Goal: Book appointment/travel/reservation

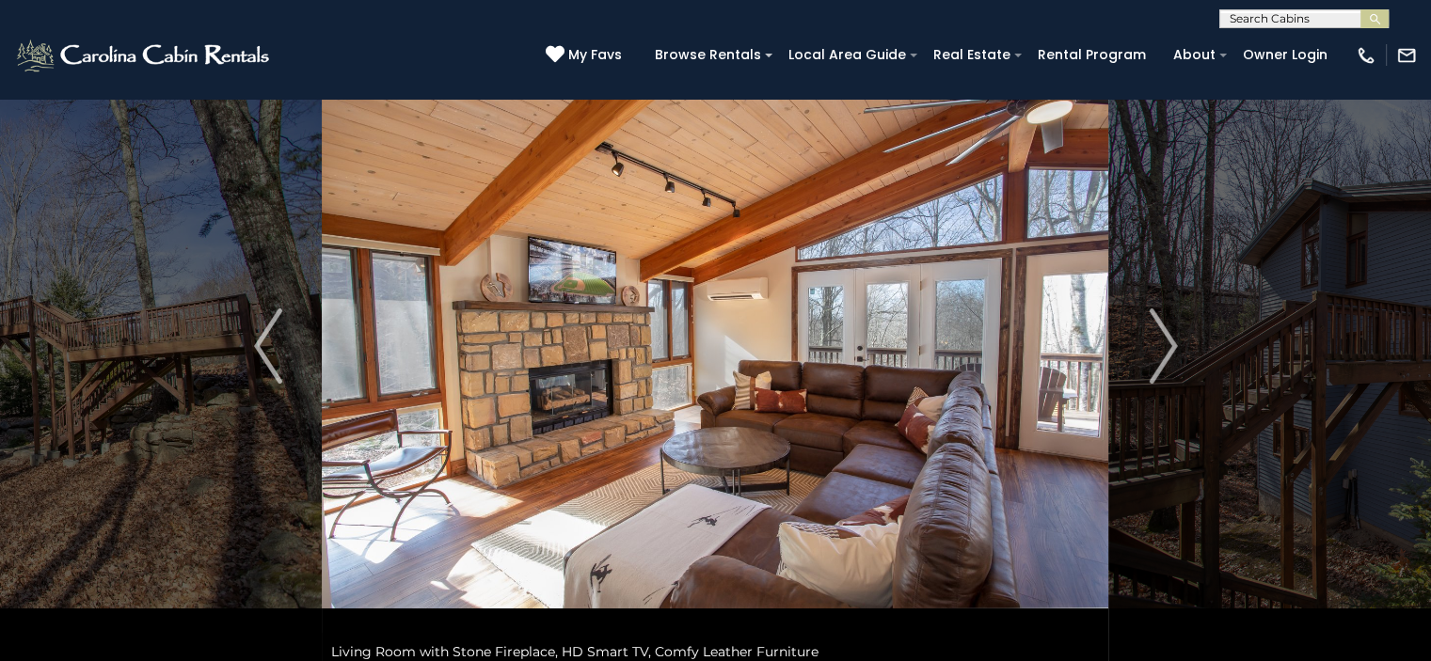
scroll to position [56, 0]
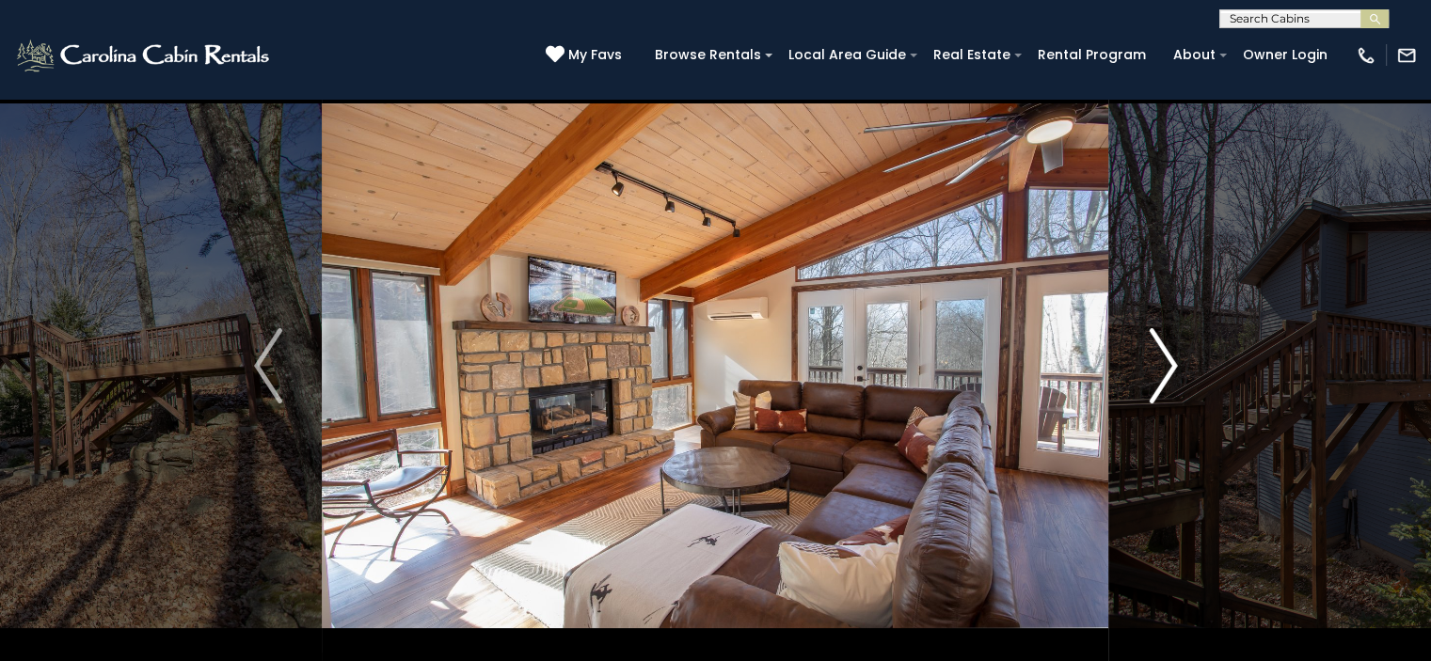
click at [1170, 366] on img "Next" at bounding box center [1163, 365] width 28 height 75
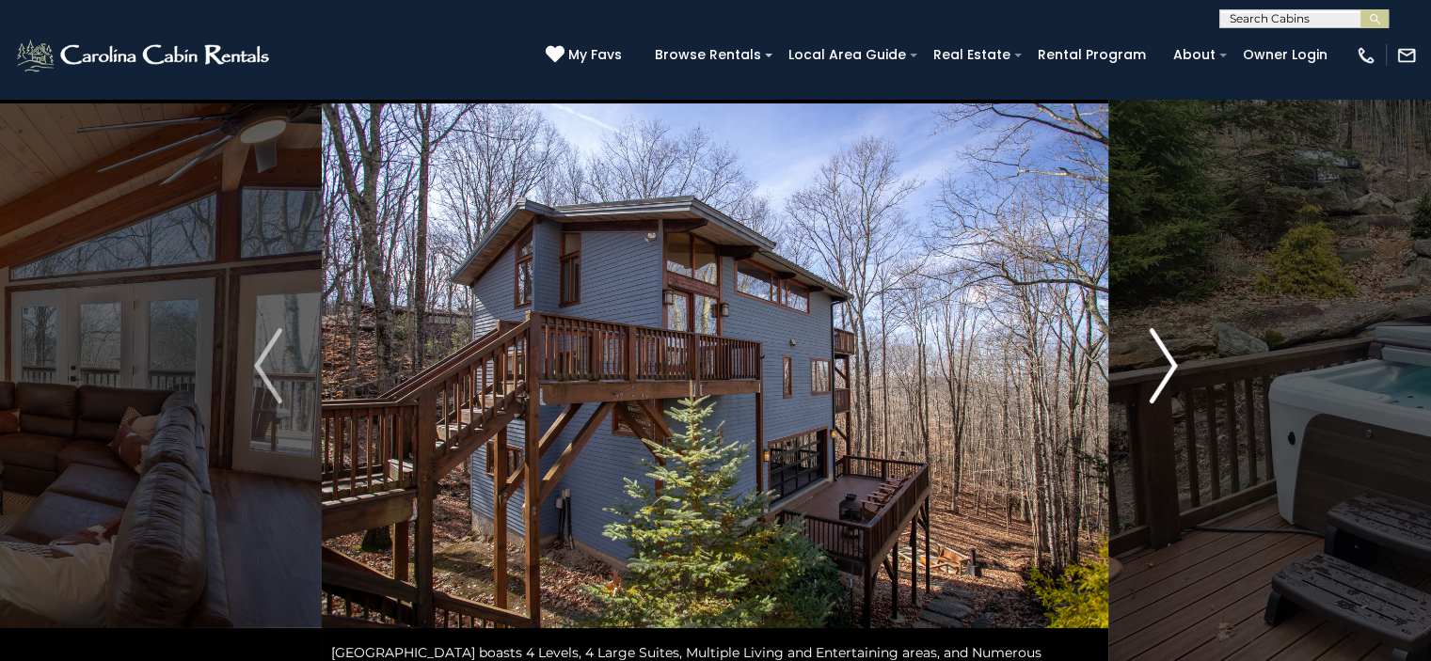
click at [1170, 366] on img "Next" at bounding box center [1163, 365] width 28 height 75
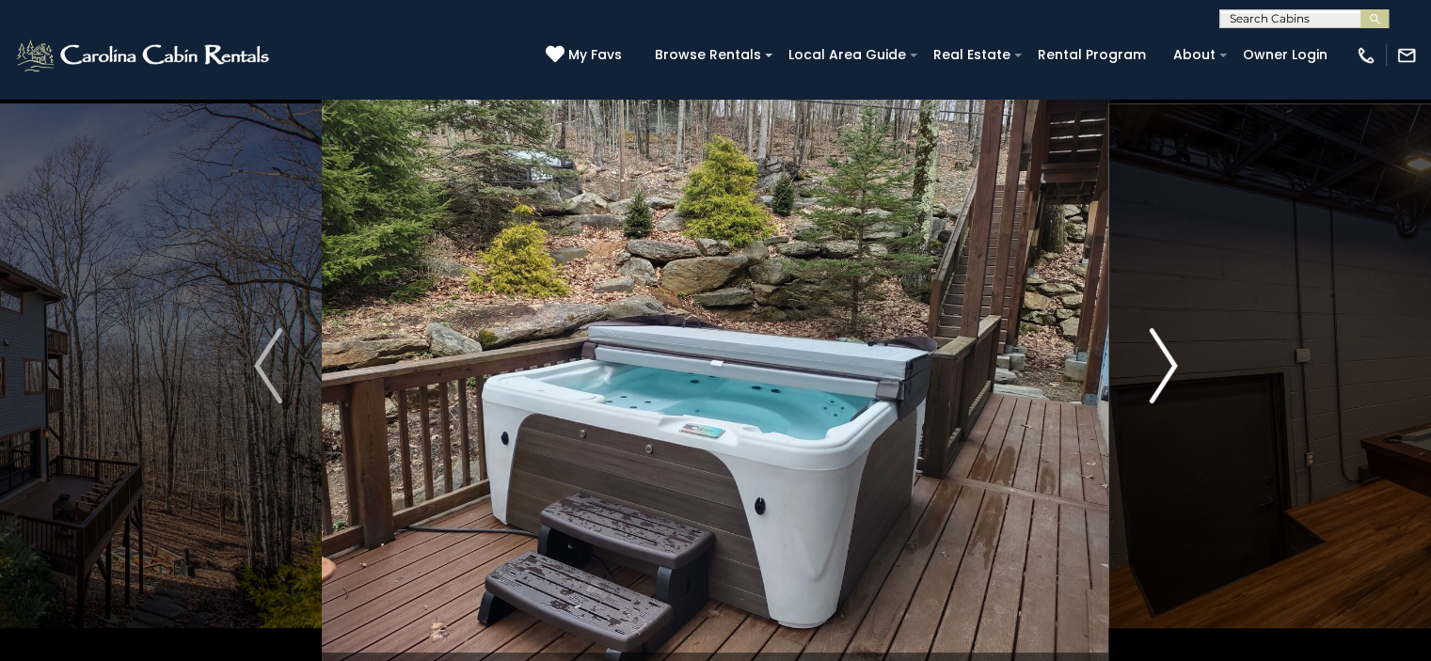
click at [1170, 366] on img "Next" at bounding box center [1163, 365] width 28 height 75
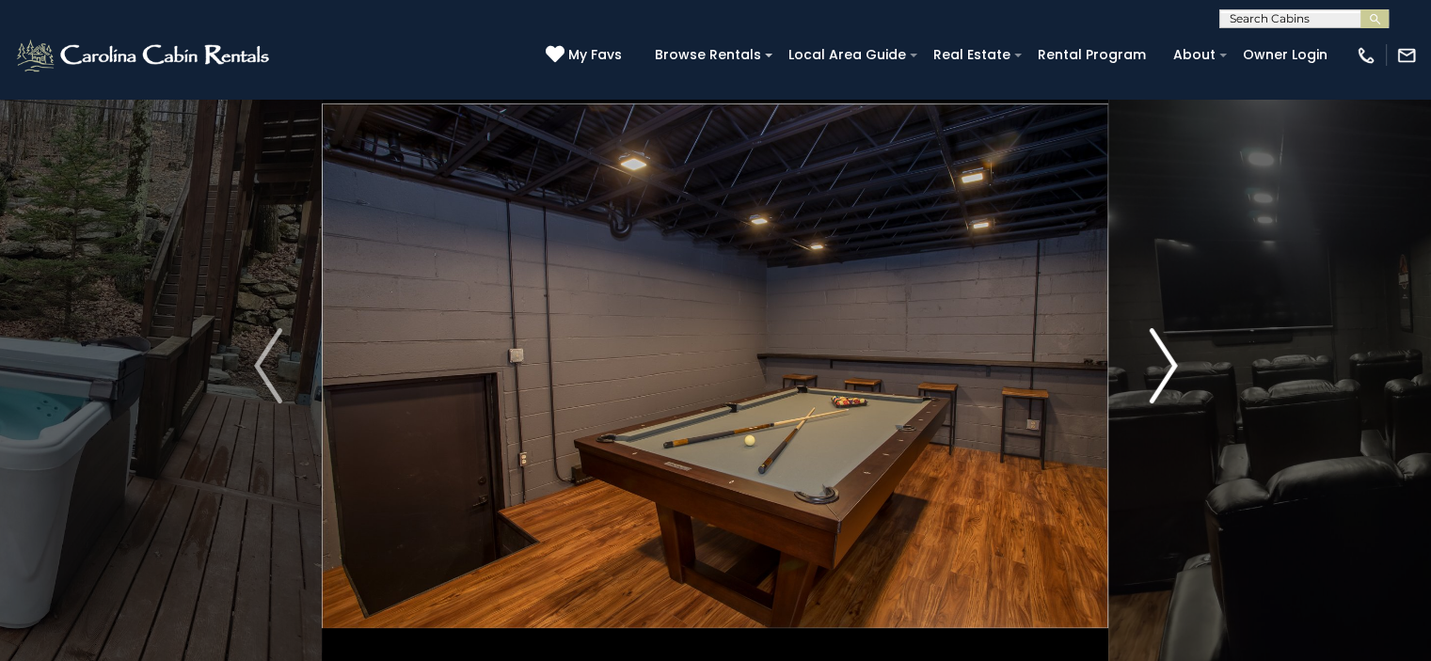
click at [1170, 366] on img "Next" at bounding box center [1163, 365] width 28 height 75
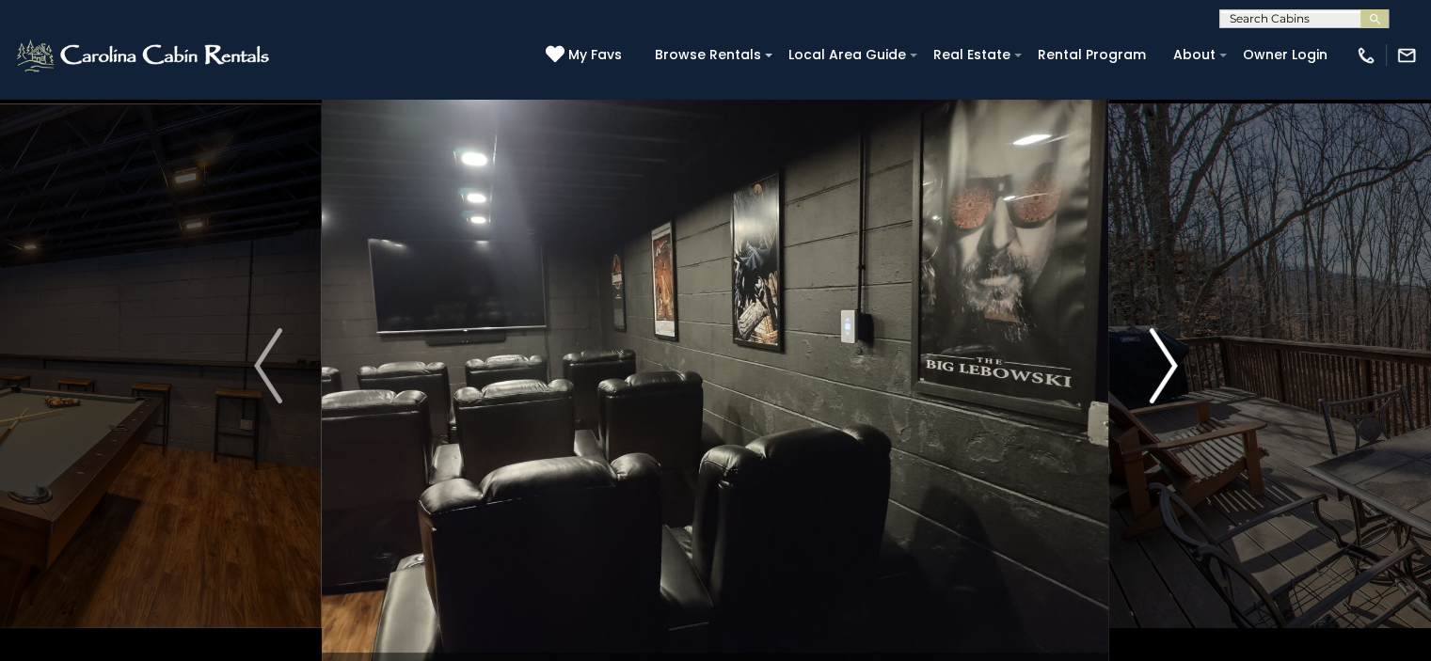
click at [1170, 366] on img "Next" at bounding box center [1163, 365] width 28 height 75
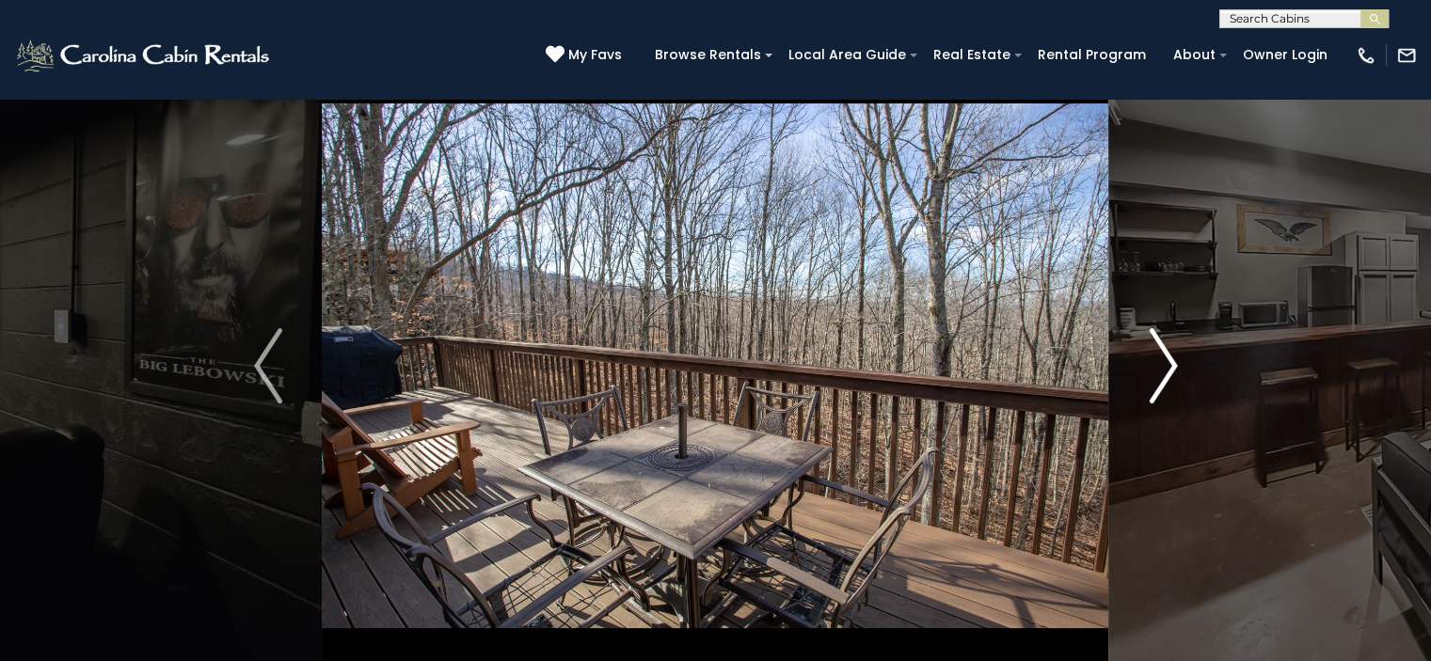
click at [1170, 366] on img "Next" at bounding box center [1163, 365] width 28 height 75
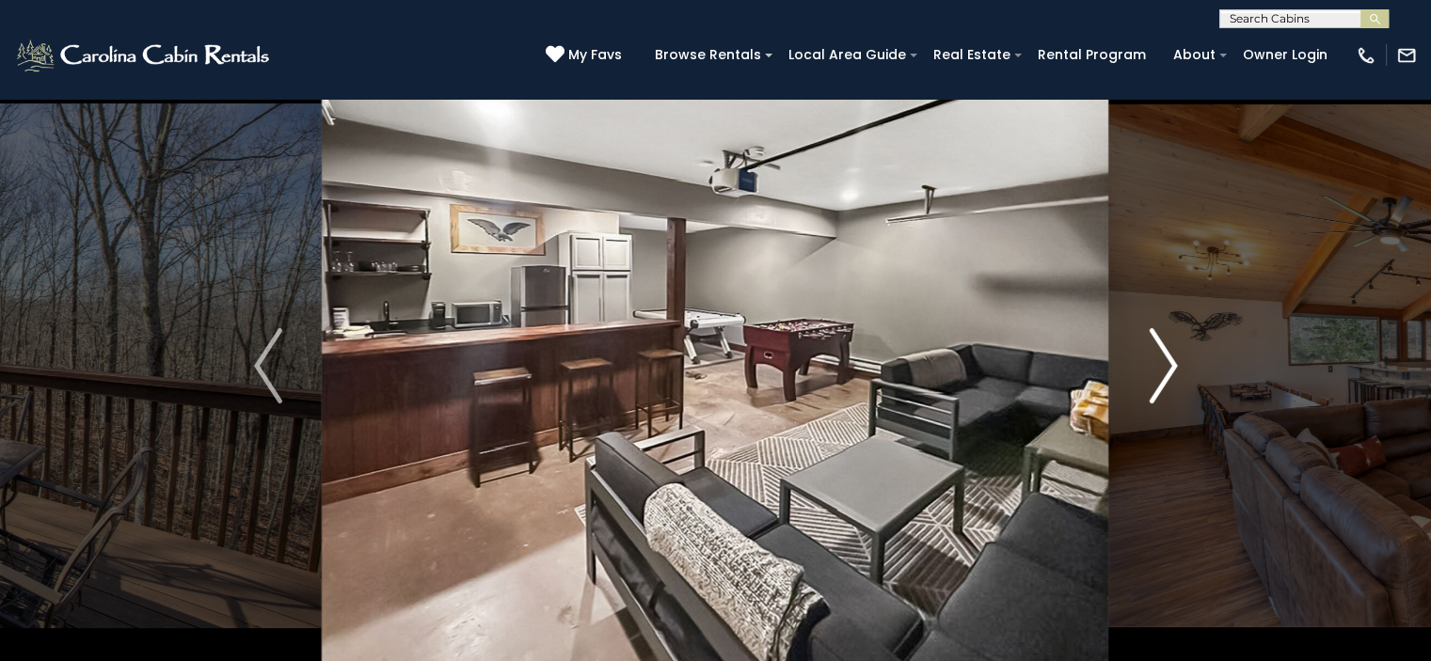
click at [1170, 366] on img "Next" at bounding box center [1163, 365] width 28 height 75
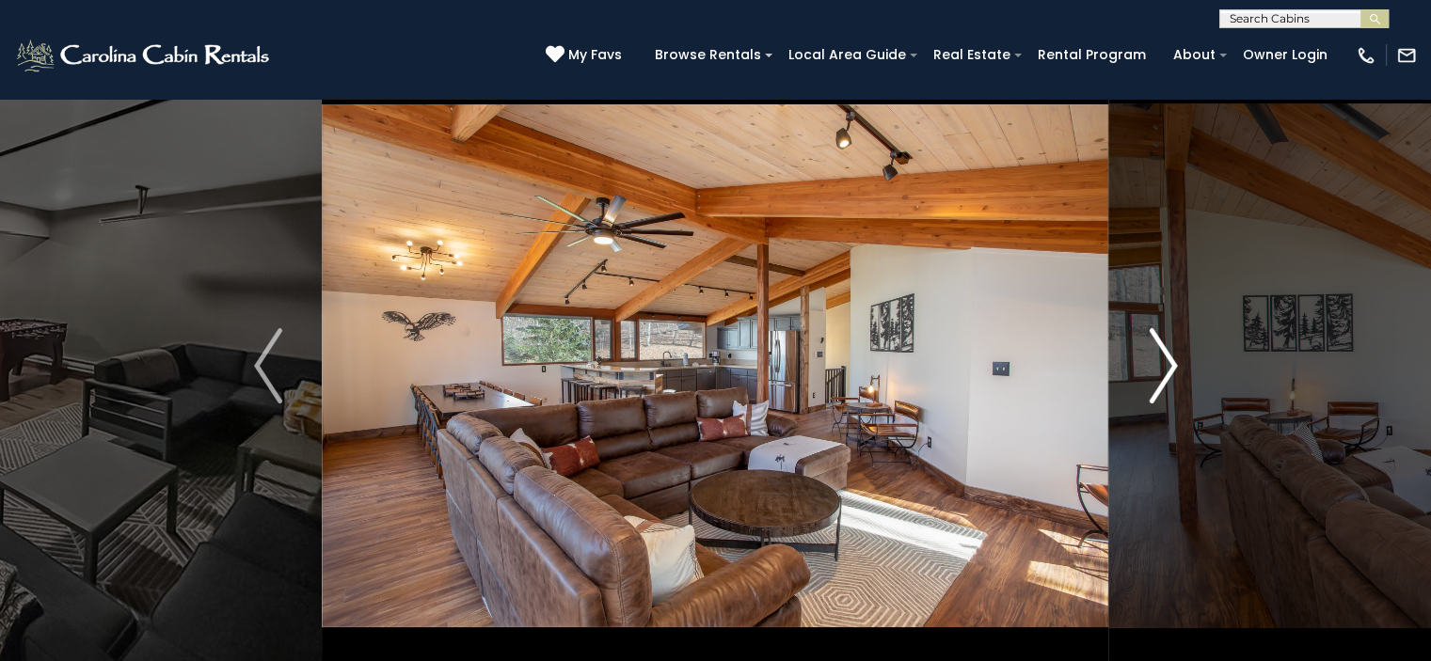
click at [1170, 366] on img "Next" at bounding box center [1163, 365] width 28 height 75
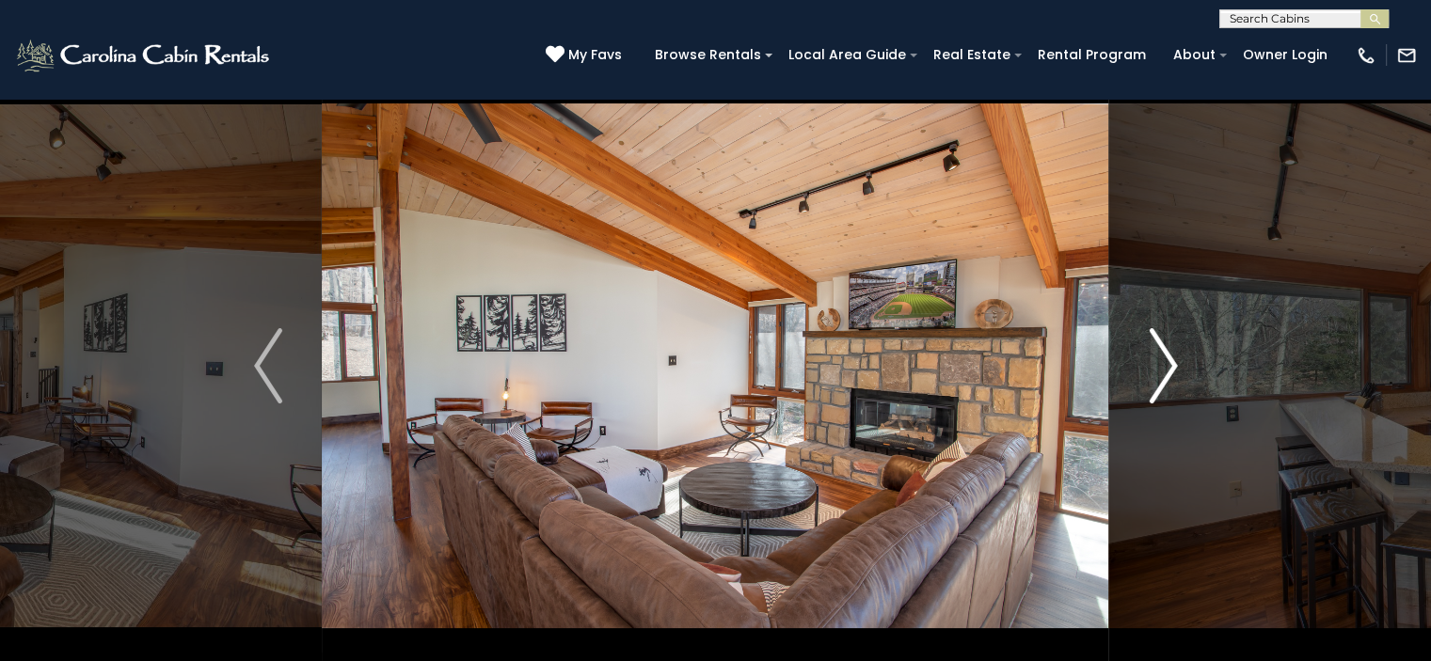
click at [1170, 366] on img "Next" at bounding box center [1163, 365] width 28 height 75
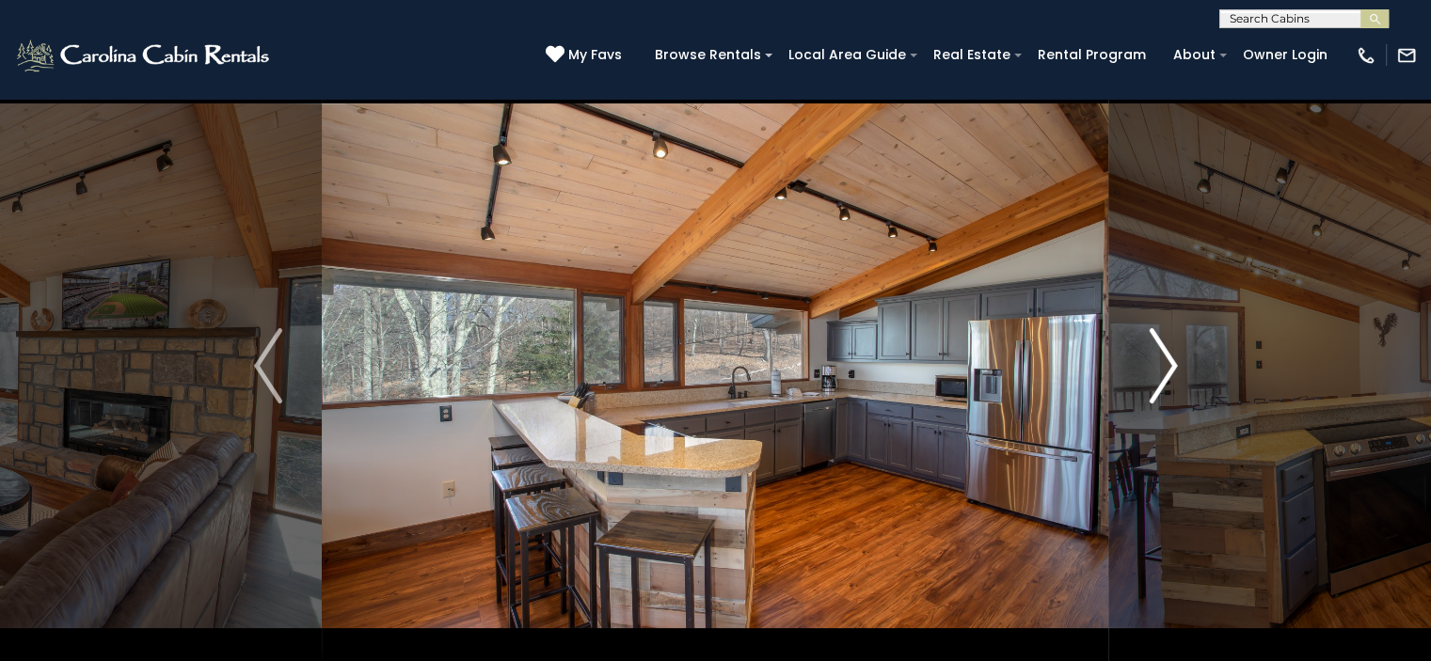
click at [1170, 366] on img "Next" at bounding box center [1163, 365] width 28 height 75
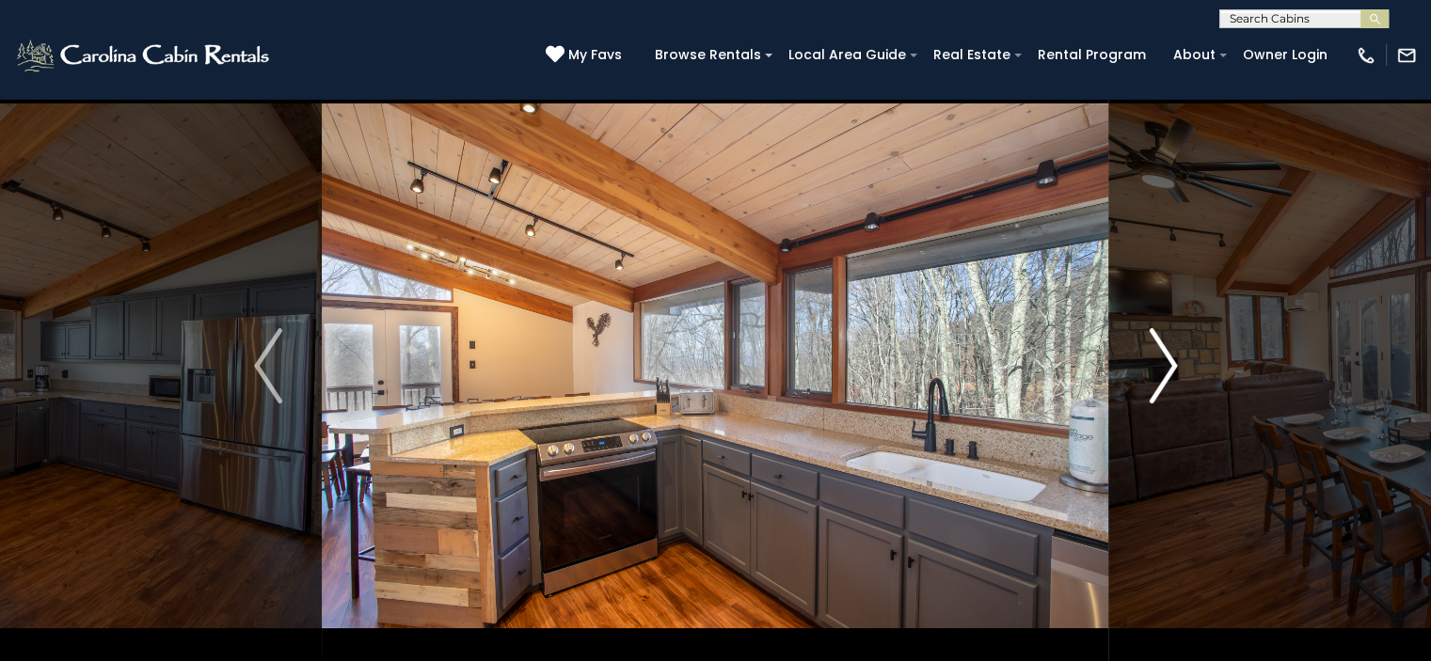
click at [1170, 366] on img "Next" at bounding box center [1163, 365] width 28 height 75
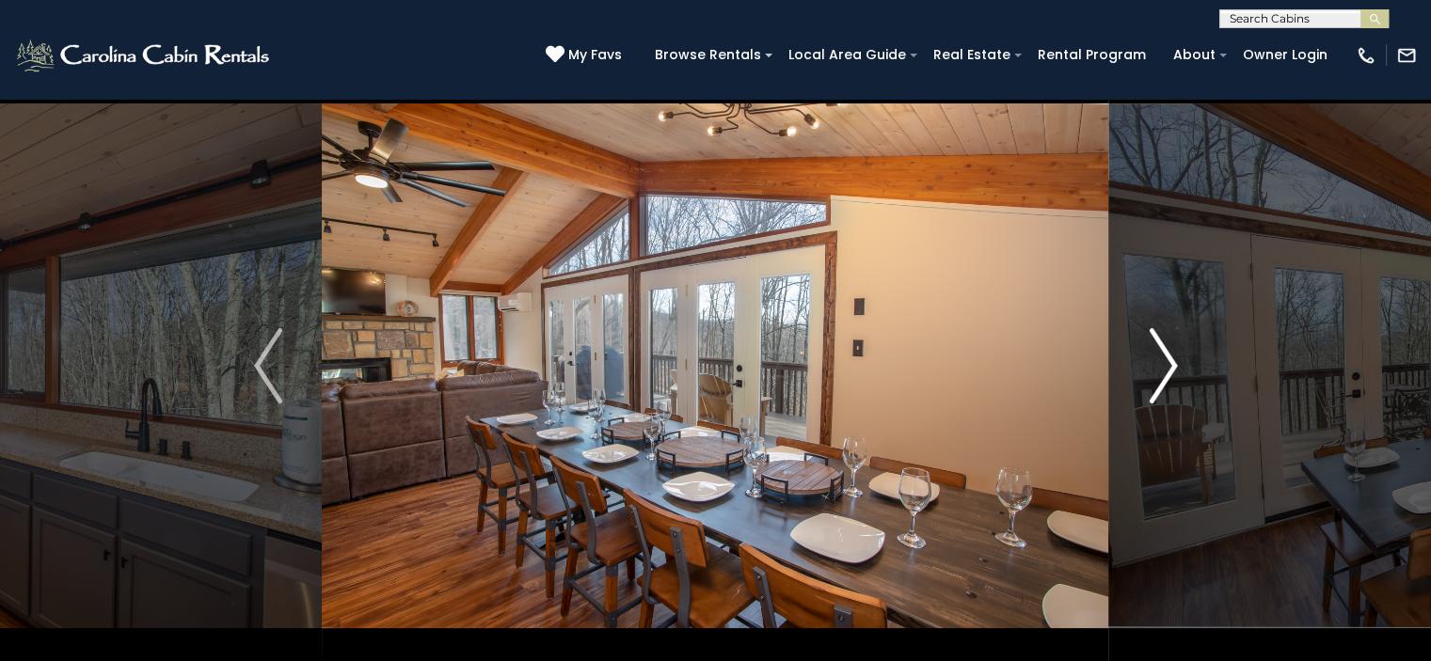
click at [1150, 387] on img "Next" at bounding box center [1163, 365] width 28 height 75
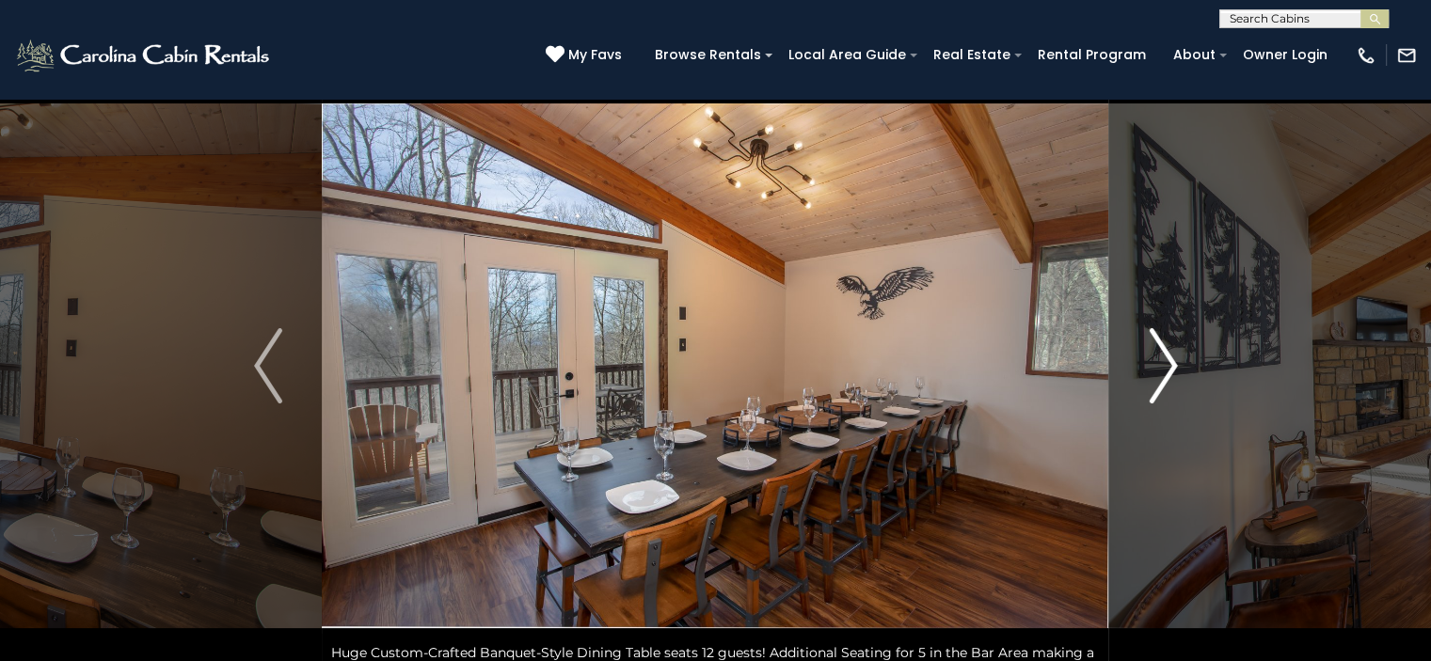
click at [1150, 387] on img "Next" at bounding box center [1163, 365] width 28 height 75
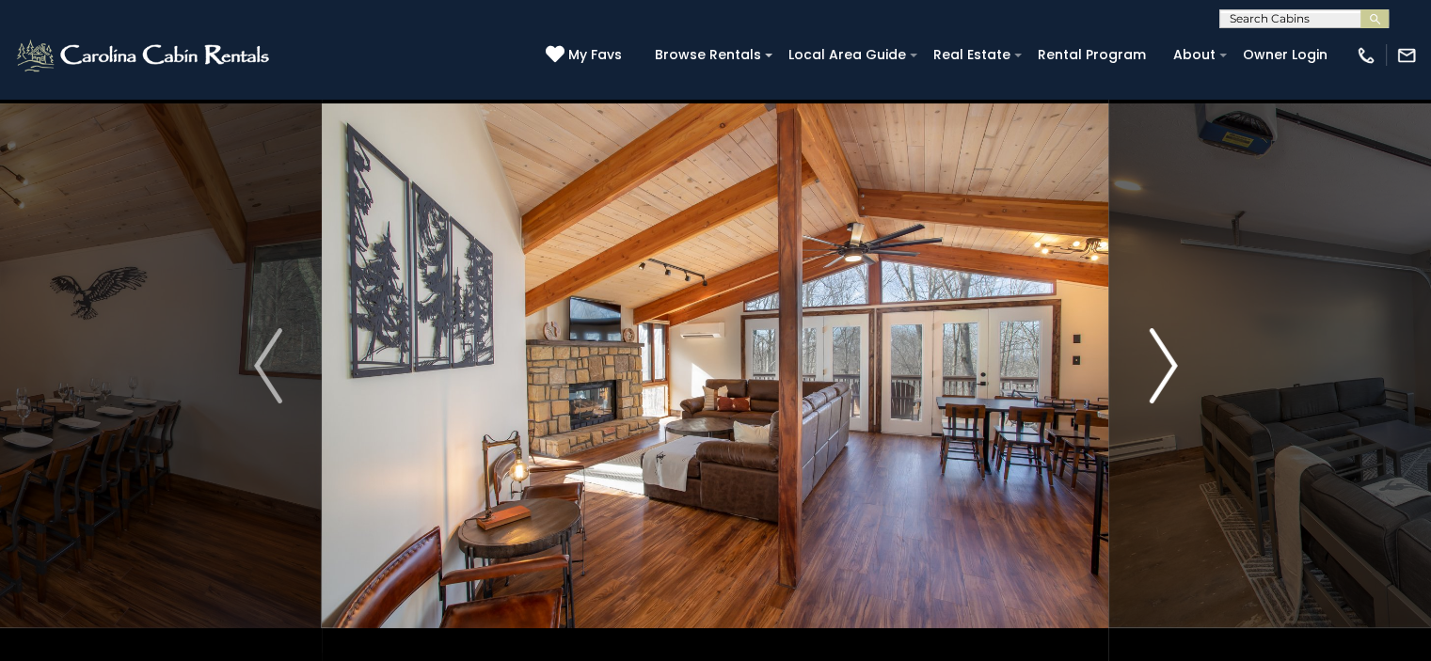
click at [1150, 387] on img "Next" at bounding box center [1163, 365] width 28 height 75
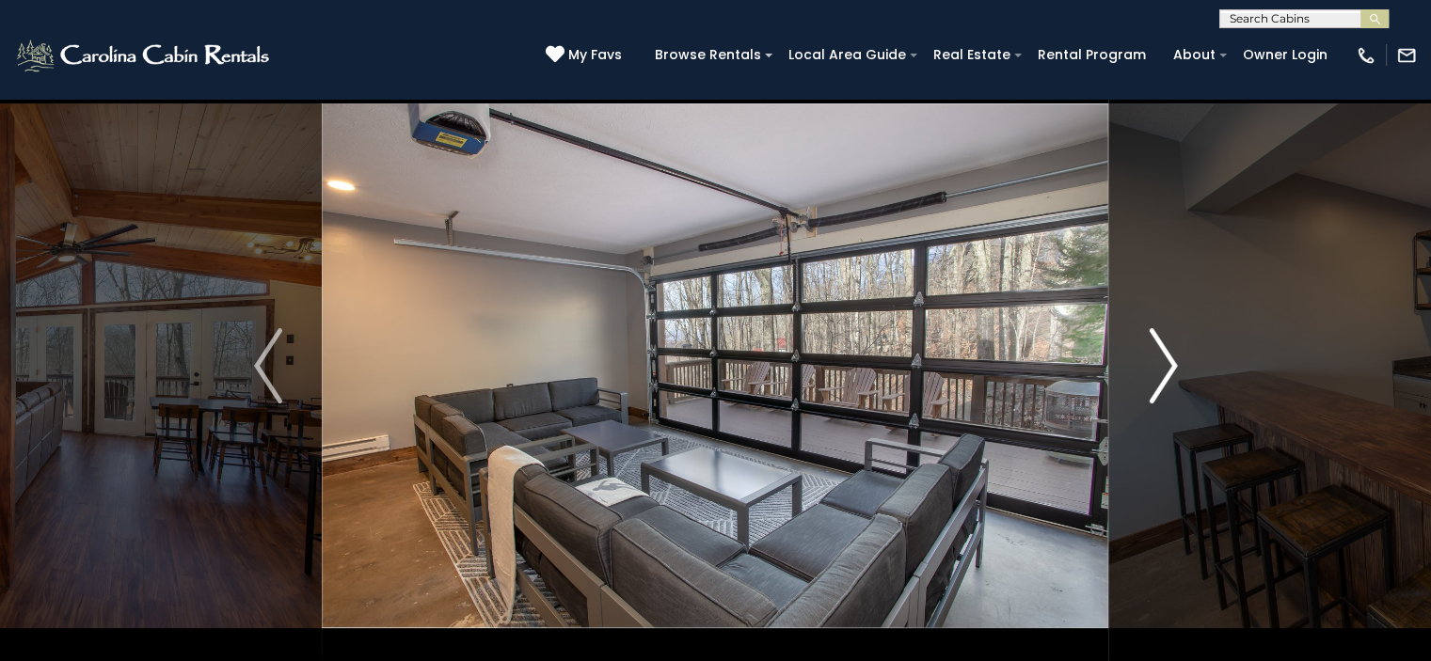
click at [1150, 387] on img "Next" at bounding box center [1163, 365] width 28 height 75
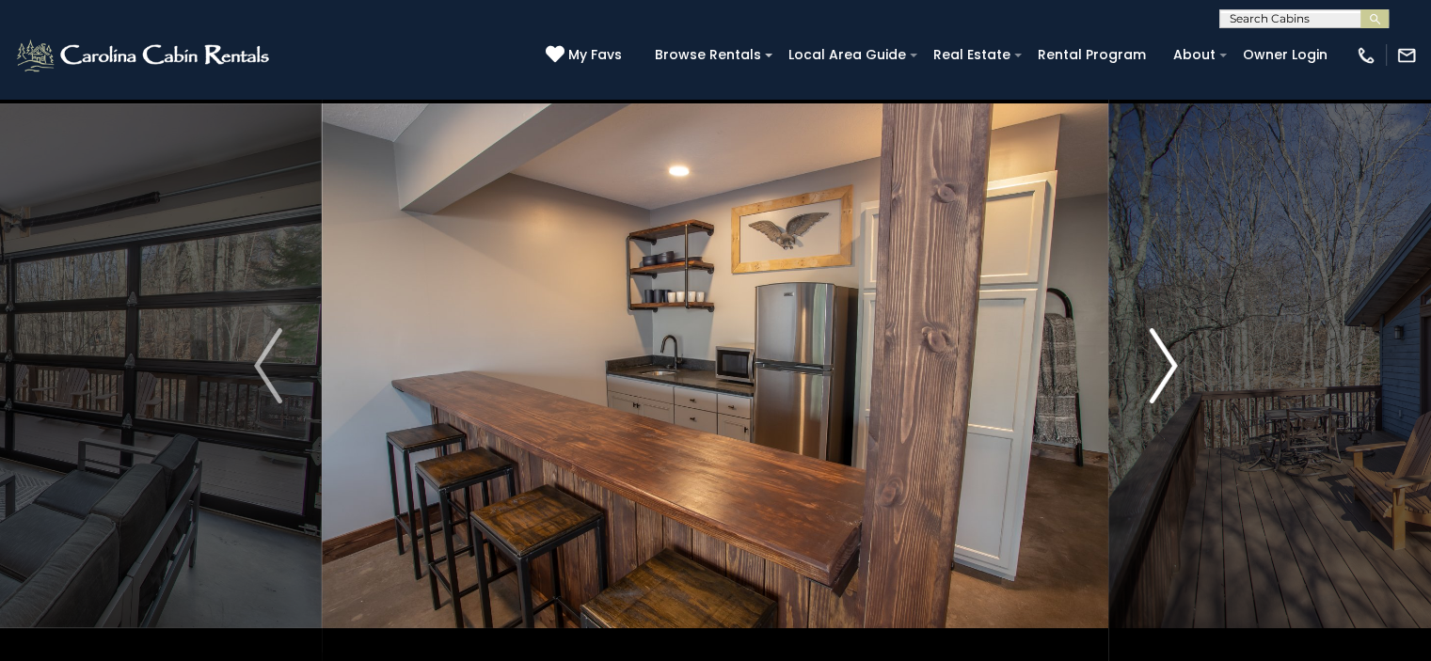
click at [1150, 387] on img "Next" at bounding box center [1163, 365] width 28 height 75
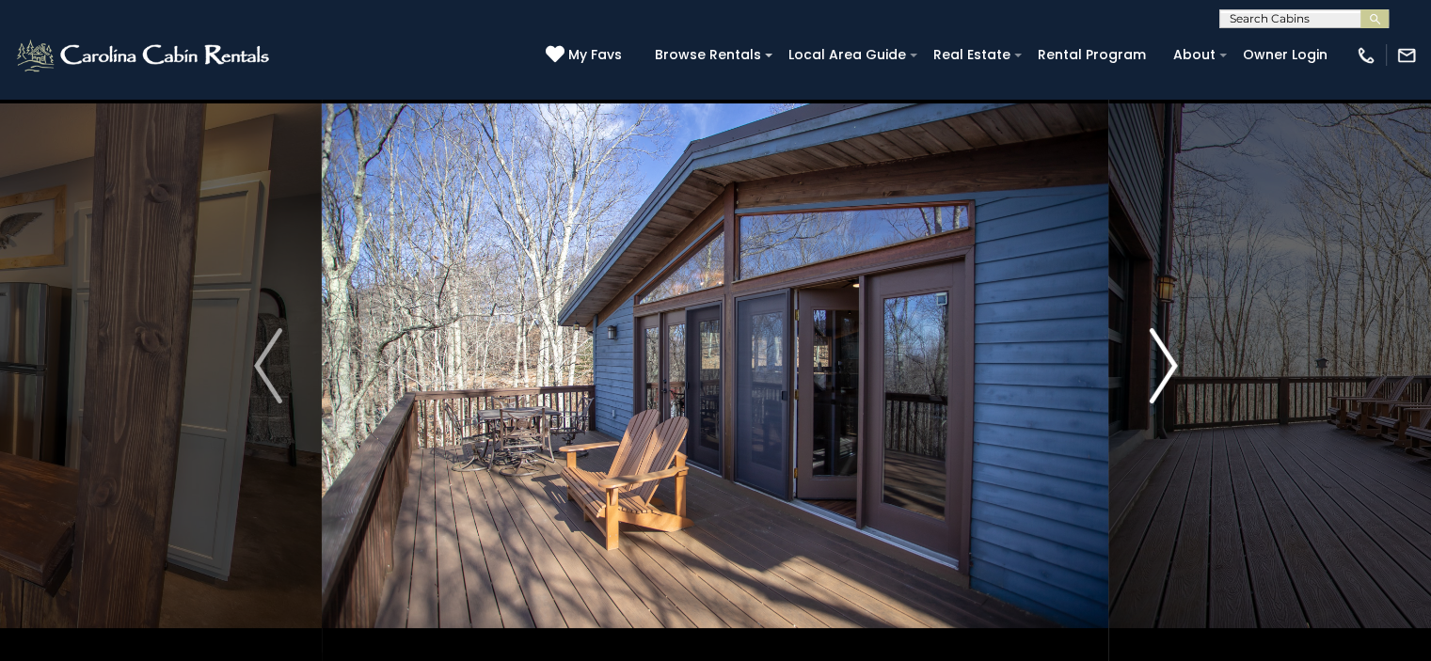
click at [1150, 387] on img "Next" at bounding box center [1163, 365] width 28 height 75
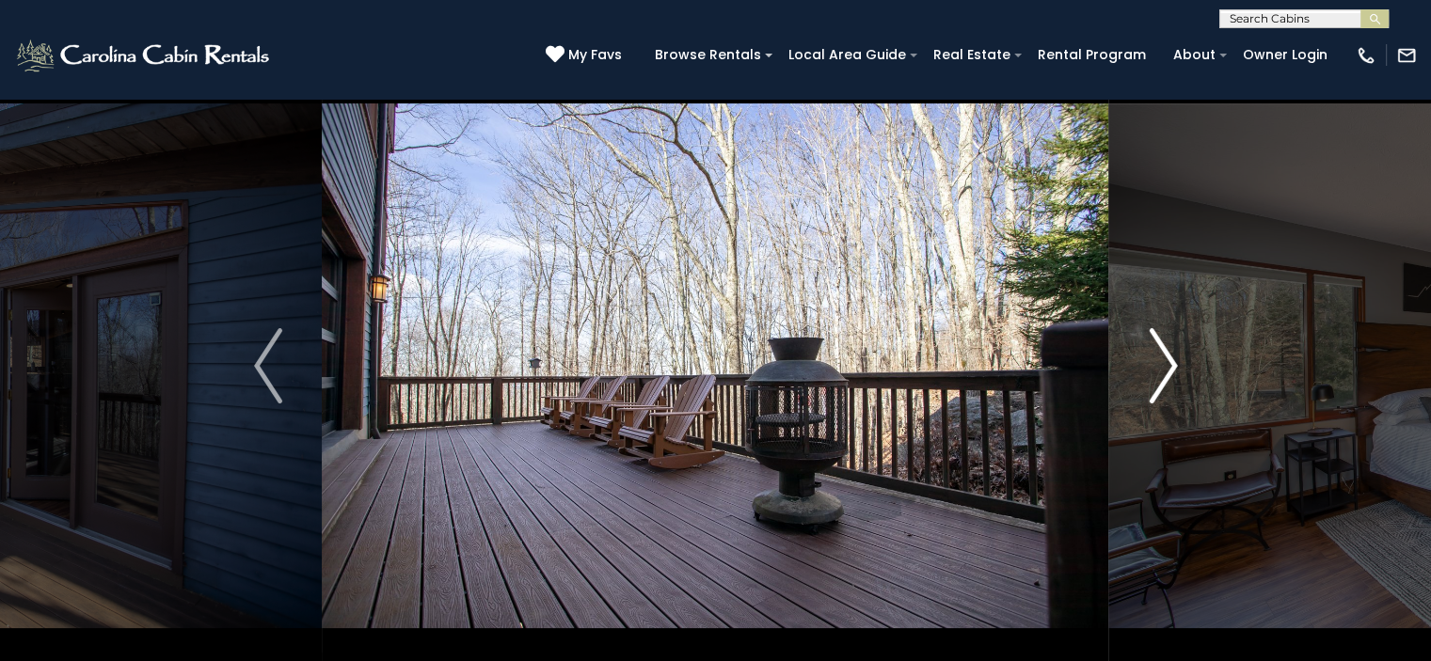
click at [1150, 387] on img "Next" at bounding box center [1163, 365] width 28 height 75
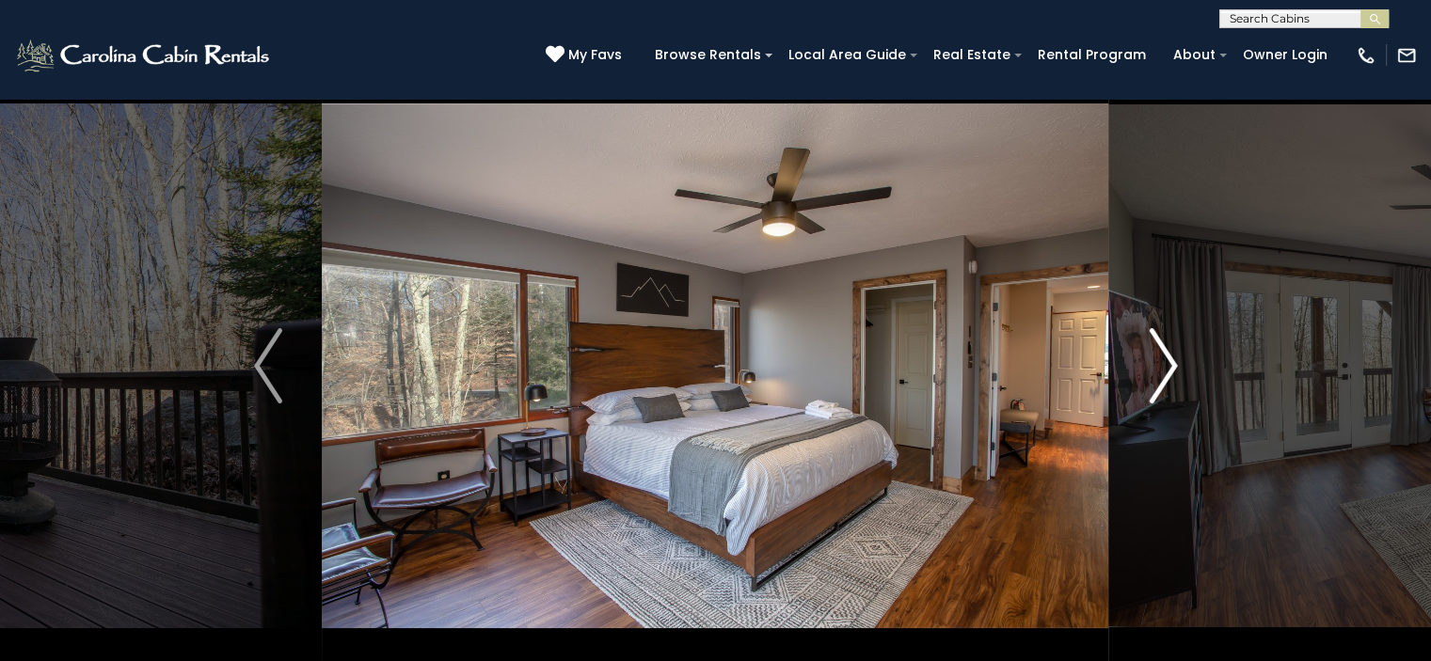
click at [1150, 387] on img "Next" at bounding box center [1163, 365] width 28 height 75
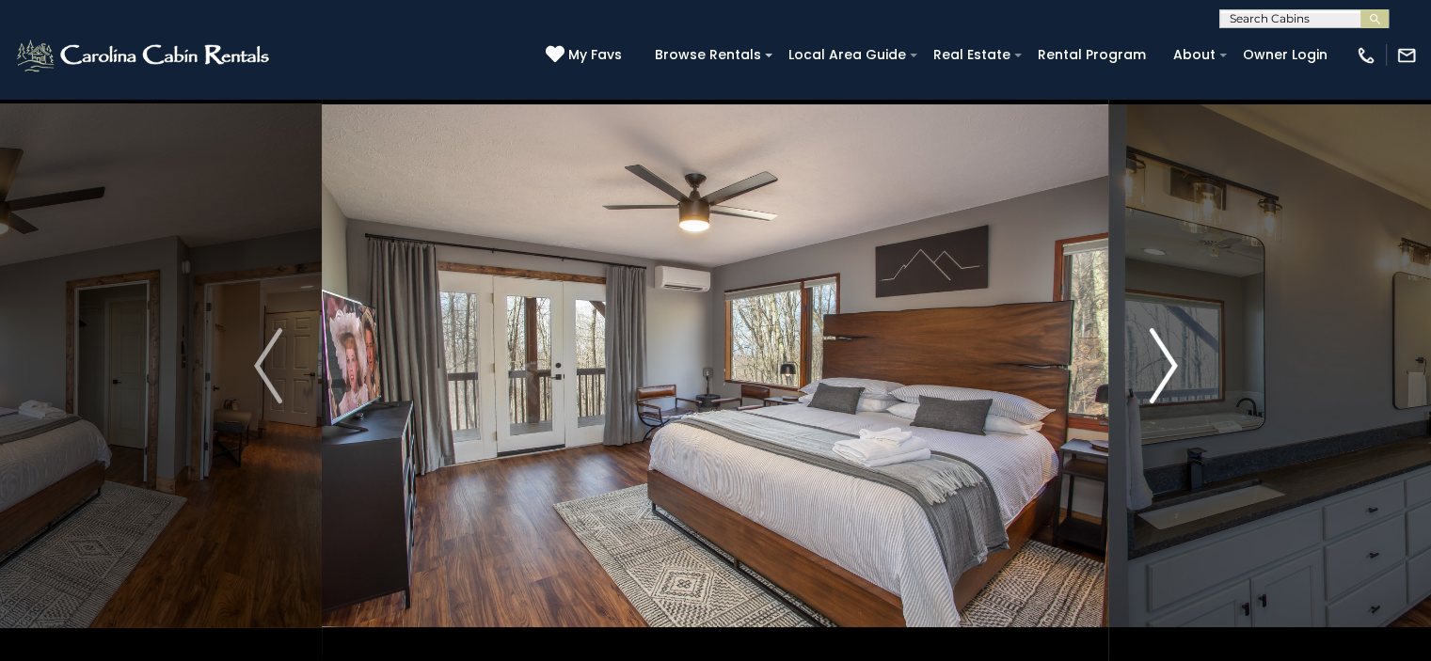
click at [1150, 387] on img "Next" at bounding box center [1163, 365] width 28 height 75
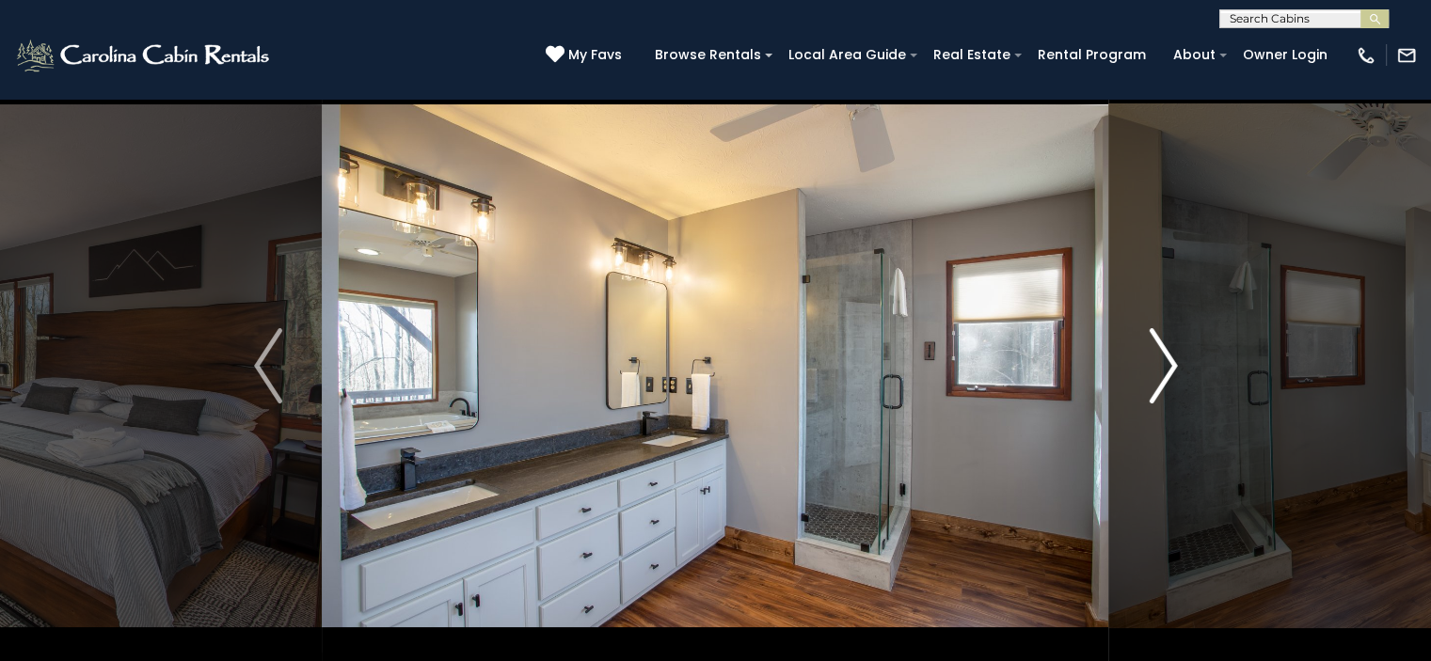
click at [1150, 387] on img "Next" at bounding box center [1163, 365] width 28 height 75
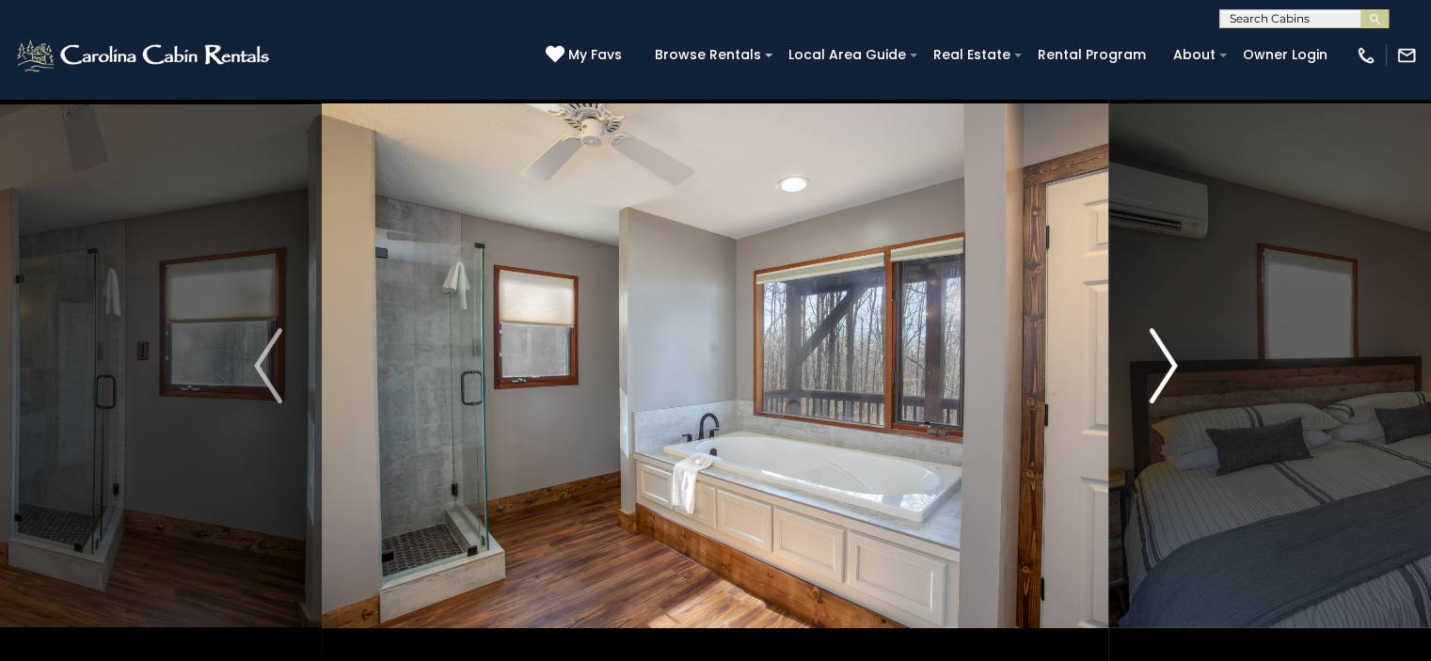
click at [1150, 387] on img "Next" at bounding box center [1163, 365] width 28 height 75
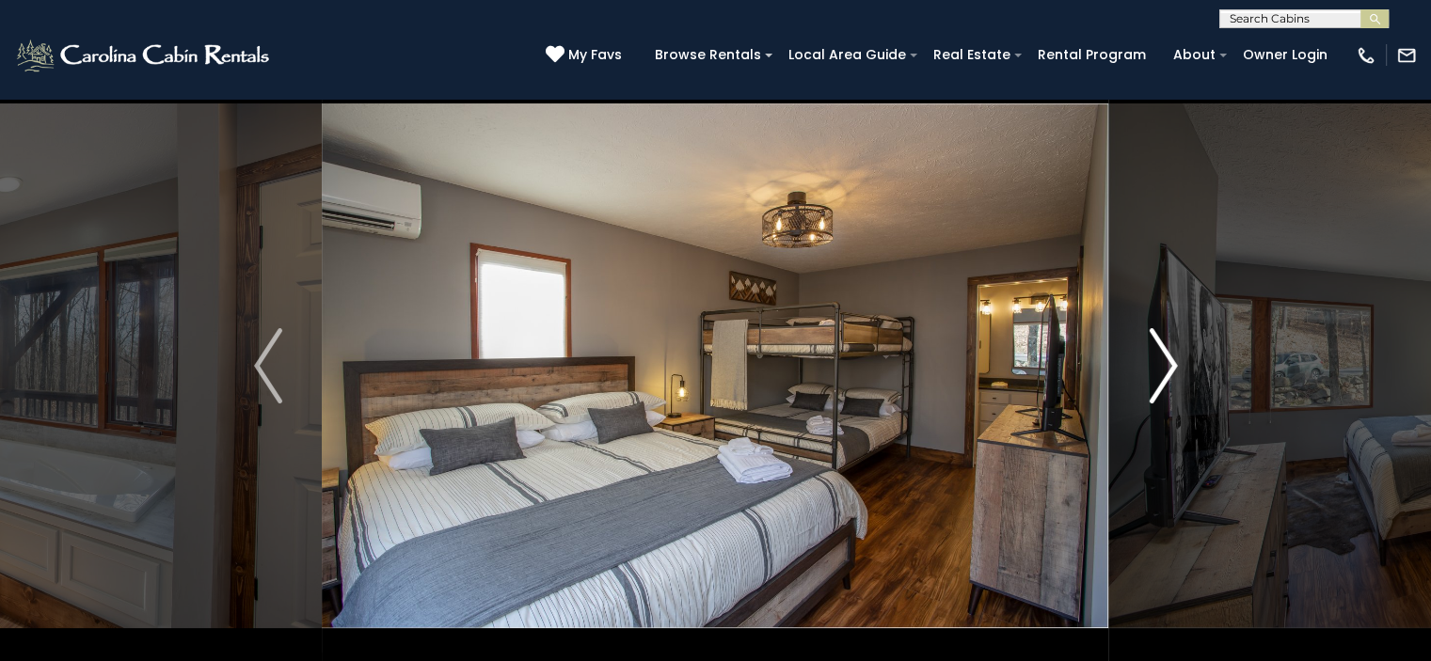
click at [1150, 387] on img "Next" at bounding box center [1163, 365] width 28 height 75
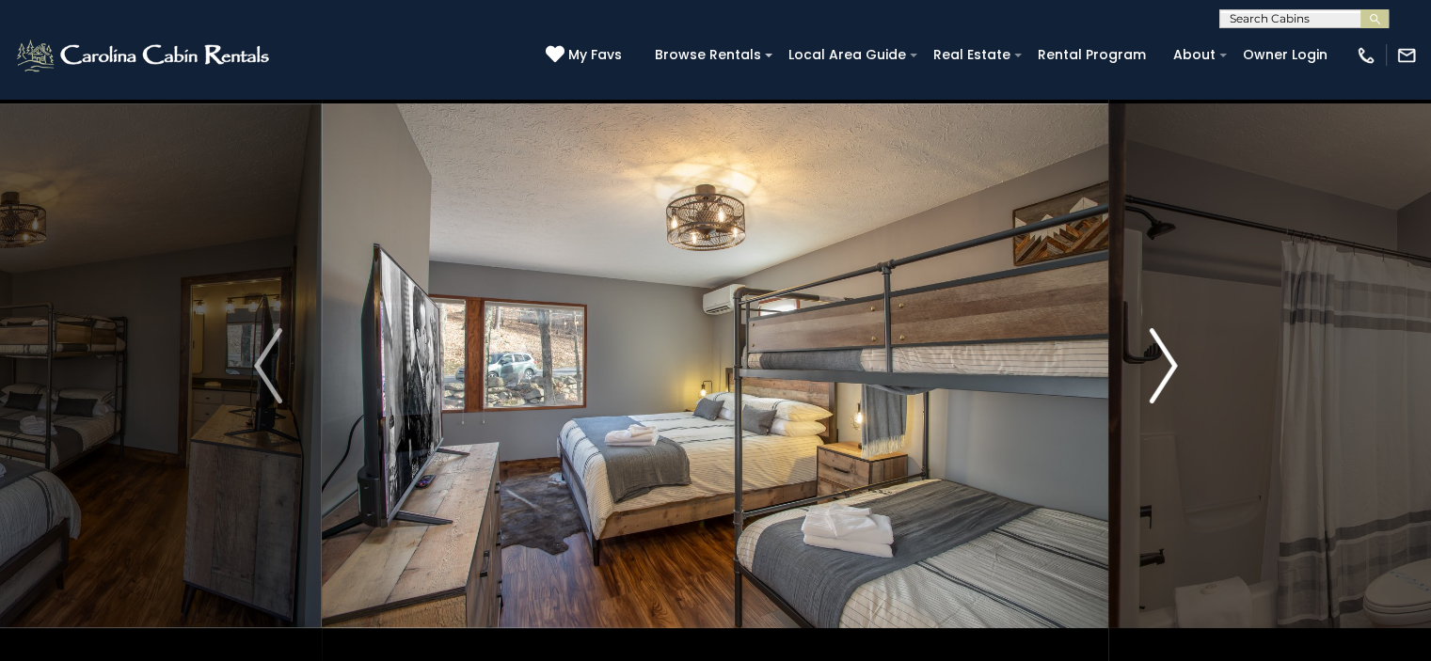
click at [1150, 387] on img "Next" at bounding box center [1163, 365] width 28 height 75
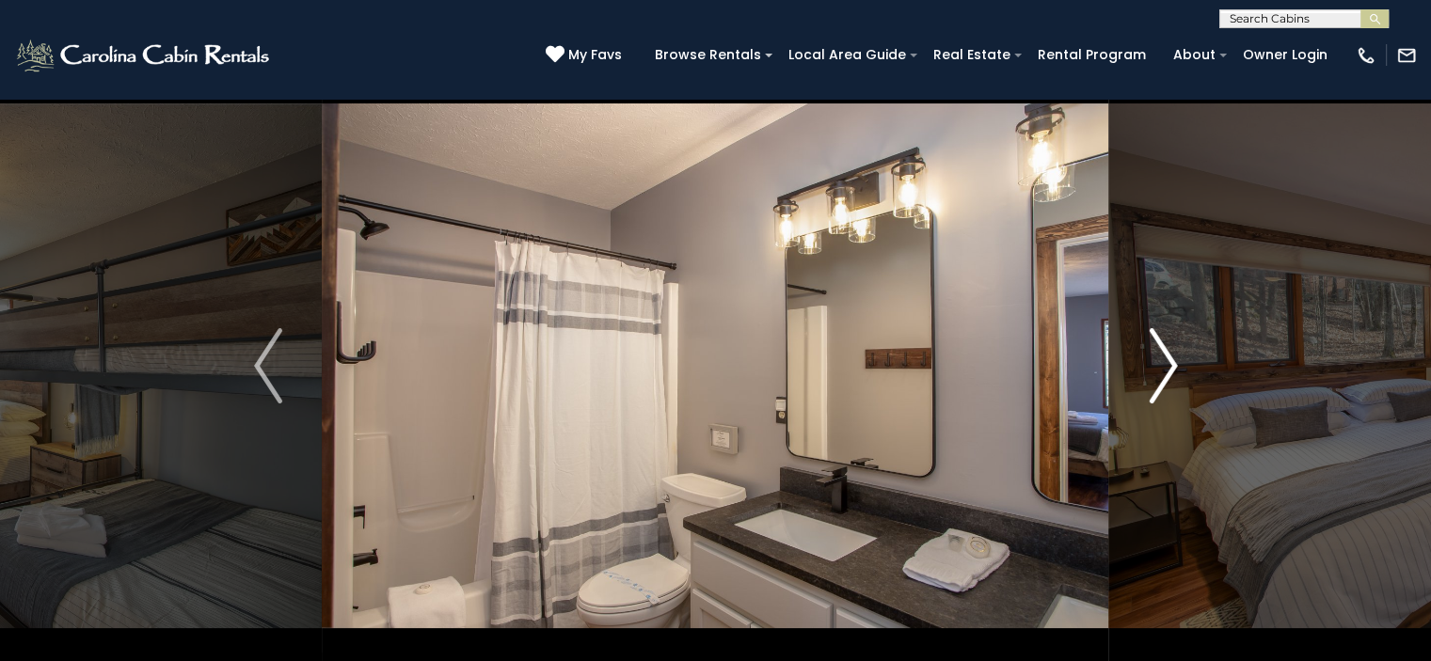
click at [1150, 387] on img "Next" at bounding box center [1163, 365] width 28 height 75
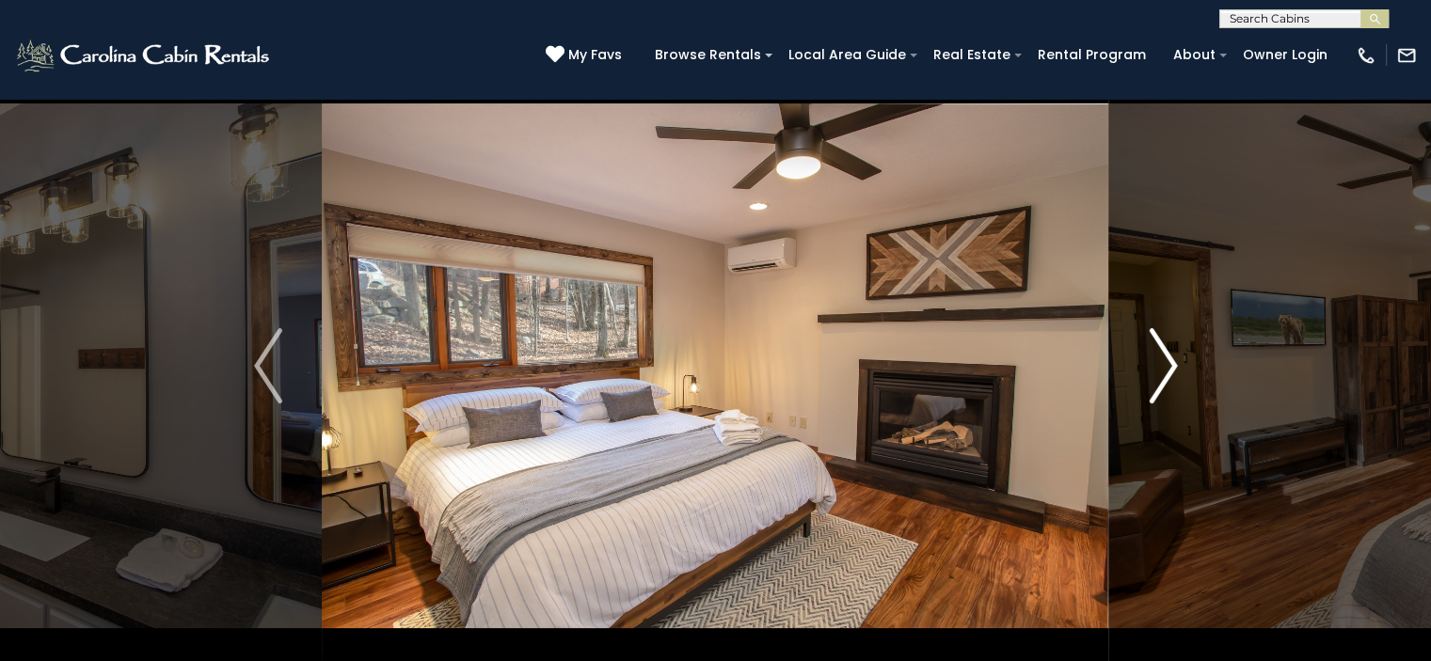
click at [1150, 387] on img "Next" at bounding box center [1163, 365] width 28 height 75
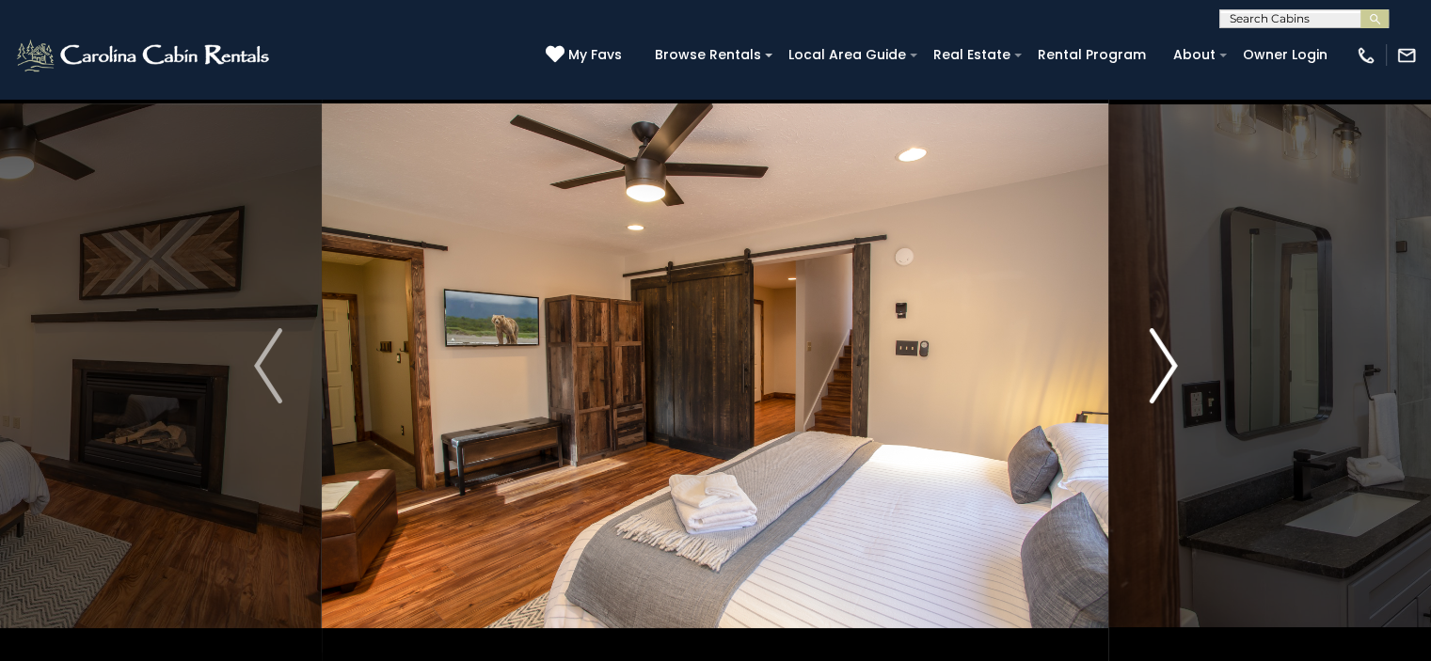
click at [1150, 387] on img "Next" at bounding box center [1163, 365] width 28 height 75
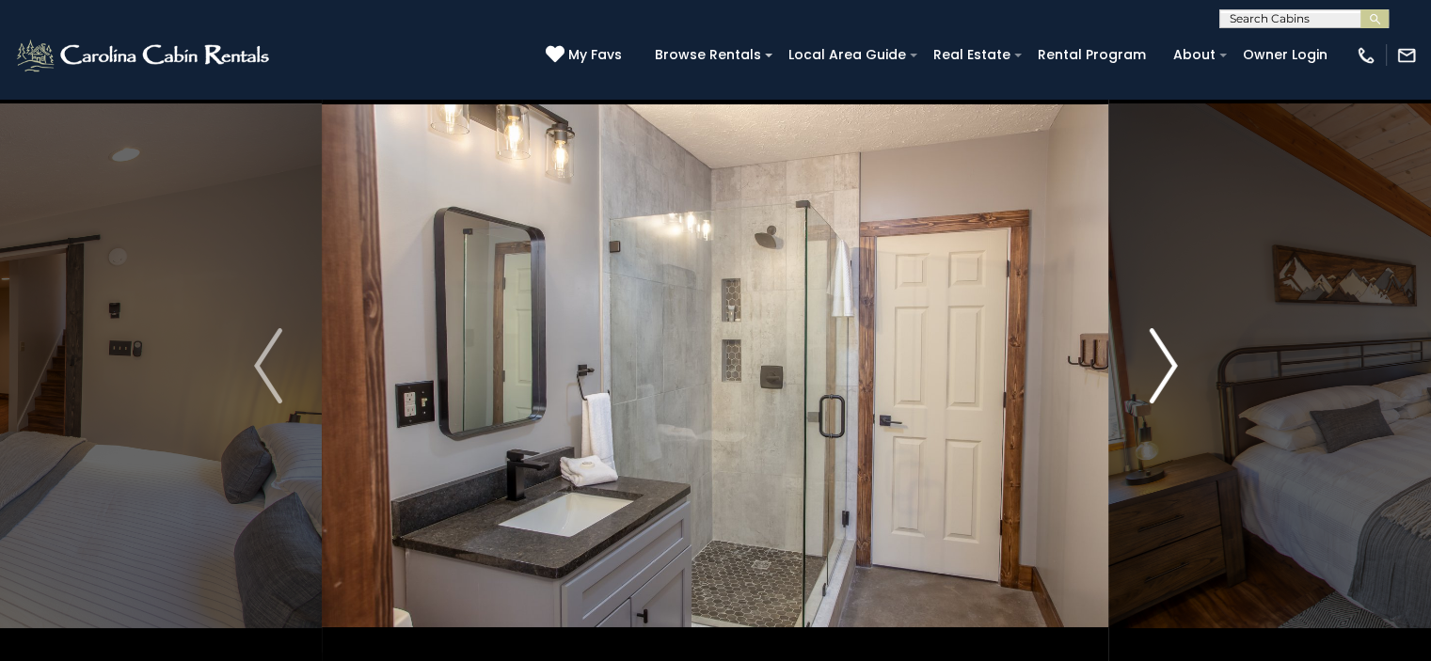
click at [1150, 387] on img "Next" at bounding box center [1163, 365] width 28 height 75
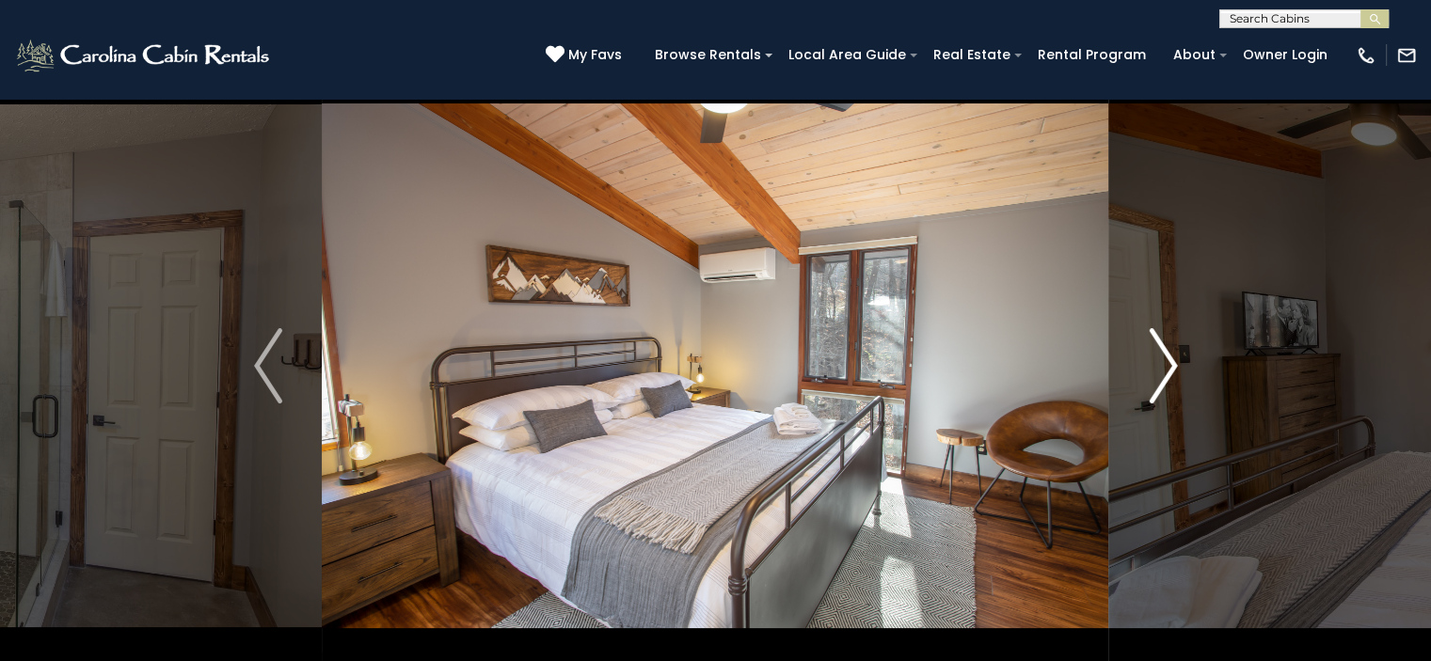
click at [1150, 387] on img "Next" at bounding box center [1163, 365] width 28 height 75
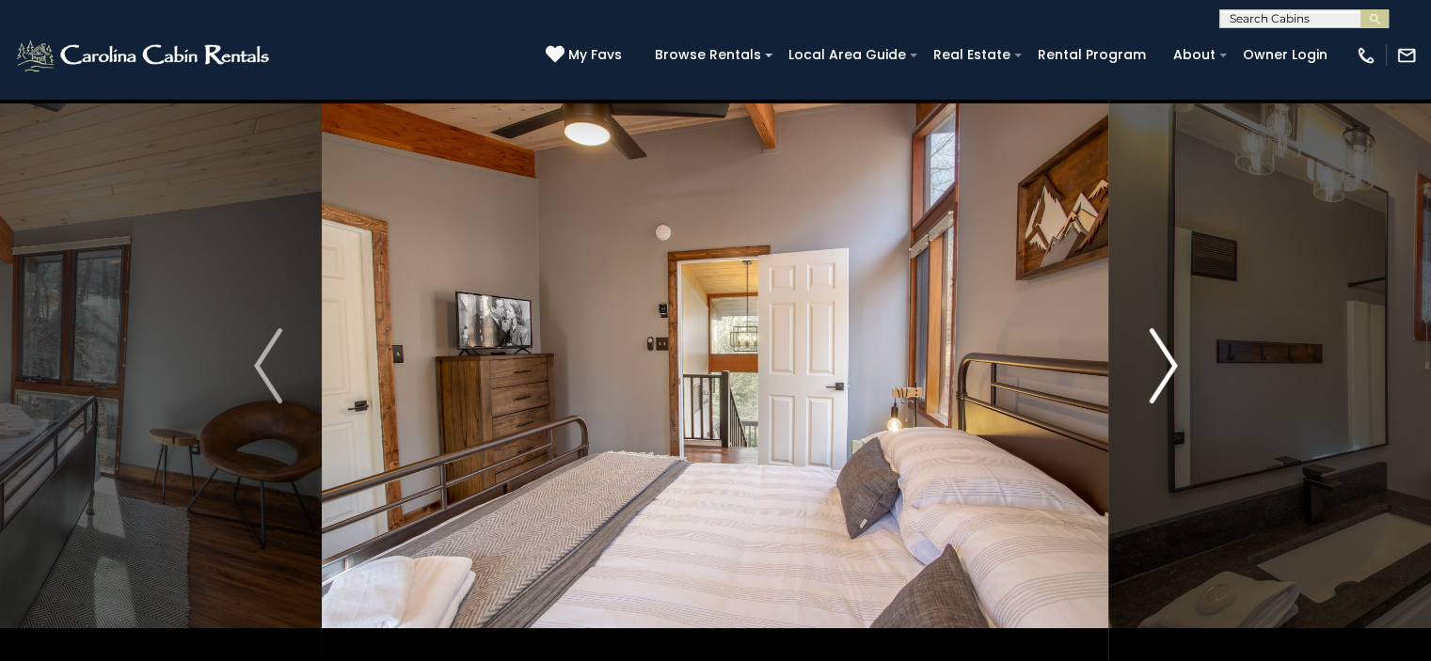
click at [1150, 387] on img "Next" at bounding box center [1163, 365] width 28 height 75
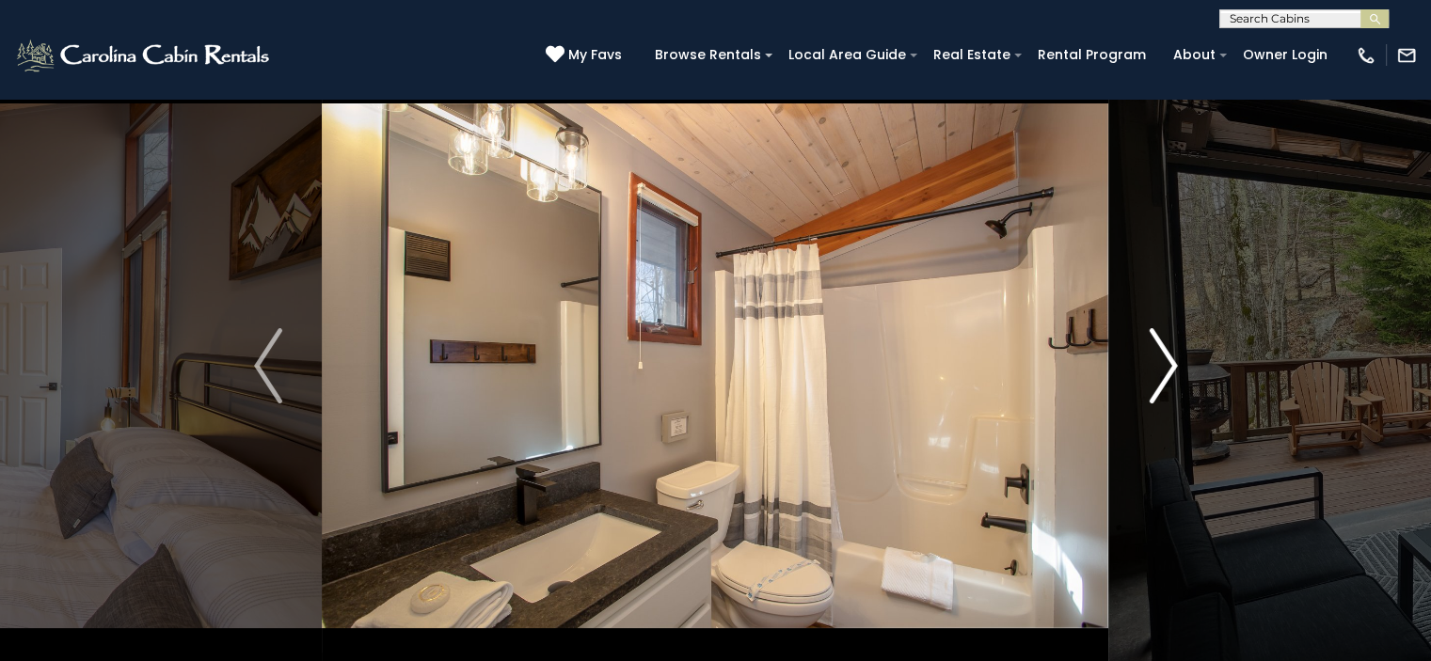
click at [1152, 388] on img "Next" at bounding box center [1163, 365] width 28 height 75
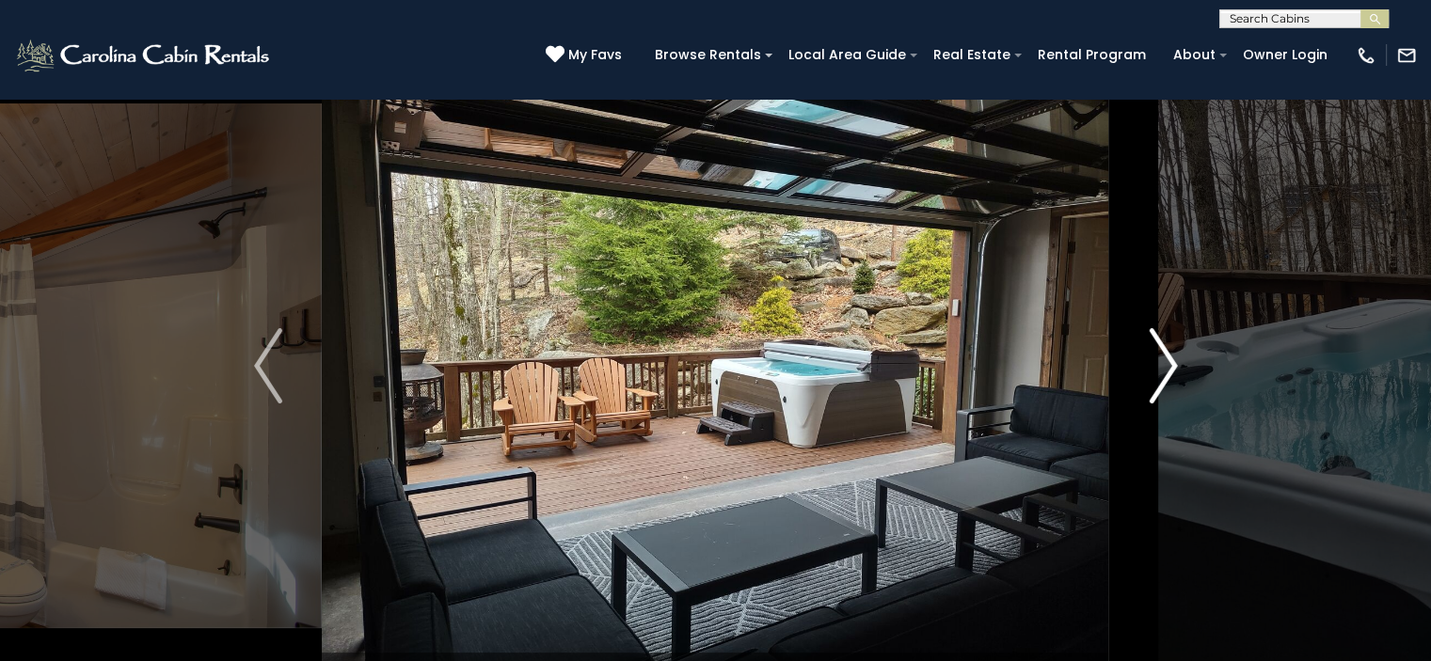
click at [1152, 388] on img "Next" at bounding box center [1163, 365] width 28 height 75
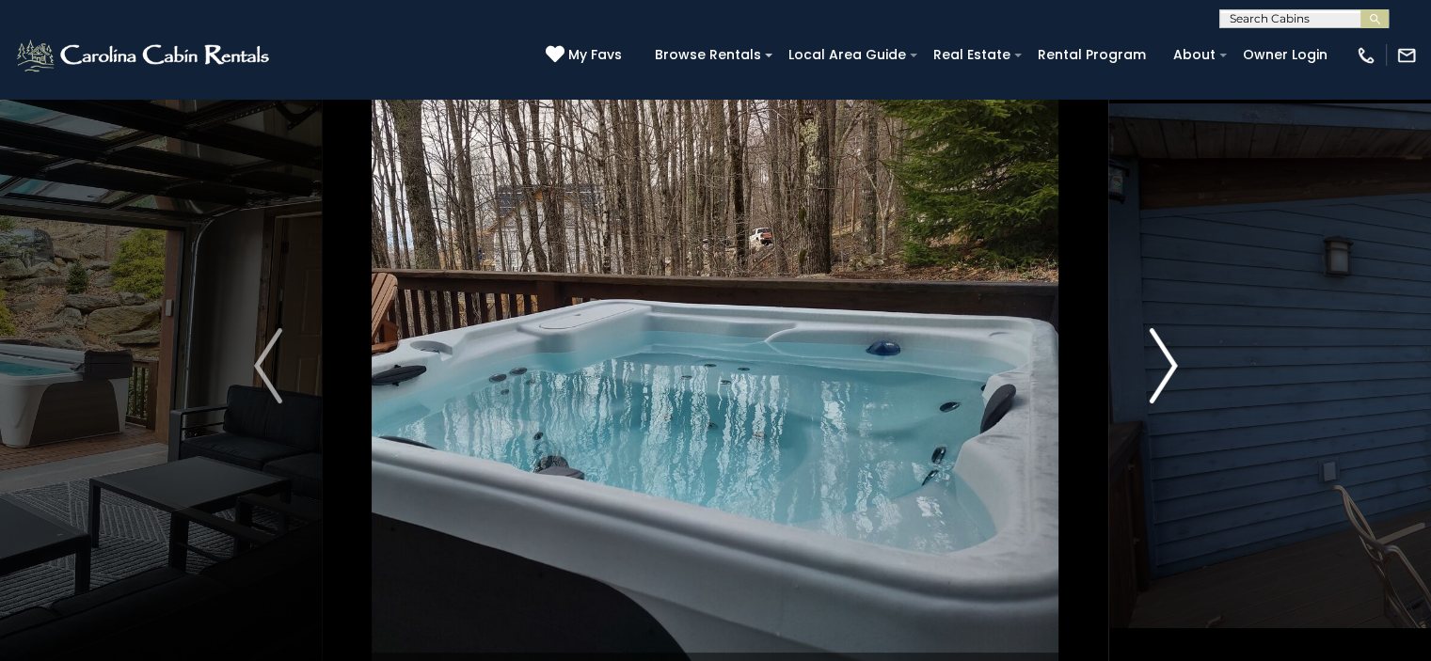
click at [1152, 388] on img "Next" at bounding box center [1163, 365] width 28 height 75
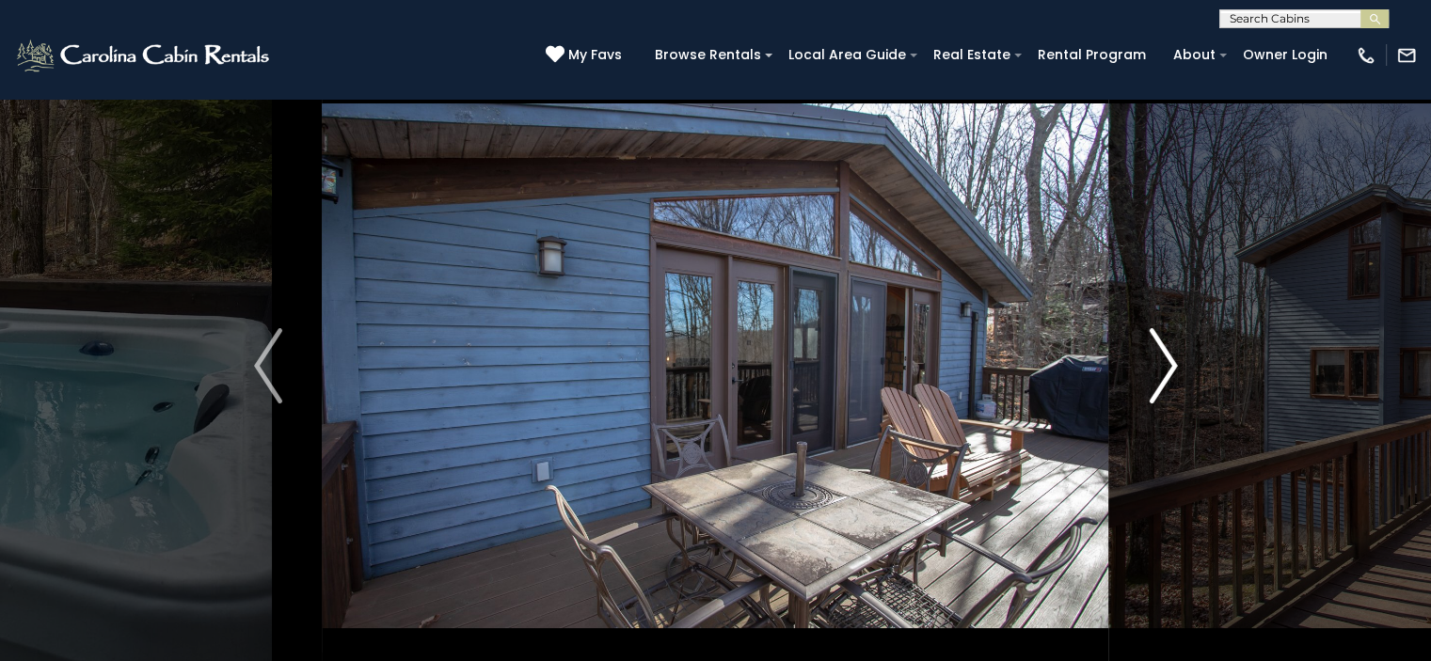
click at [1152, 388] on img "Next" at bounding box center [1163, 365] width 28 height 75
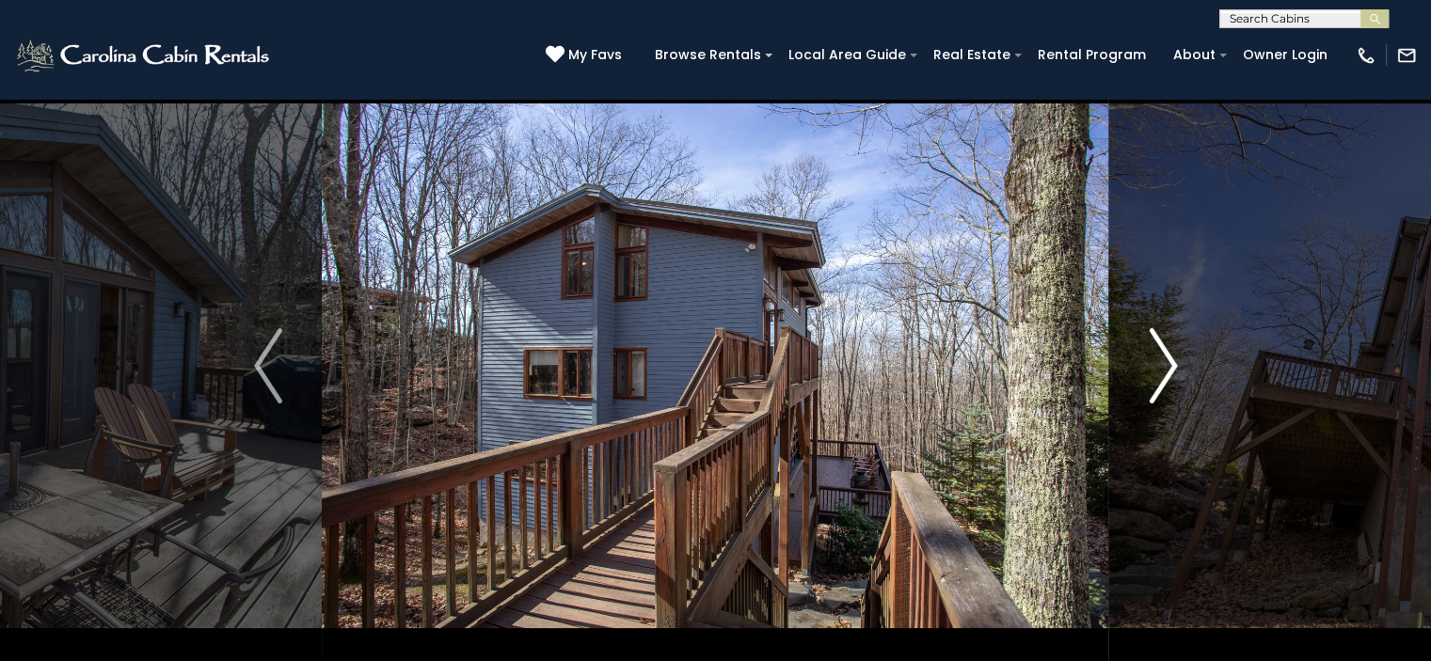
click at [1152, 388] on img "Next" at bounding box center [1163, 365] width 28 height 75
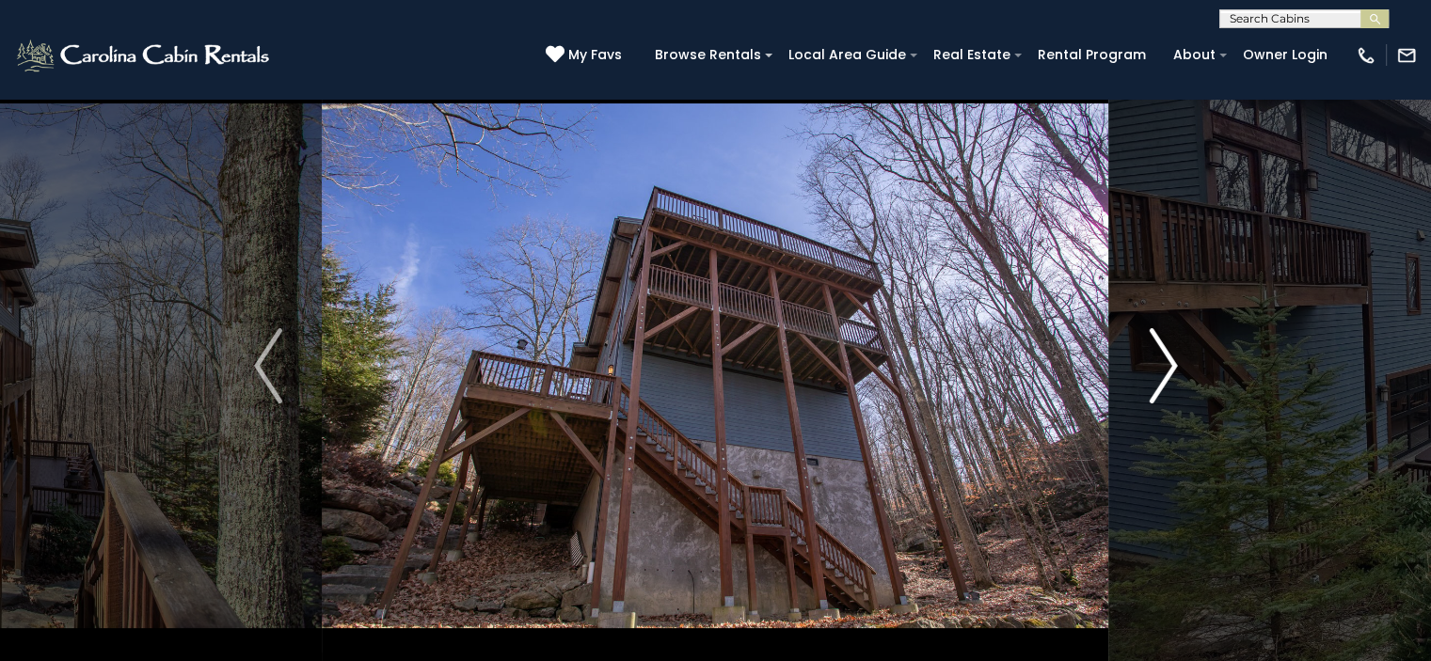
click at [1159, 389] on img "Next" at bounding box center [1163, 365] width 28 height 75
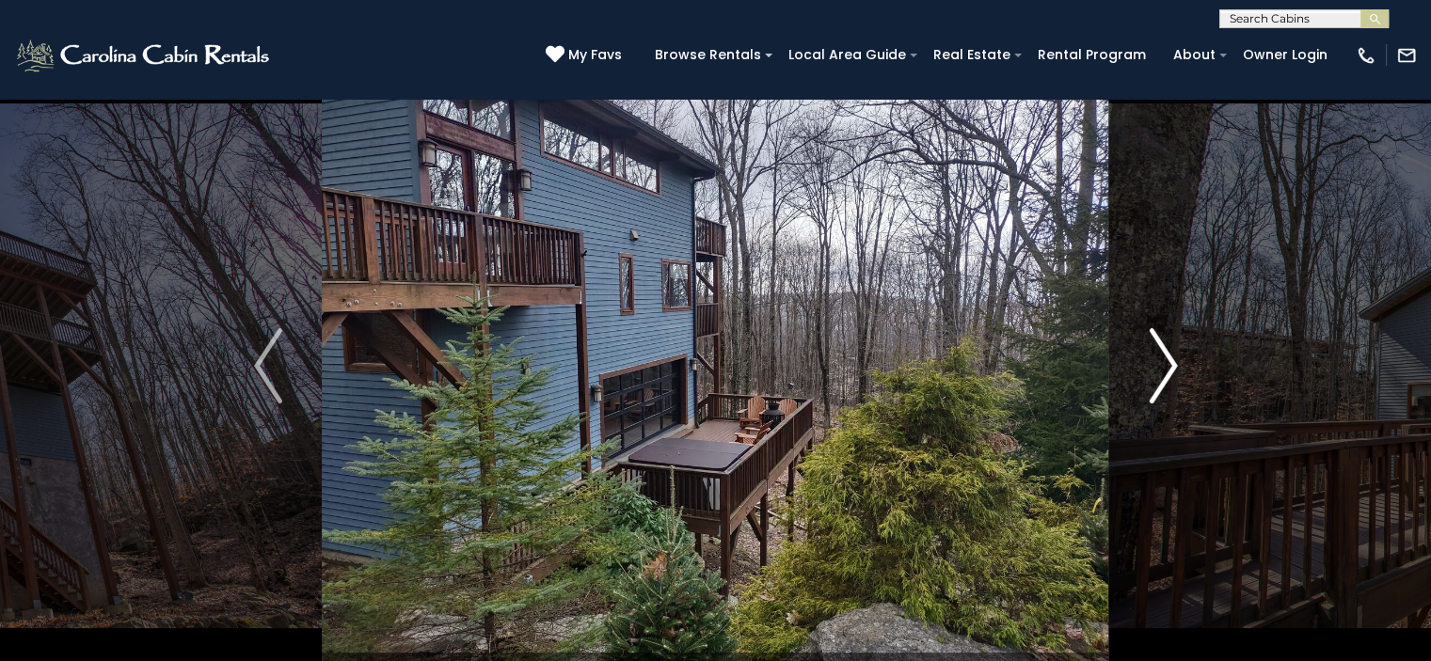
click at [1159, 389] on img "Next" at bounding box center [1163, 365] width 28 height 75
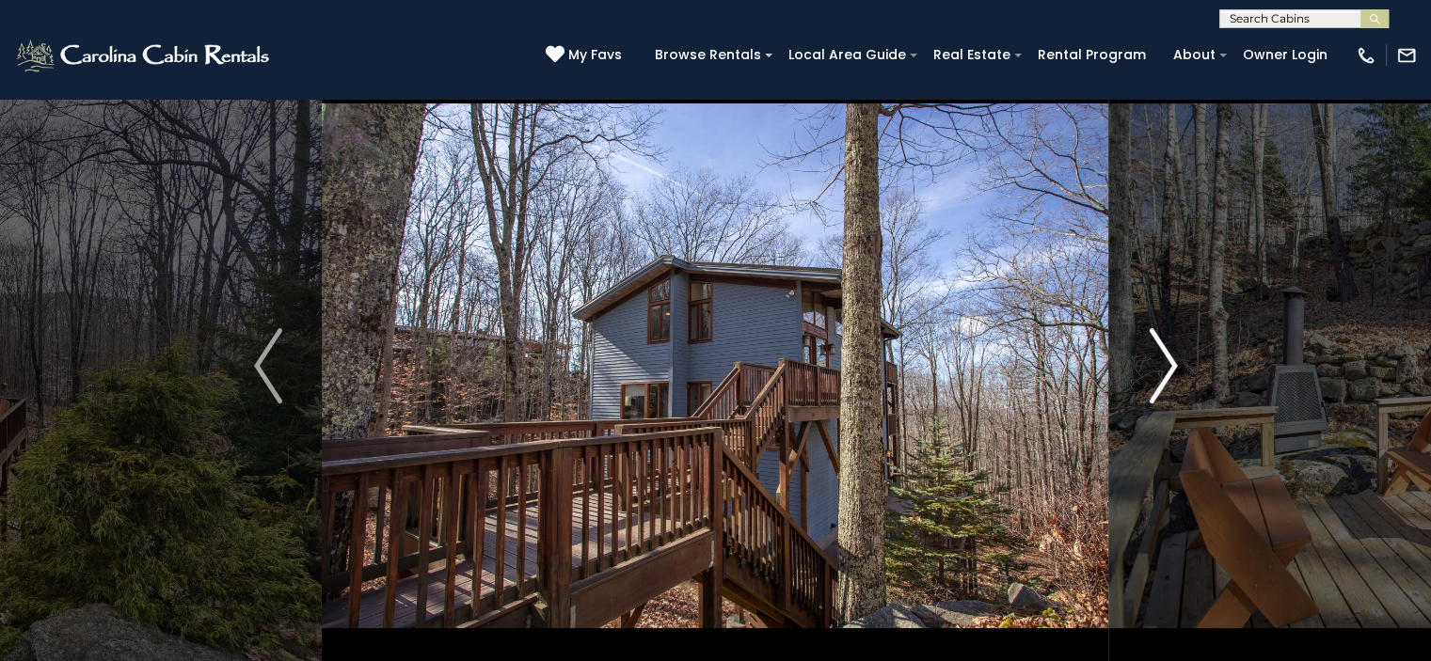
click at [1159, 389] on img "Next" at bounding box center [1163, 365] width 28 height 75
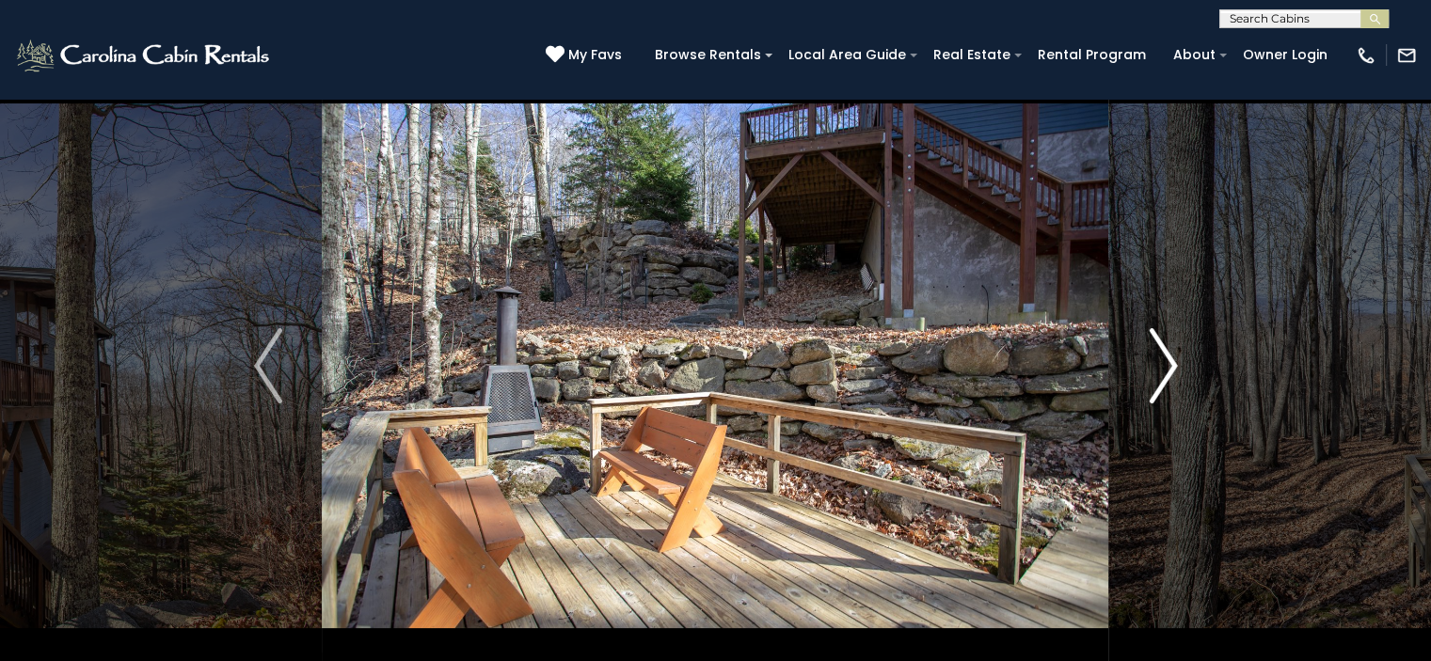
click at [1159, 389] on img "Next" at bounding box center [1163, 365] width 28 height 75
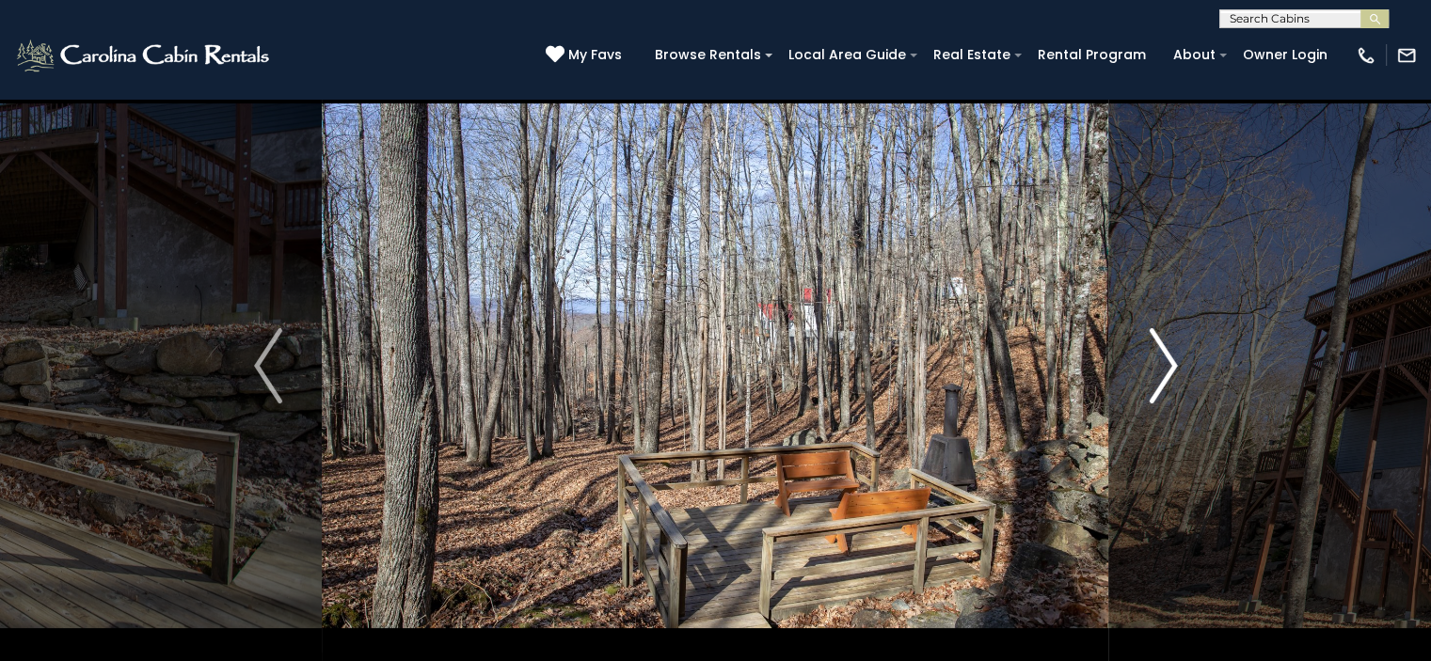
click at [1159, 389] on img "Next" at bounding box center [1163, 365] width 28 height 75
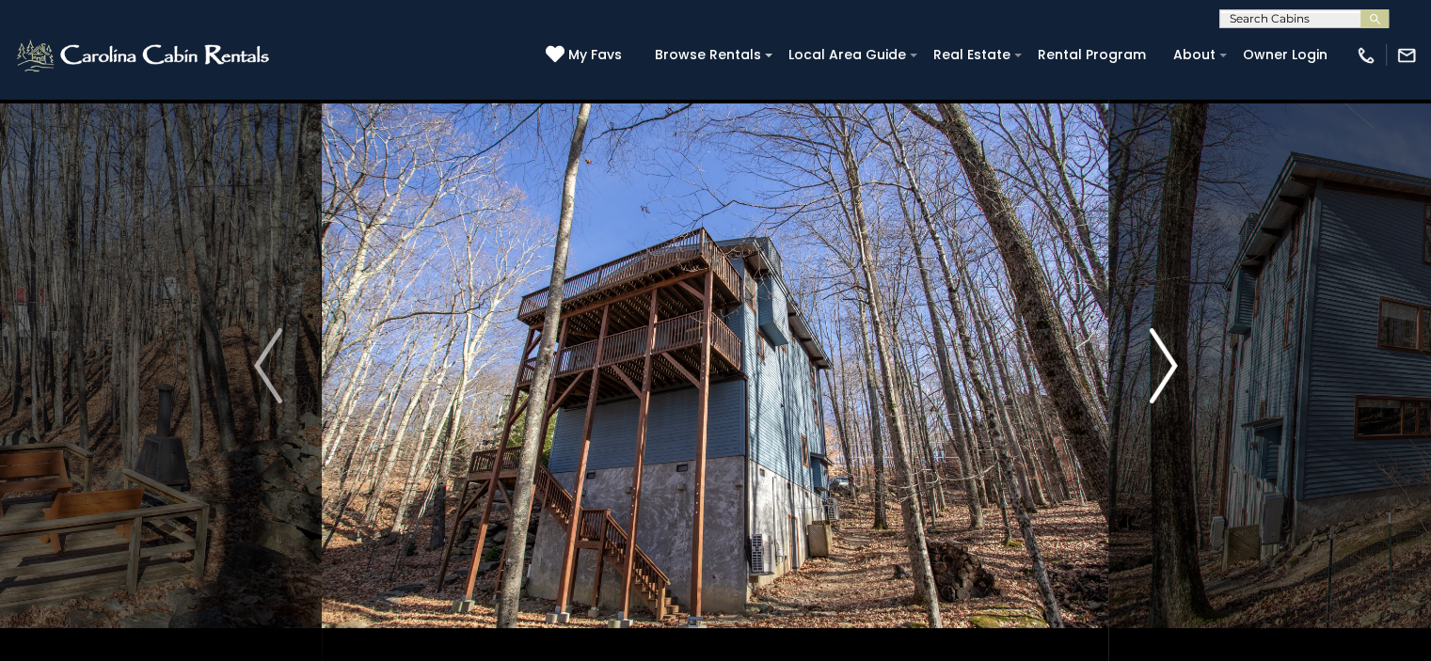
click at [1159, 389] on img "Next" at bounding box center [1163, 365] width 28 height 75
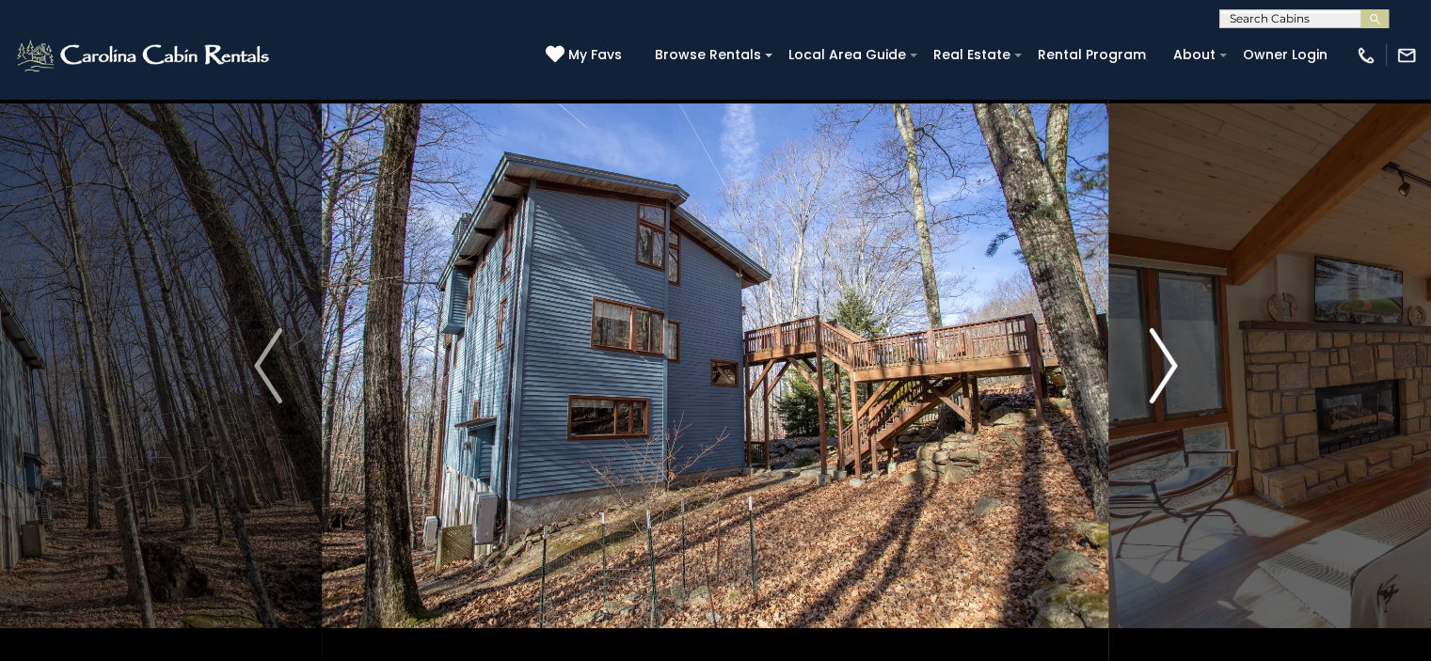
click at [1159, 389] on img "Next" at bounding box center [1163, 365] width 28 height 75
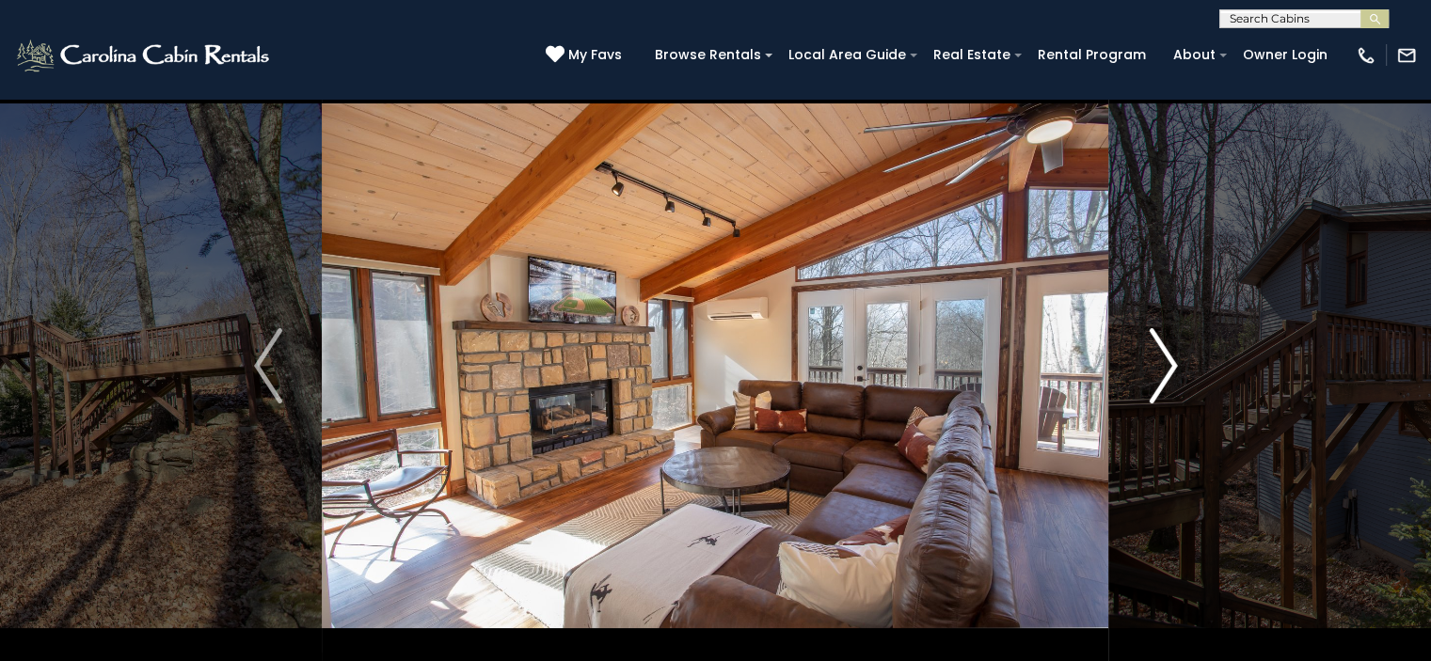
click at [1159, 389] on img "Next" at bounding box center [1163, 365] width 28 height 75
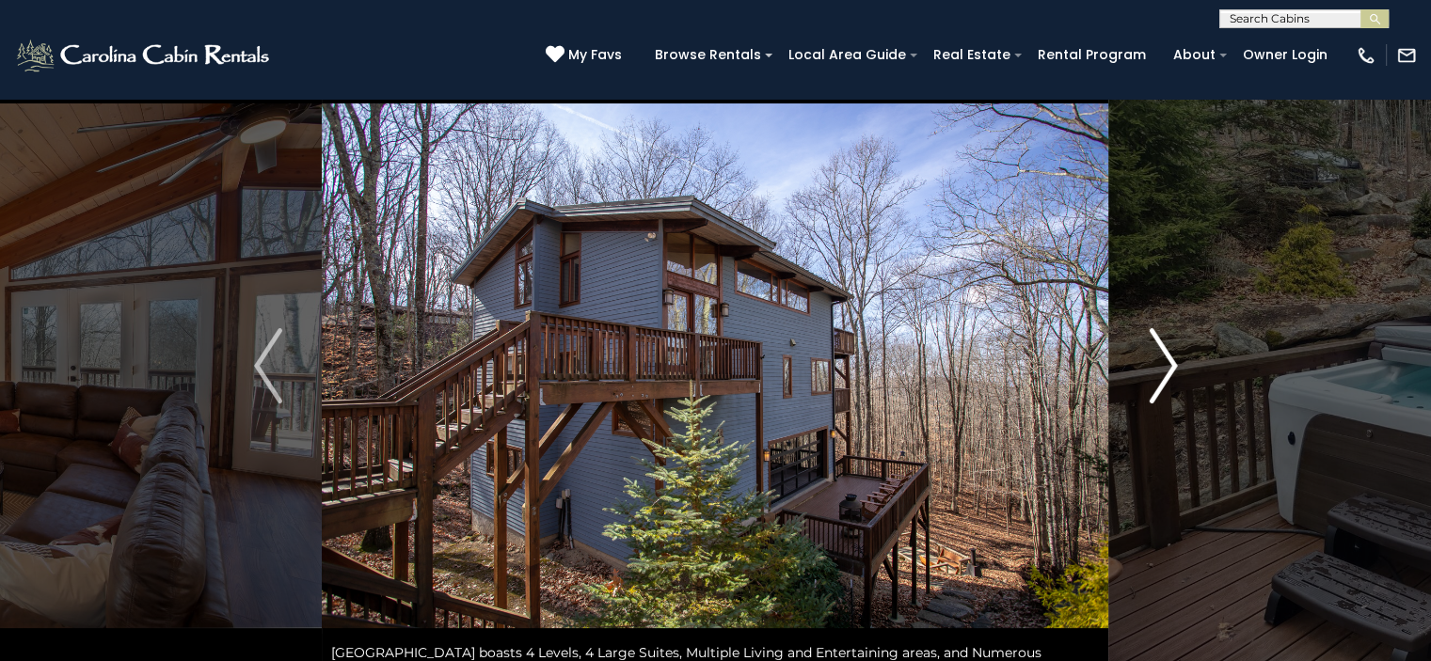
click at [1159, 389] on img "Next" at bounding box center [1163, 365] width 28 height 75
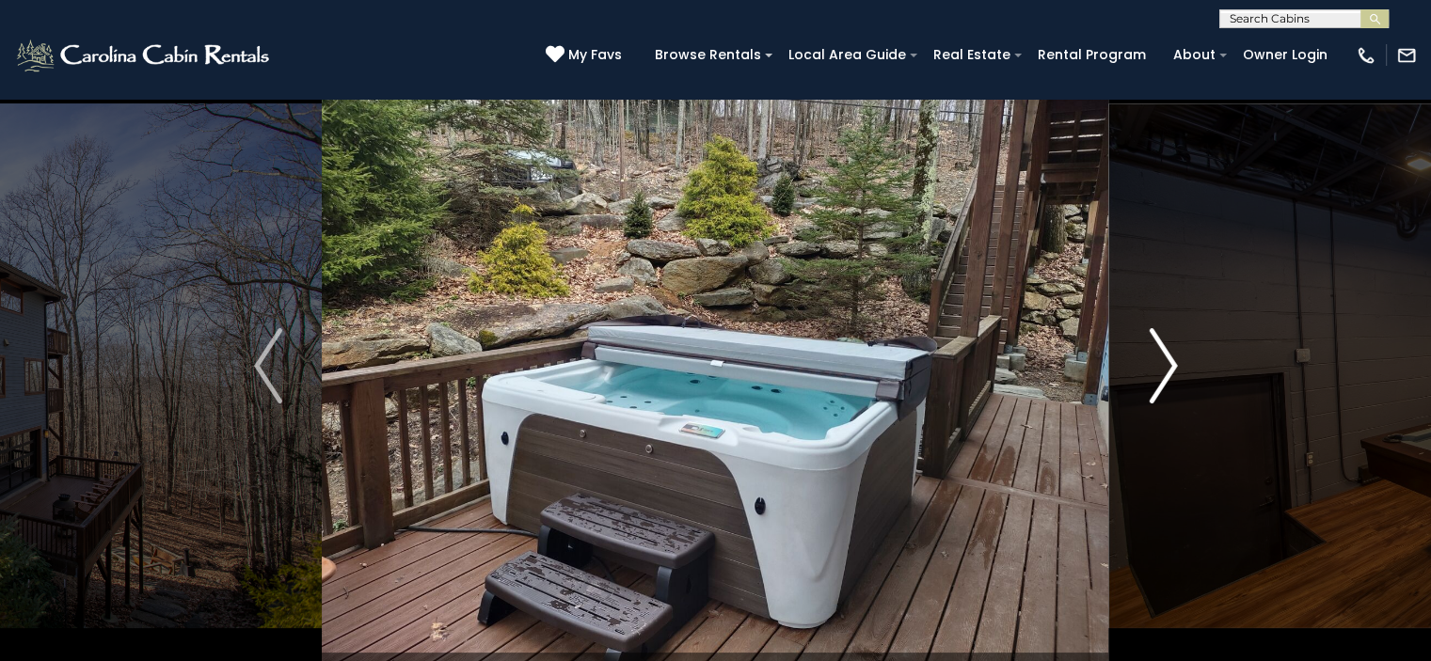
click at [1159, 389] on img "Next" at bounding box center [1163, 365] width 28 height 75
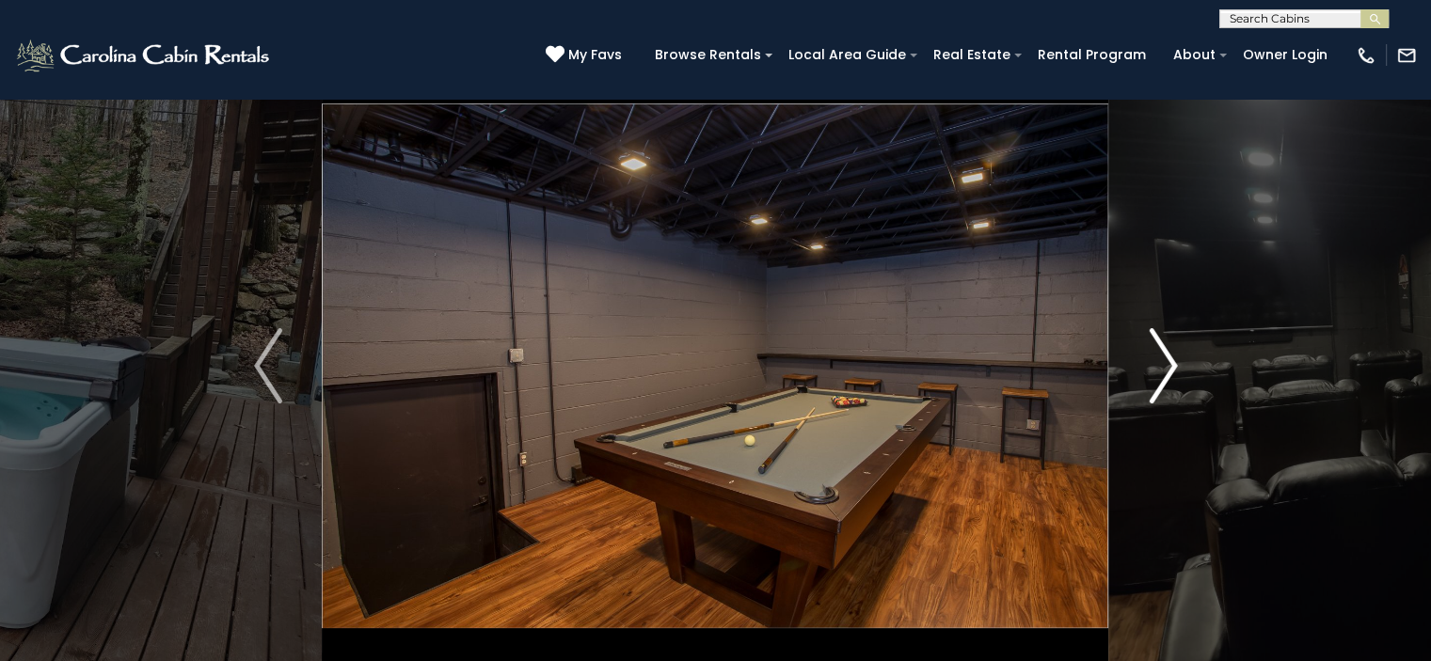
click at [1159, 389] on img "Next" at bounding box center [1163, 365] width 28 height 75
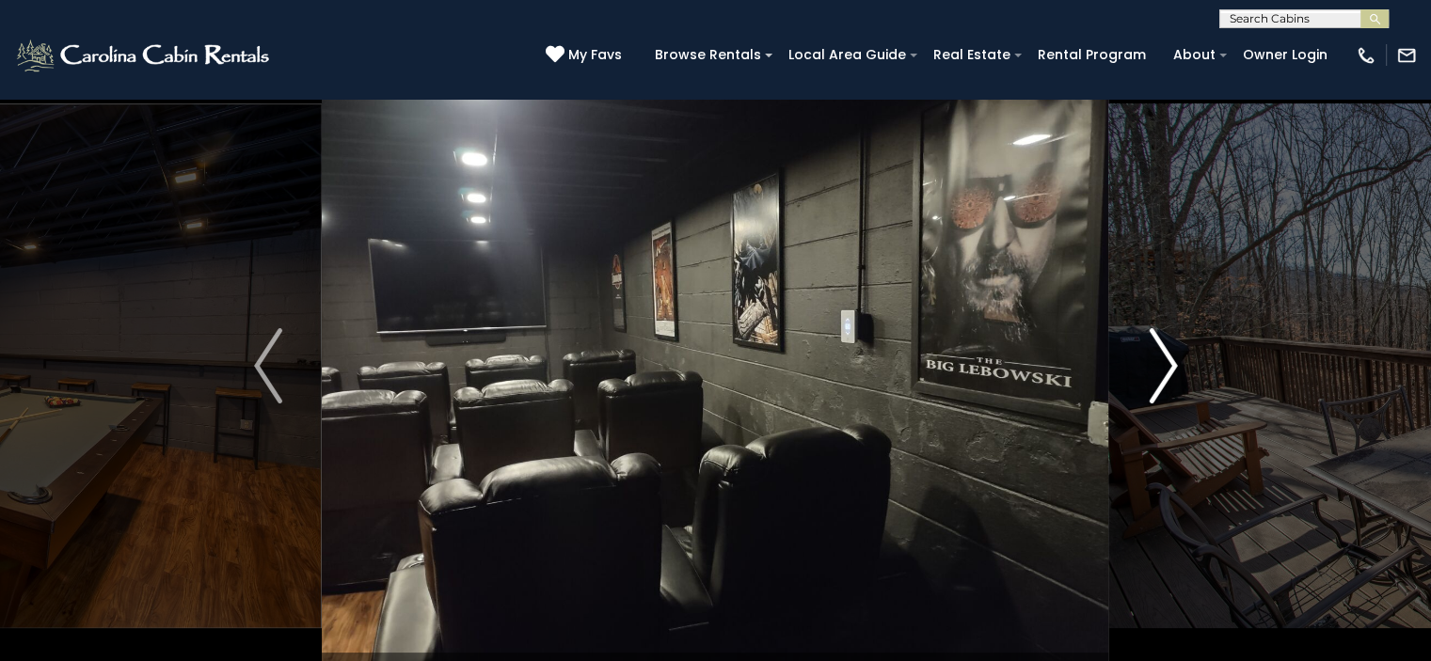
click at [1159, 389] on img "Next" at bounding box center [1163, 365] width 28 height 75
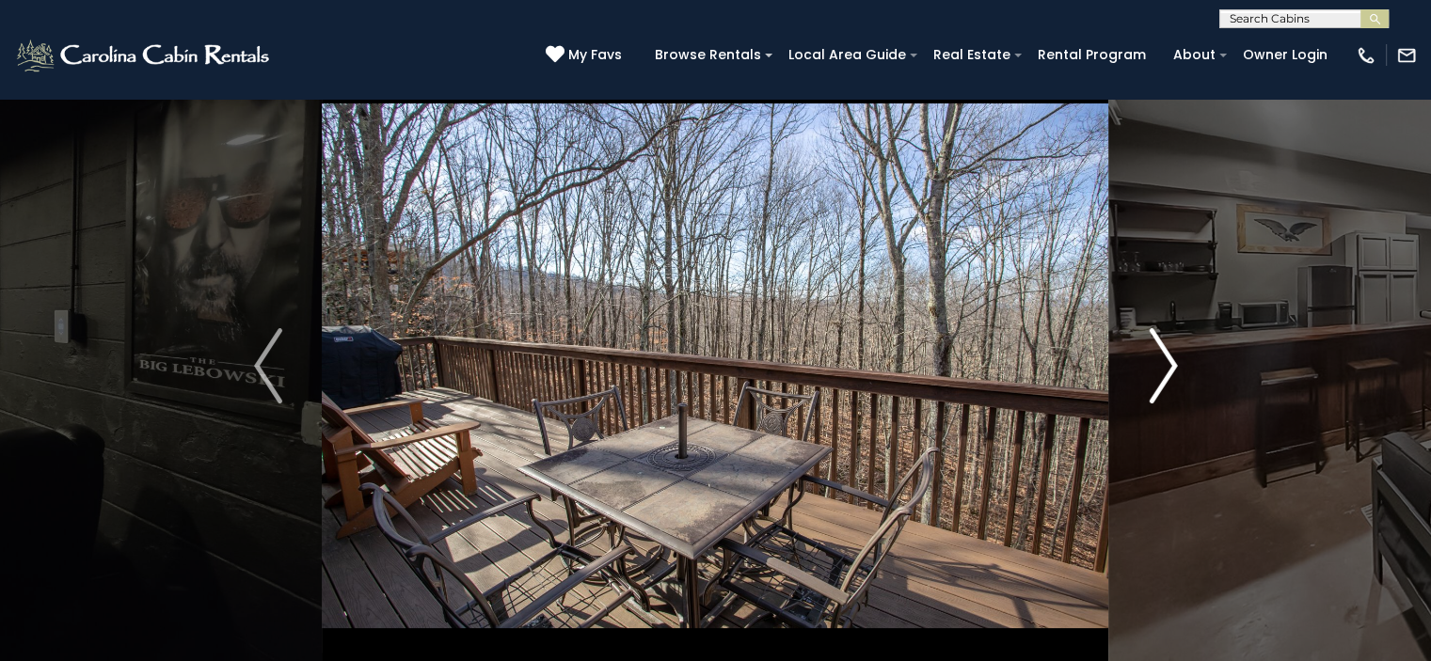
click at [1159, 389] on img "Next" at bounding box center [1163, 365] width 28 height 75
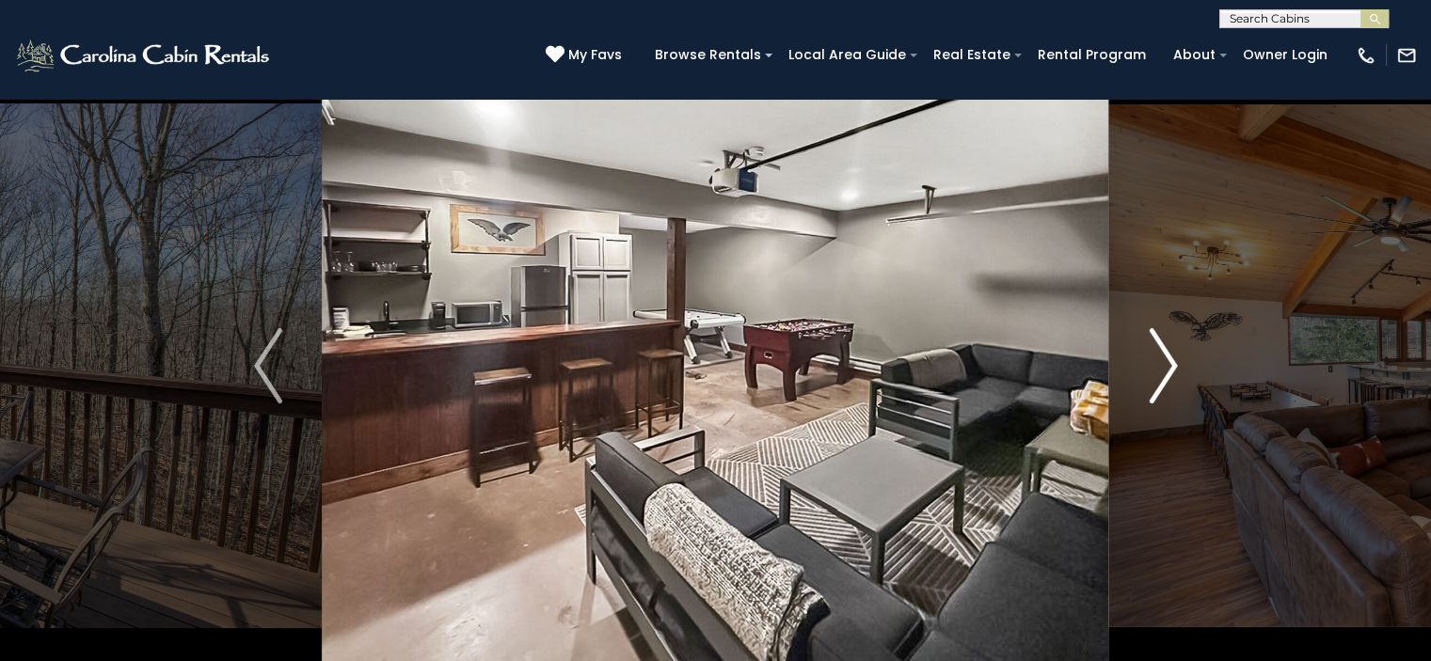
click at [1159, 389] on img "Next" at bounding box center [1163, 365] width 28 height 75
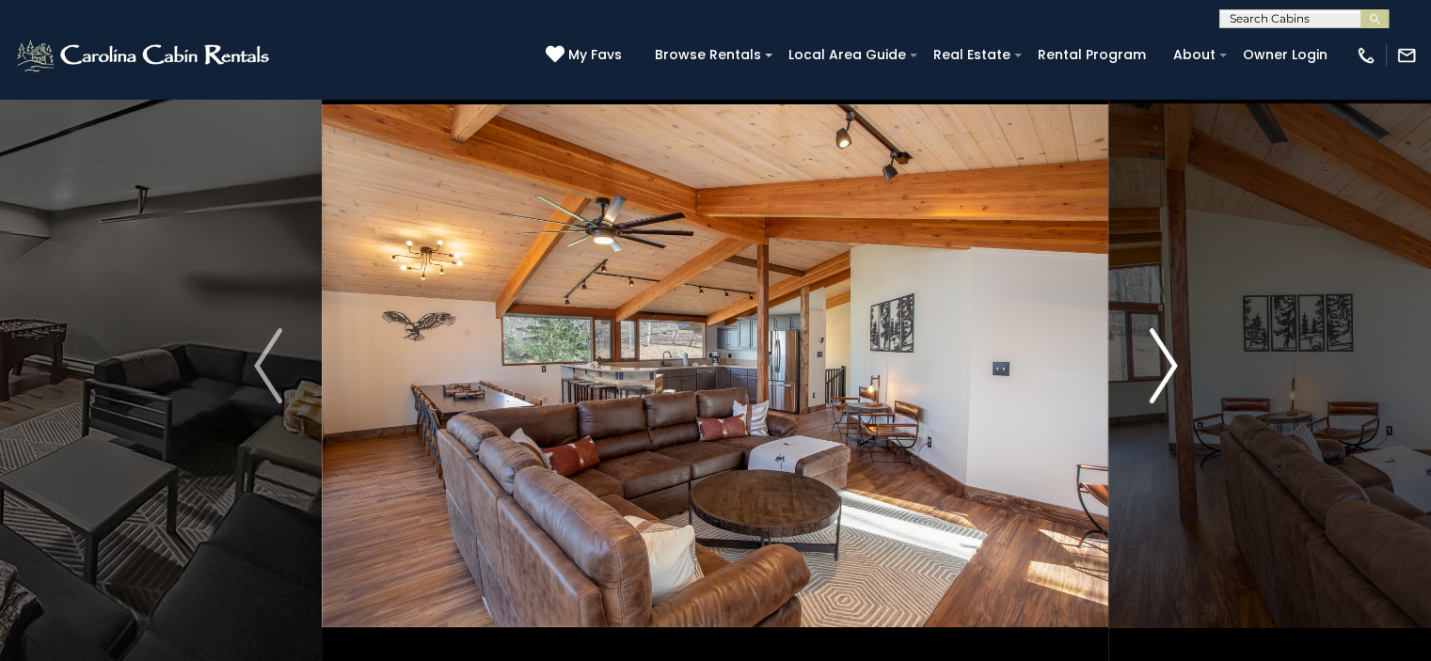
click at [1159, 389] on img "Next" at bounding box center [1163, 365] width 28 height 75
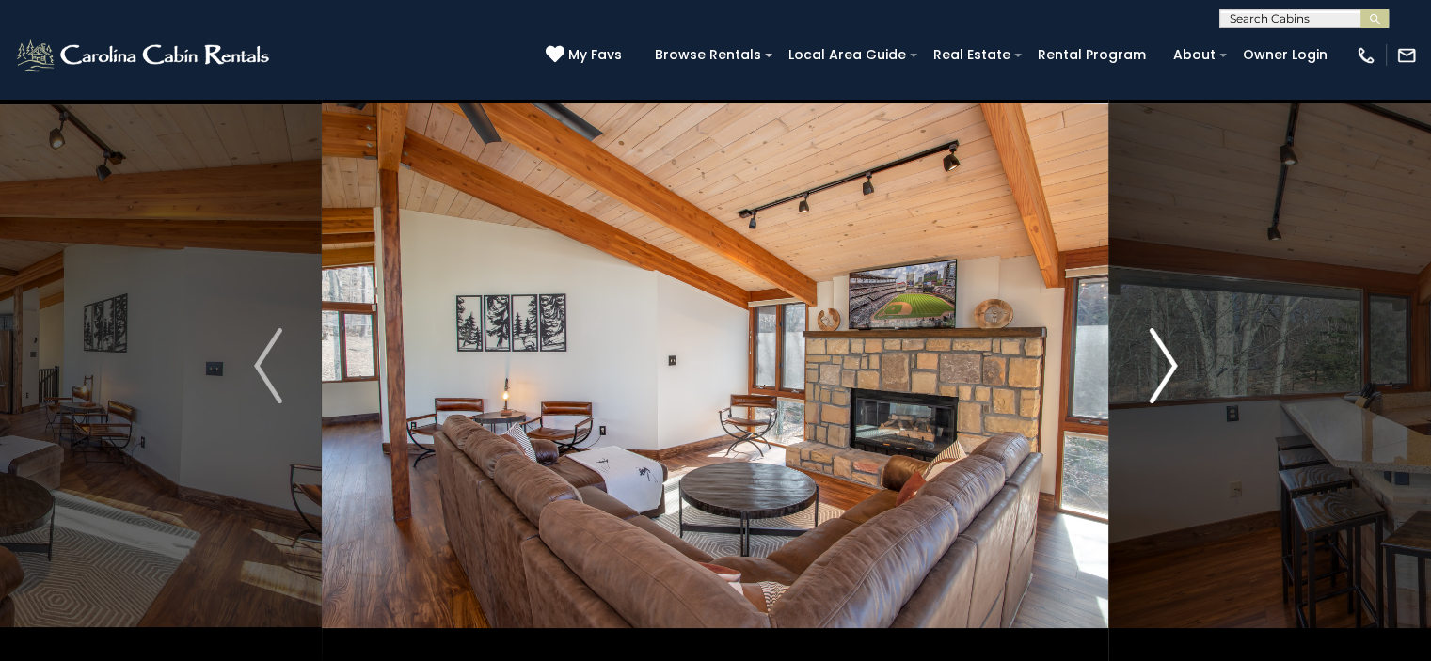
click at [1159, 389] on img "Next" at bounding box center [1163, 365] width 28 height 75
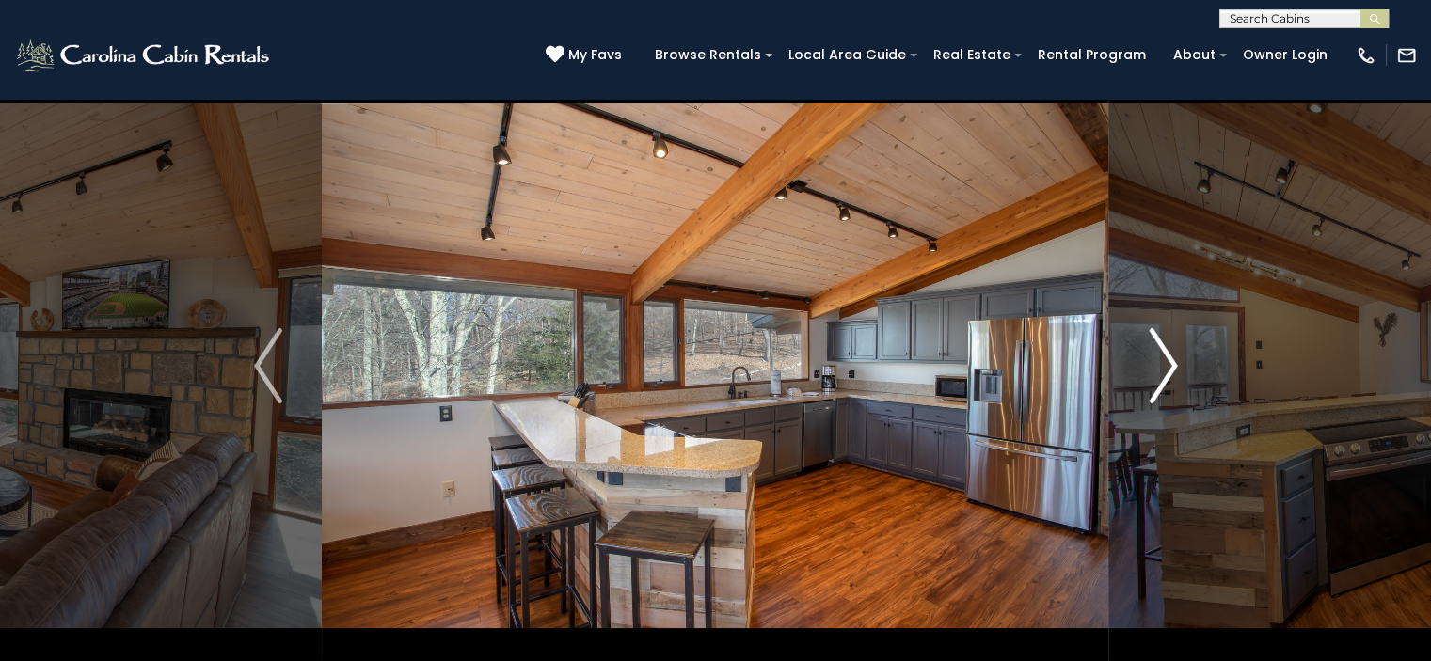
click at [1159, 389] on img "Next" at bounding box center [1163, 365] width 28 height 75
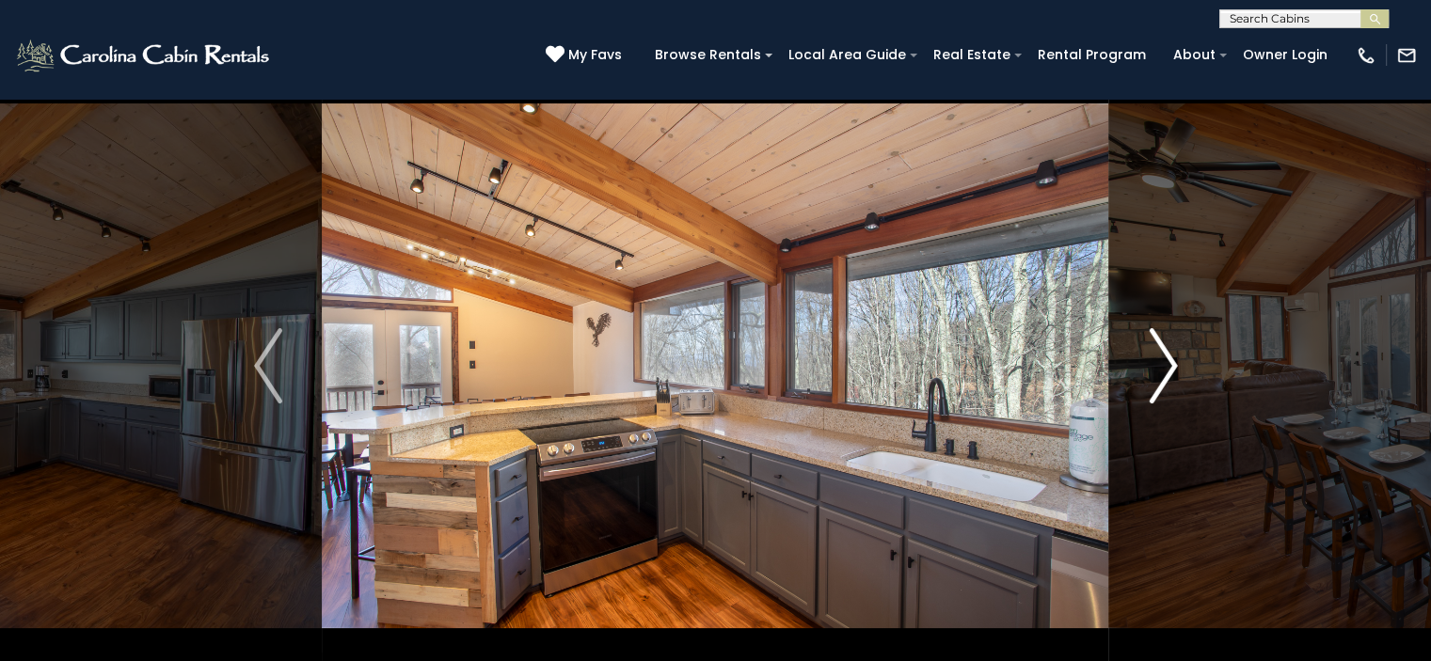
click at [1159, 389] on img "Next" at bounding box center [1163, 365] width 28 height 75
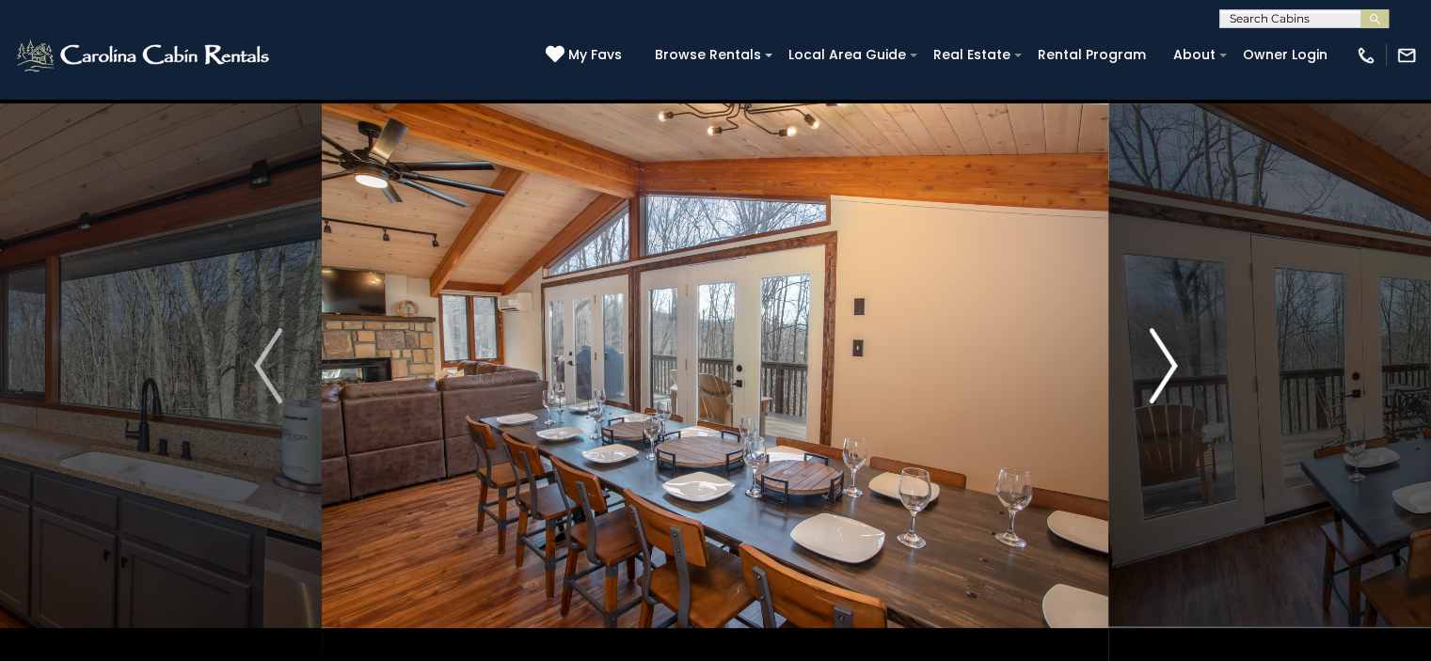
click at [1157, 387] on img "Next" at bounding box center [1163, 365] width 28 height 75
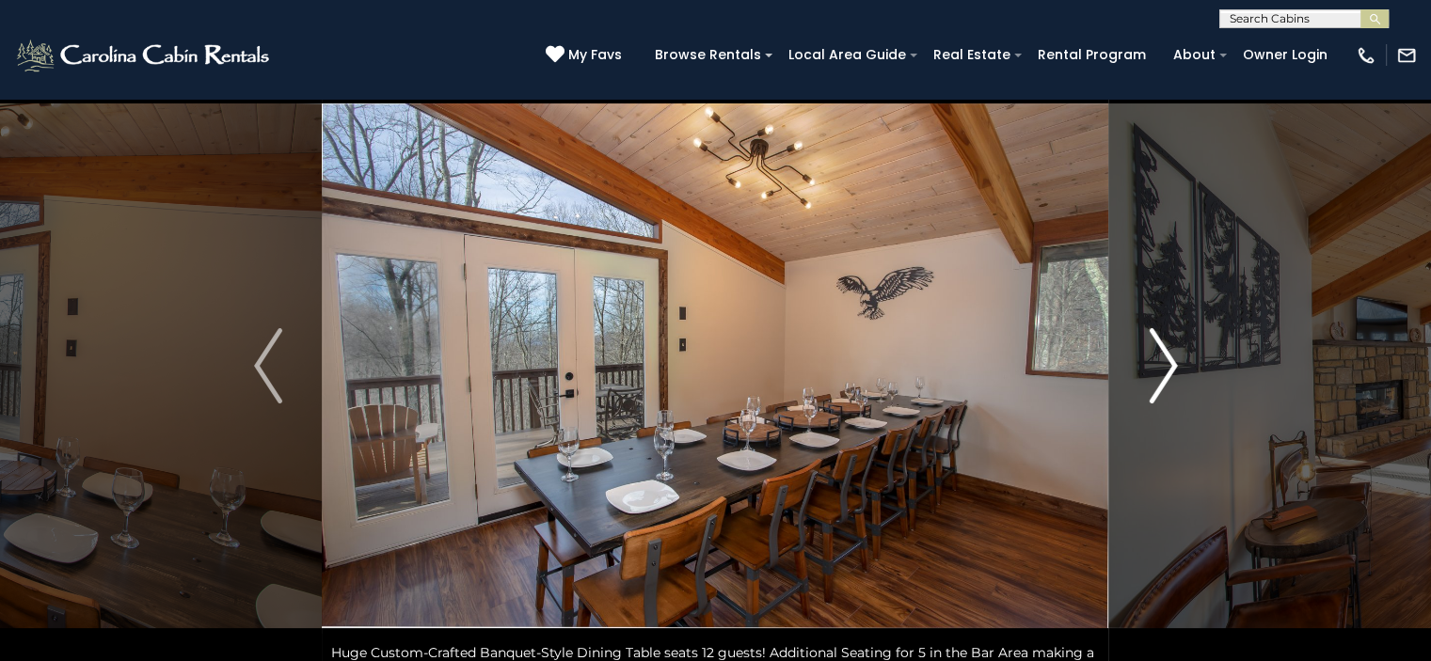
click at [1157, 387] on img "Next" at bounding box center [1163, 365] width 28 height 75
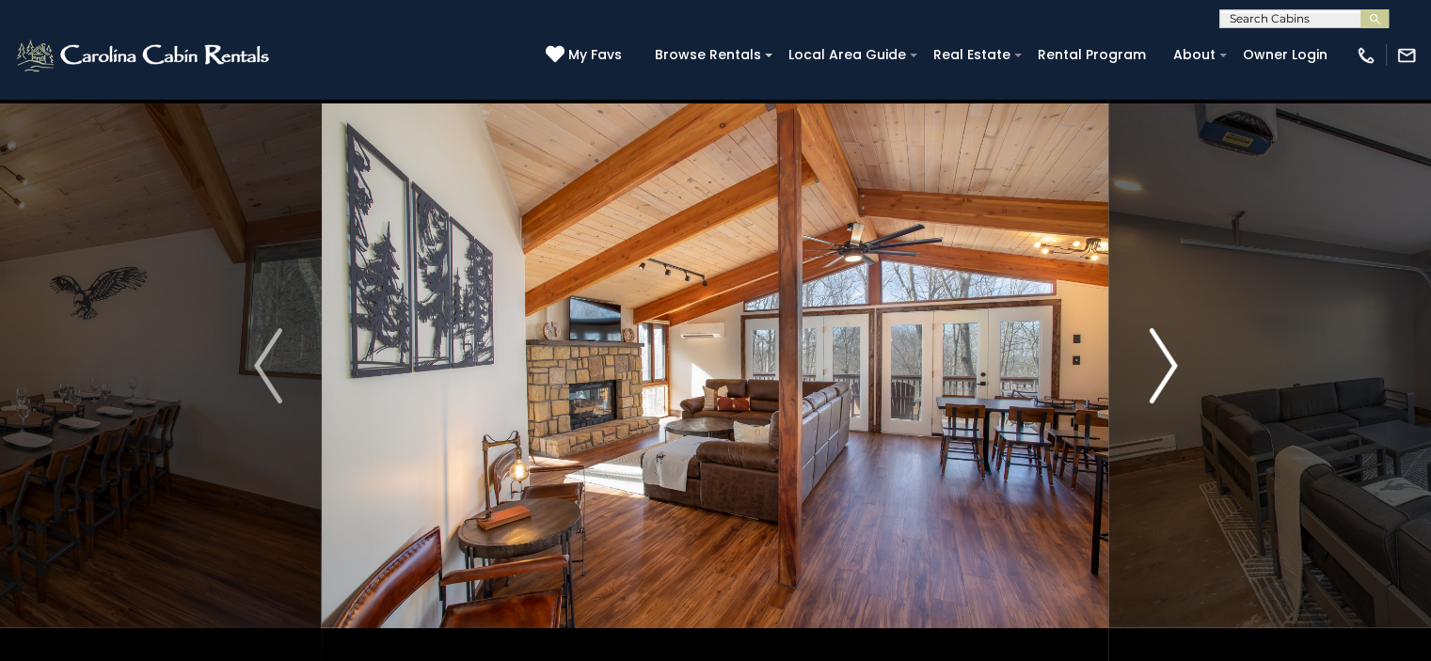
click at [1157, 387] on img "Next" at bounding box center [1163, 365] width 28 height 75
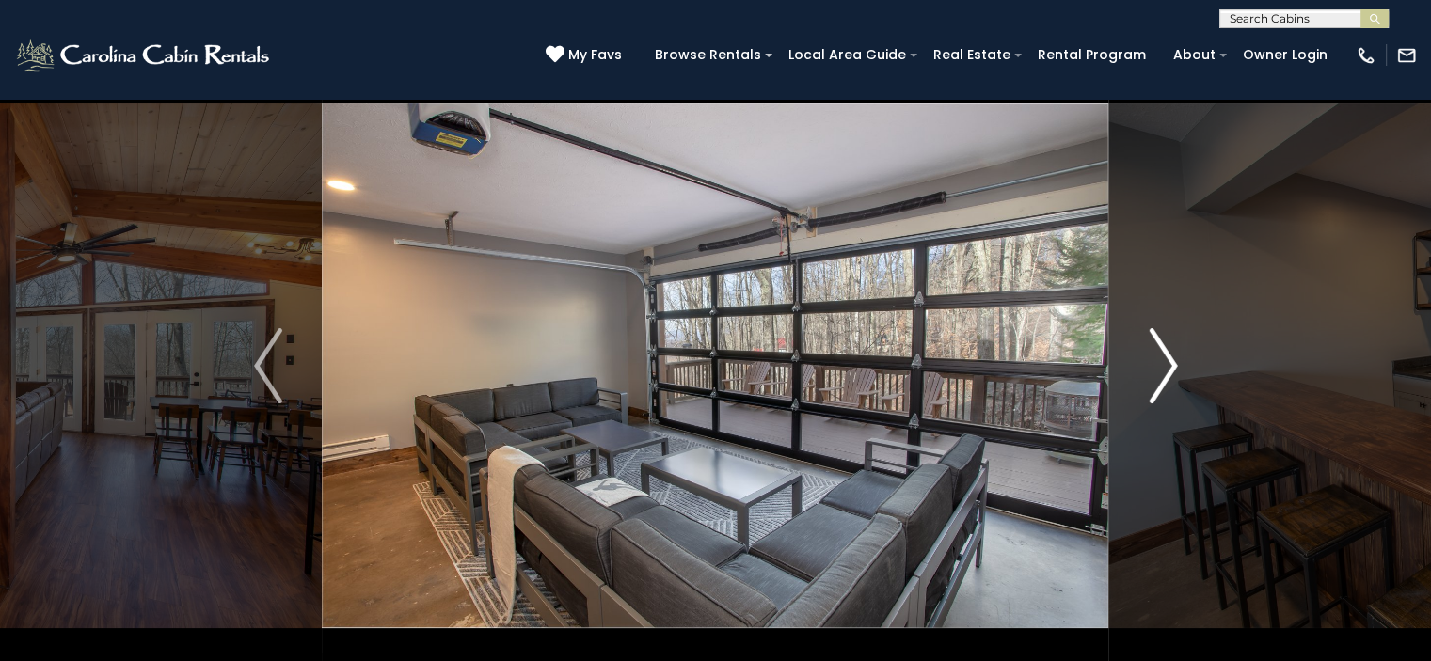
click at [1157, 387] on img "Next" at bounding box center [1163, 365] width 28 height 75
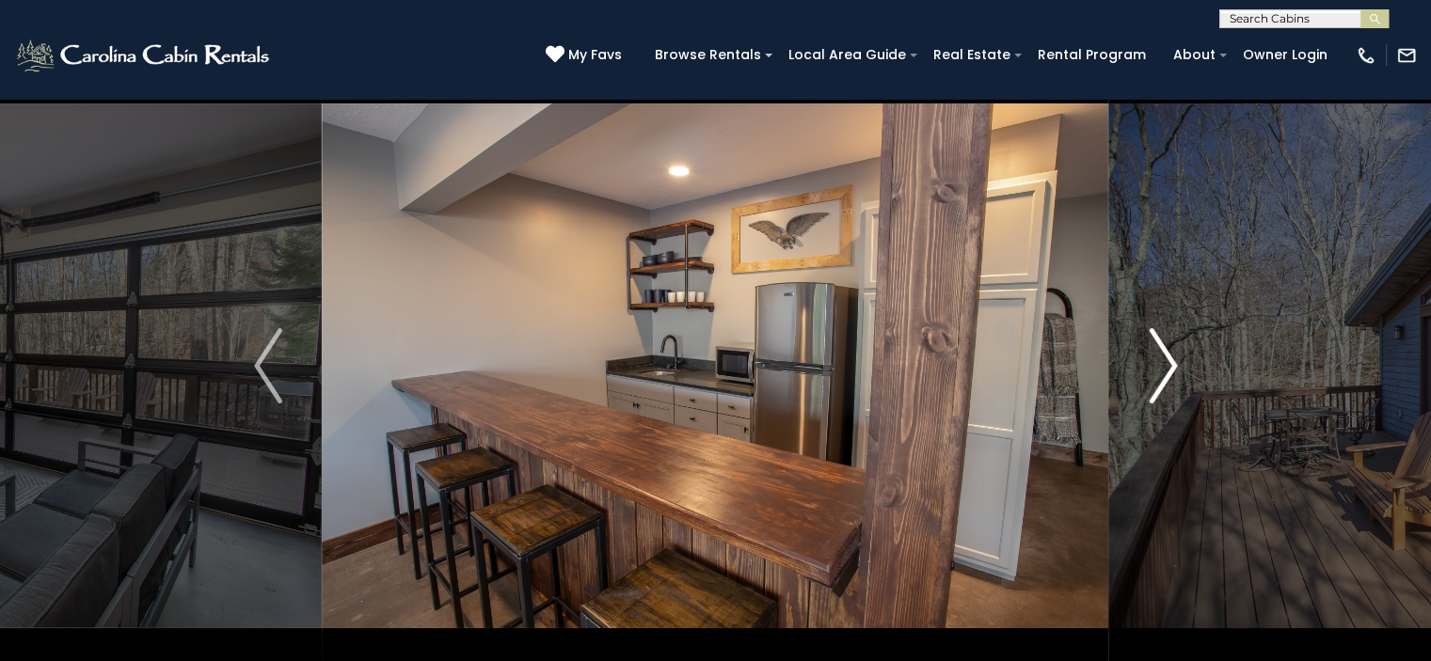
click at [1157, 387] on img "Next" at bounding box center [1163, 365] width 28 height 75
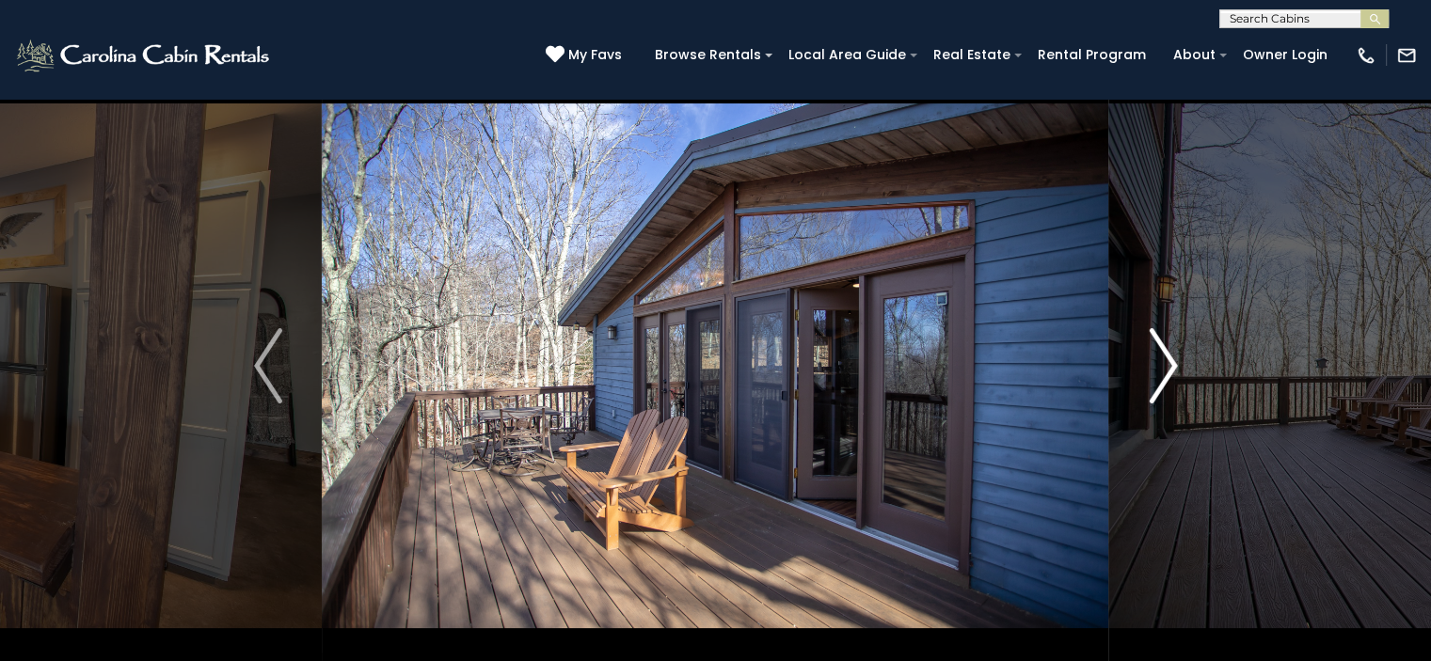
click at [1157, 387] on img "Next" at bounding box center [1163, 365] width 28 height 75
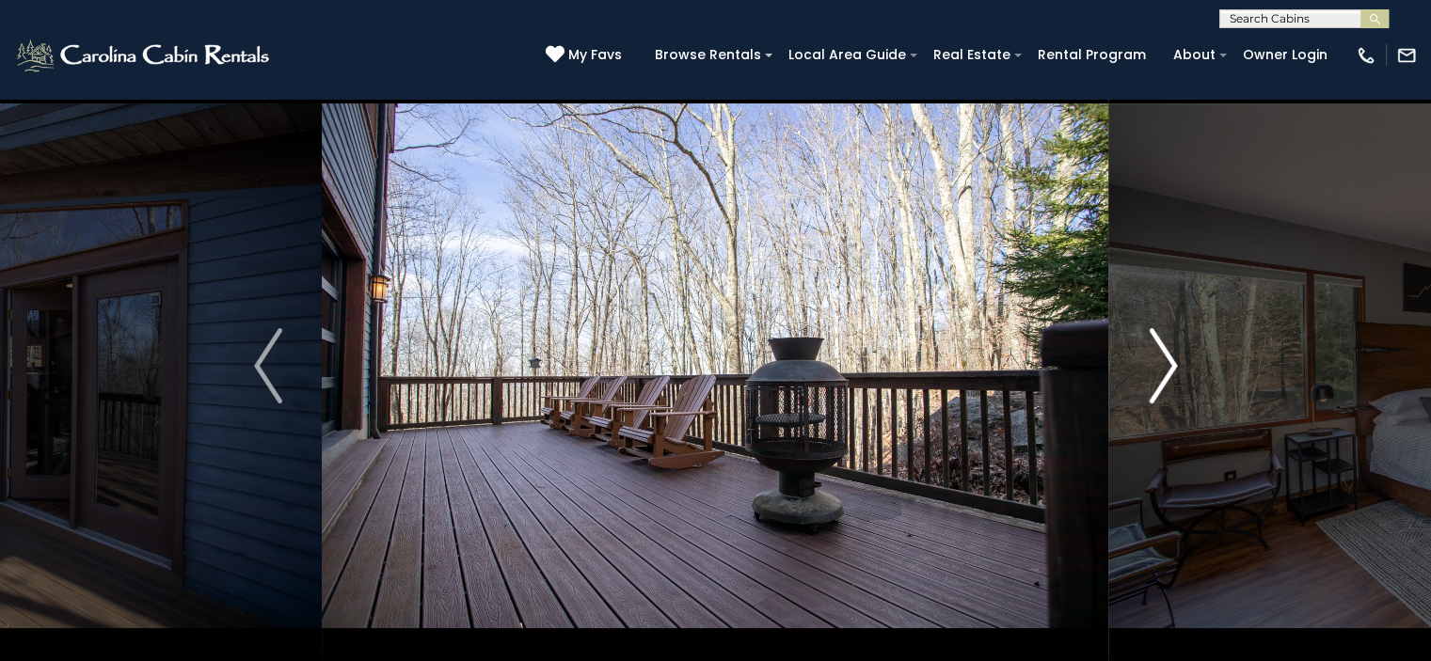
click at [1157, 387] on img "Next" at bounding box center [1163, 365] width 28 height 75
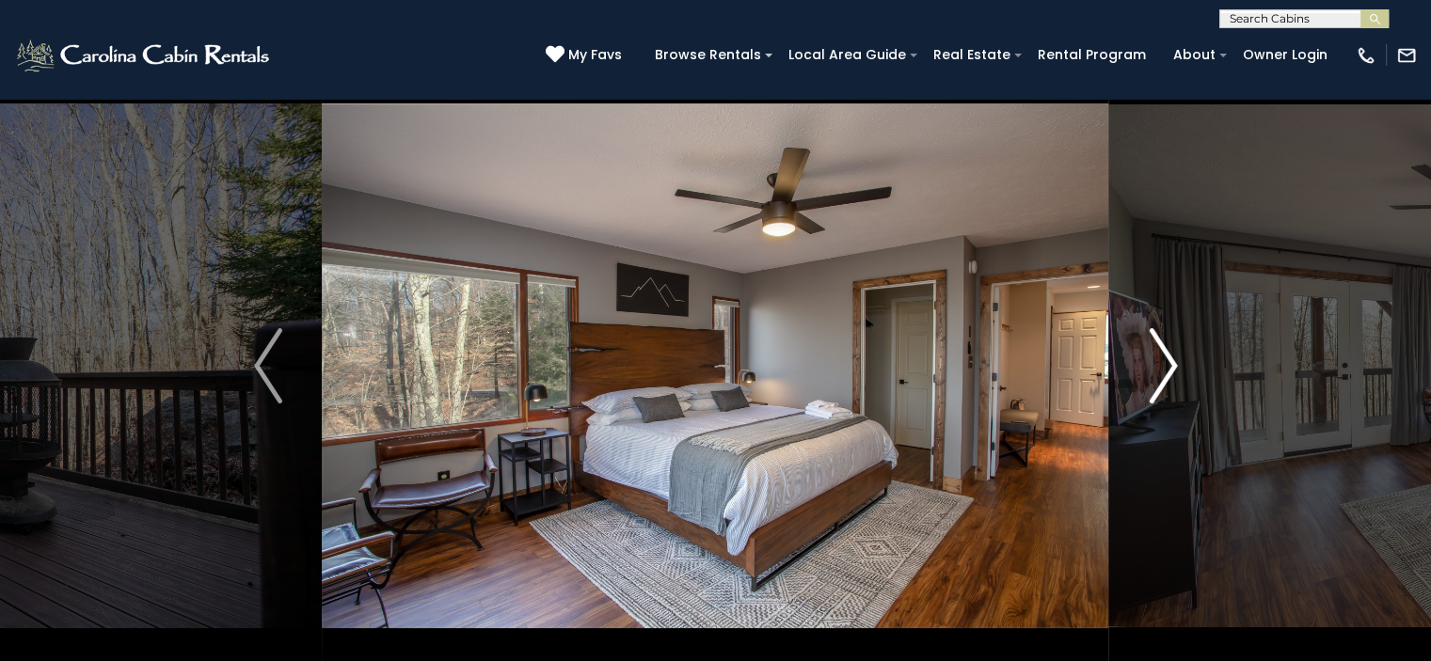
click at [1157, 387] on img "Next" at bounding box center [1163, 365] width 28 height 75
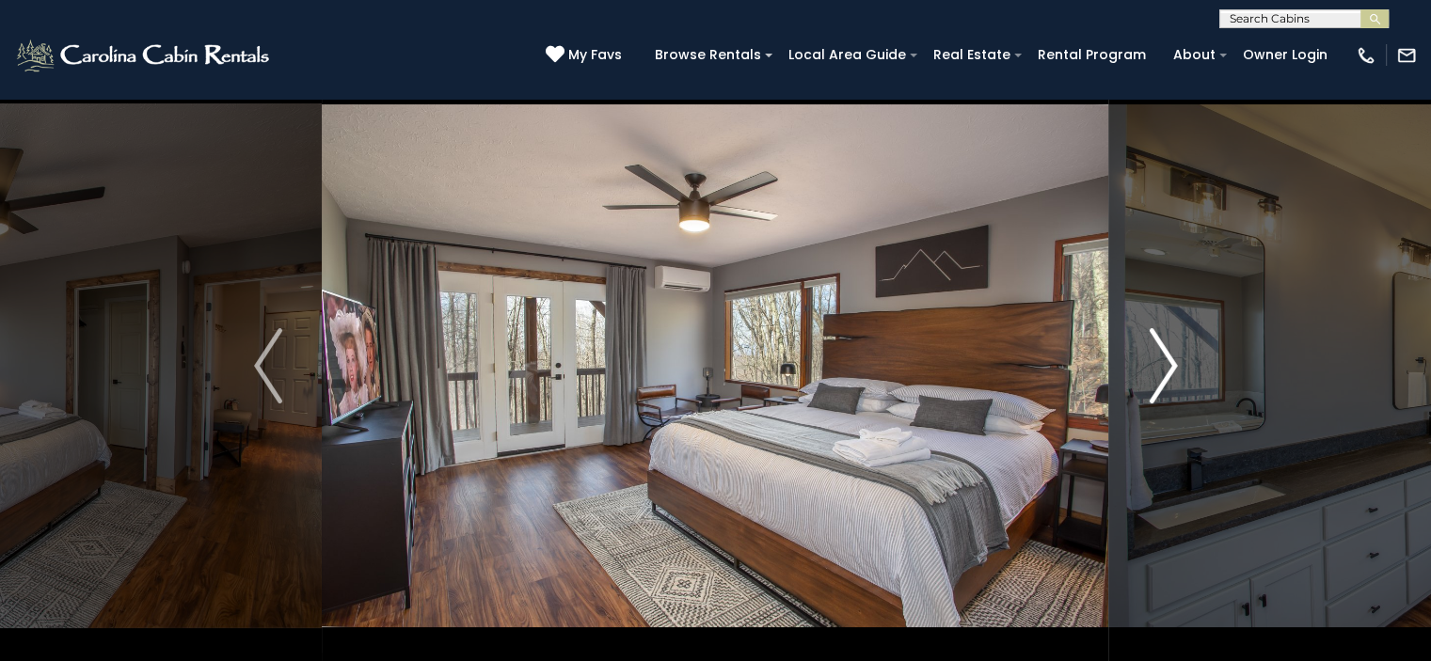
click at [1157, 387] on img "Next" at bounding box center [1163, 365] width 28 height 75
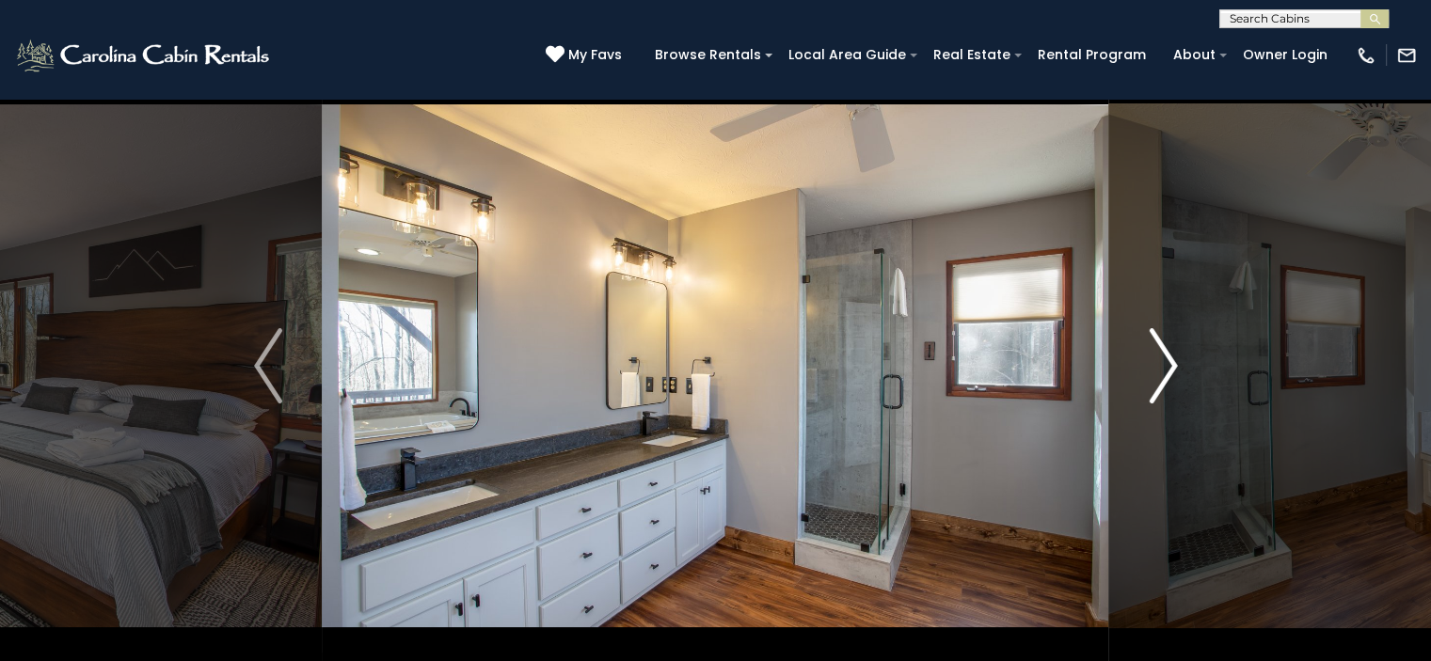
click at [1157, 387] on img "Next" at bounding box center [1163, 365] width 28 height 75
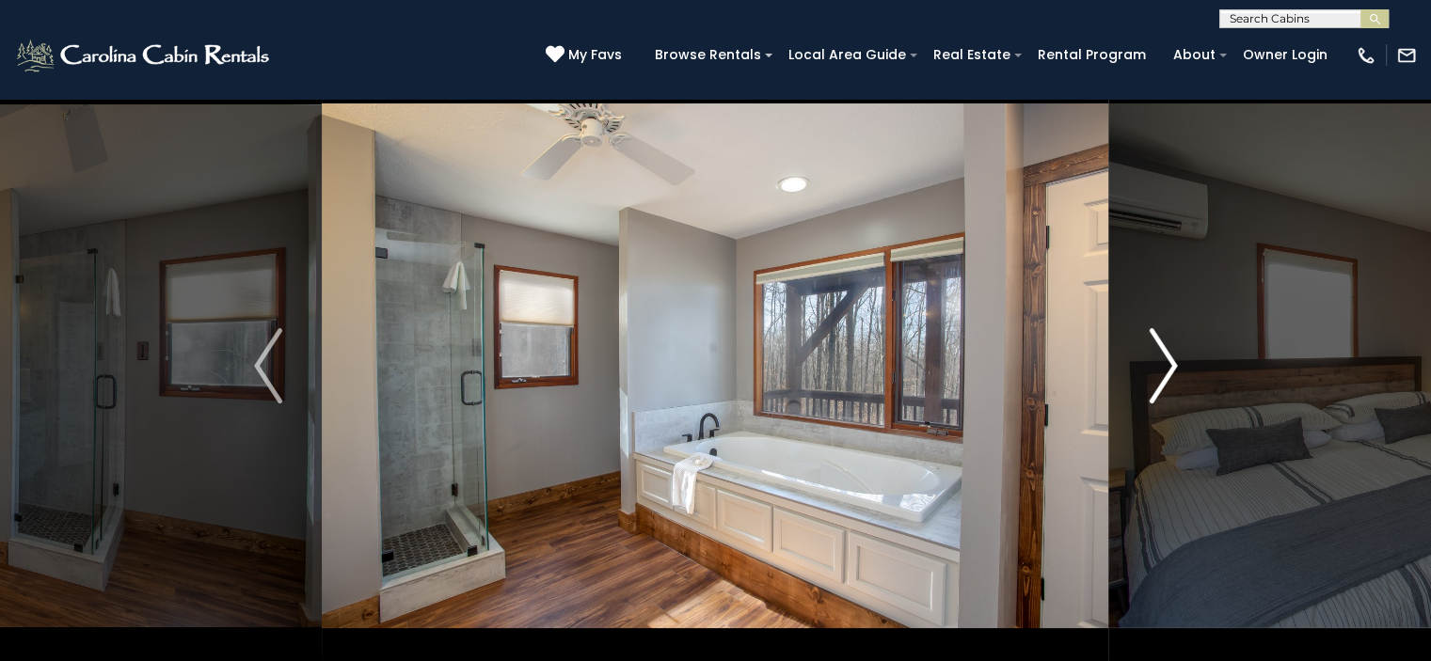
click at [1157, 387] on img "Next" at bounding box center [1163, 365] width 28 height 75
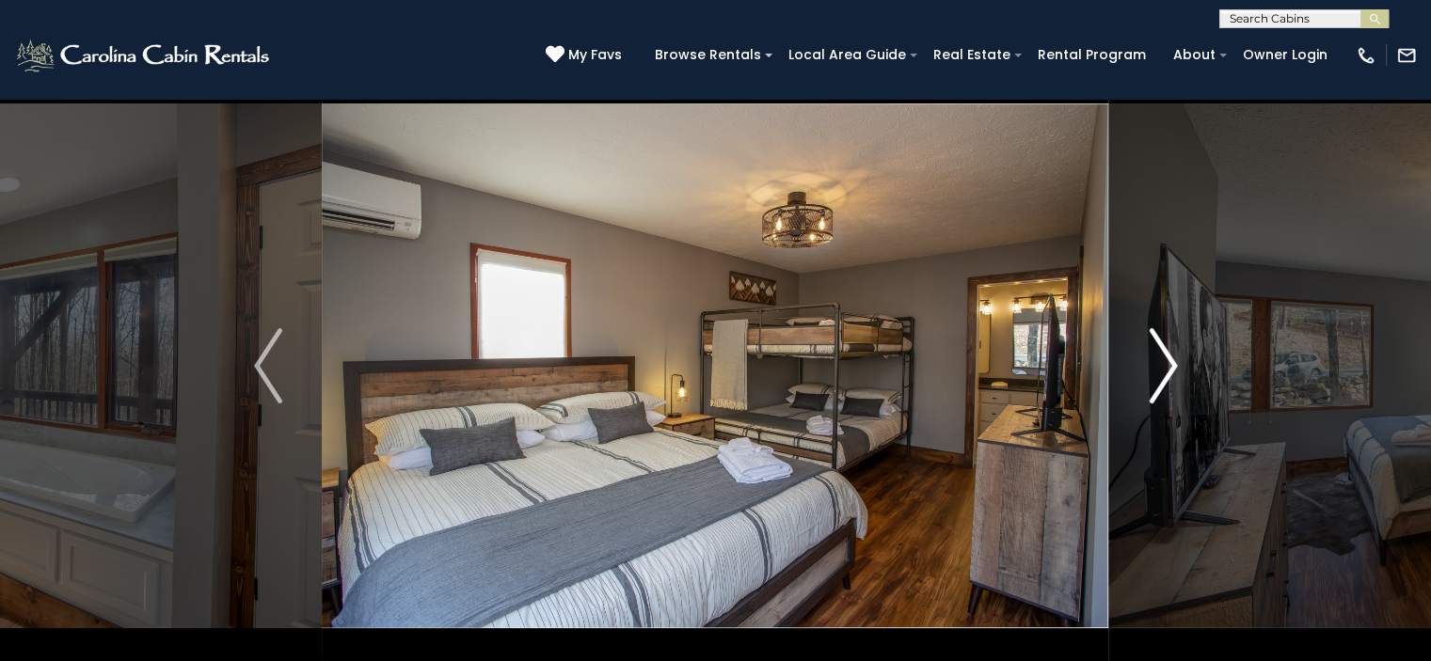
click at [1157, 387] on img "Next" at bounding box center [1163, 365] width 28 height 75
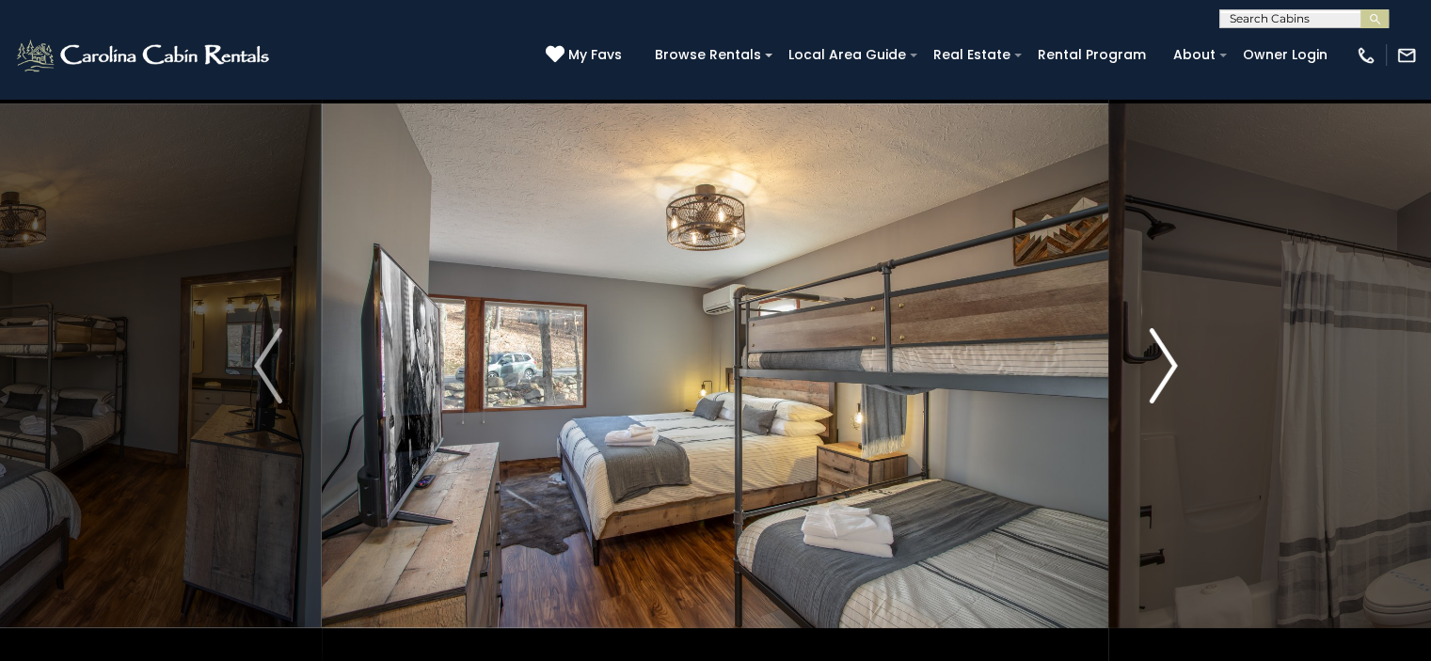
click at [1157, 387] on img "Next" at bounding box center [1163, 365] width 28 height 75
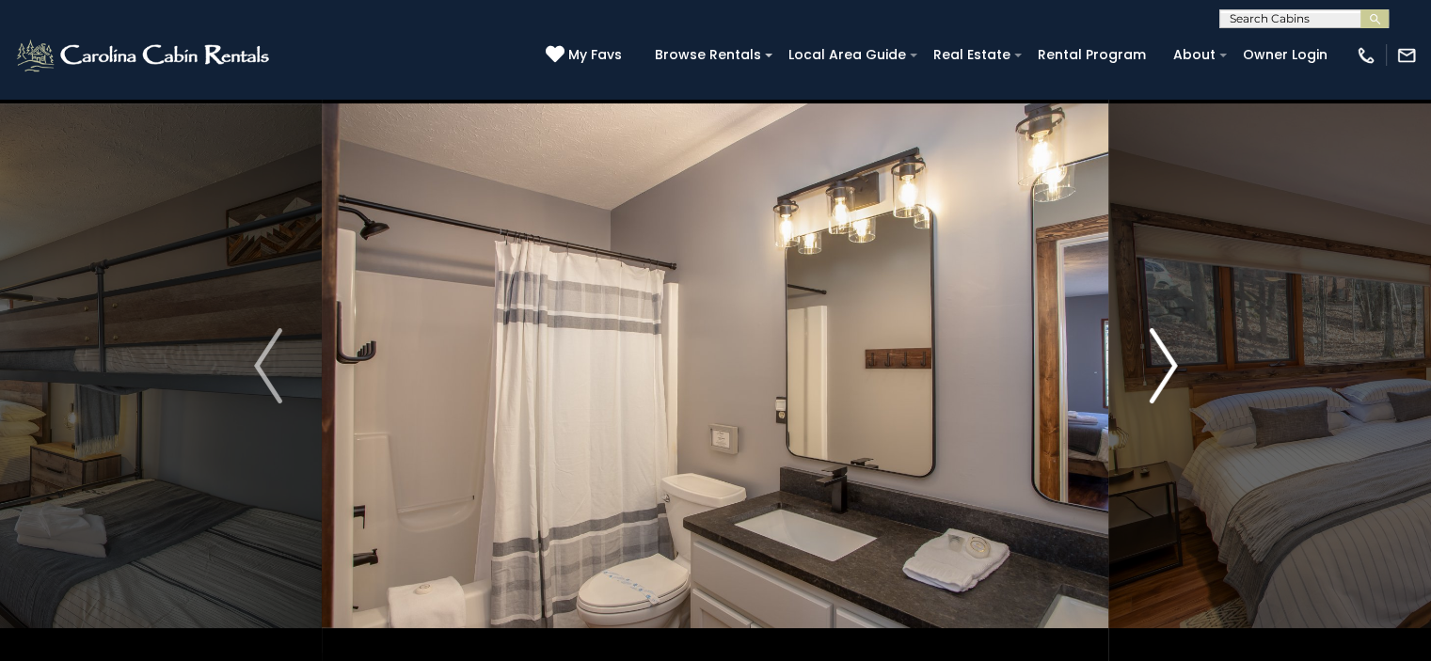
click at [1157, 387] on img "Next" at bounding box center [1163, 365] width 28 height 75
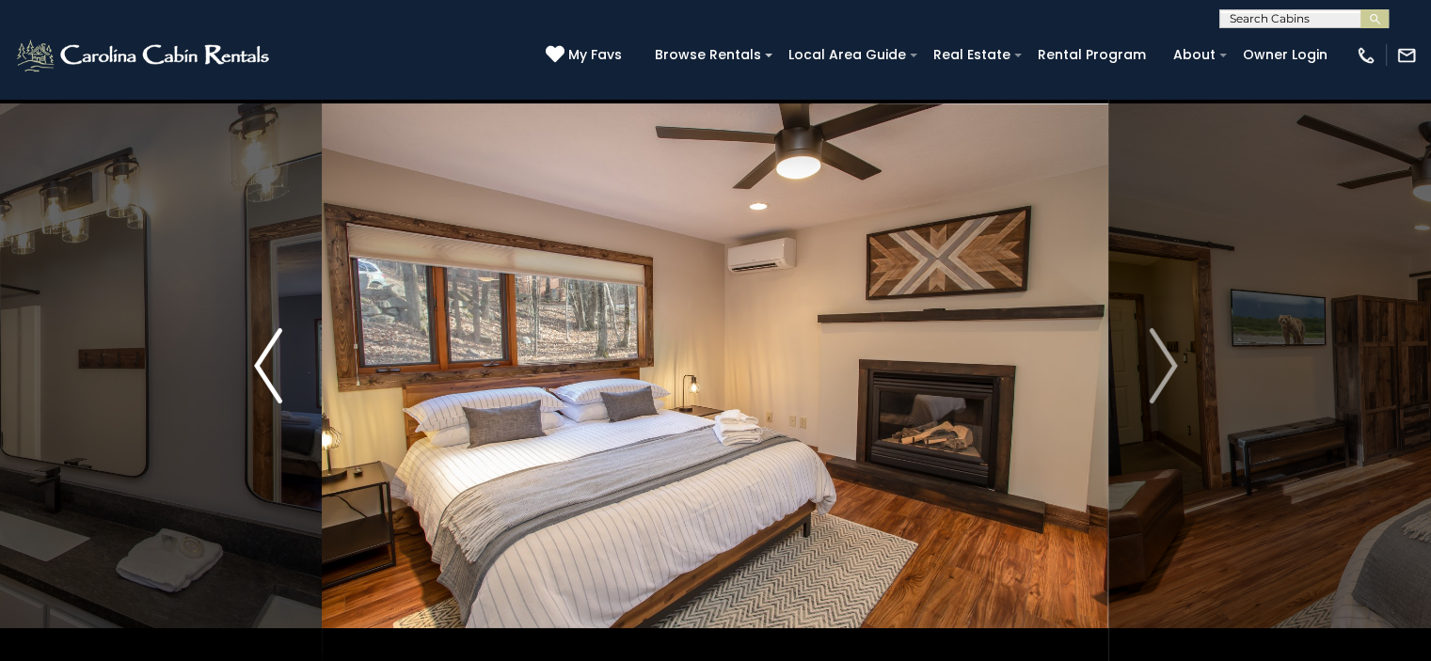
drag, startPoint x: 220, startPoint y: 365, endPoint x: 271, endPoint y: 367, distance: 50.8
click at [265, 364] on button "Previous" at bounding box center [268, 365] width 108 height 649
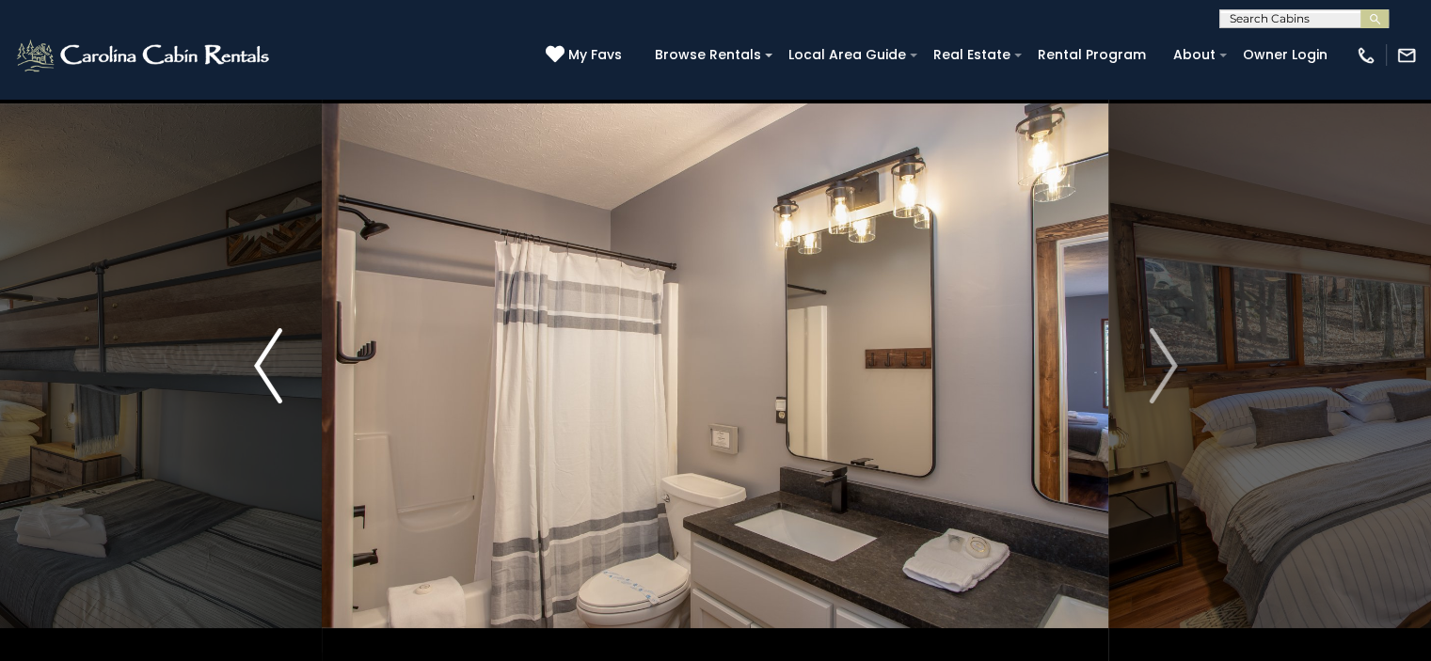
click at [275, 368] on img "Previous" at bounding box center [268, 365] width 28 height 75
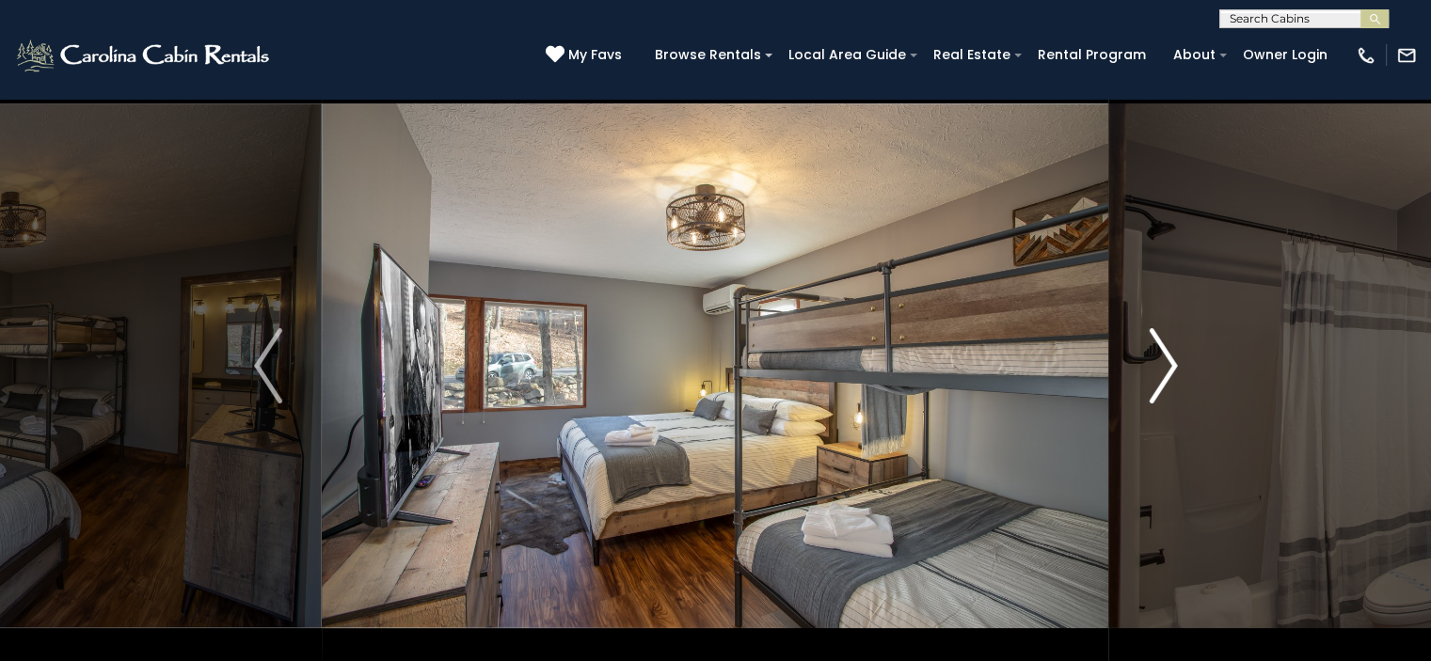
click at [1167, 362] on img "Next" at bounding box center [1163, 365] width 28 height 75
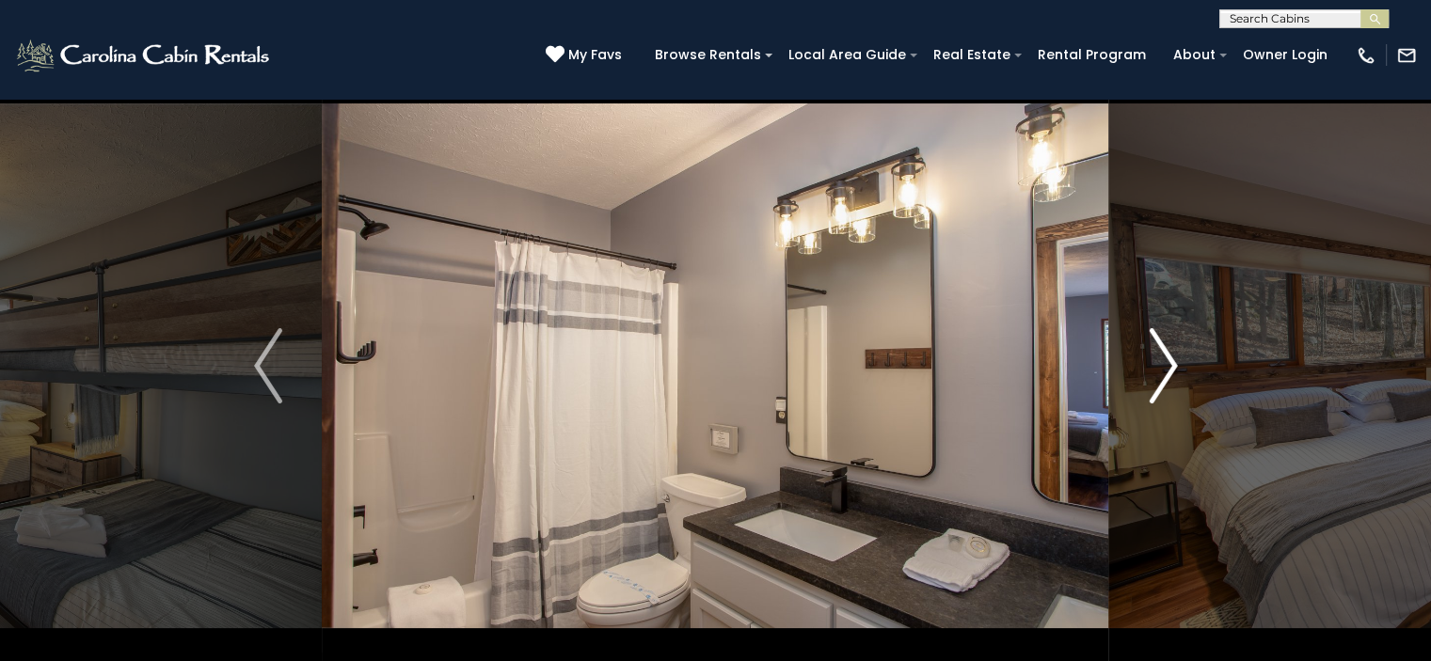
click at [1167, 362] on img "Next" at bounding box center [1163, 365] width 28 height 75
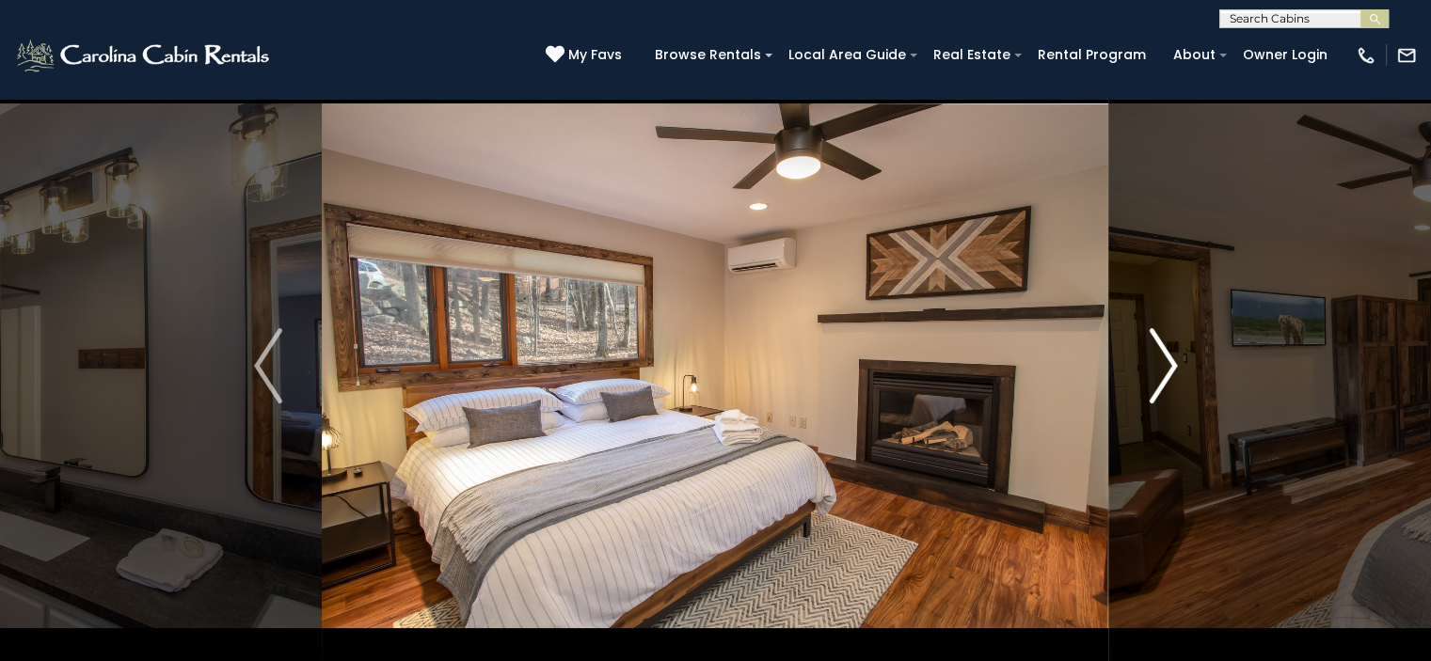
click at [1167, 362] on img "Next" at bounding box center [1163, 365] width 28 height 75
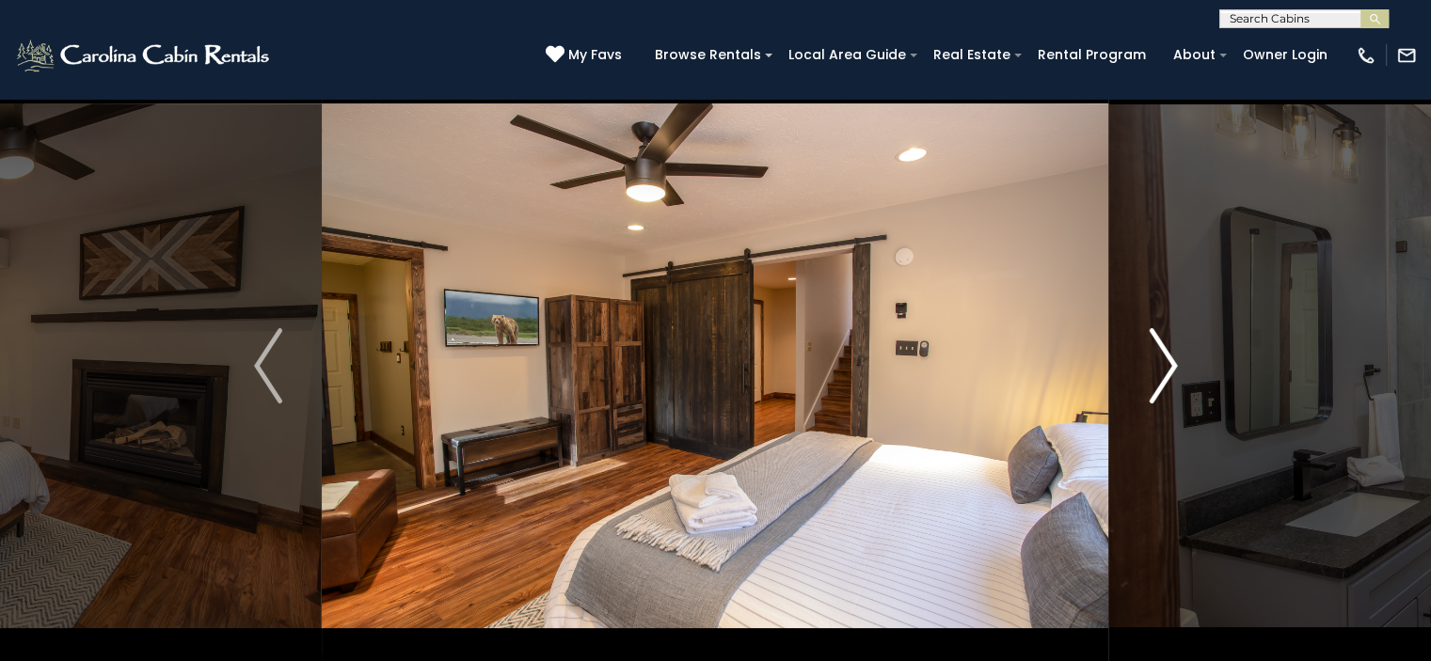
click at [1167, 362] on img "Next" at bounding box center [1163, 365] width 28 height 75
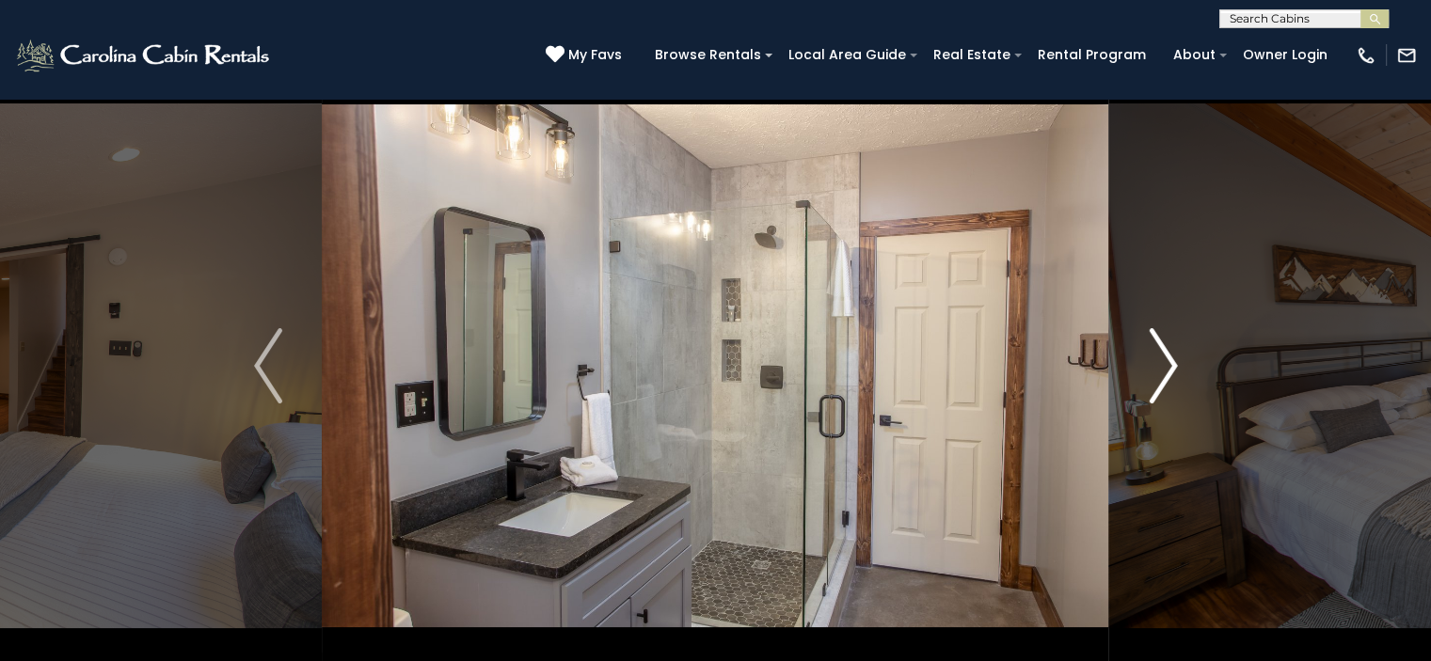
click at [1167, 362] on img "Next" at bounding box center [1163, 365] width 28 height 75
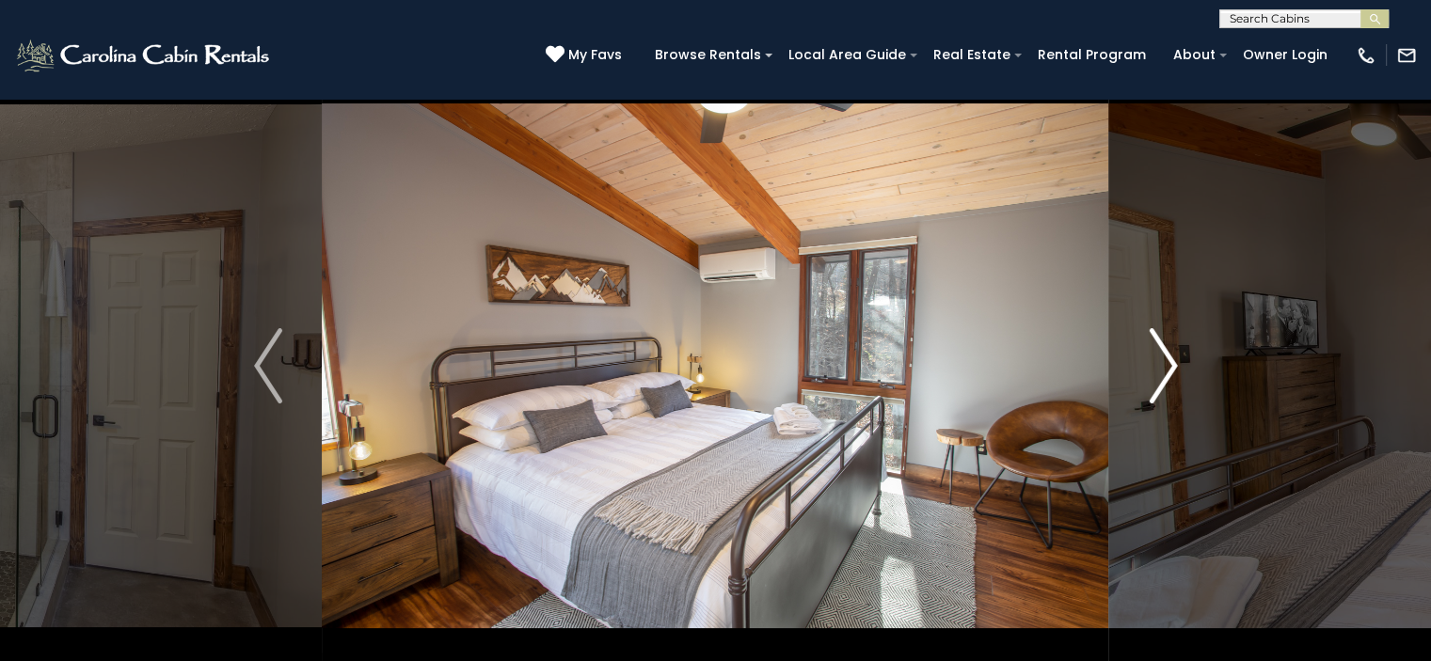
click at [1167, 362] on img "Next" at bounding box center [1163, 365] width 28 height 75
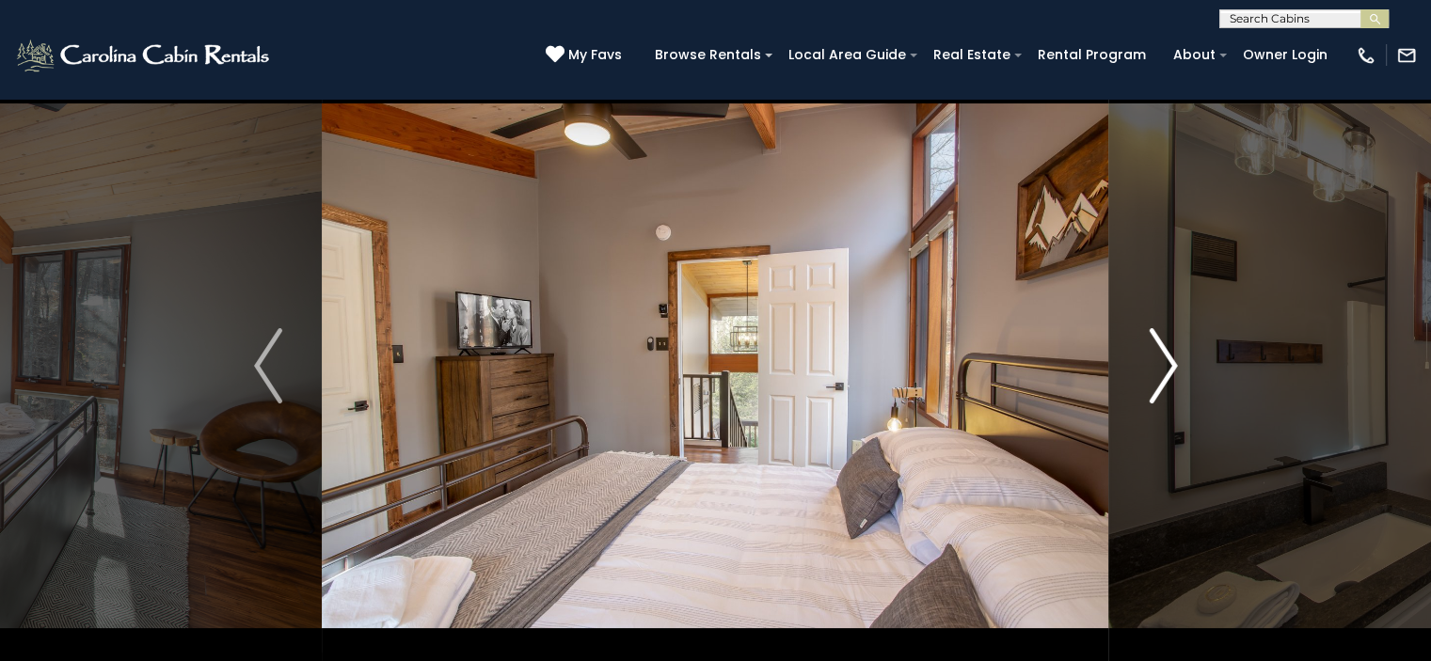
click at [1167, 362] on img "Next" at bounding box center [1163, 365] width 28 height 75
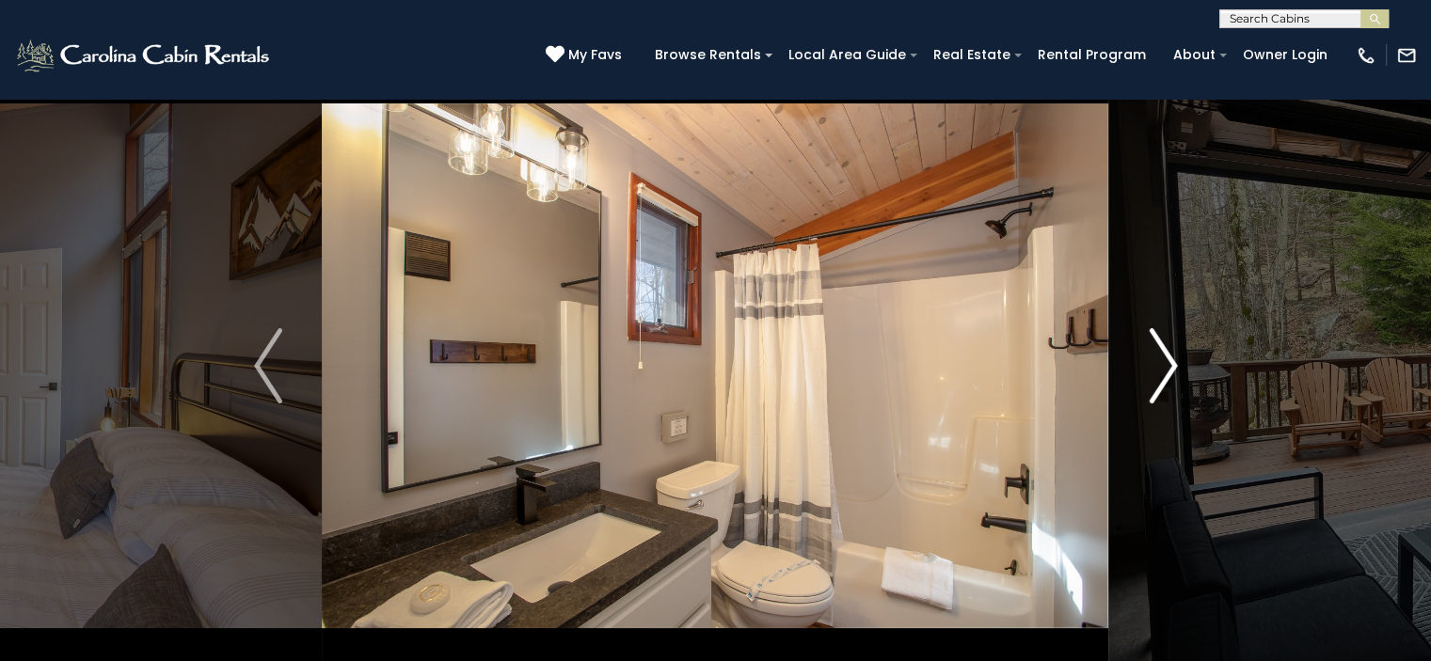
click at [1167, 362] on img "Next" at bounding box center [1163, 365] width 28 height 75
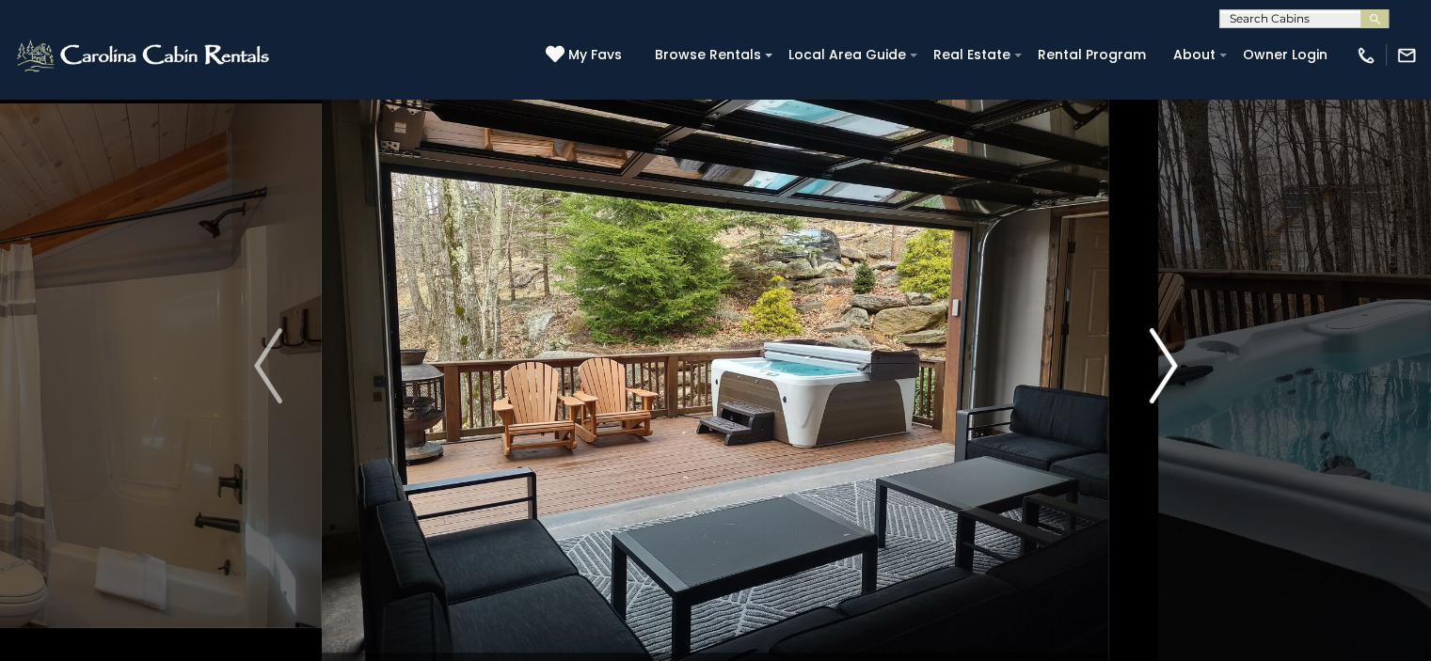
click at [1167, 362] on img "Next" at bounding box center [1163, 365] width 28 height 75
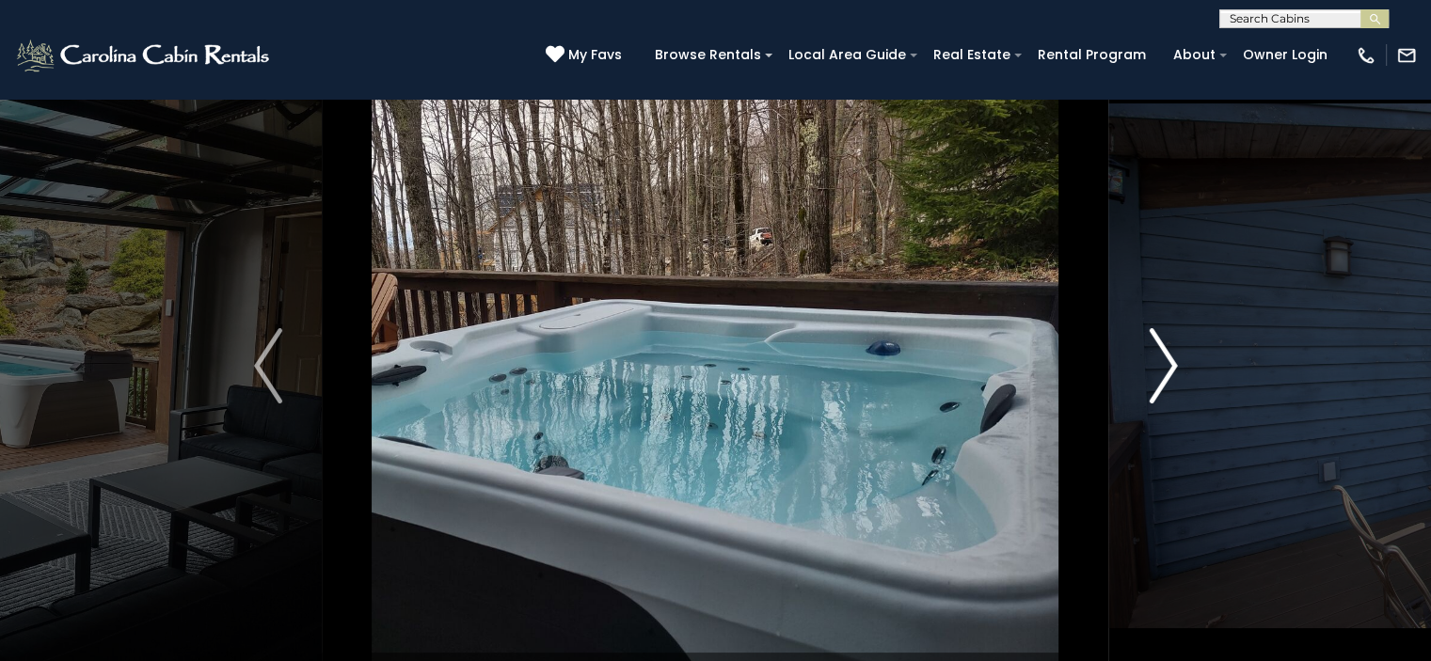
click at [1167, 362] on img "Next" at bounding box center [1163, 365] width 28 height 75
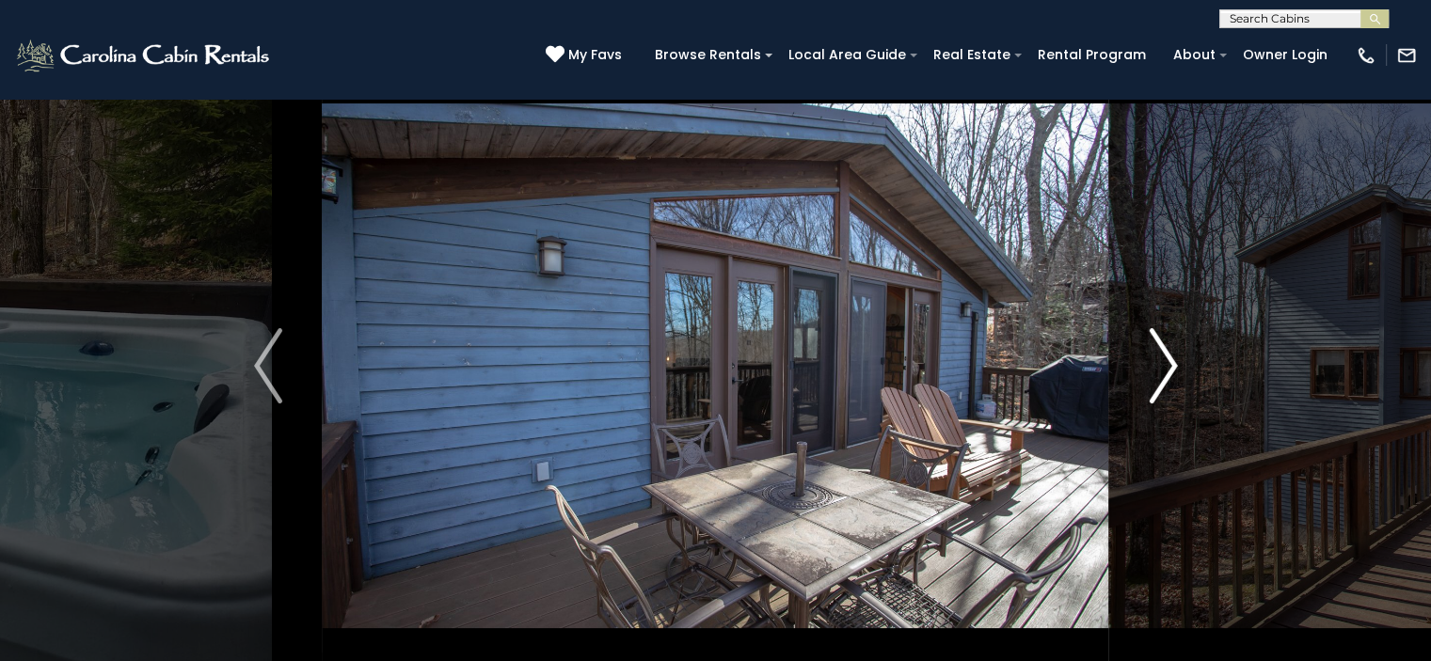
click at [1167, 362] on img "Next" at bounding box center [1163, 365] width 28 height 75
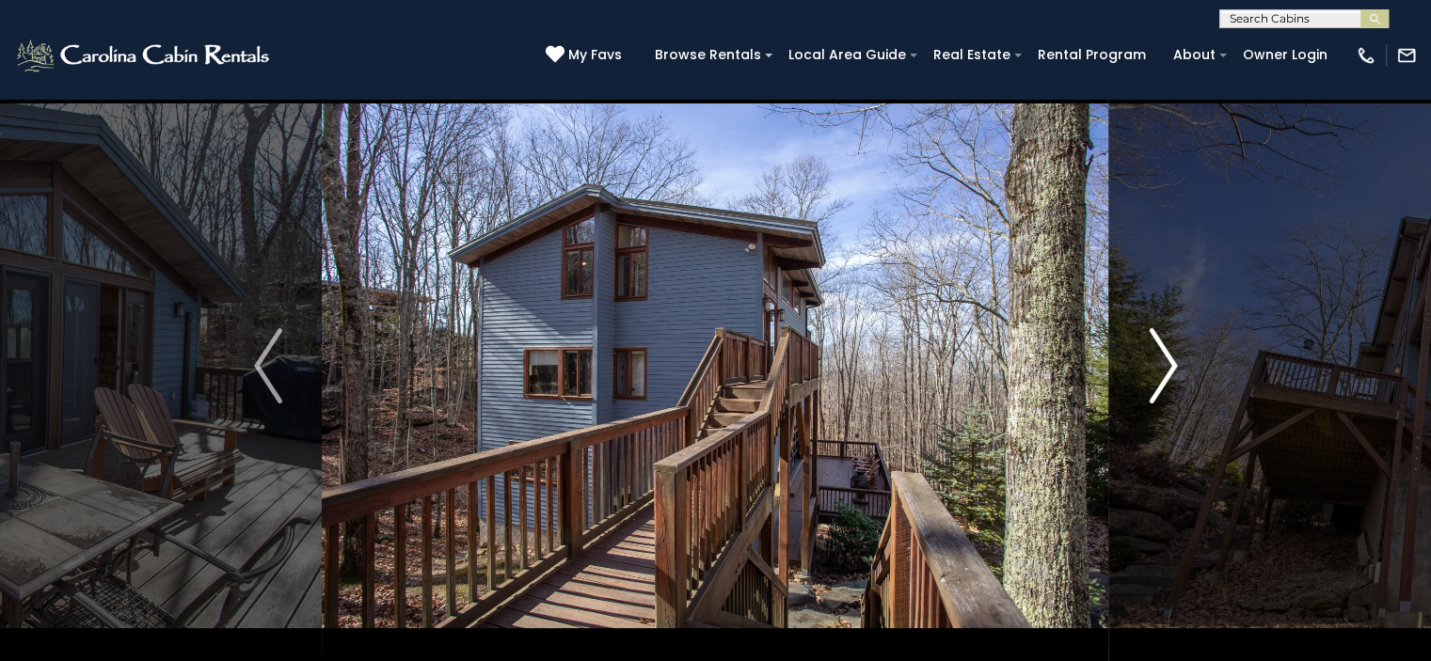
click at [1167, 362] on img "Next" at bounding box center [1163, 365] width 28 height 75
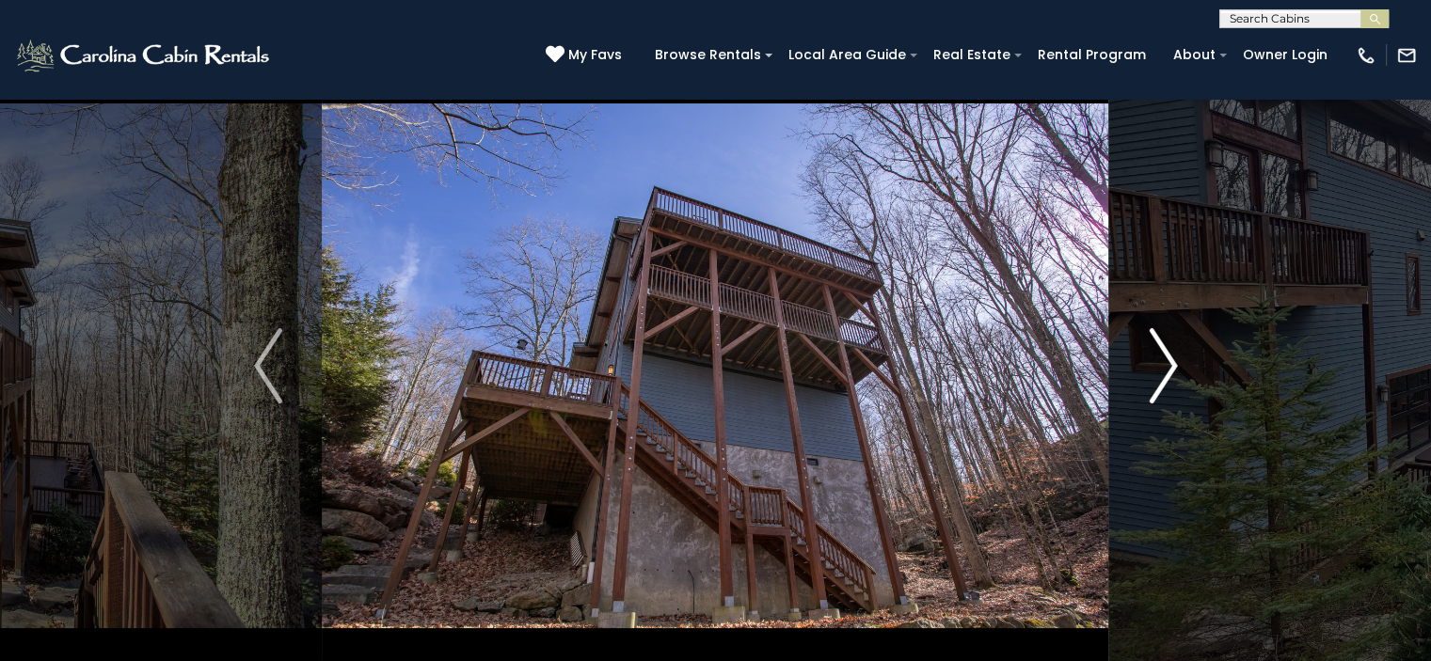
click at [1167, 362] on img "Next" at bounding box center [1163, 365] width 28 height 75
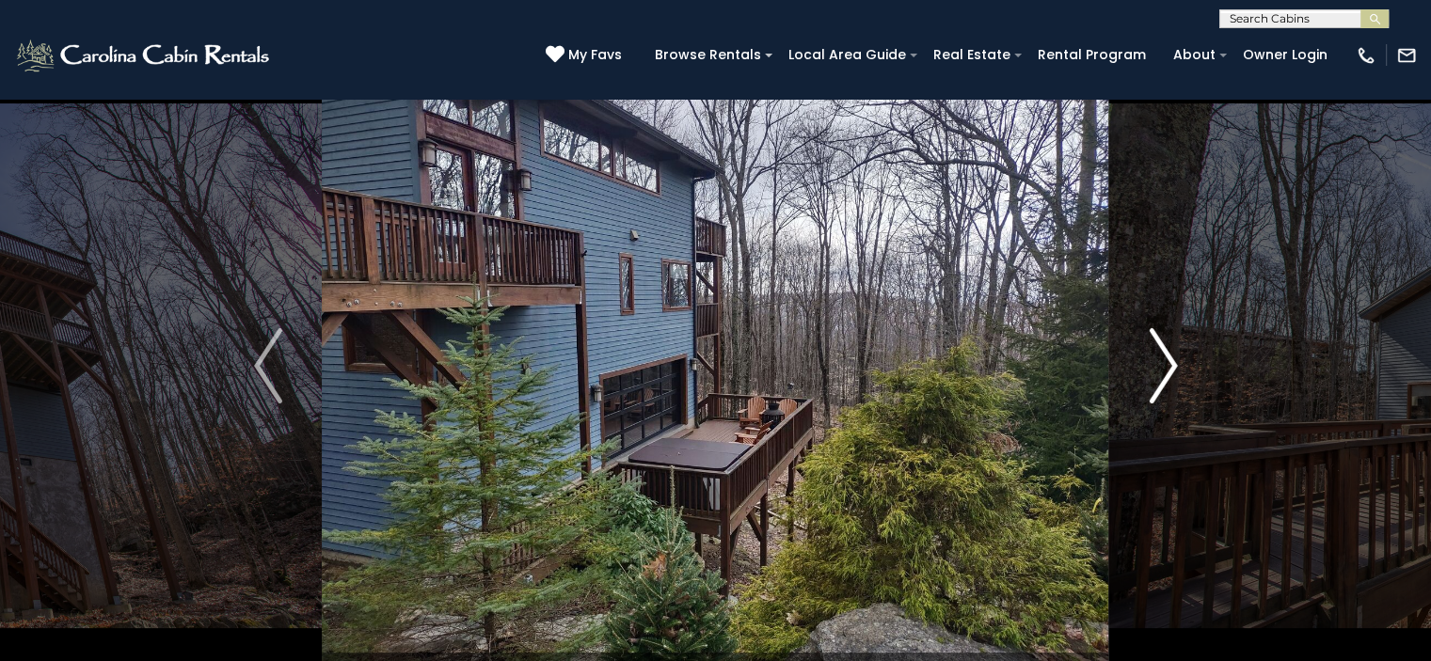
click at [1167, 362] on img "Next" at bounding box center [1163, 365] width 28 height 75
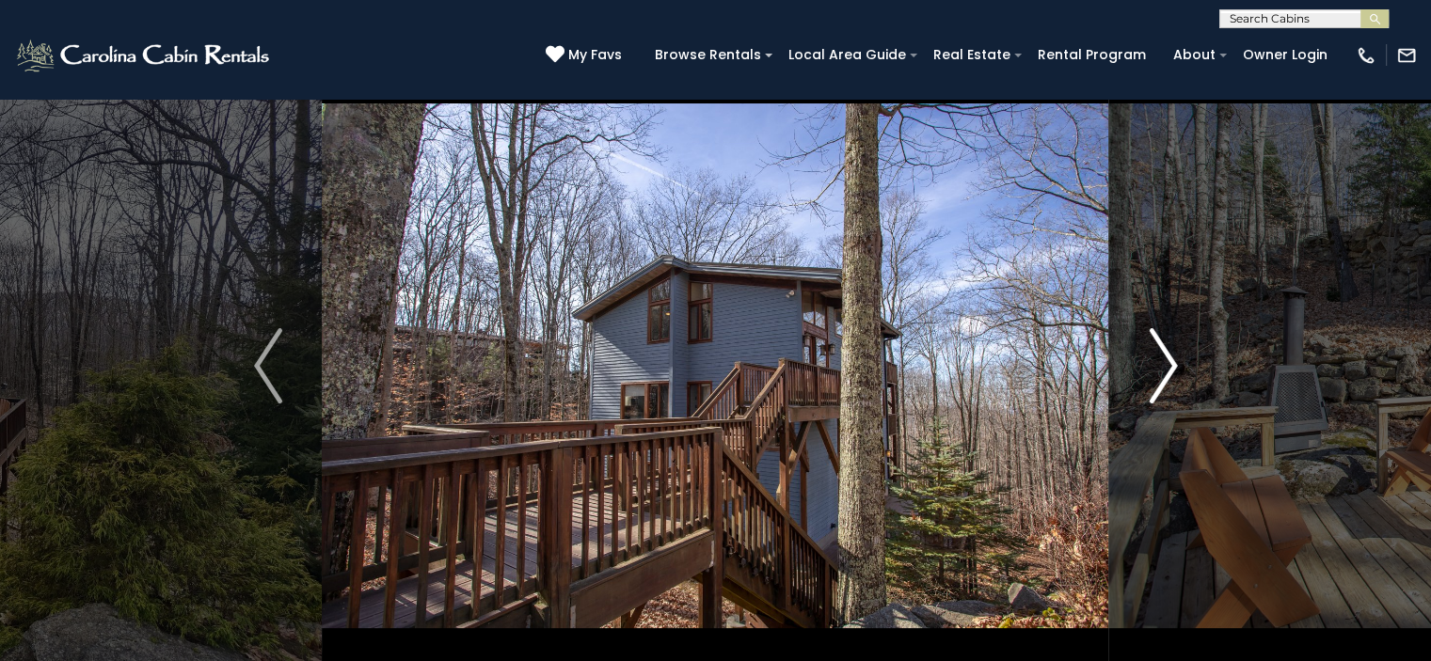
click at [1167, 362] on img "Next" at bounding box center [1163, 365] width 28 height 75
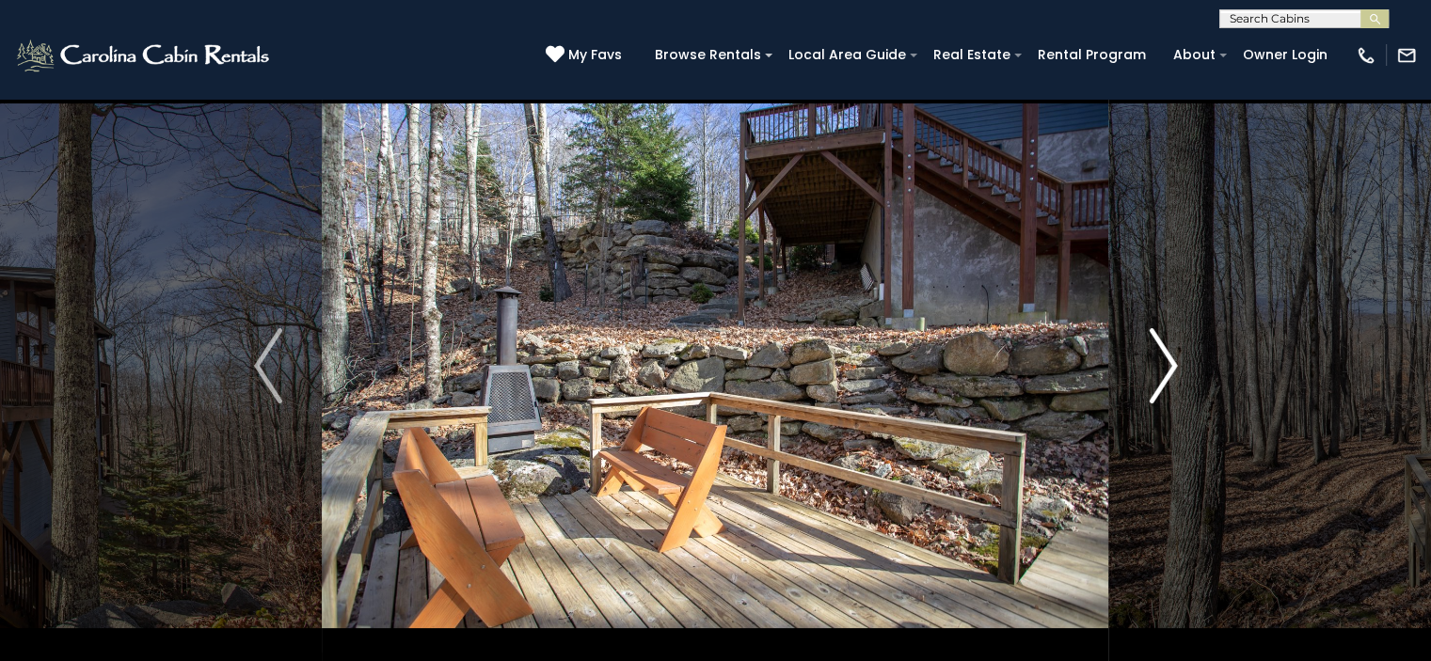
click at [1167, 362] on img "Next" at bounding box center [1163, 365] width 28 height 75
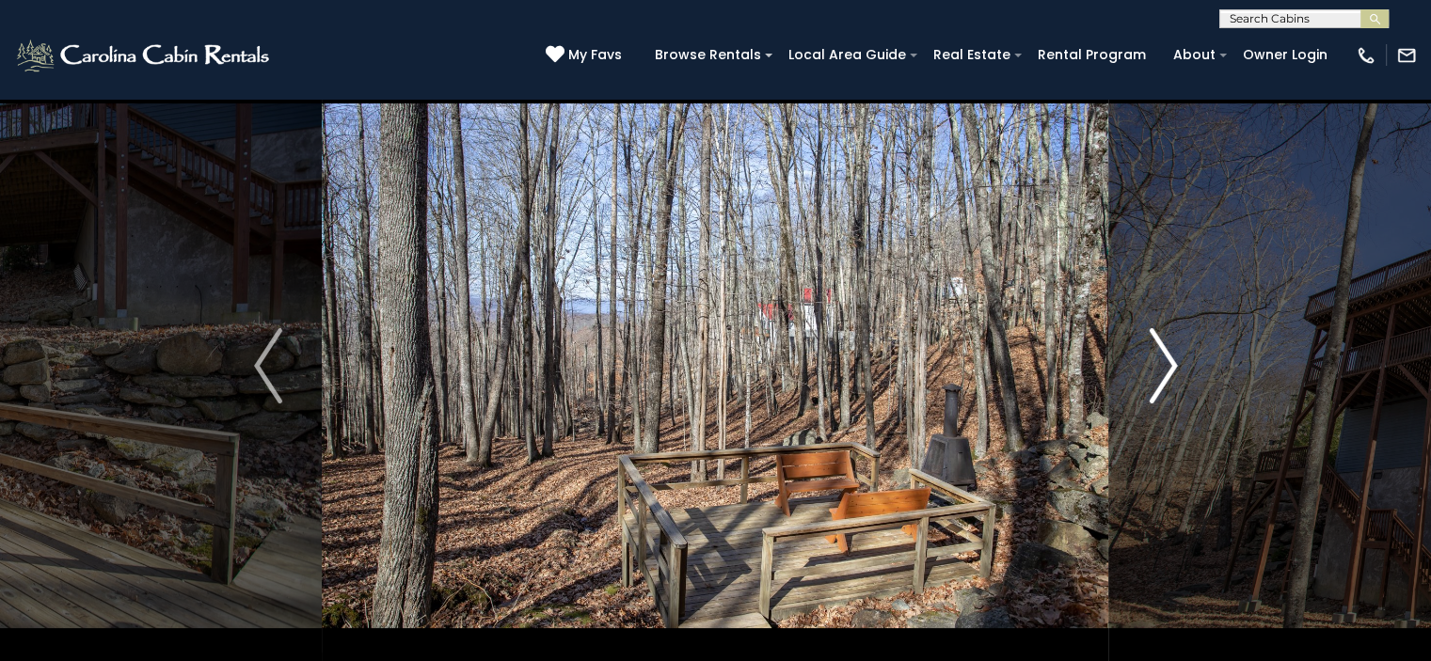
click at [1167, 362] on img "Next" at bounding box center [1163, 365] width 28 height 75
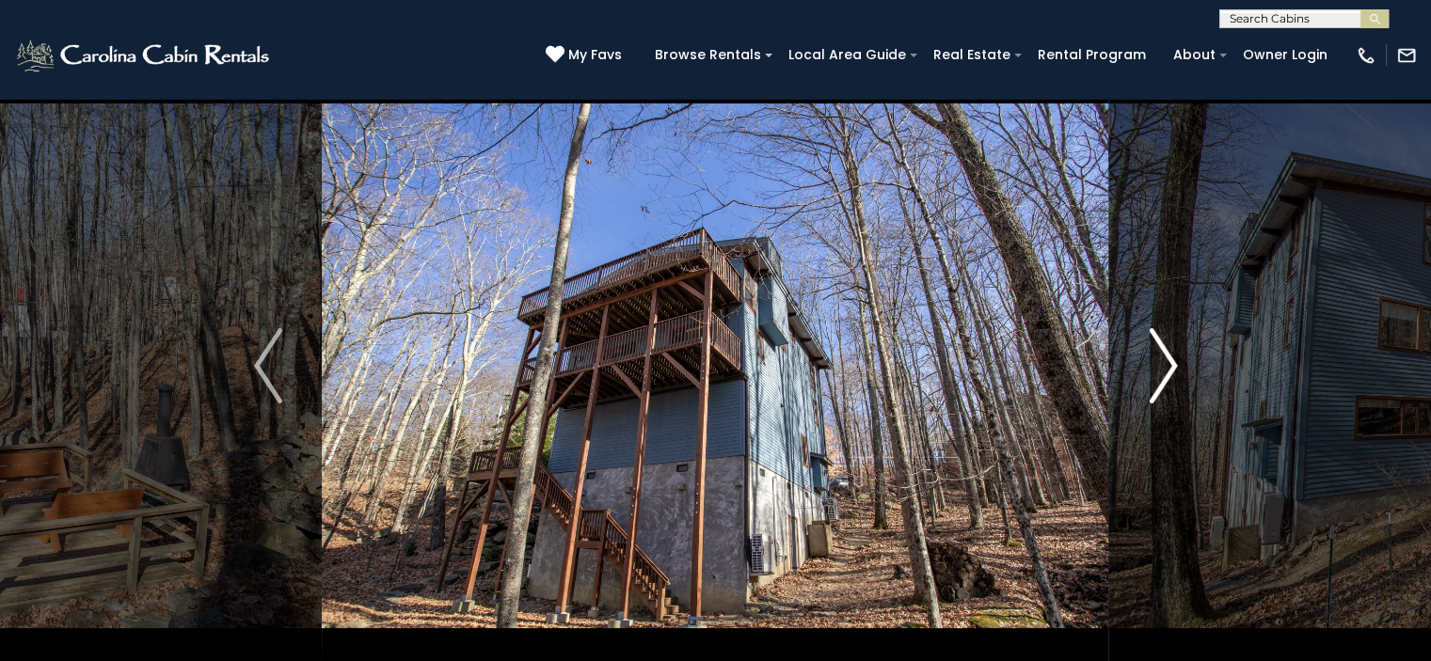
click at [1167, 362] on img "Next" at bounding box center [1163, 365] width 28 height 75
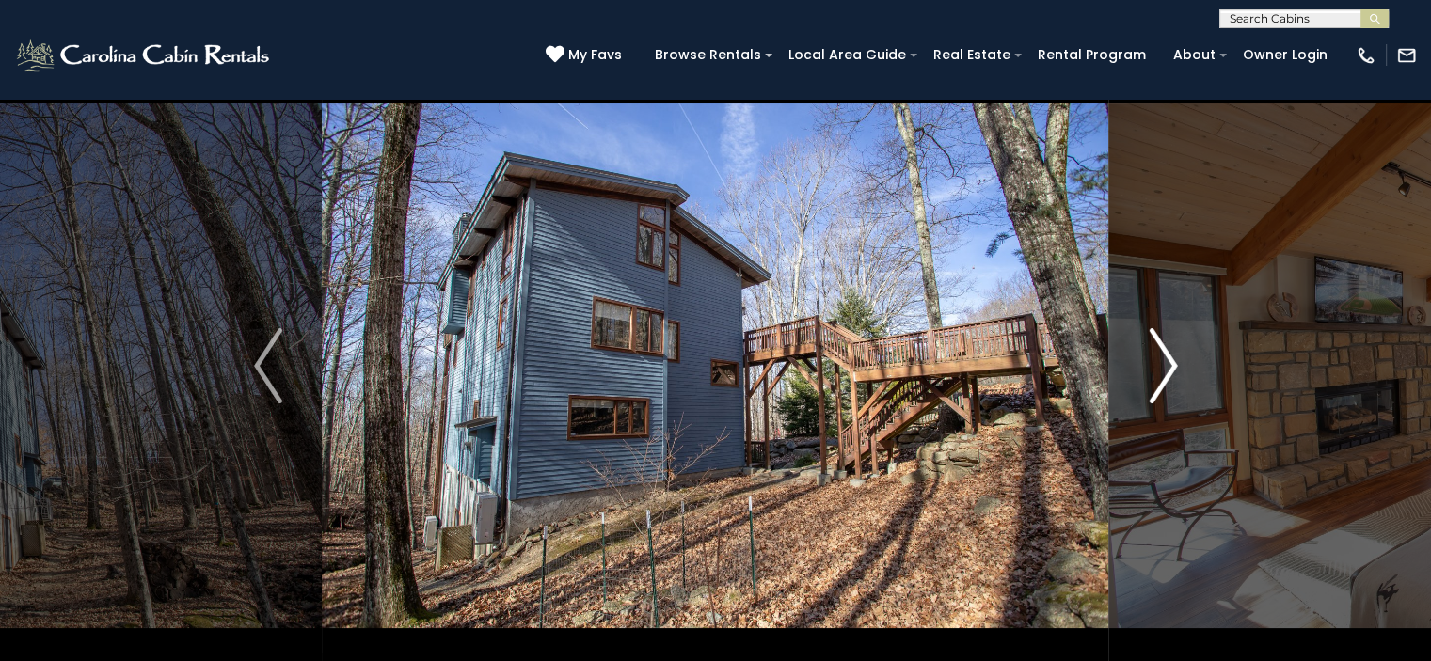
click at [1167, 362] on img "Next" at bounding box center [1163, 365] width 28 height 75
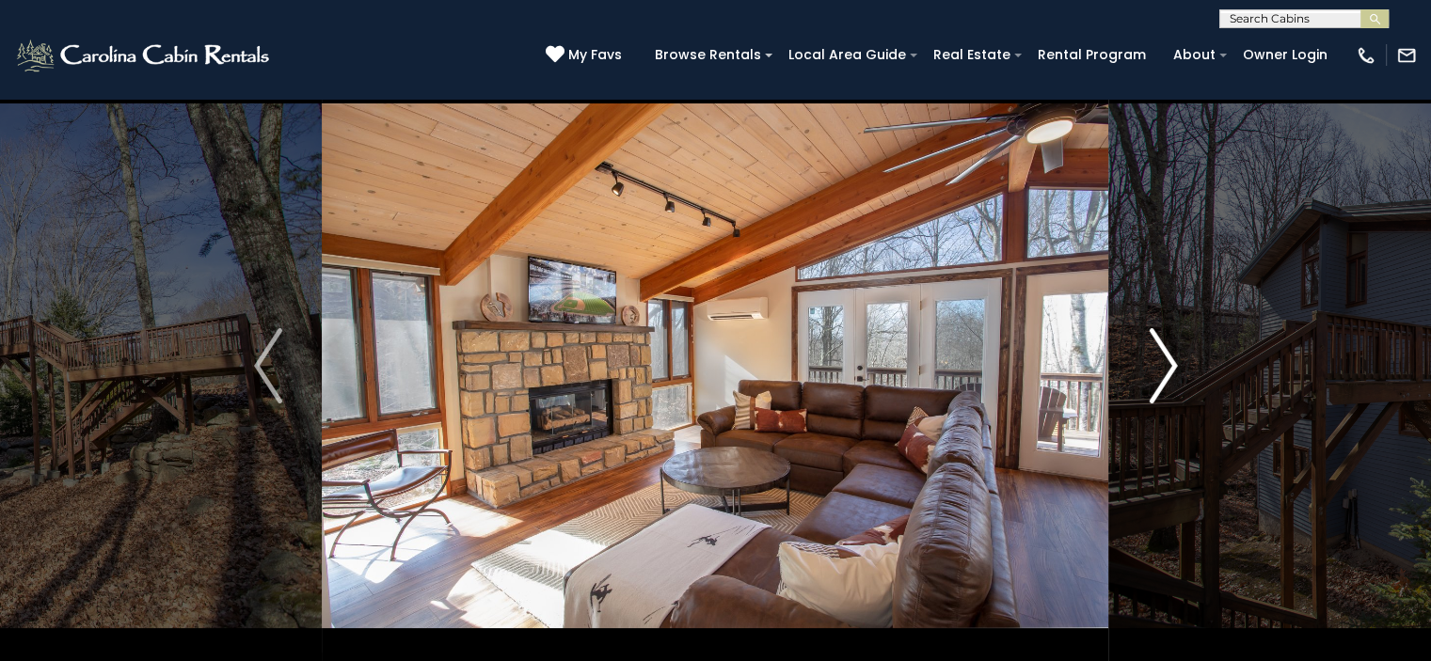
click at [1167, 362] on img "Next" at bounding box center [1163, 365] width 28 height 75
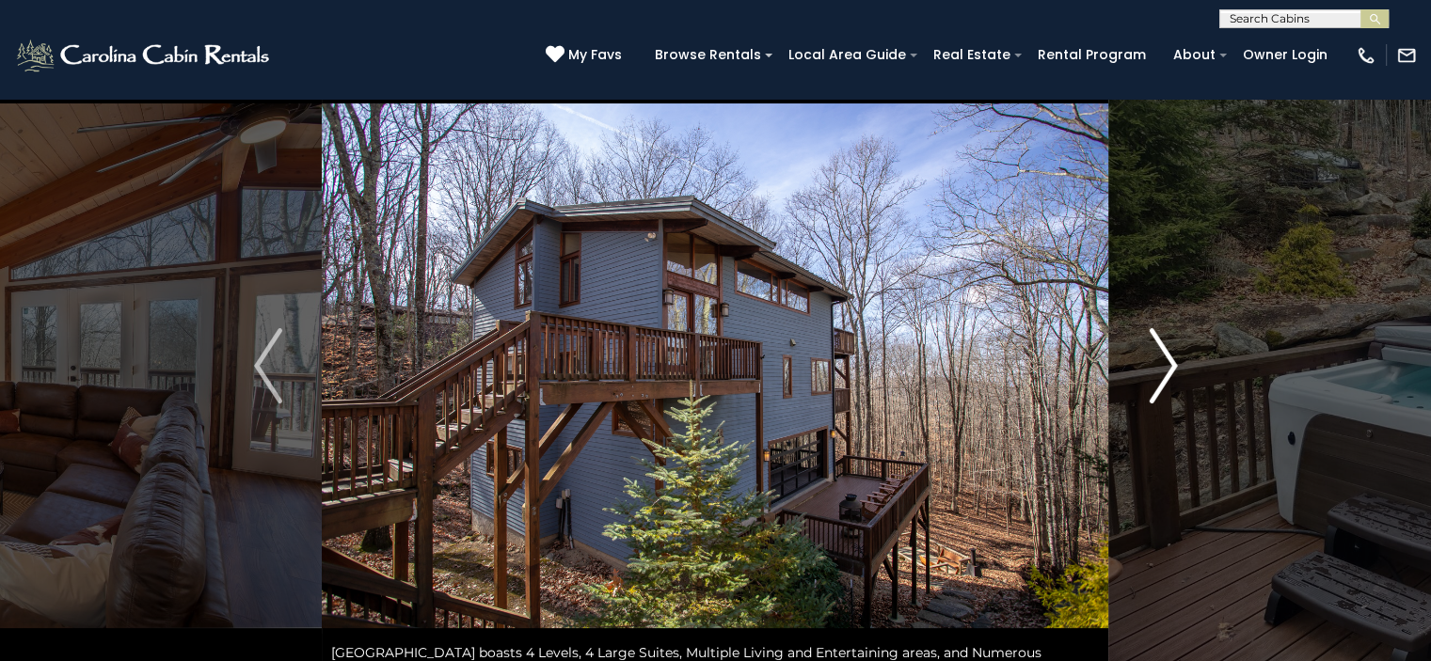
click at [1167, 362] on img "Next" at bounding box center [1163, 365] width 28 height 75
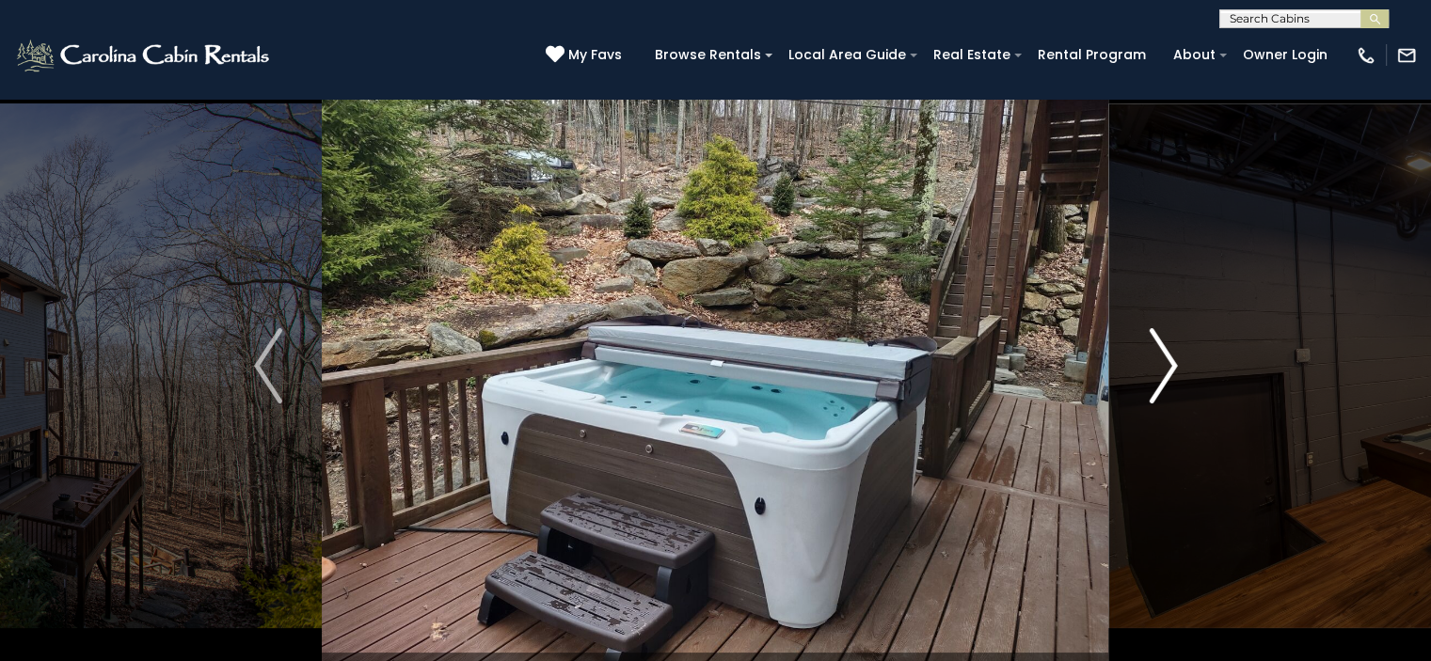
click at [1167, 362] on img "Next" at bounding box center [1163, 365] width 28 height 75
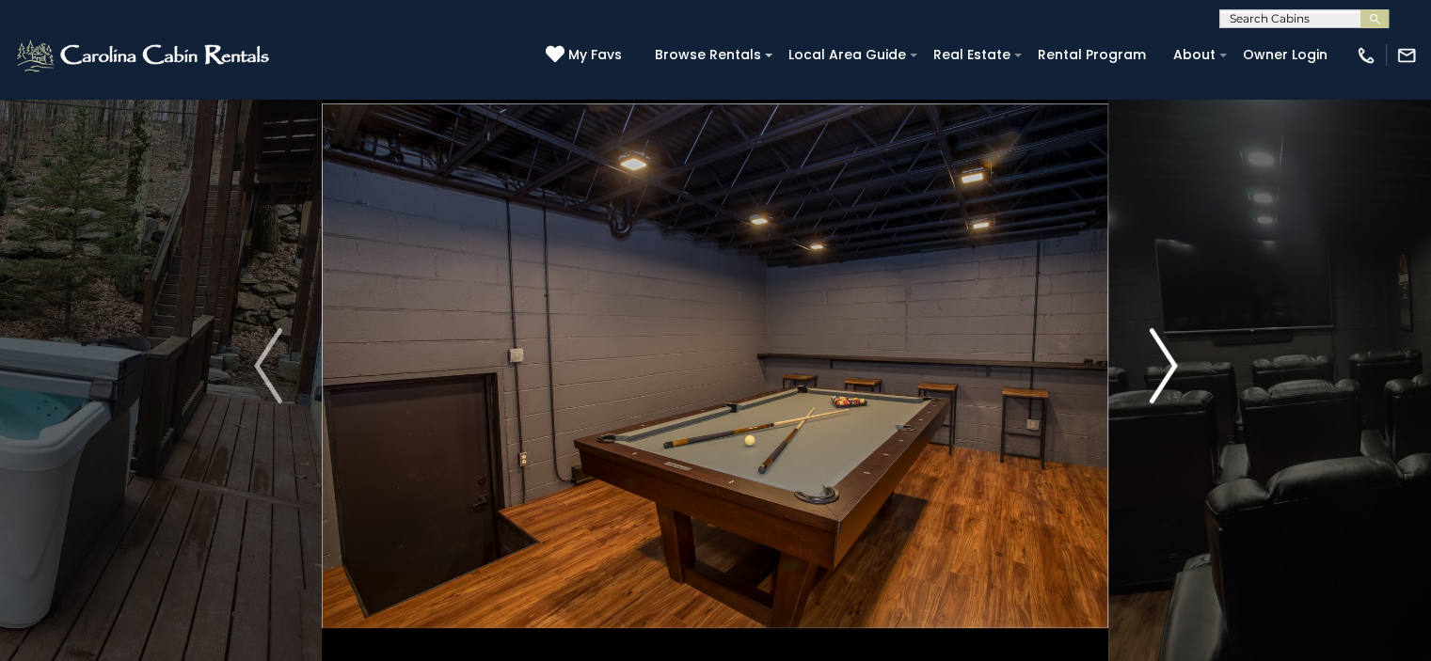
click at [1167, 362] on img "Next" at bounding box center [1163, 365] width 28 height 75
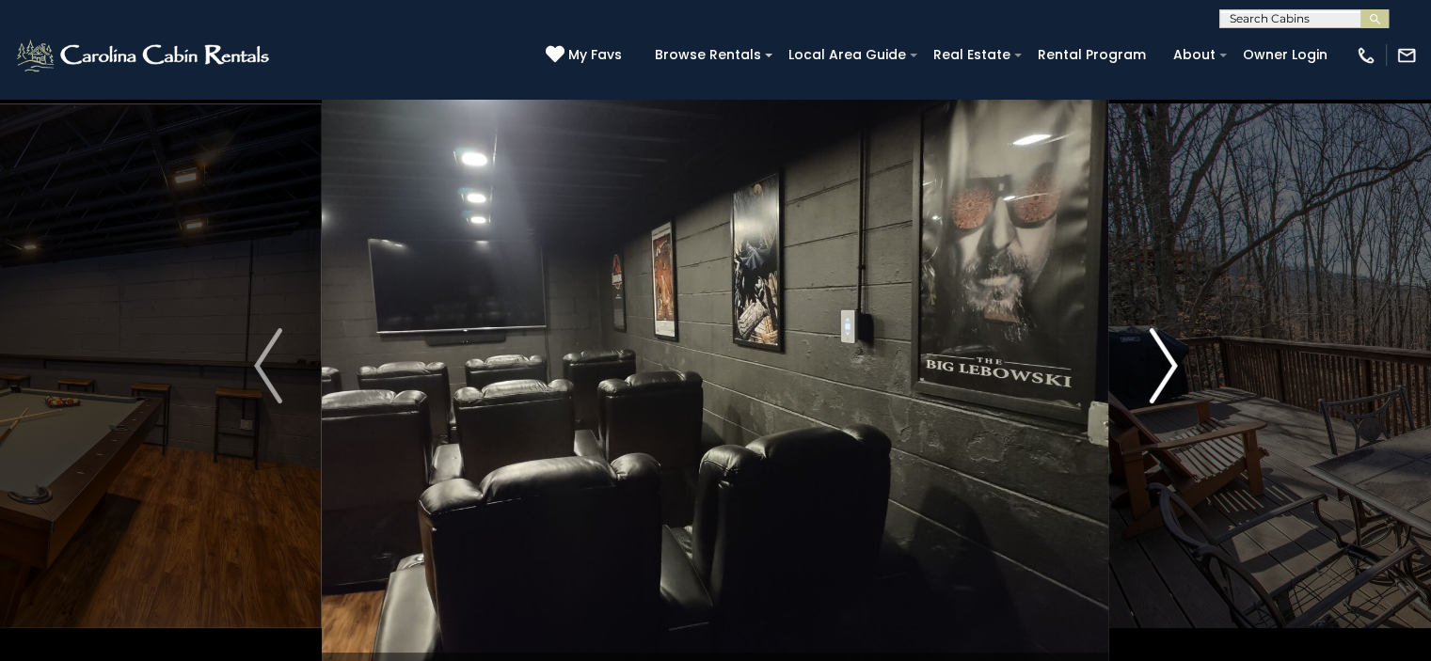
click at [1167, 362] on img "Next" at bounding box center [1163, 365] width 28 height 75
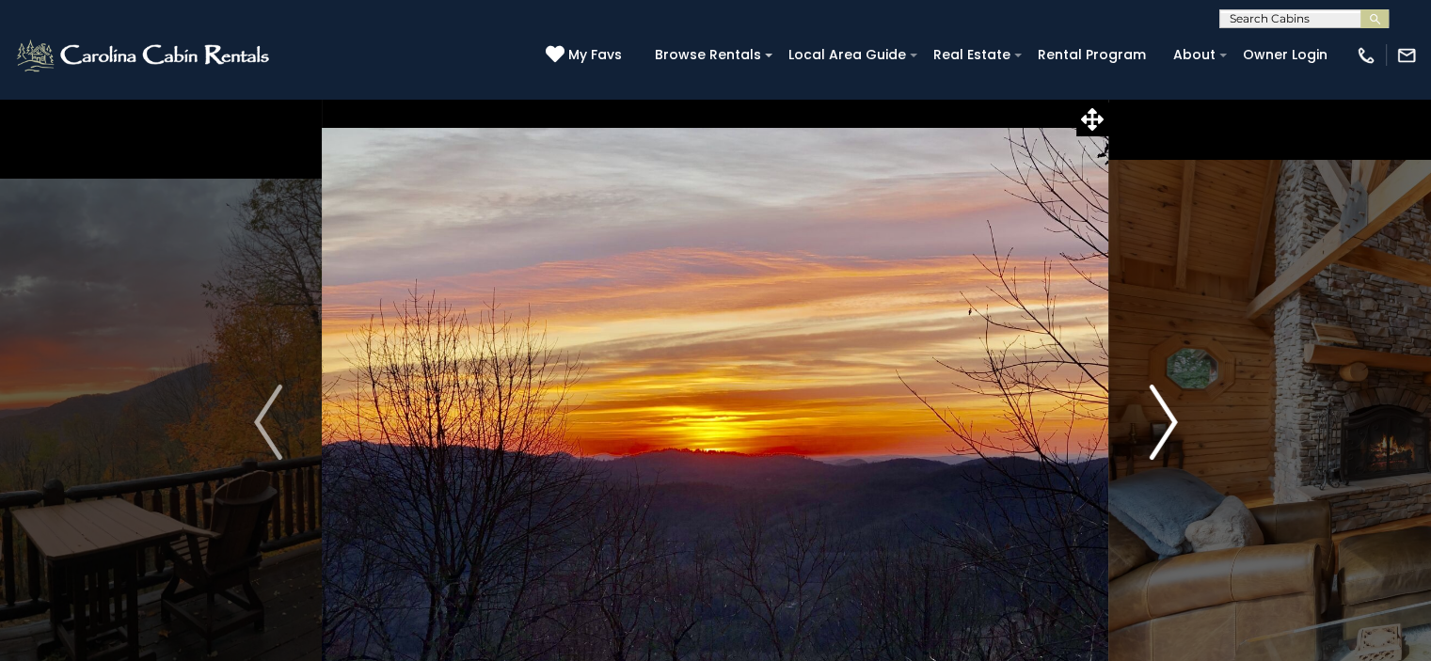
click at [1163, 406] on img "Next" at bounding box center [1163, 422] width 28 height 75
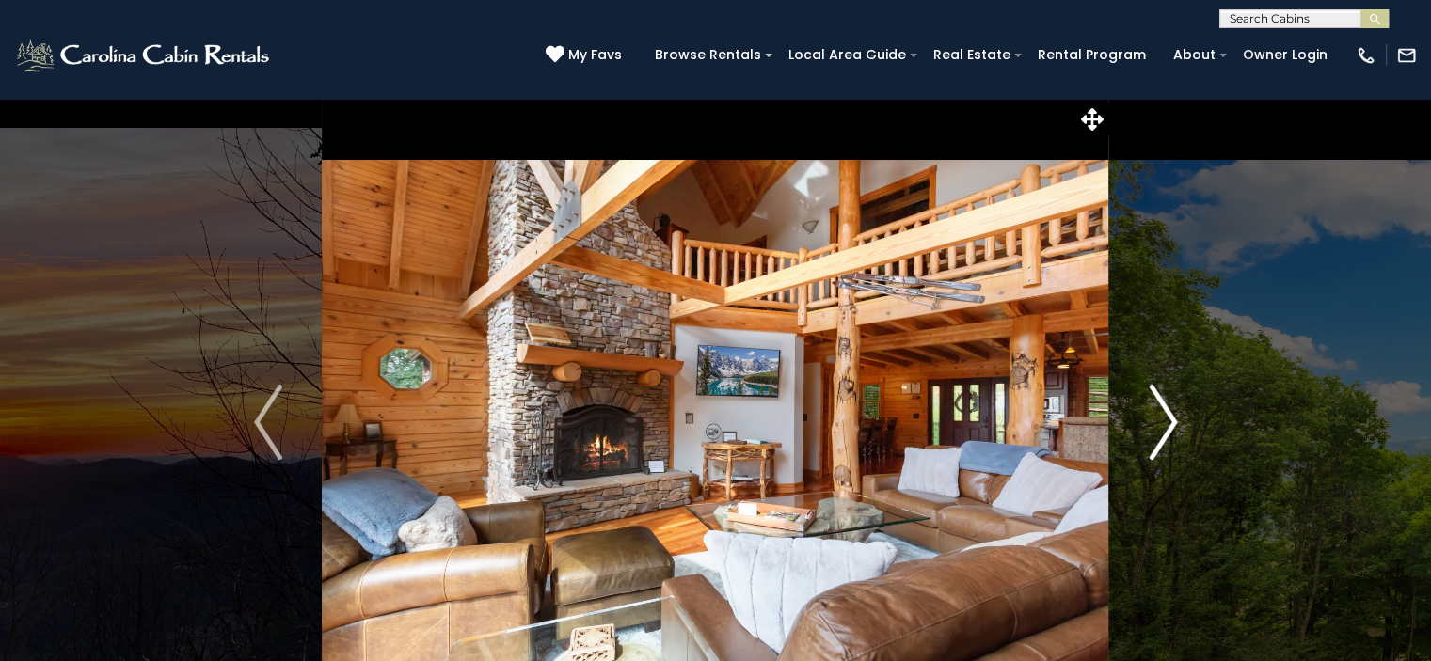
click at [1163, 406] on img "Next" at bounding box center [1163, 422] width 28 height 75
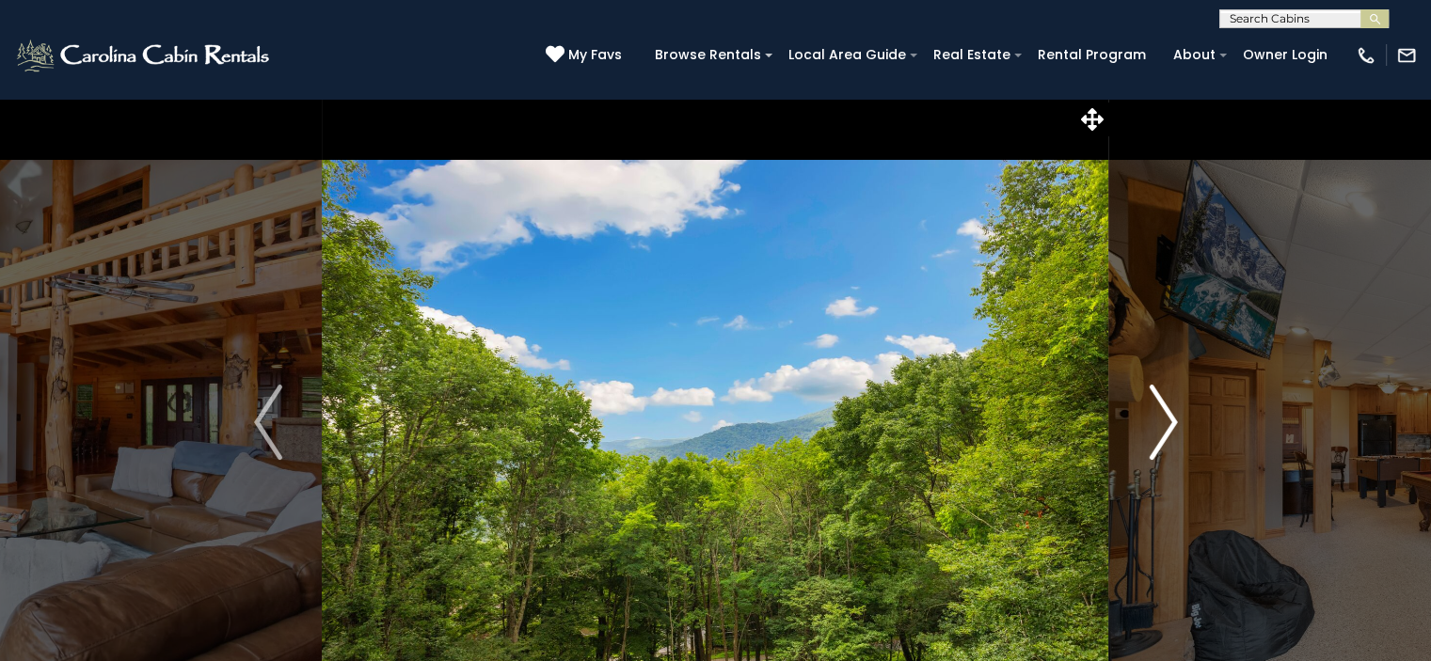
click at [1163, 406] on img "Next" at bounding box center [1163, 422] width 28 height 75
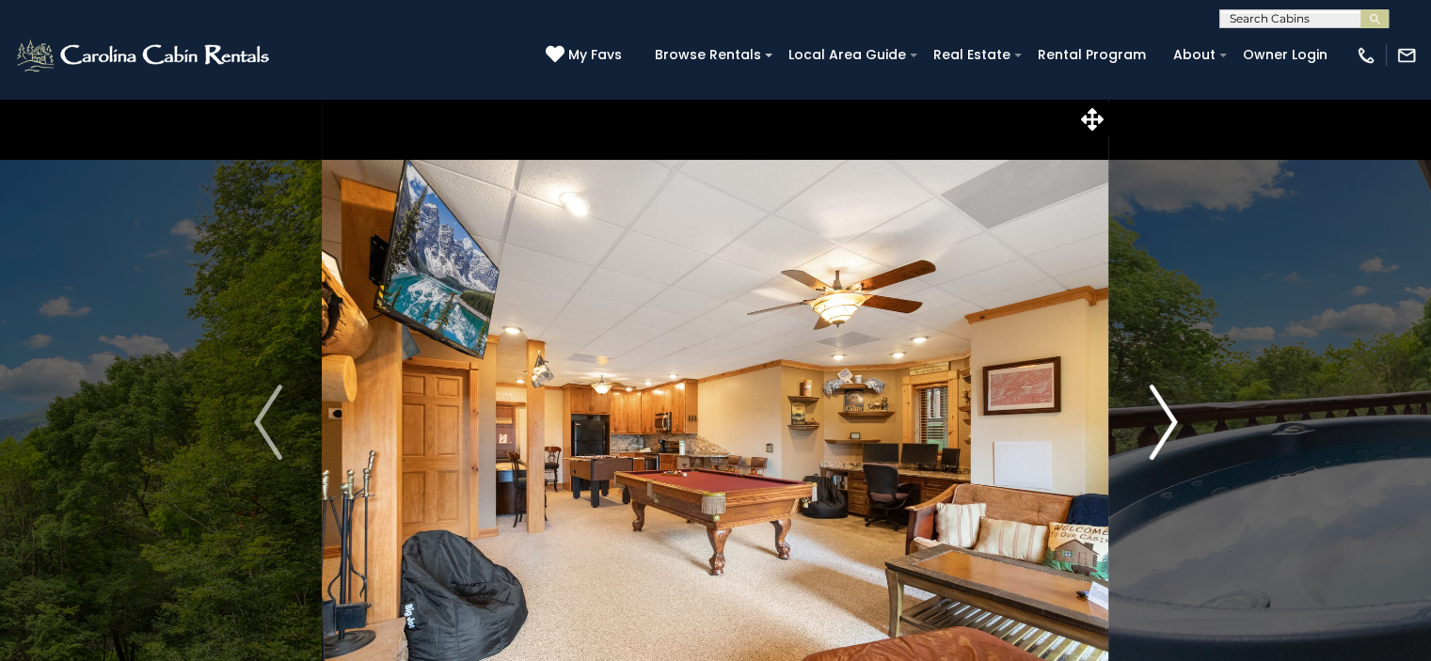
click at [1163, 413] on img "Next" at bounding box center [1163, 422] width 28 height 75
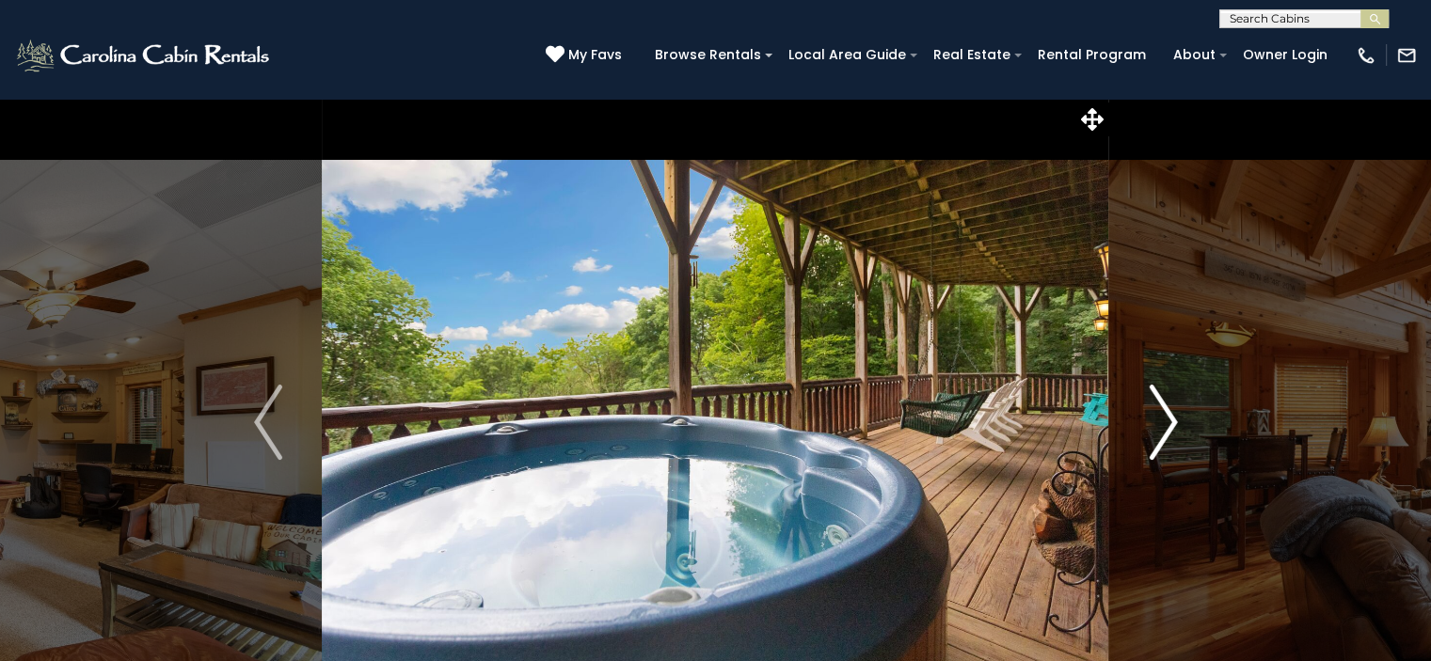
click at [1163, 413] on img "Next" at bounding box center [1163, 422] width 28 height 75
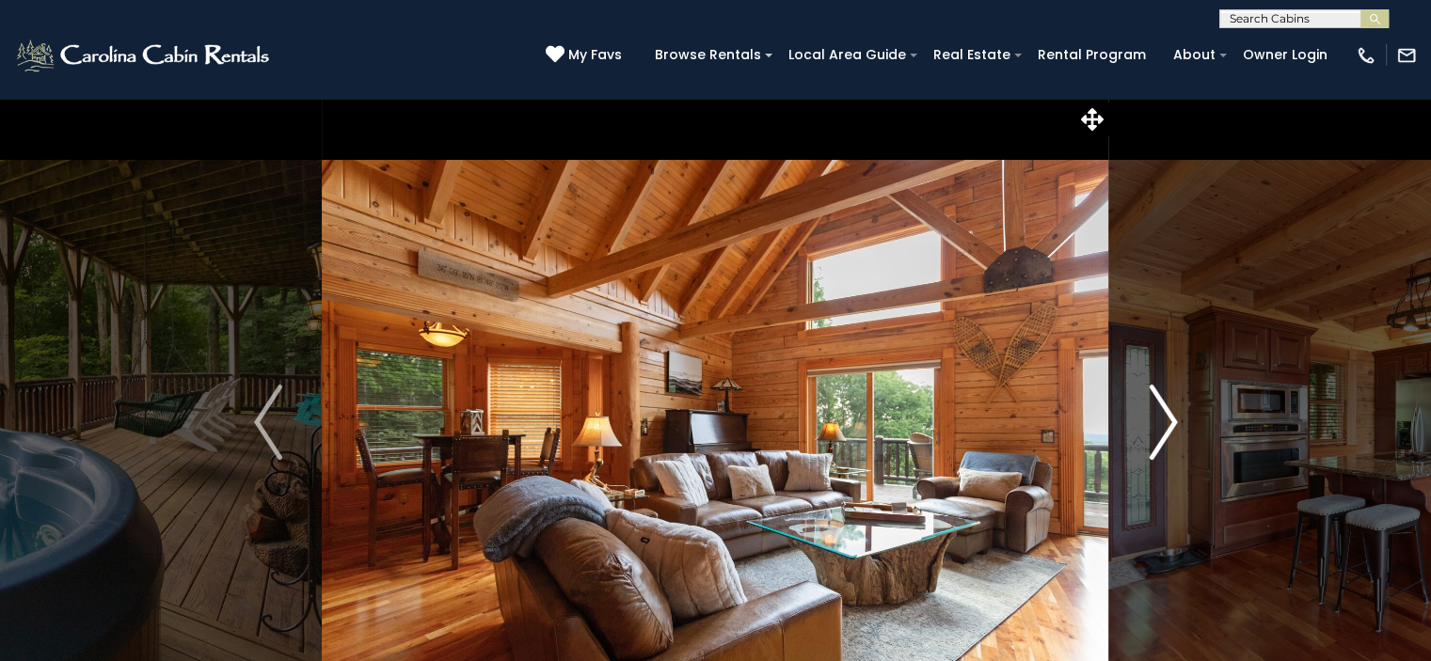
click at [1155, 428] on img "Next" at bounding box center [1163, 422] width 28 height 75
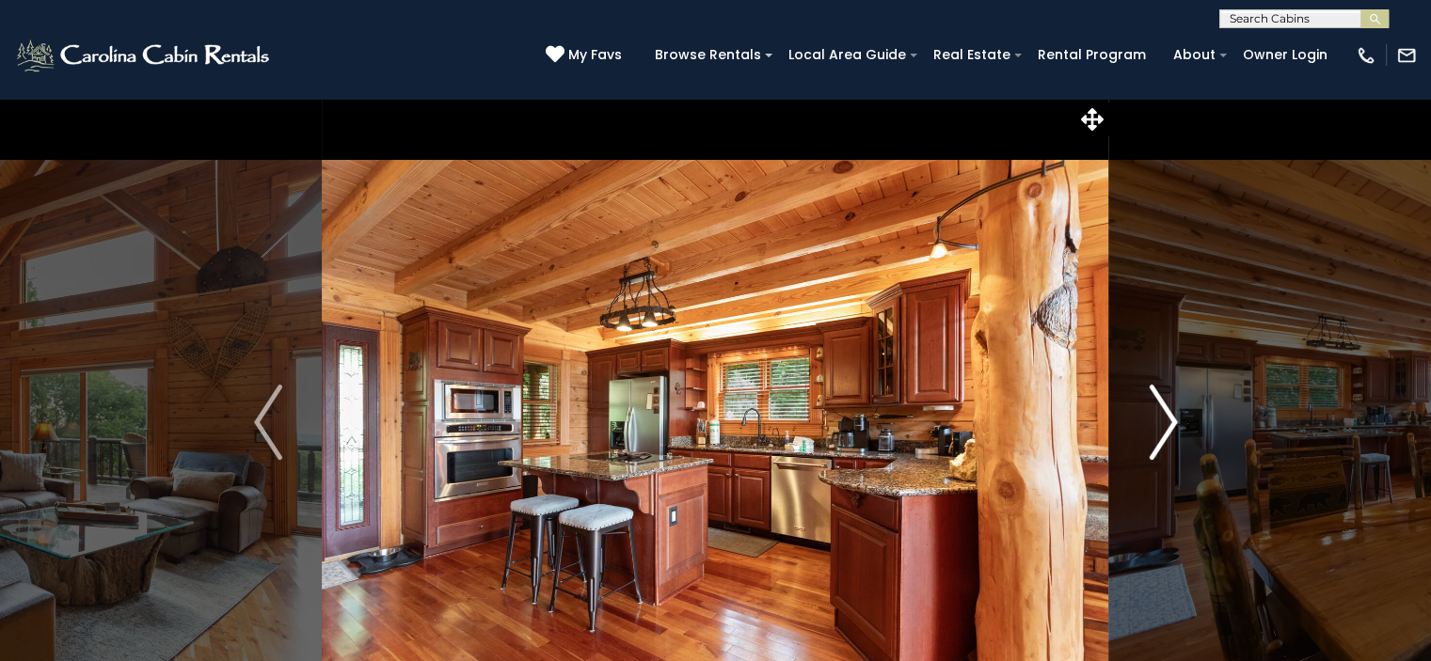
click at [1155, 428] on img "Next" at bounding box center [1163, 422] width 28 height 75
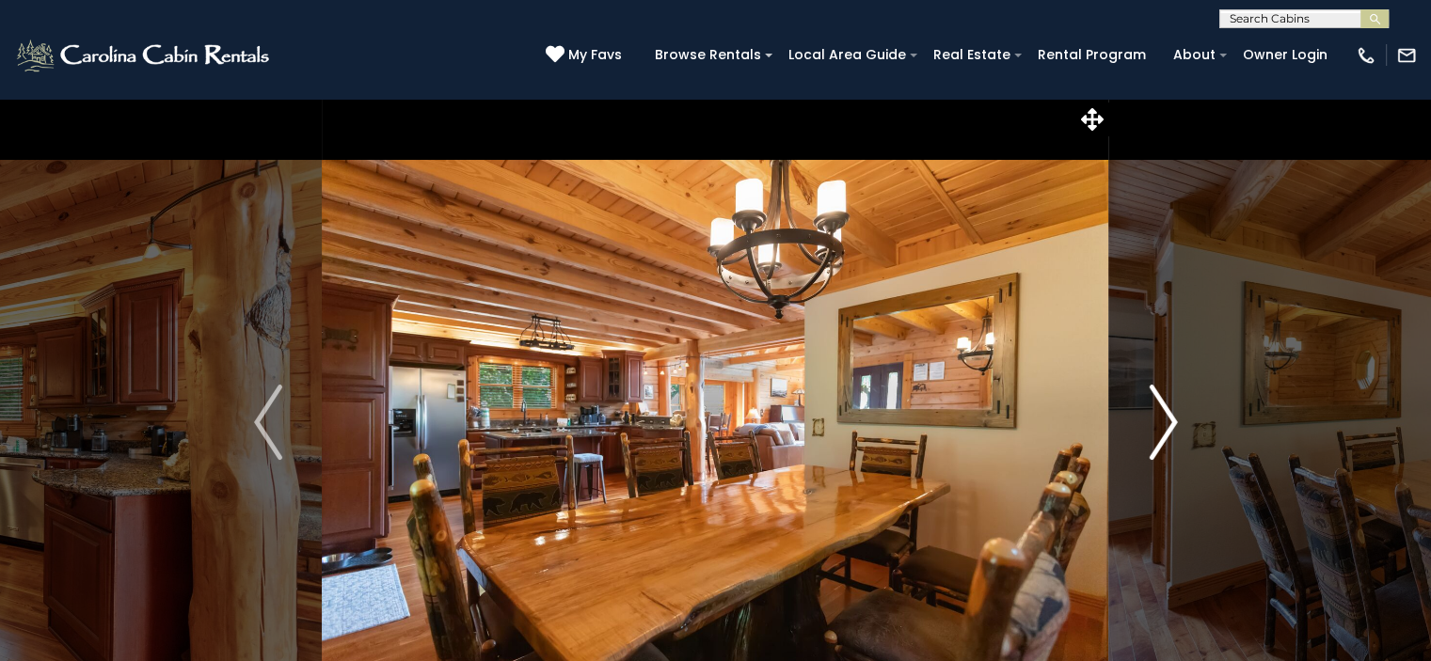
click at [1155, 409] on img "Next" at bounding box center [1163, 422] width 28 height 75
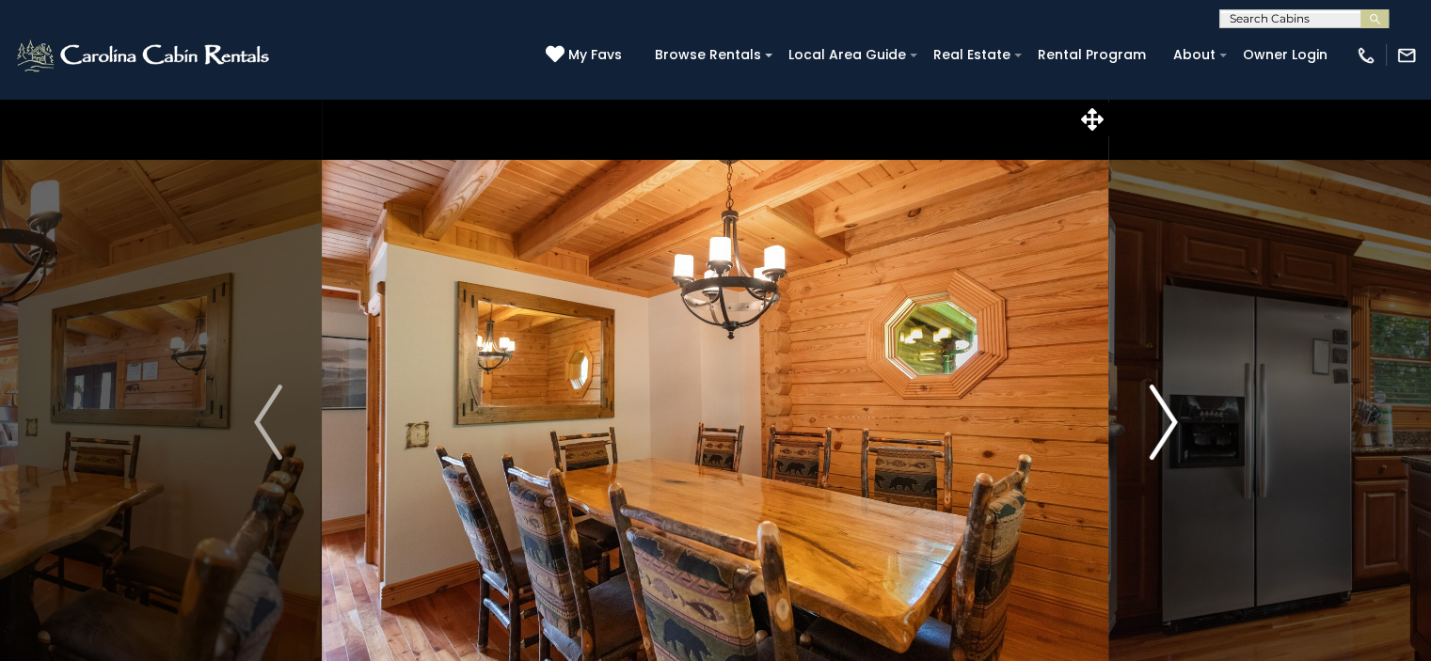
click at [1155, 409] on img "Next" at bounding box center [1163, 422] width 28 height 75
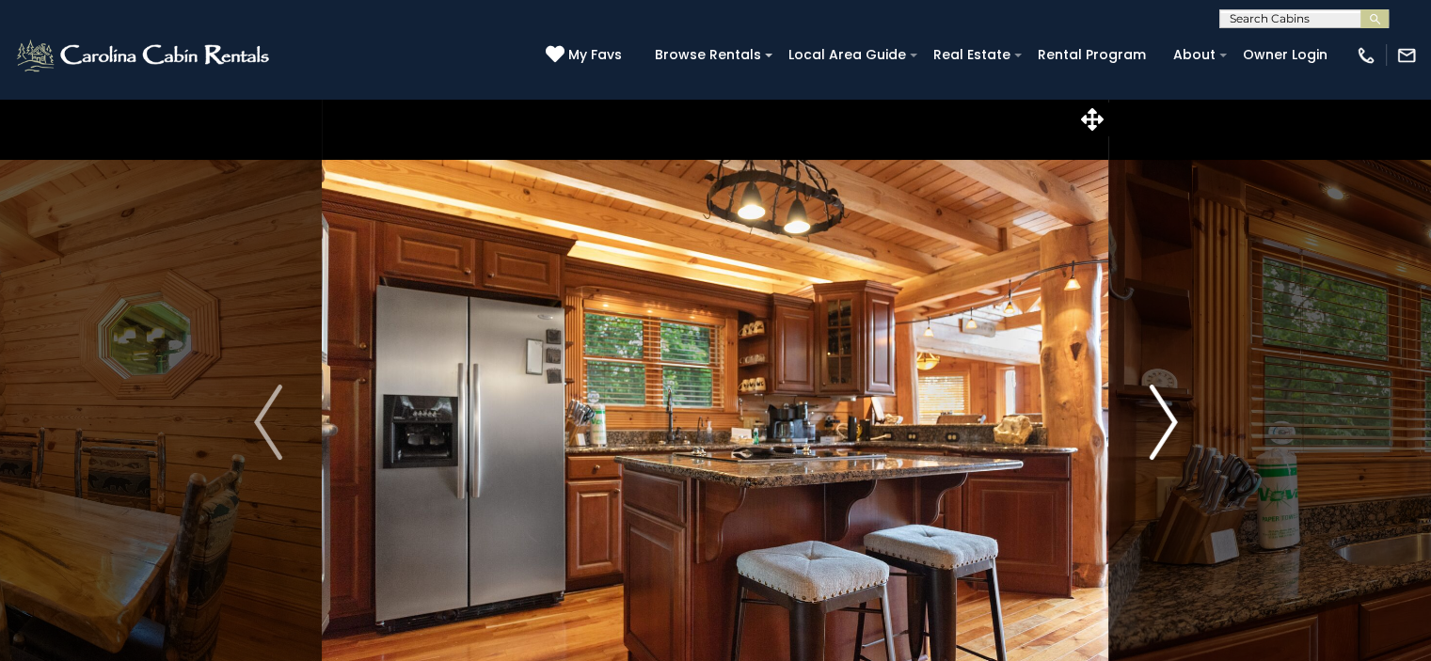
click at [1155, 409] on img "Next" at bounding box center [1163, 422] width 28 height 75
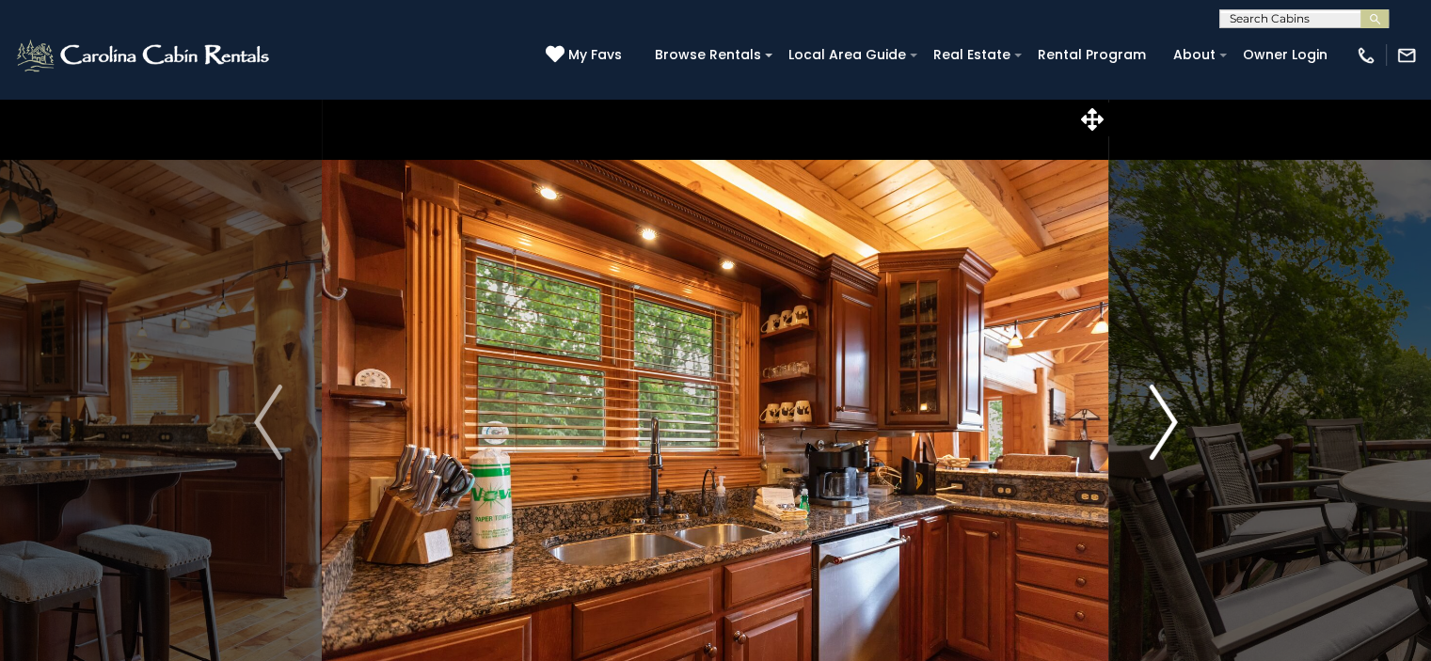
click at [1155, 409] on img "Next" at bounding box center [1163, 422] width 28 height 75
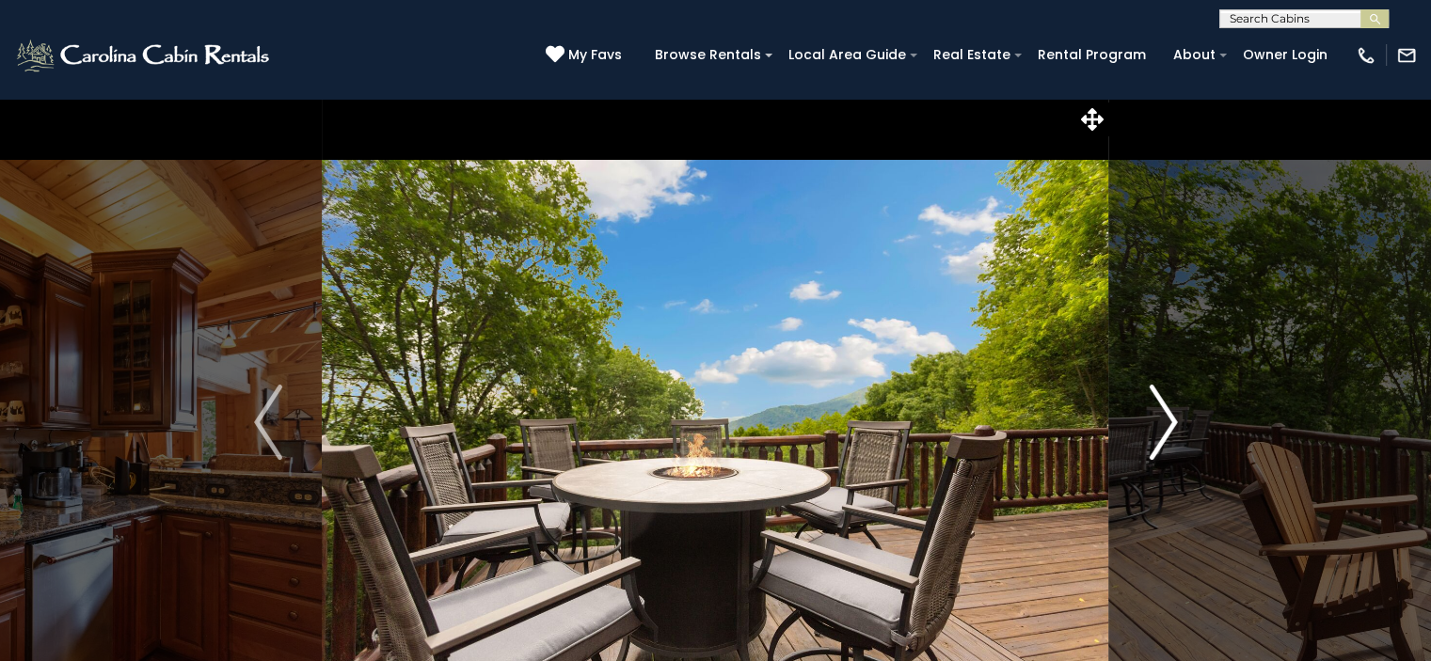
click at [1155, 409] on img "Next" at bounding box center [1163, 422] width 28 height 75
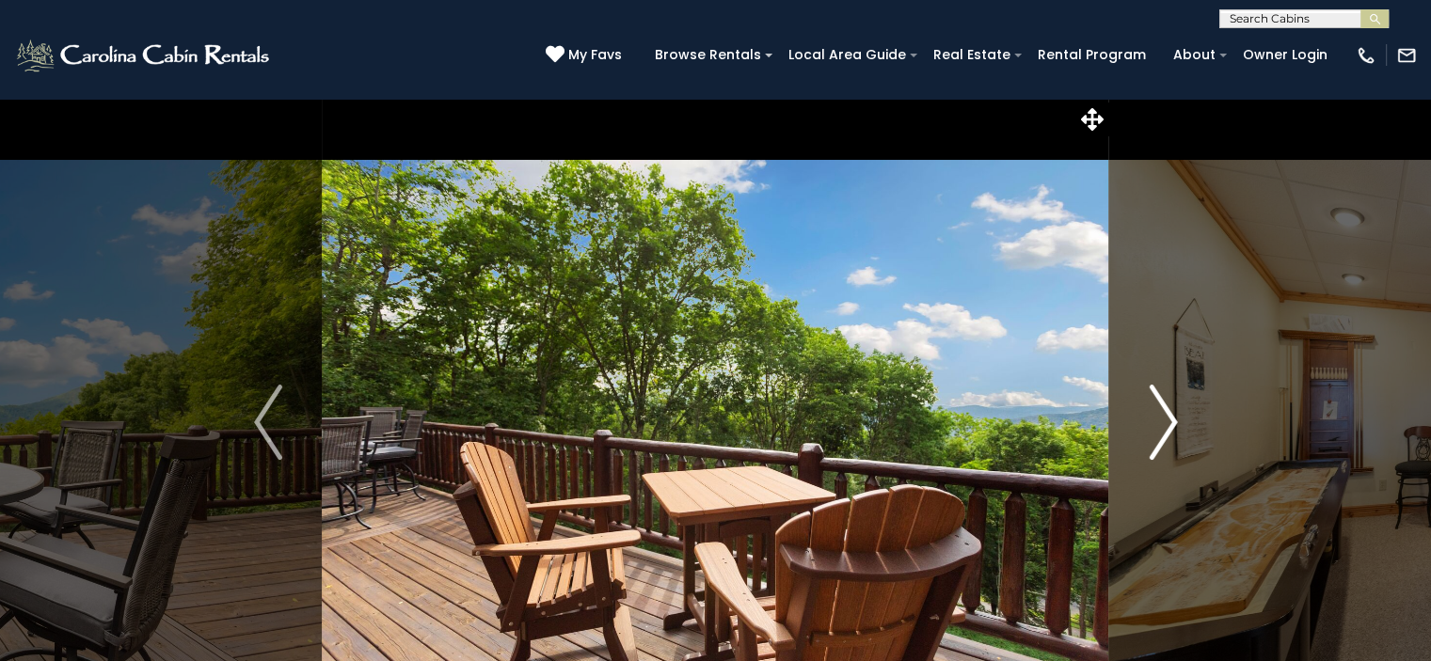
click at [1155, 409] on img "Next" at bounding box center [1163, 422] width 28 height 75
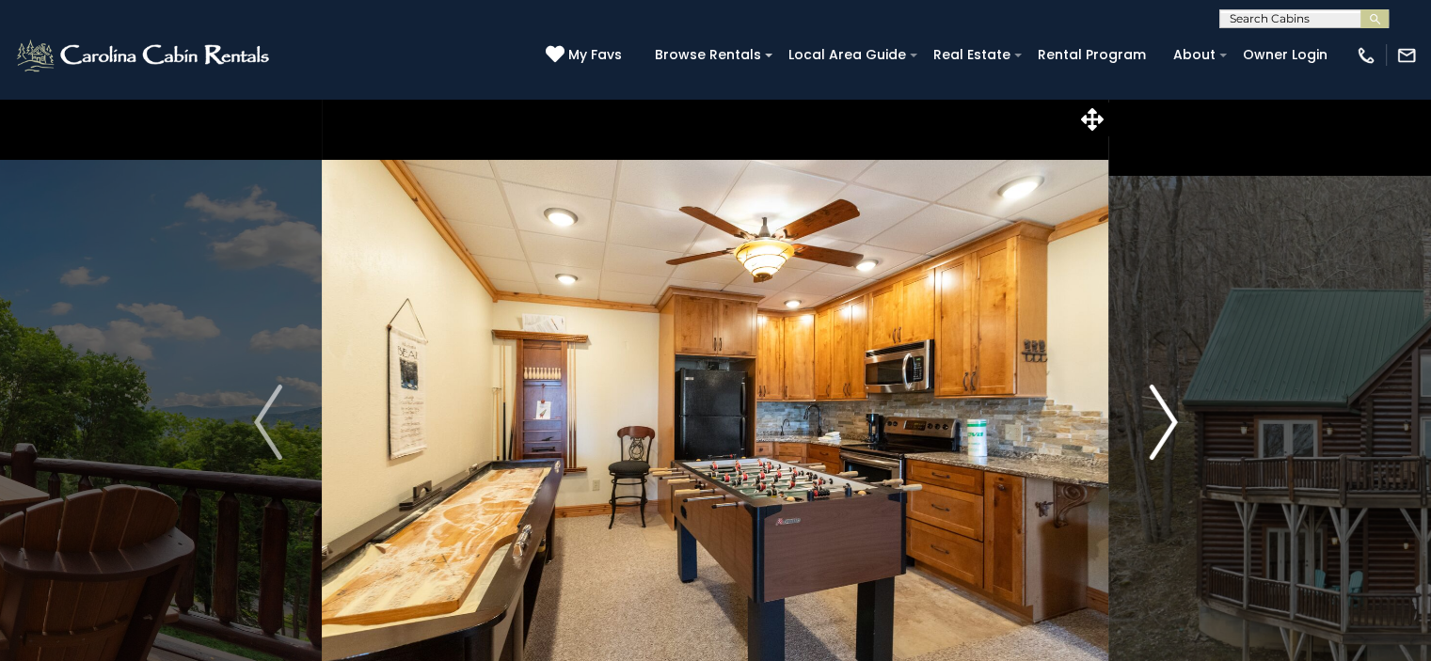
click at [1159, 413] on img "Next" at bounding box center [1163, 422] width 28 height 75
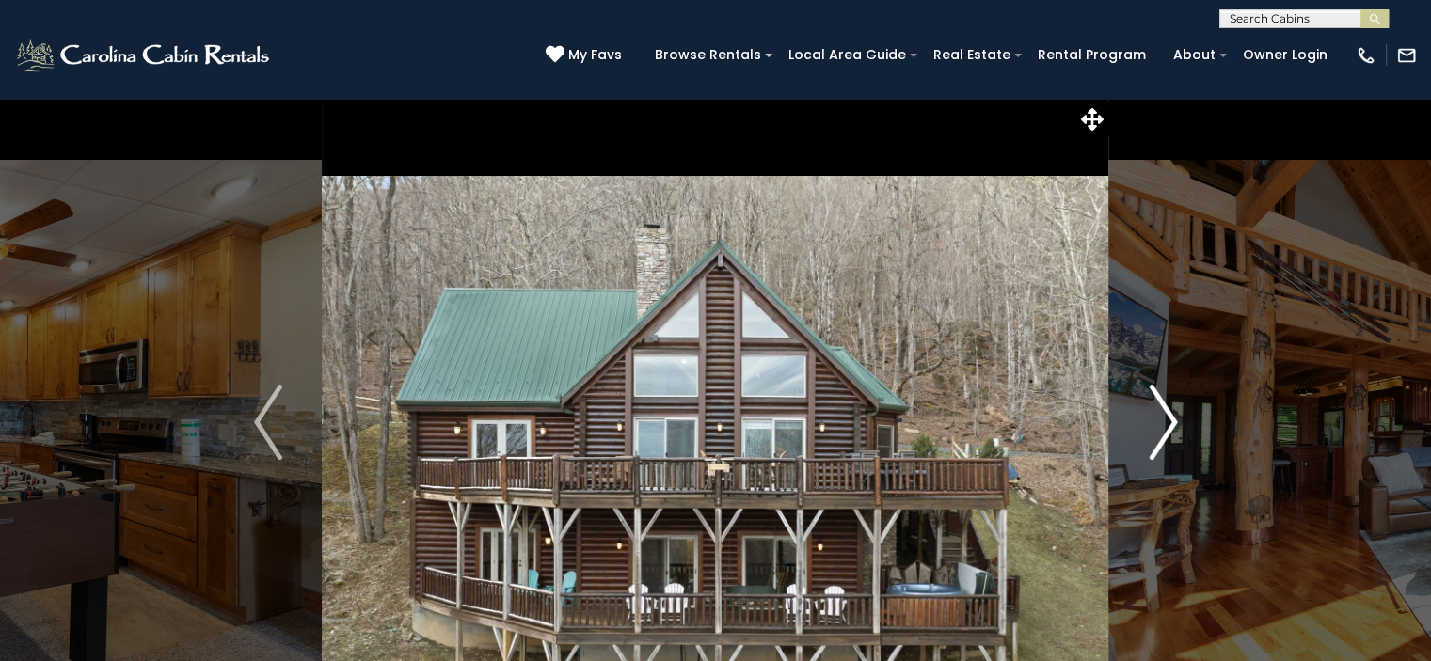
click at [1159, 409] on img "Next" at bounding box center [1163, 422] width 28 height 75
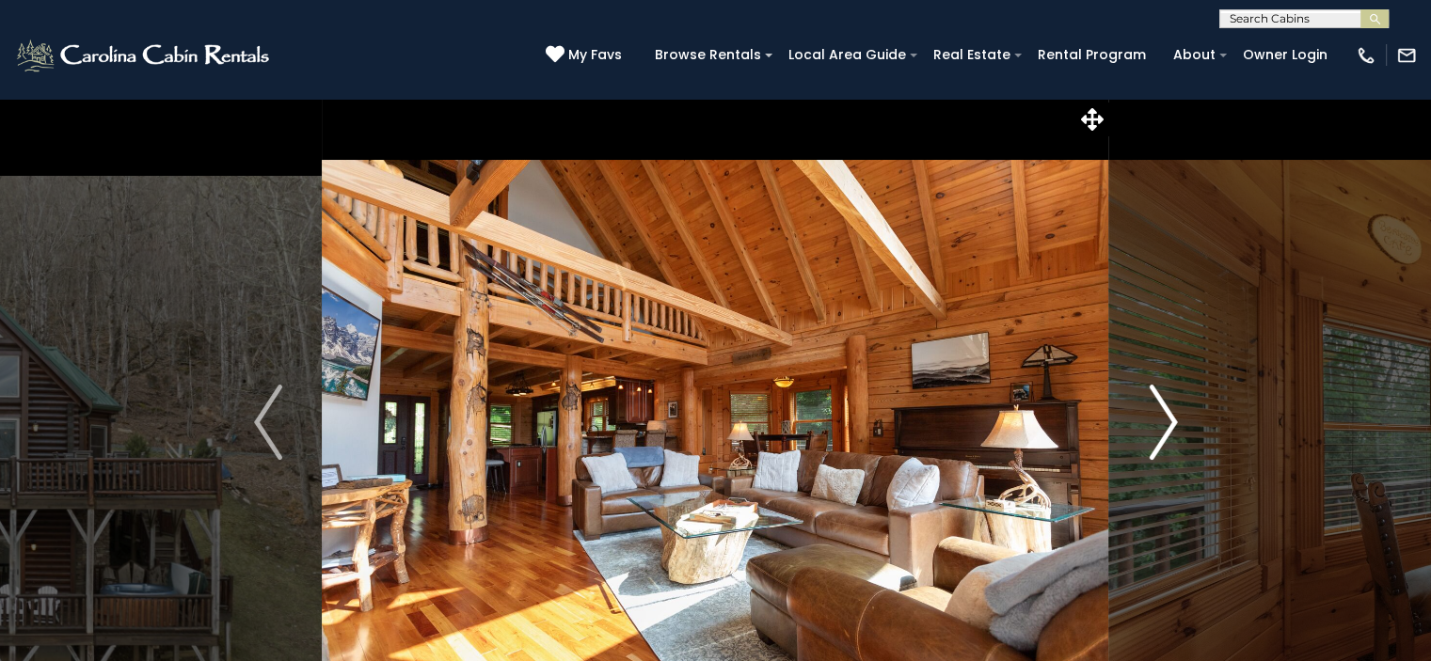
click at [1159, 409] on img "Next" at bounding box center [1163, 422] width 28 height 75
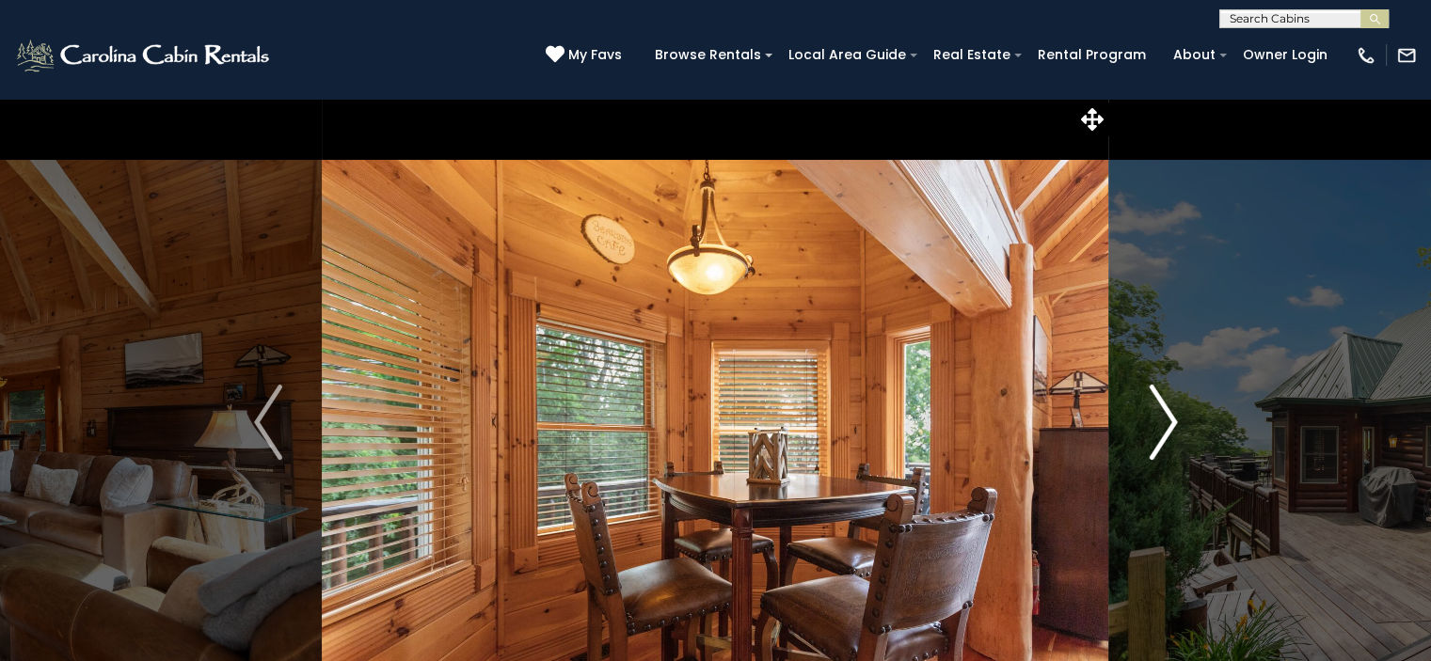
click at [1159, 409] on img "Next" at bounding box center [1163, 422] width 28 height 75
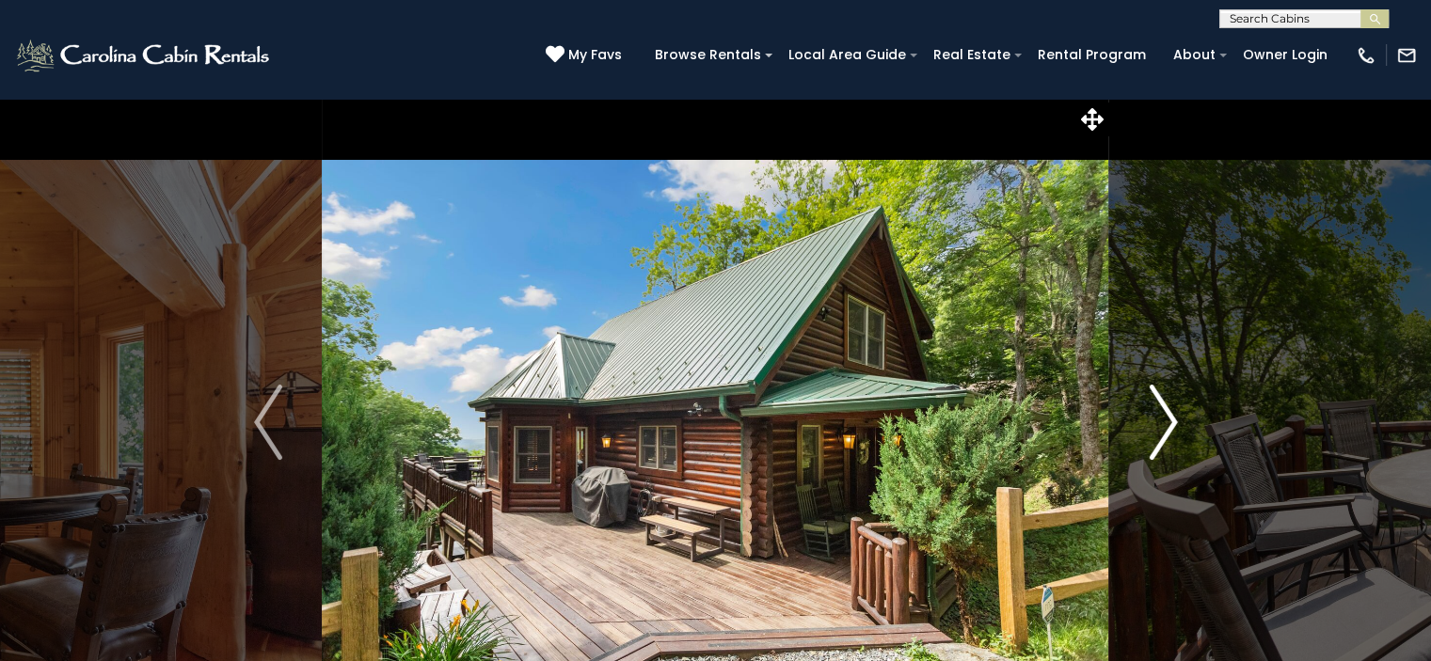
click at [1159, 409] on img "Next" at bounding box center [1163, 422] width 28 height 75
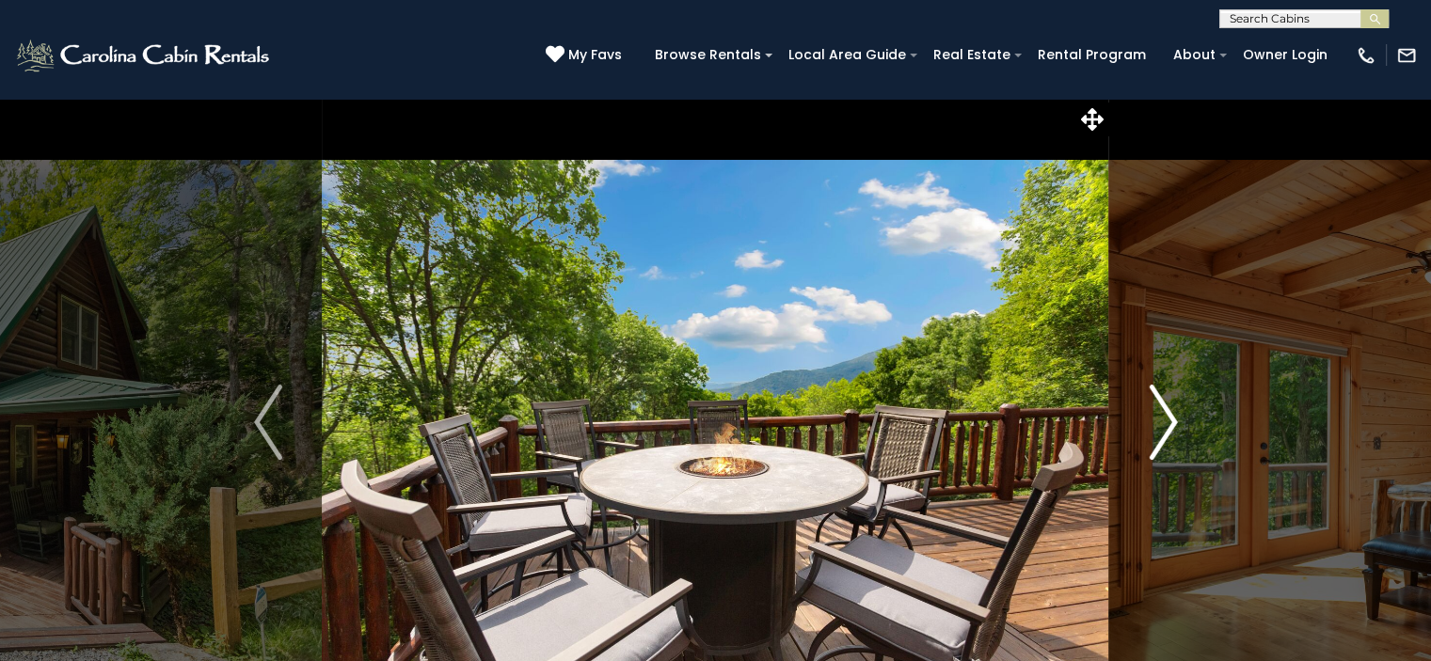
click at [1159, 409] on img "Next" at bounding box center [1163, 422] width 28 height 75
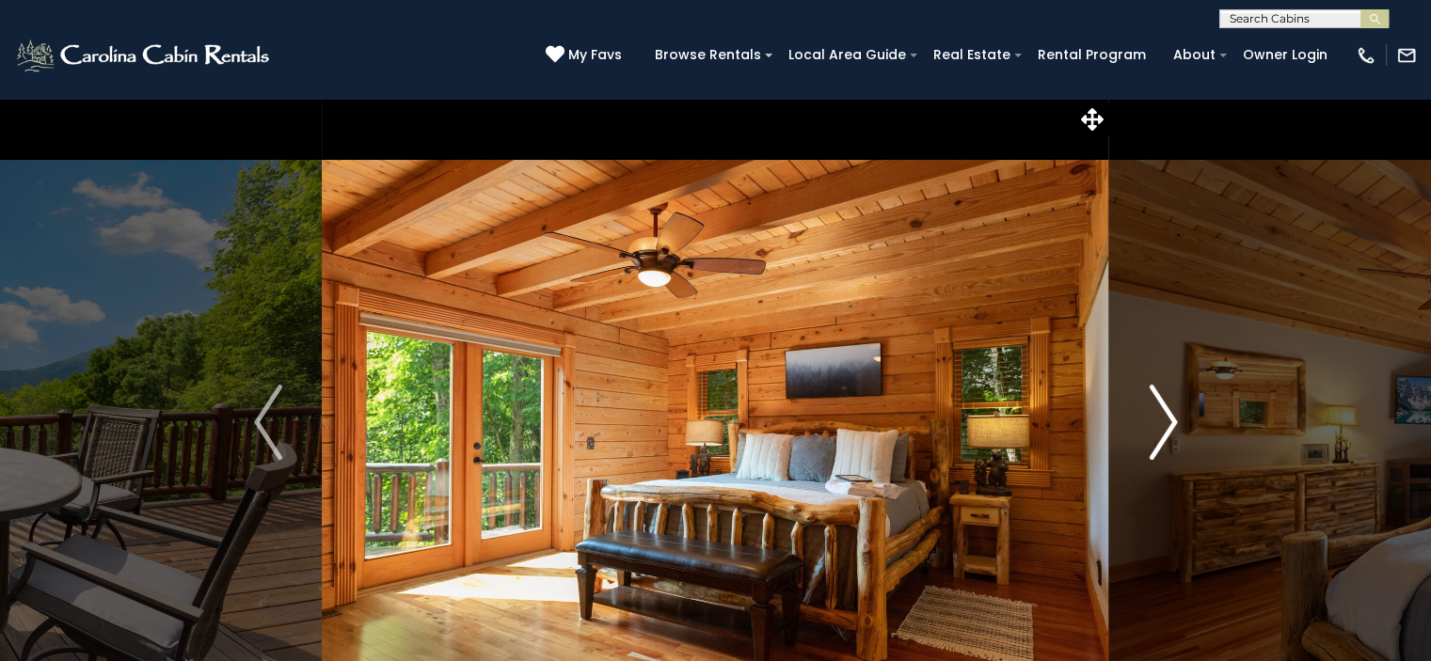
click at [1159, 409] on img "Next" at bounding box center [1163, 422] width 28 height 75
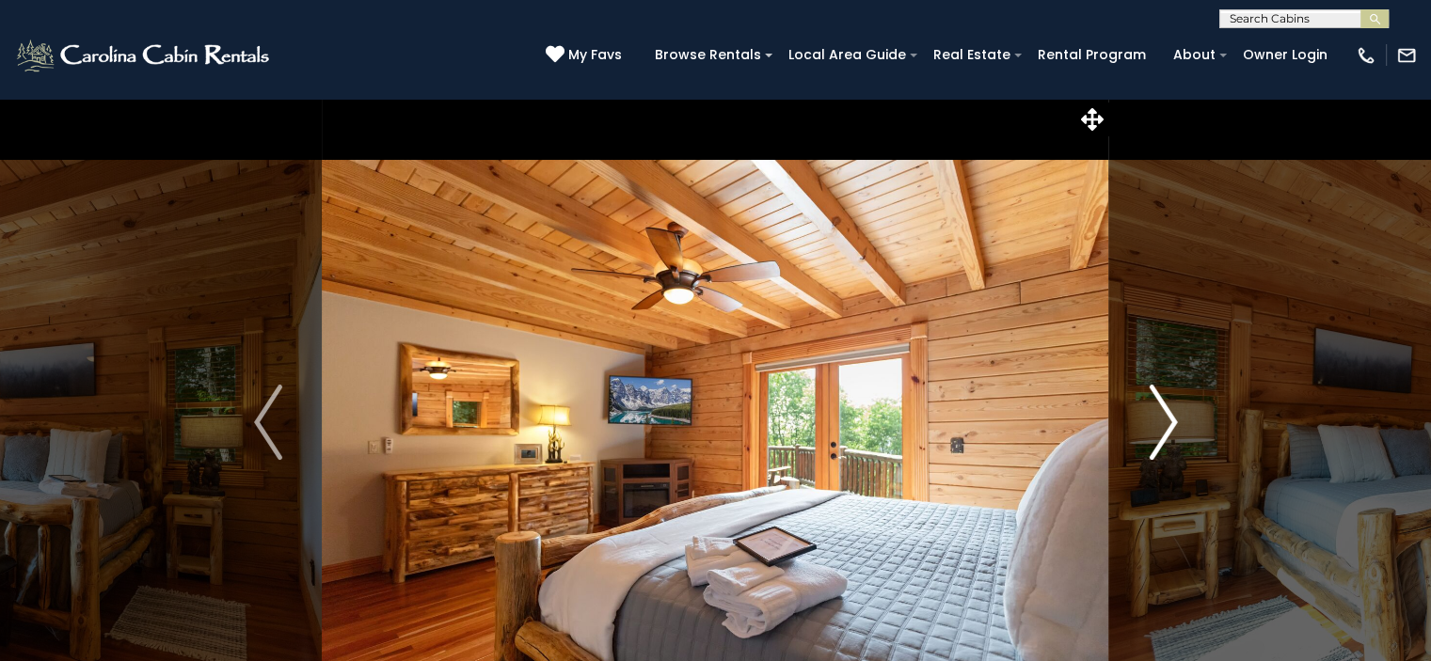
click at [1159, 409] on img "Next" at bounding box center [1163, 422] width 28 height 75
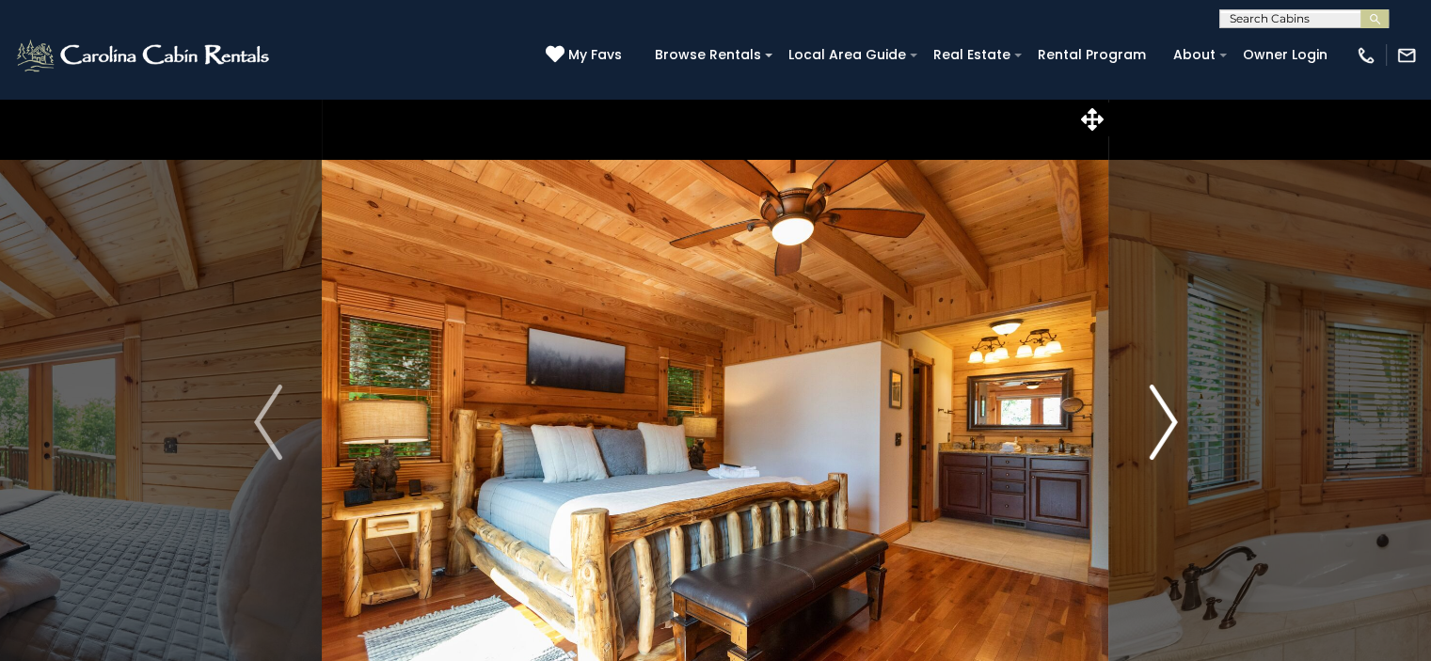
click at [1159, 409] on img "Next" at bounding box center [1163, 422] width 28 height 75
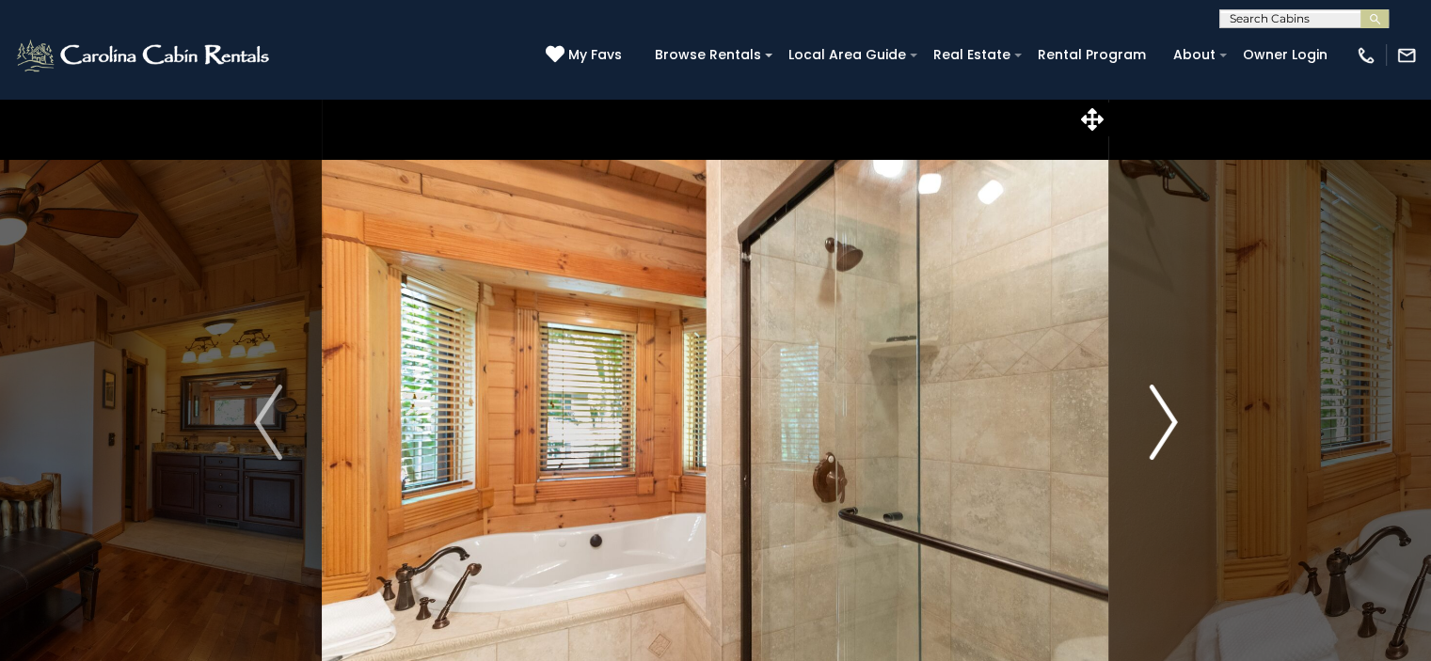
click at [1159, 409] on img "Next" at bounding box center [1163, 422] width 28 height 75
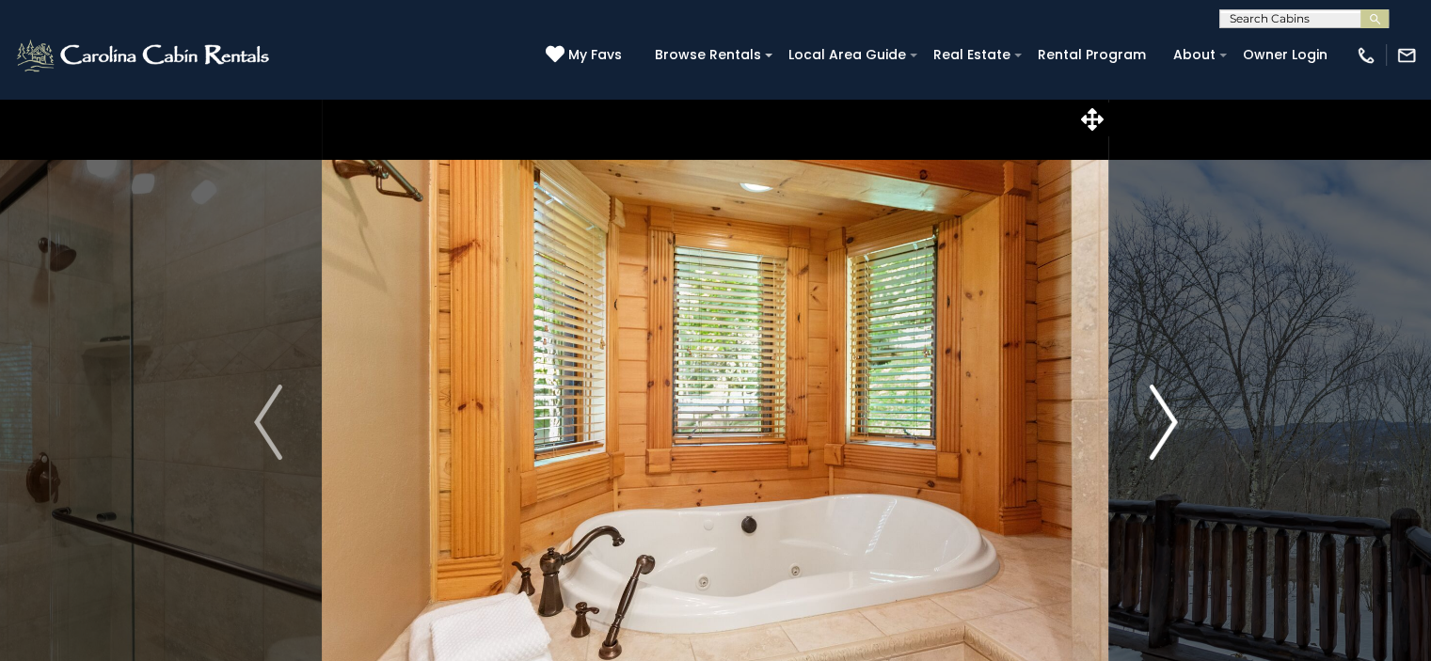
click at [1159, 409] on img "Next" at bounding box center [1163, 422] width 28 height 75
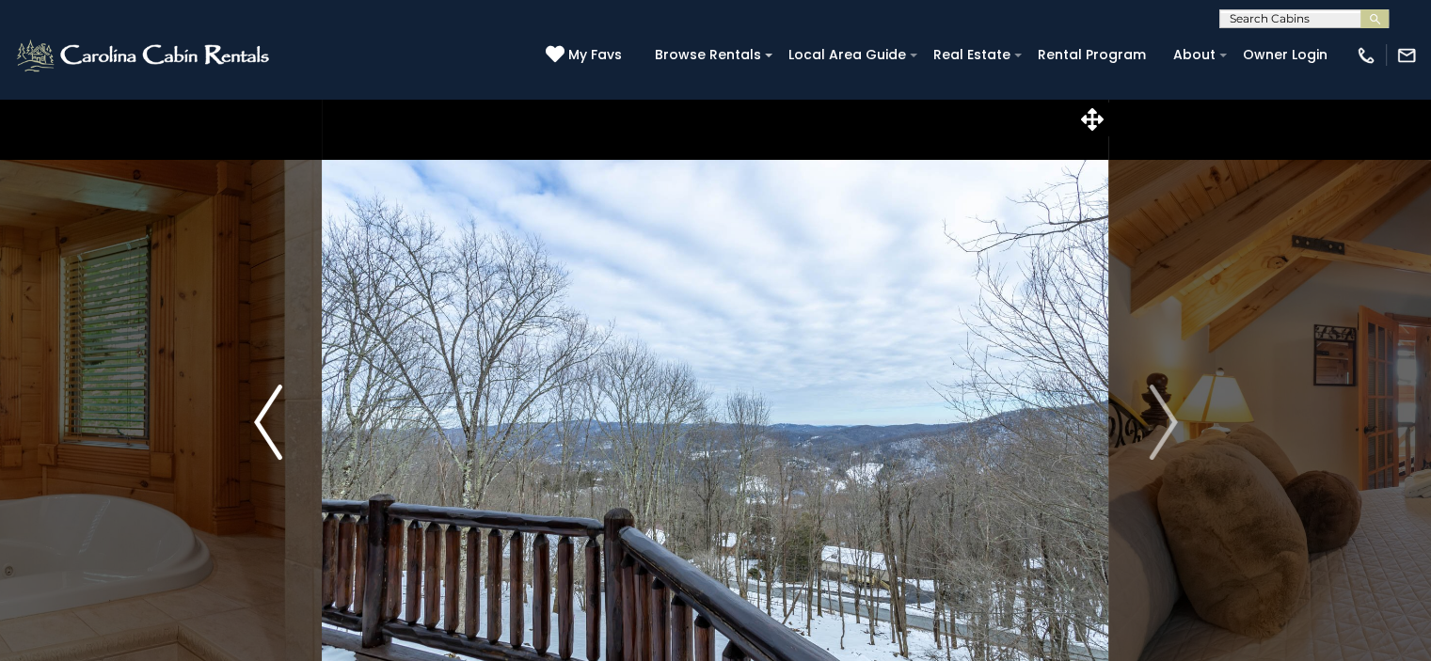
click at [256, 421] on img "Previous" at bounding box center [268, 422] width 28 height 75
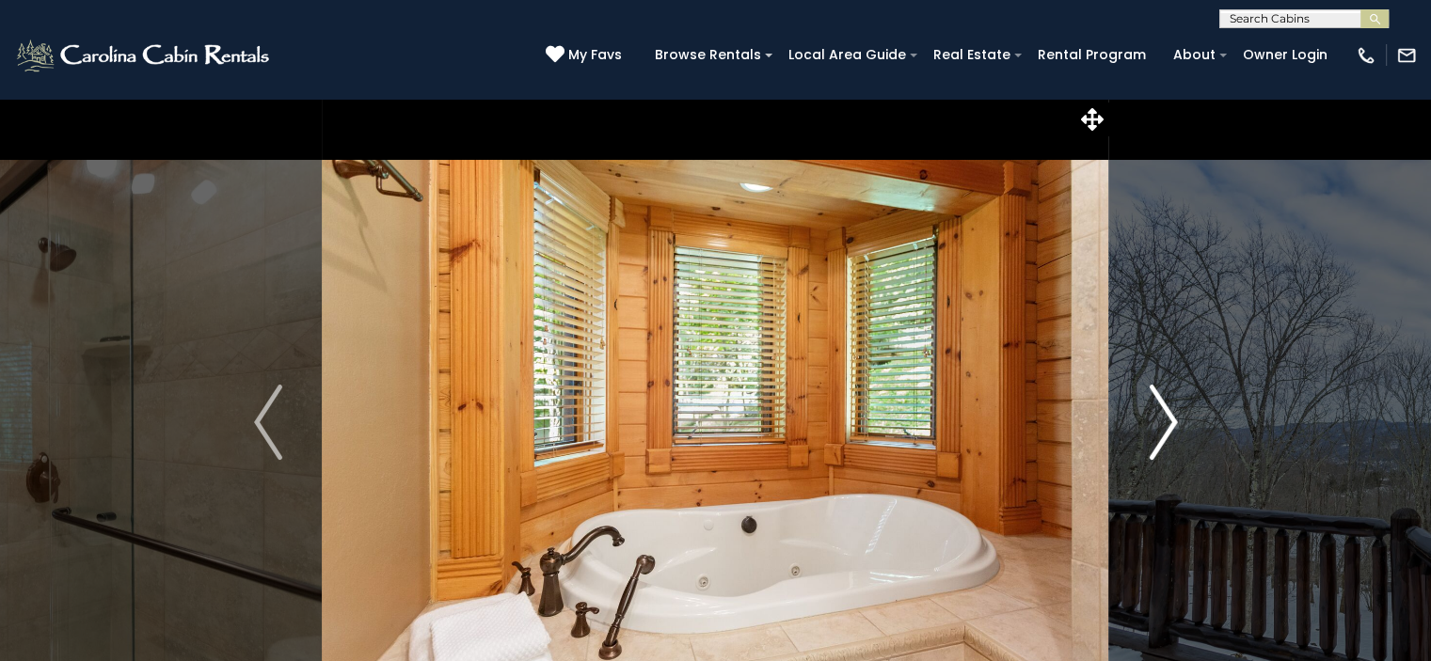
click at [1166, 424] on img "Next" at bounding box center [1163, 422] width 28 height 75
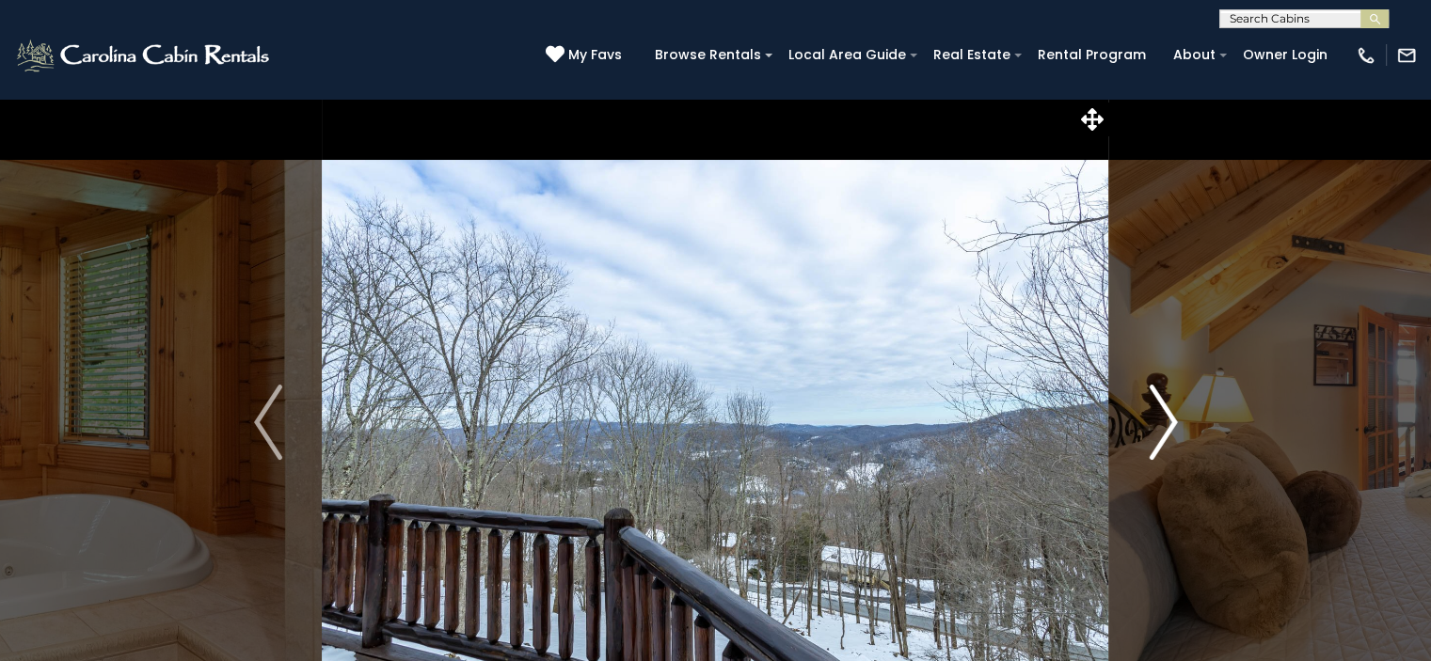
click at [1166, 424] on img "Next" at bounding box center [1163, 422] width 28 height 75
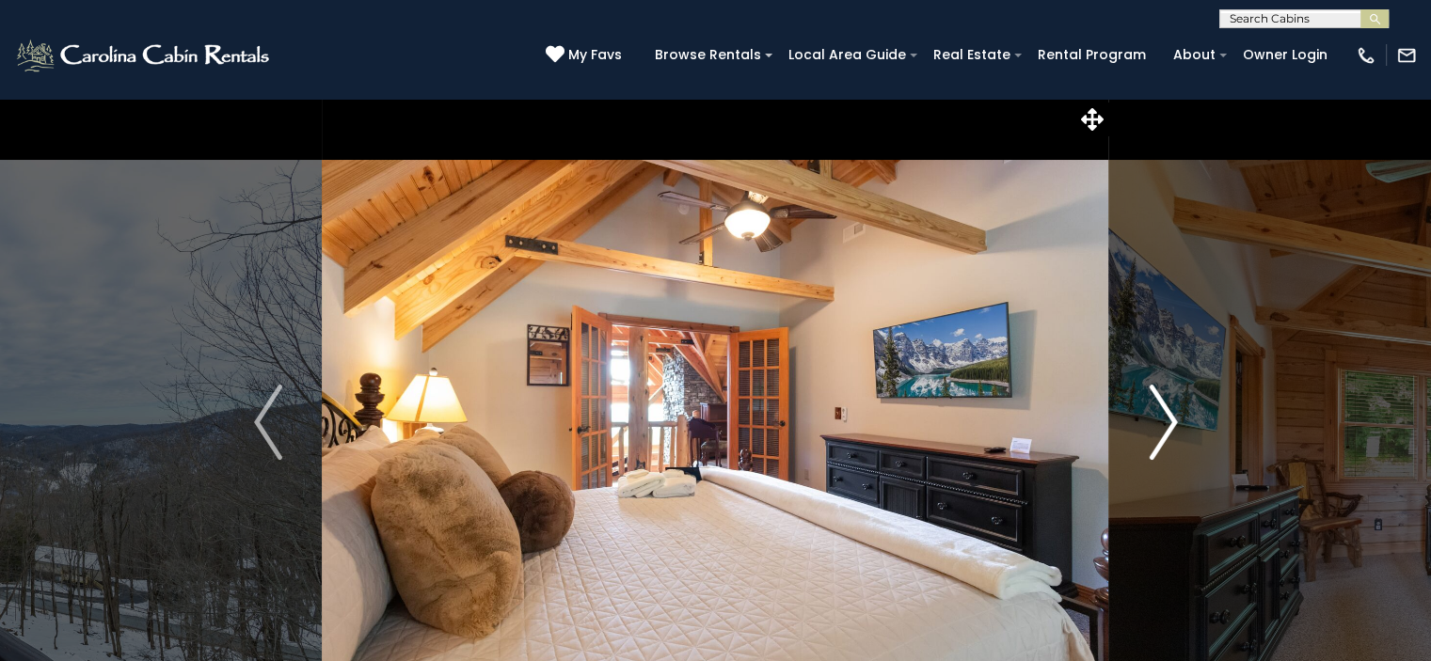
click at [1166, 424] on img "Next" at bounding box center [1163, 422] width 28 height 75
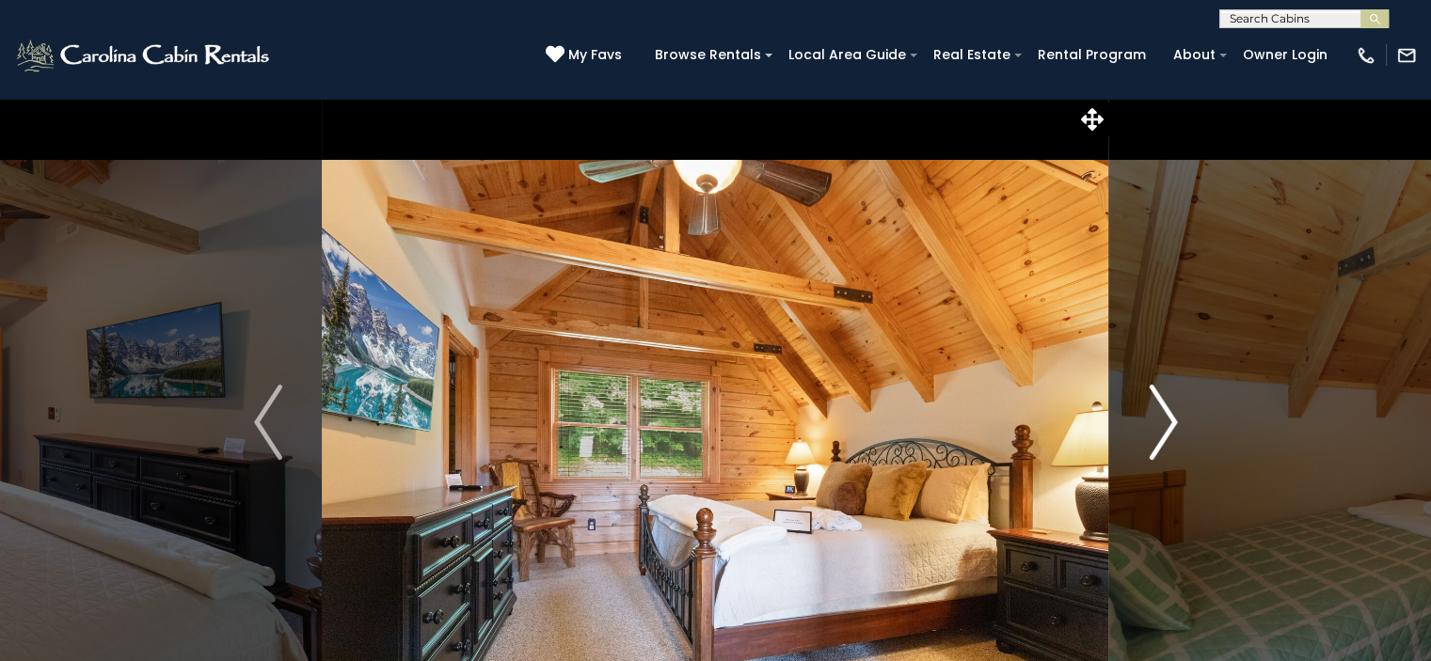
click at [1166, 424] on img "Next" at bounding box center [1163, 422] width 28 height 75
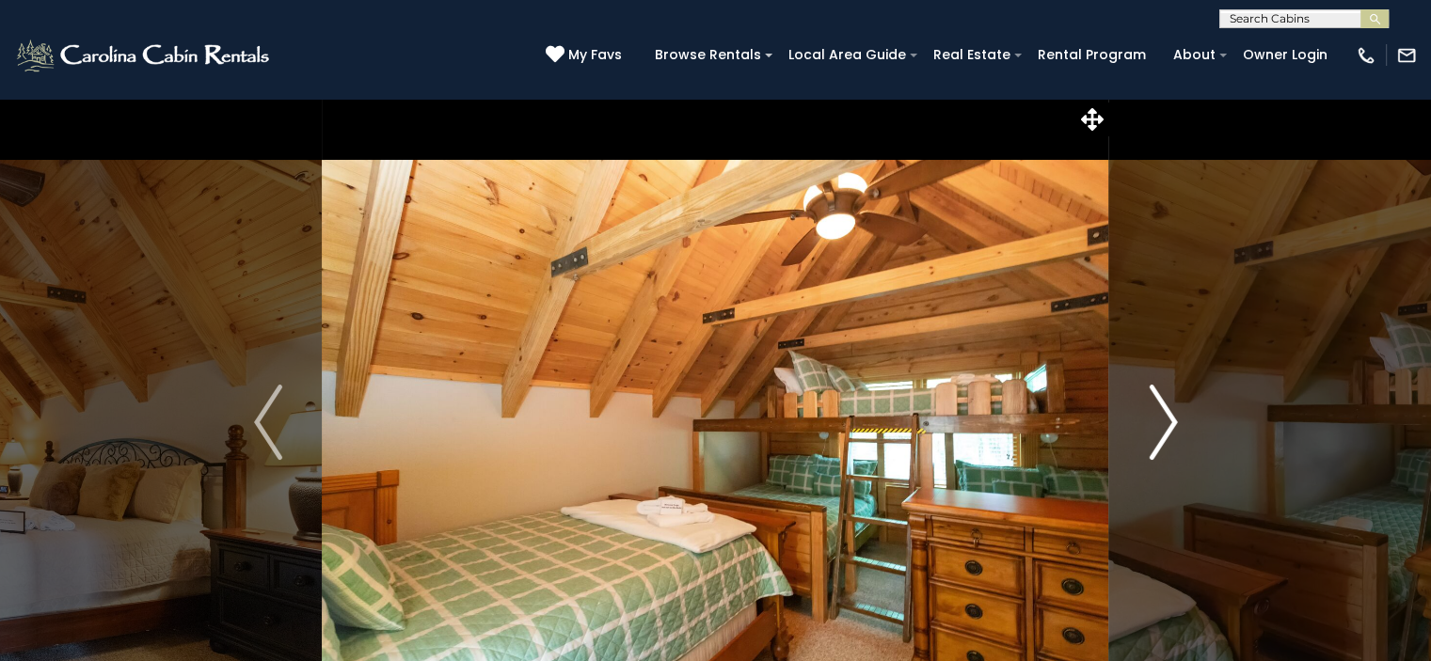
click at [1164, 428] on img "Next" at bounding box center [1163, 422] width 28 height 75
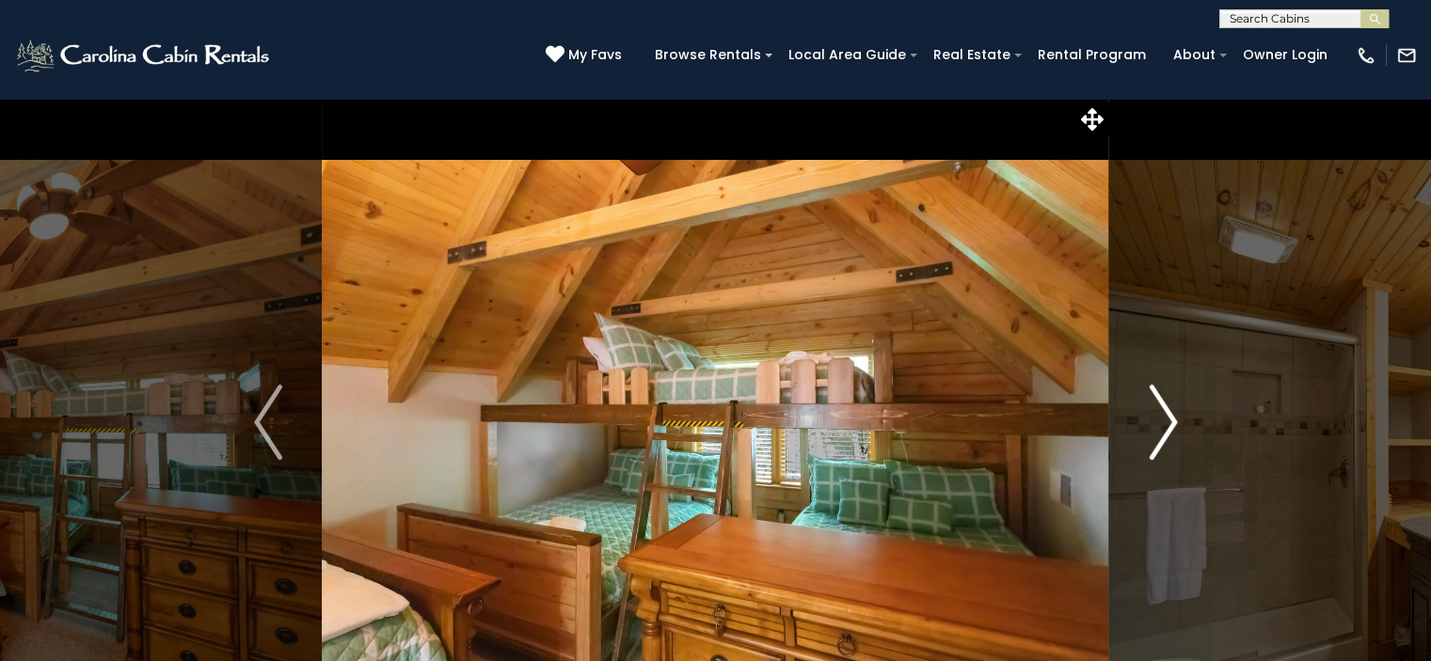
click at [1164, 428] on img "Next" at bounding box center [1163, 422] width 28 height 75
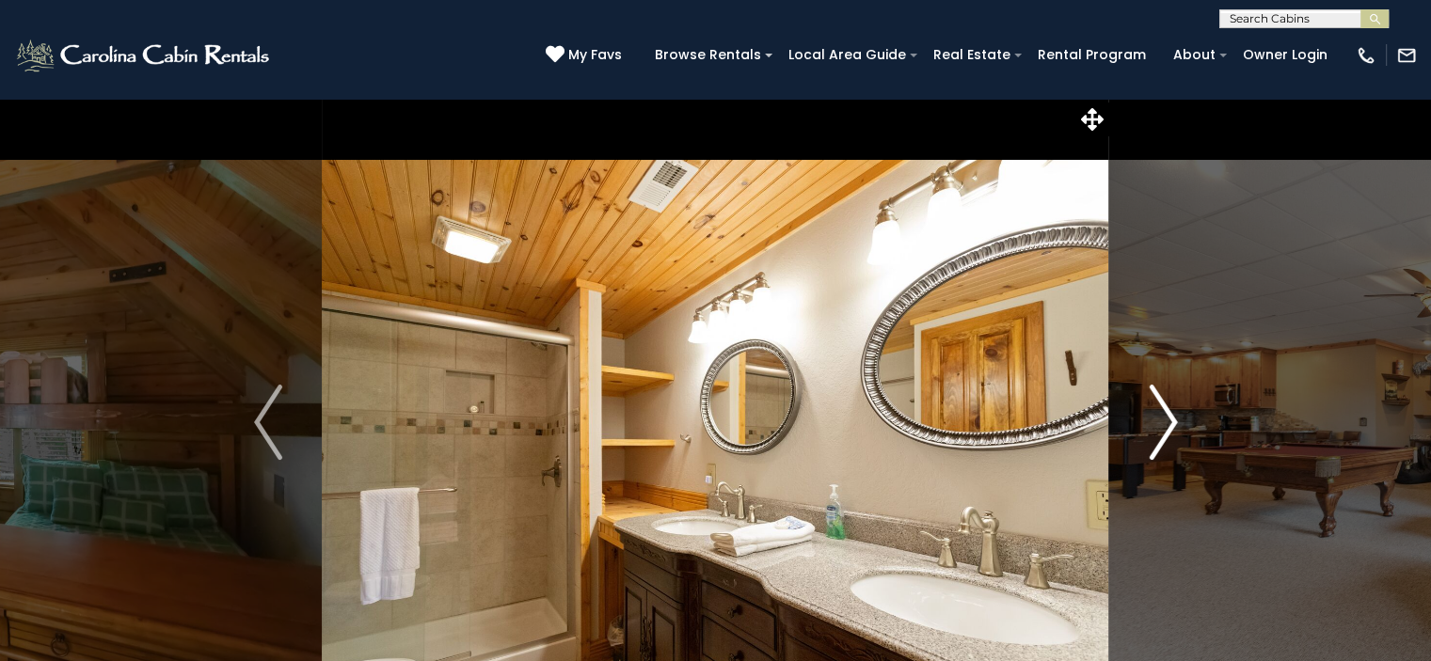
click at [1164, 428] on img "Next" at bounding box center [1163, 422] width 28 height 75
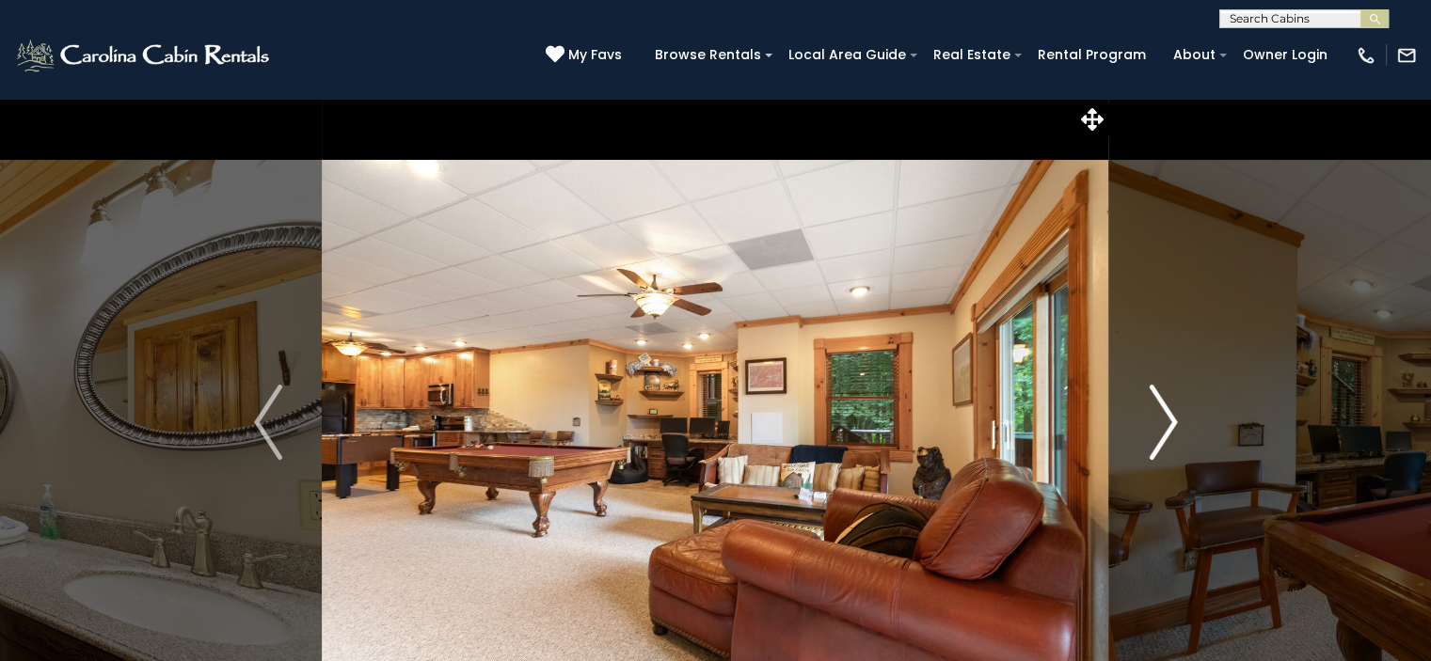
click at [1164, 428] on img "Next" at bounding box center [1163, 422] width 28 height 75
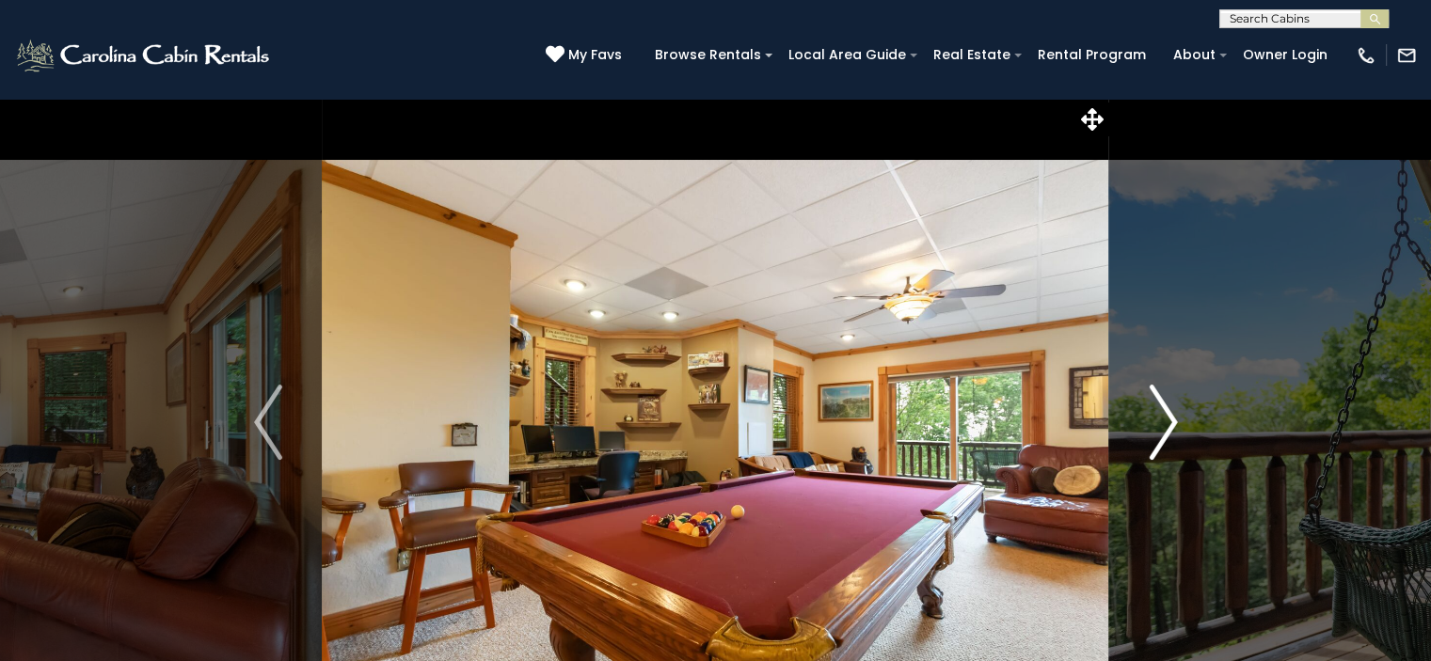
click at [1164, 428] on img "Next" at bounding box center [1163, 422] width 28 height 75
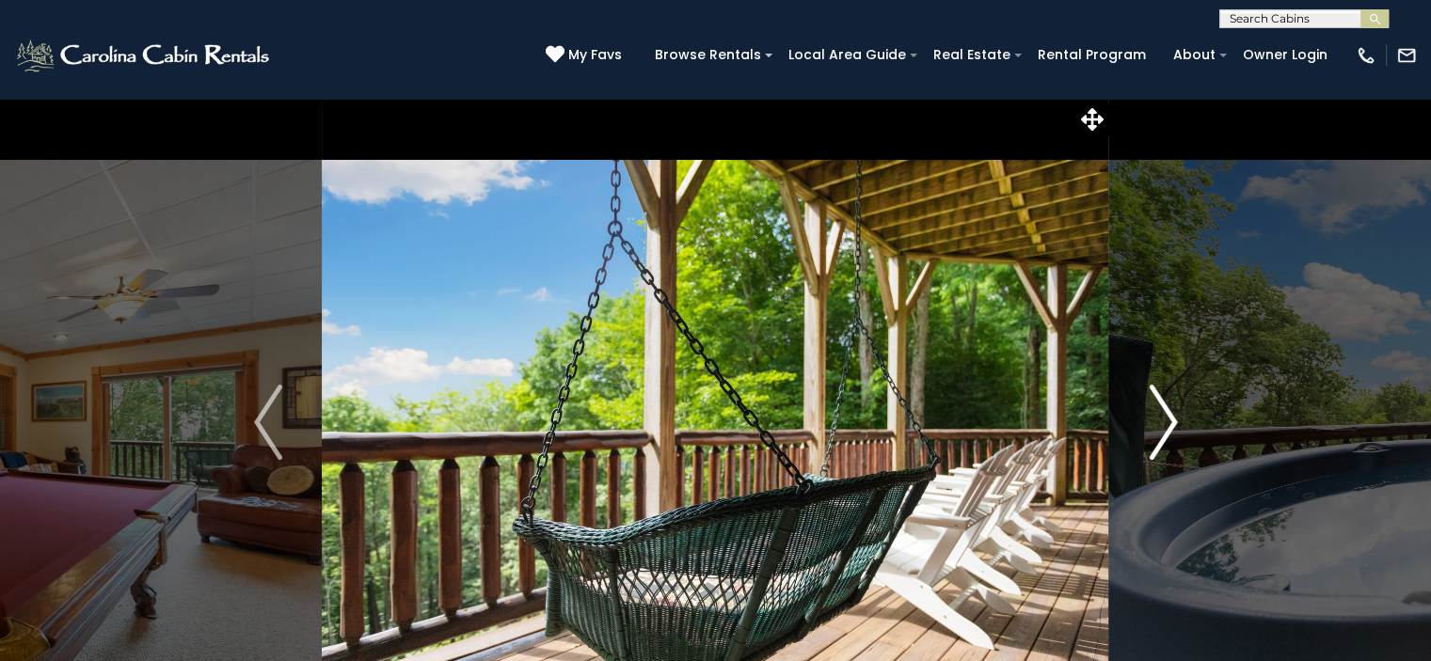
click at [1164, 428] on img "Next" at bounding box center [1163, 422] width 28 height 75
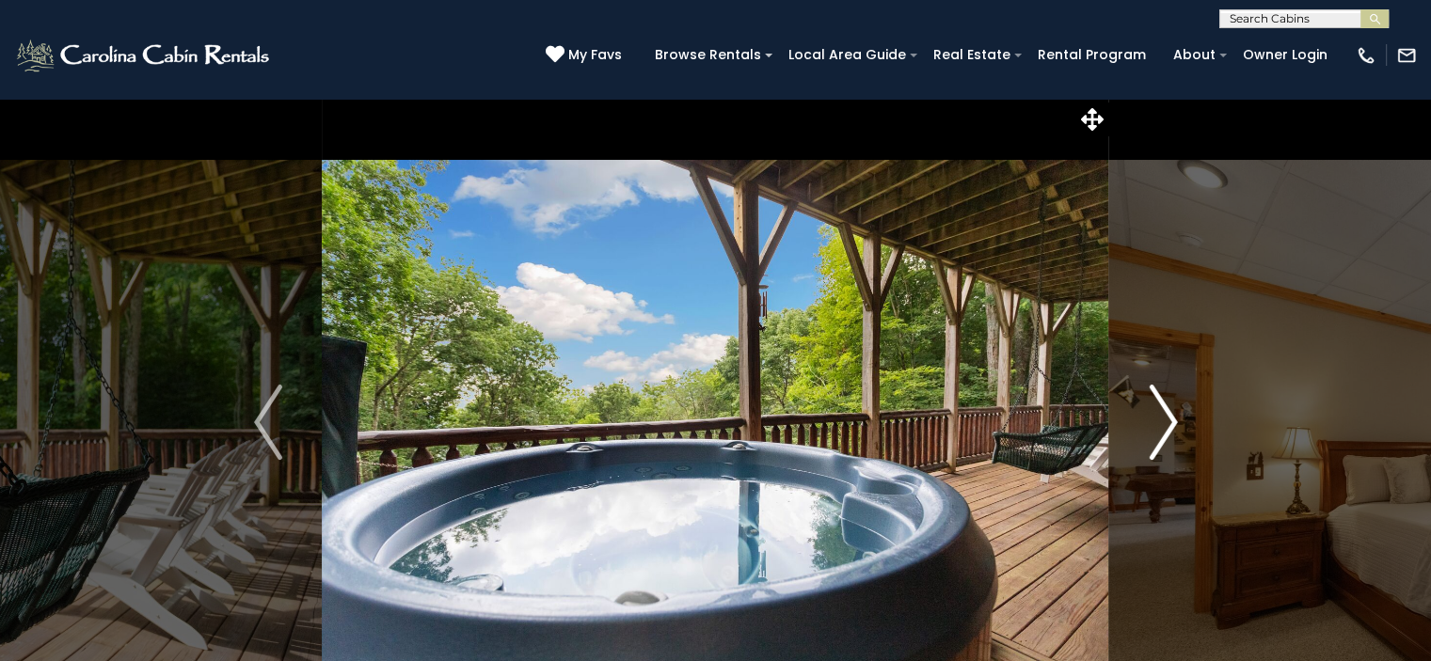
click at [1164, 428] on img "Next" at bounding box center [1163, 422] width 28 height 75
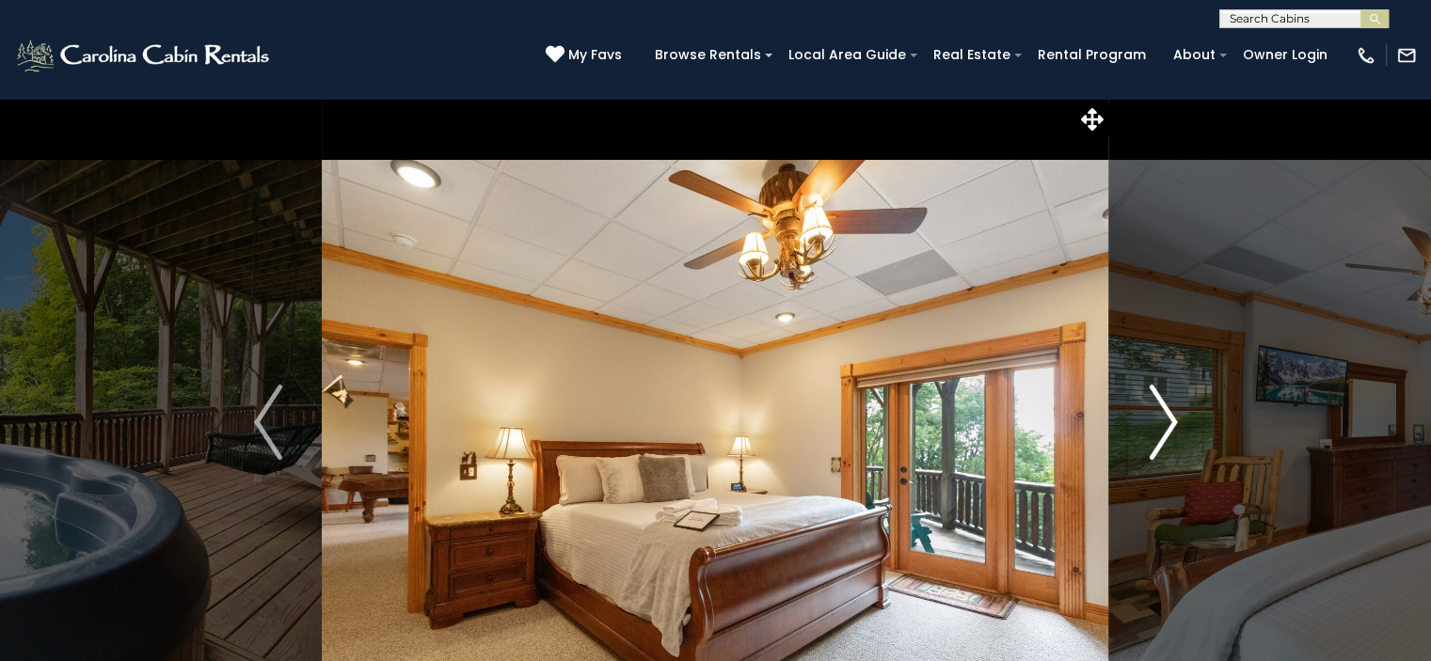
click at [1164, 428] on img "Next" at bounding box center [1163, 422] width 28 height 75
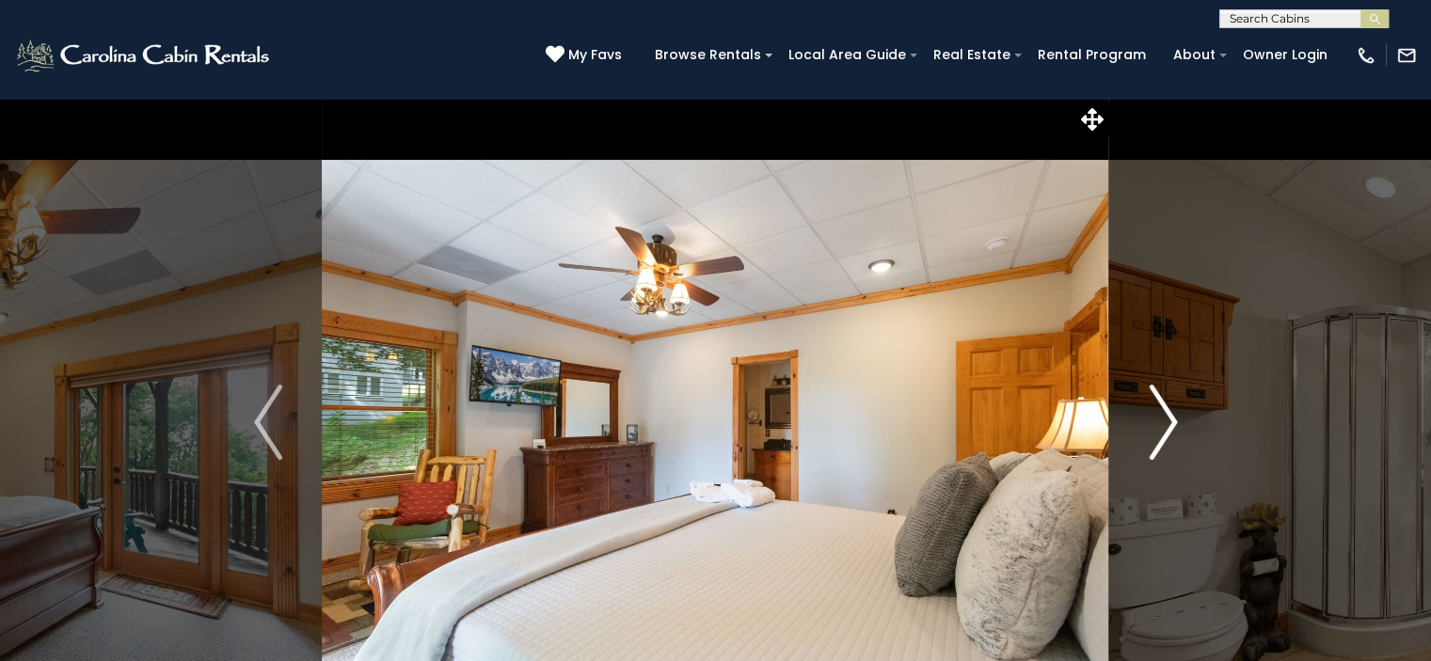
click at [1164, 428] on img "Next" at bounding box center [1163, 422] width 28 height 75
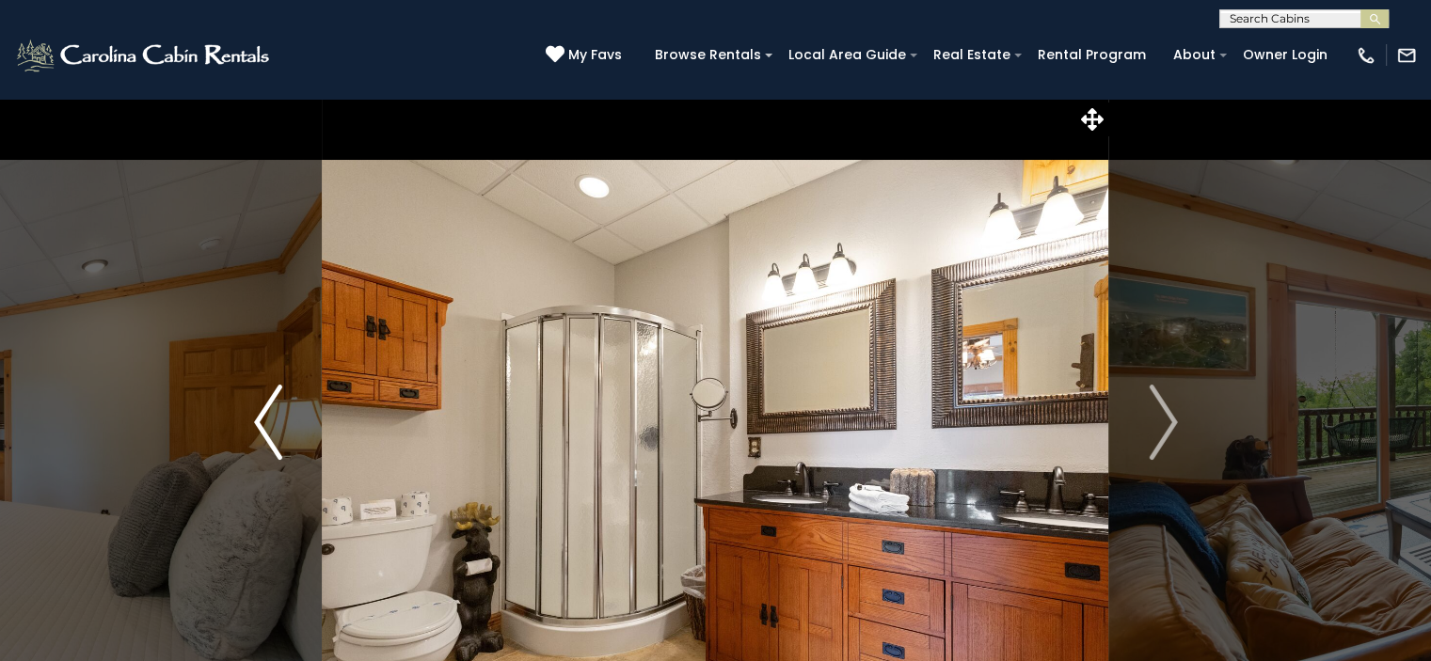
click at [287, 396] on button "Previous" at bounding box center [268, 422] width 108 height 649
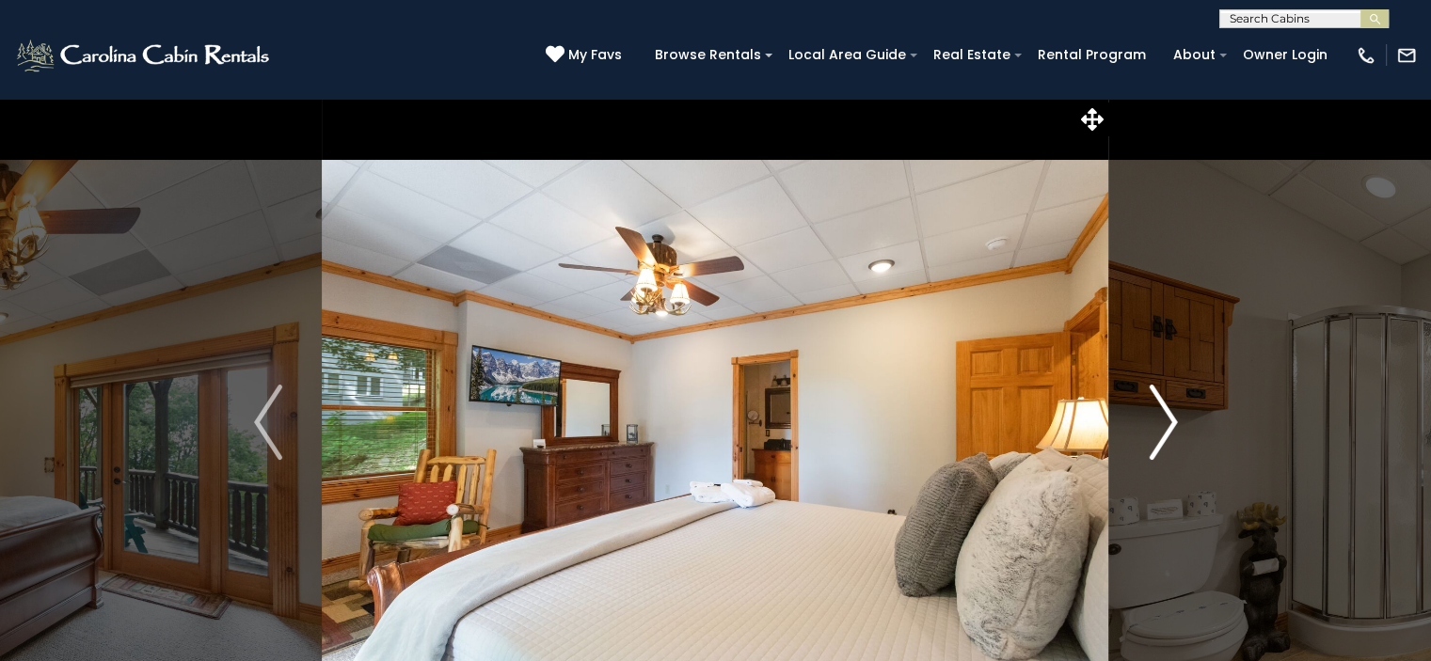
click at [1167, 414] on img "Next" at bounding box center [1163, 422] width 28 height 75
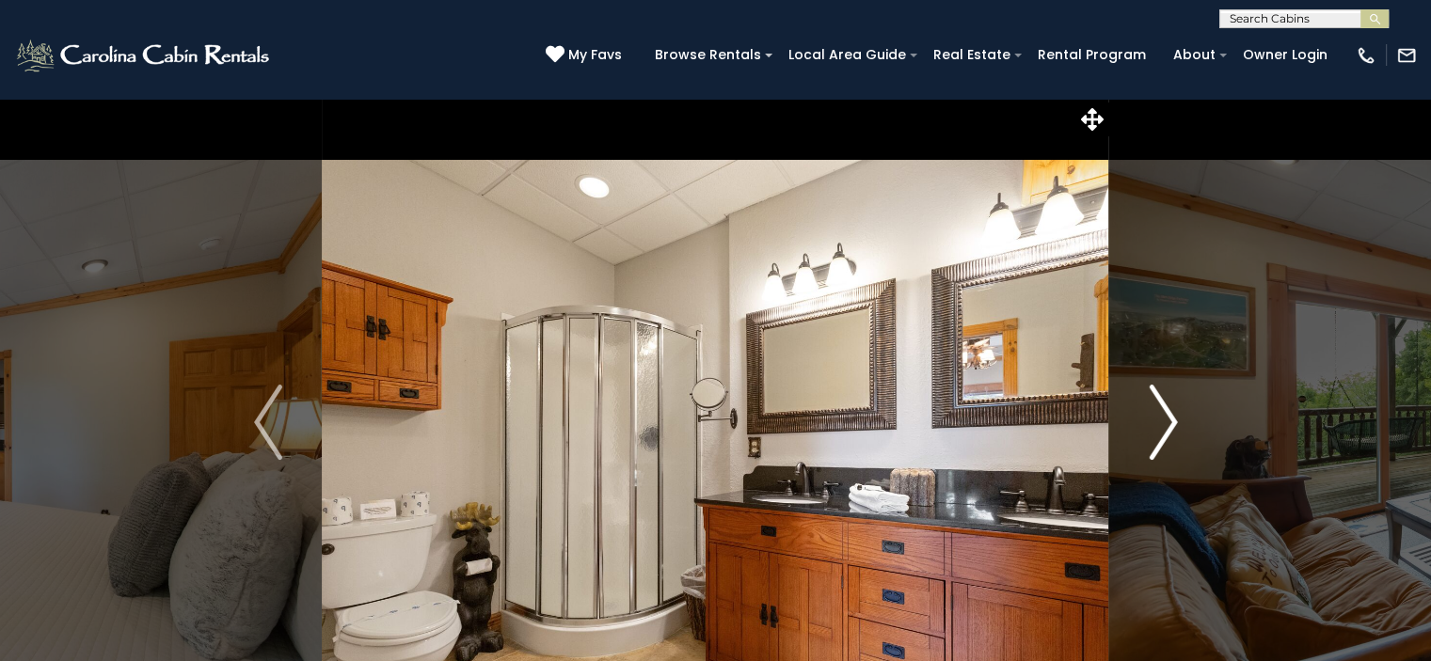
click at [1169, 417] on img "Next" at bounding box center [1163, 422] width 28 height 75
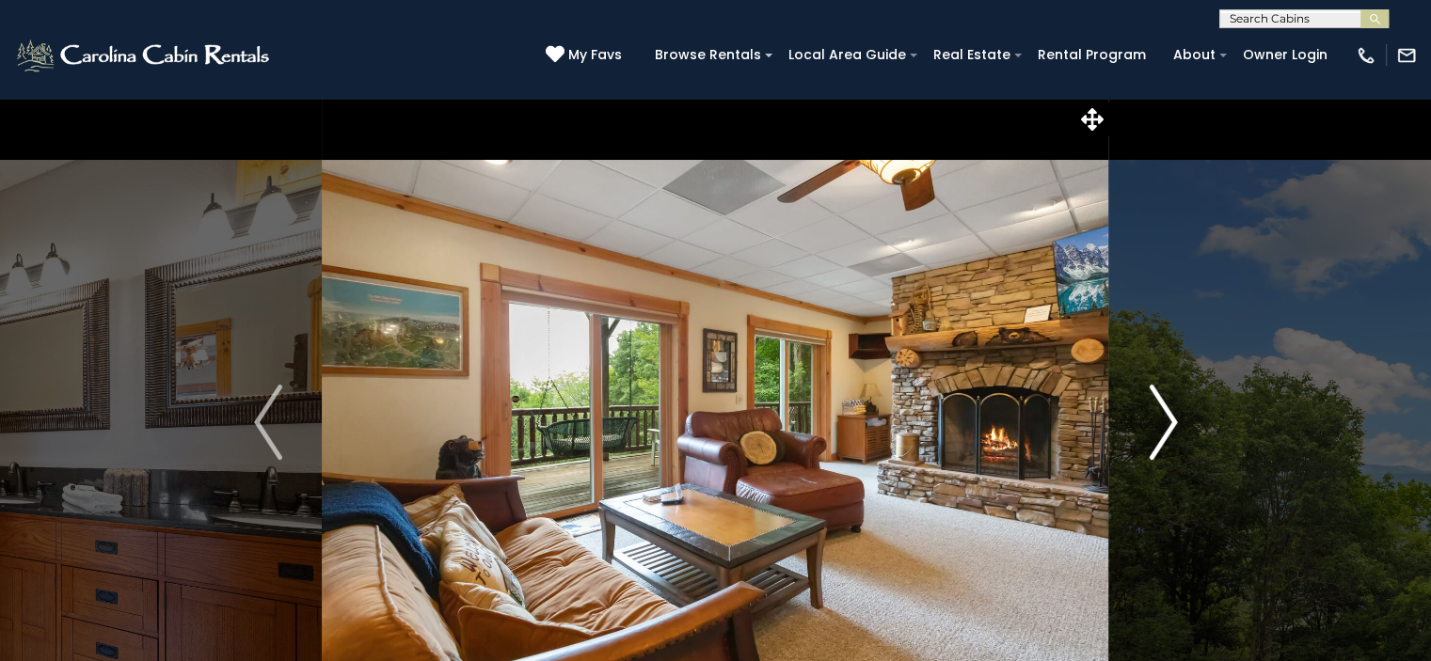
click at [1169, 417] on img "Next" at bounding box center [1163, 422] width 28 height 75
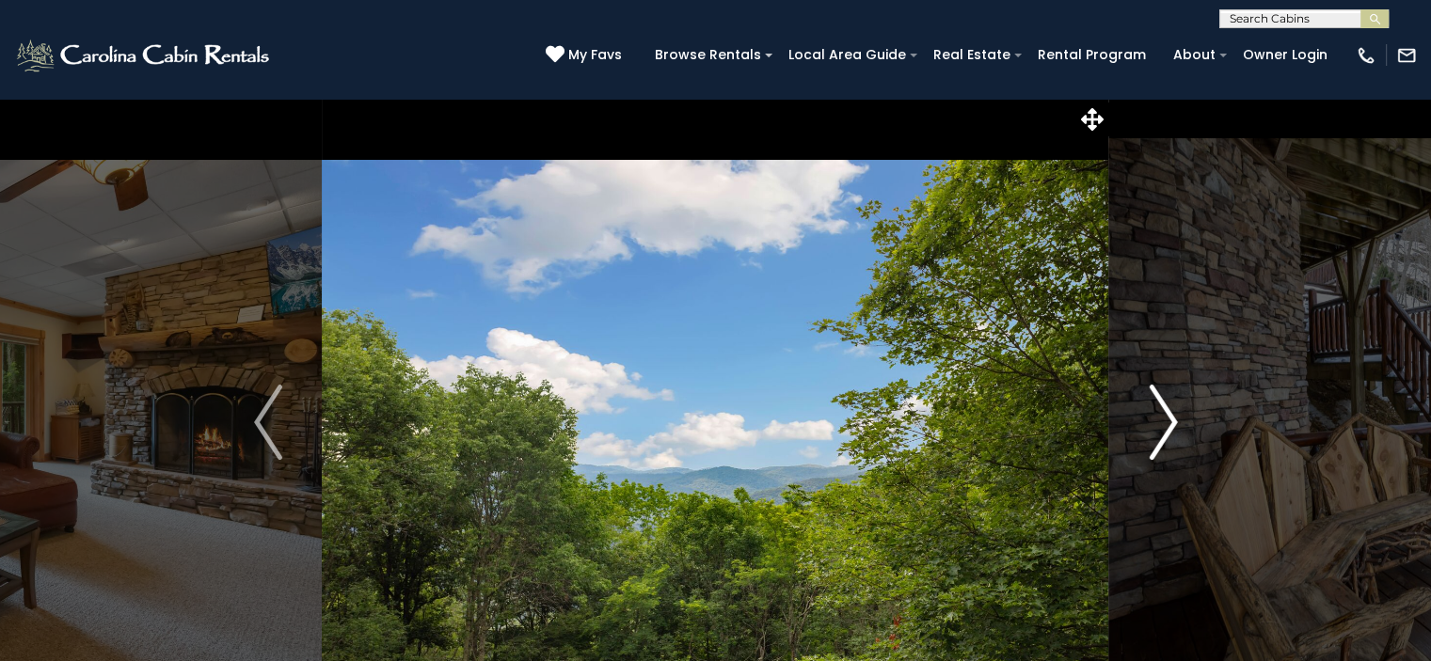
click at [1169, 417] on img "Next" at bounding box center [1163, 422] width 28 height 75
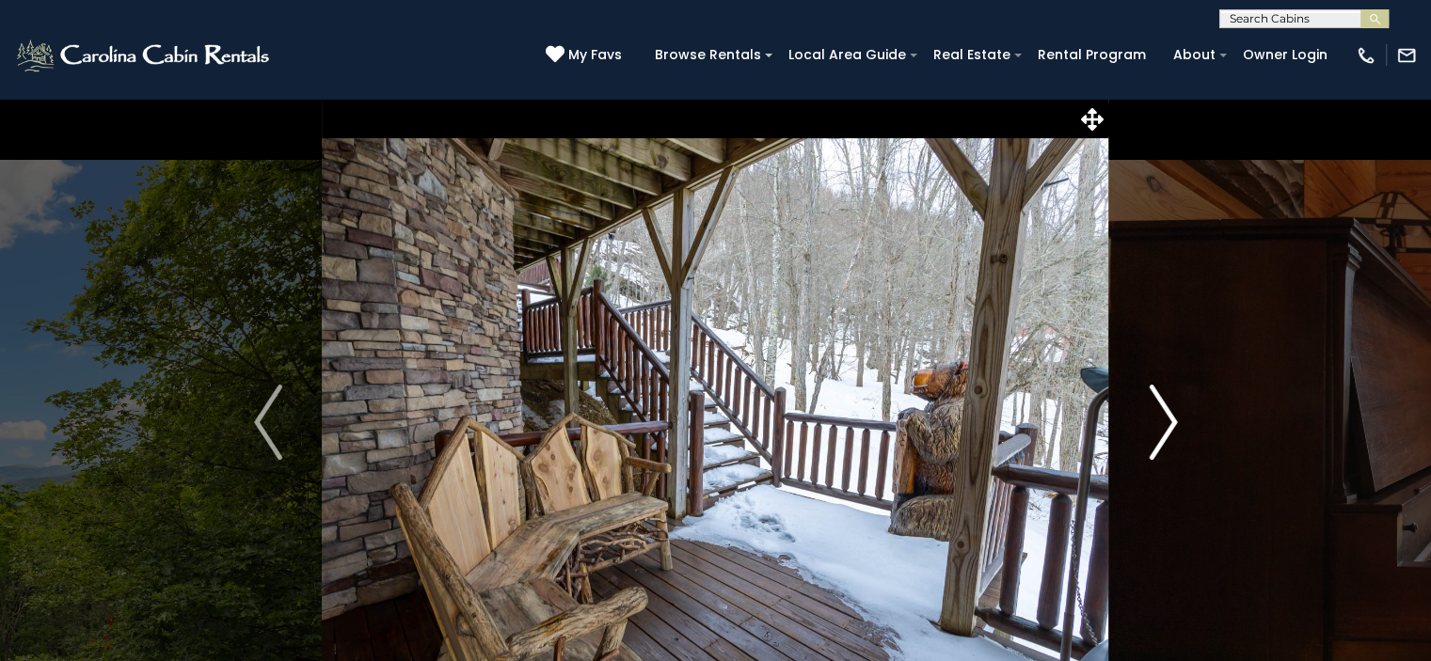
click at [1169, 417] on img "Next" at bounding box center [1163, 422] width 28 height 75
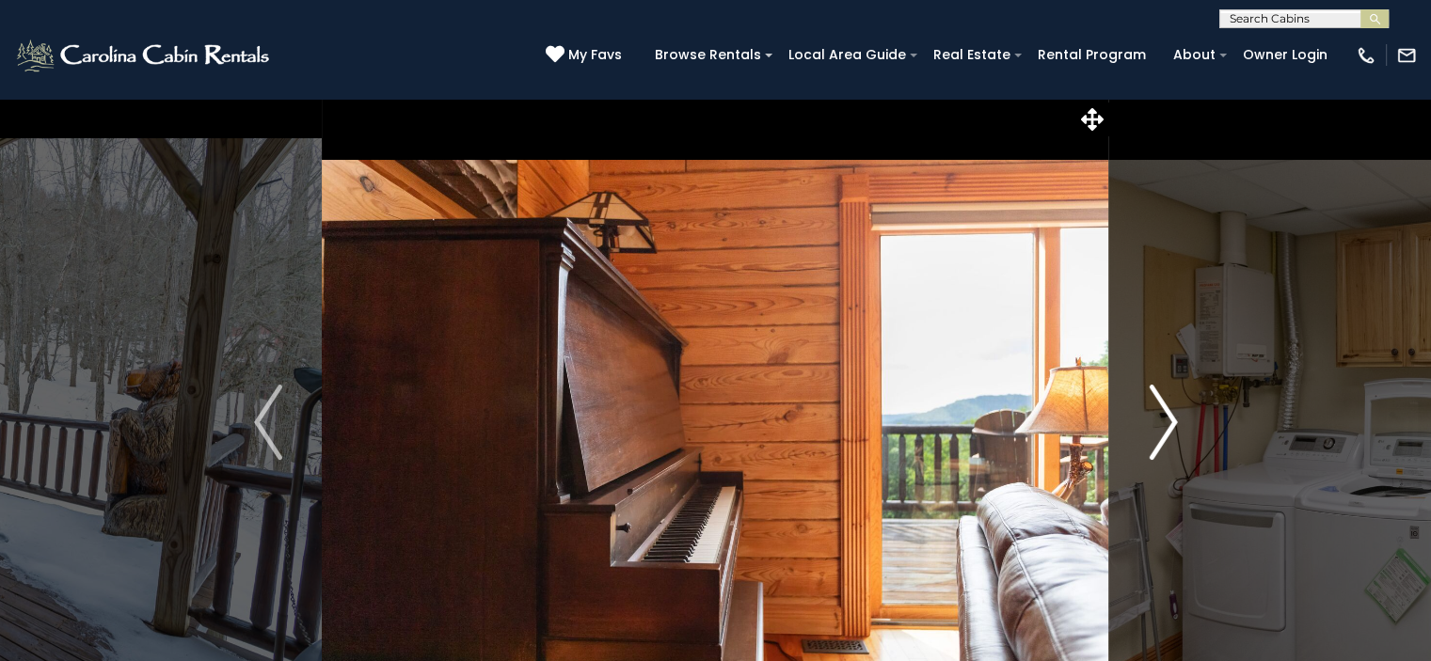
click at [1169, 417] on img "Next" at bounding box center [1163, 422] width 28 height 75
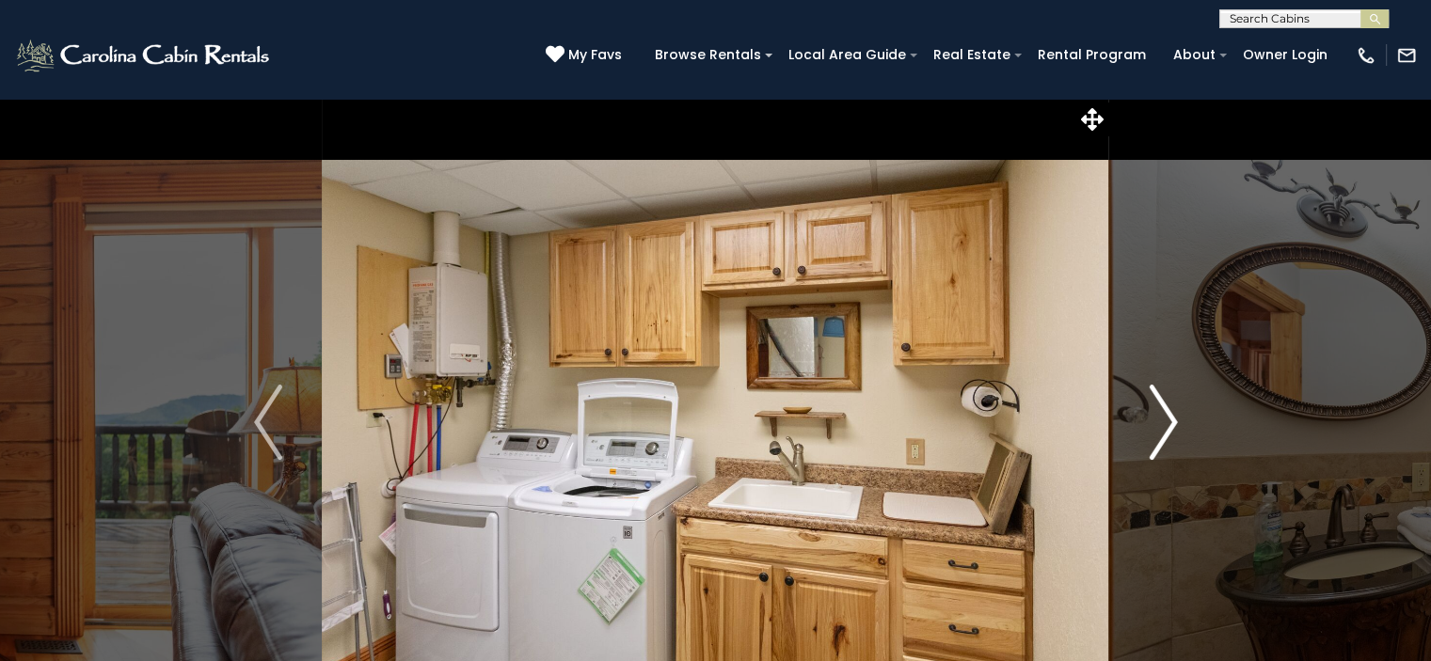
click at [1169, 417] on img "Next" at bounding box center [1163, 422] width 28 height 75
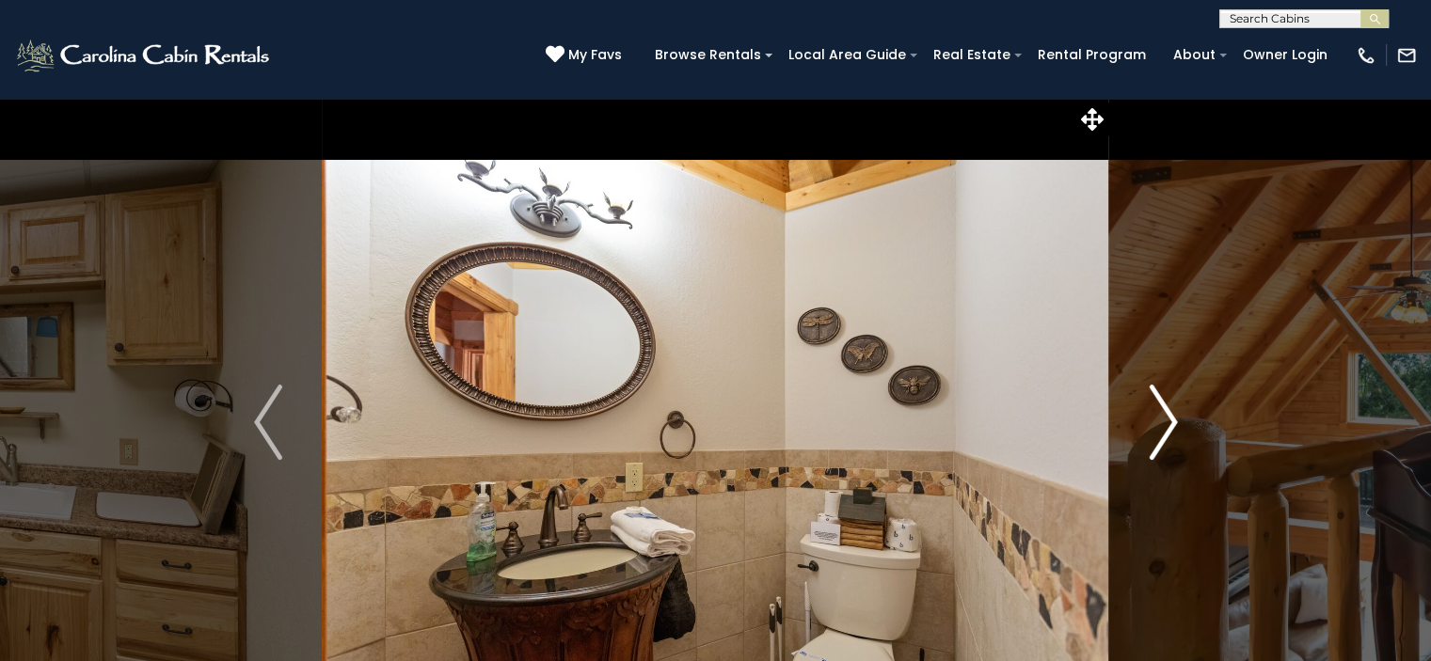
click at [1169, 417] on img "Next" at bounding box center [1163, 422] width 28 height 75
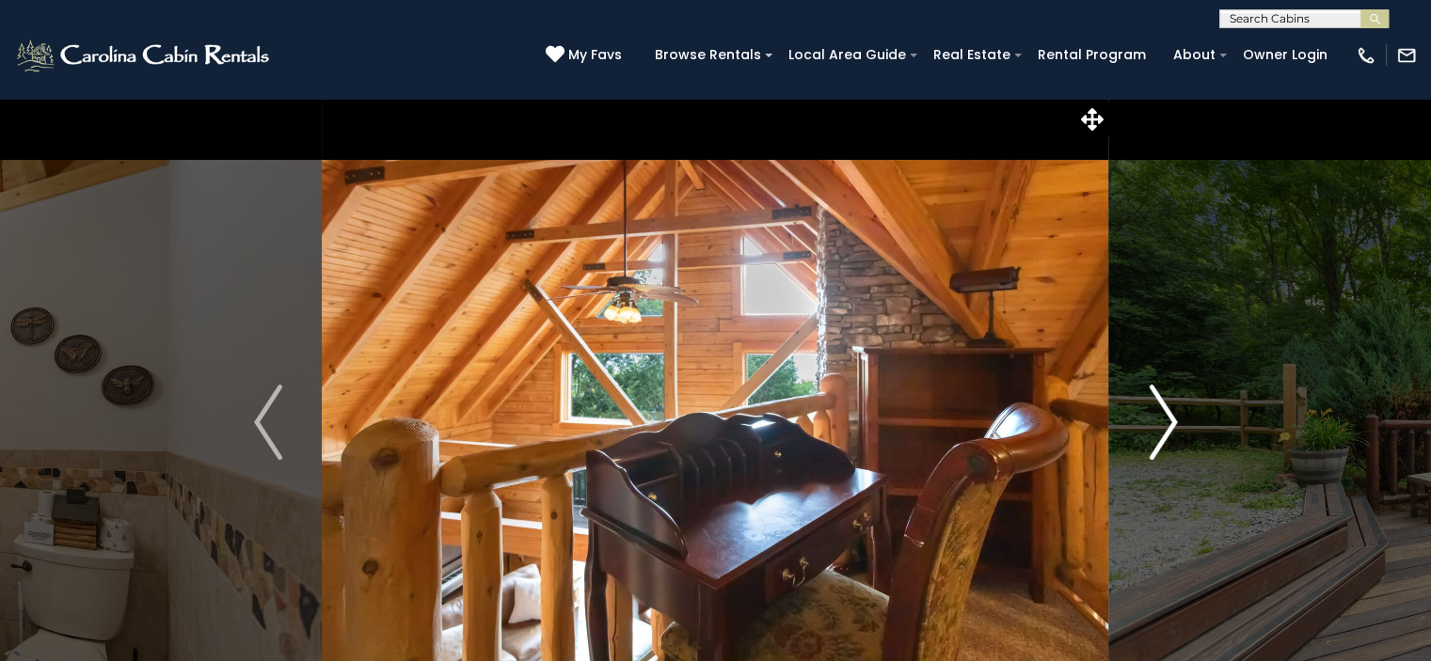
click at [1169, 417] on img "Next" at bounding box center [1163, 422] width 28 height 75
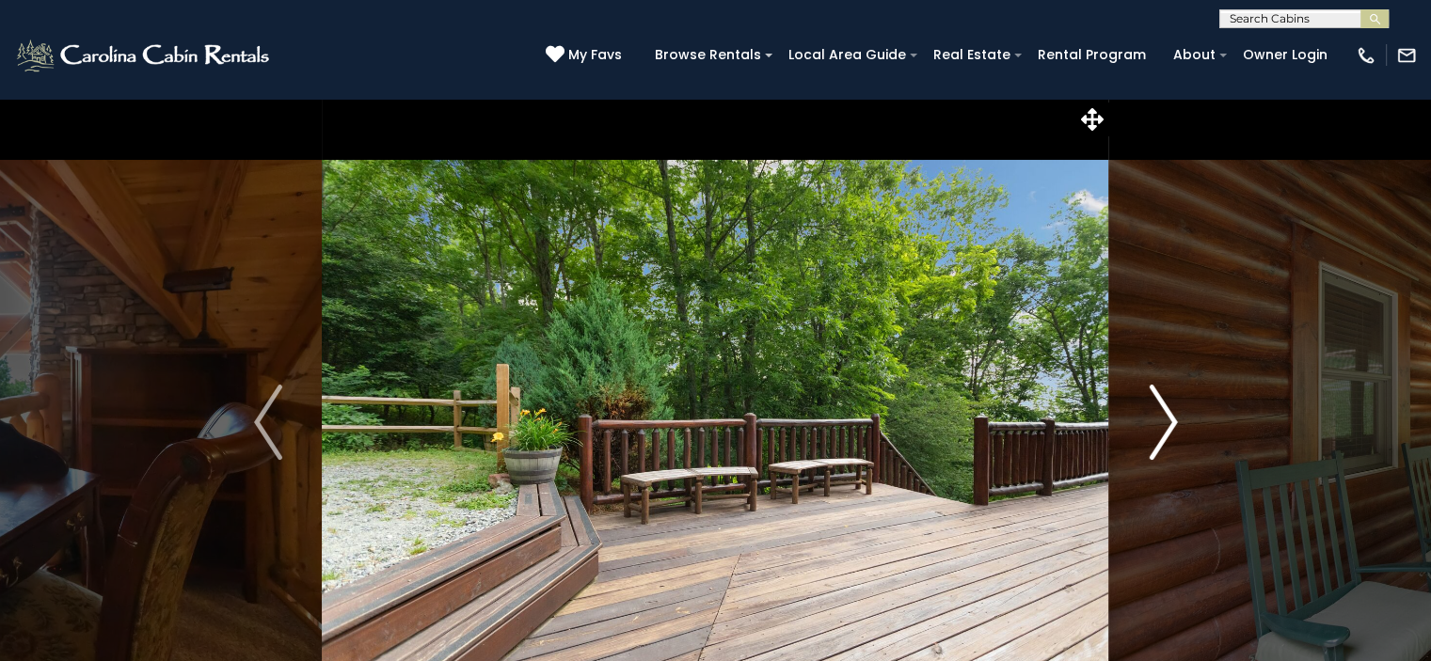
click at [1169, 417] on img "Next" at bounding box center [1163, 422] width 28 height 75
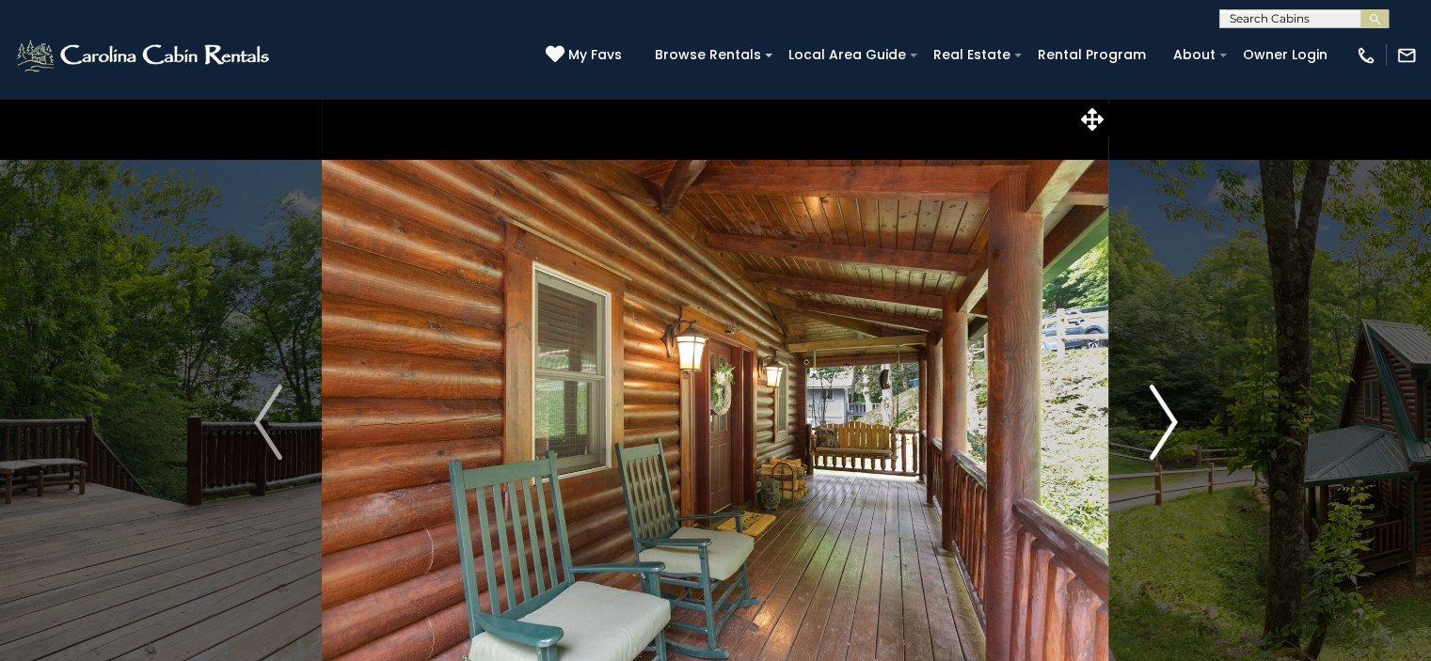
click at [1169, 417] on img "Next" at bounding box center [1163, 422] width 28 height 75
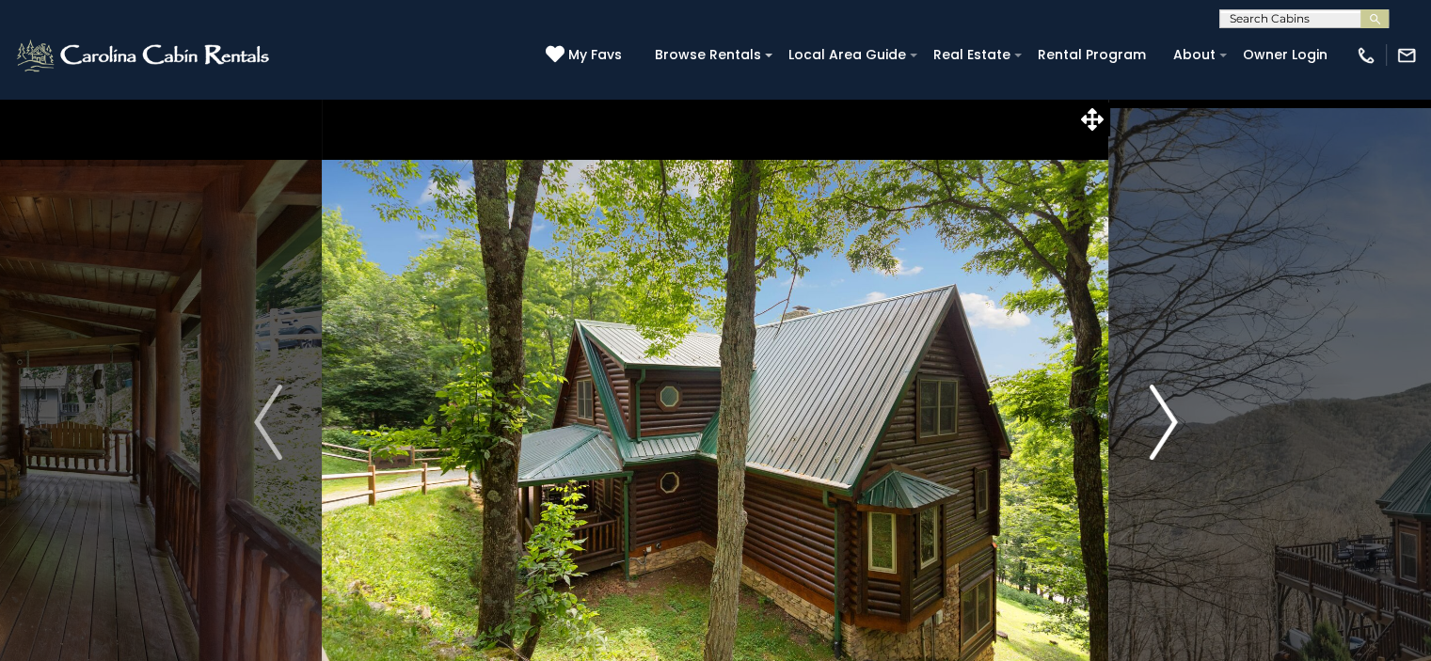
click at [1169, 417] on img "Next" at bounding box center [1163, 422] width 28 height 75
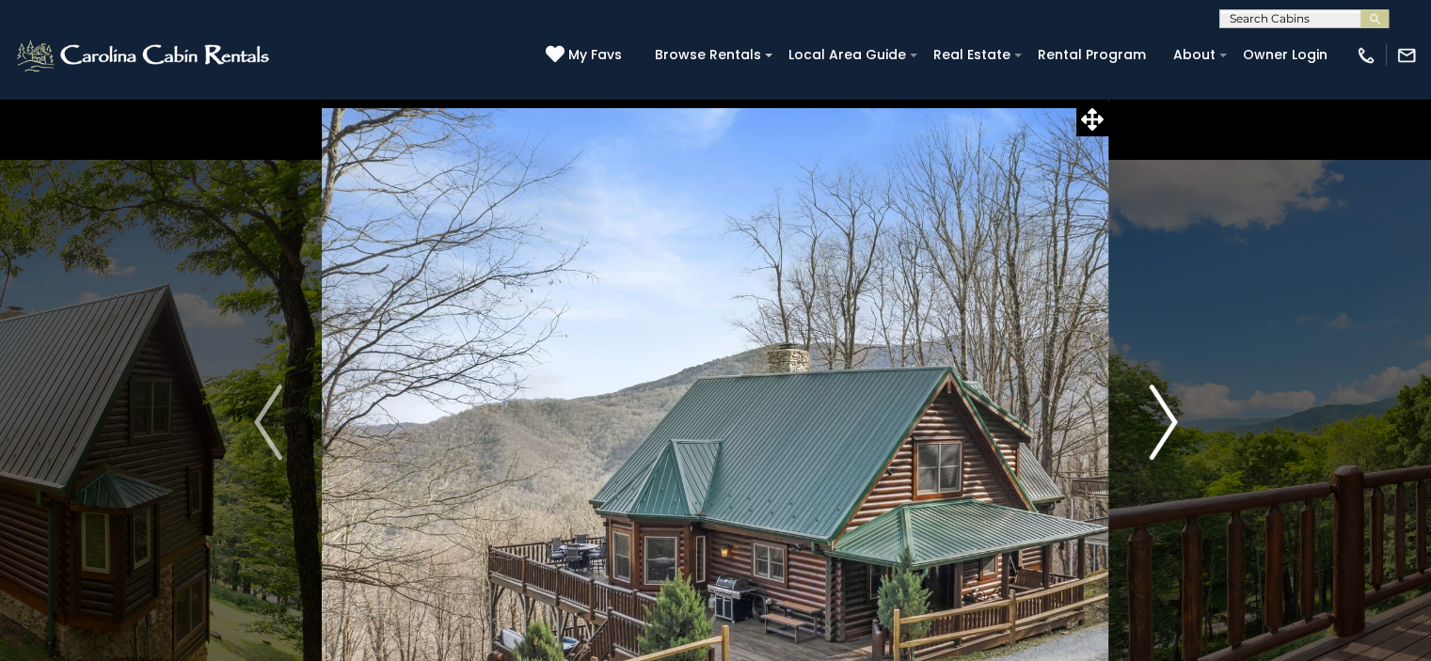
click at [1169, 417] on img "Next" at bounding box center [1163, 422] width 28 height 75
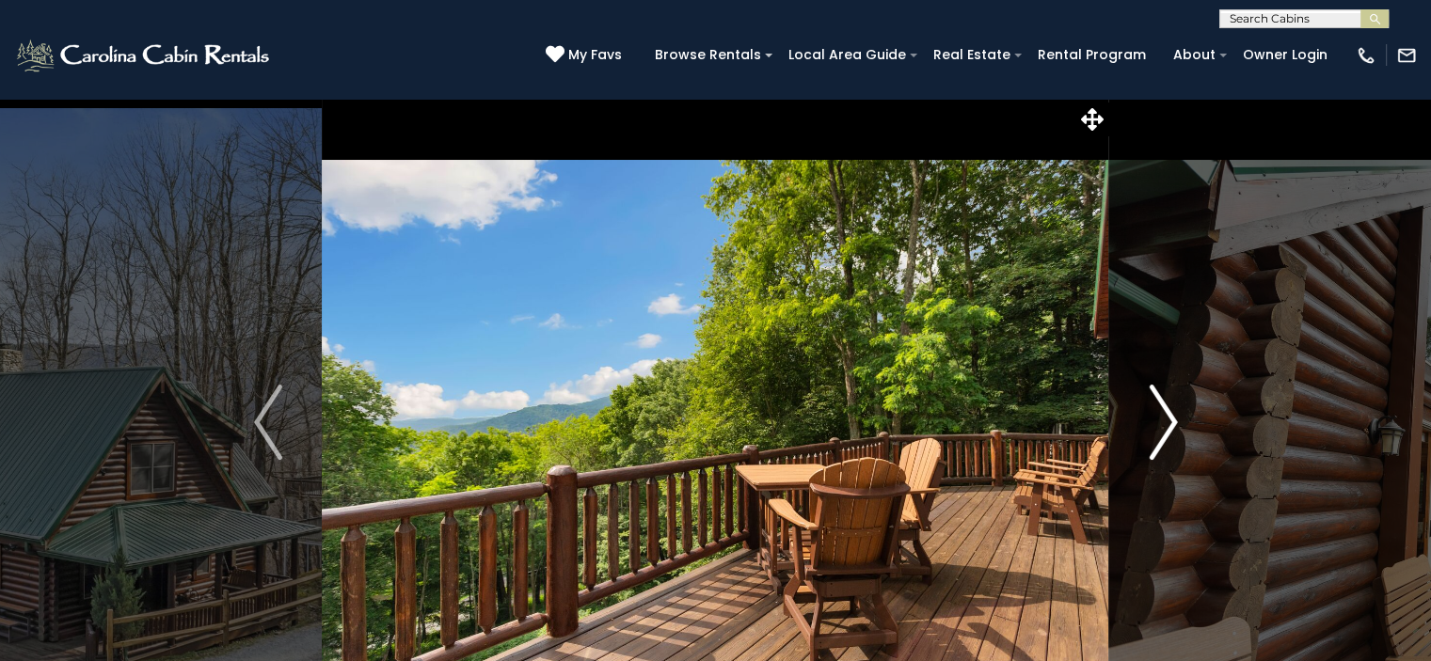
click at [1169, 417] on img "Next" at bounding box center [1163, 422] width 28 height 75
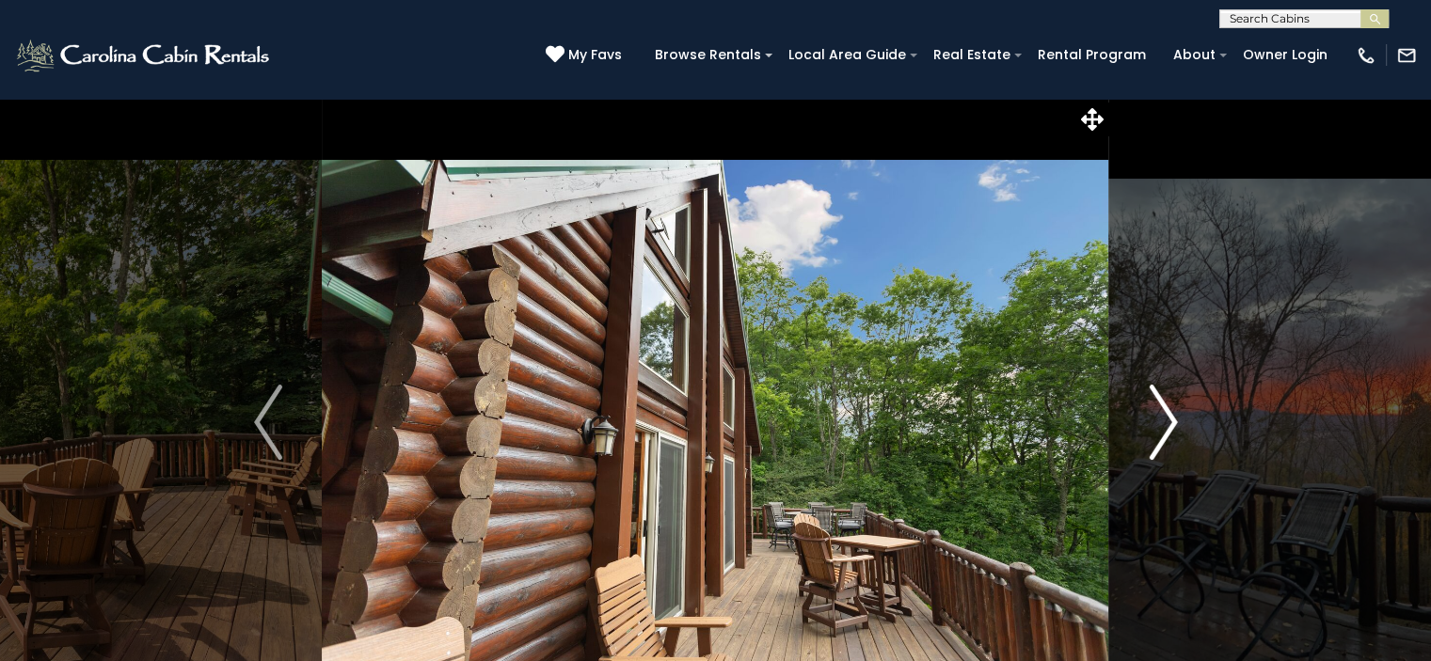
click at [1169, 417] on img "Next" at bounding box center [1163, 422] width 28 height 75
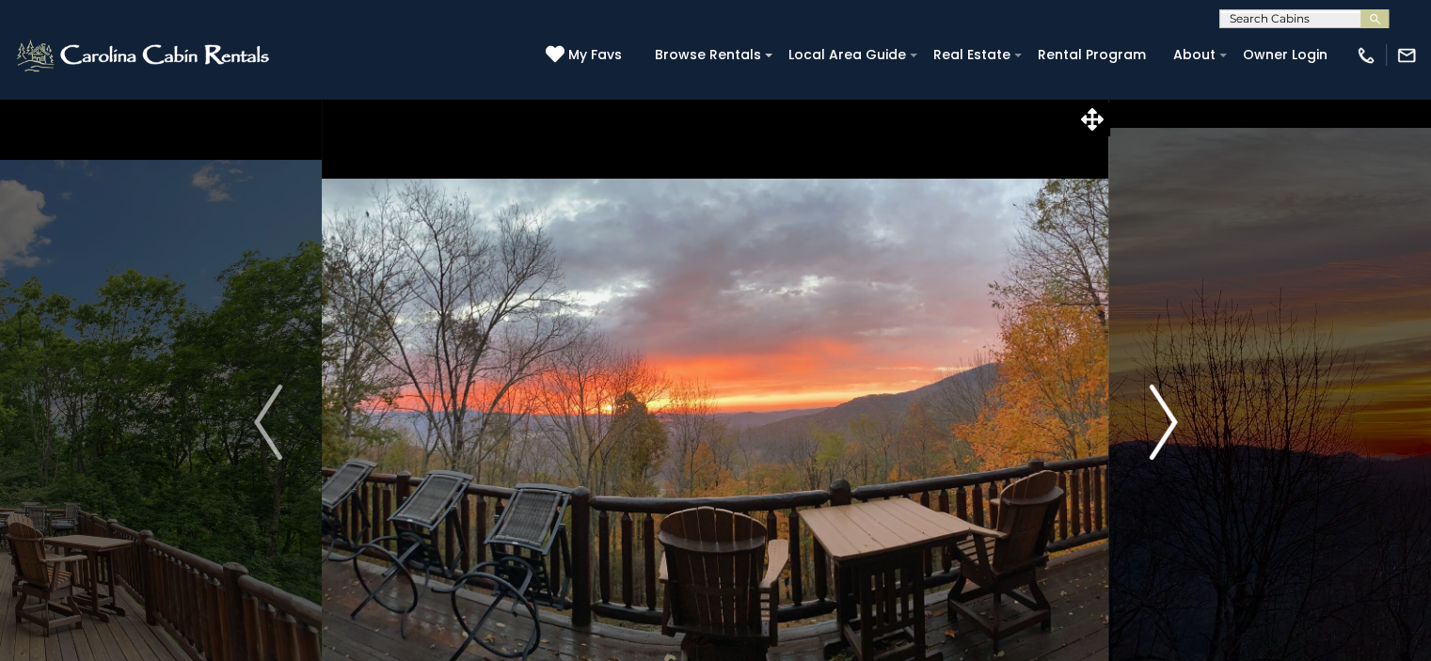
click at [1169, 417] on img "Next" at bounding box center [1163, 422] width 28 height 75
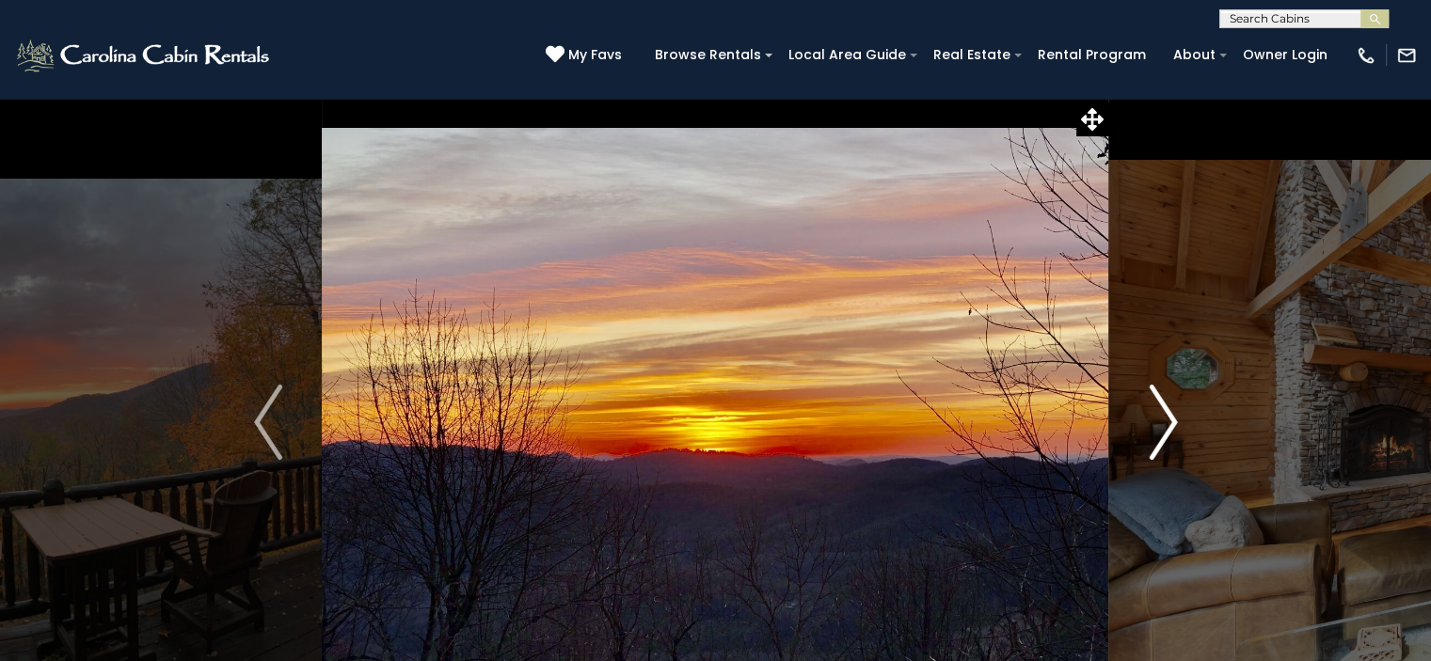
click at [1169, 417] on img "Next" at bounding box center [1163, 422] width 28 height 75
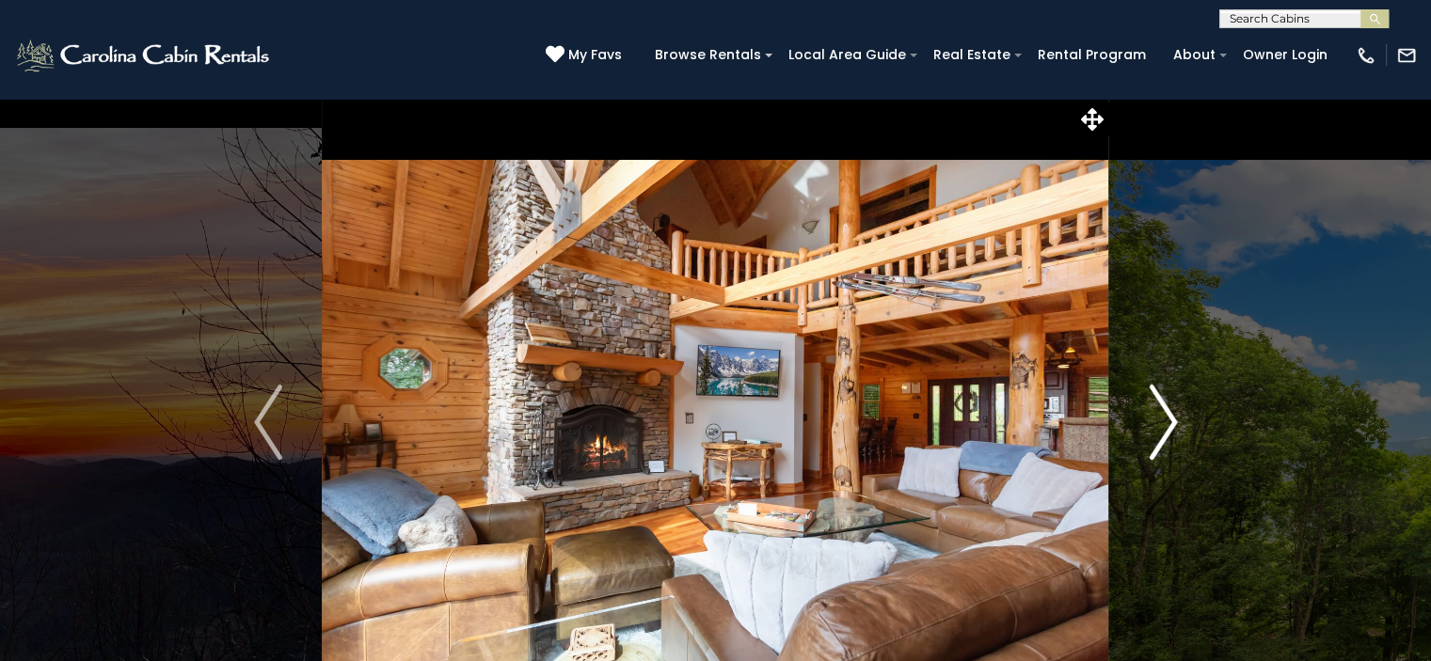
click at [1169, 417] on img "Next" at bounding box center [1163, 422] width 28 height 75
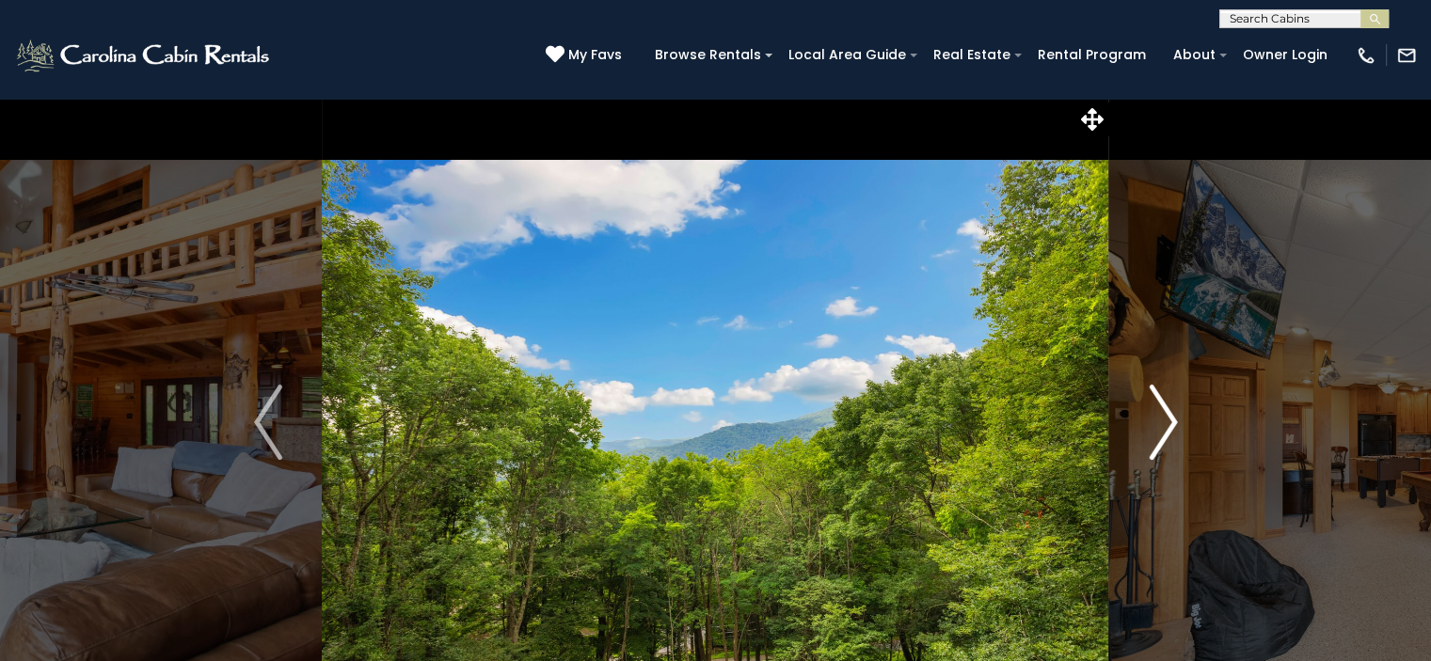
click at [1169, 417] on img "Next" at bounding box center [1163, 422] width 28 height 75
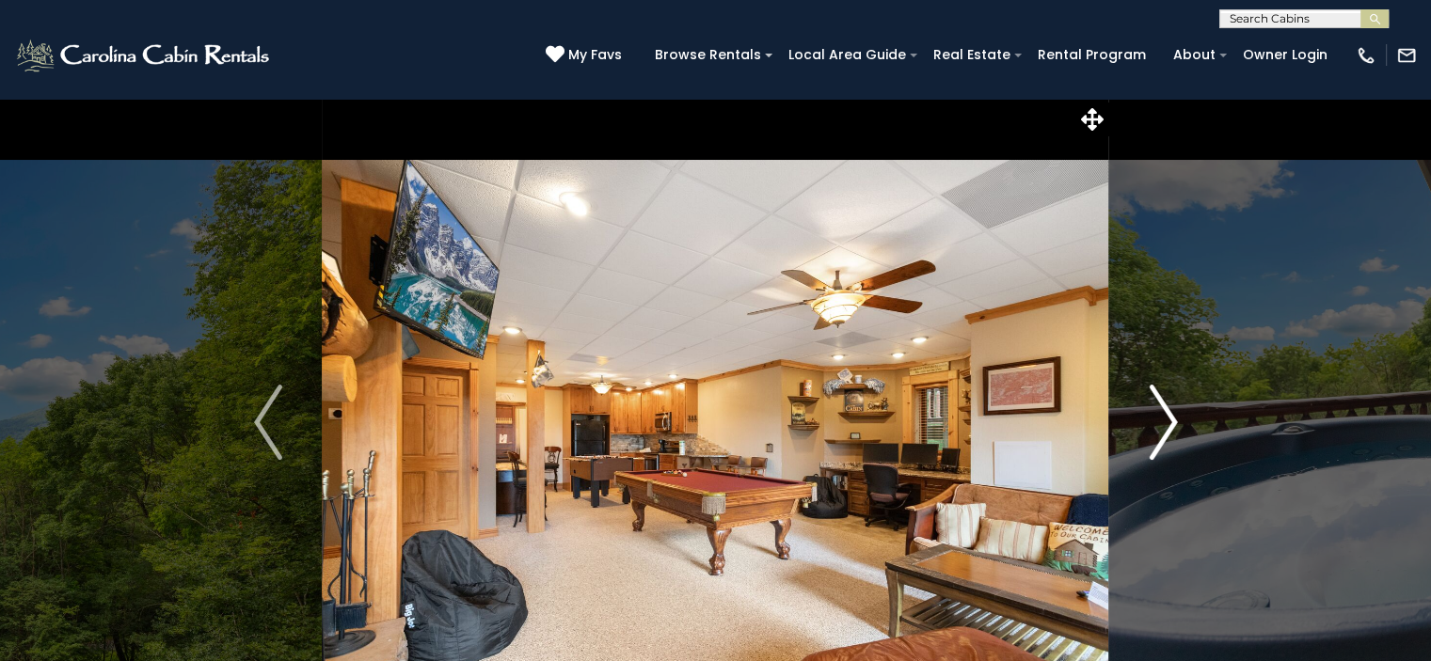
click at [1169, 417] on img "Next" at bounding box center [1163, 422] width 28 height 75
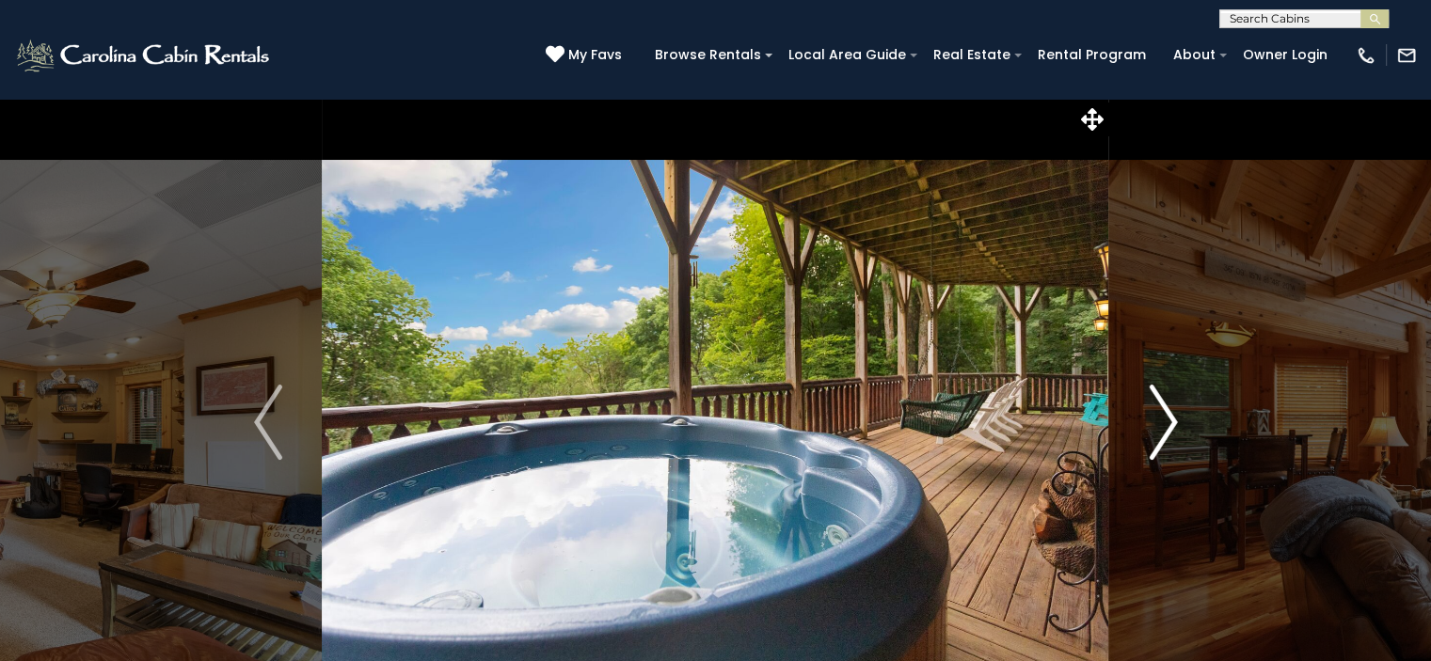
click at [1169, 417] on img "Next" at bounding box center [1163, 422] width 28 height 75
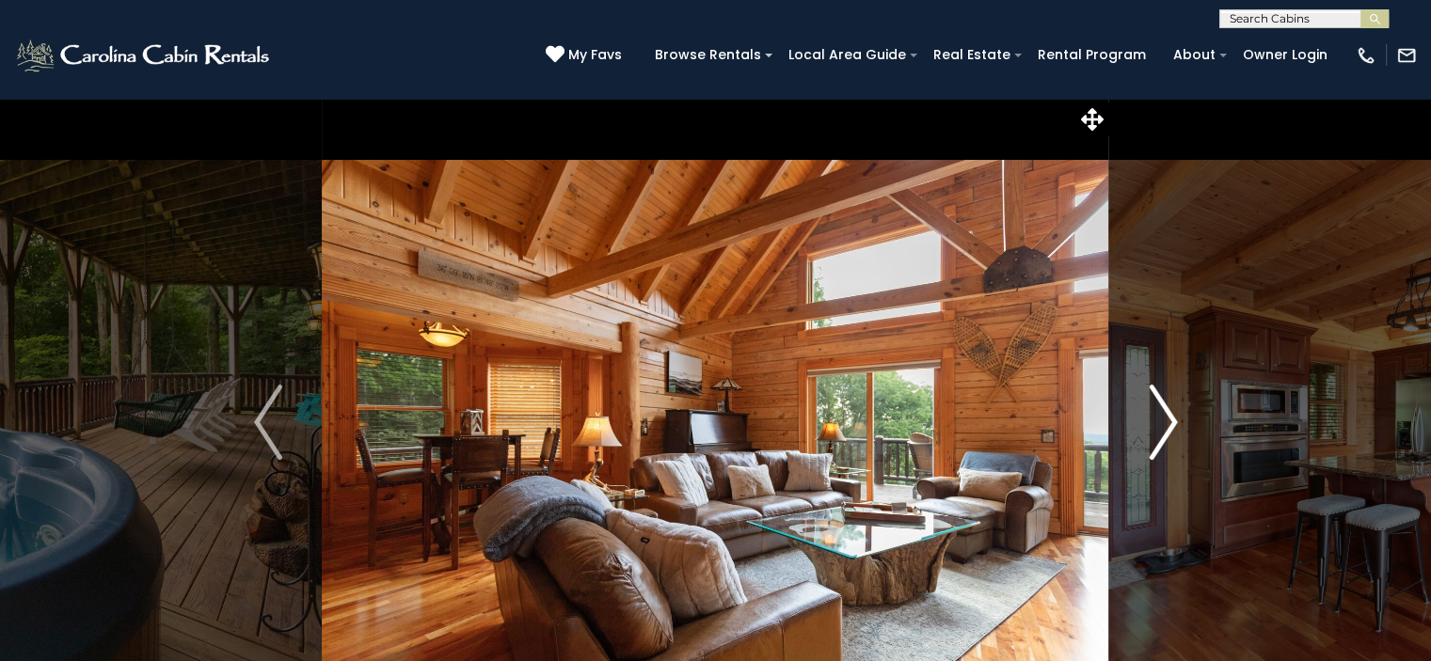
click at [1167, 413] on img "Next" at bounding box center [1163, 422] width 28 height 75
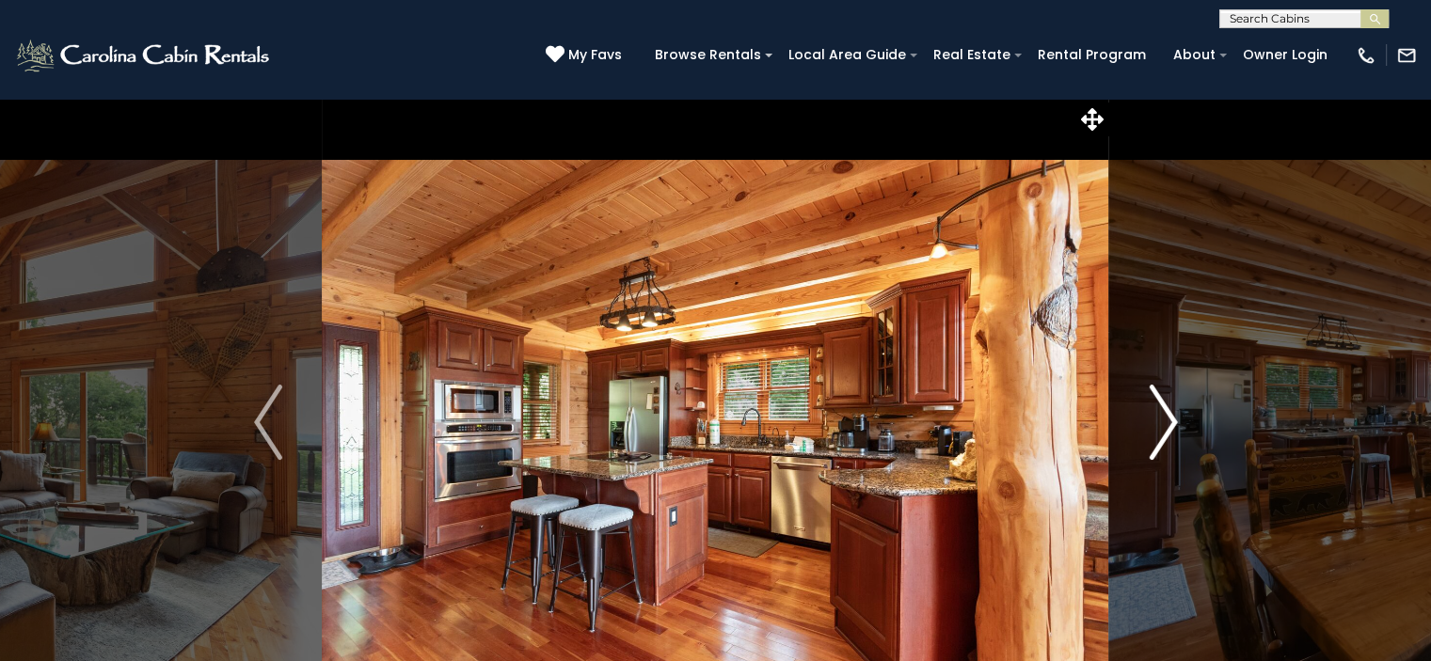
click at [1167, 413] on img "Next" at bounding box center [1163, 422] width 28 height 75
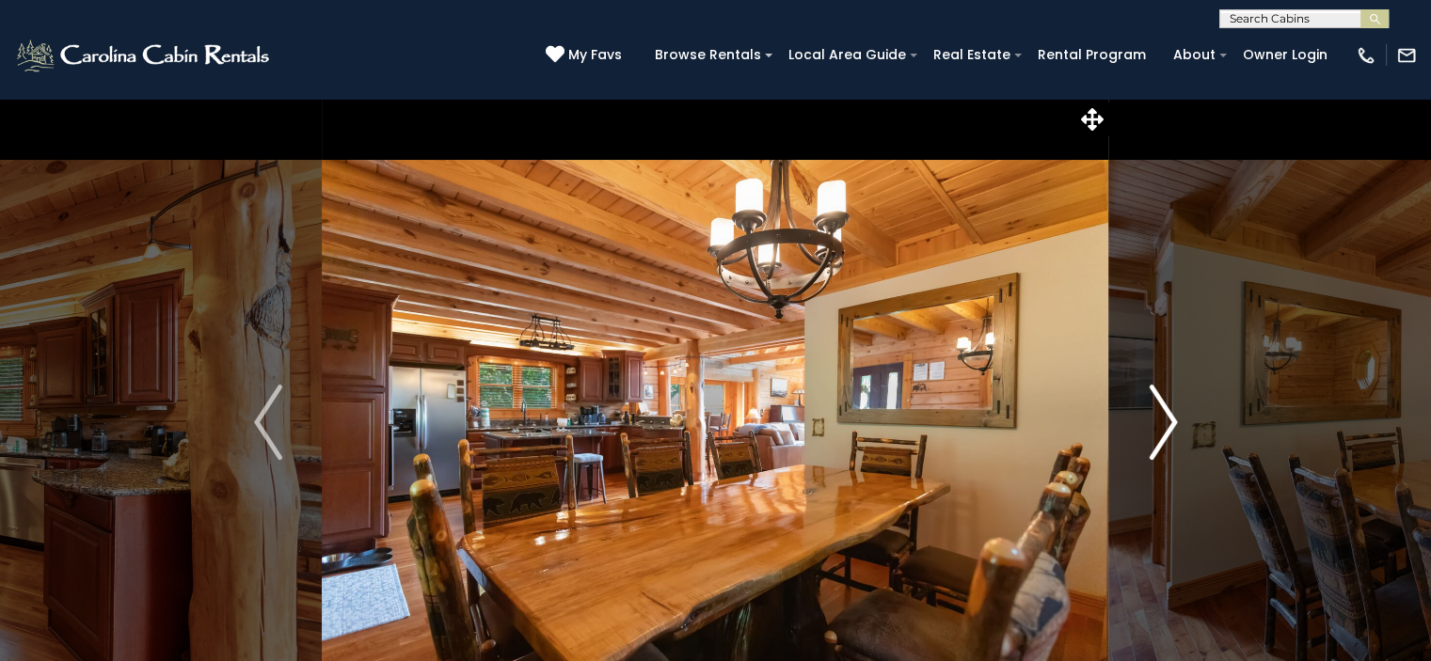
click at [1167, 413] on img "Next" at bounding box center [1163, 422] width 28 height 75
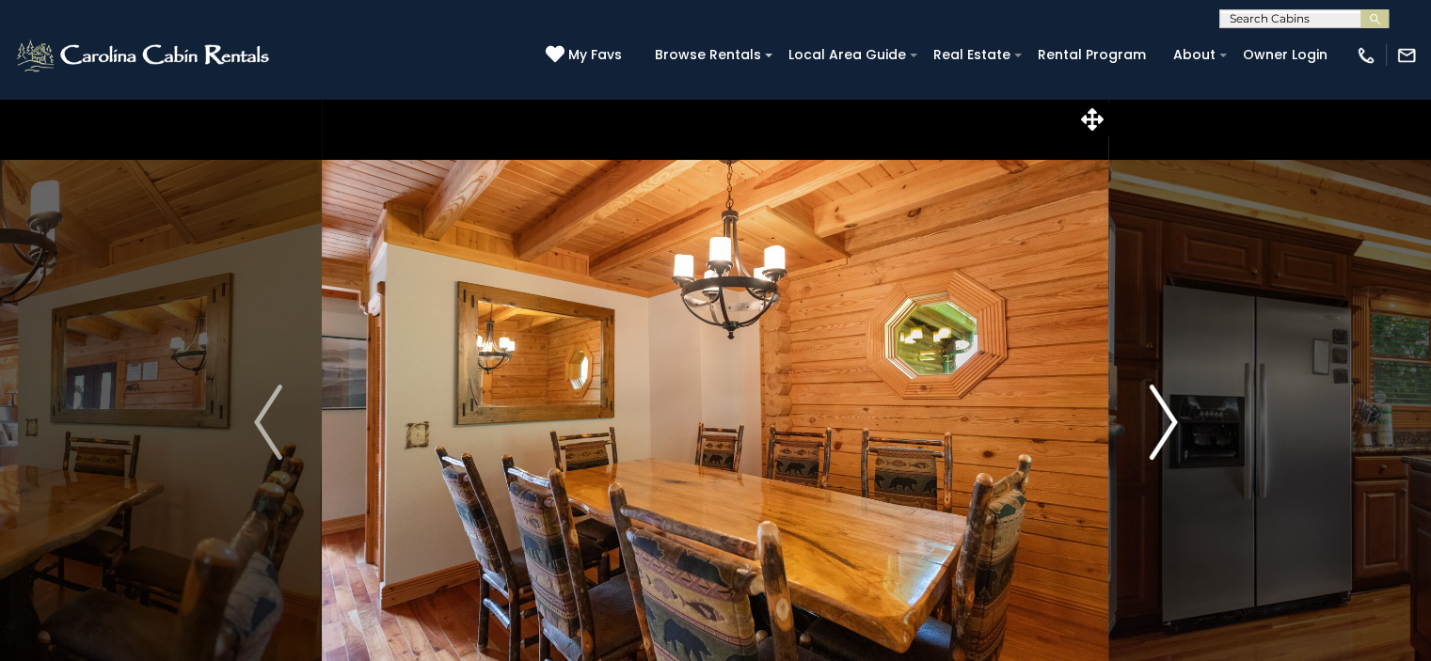
click at [1167, 413] on img "Next" at bounding box center [1163, 422] width 28 height 75
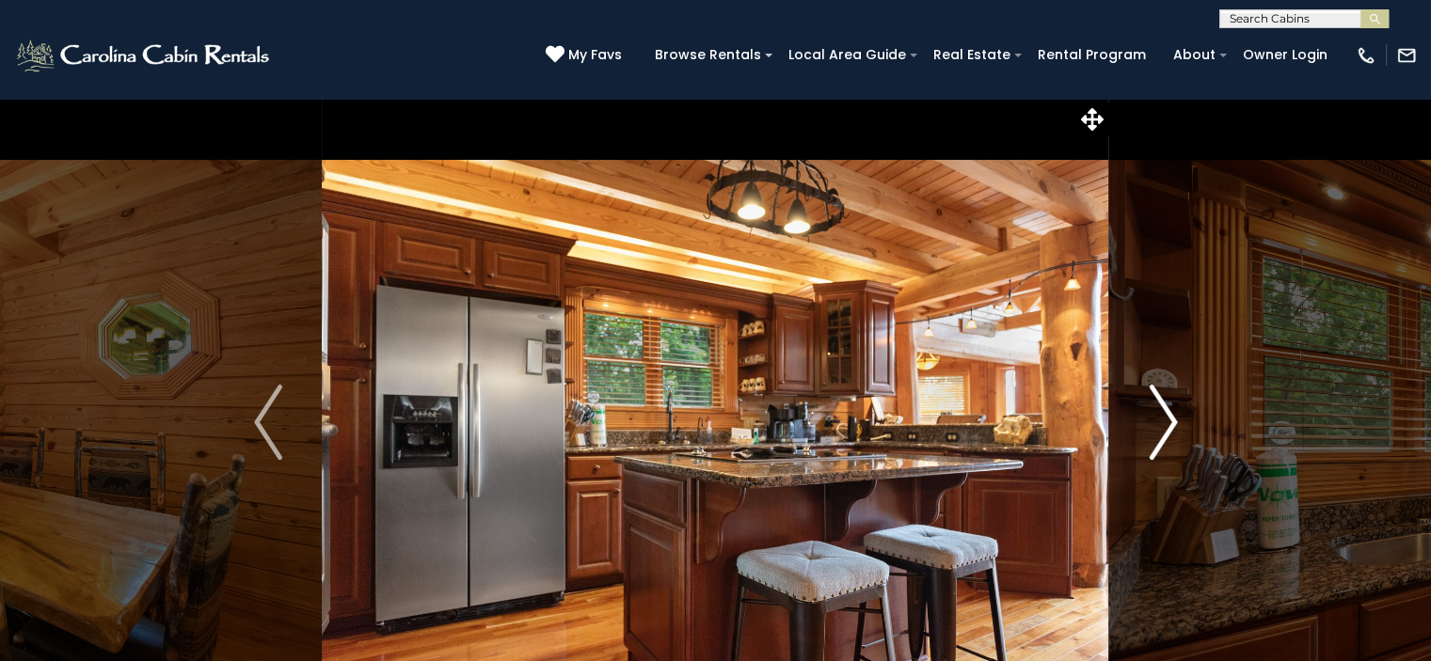
click at [1167, 413] on img "Next" at bounding box center [1163, 422] width 28 height 75
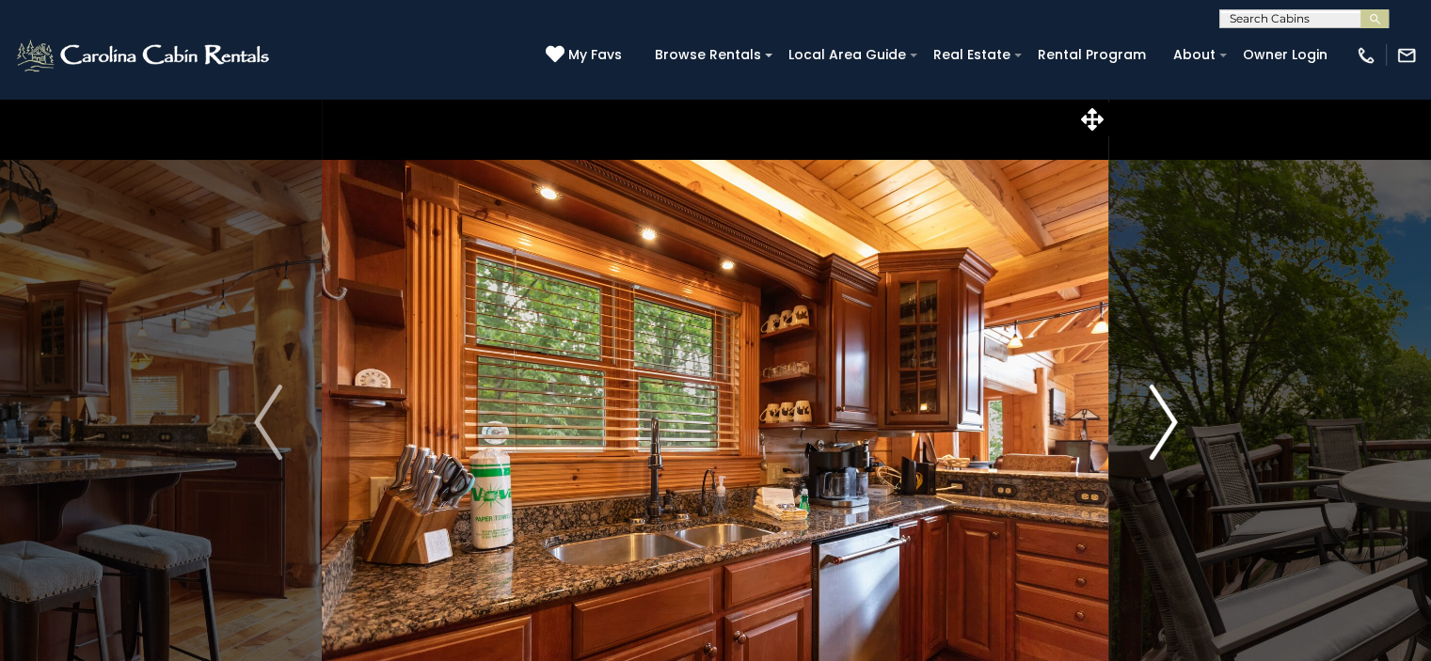
click at [1167, 413] on img "Next" at bounding box center [1163, 422] width 28 height 75
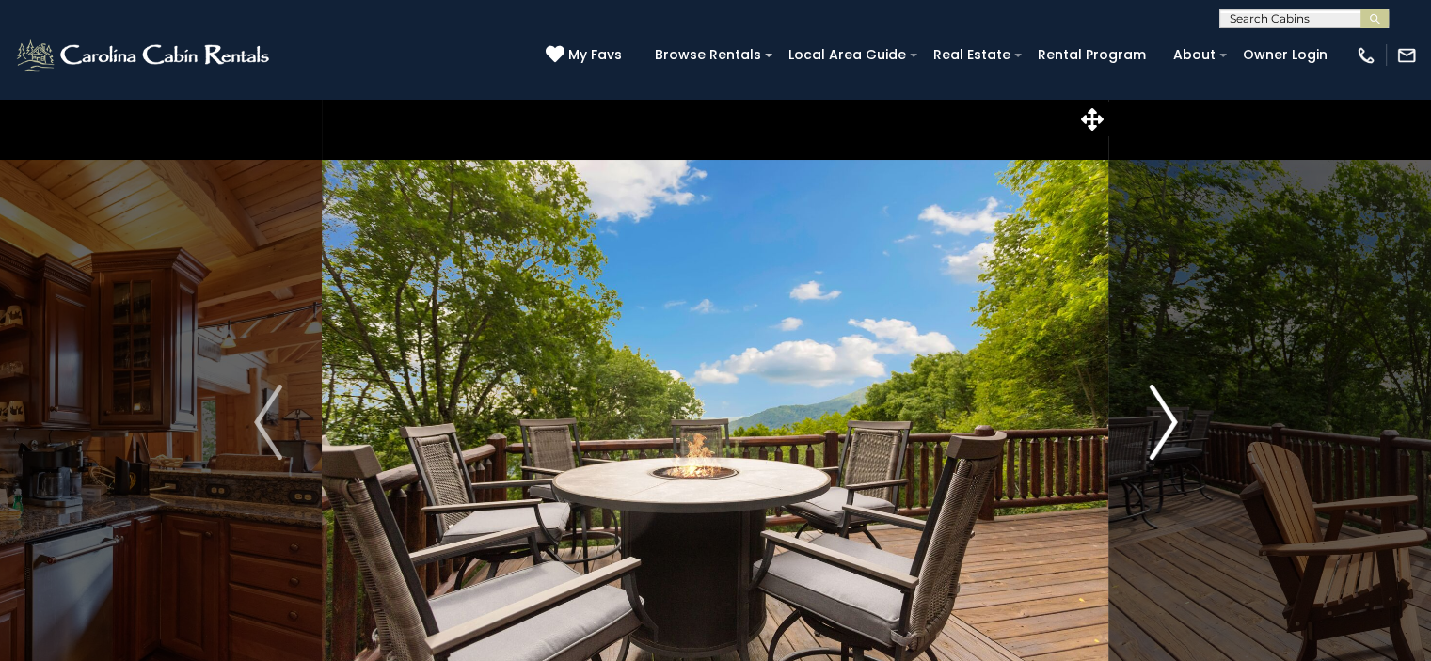
click at [1167, 413] on img "Next" at bounding box center [1163, 422] width 28 height 75
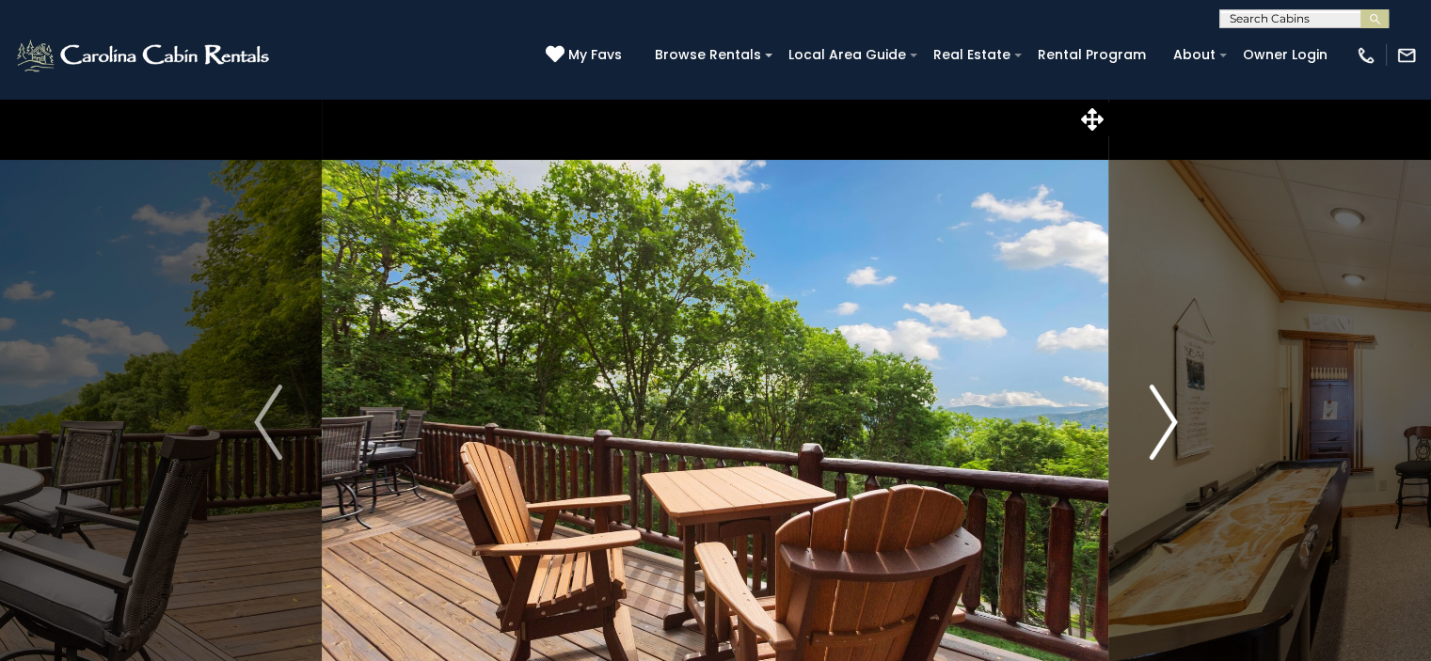
click at [1167, 413] on img "Next" at bounding box center [1163, 422] width 28 height 75
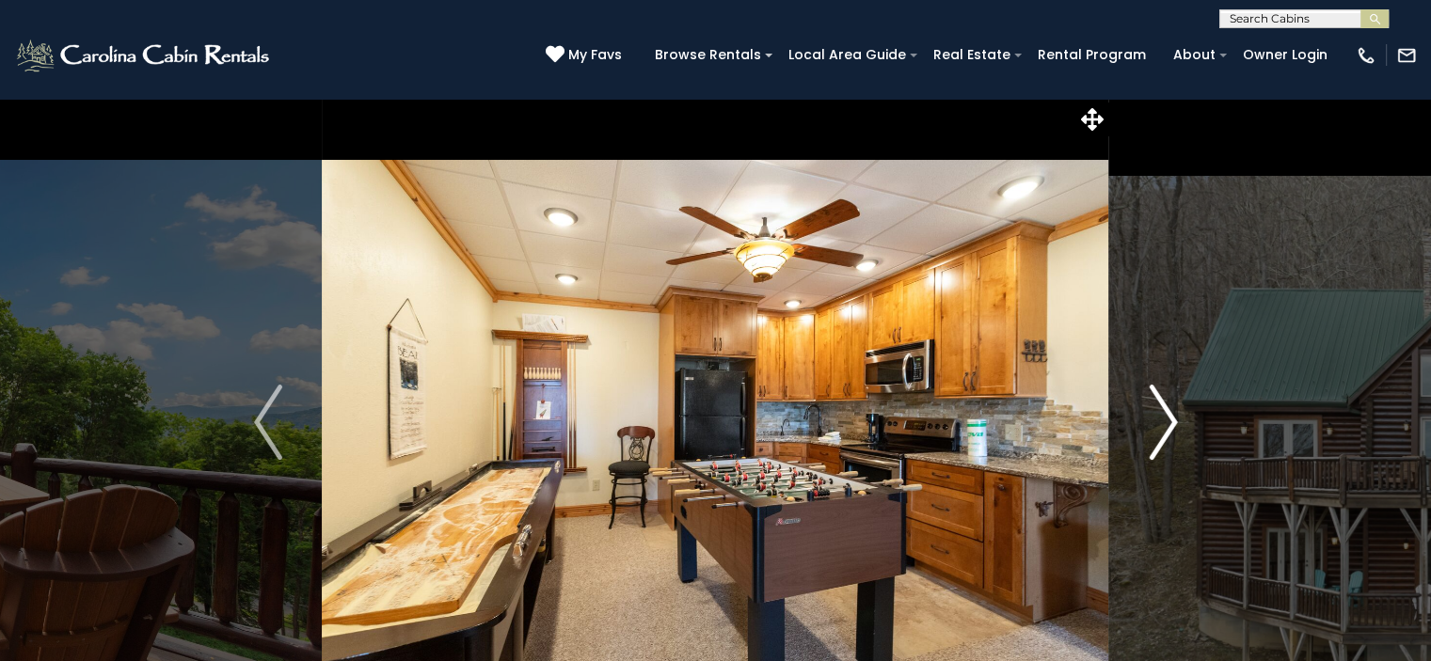
click at [1167, 413] on img "Next" at bounding box center [1163, 422] width 28 height 75
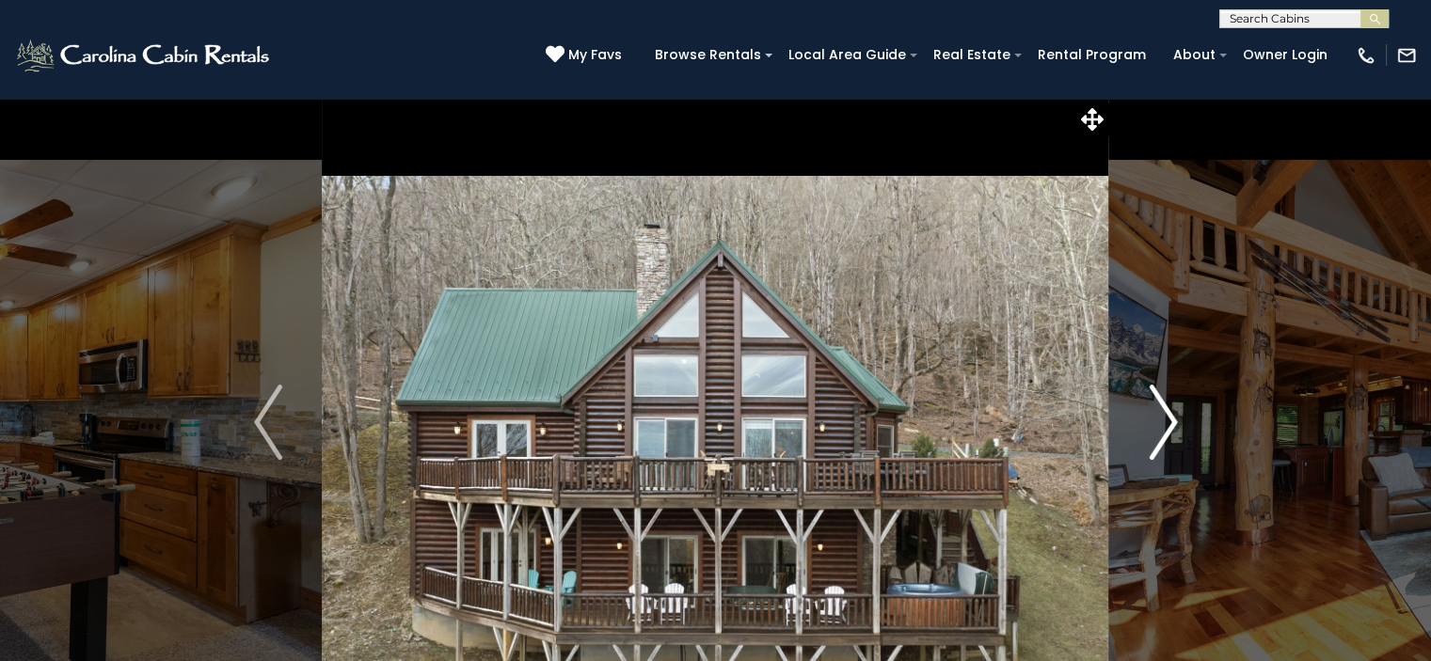
click at [1167, 413] on img "Next" at bounding box center [1163, 422] width 28 height 75
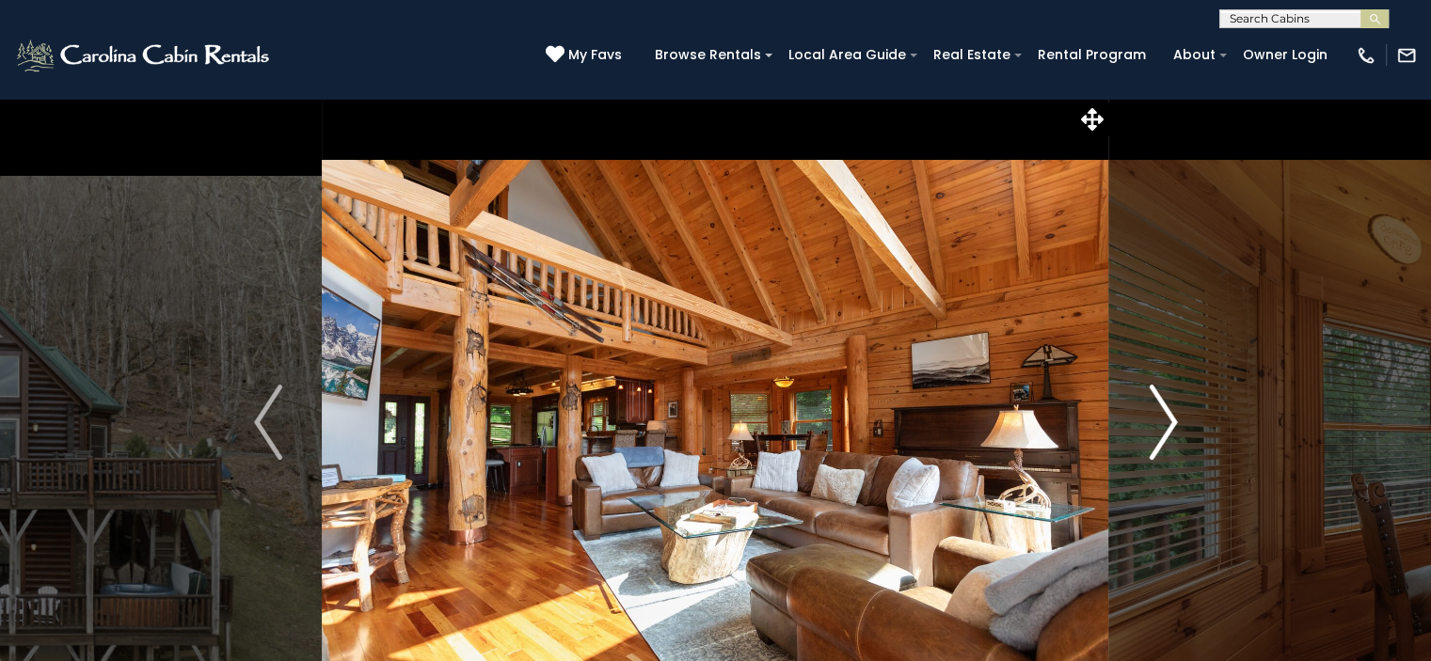
click at [1167, 413] on img "Next" at bounding box center [1163, 422] width 28 height 75
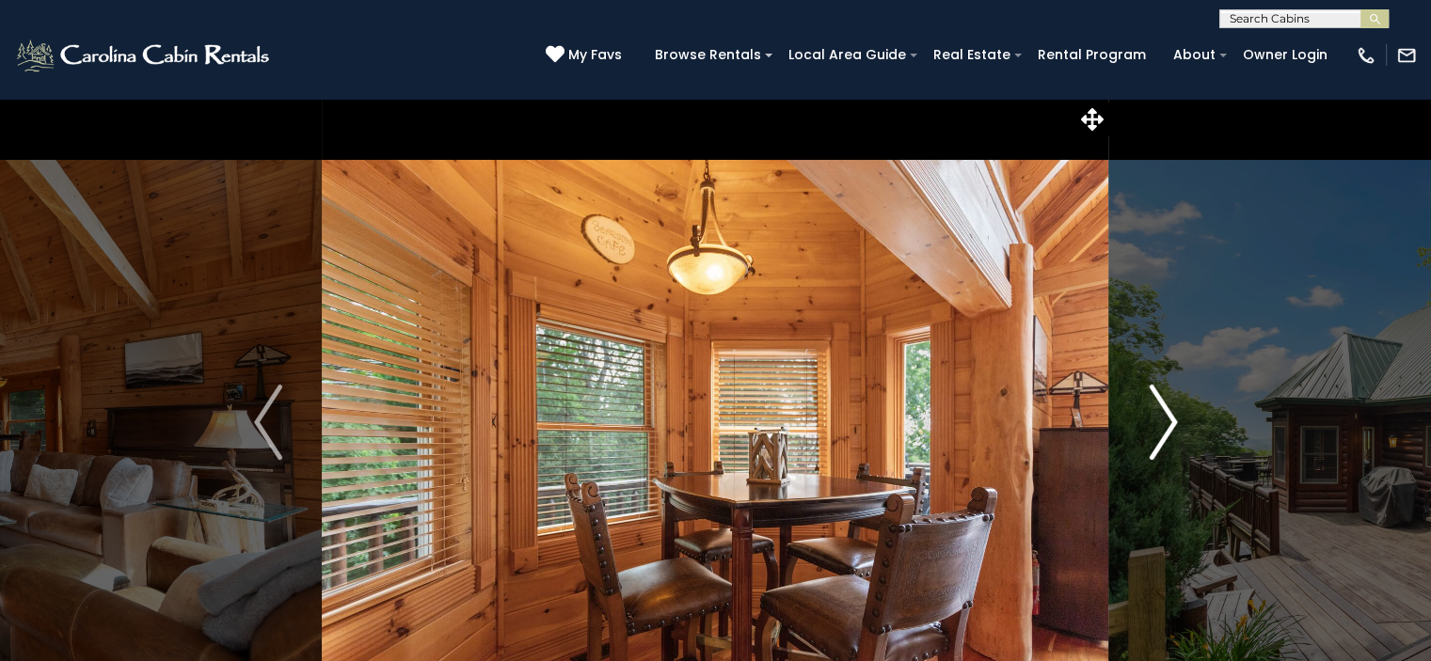
click at [1167, 413] on img "Next" at bounding box center [1163, 422] width 28 height 75
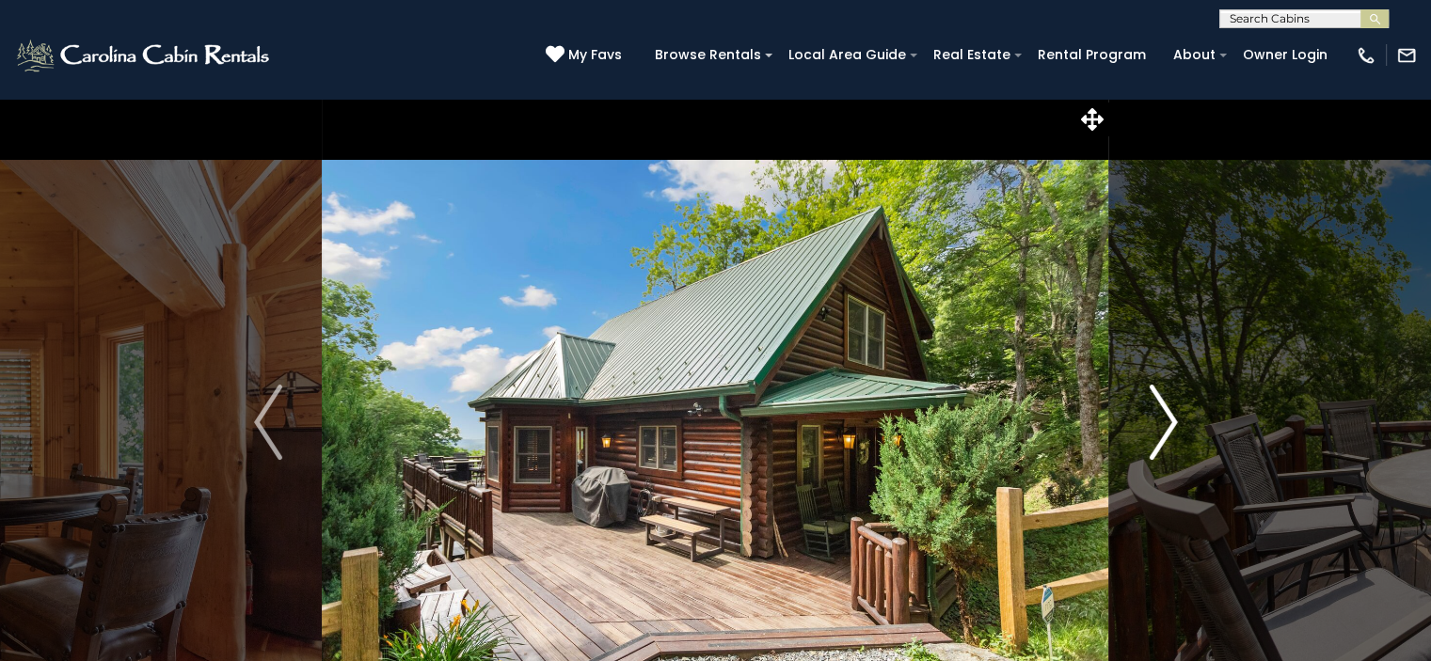
click at [1167, 413] on img "Next" at bounding box center [1163, 422] width 28 height 75
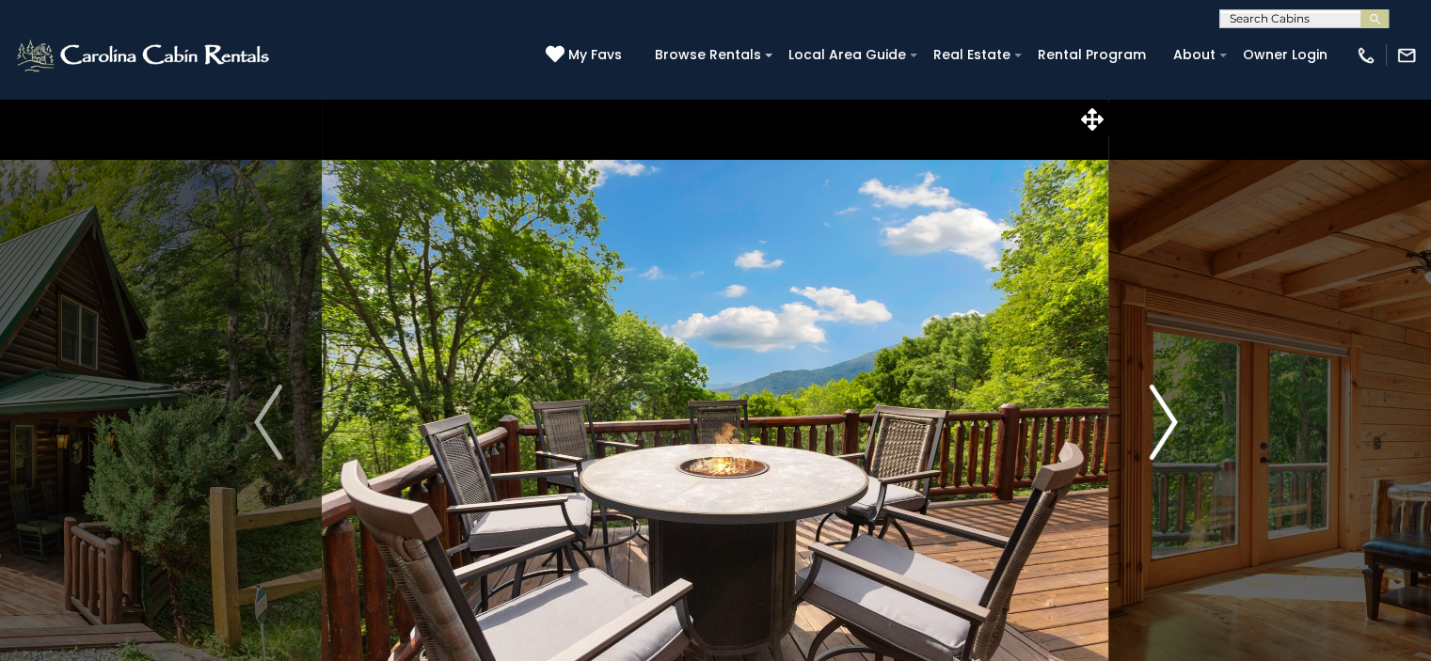
click at [1167, 413] on img "Next" at bounding box center [1163, 422] width 28 height 75
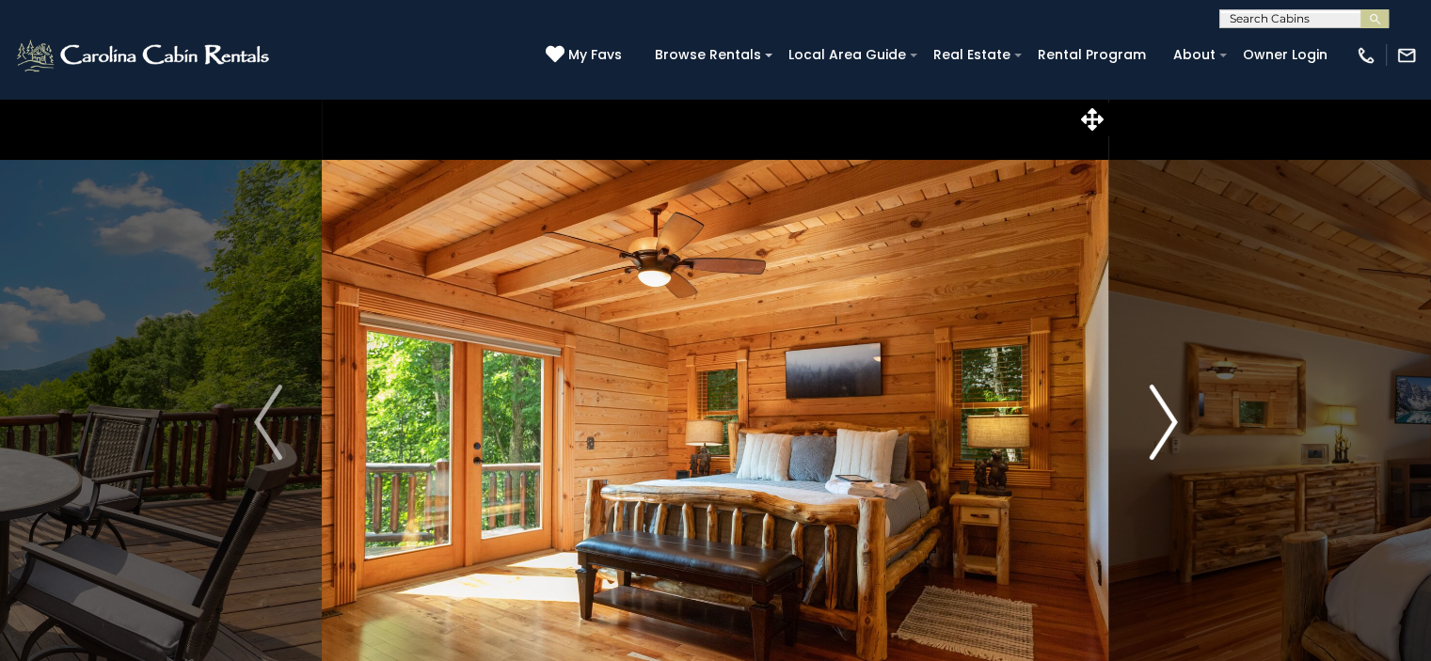
click at [1167, 413] on img "Next" at bounding box center [1163, 422] width 28 height 75
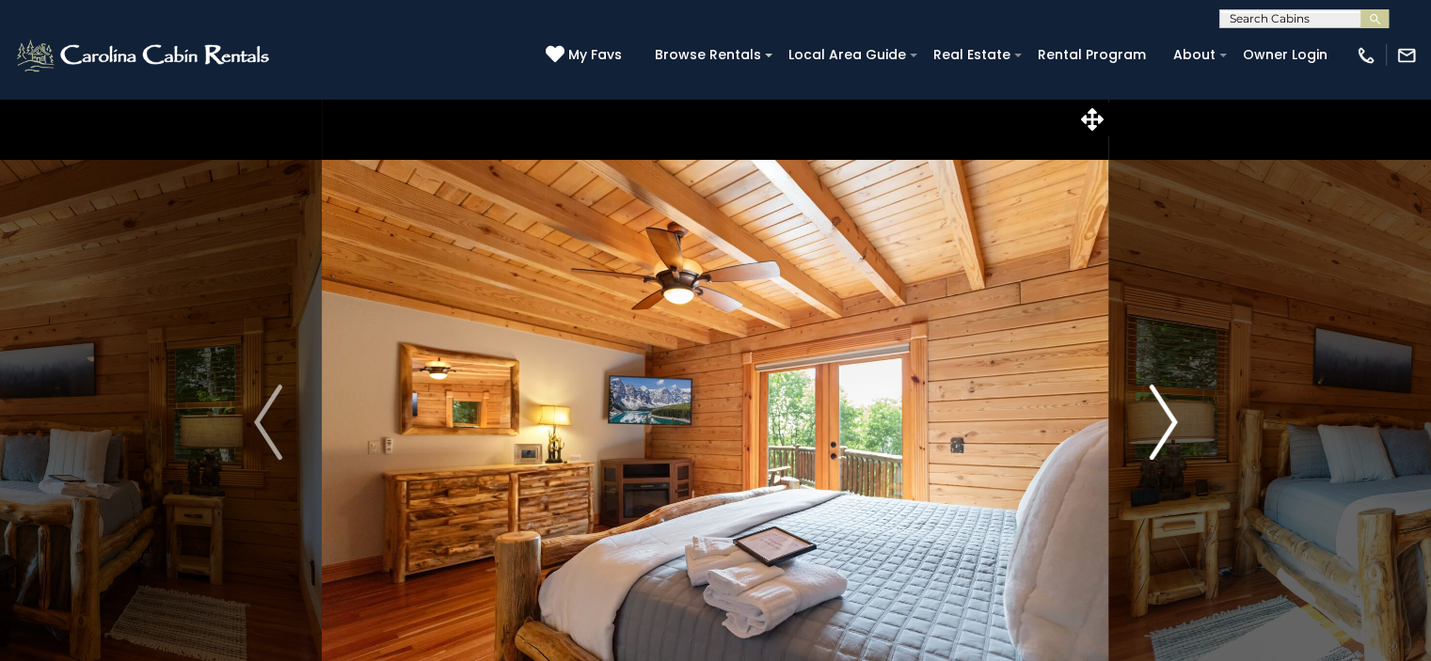
click at [1167, 413] on img "Next" at bounding box center [1163, 422] width 28 height 75
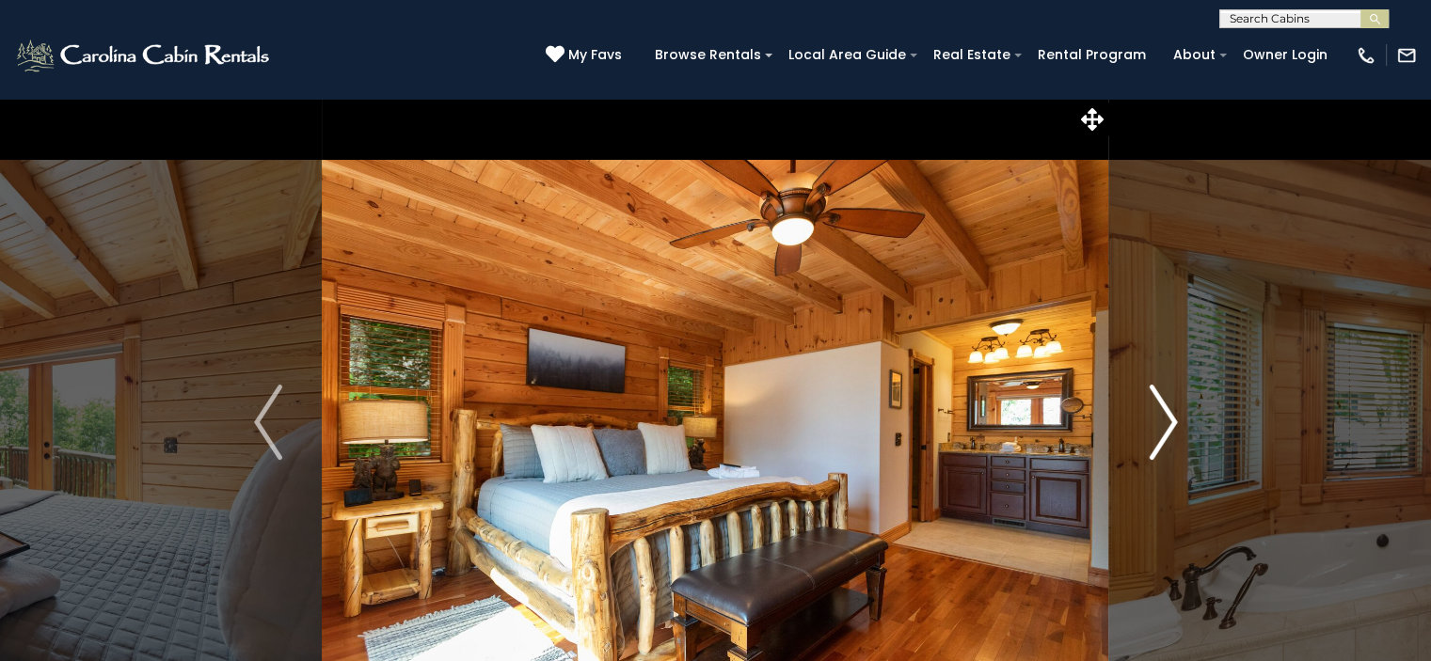
click at [1167, 413] on img "Next" at bounding box center [1163, 422] width 28 height 75
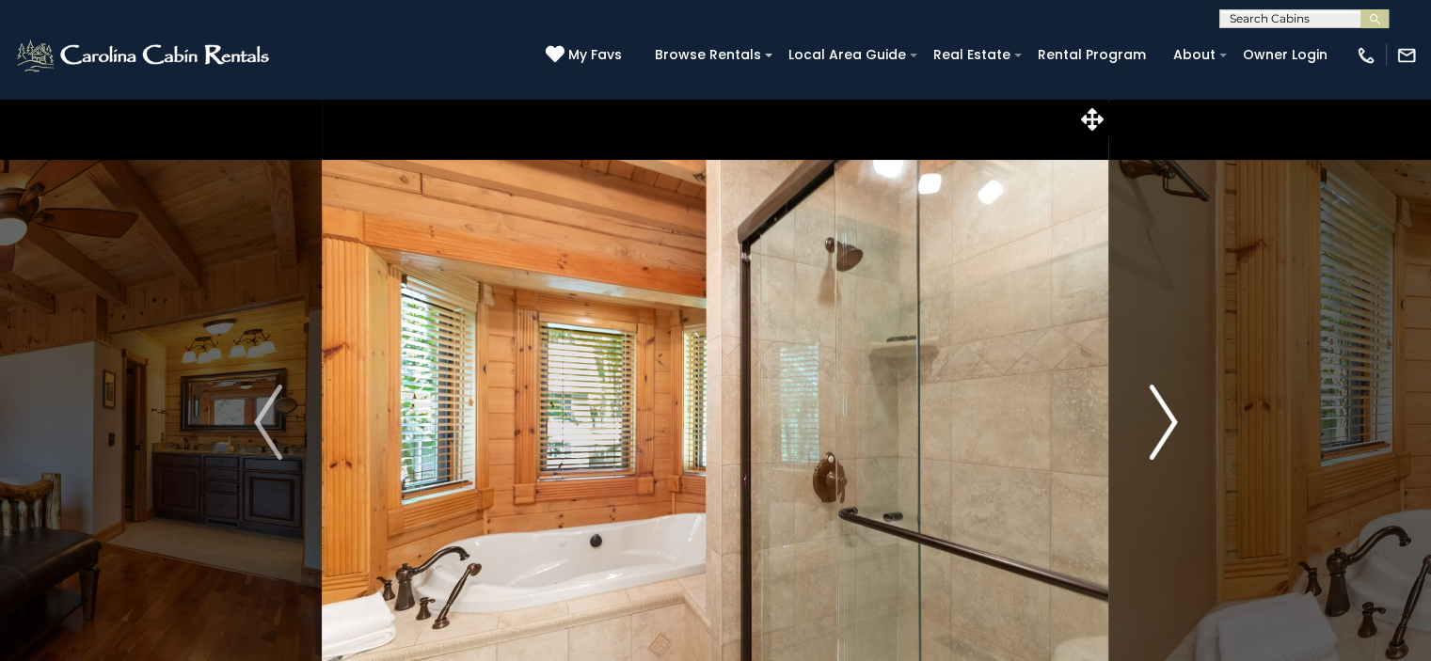
click at [1167, 413] on img "Next" at bounding box center [1163, 422] width 28 height 75
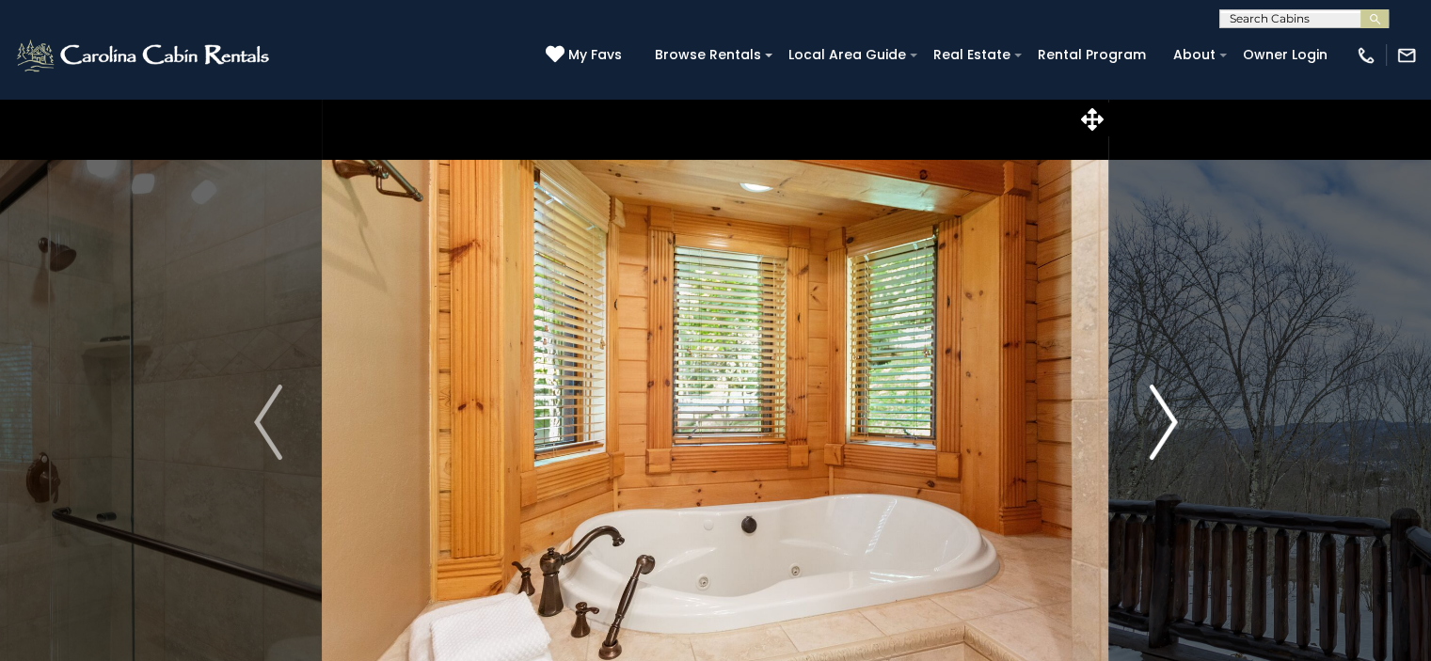
click at [1167, 413] on img "Next" at bounding box center [1163, 422] width 28 height 75
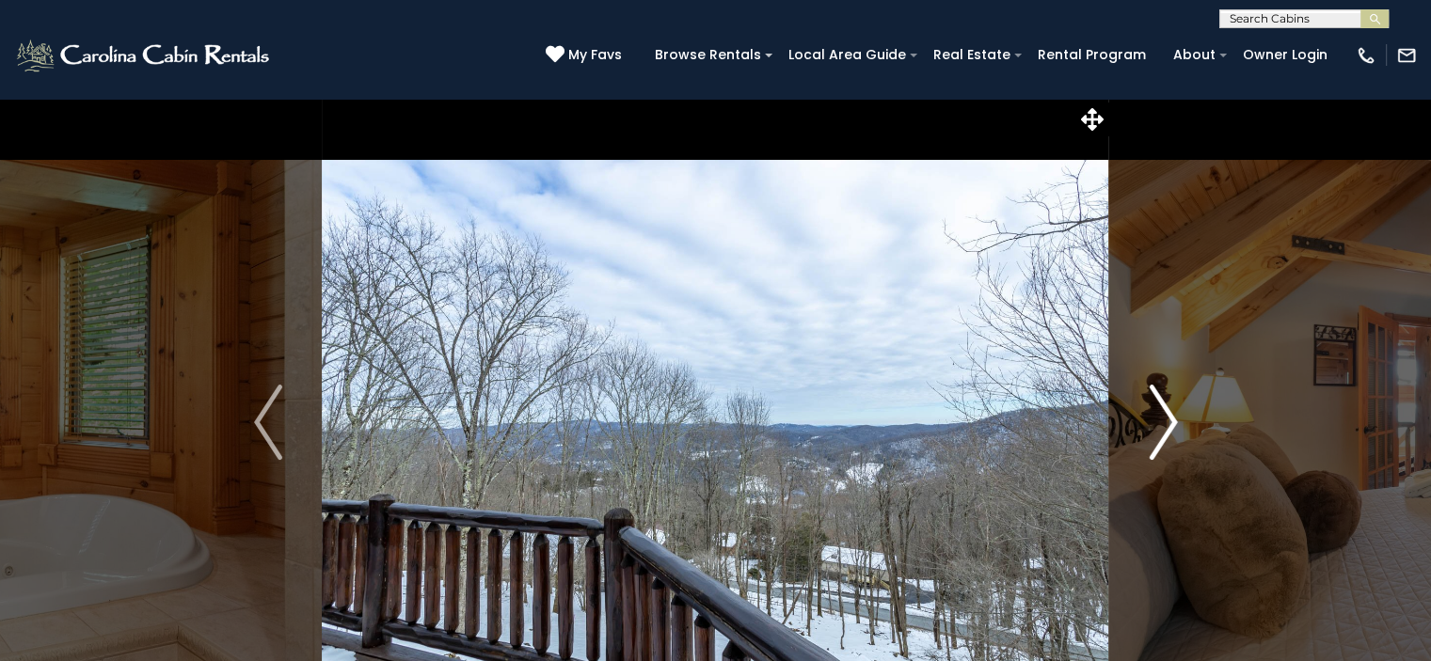
click at [1167, 413] on img "Next" at bounding box center [1163, 422] width 28 height 75
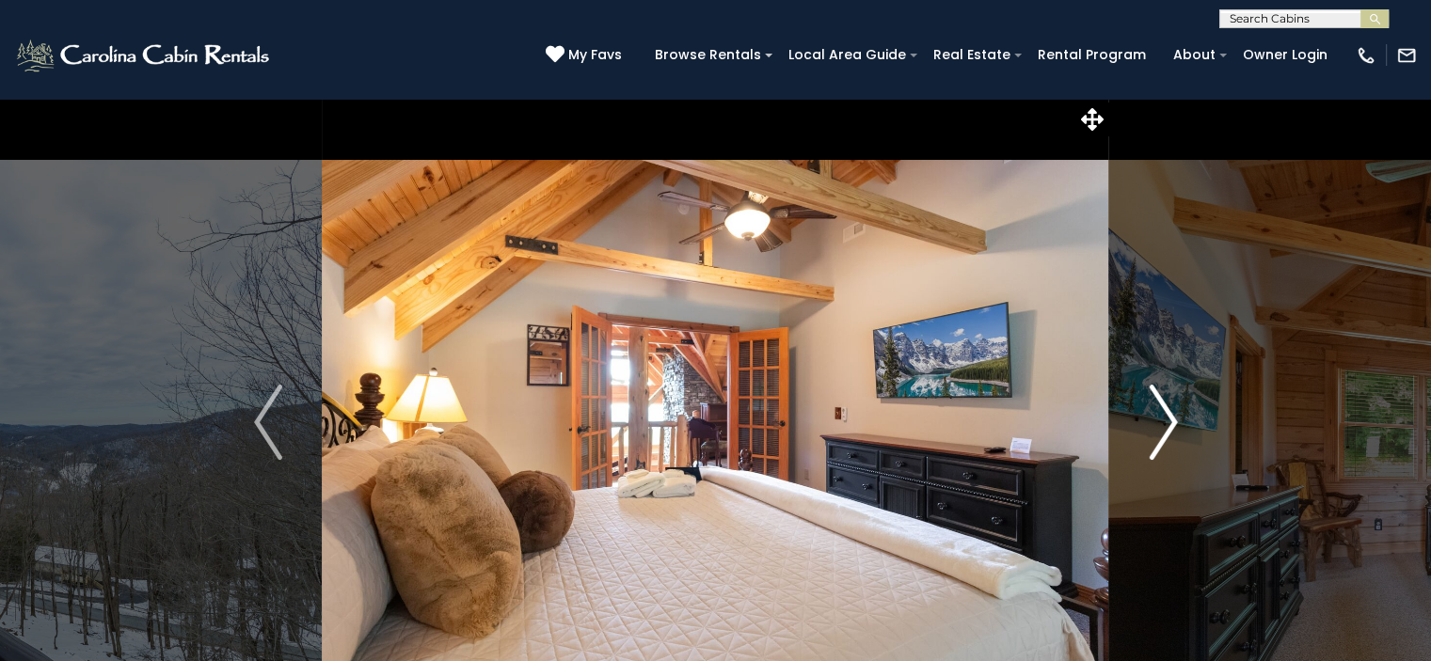
click at [1167, 413] on img "Next" at bounding box center [1163, 422] width 28 height 75
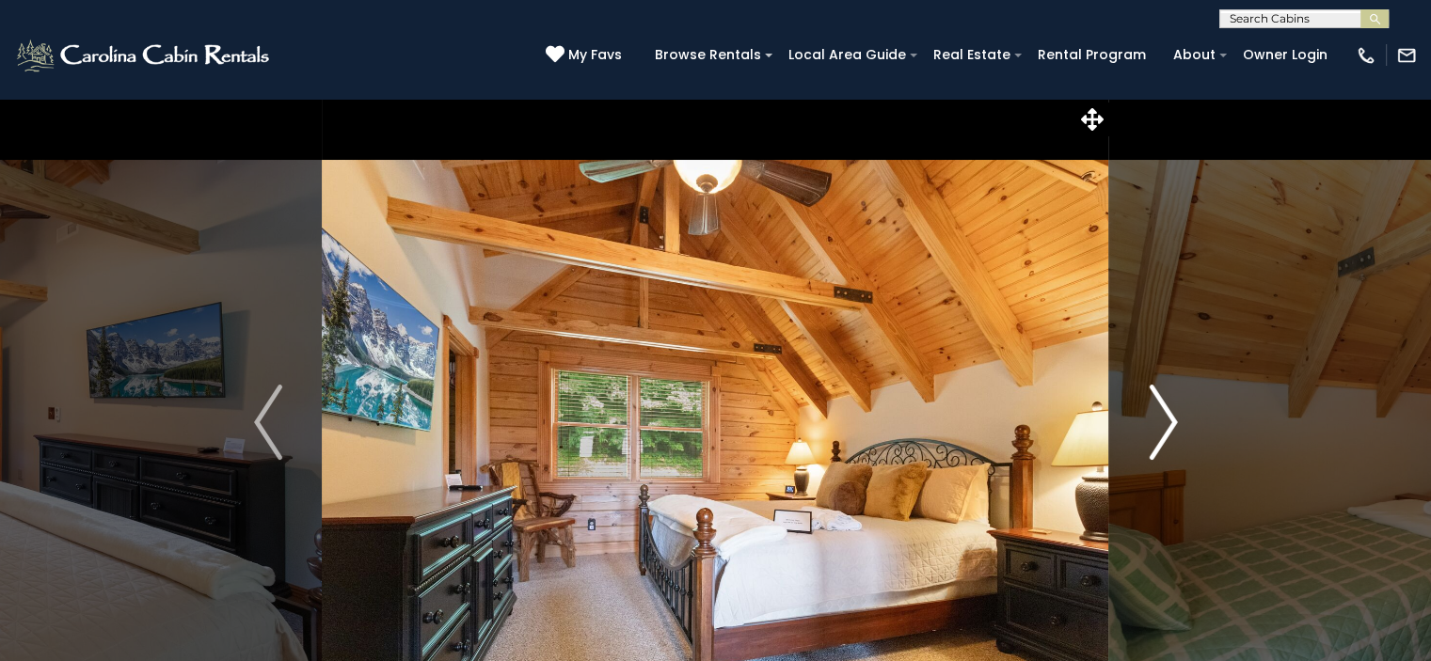
click at [1167, 413] on img "Next" at bounding box center [1163, 422] width 28 height 75
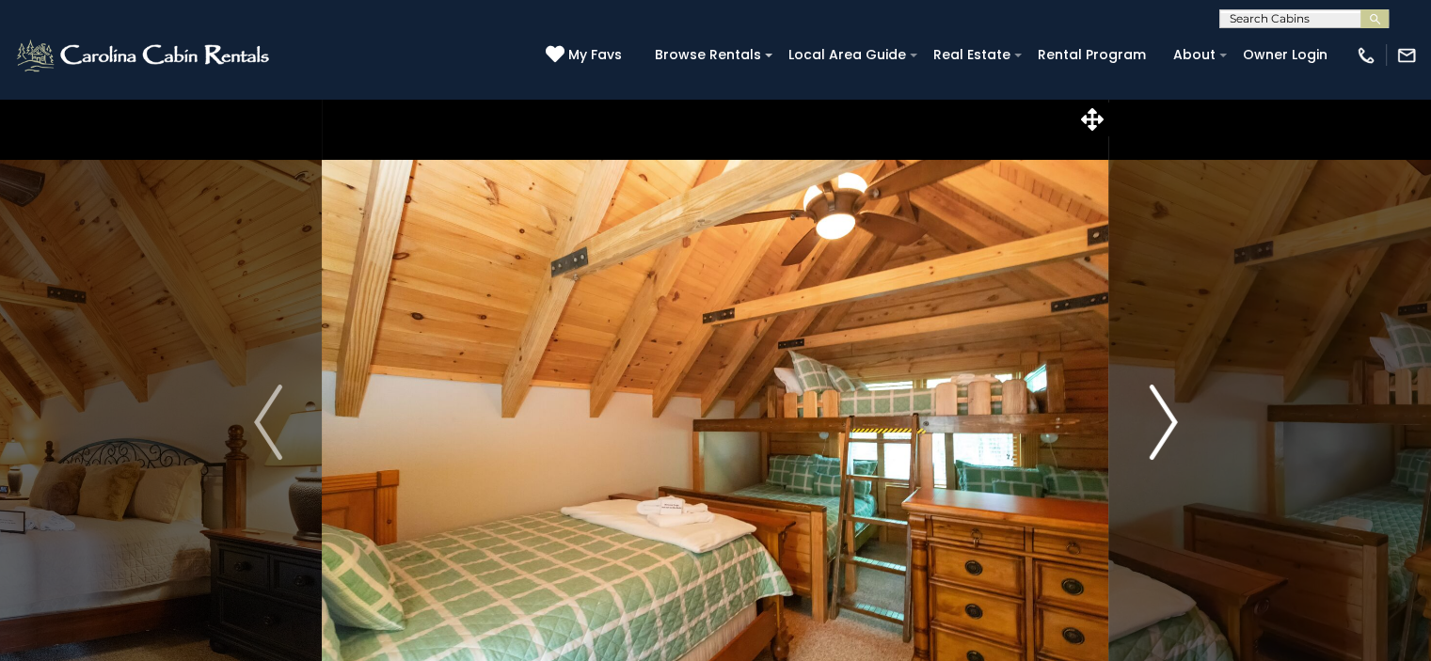
click at [1167, 413] on img "Next" at bounding box center [1163, 422] width 28 height 75
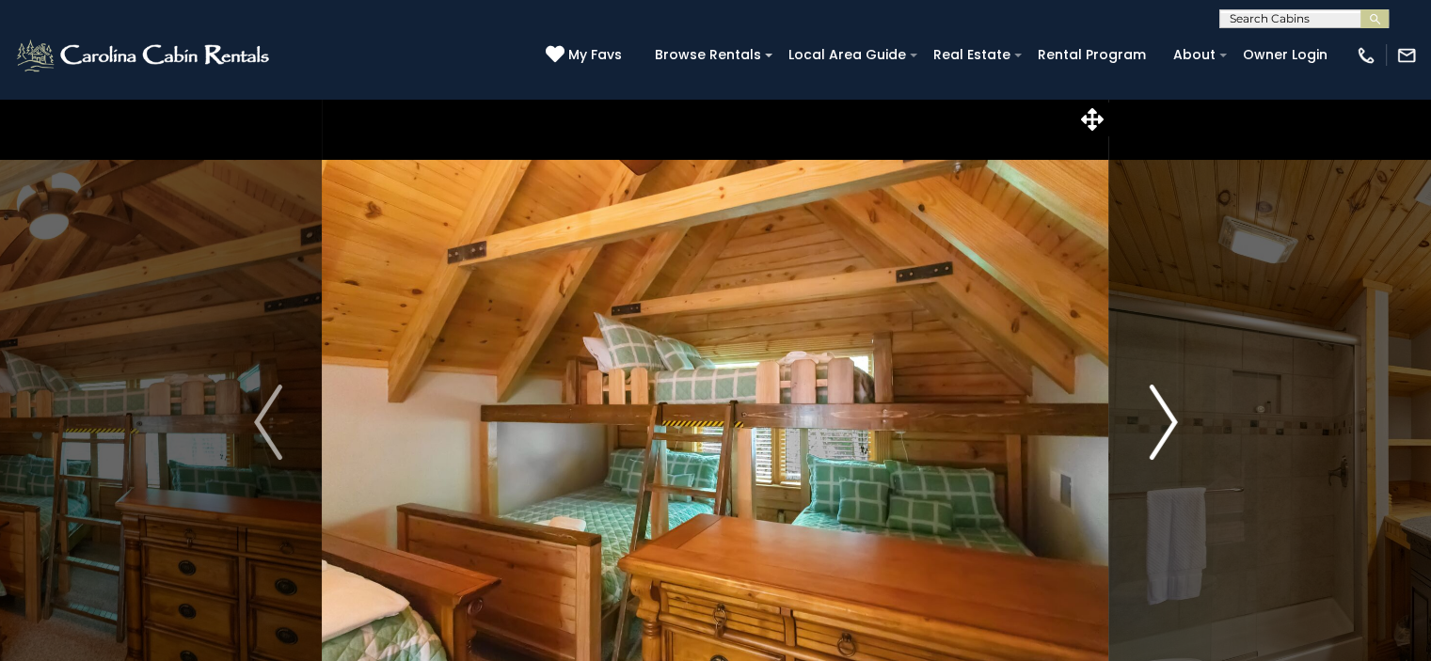
click at [1167, 413] on img "Next" at bounding box center [1163, 422] width 28 height 75
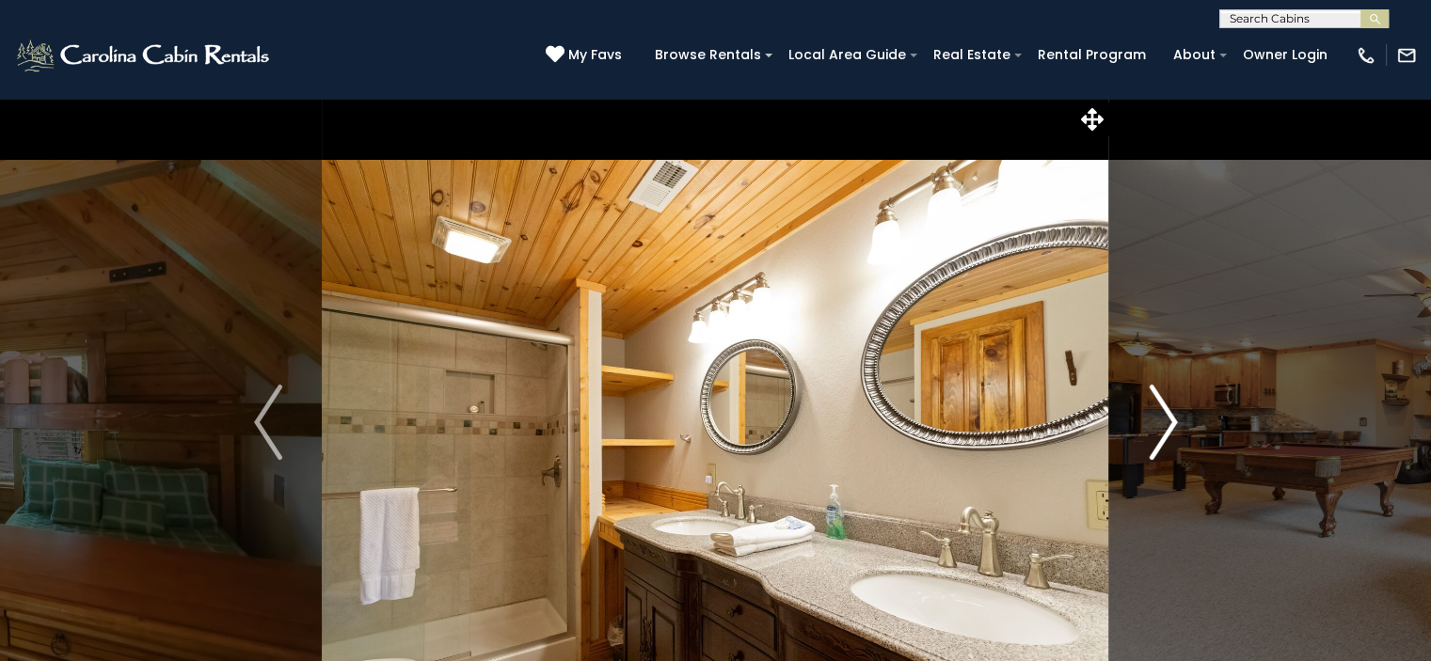
click at [1167, 413] on img "Next" at bounding box center [1163, 422] width 28 height 75
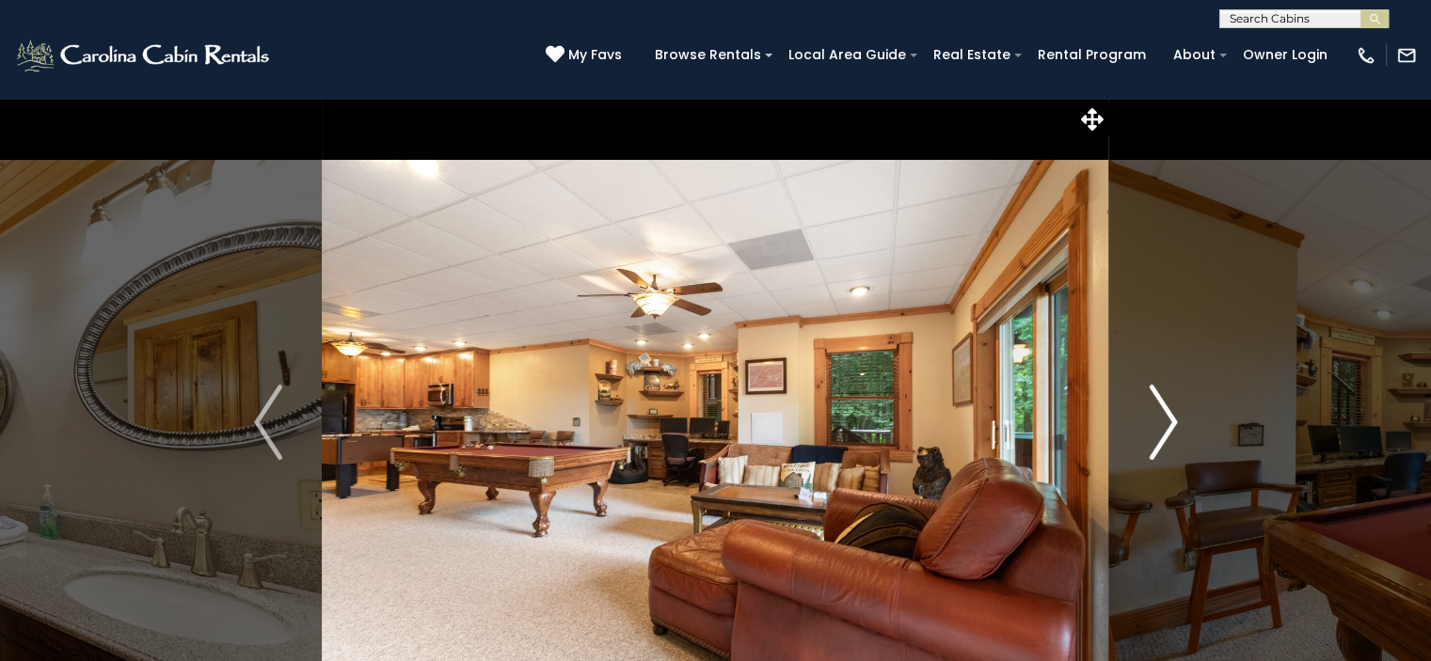
click at [1167, 413] on img "Next" at bounding box center [1163, 422] width 28 height 75
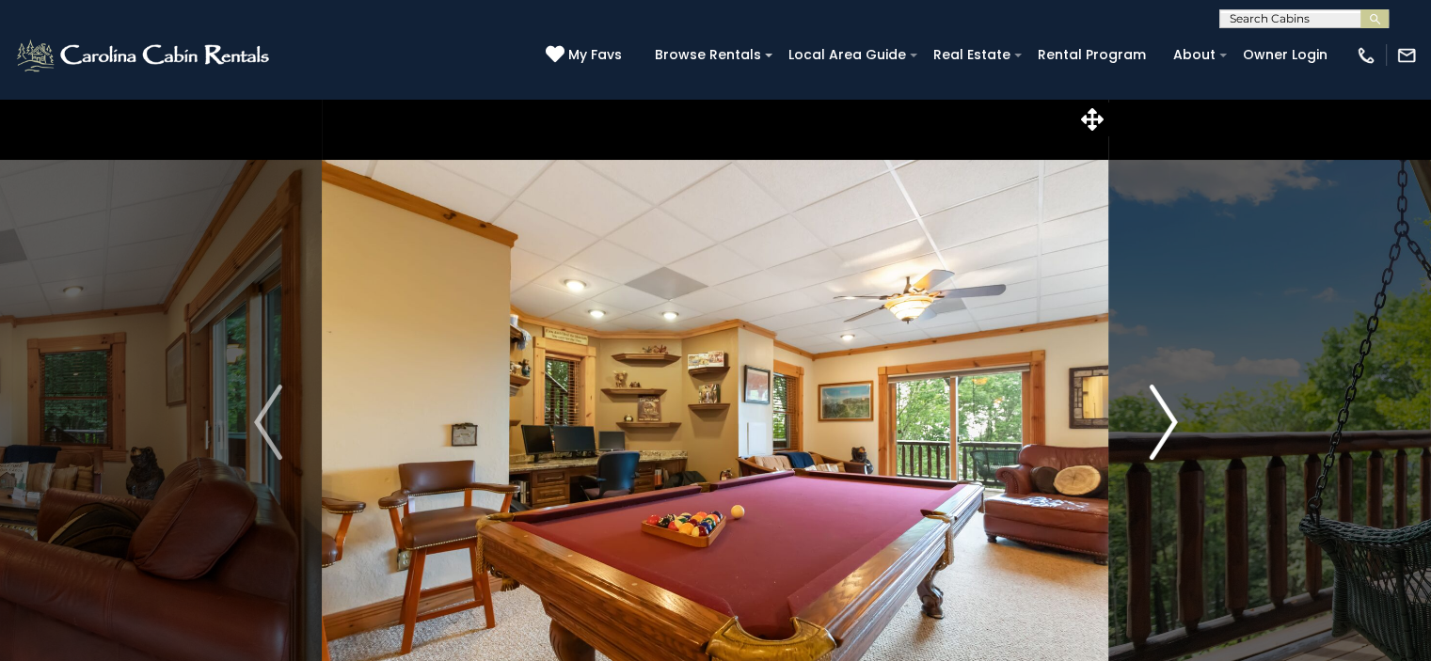
click at [1167, 413] on img "Next" at bounding box center [1163, 422] width 28 height 75
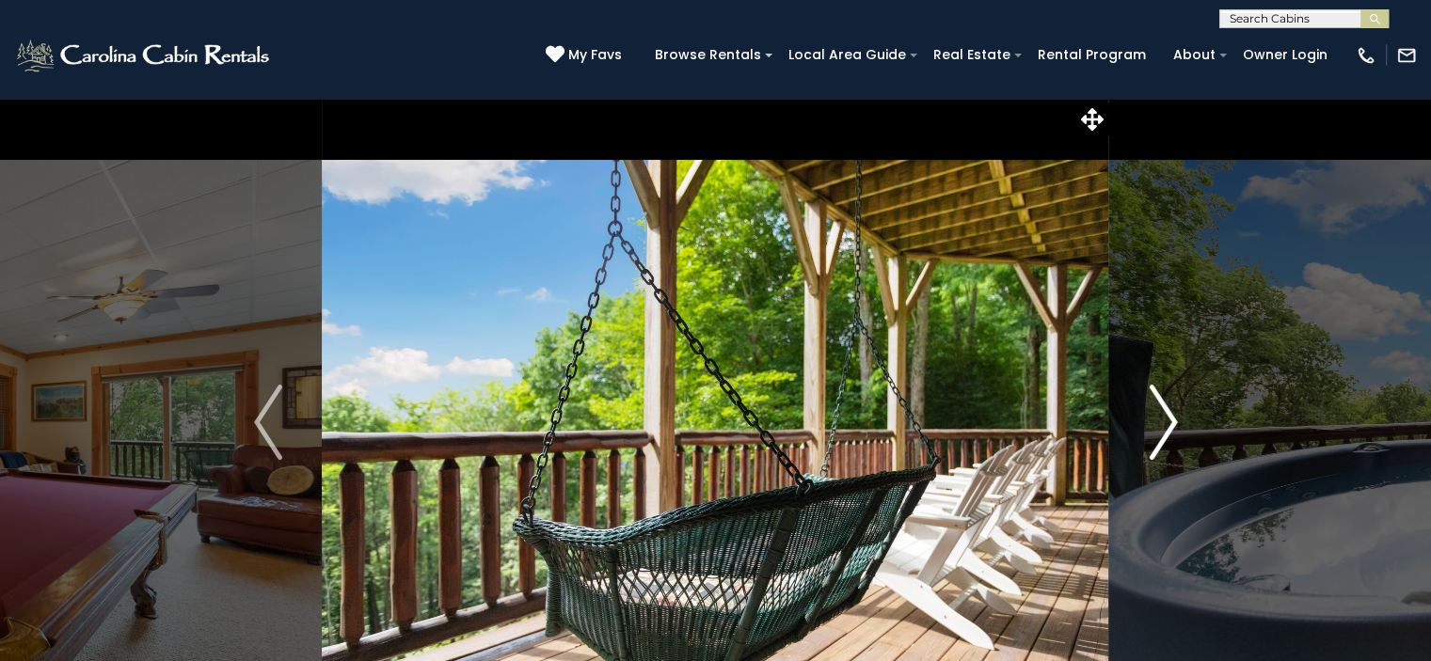
click at [1167, 413] on img "Next" at bounding box center [1163, 422] width 28 height 75
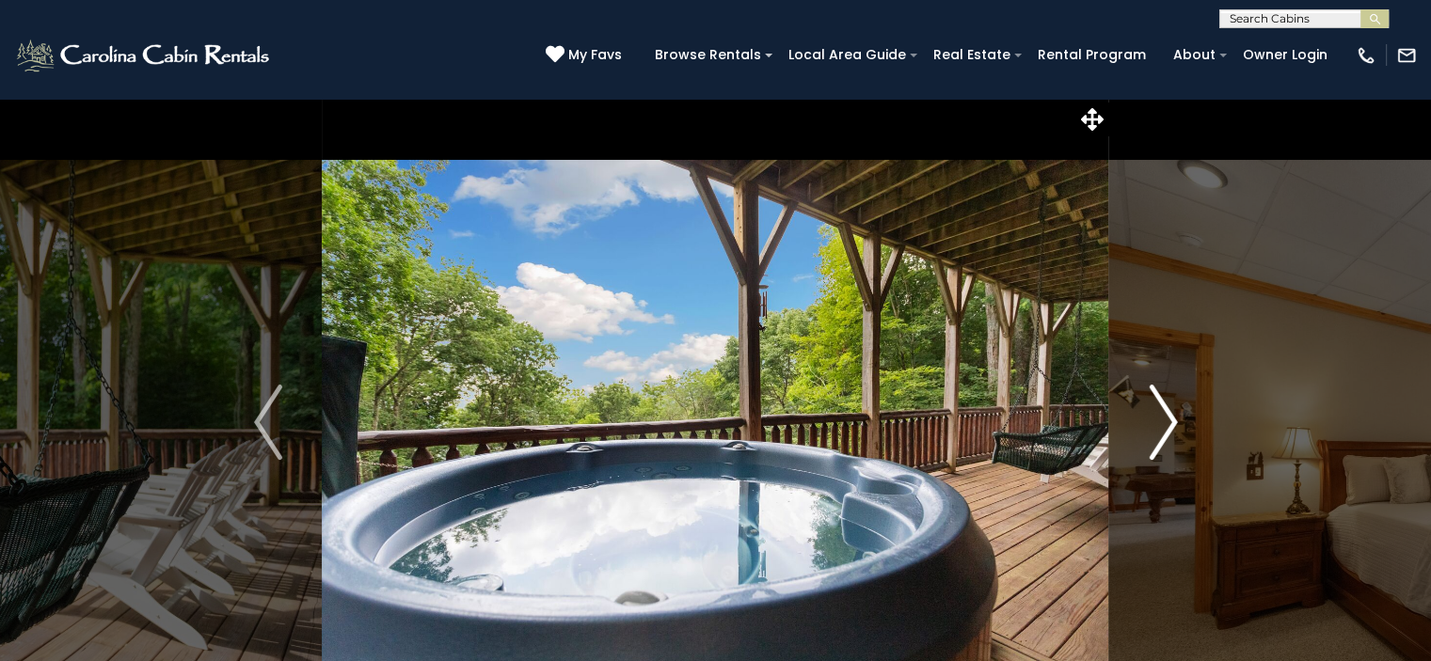
click at [1167, 413] on img "Next" at bounding box center [1163, 422] width 28 height 75
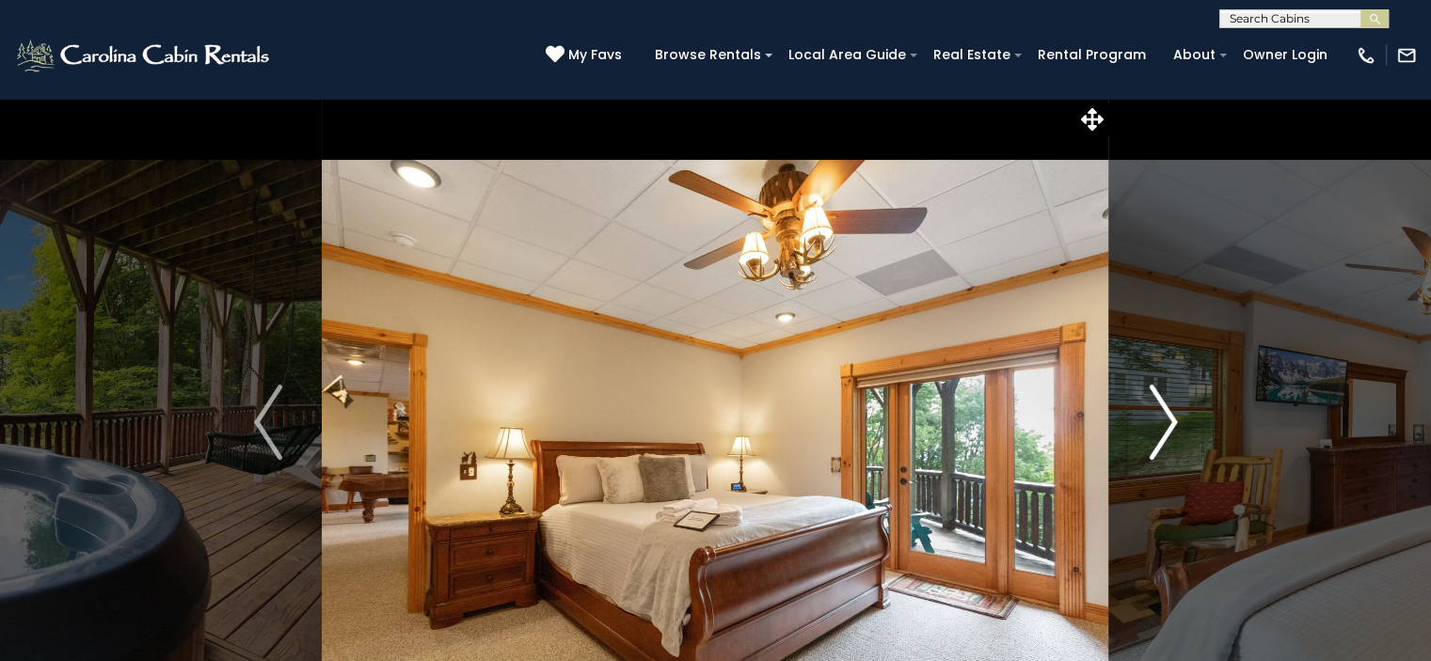
click at [1167, 413] on img "Next" at bounding box center [1163, 422] width 28 height 75
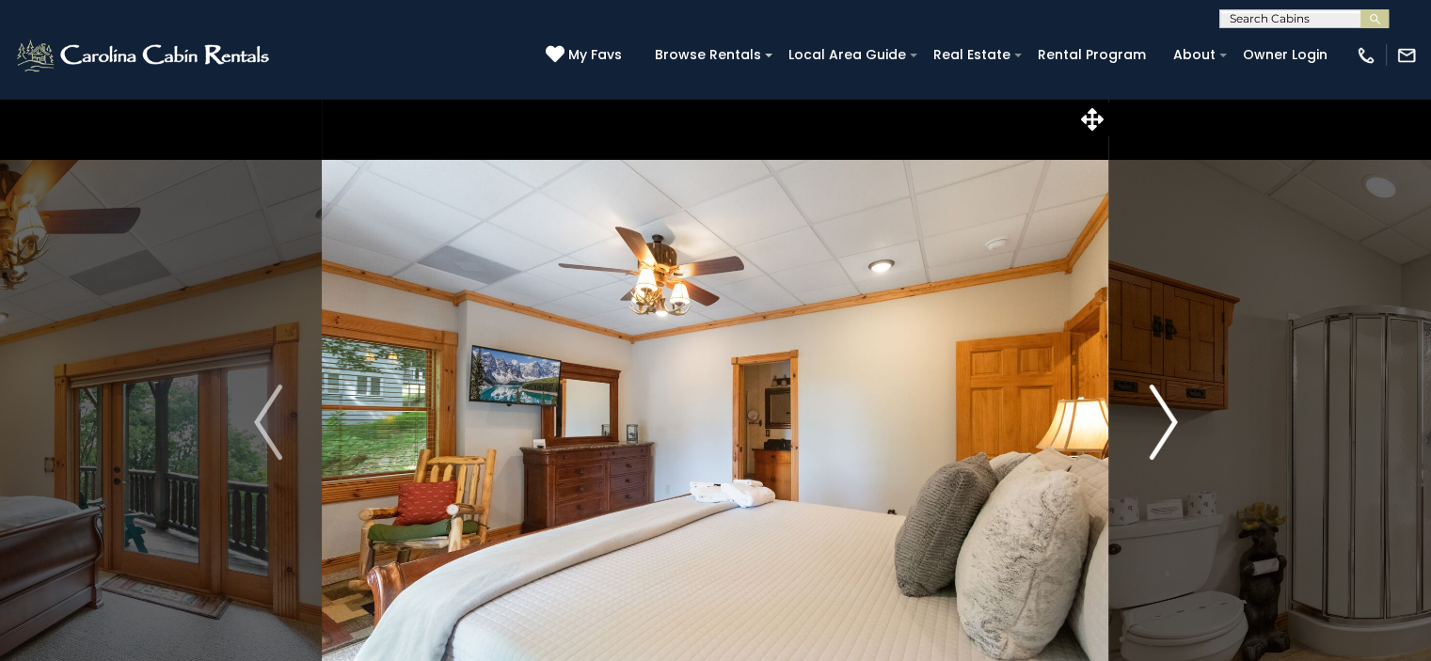
click at [1167, 413] on img "Next" at bounding box center [1163, 422] width 28 height 75
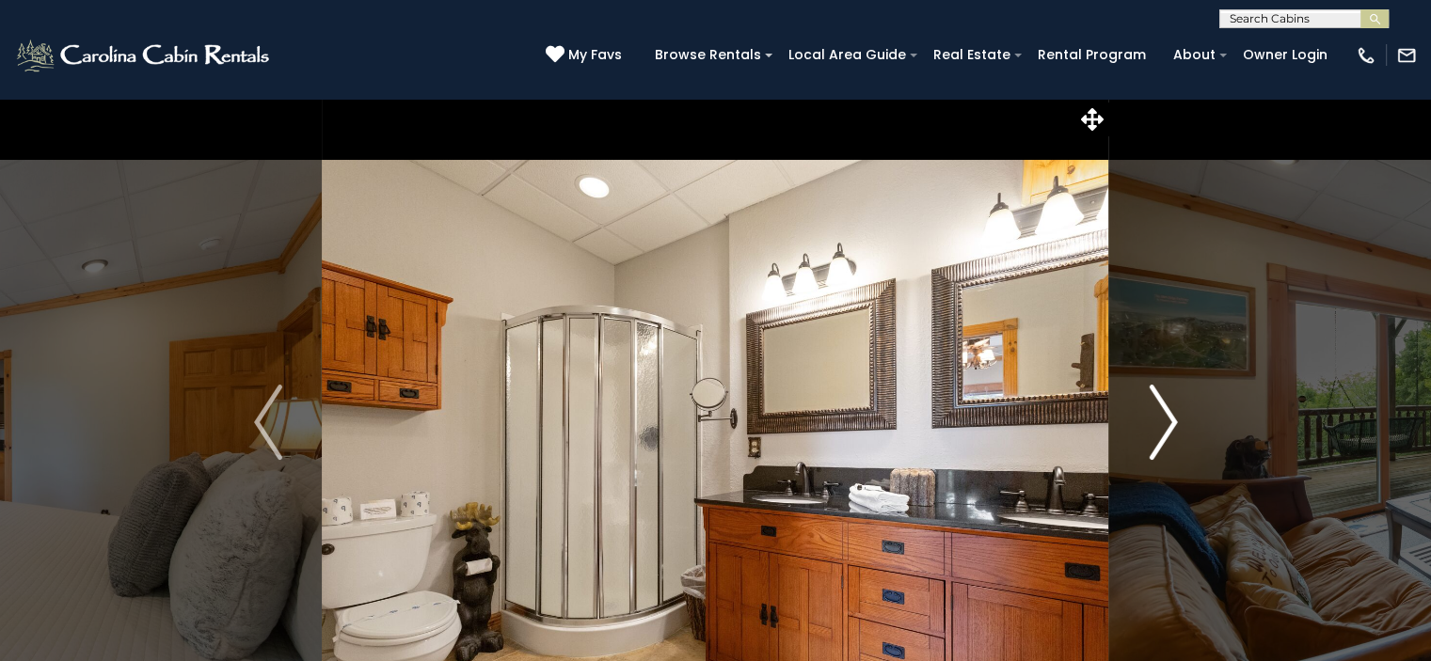
click at [1167, 413] on img "Next" at bounding box center [1163, 422] width 28 height 75
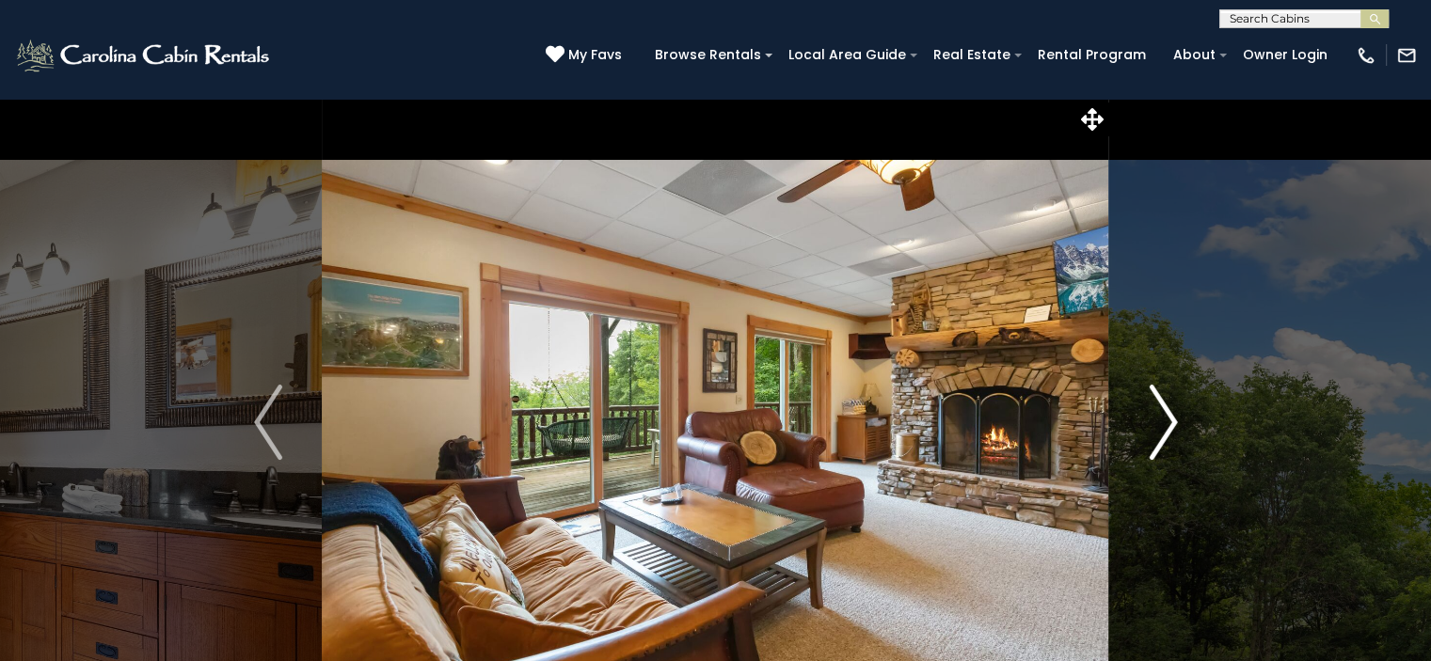
click at [1167, 413] on img "Next" at bounding box center [1163, 422] width 28 height 75
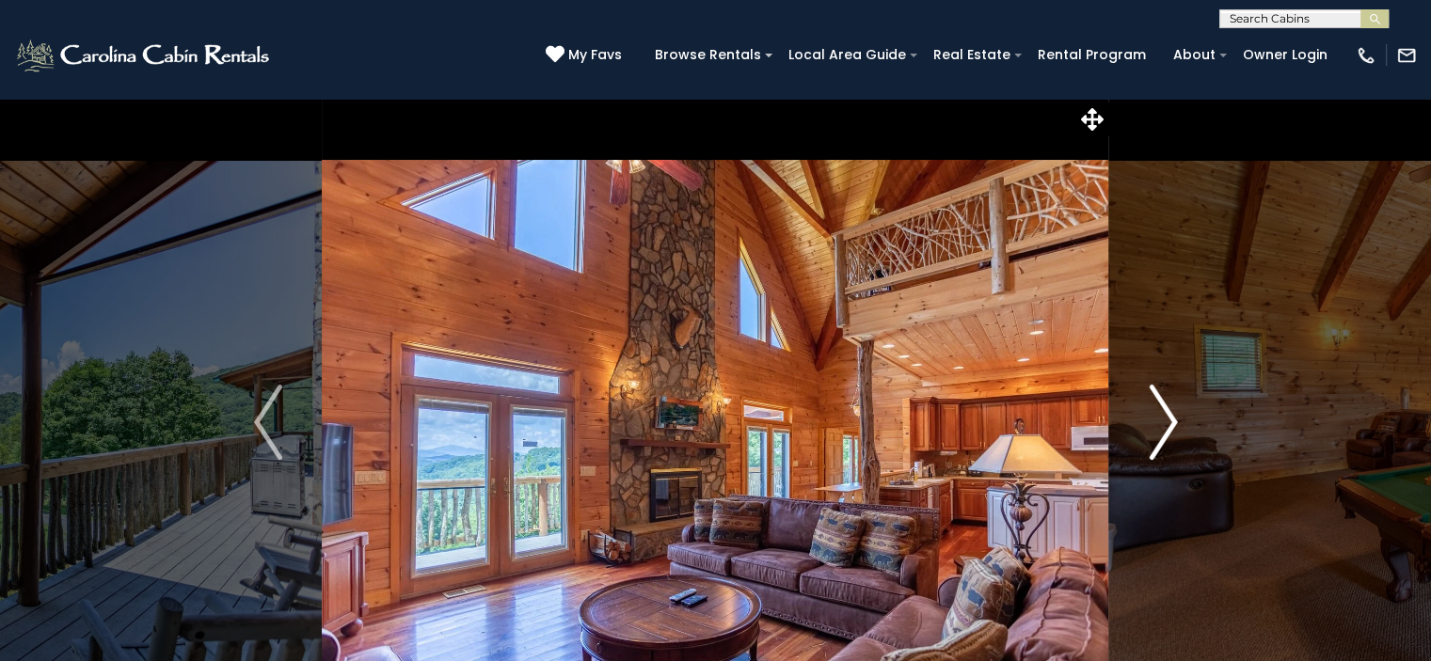
click at [1159, 424] on img "Next" at bounding box center [1163, 422] width 28 height 75
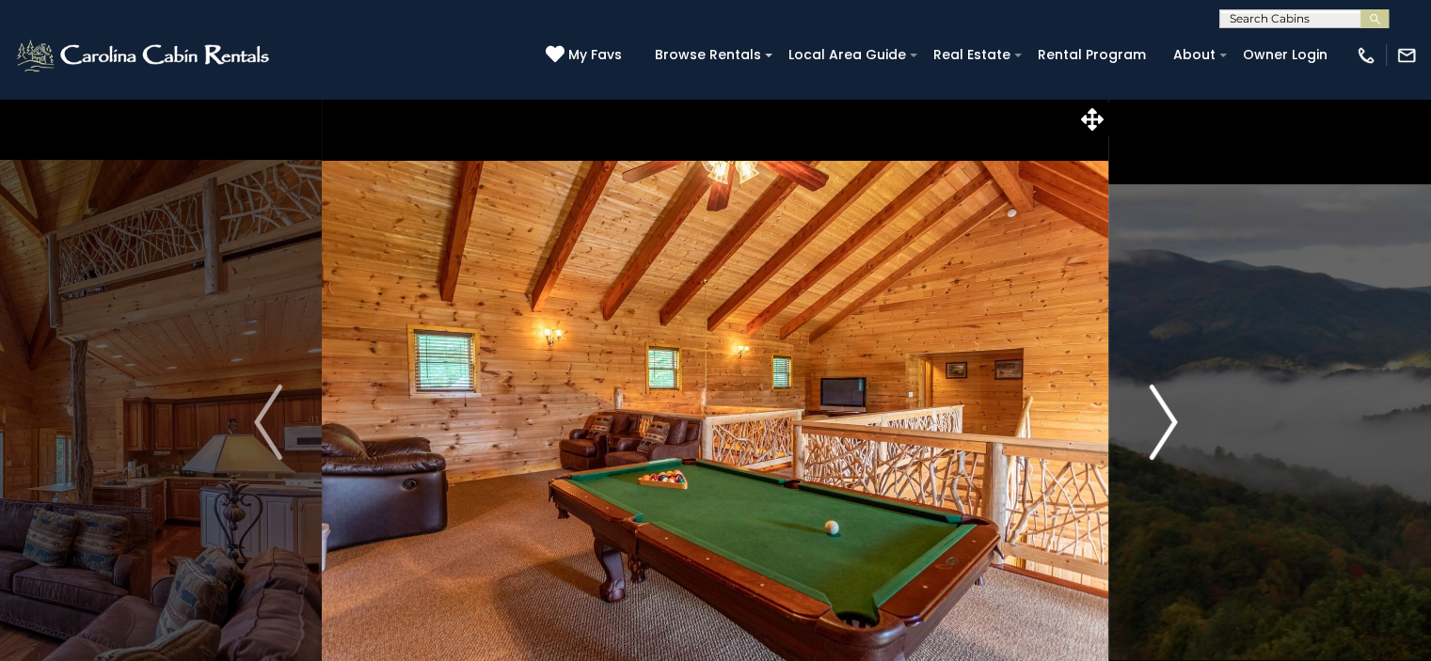
click at [1159, 424] on img "Next" at bounding box center [1163, 422] width 28 height 75
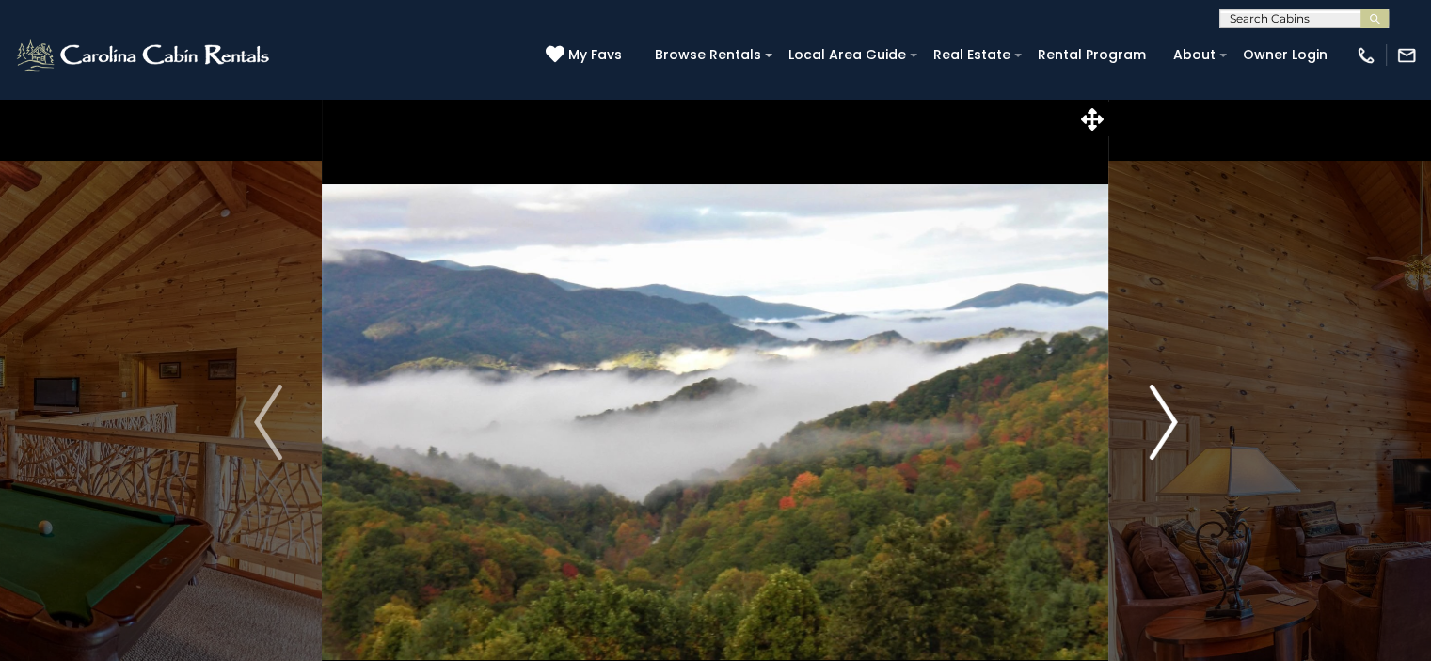
click at [1159, 424] on img "Next" at bounding box center [1163, 422] width 28 height 75
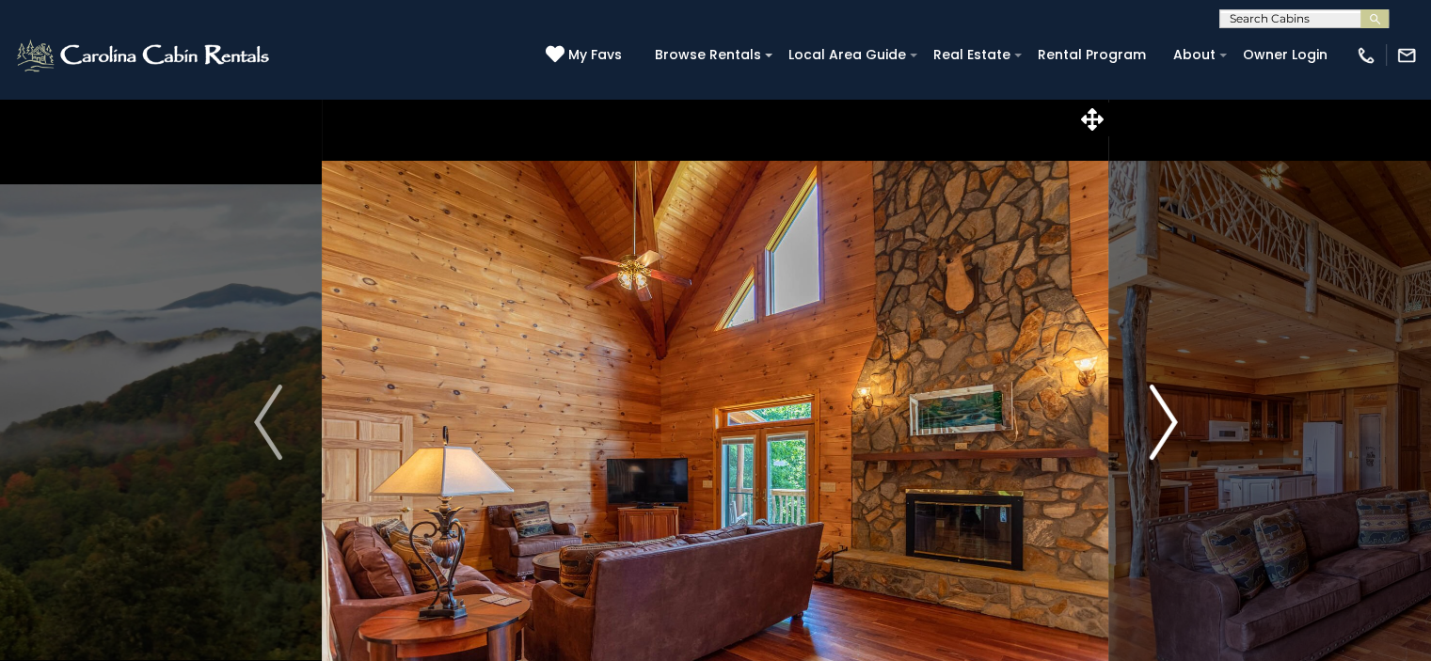
click at [1159, 424] on img "Next" at bounding box center [1163, 422] width 28 height 75
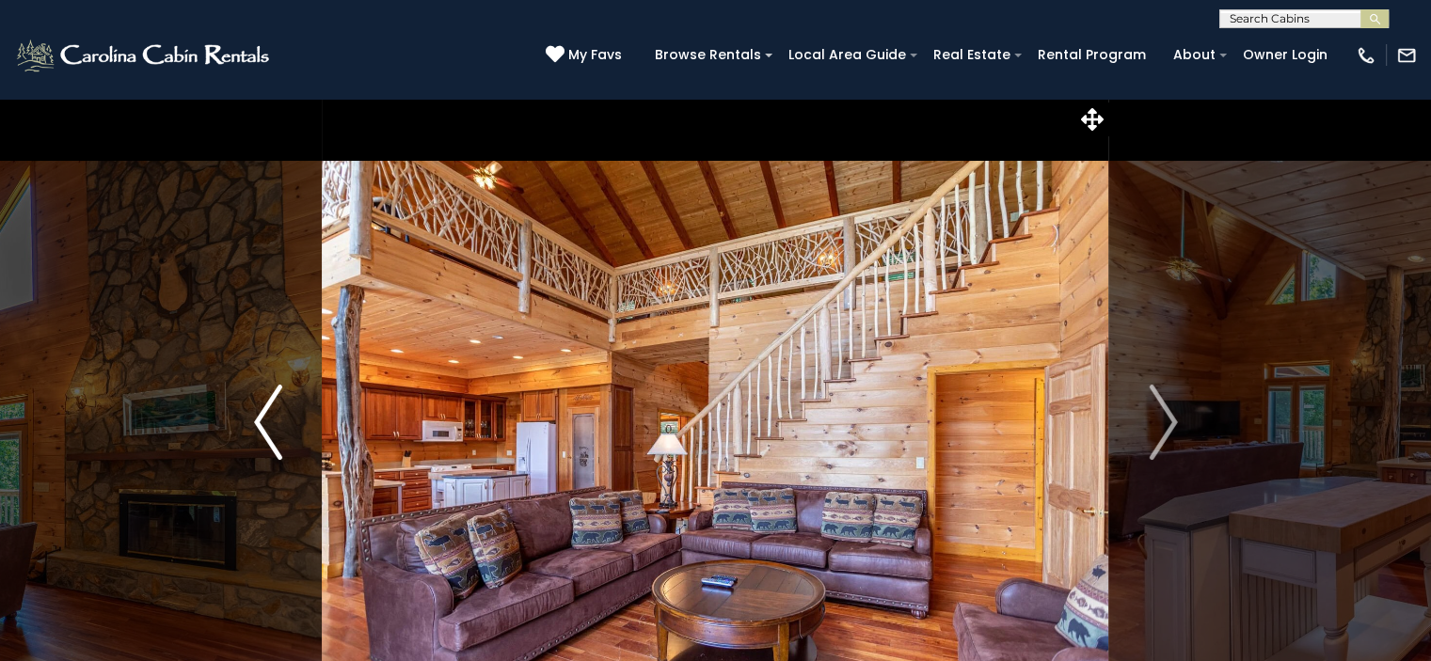
click at [267, 419] on img "Previous" at bounding box center [268, 422] width 28 height 75
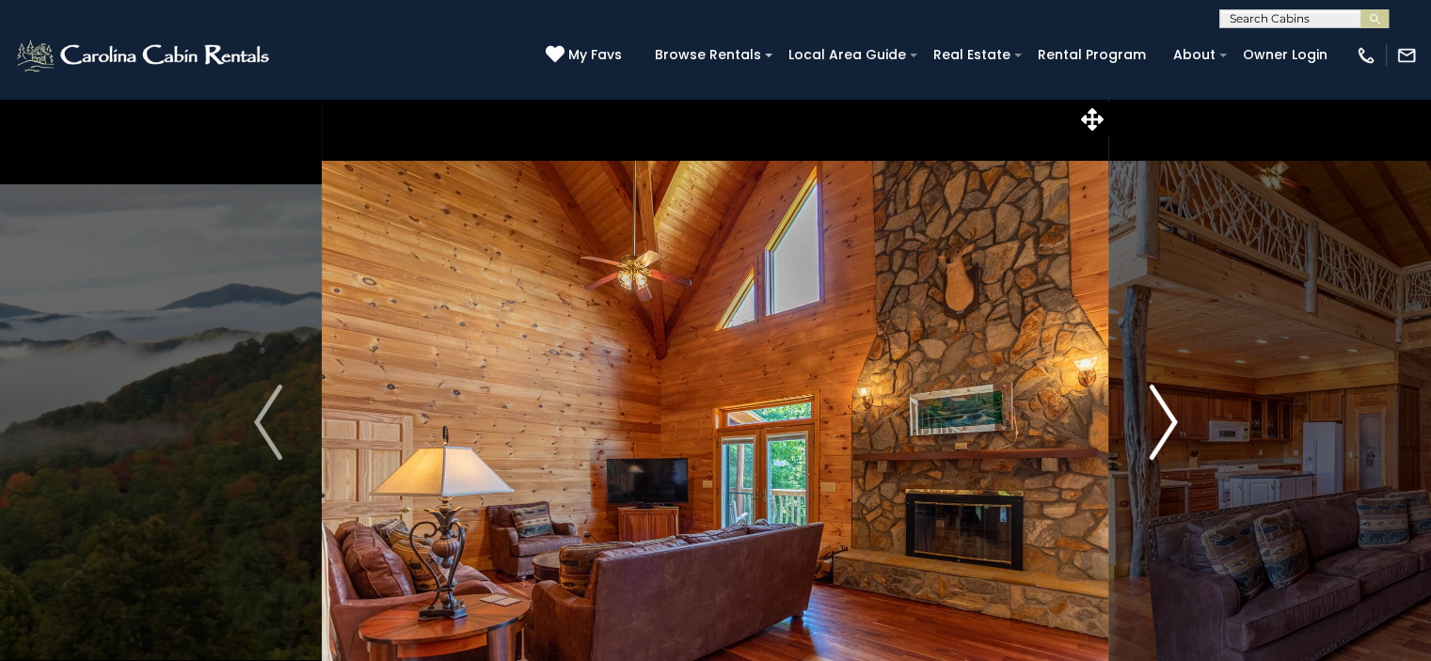
click at [1165, 414] on img "Next" at bounding box center [1163, 422] width 28 height 75
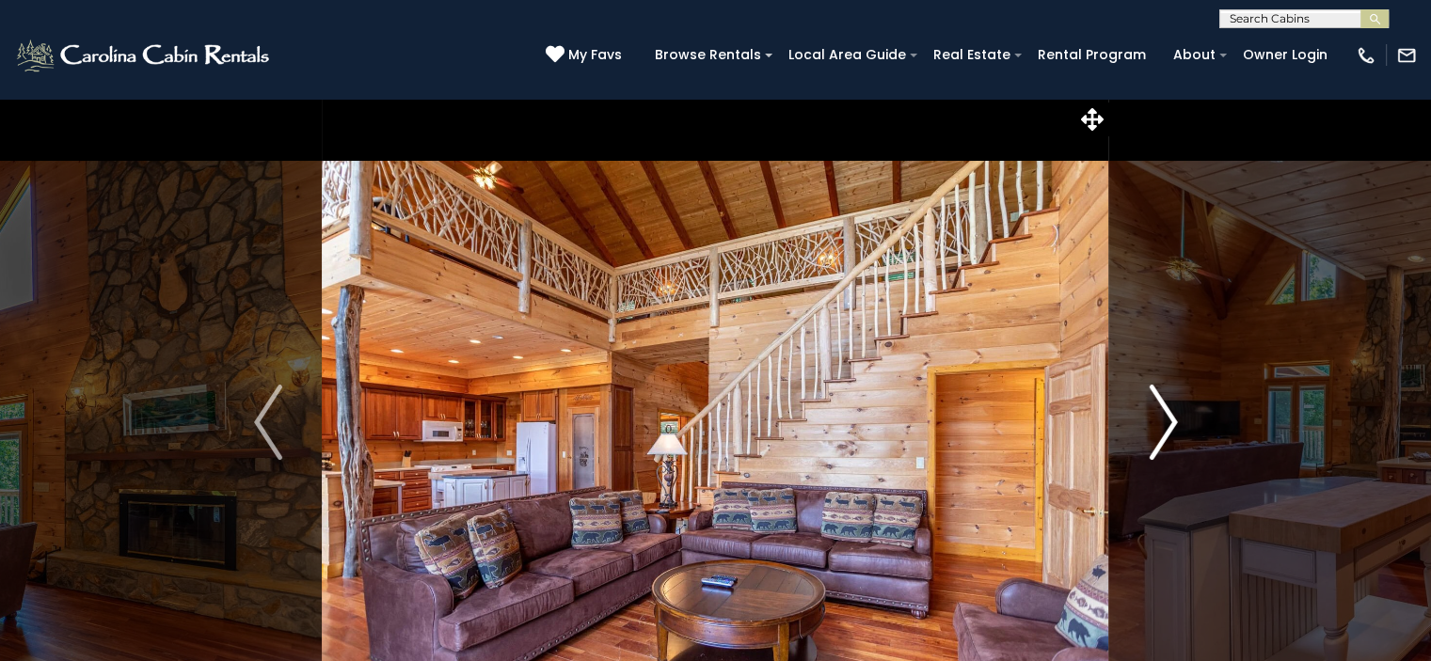
click at [1165, 414] on img "Next" at bounding box center [1163, 422] width 28 height 75
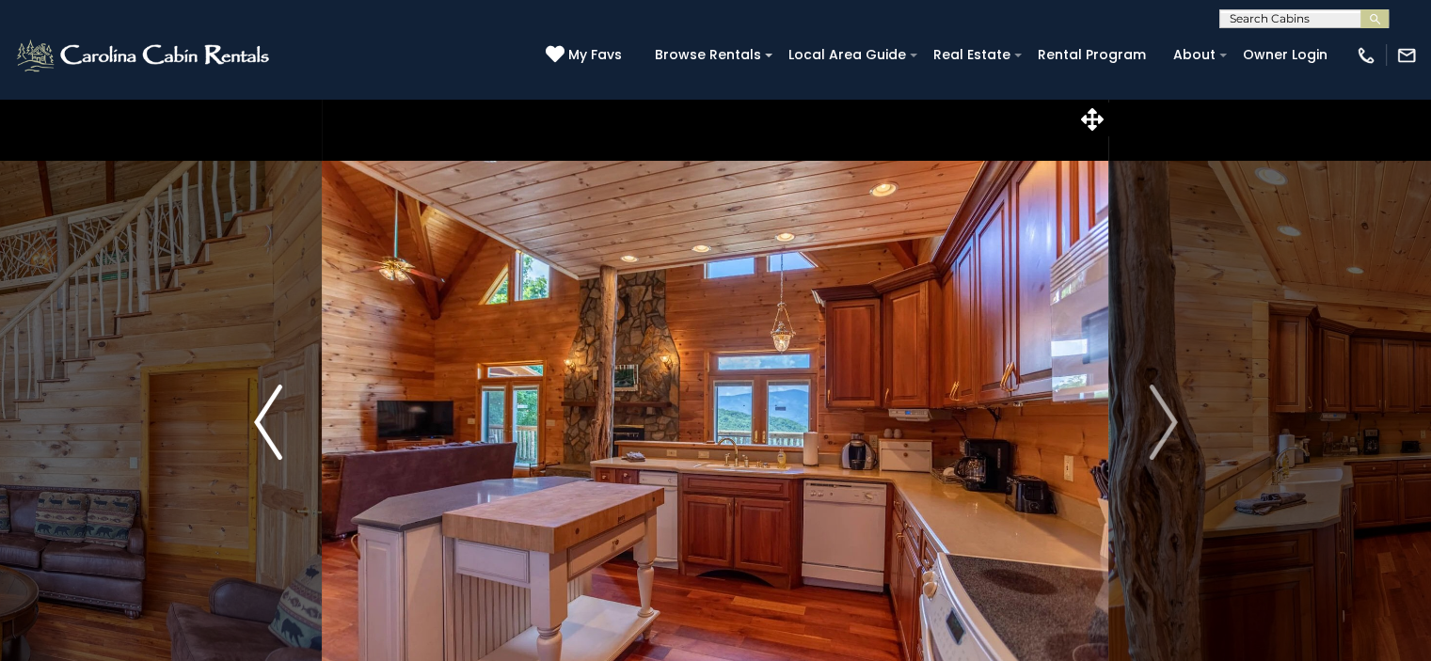
click at [270, 418] on img "Previous" at bounding box center [268, 422] width 28 height 75
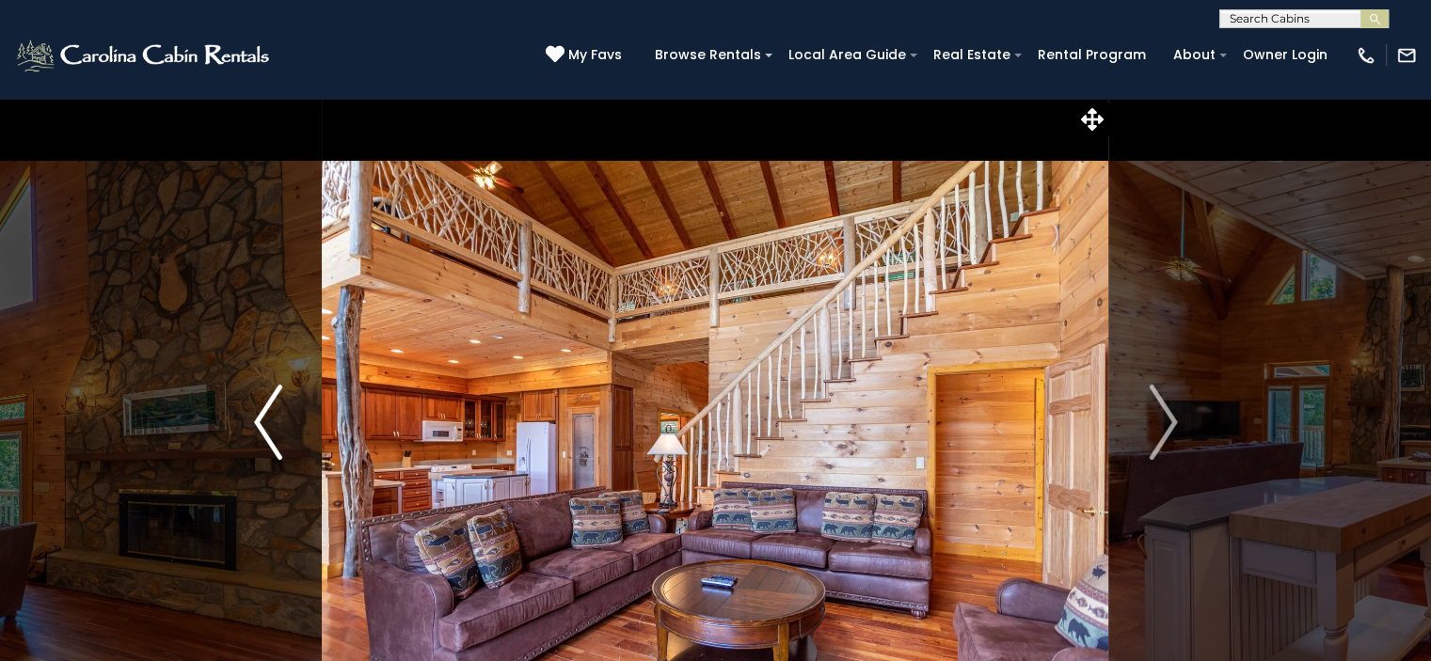
click at [270, 418] on img "Previous" at bounding box center [268, 422] width 28 height 75
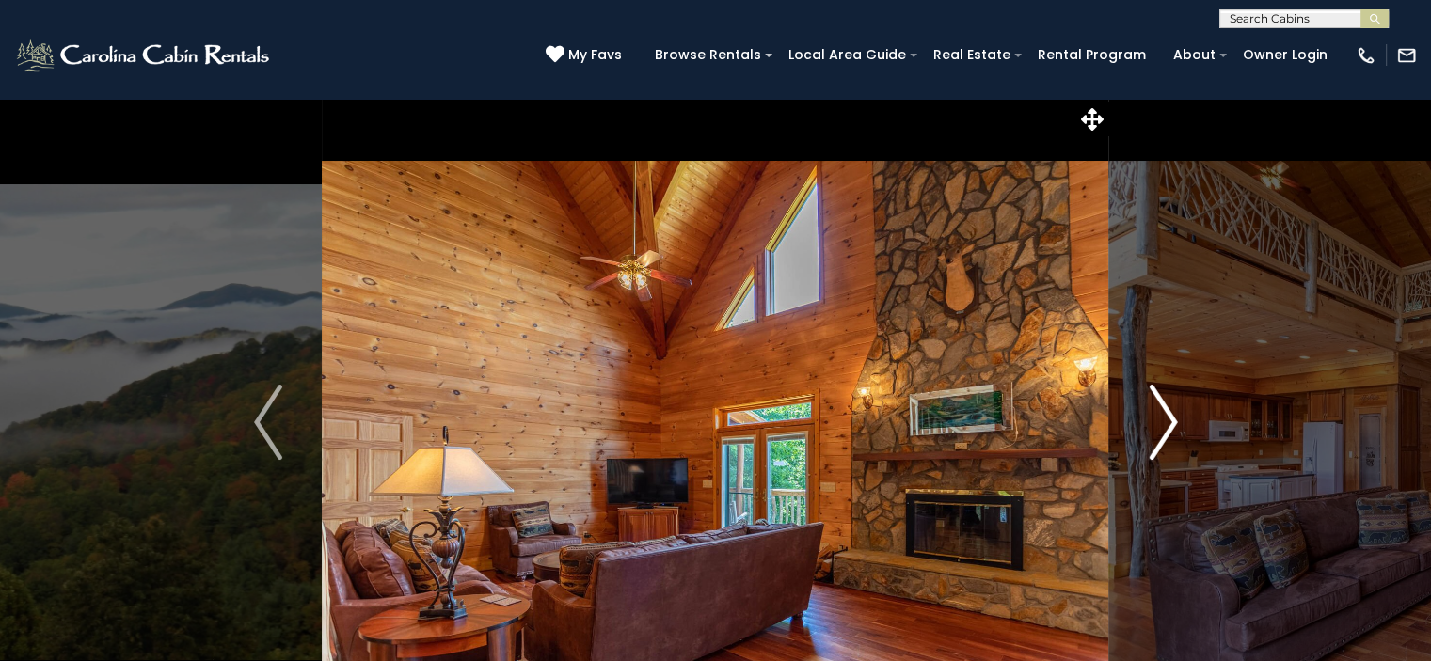
click at [1155, 415] on img "Next" at bounding box center [1163, 422] width 28 height 75
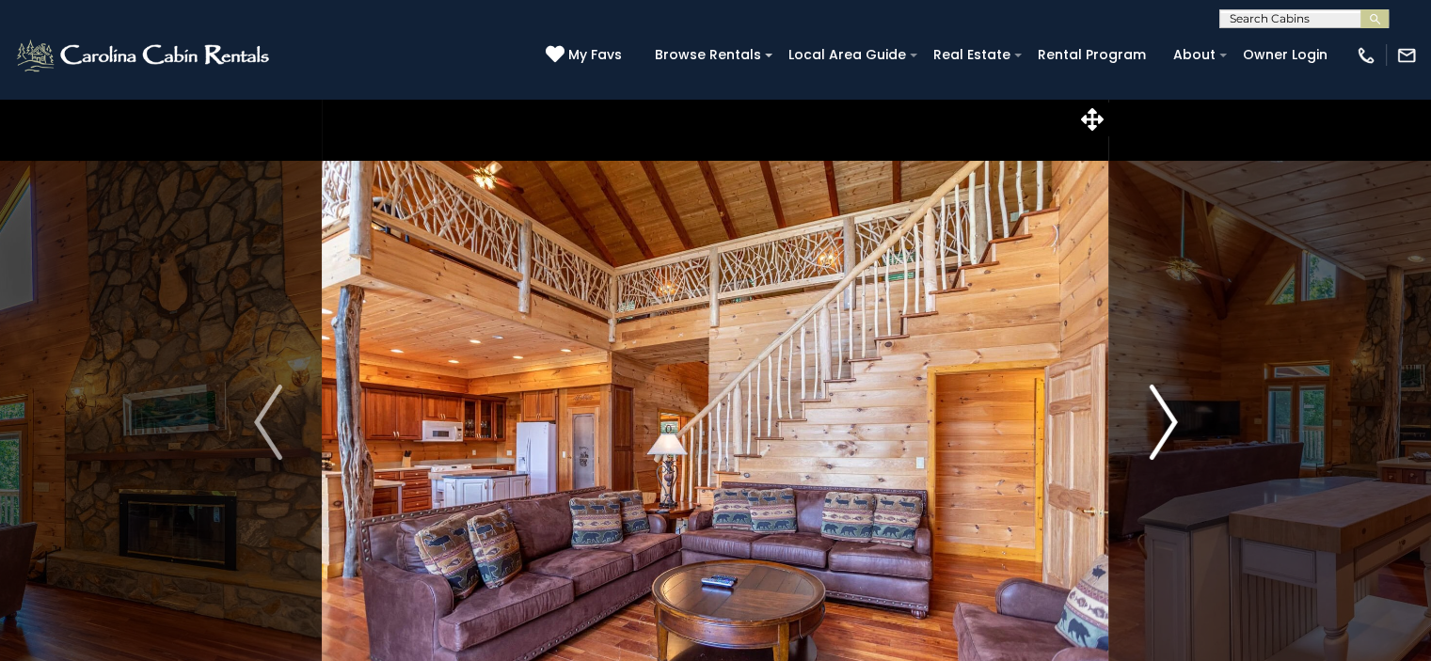
click at [1155, 415] on img "Next" at bounding box center [1163, 422] width 28 height 75
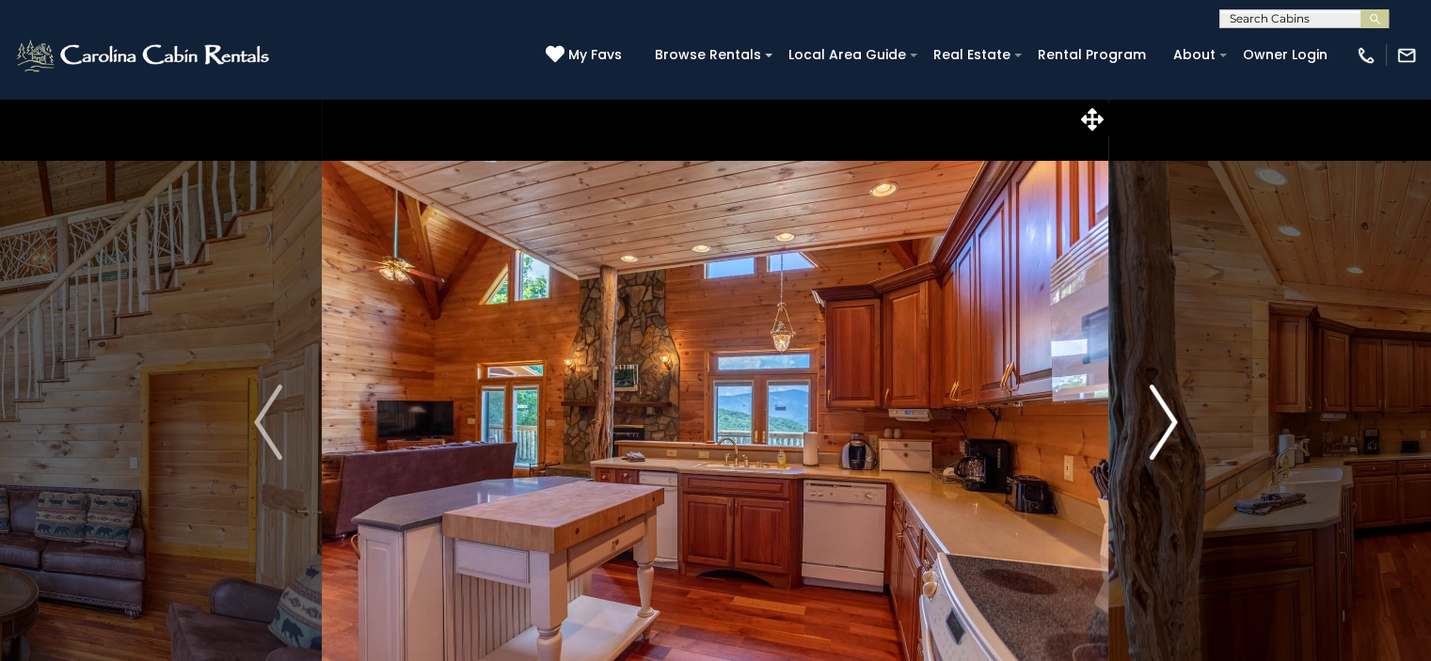
click at [1155, 415] on img "Next" at bounding box center [1163, 422] width 28 height 75
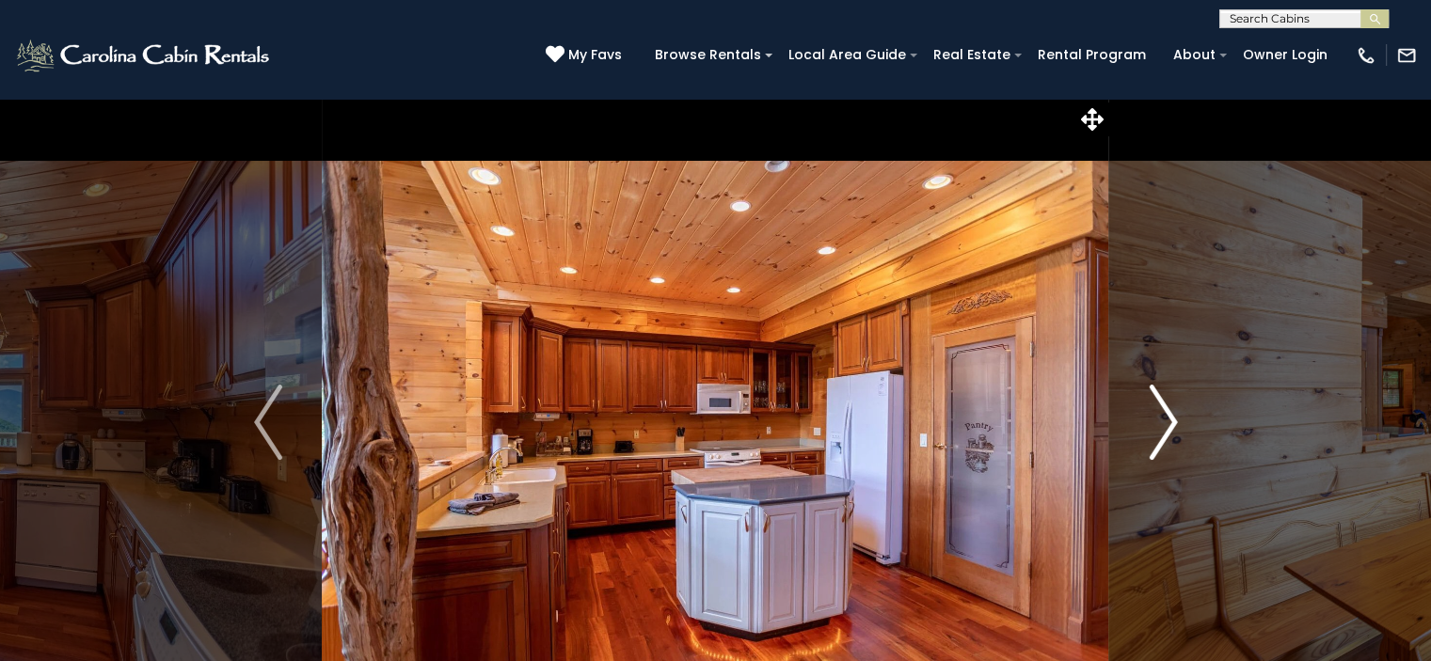
click at [1155, 415] on img "Next" at bounding box center [1163, 422] width 28 height 75
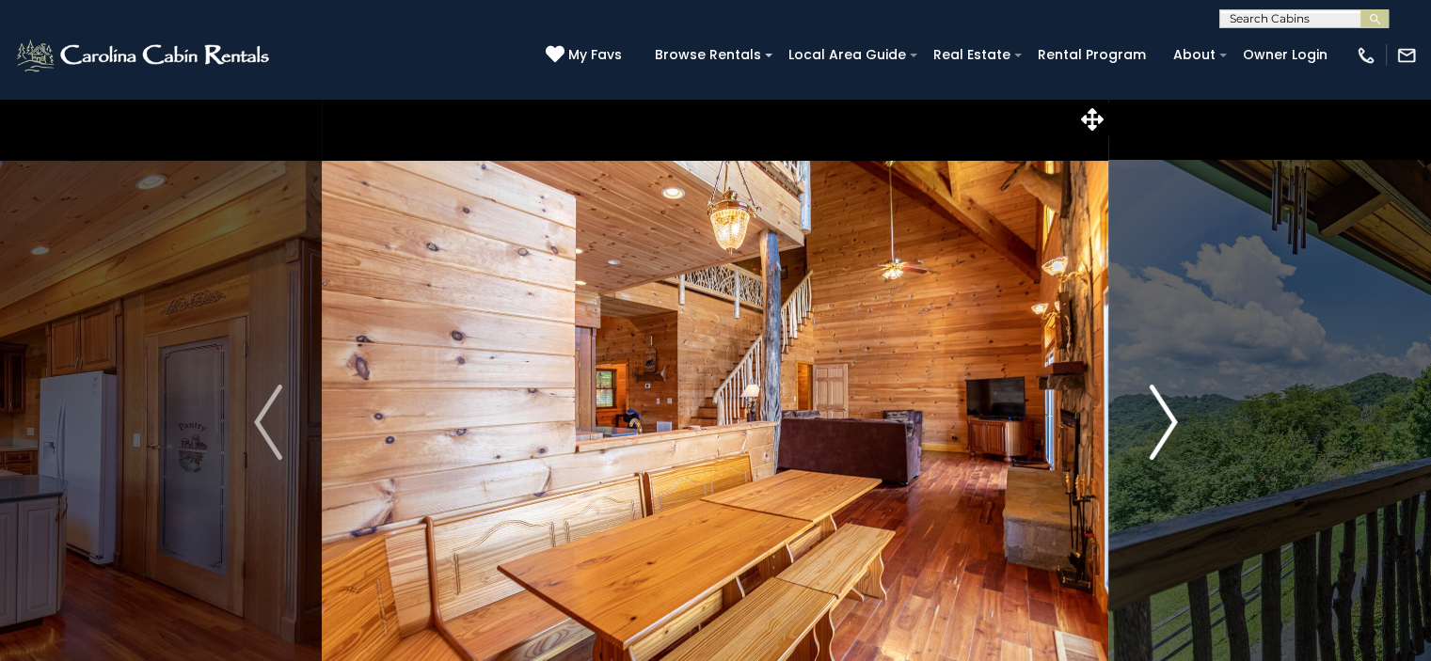
click at [1155, 415] on img "Next" at bounding box center [1163, 422] width 28 height 75
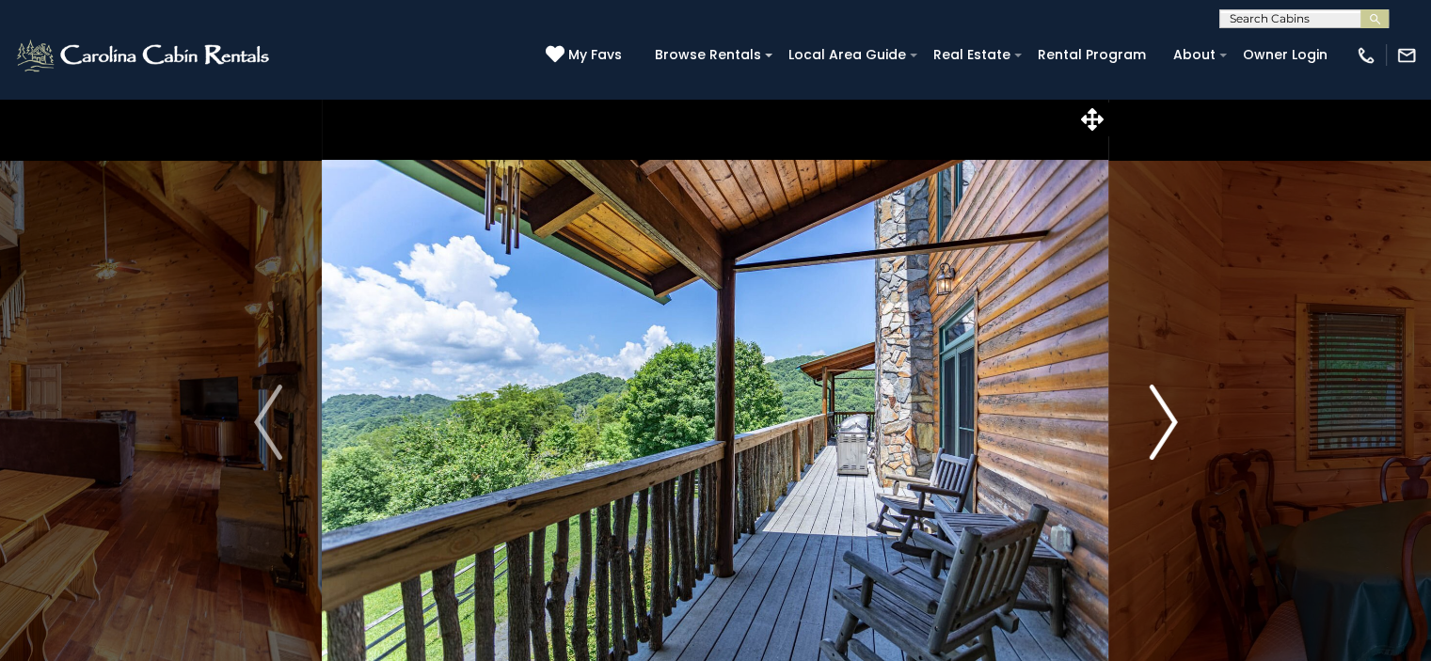
click at [1155, 415] on img "Next" at bounding box center [1163, 422] width 28 height 75
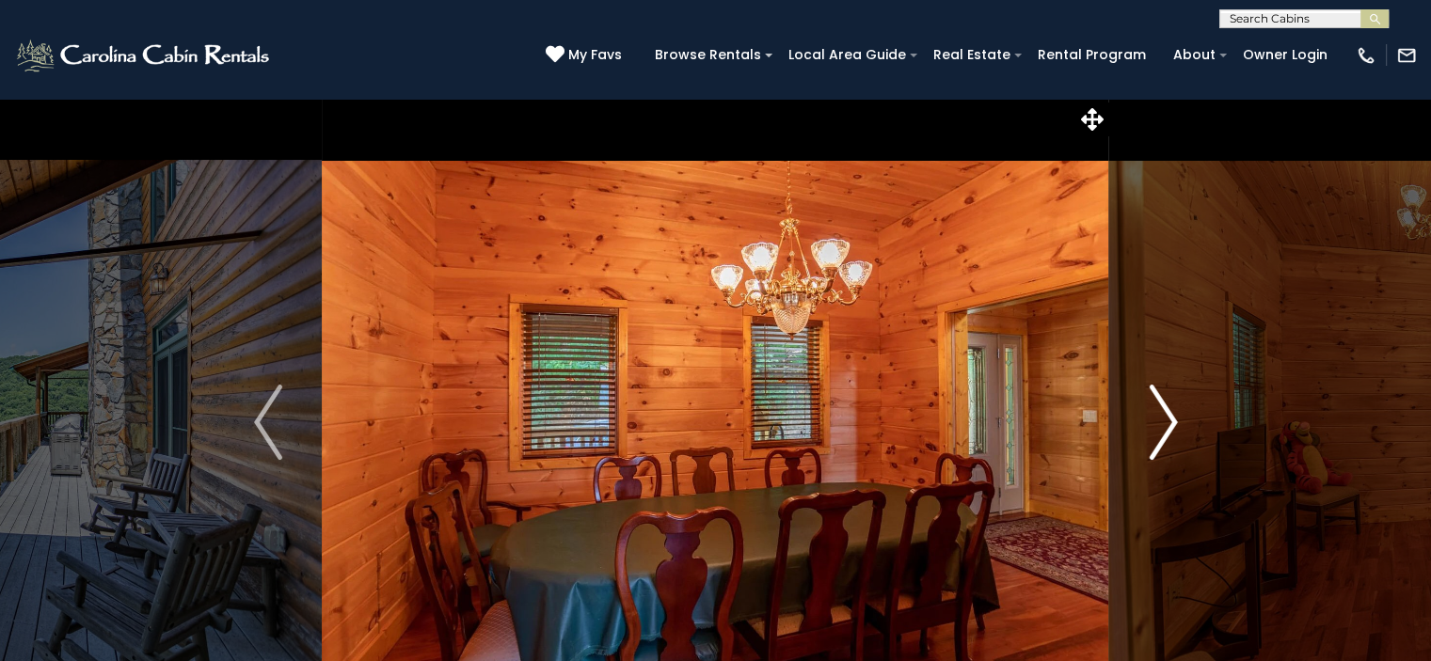
click at [1155, 415] on img "Next" at bounding box center [1163, 422] width 28 height 75
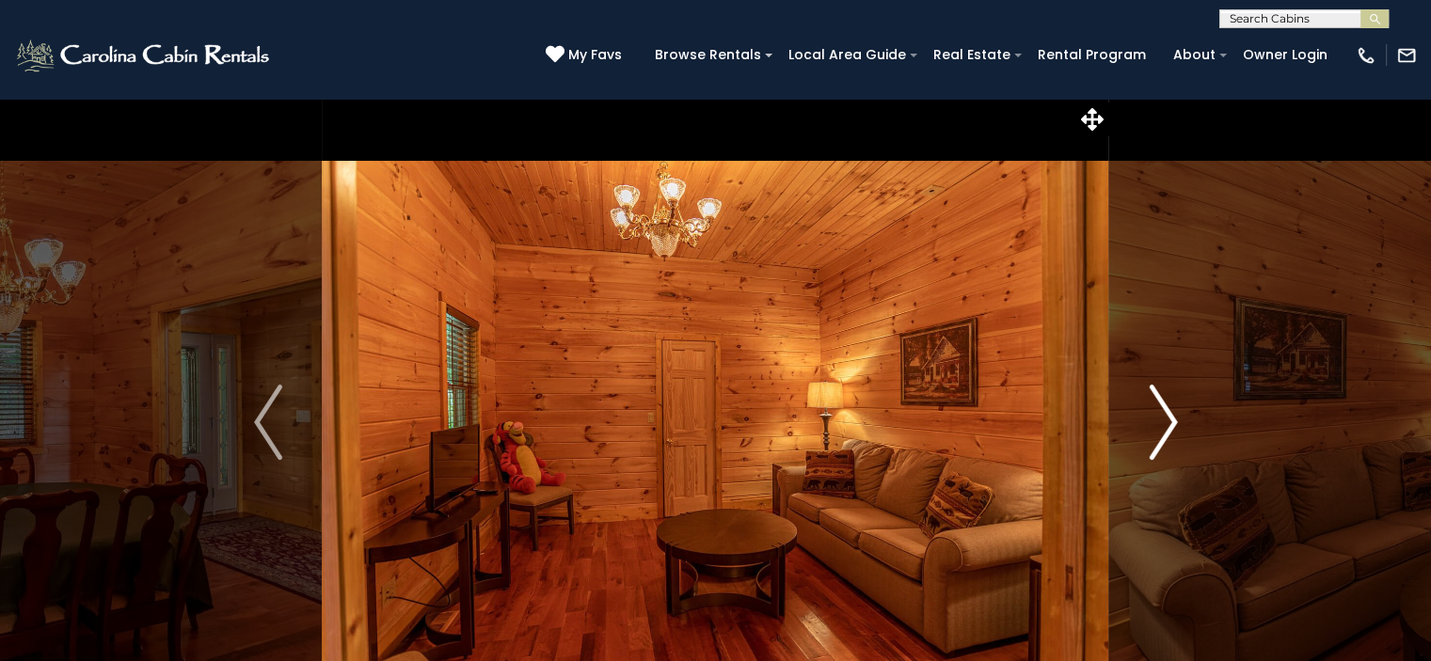
click at [1155, 415] on img "Next" at bounding box center [1163, 422] width 28 height 75
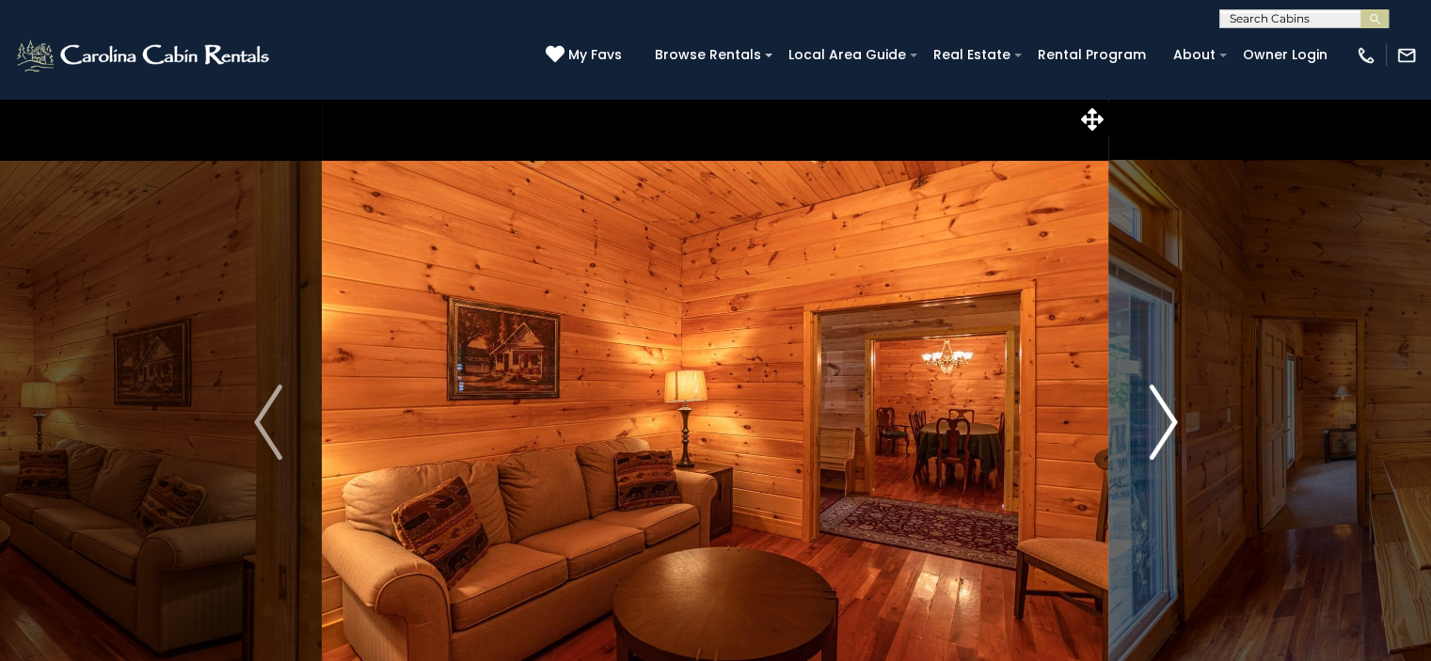
click at [1155, 415] on img "Next" at bounding box center [1163, 422] width 28 height 75
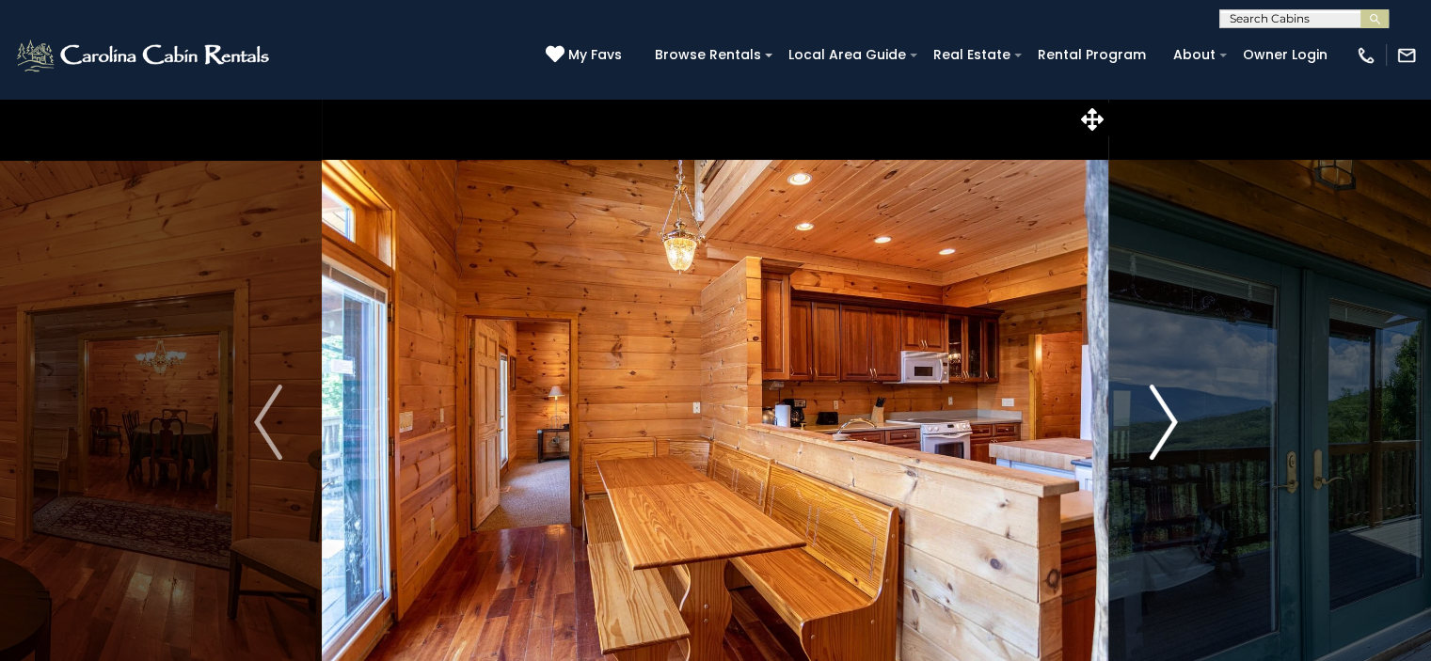
click at [1155, 415] on img "Next" at bounding box center [1163, 422] width 28 height 75
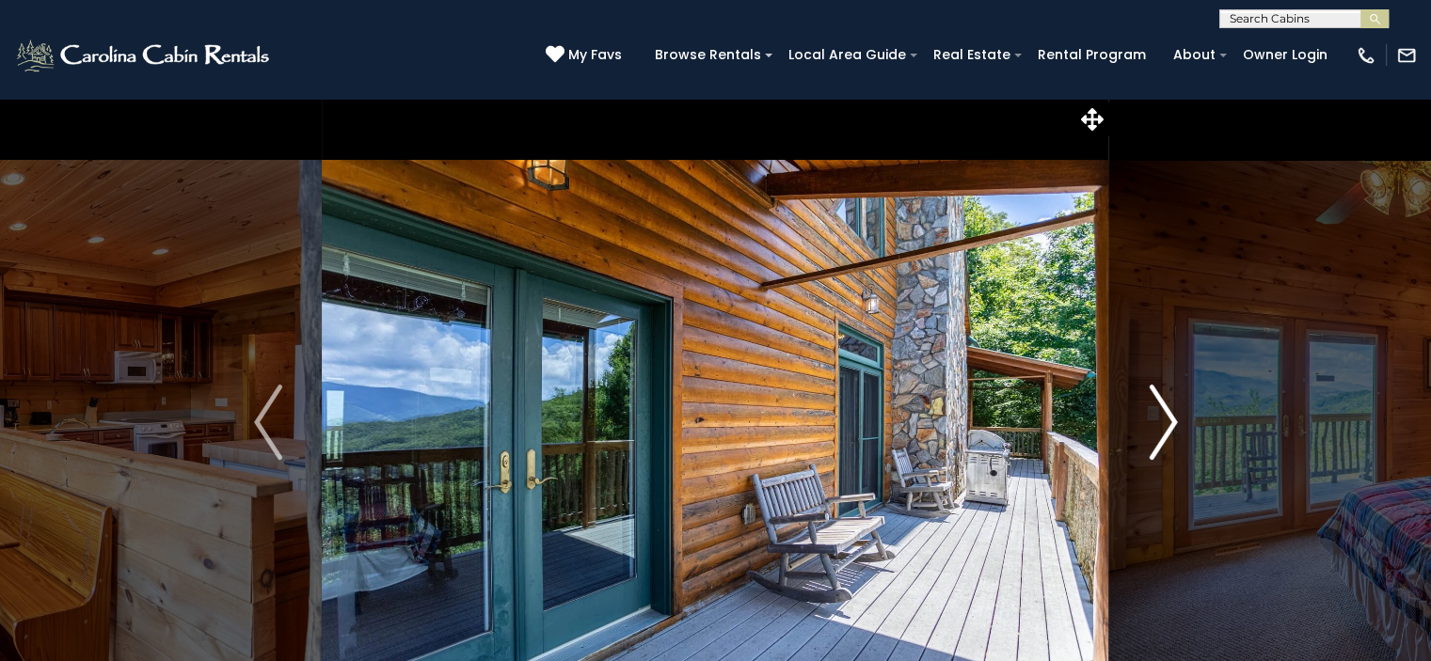
click at [1155, 415] on img "Next" at bounding box center [1163, 422] width 28 height 75
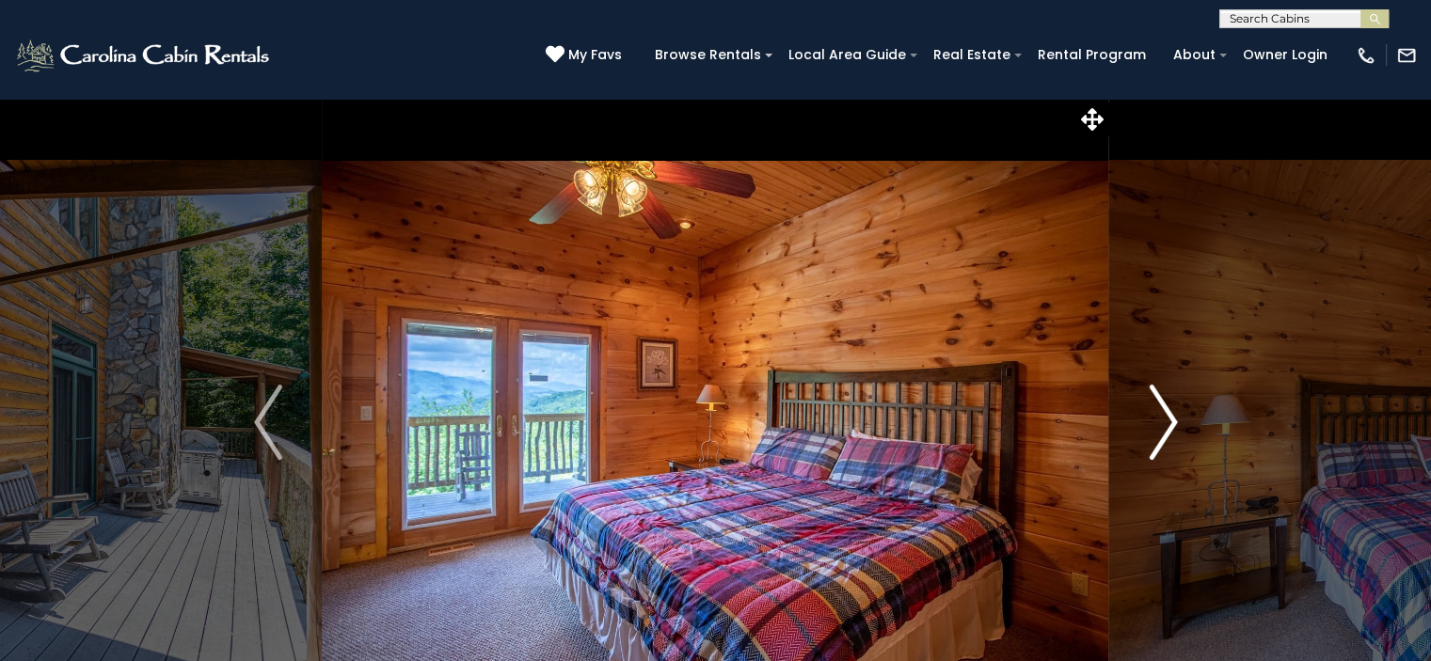
click at [1155, 415] on img "Next" at bounding box center [1163, 422] width 28 height 75
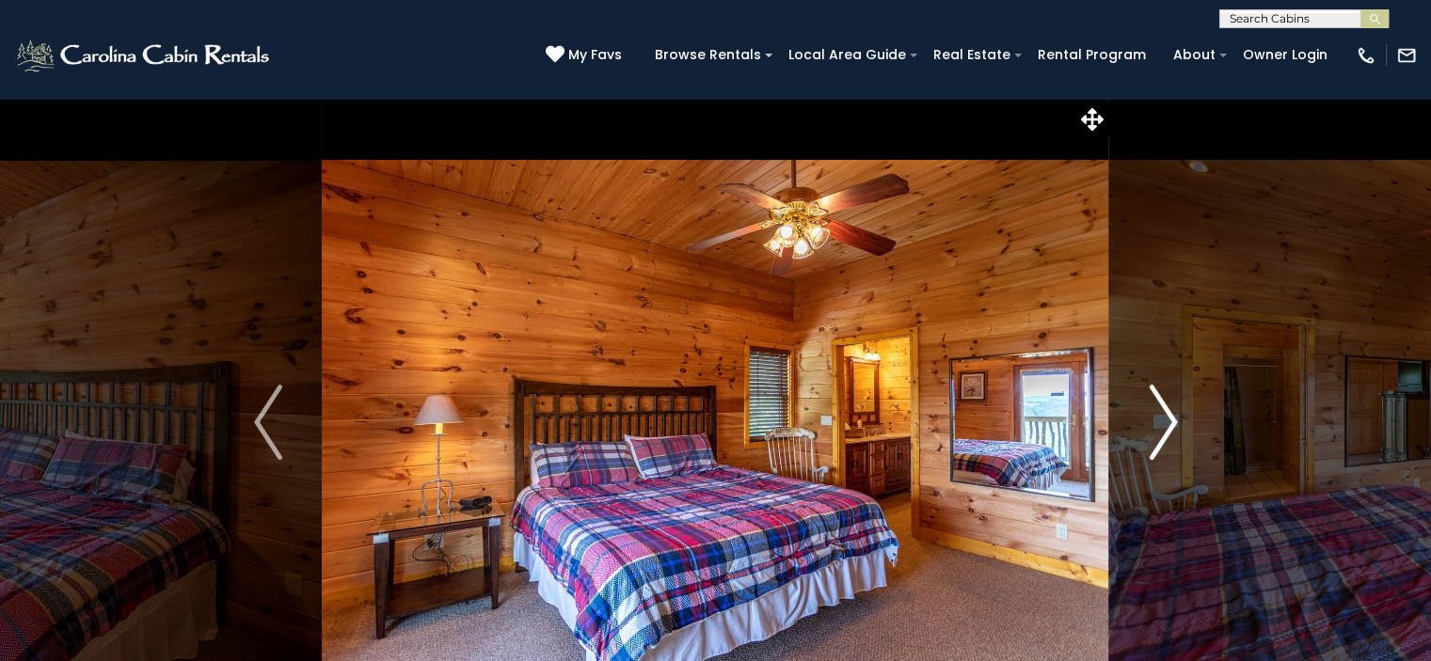
click at [1142, 417] on button "Next" at bounding box center [1163, 422] width 108 height 649
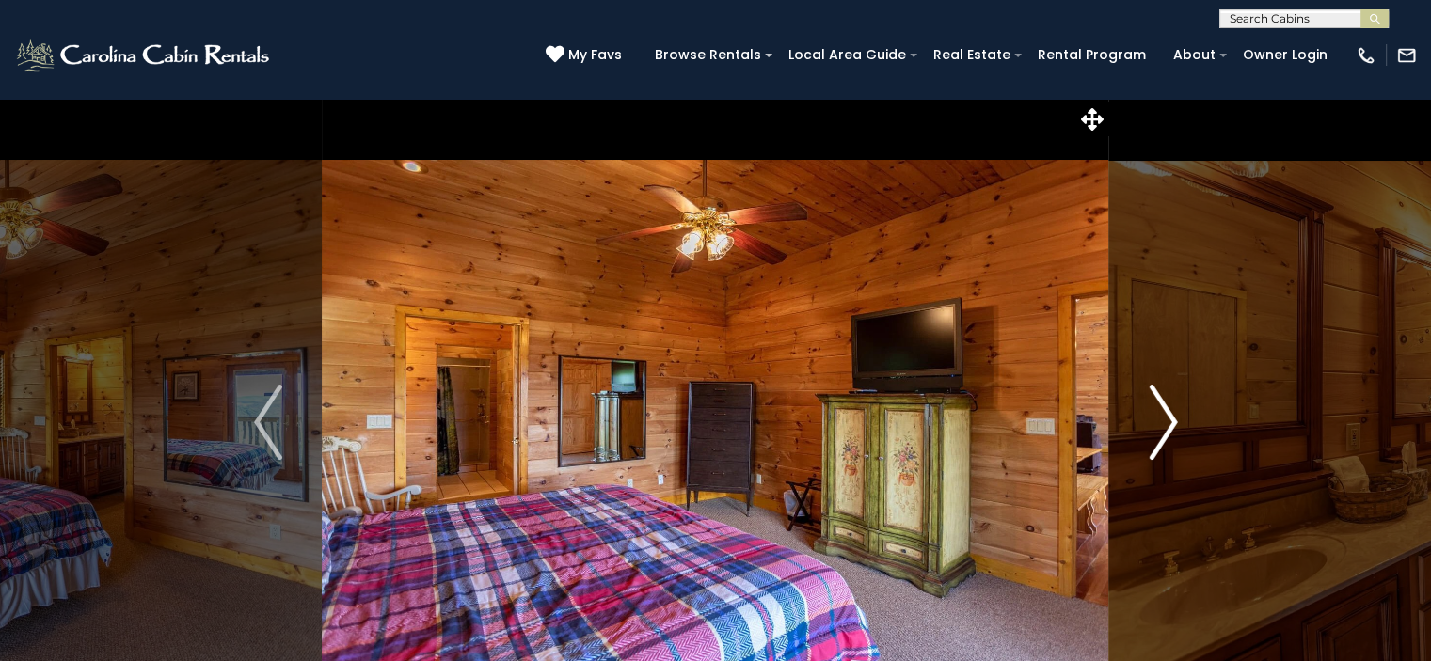
click at [1142, 417] on button "Next" at bounding box center [1163, 422] width 108 height 649
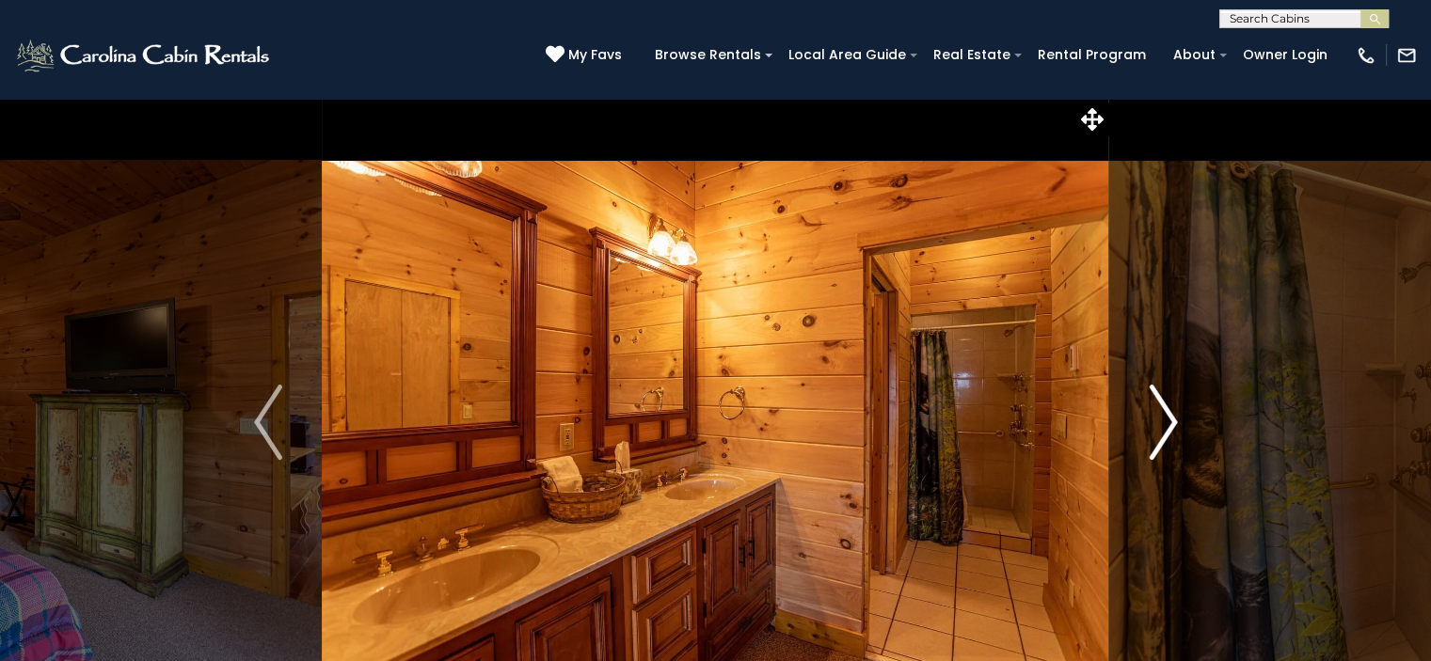
click at [1142, 417] on button "Next" at bounding box center [1163, 422] width 108 height 649
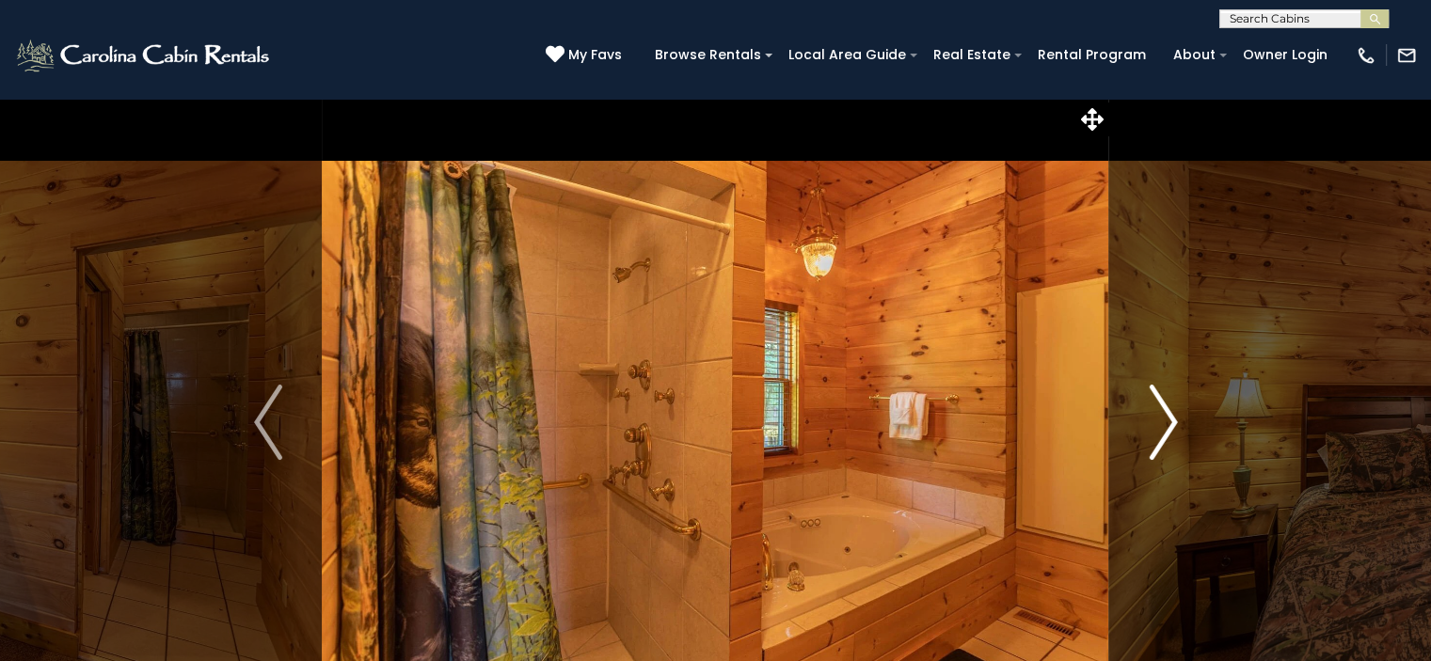
click at [1142, 417] on button "Next" at bounding box center [1163, 422] width 108 height 649
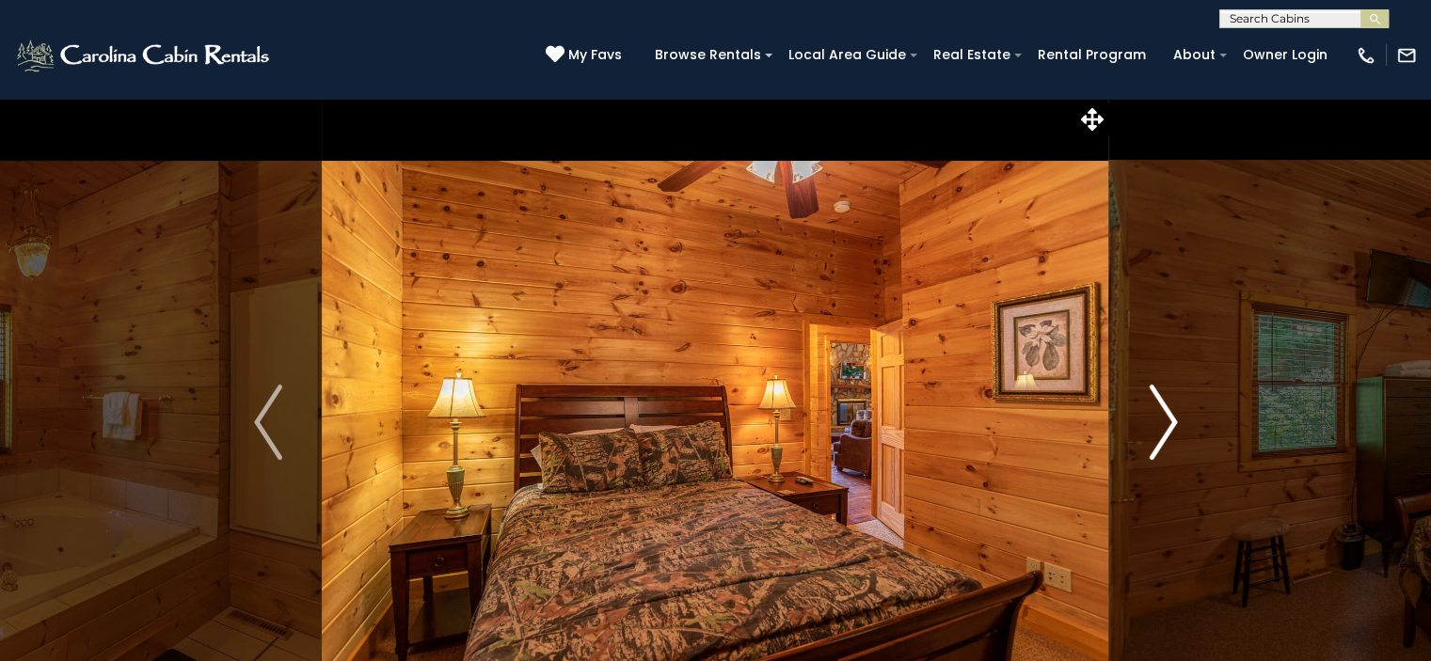
click at [1142, 417] on button "Next" at bounding box center [1163, 422] width 108 height 649
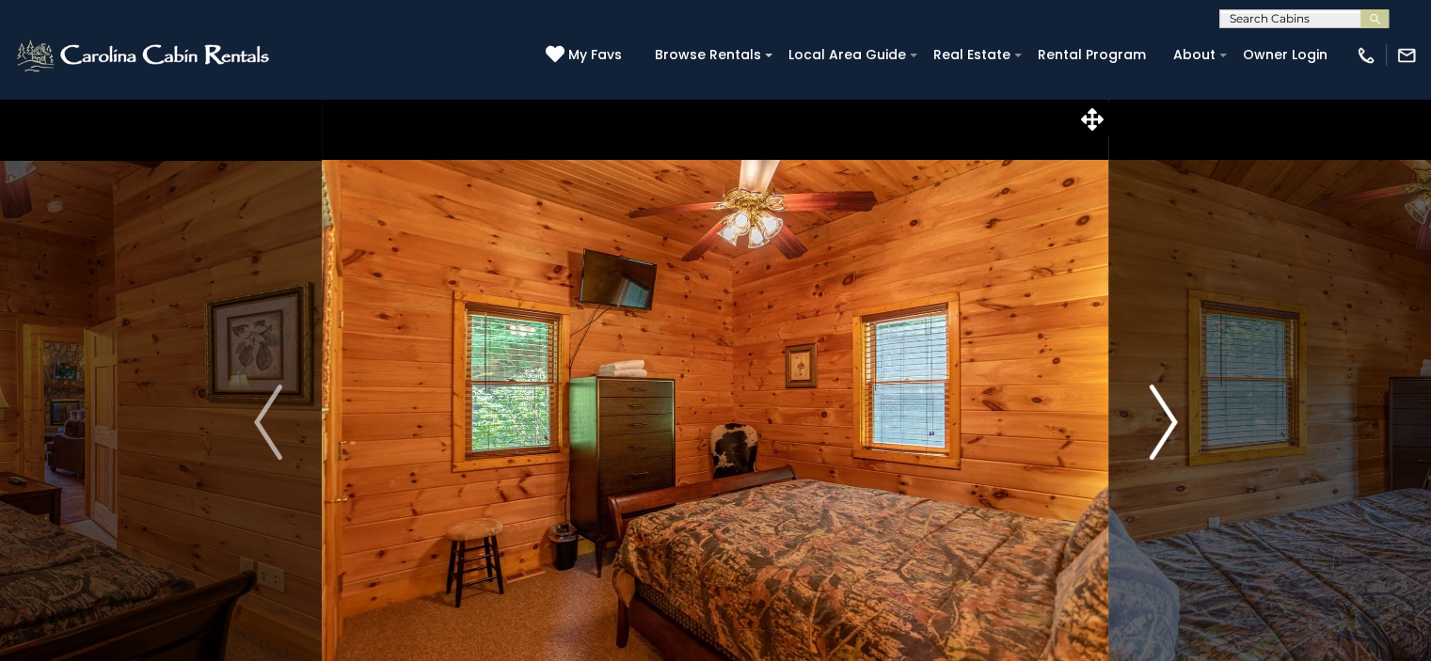
click at [1142, 417] on button "Next" at bounding box center [1163, 422] width 108 height 649
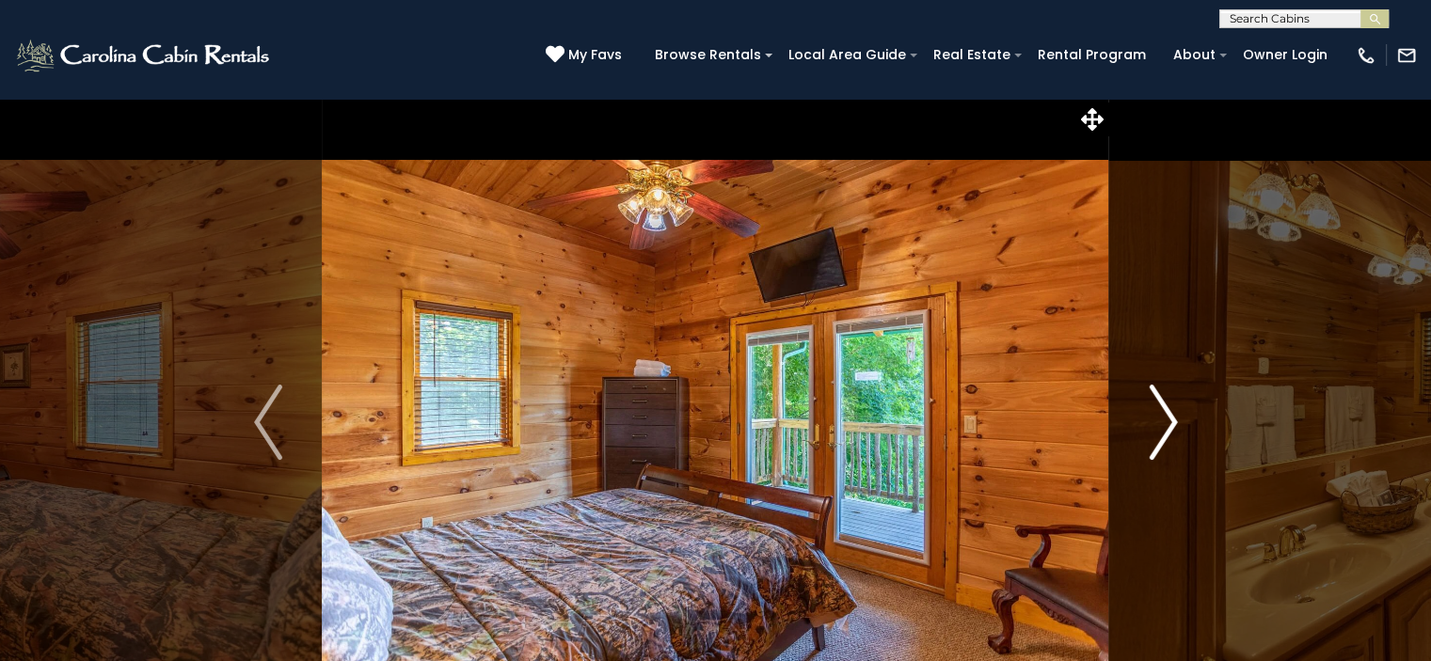
click at [1142, 417] on button "Next" at bounding box center [1163, 422] width 108 height 649
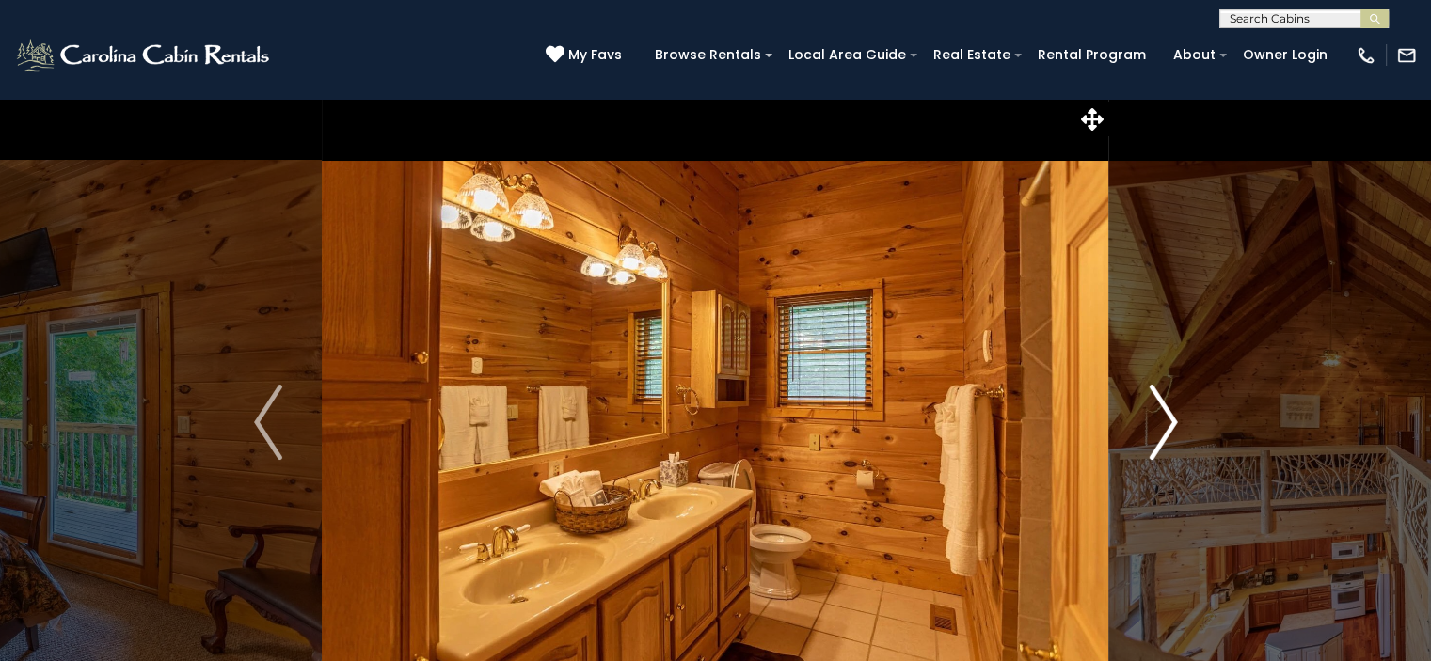
click at [1142, 417] on button "Next" at bounding box center [1163, 422] width 108 height 649
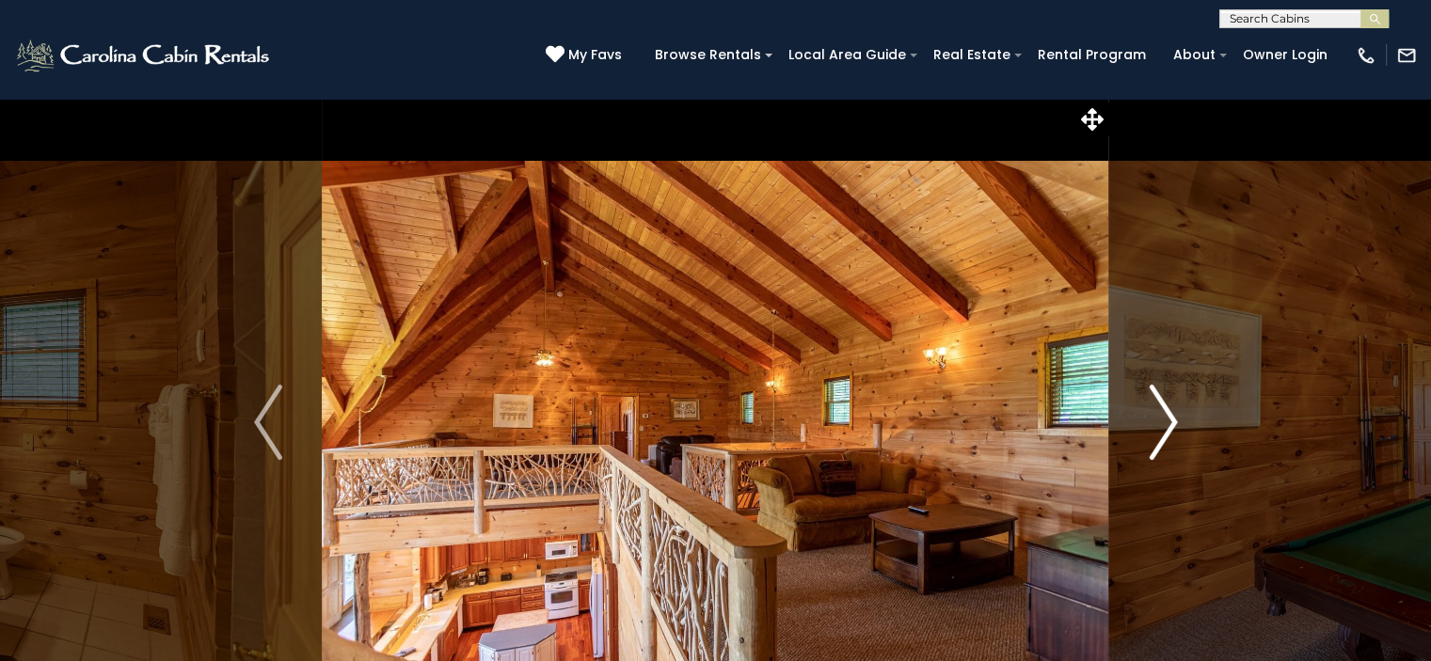
click at [1142, 417] on button "Next" at bounding box center [1163, 422] width 108 height 649
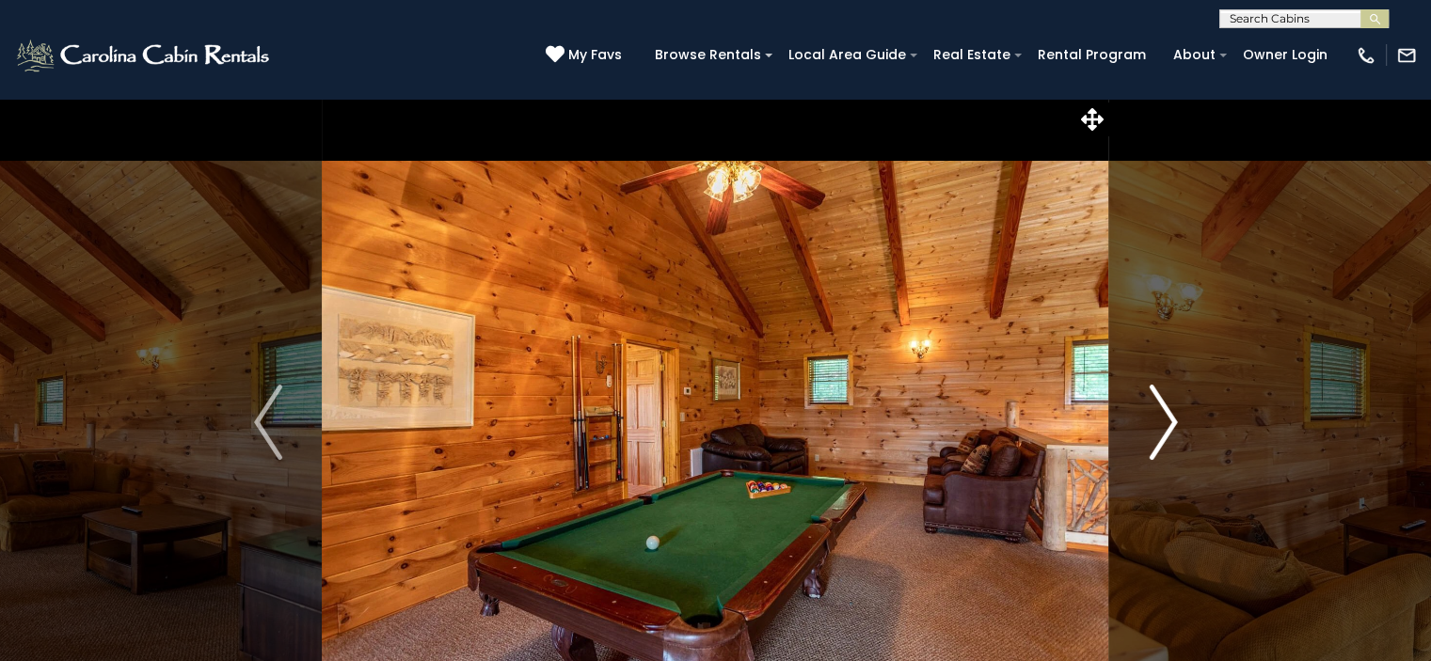
click at [1142, 417] on button "Next" at bounding box center [1163, 422] width 108 height 649
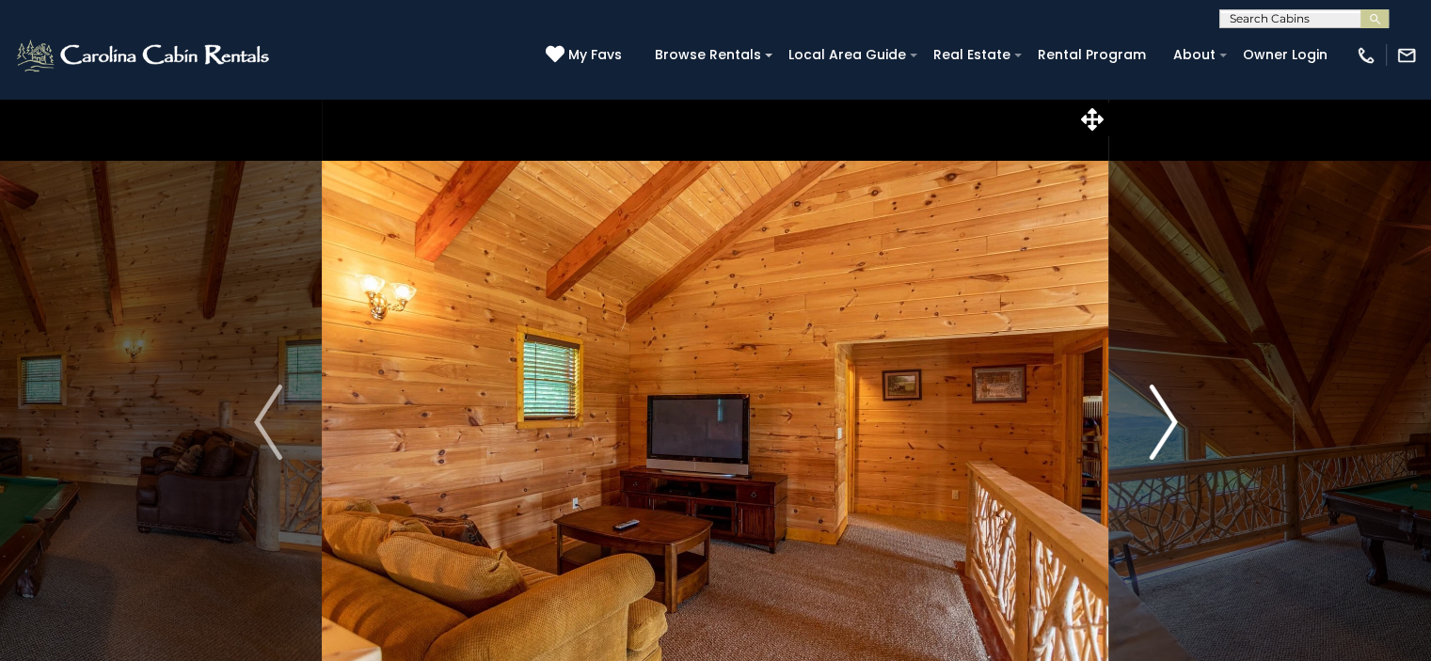
click at [1142, 417] on button "Next" at bounding box center [1163, 422] width 108 height 649
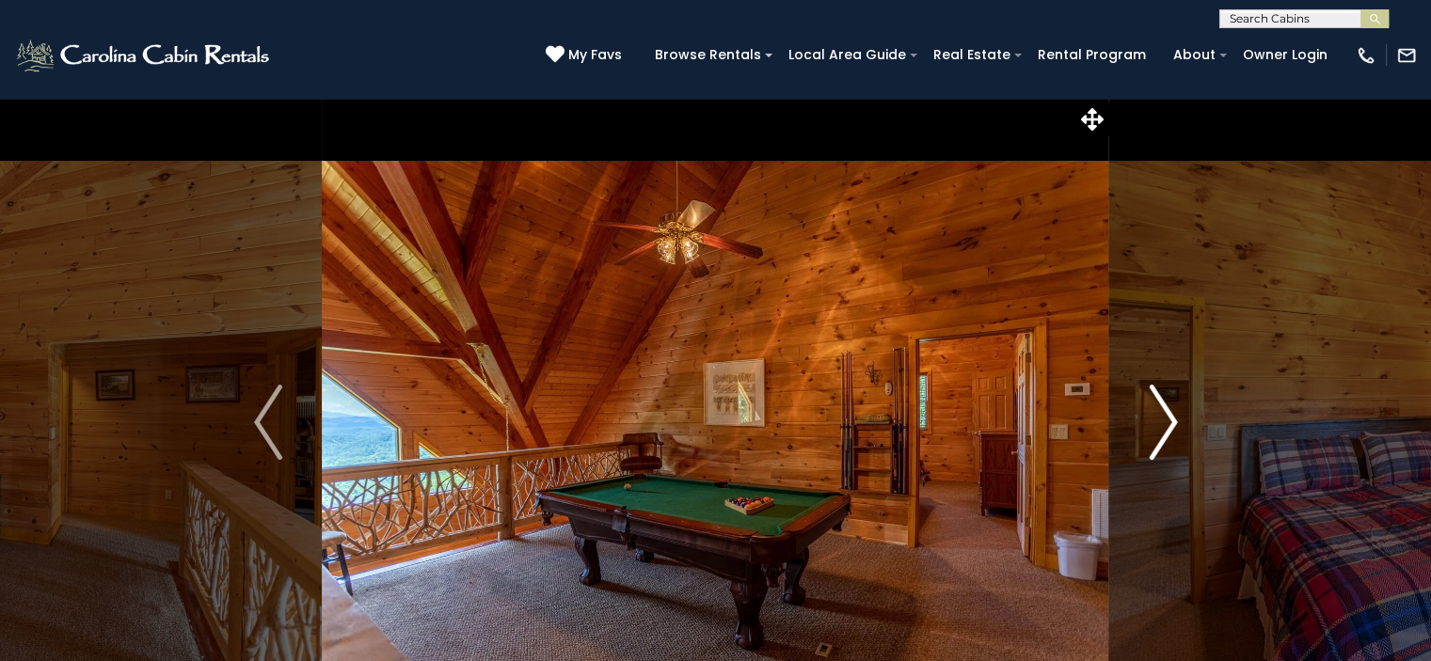
click at [1142, 417] on button "Next" at bounding box center [1163, 422] width 108 height 649
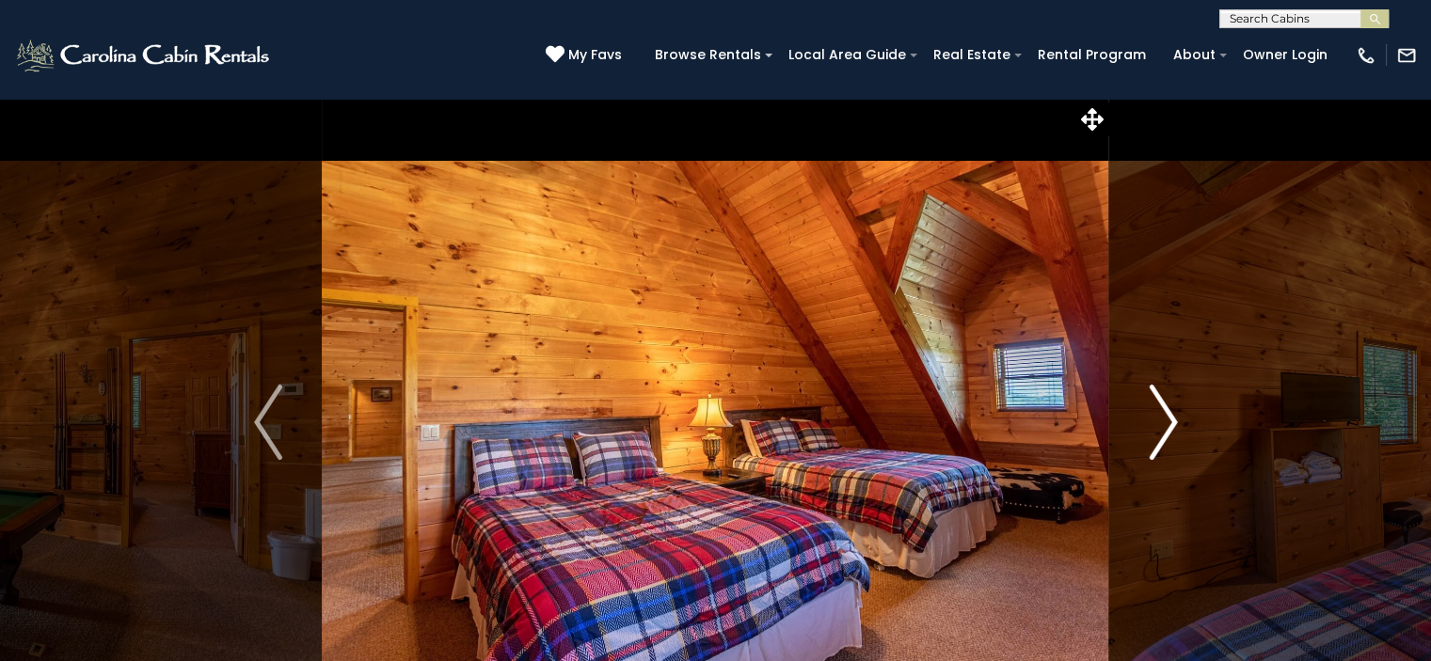
click at [1142, 417] on button "Next" at bounding box center [1163, 422] width 108 height 649
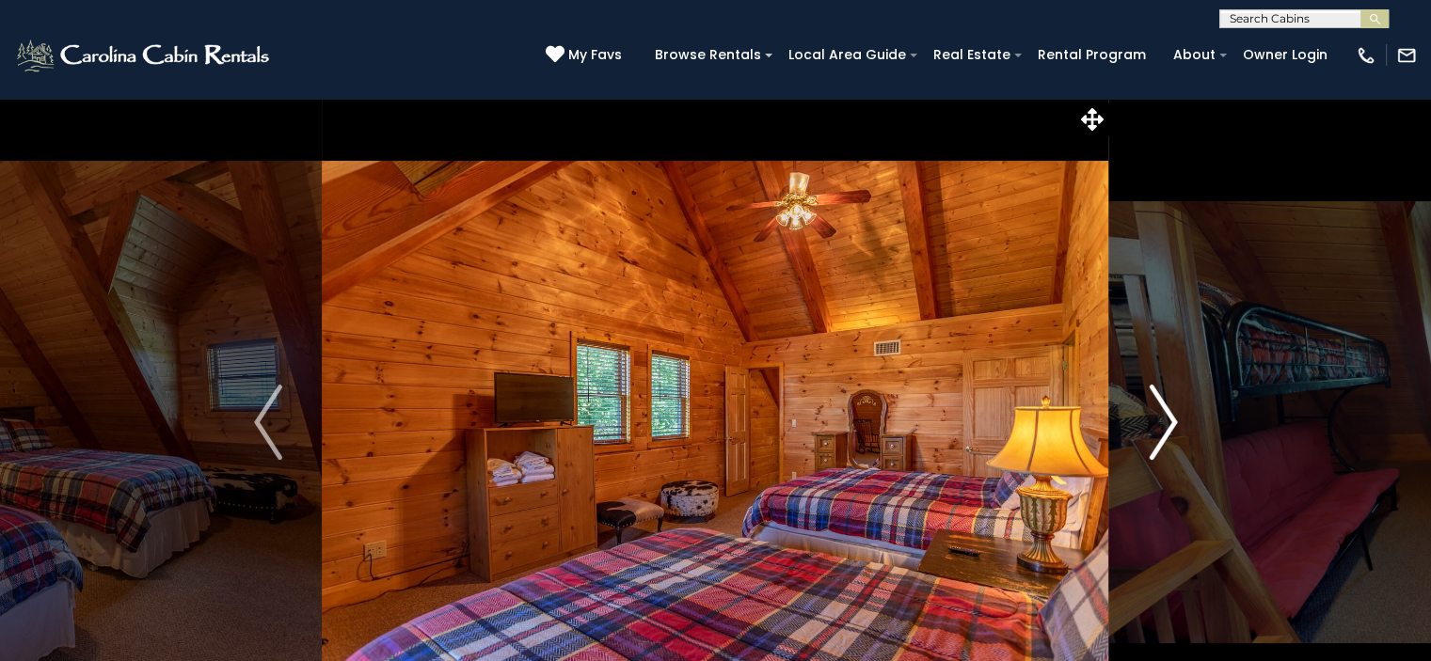
click at [1142, 417] on button "Next" at bounding box center [1163, 422] width 108 height 649
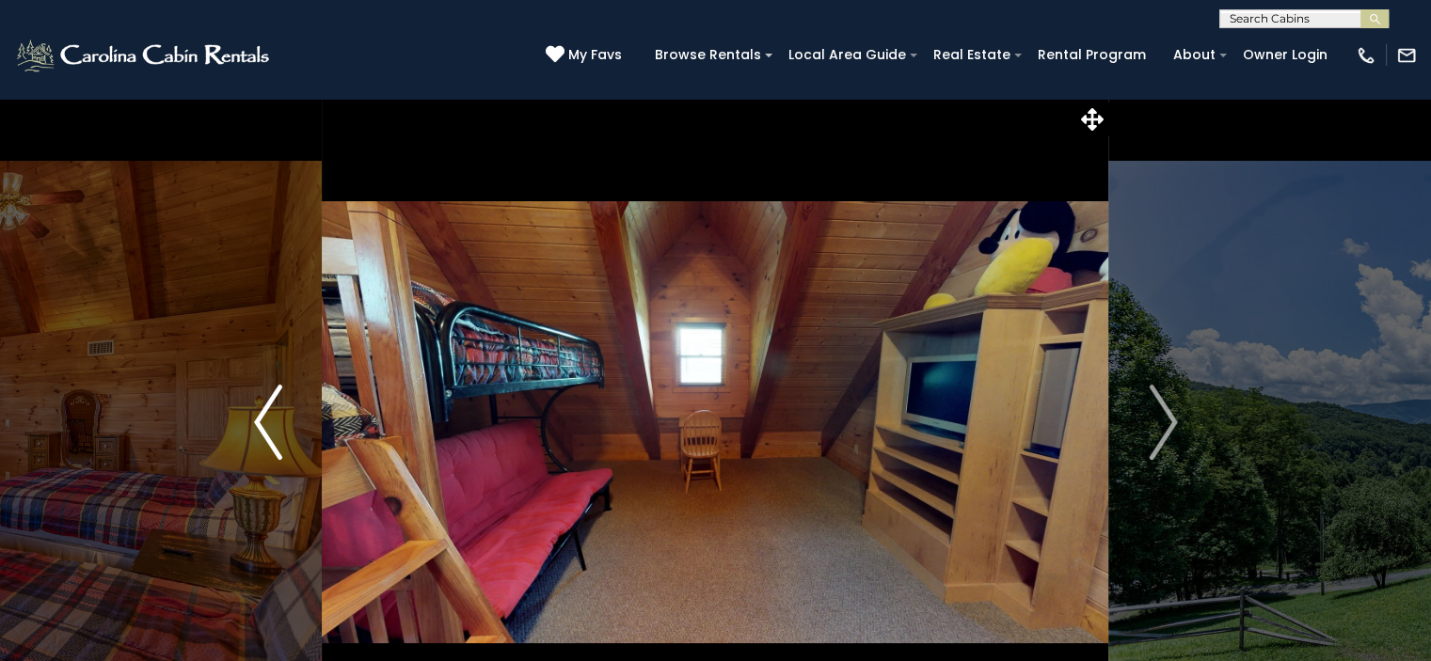
click at [263, 424] on img "Previous" at bounding box center [268, 422] width 28 height 75
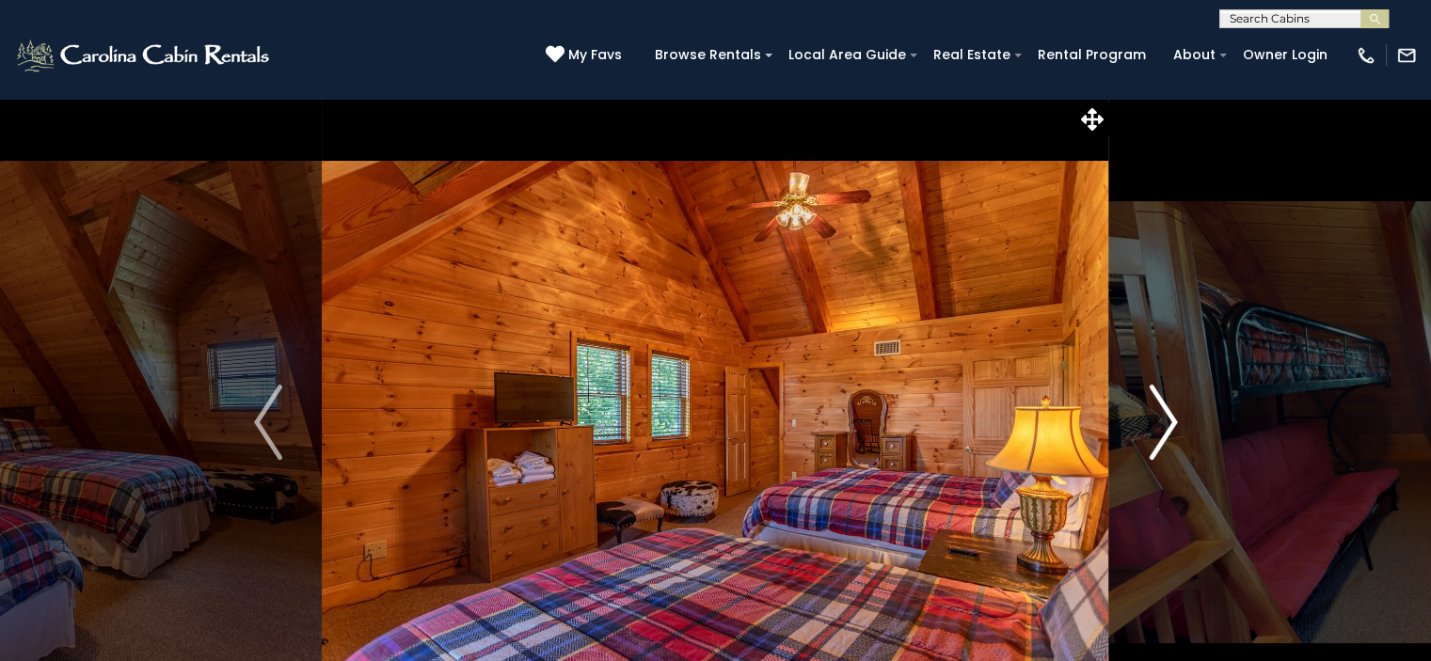
click at [1141, 418] on button "Next" at bounding box center [1163, 422] width 108 height 649
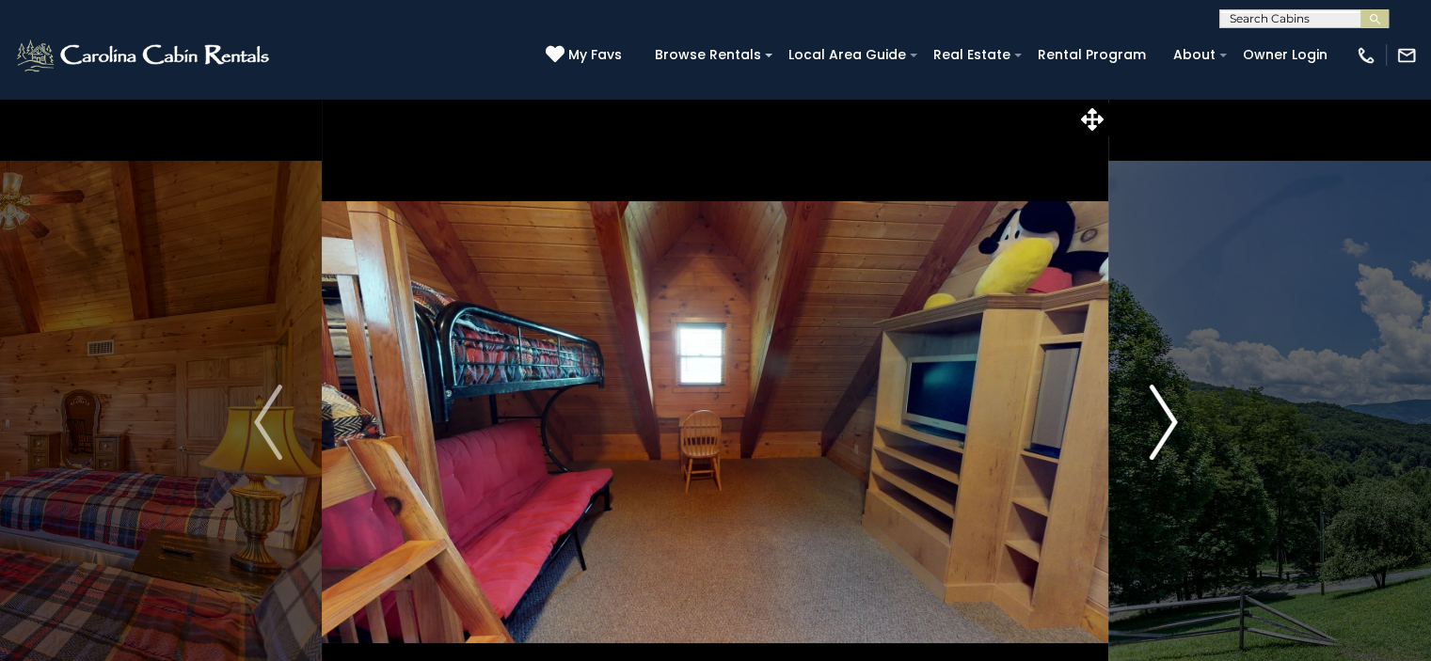
click at [1141, 418] on button "Next" at bounding box center [1163, 422] width 108 height 649
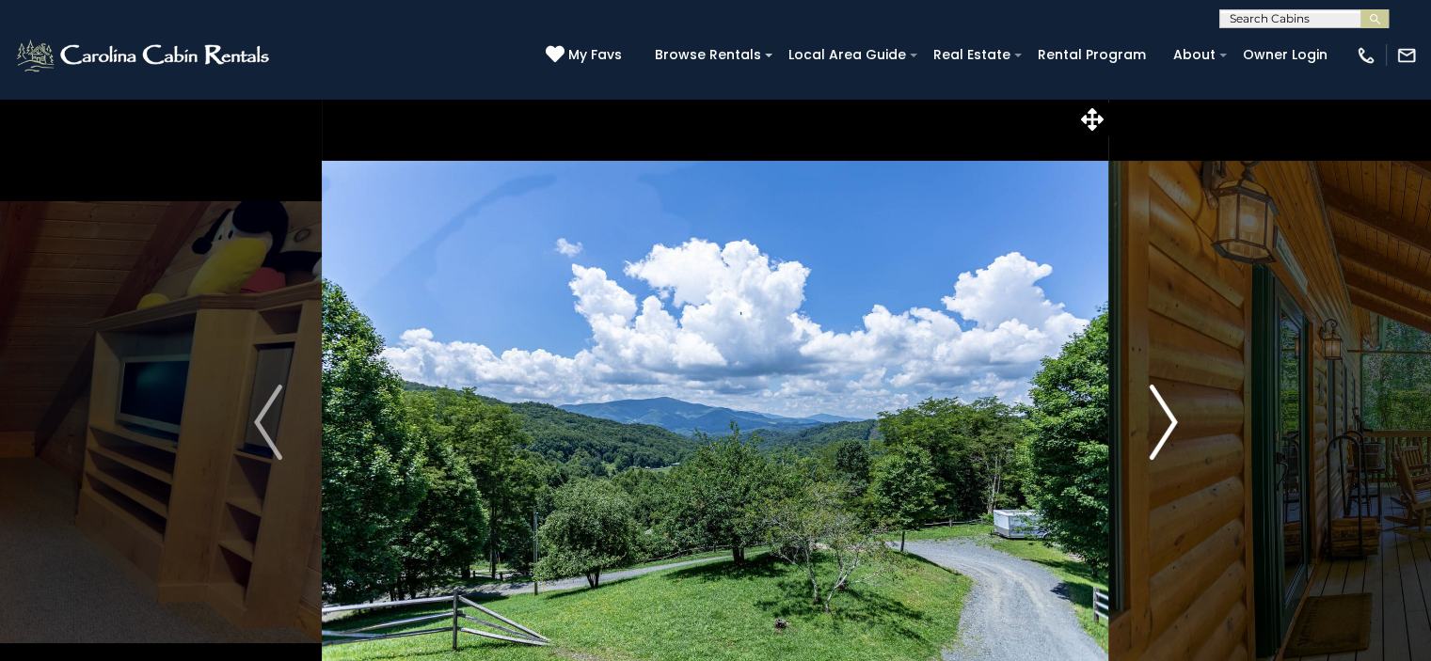
click at [1141, 418] on button "Next" at bounding box center [1163, 422] width 108 height 649
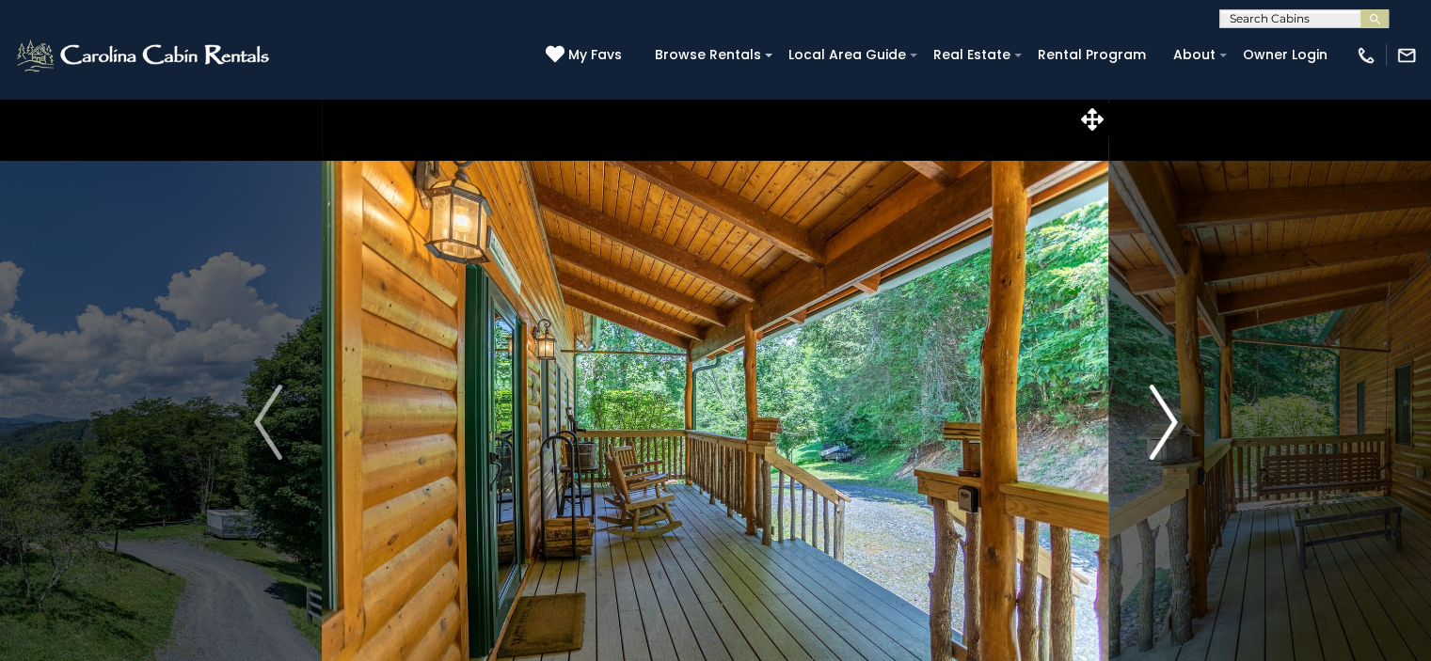
click at [1141, 418] on button "Next" at bounding box center [1163, 422] width 108 height 649
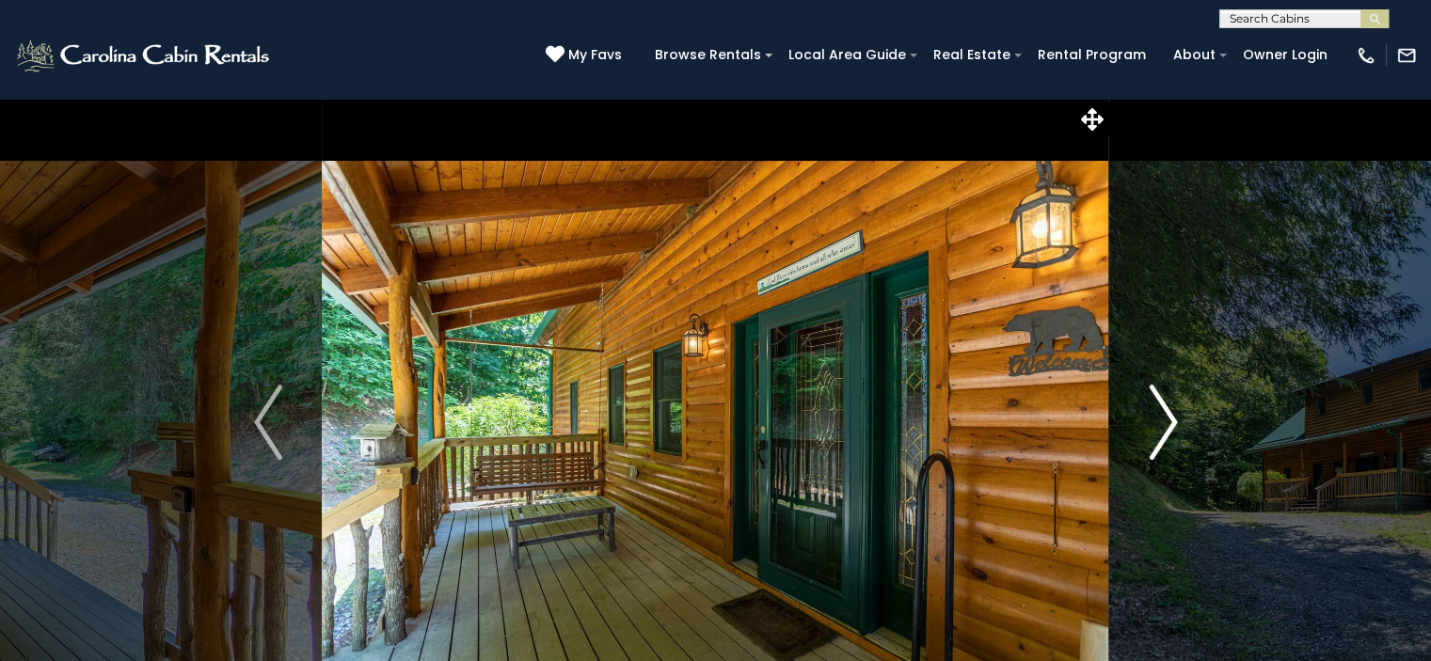
click at [1141, 418] on button "Next" at bounding box center [1163, 422] width 108 height 649
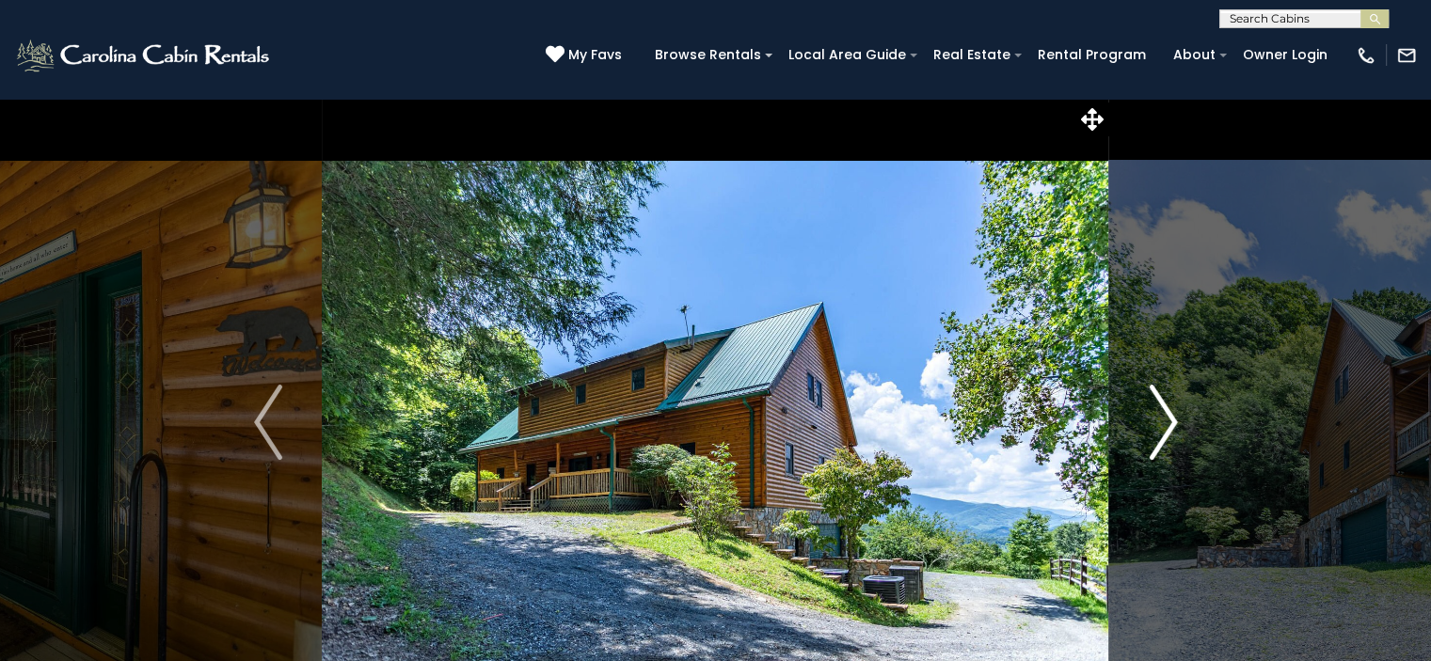
click at [1141, 418] on button "Next" at bounding box center [1163, 422] width 108 height 649
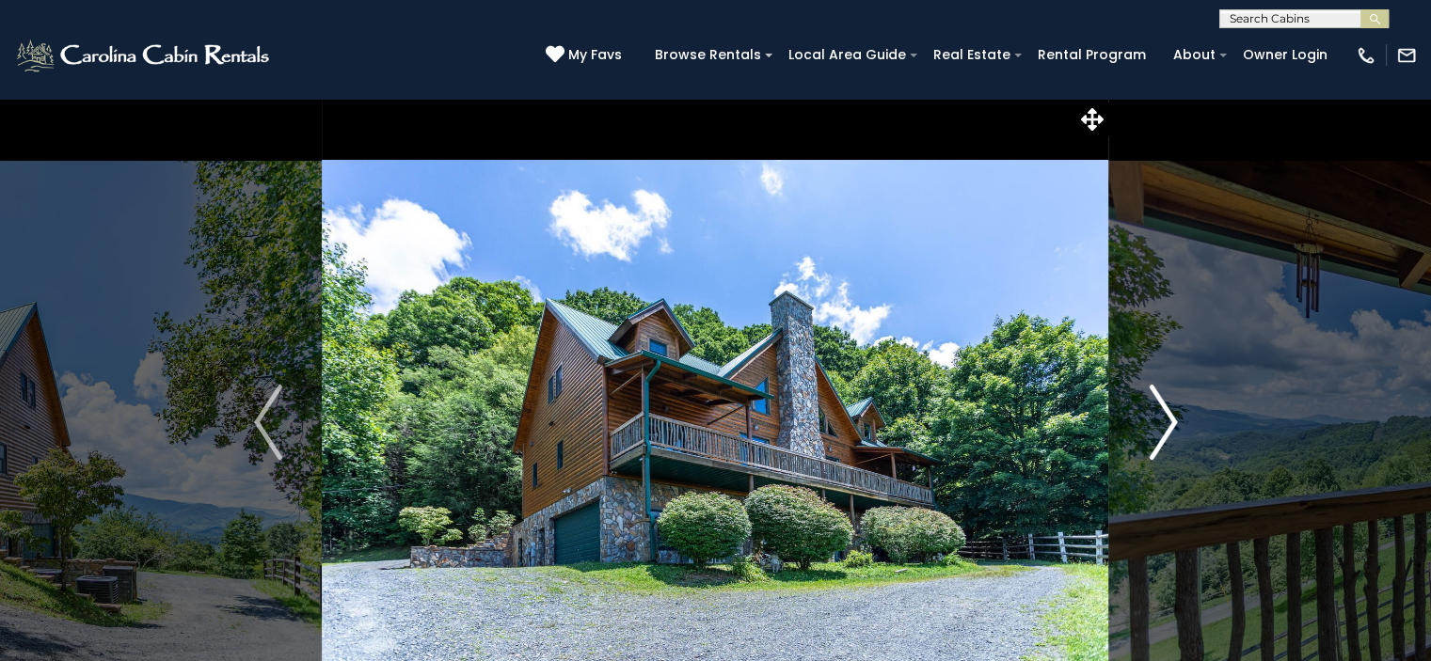
click at [1141, 418] on button "Next" at bounding box center [1163, 422] width 108 height 649
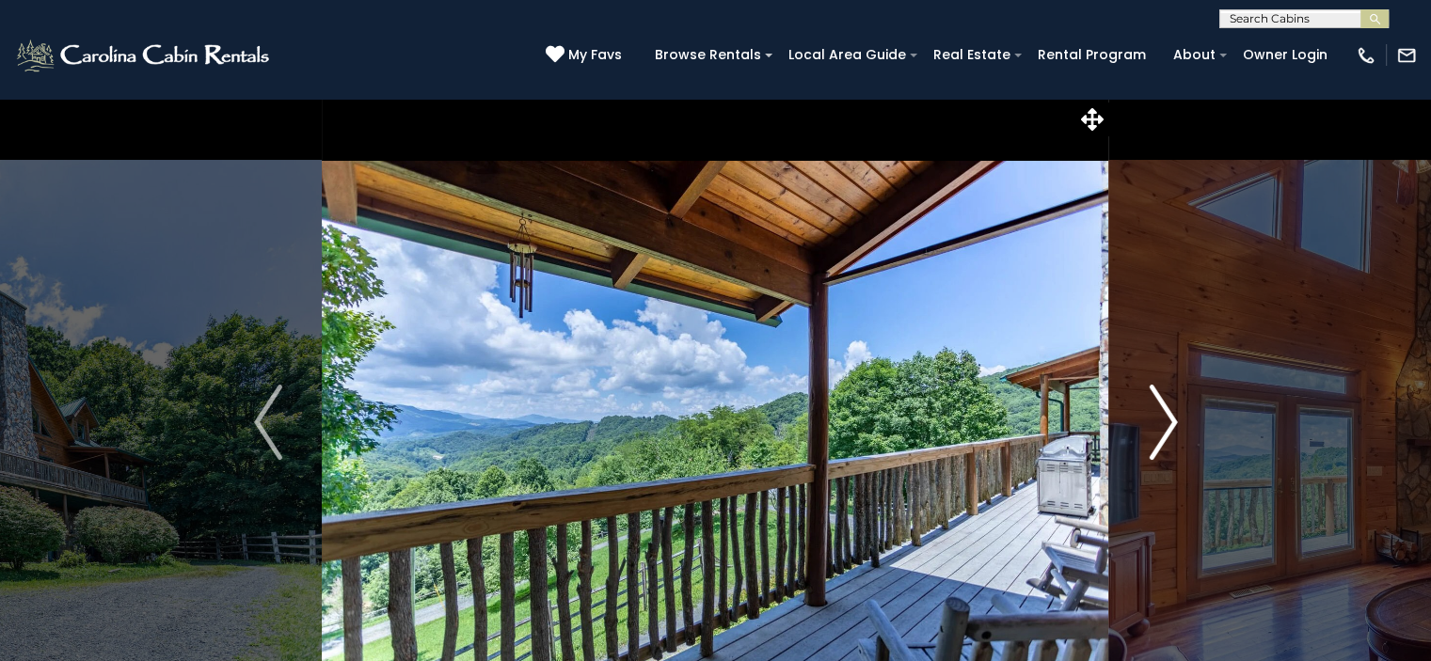
click at [1141, 418] on button "Next" at bounding box center [1163, 422] width 108 height 649
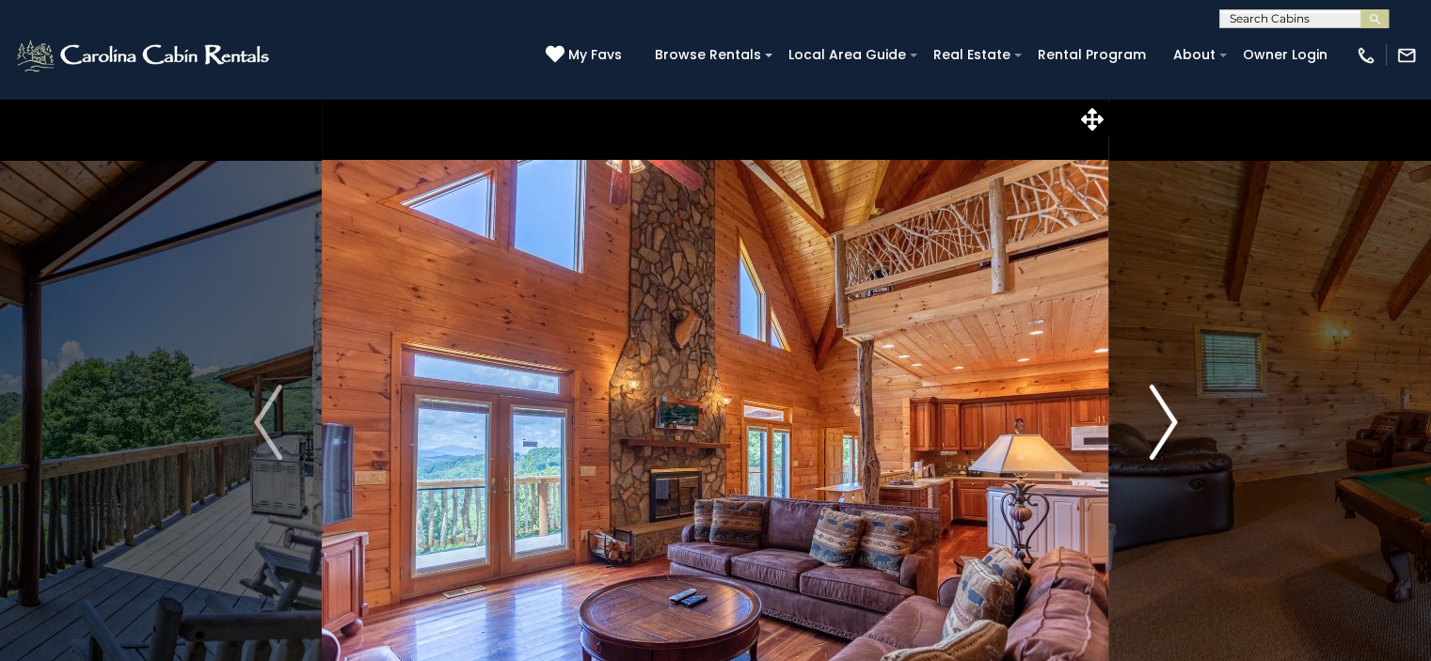
click at [1141, 418] on button "Next" at bounding box center [1163, 422] width 108 height 649
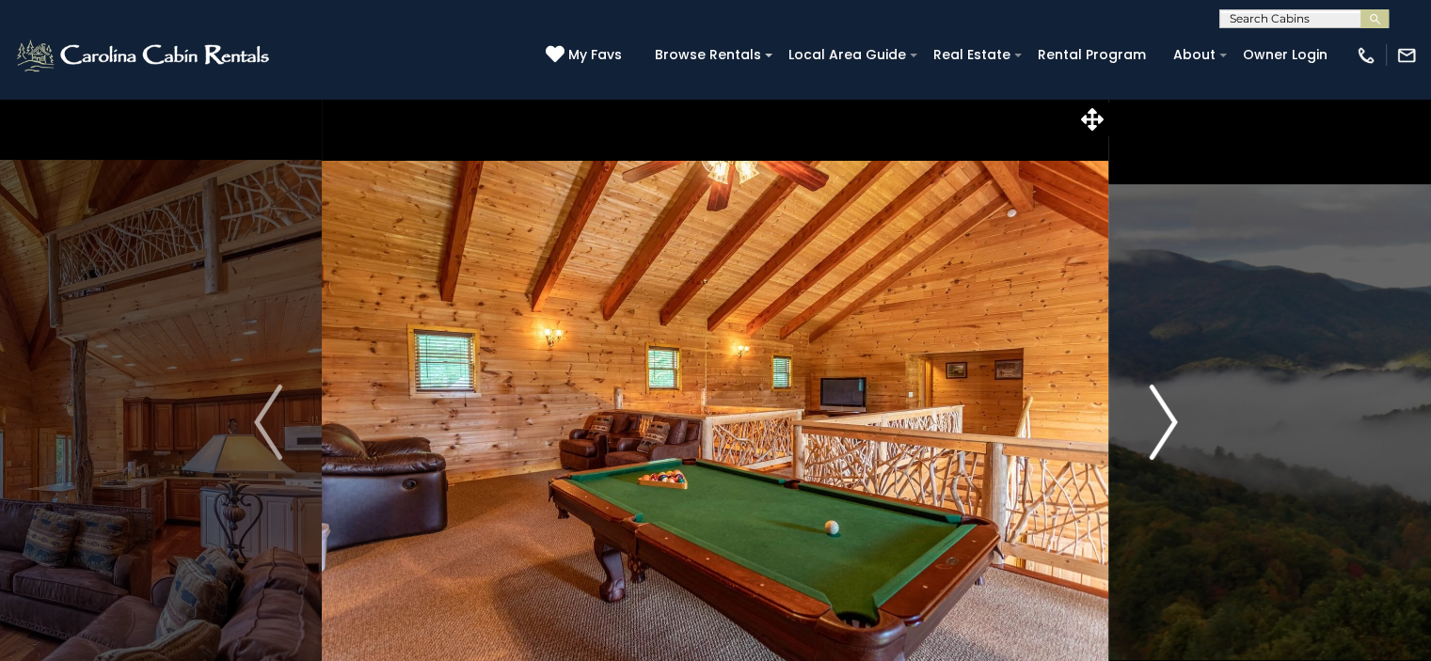
click at [1141, 418] on button "Next" at bounding box center [1163, 422] width 108 height 649
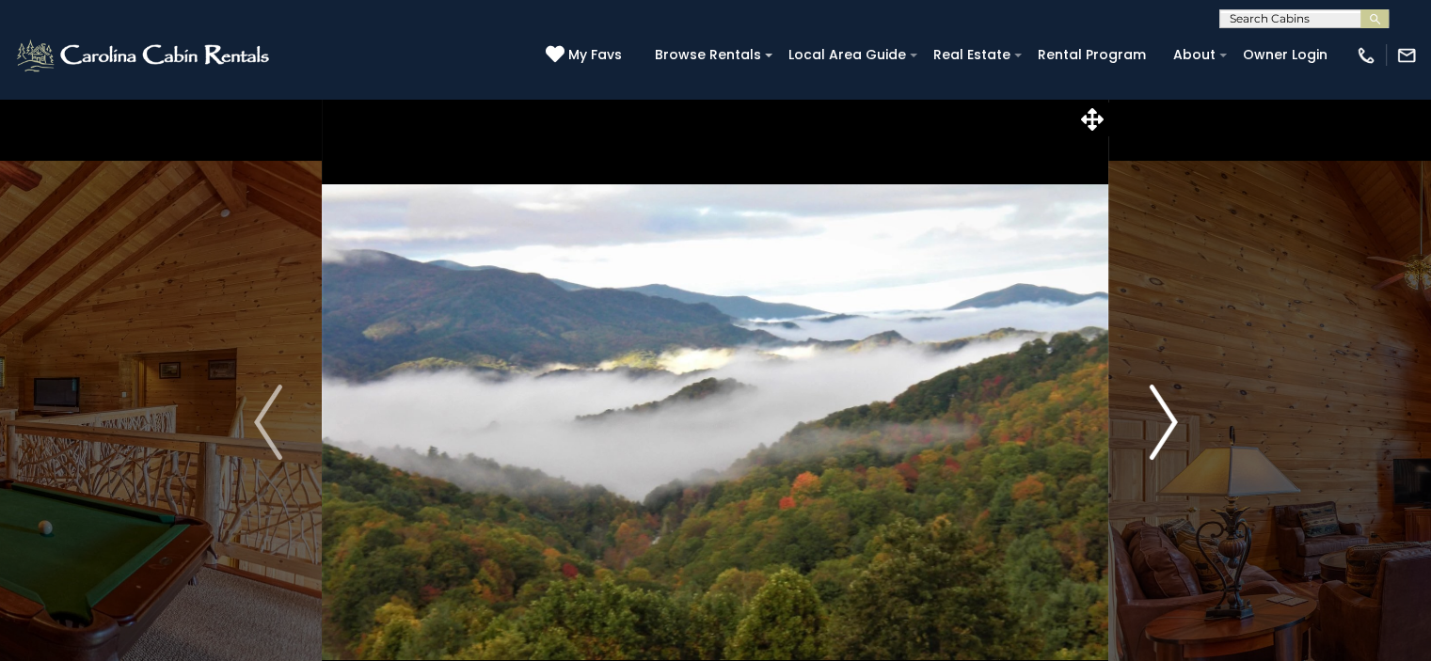
click at [1141, 418] on button "Next" at bounding box center [1163, 422] width 108 height 649
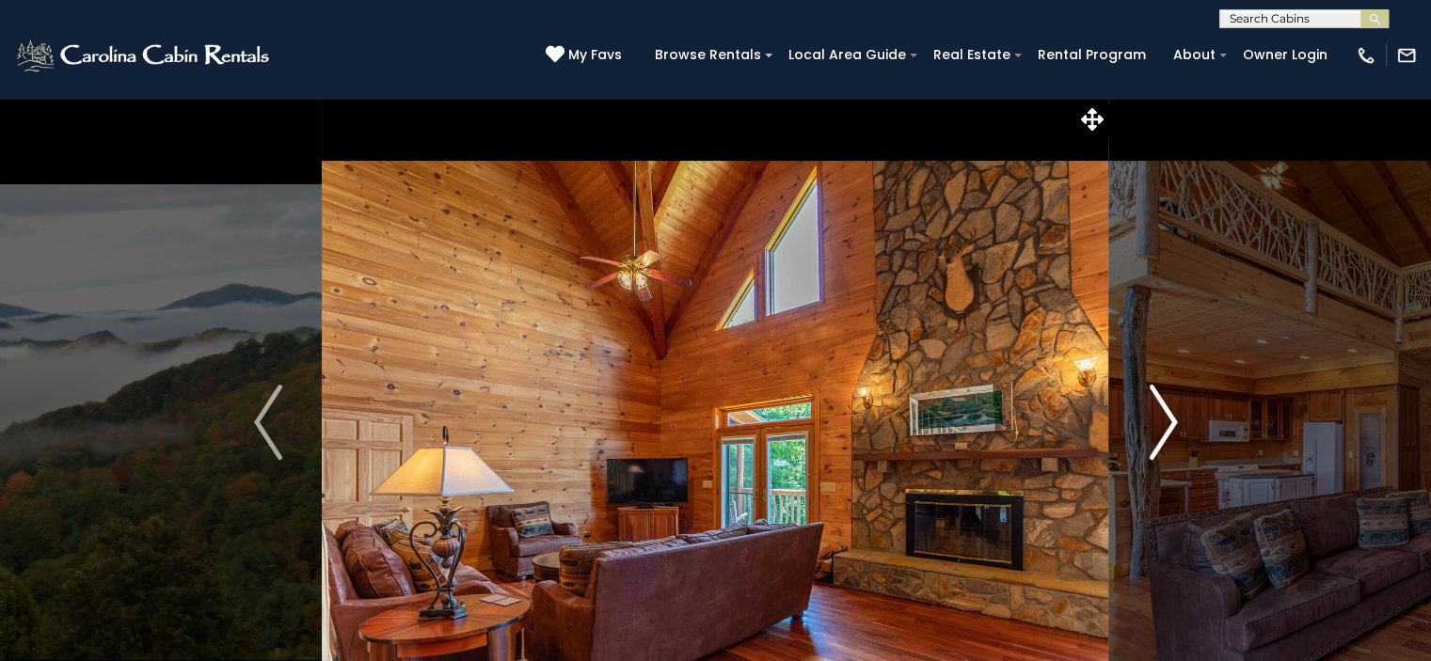
click at [1141, 418] on button "Next" at bounding box center [1163, 422] width 108 height 649
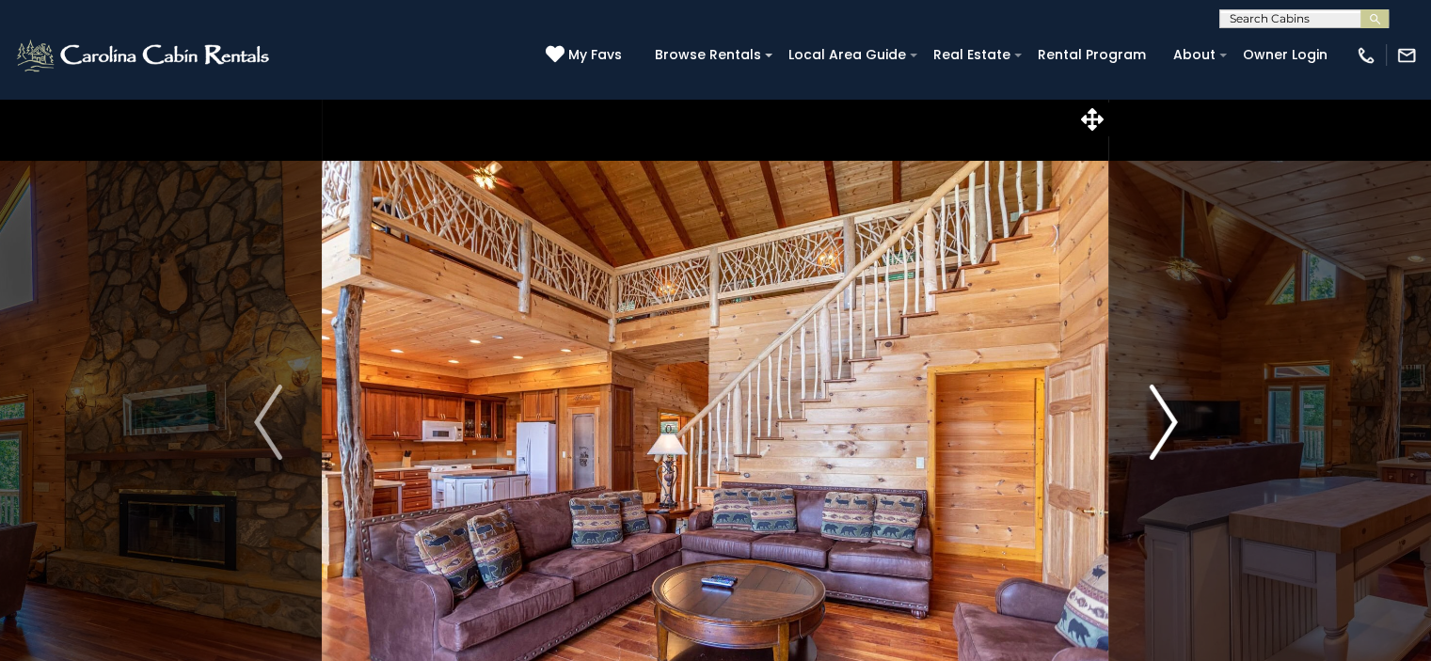
click at [1141, 418] on button "Next" at bounding box center [1163, 422] width 108 height 649
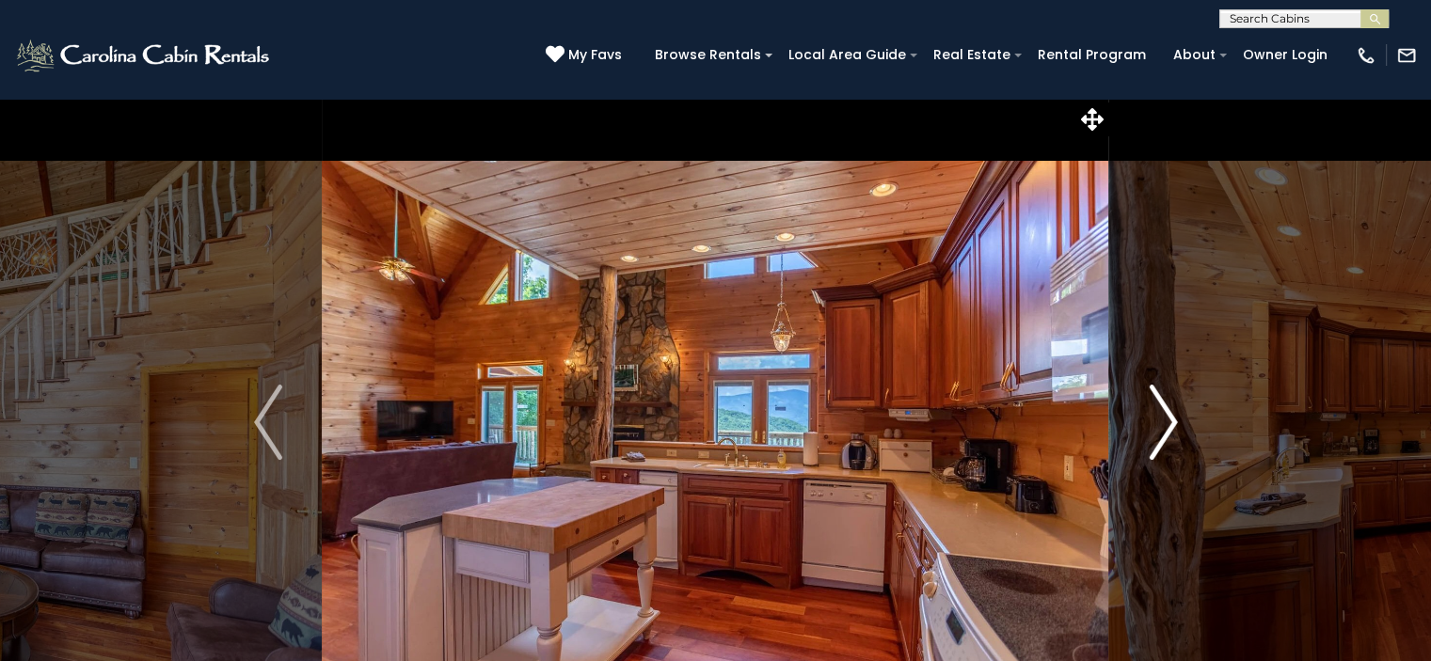
click at [1141, 418] on button "Next" at bounding box center [1163, 422] width 108 height 649
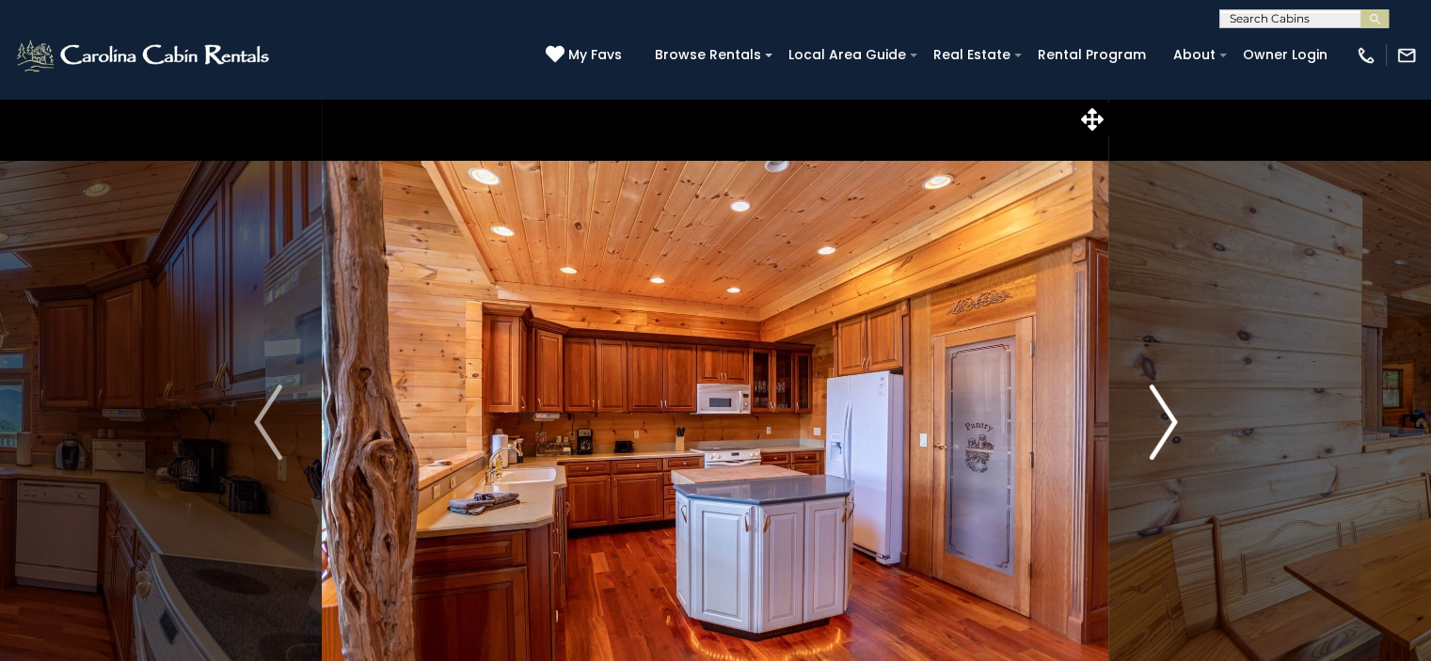
click at [1141, 418] on button "Next" at bounding box center [1163, 422] width 108 height 649
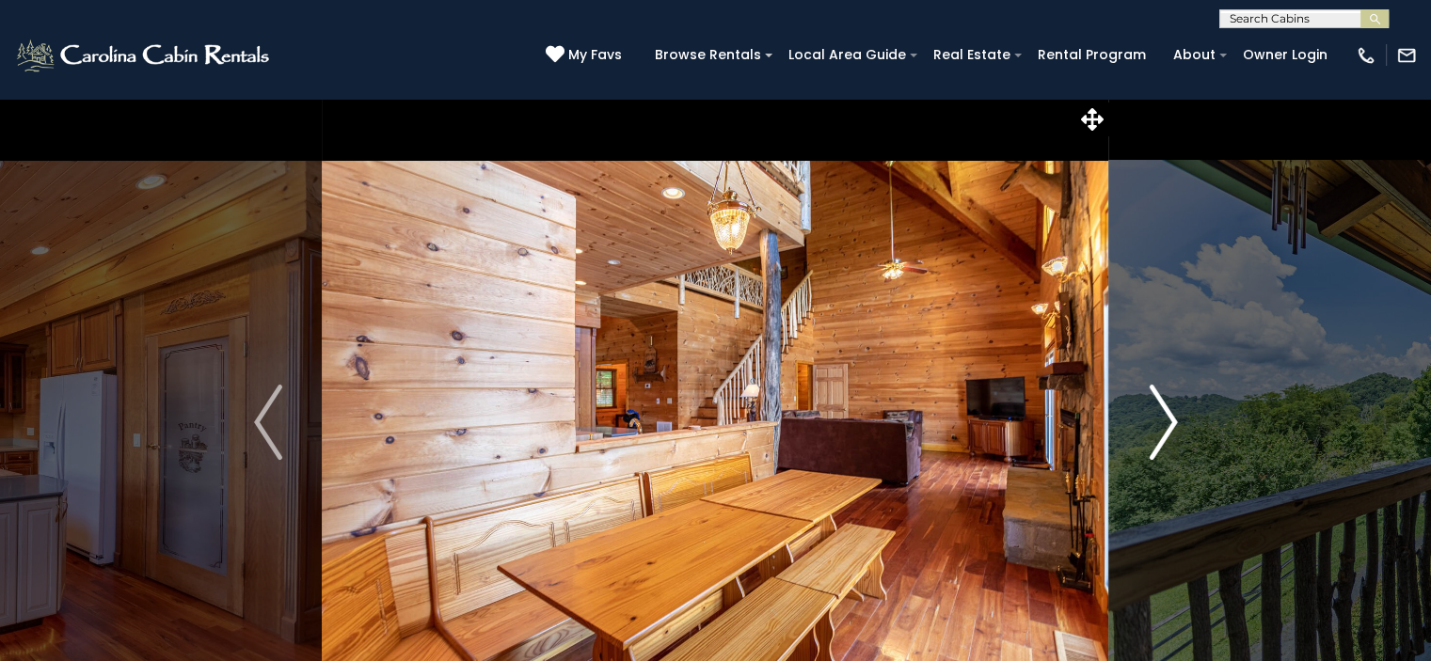
click at [1141, 418] on button "Next" at bounding box center [1163, 422] width 108 height 649
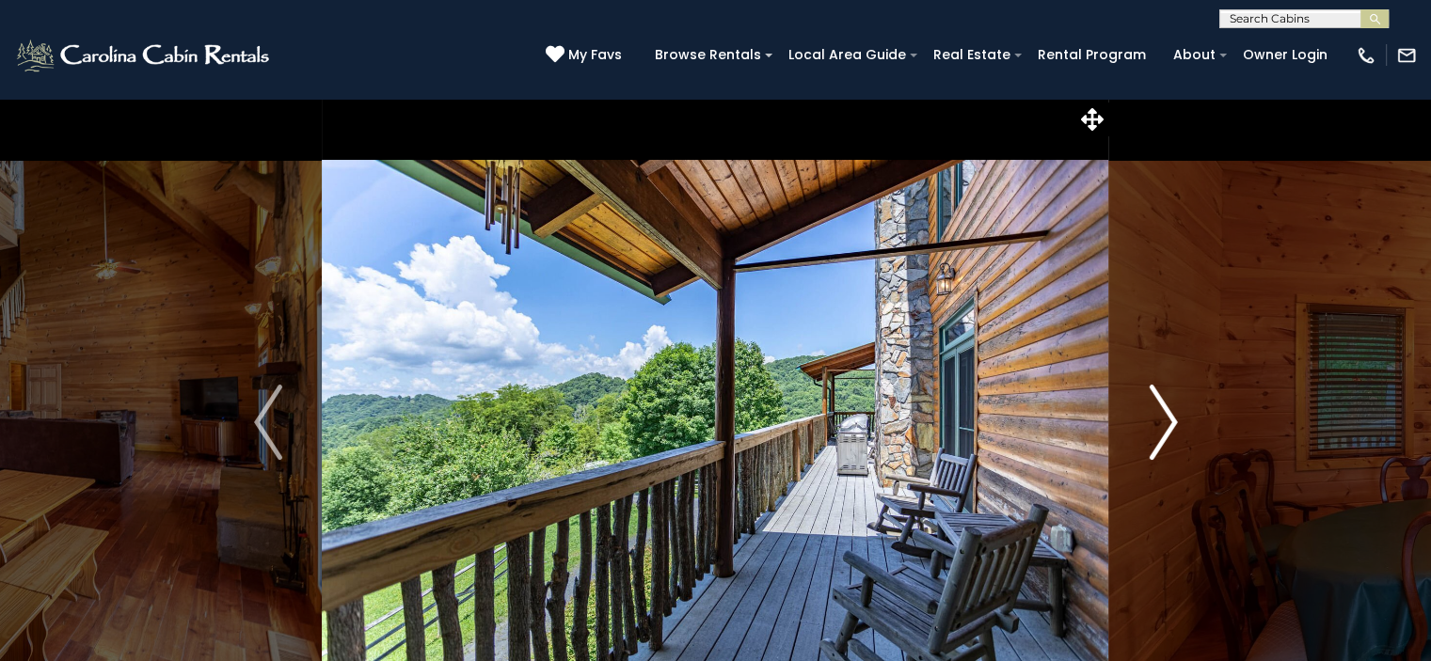
click at [1141, 418] on button "Next" at bounding box center [1163, 422] width 108 height 649
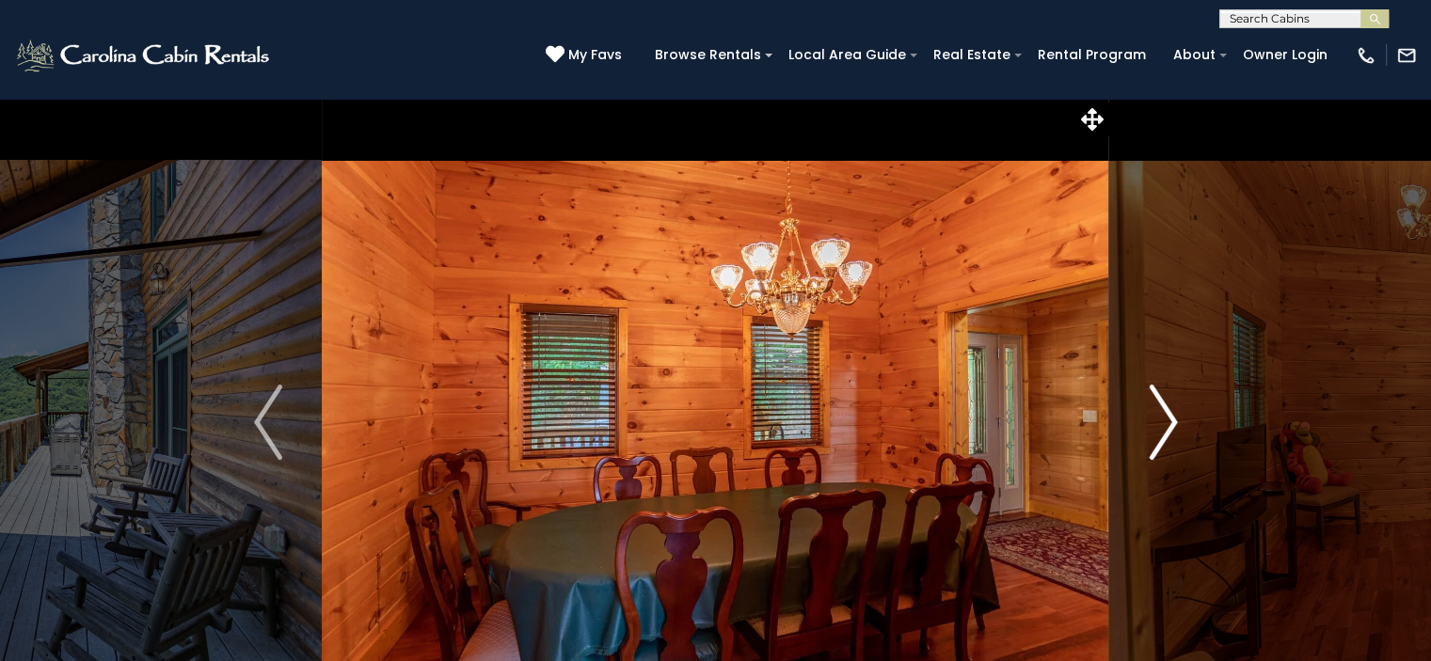
click at [1141, 418] on button "Next" at bounding box center [1163, 422] width 108 height 649
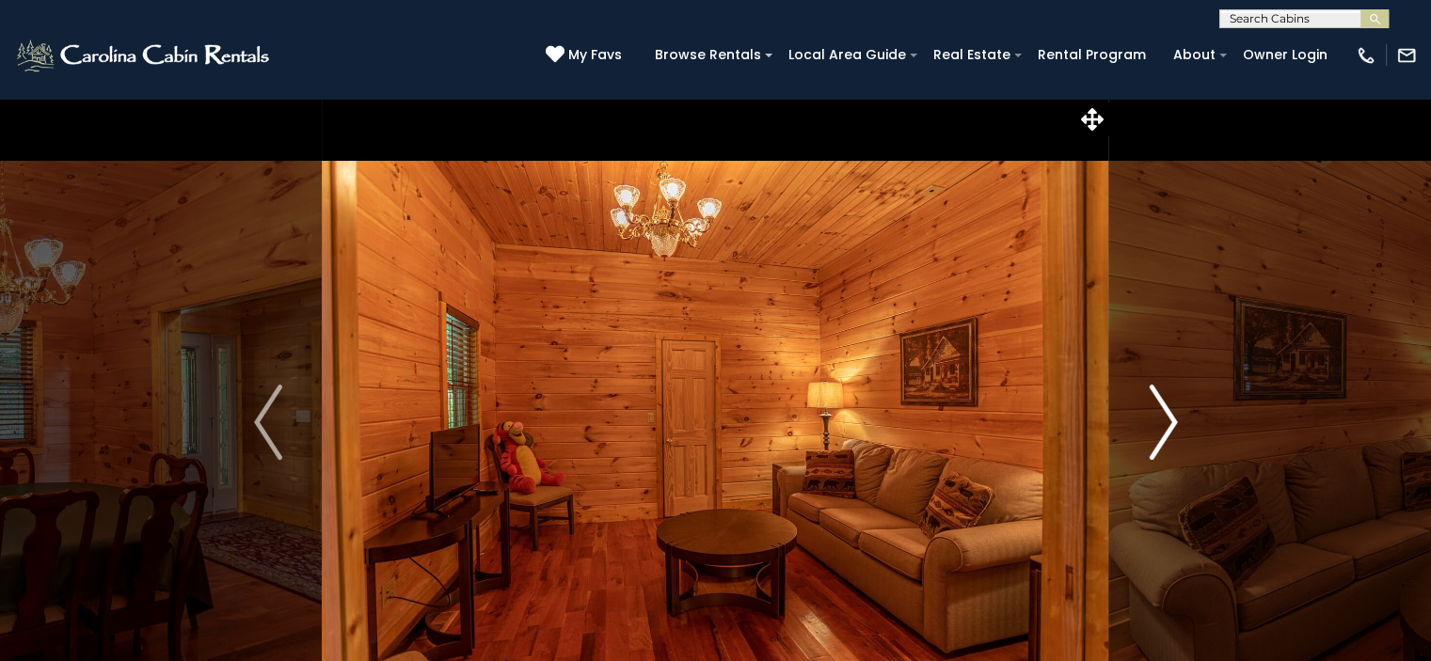
click at [1141, 418] on button "Next" at bounding box center [1163, 422] width 108 height 649
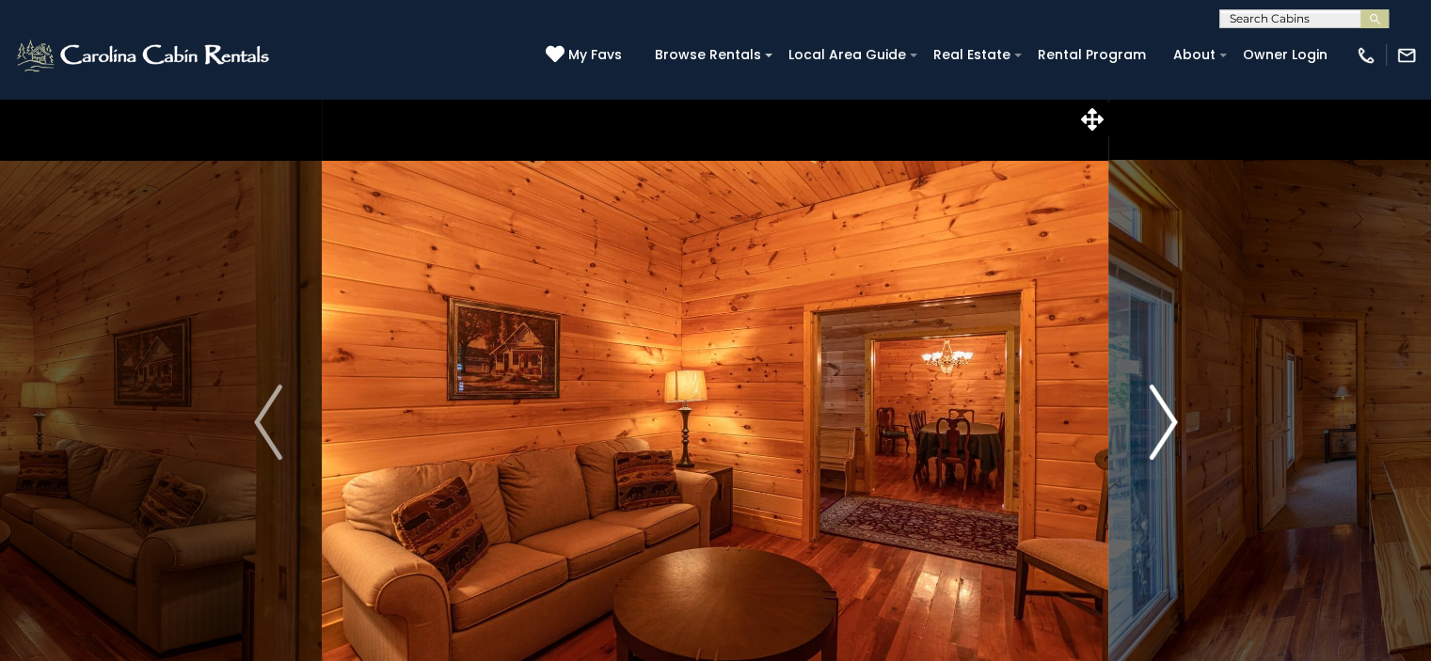
click at [1141, 418] on button "Next" at bounding box center [1163, 422] width 108 height 649
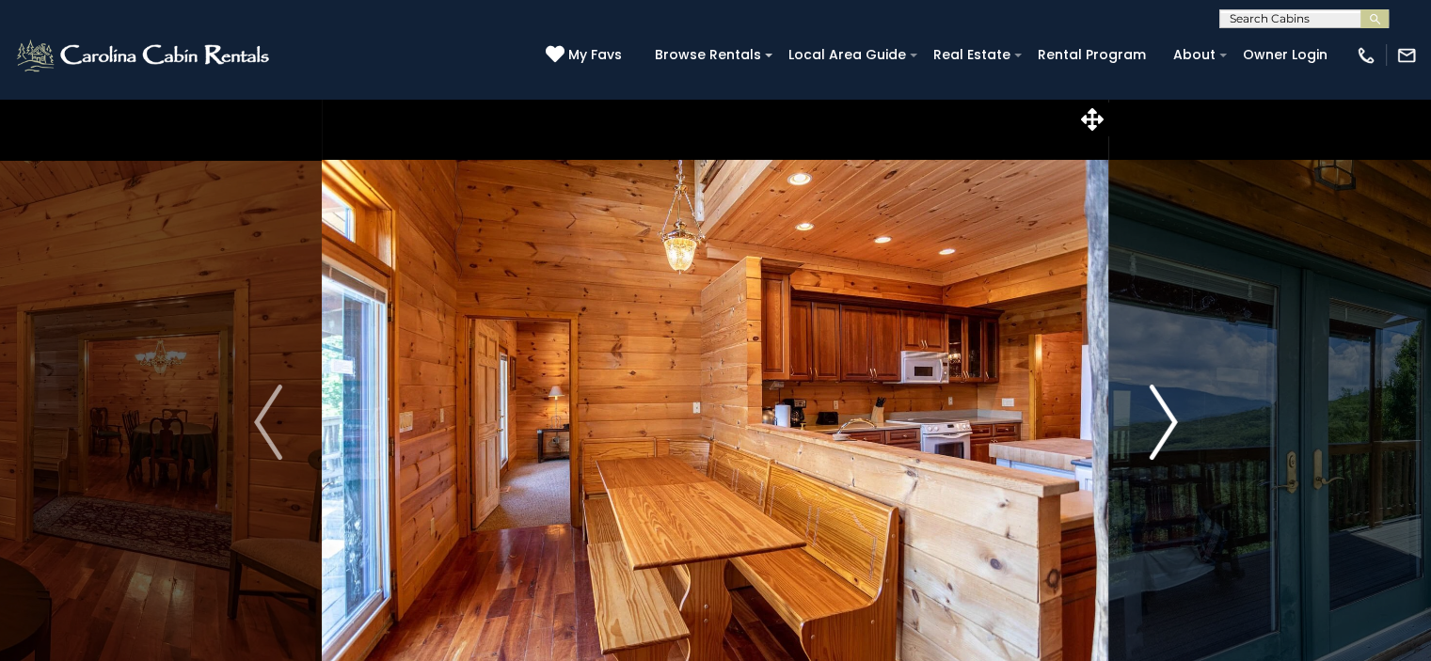
click at [1141, 418] on button "Next" at bounding box center [1163, 422] width 108 height 649
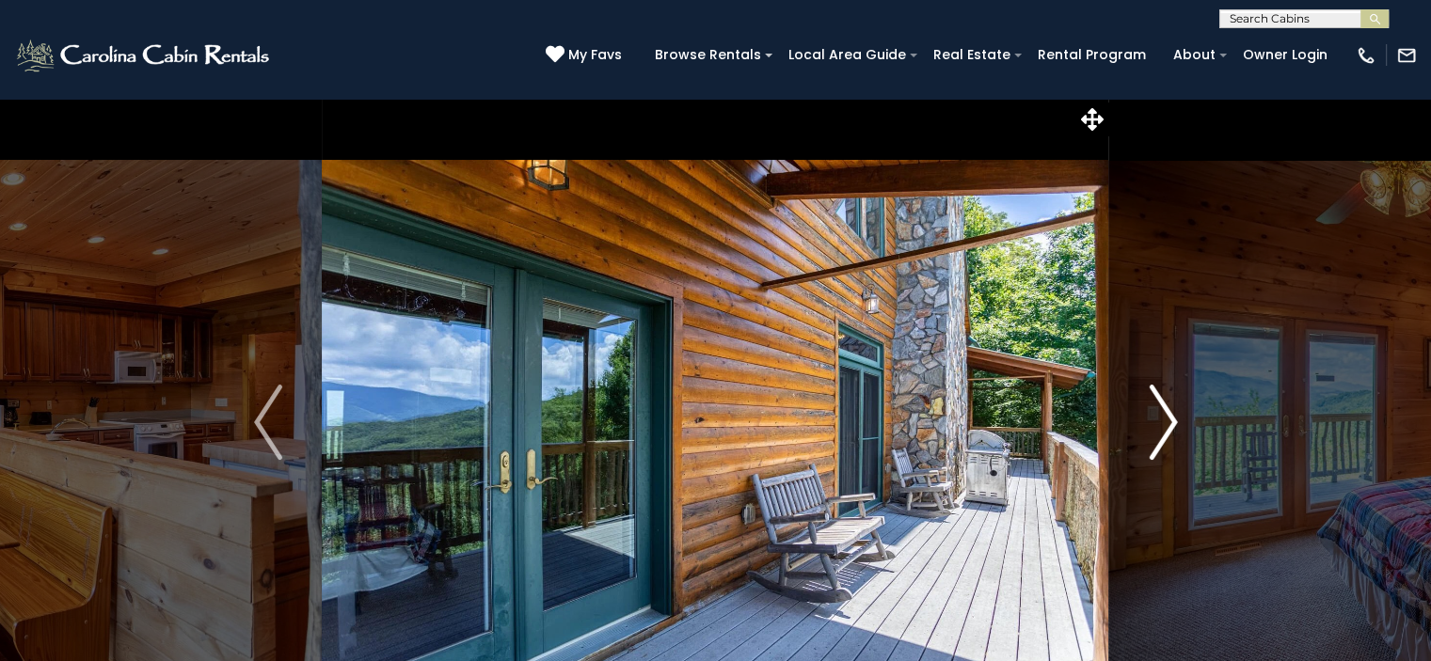
click at [1141, 418] on button "Next" at bounding box center [1163, 422] width 108 height 649
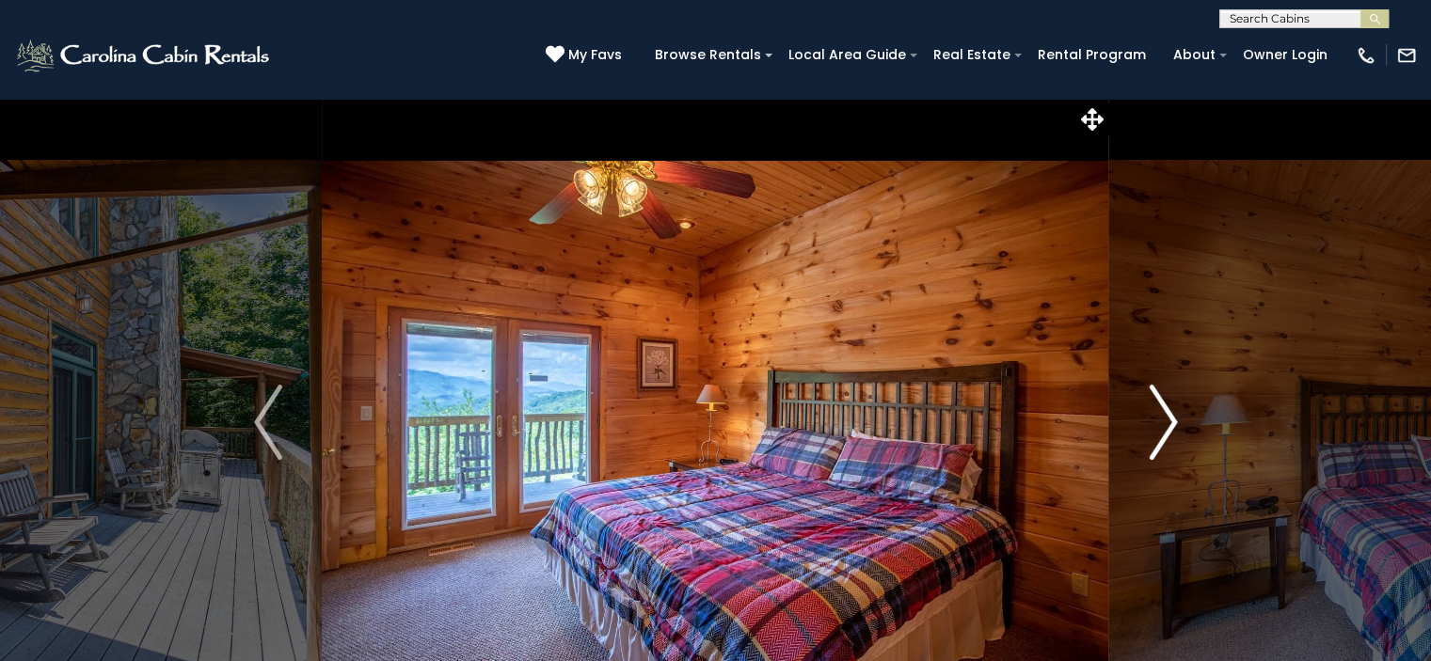
click at [1141, 418] on button "Next" at bounding box center [1163, 422] width 108 height 649
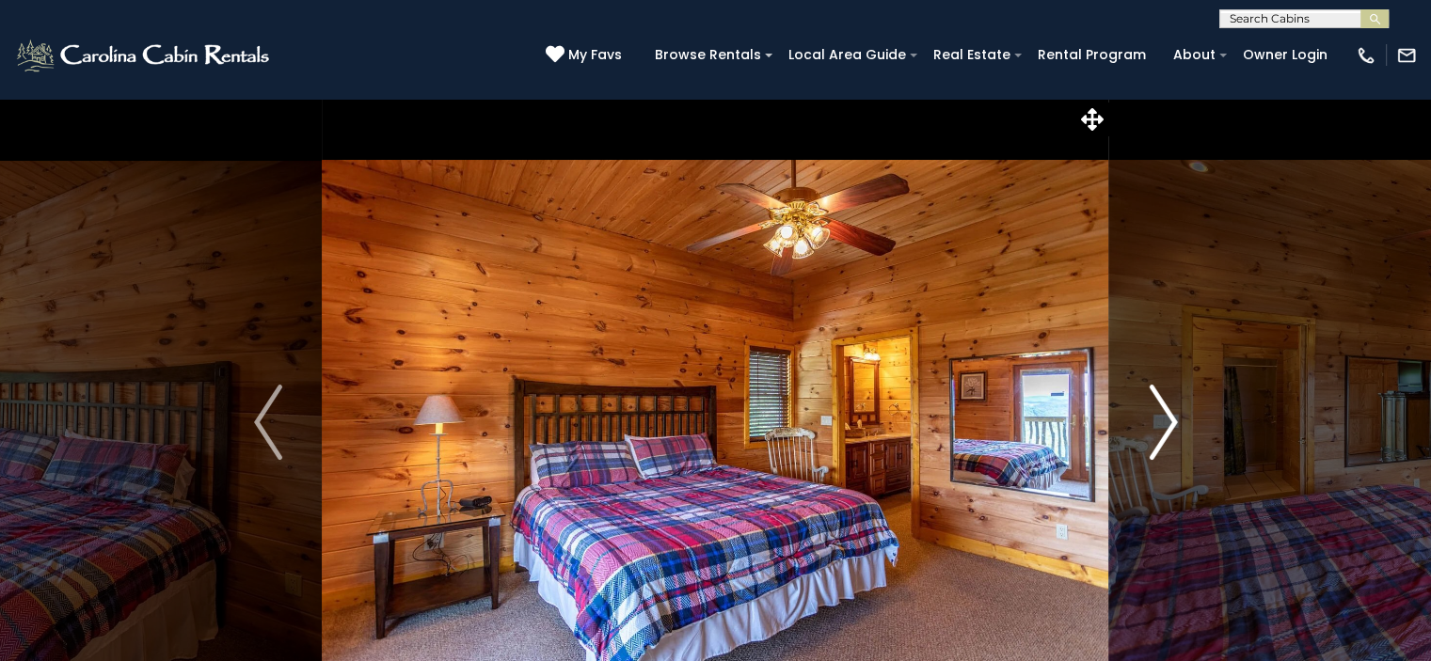
click at [1141, 418] on button "Next" at bounding box center [1163, 422] width 108 height 649
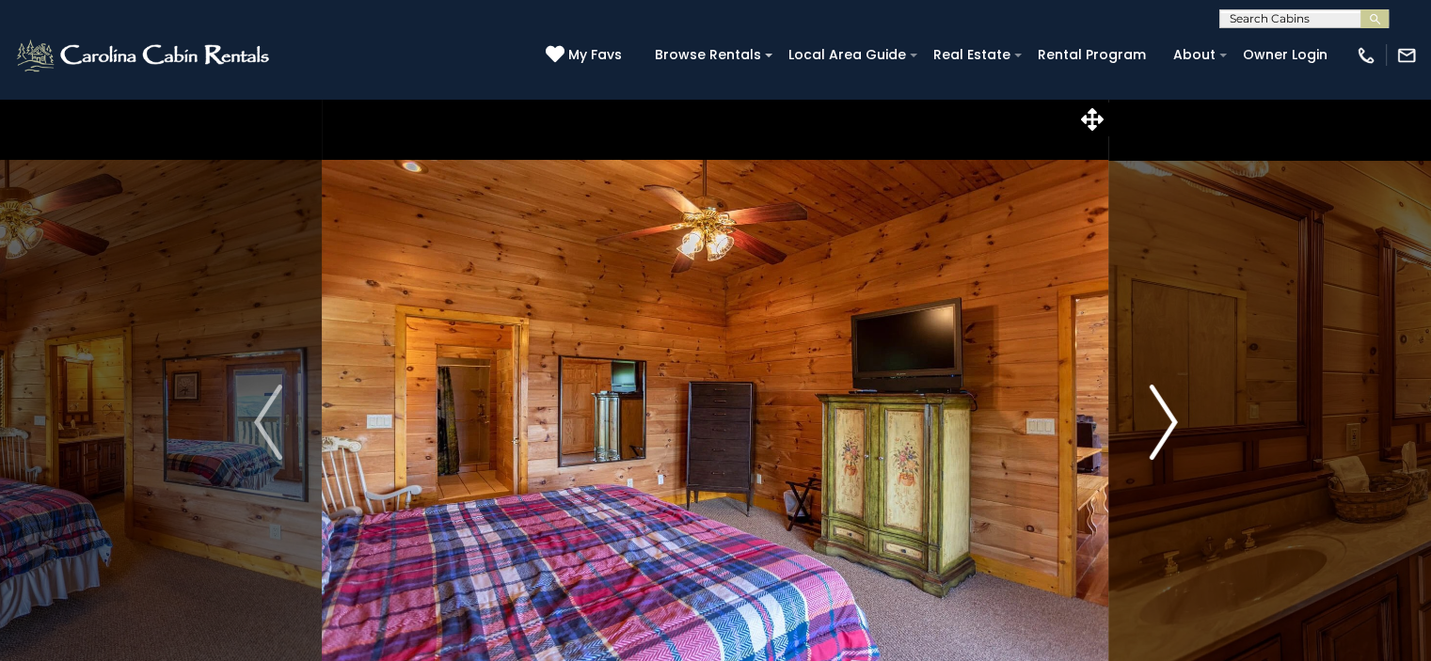
click at [1141, 418] on button "Next" at bounding box center [1163, 422] width 108 height 649
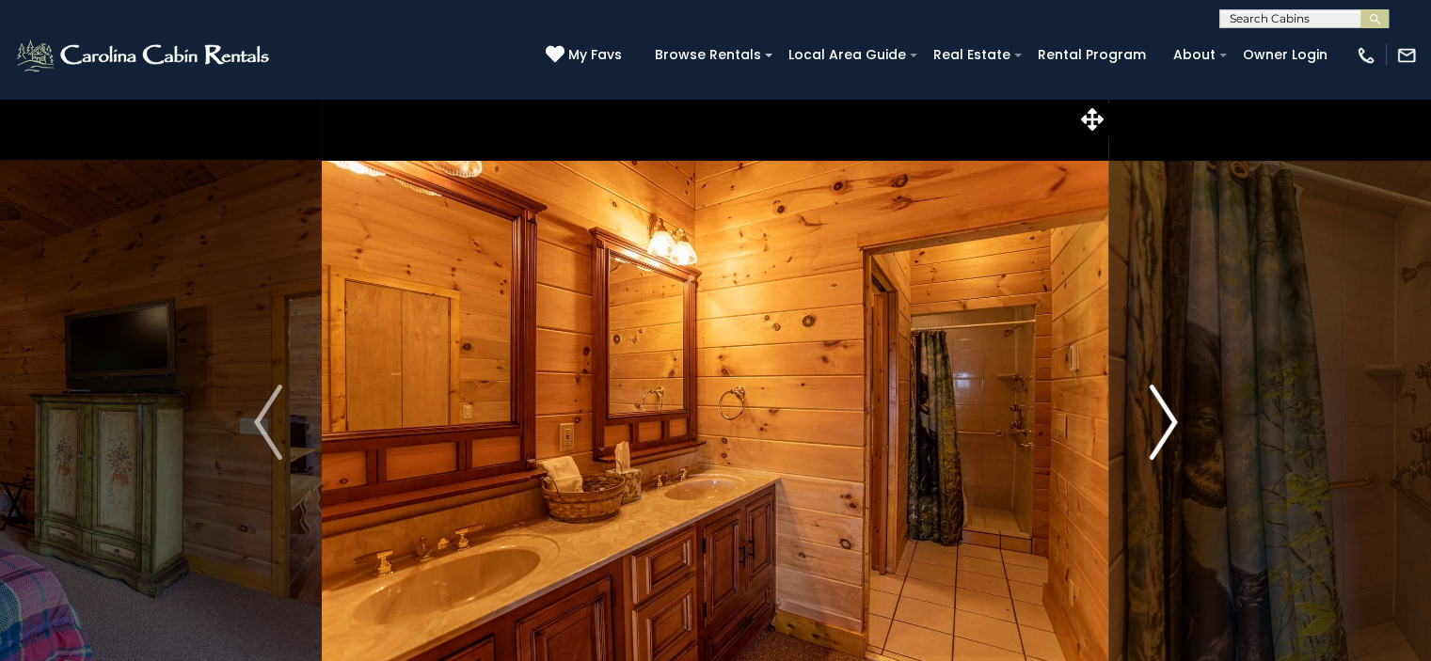
click at [1141, 418] on button "Next" at bounding box center [1163, 422] width 108 height 649
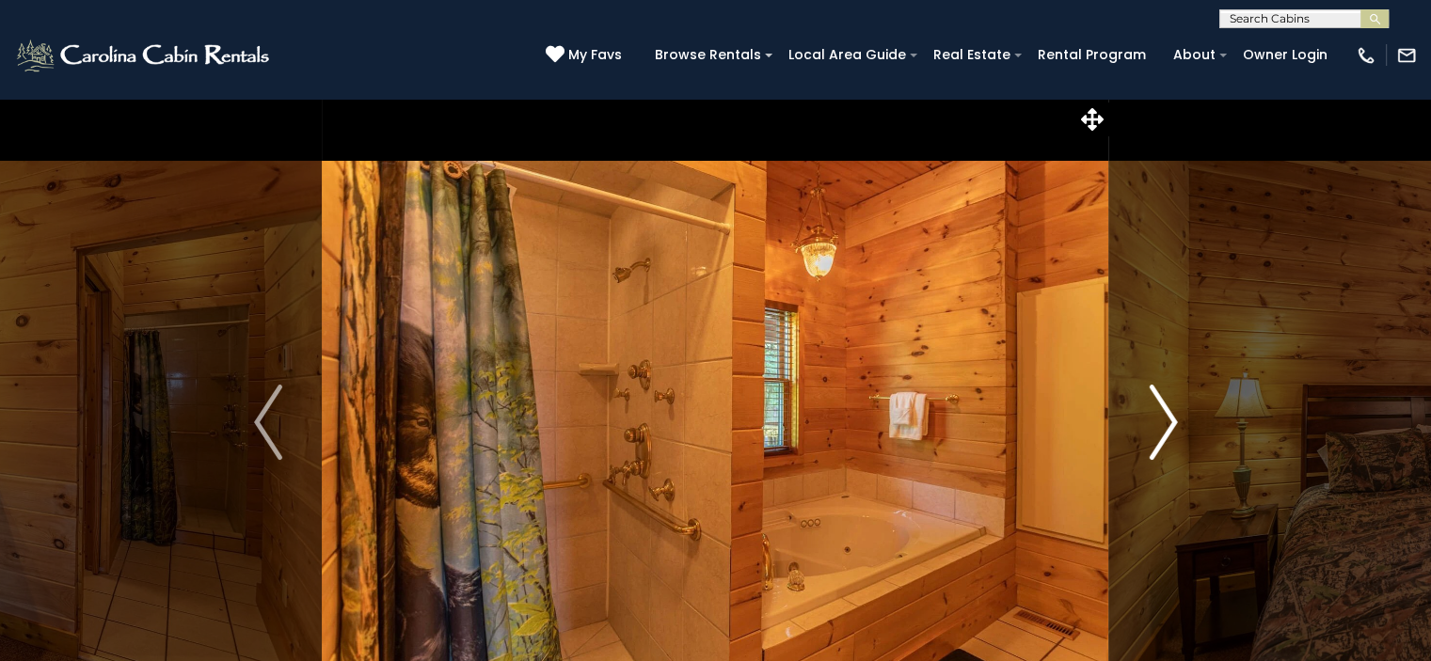
click at [1141, 418] on button "Next" at bounding box center [1163, 422] width 108 height 649
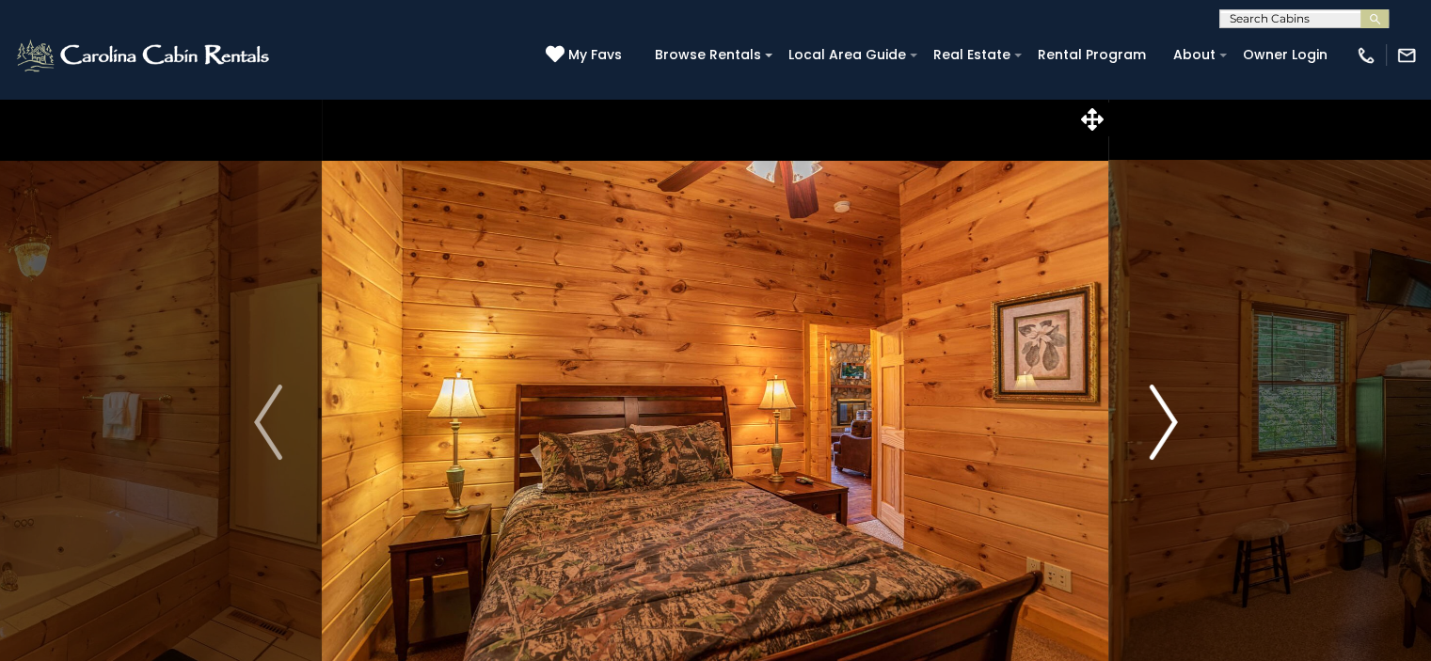
click at [1141, 418] on button "Next" at bounding box center [1163, 422] width 108 height 649
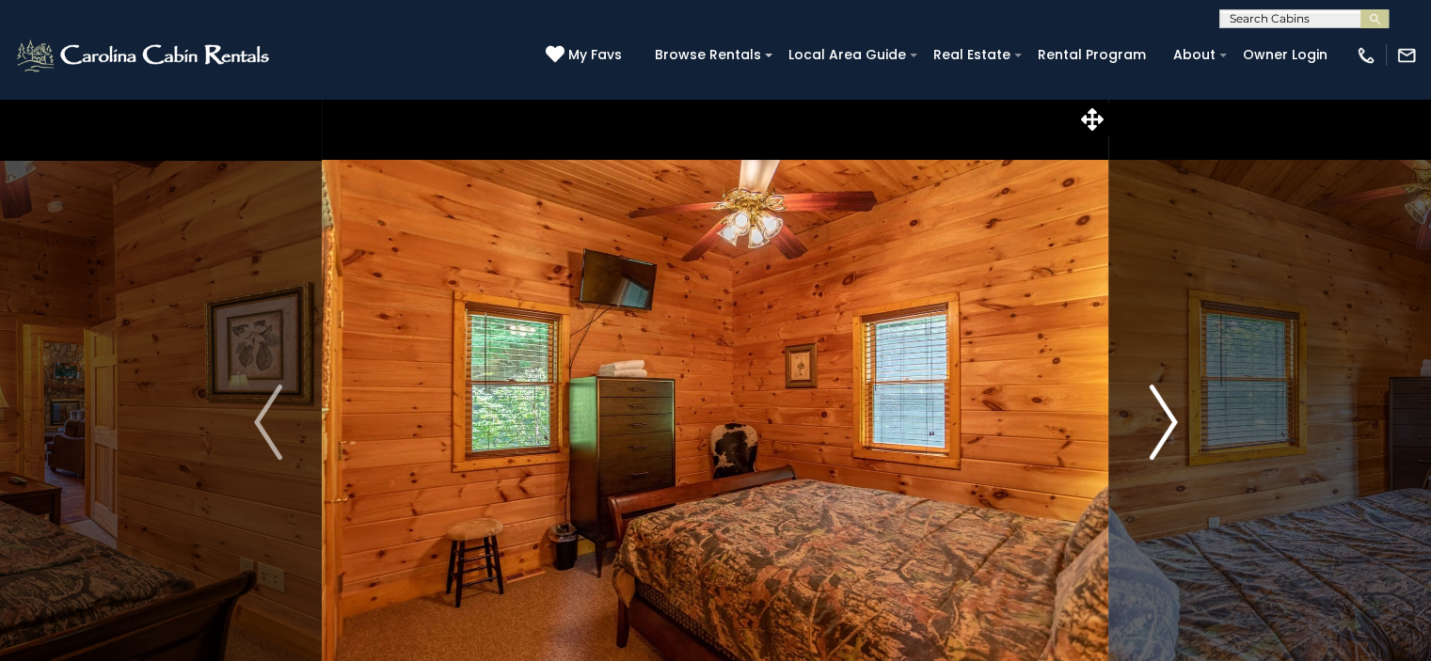
click at [1141, 418] on button "Next" at bounding box center [1163, 422] width 108 height 649
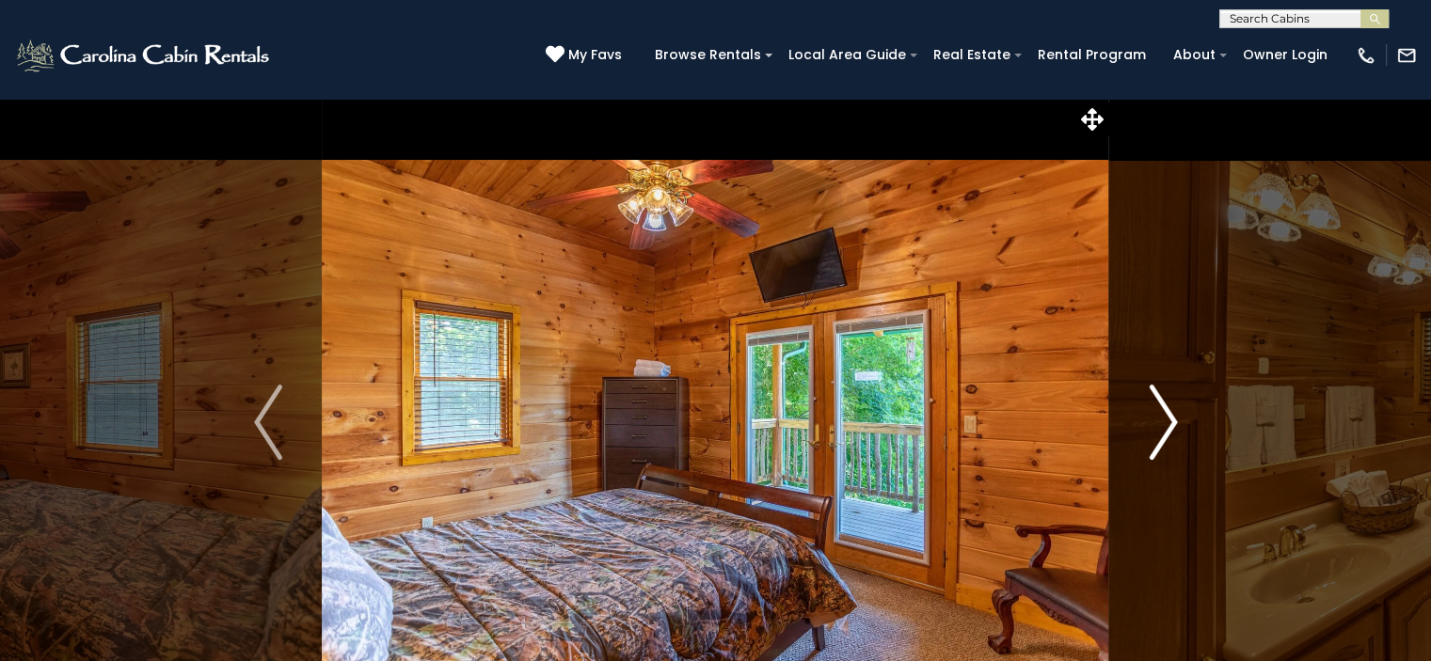
click at [1141, 418] on button "Next" at bounding box center [1163, 422] width 108 height 649
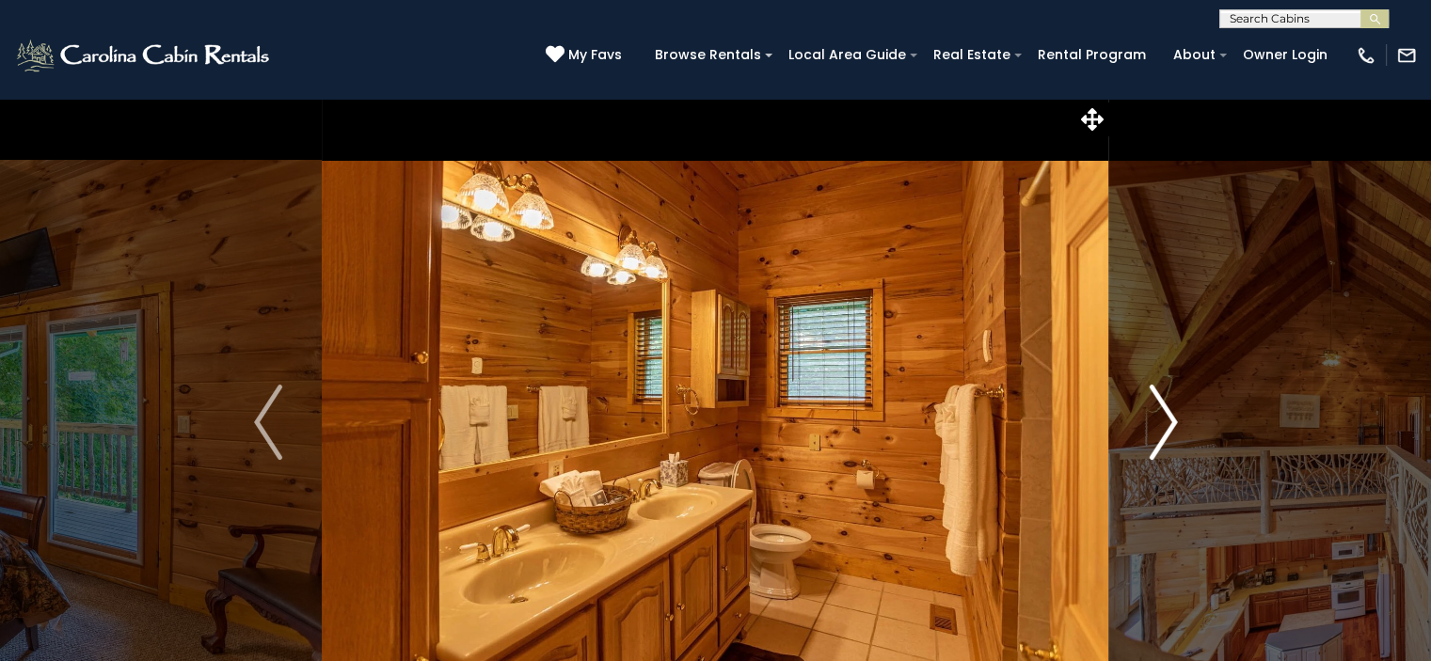
click at [1141, 418] on button "Next" at bounding box center [1163, 422] width 108 height 649
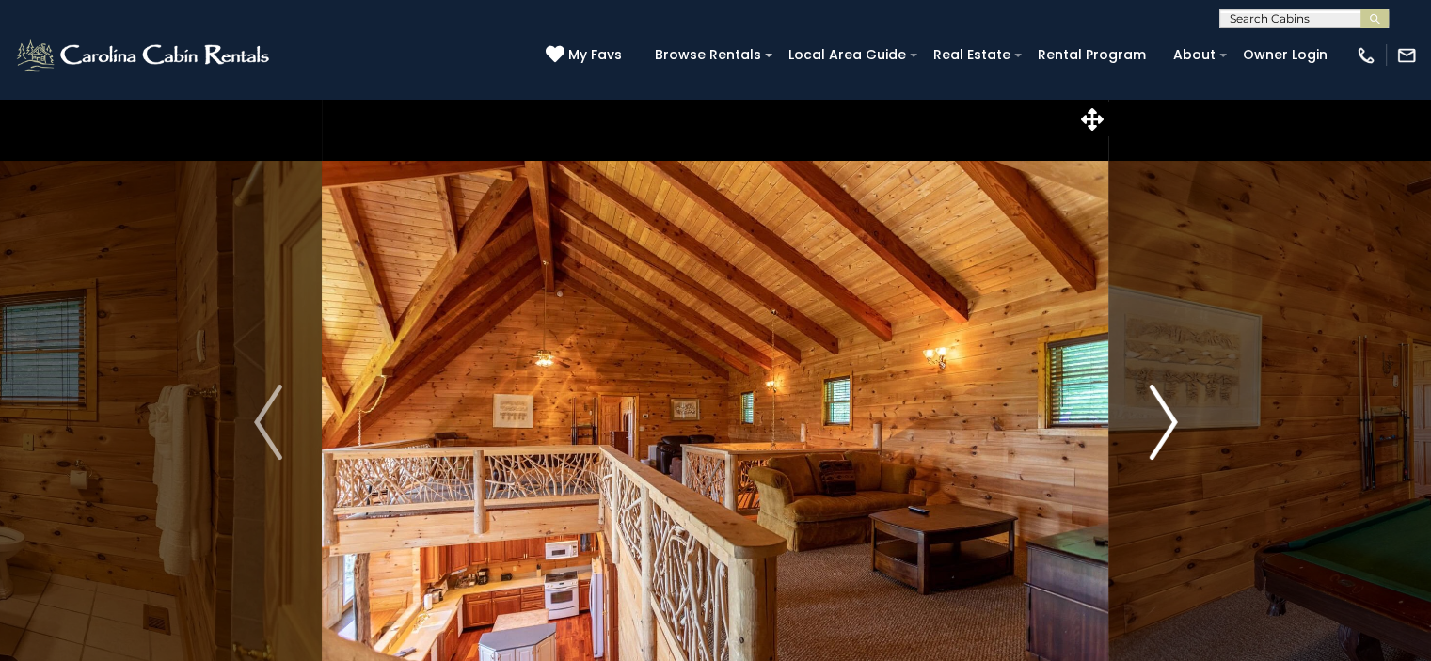
click at [1141, 418] on button "Next" at bounding box center [1163, 422] width 108 height 649
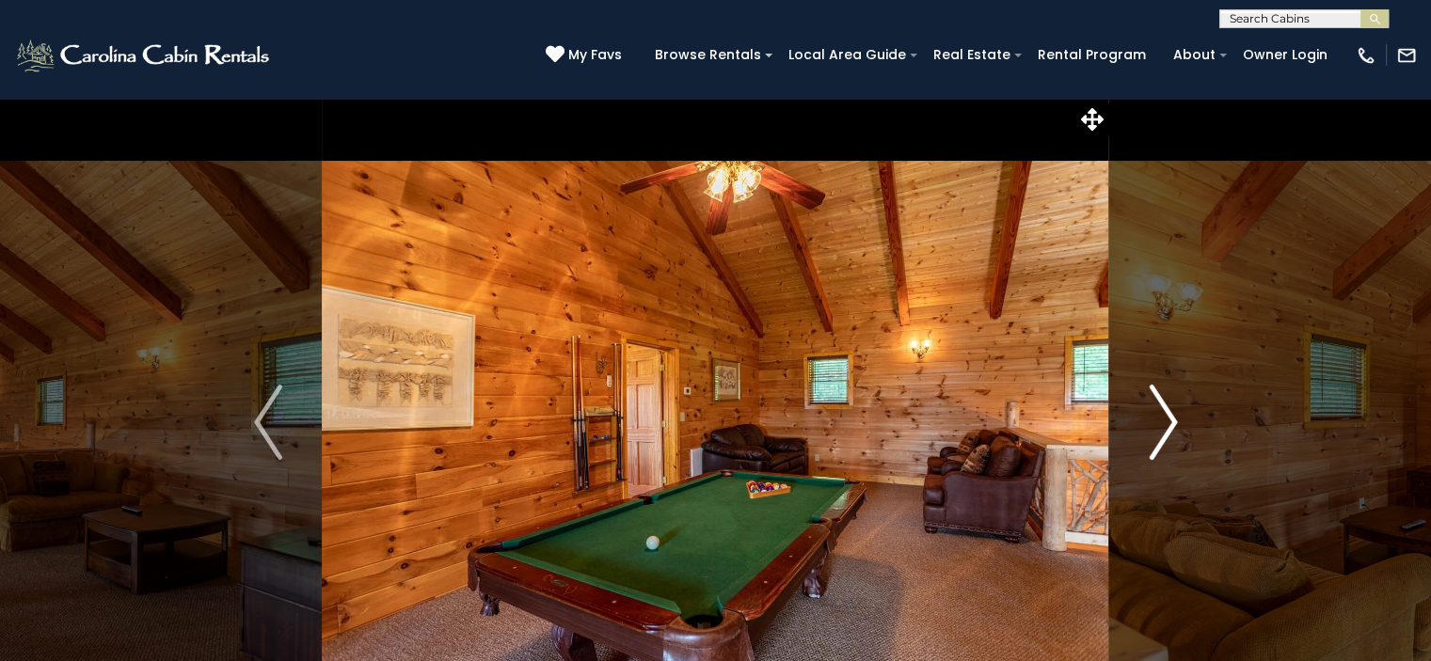
click at [1141, 418] on button "Next" at bounding box center [1163, 422] width 108 height 649
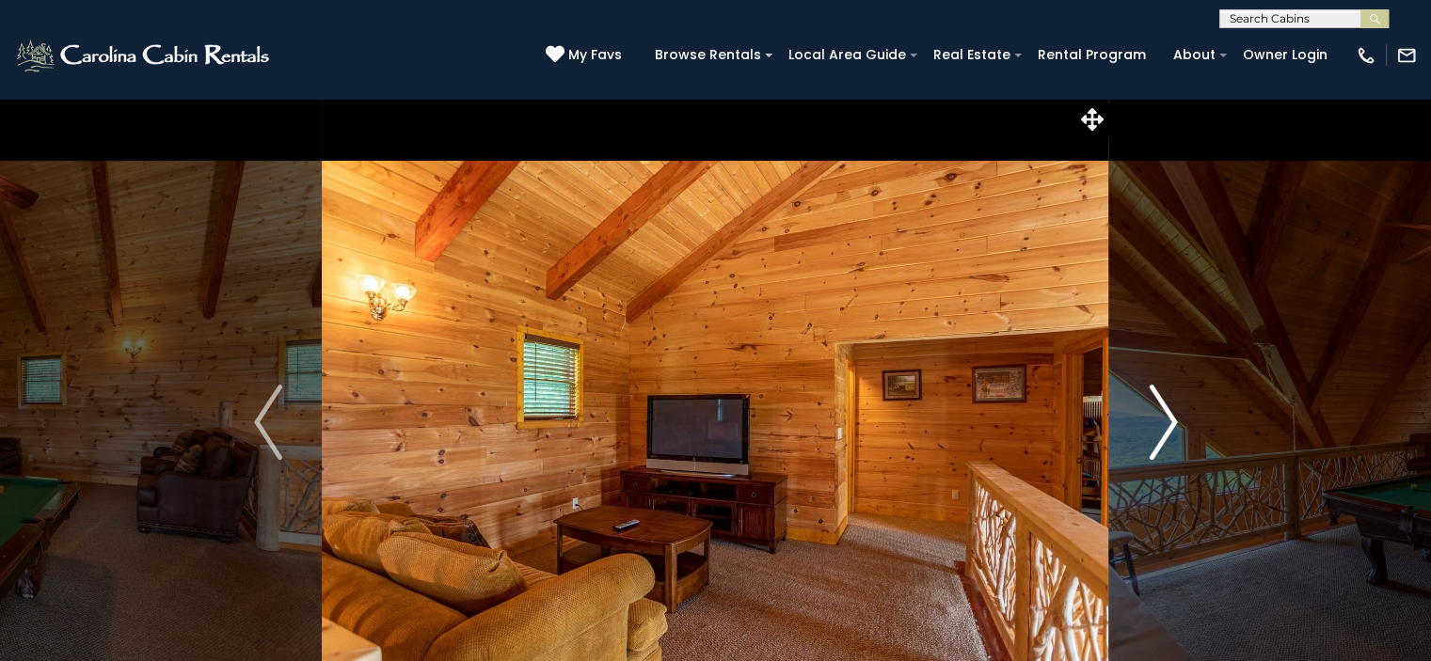
click at [1141, 418] on button "Next" at bounding box center [1163, 422] width 108 height 649
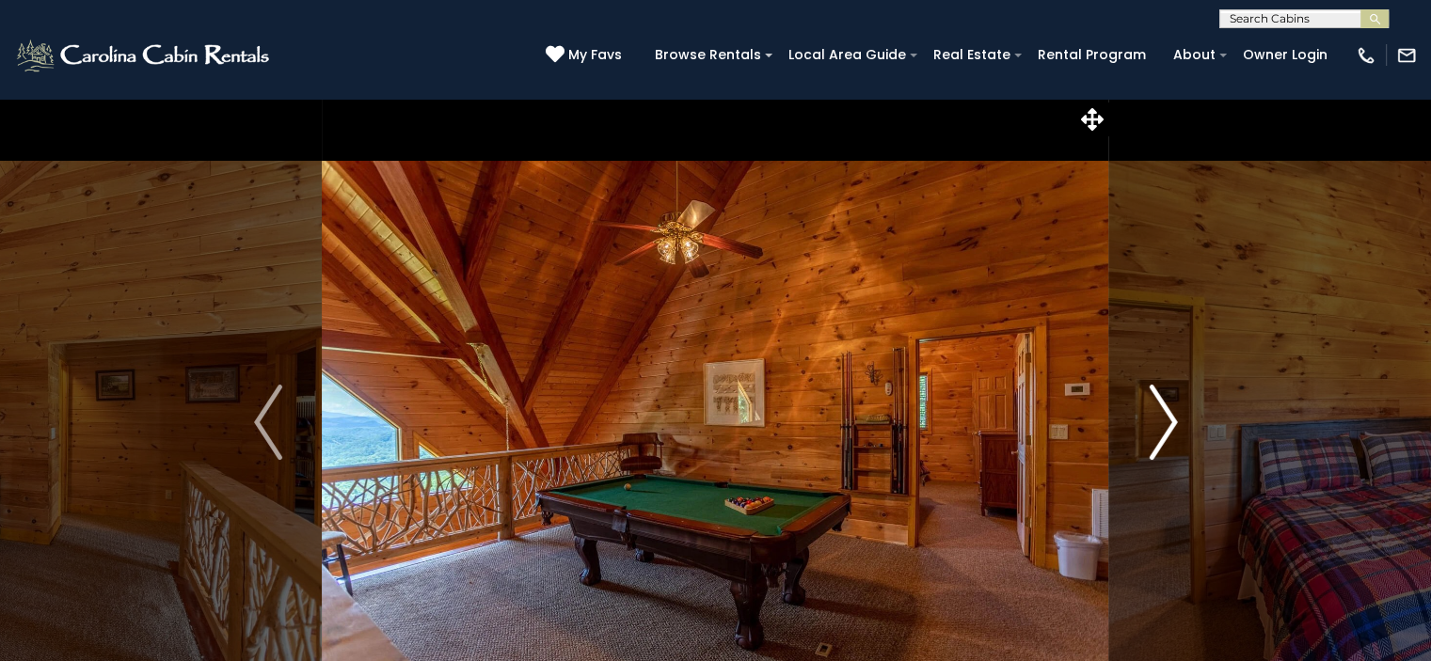
click at [1141, 418] on button "Next" at bounding box center [1163, 422] width 108 height 649
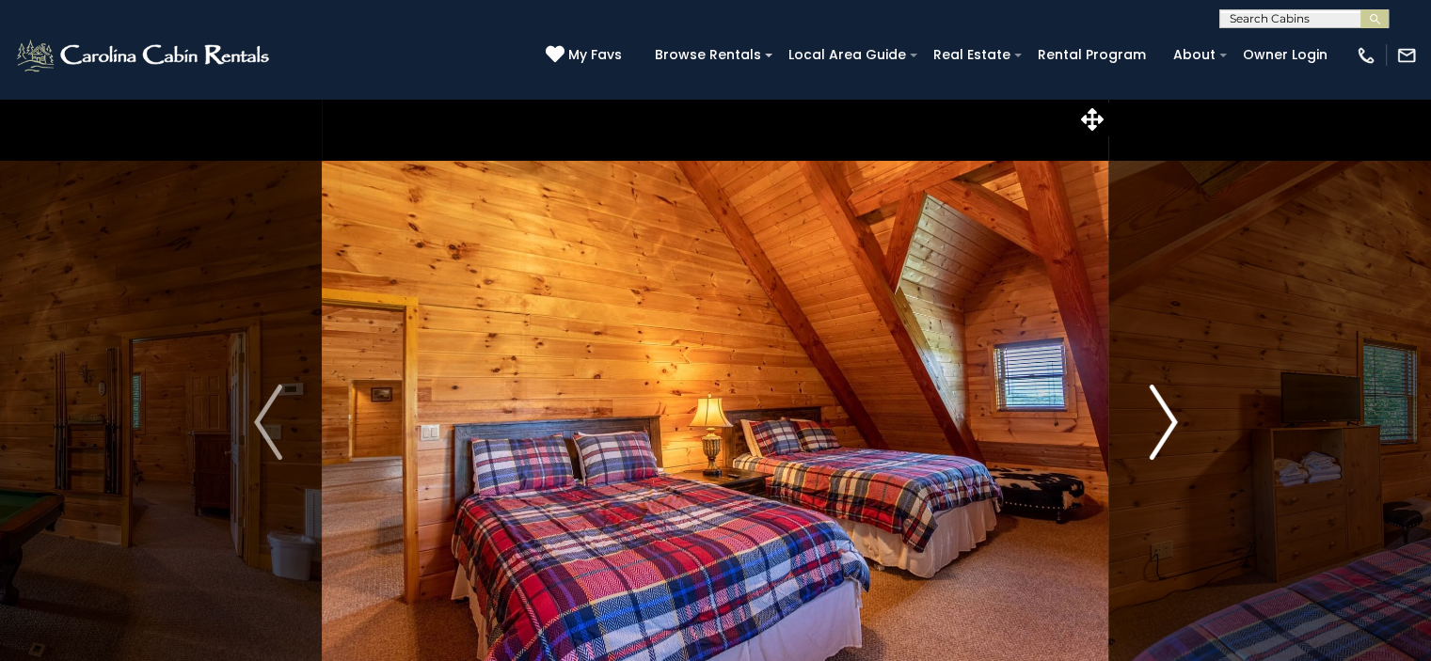
click at [1141, 418] on button "Next" at bounding box center [1163, 422] width 108 height 649
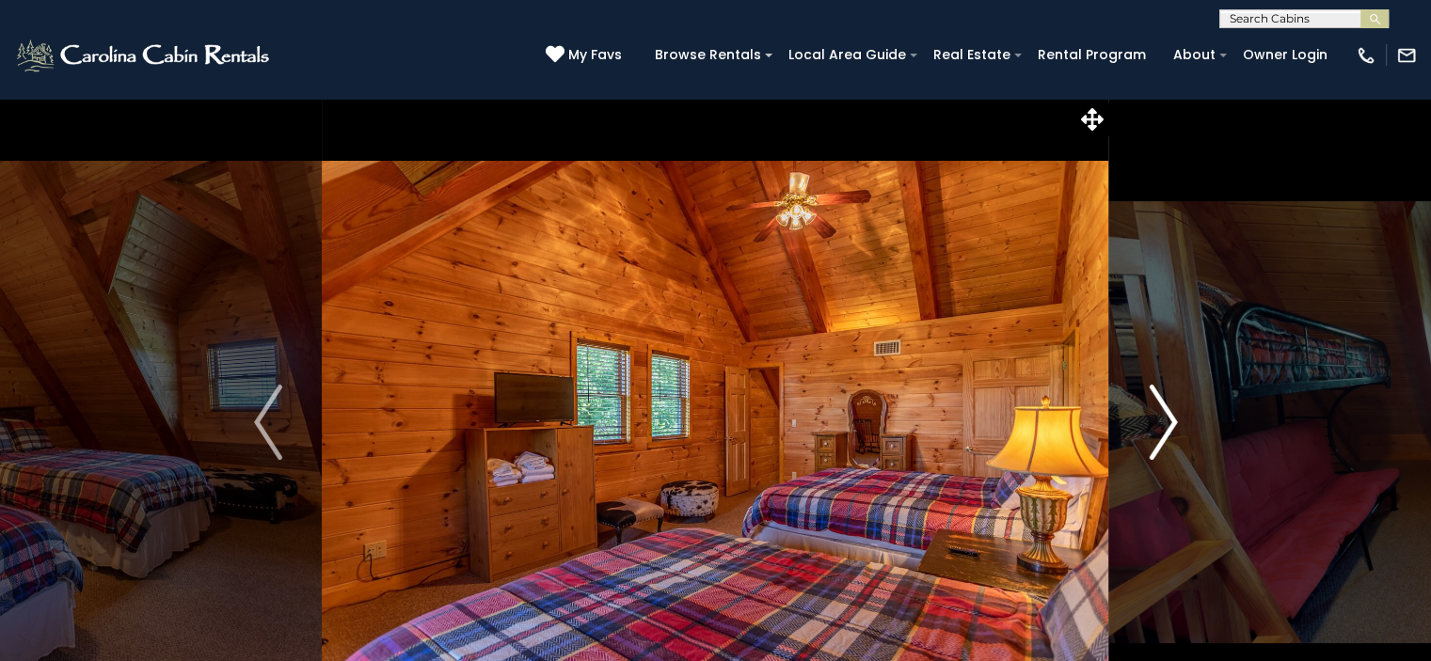
click at [1141, 418] on button "Next" at bounding box center [1163, 422] width 108 height 649
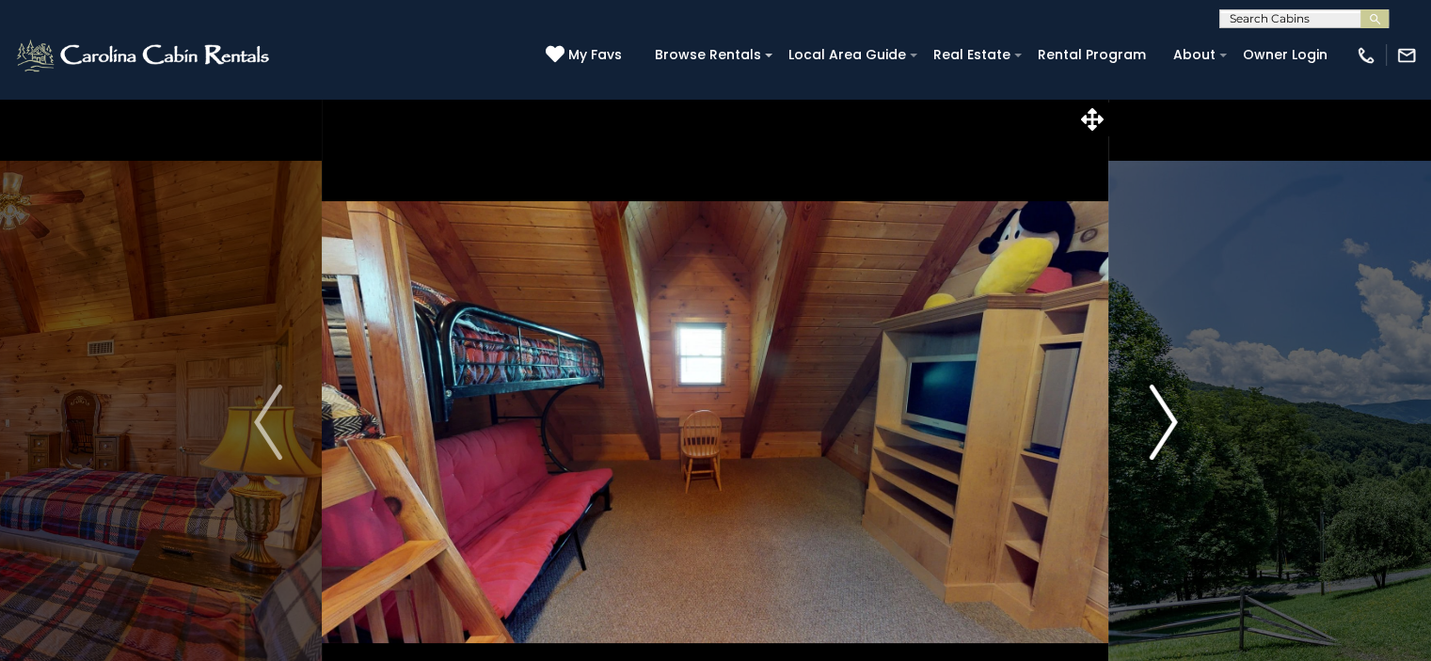
click at [1141, 418] on button "Next" at bounding box center [1163, 422] width 108 height 649
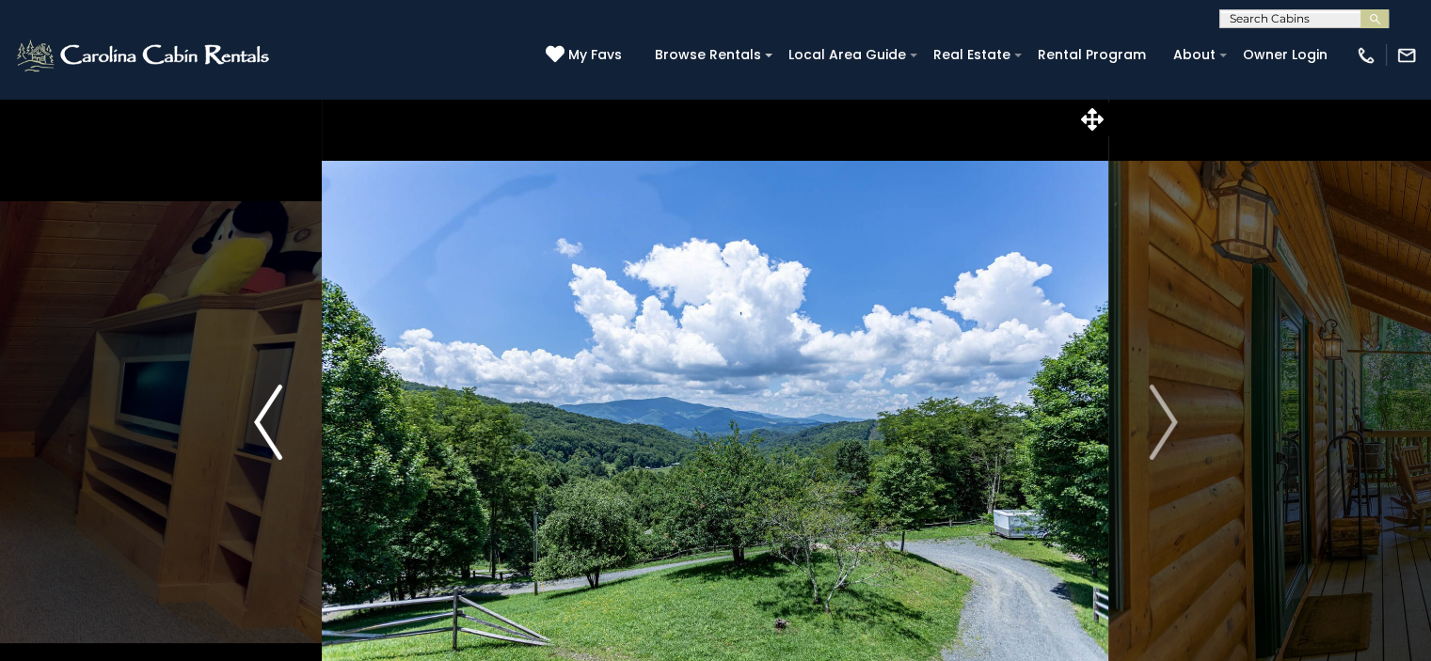
click at [264, 407] on img "Previous" at bounding box center [268, 422] width 28 height 75
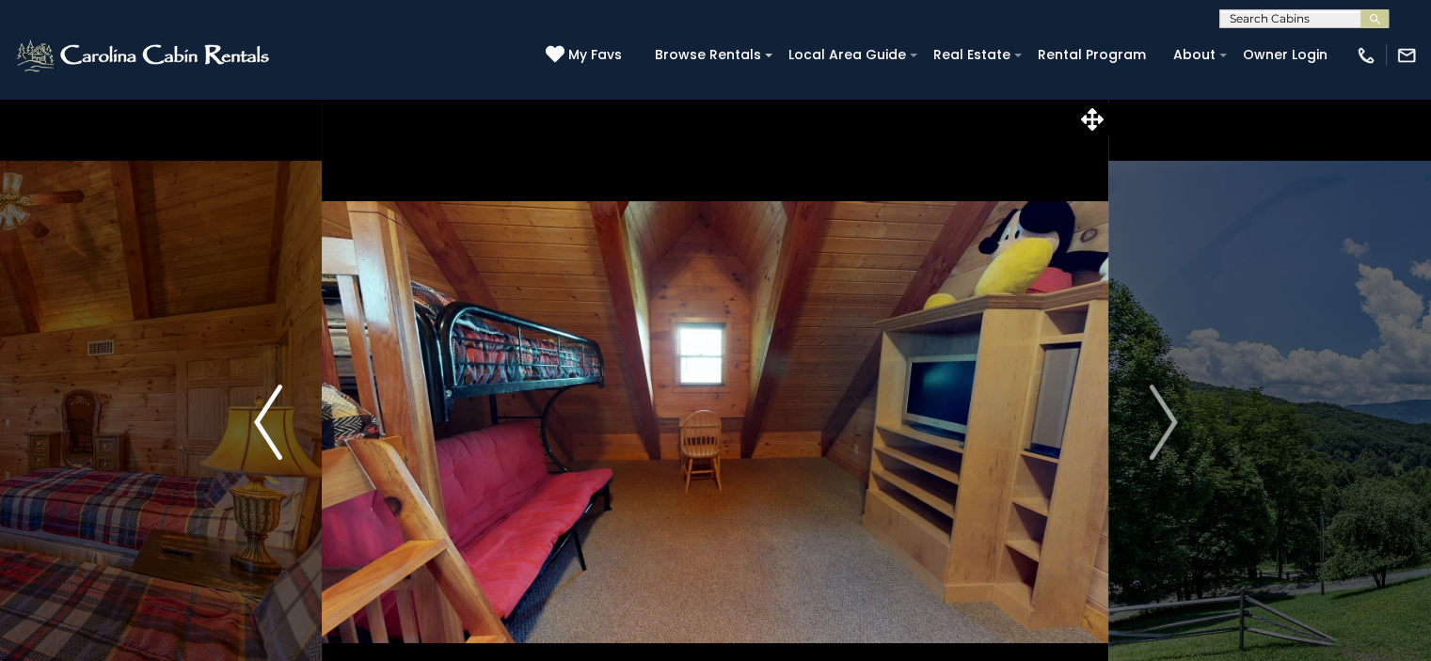
click at [264, 407] on img "Previous" at bounding box center [268, 422] width 28 height 75
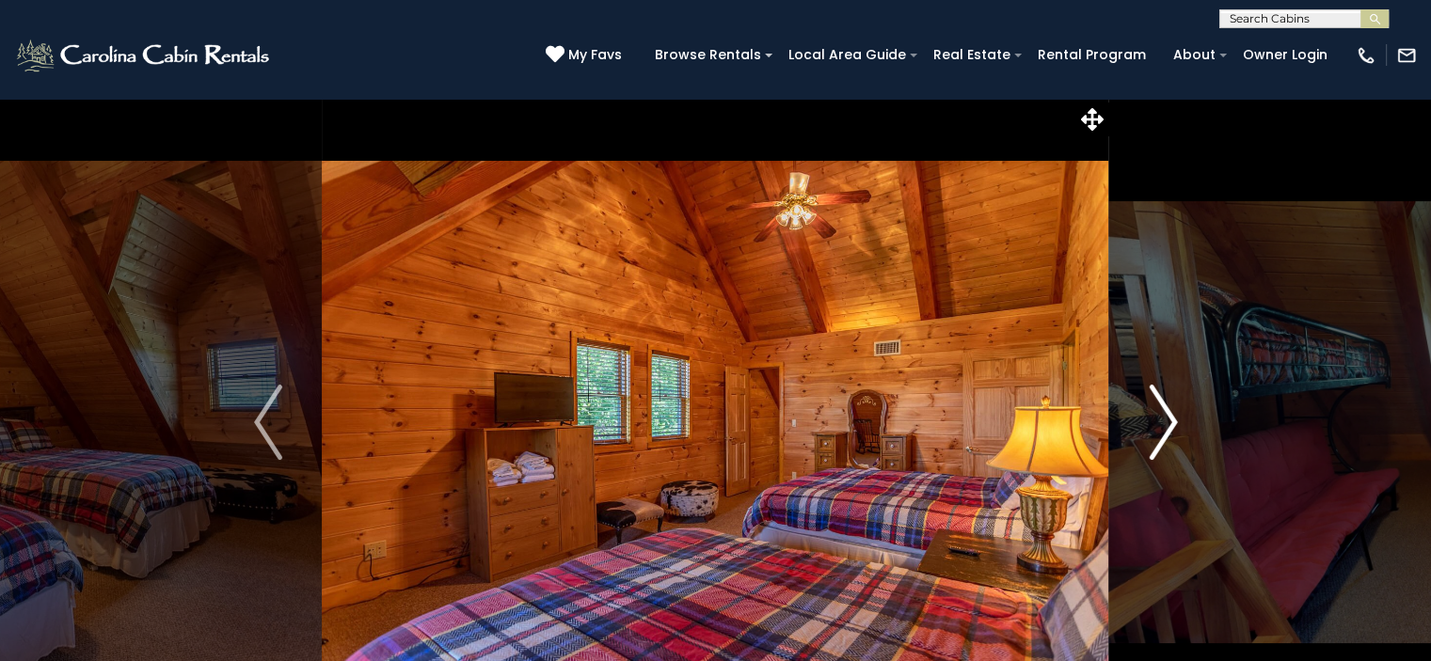
click at [1167, 421] on img "Next" at bounding box center [1163, 422] width 28 height 75
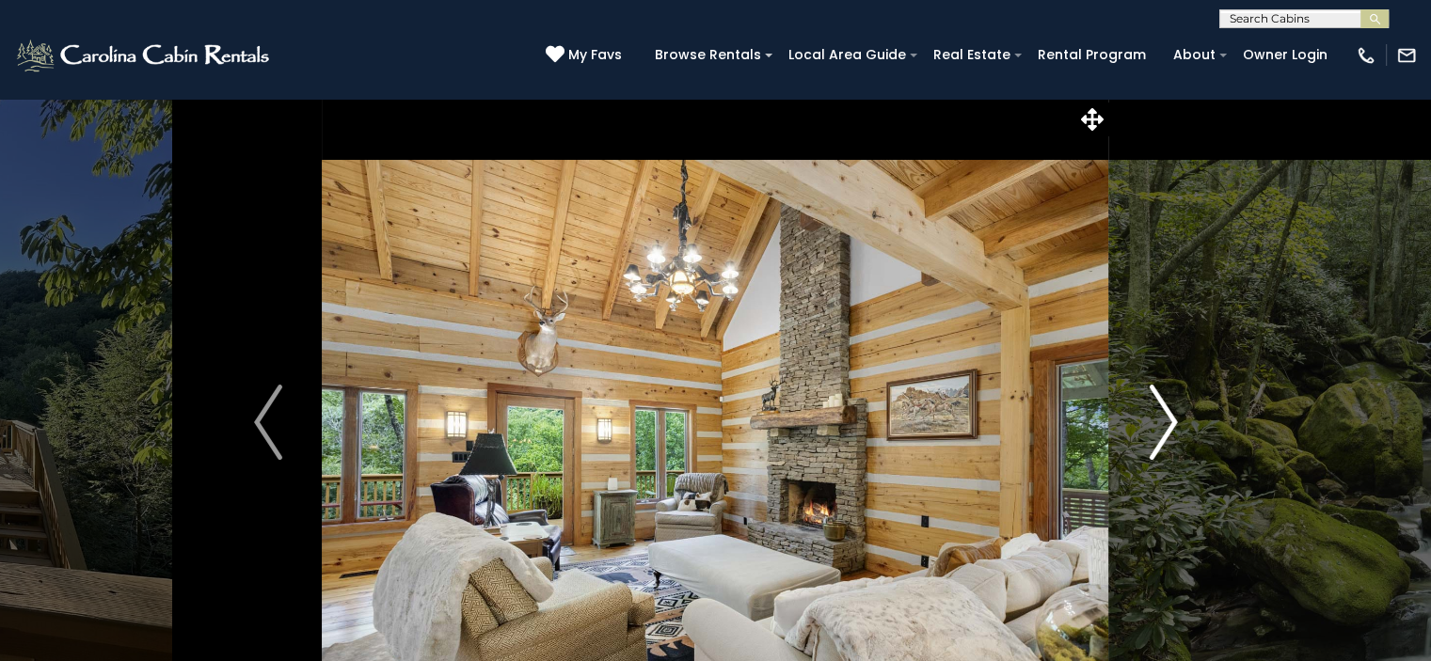
click at [1164, 422] on img "Next" at bounding box center [1163, 422] width 28 height 75
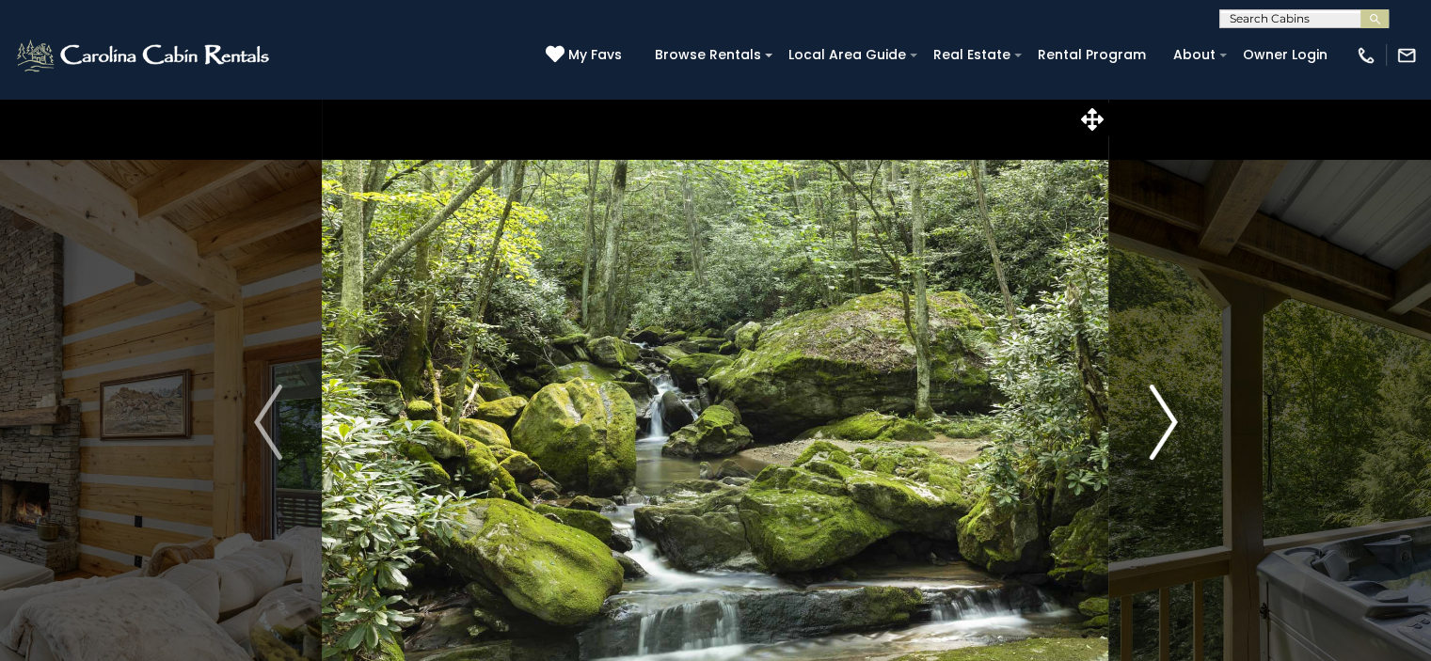
click at [1164, 422] on img "Next" at bounding box center [1163, 422] width 28 height 75
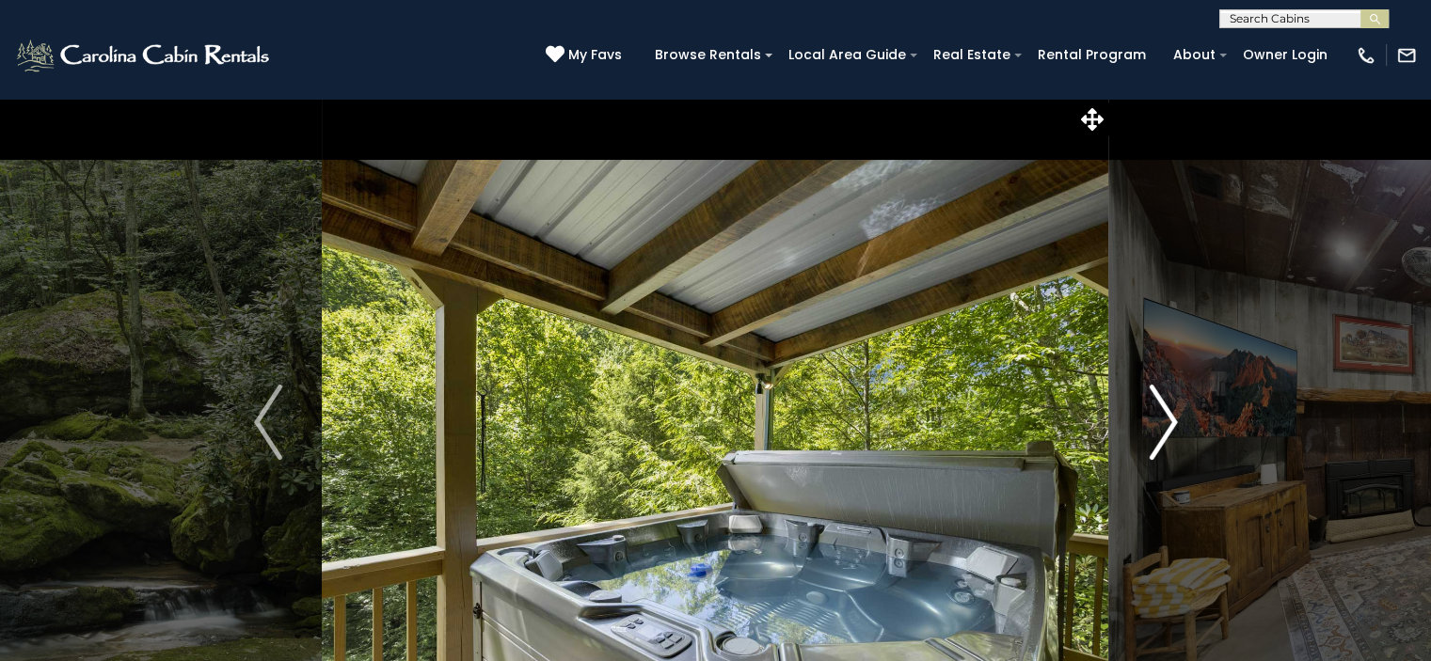
click at [1164, 422] on img "Next" at bounding box center [1163, 422] width 28 height 75
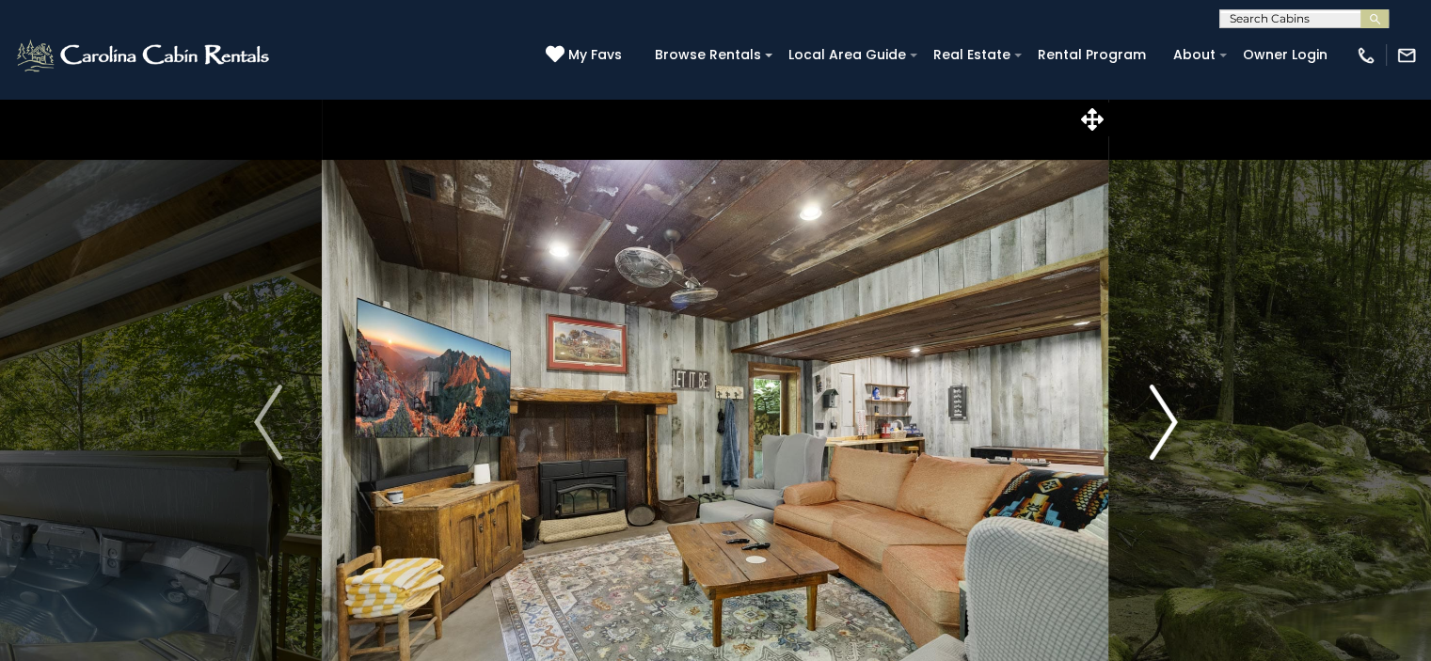
click at [1164, 422] on img "Next" at bounding box center [1163, 422] width 28 height 75
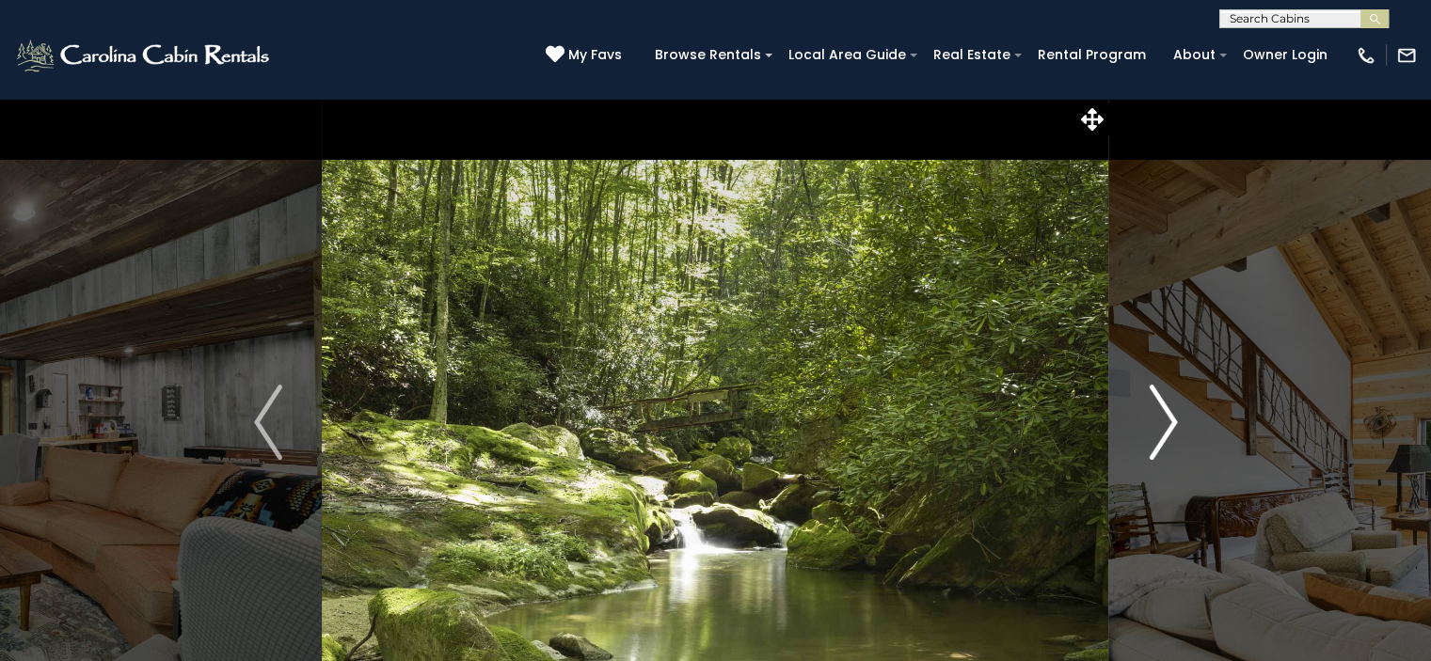
click at [1164, 422] on img "Next" at bounding box center [1163, 422] width 28 height 75
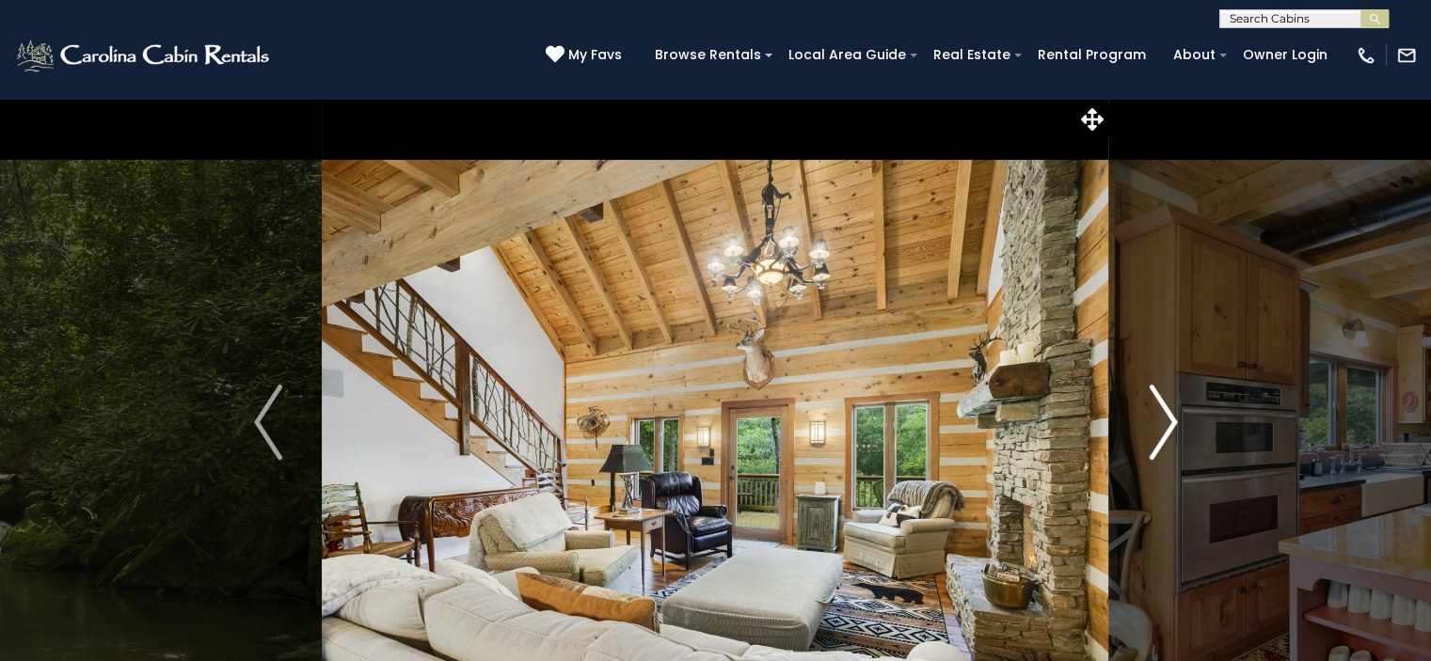
click at [1164, 422] on img "Next" at bounding box center [1163, 422] width 28 height 75
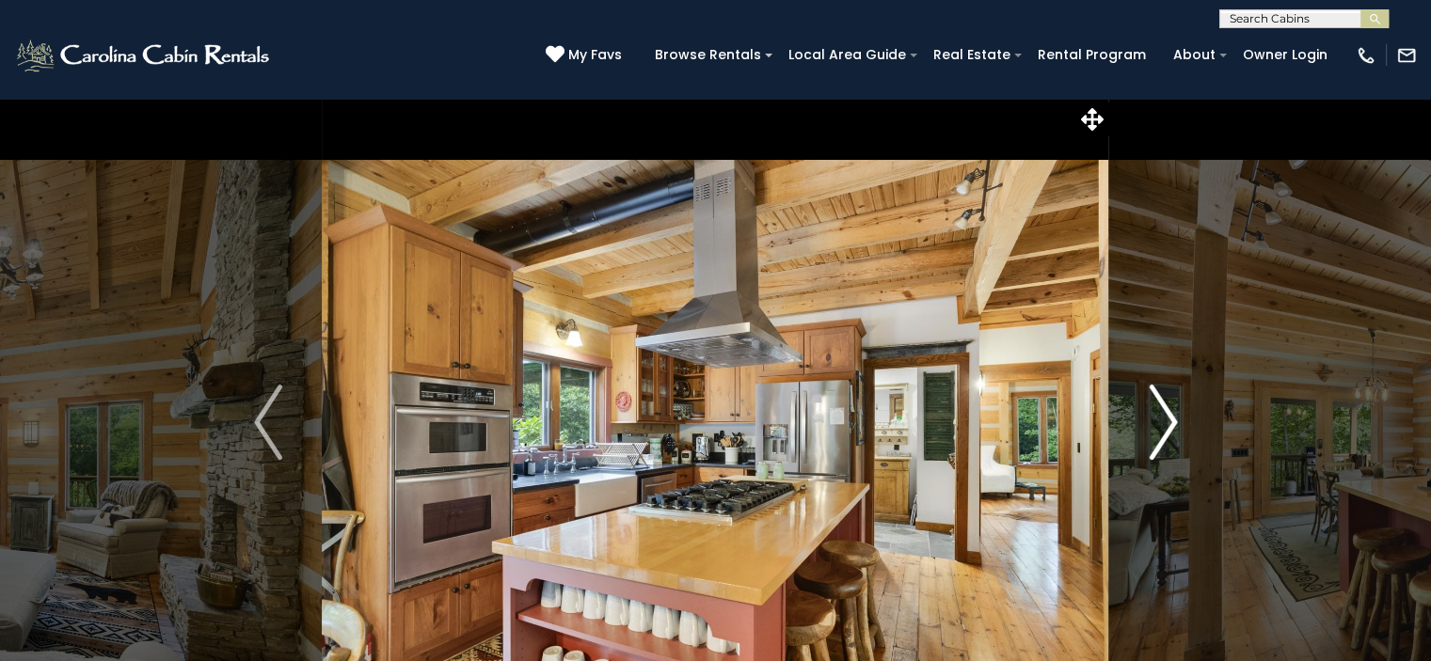
click at [1164, 422] on img "Next" at bounding box center [1163, 422] width 28 height 75
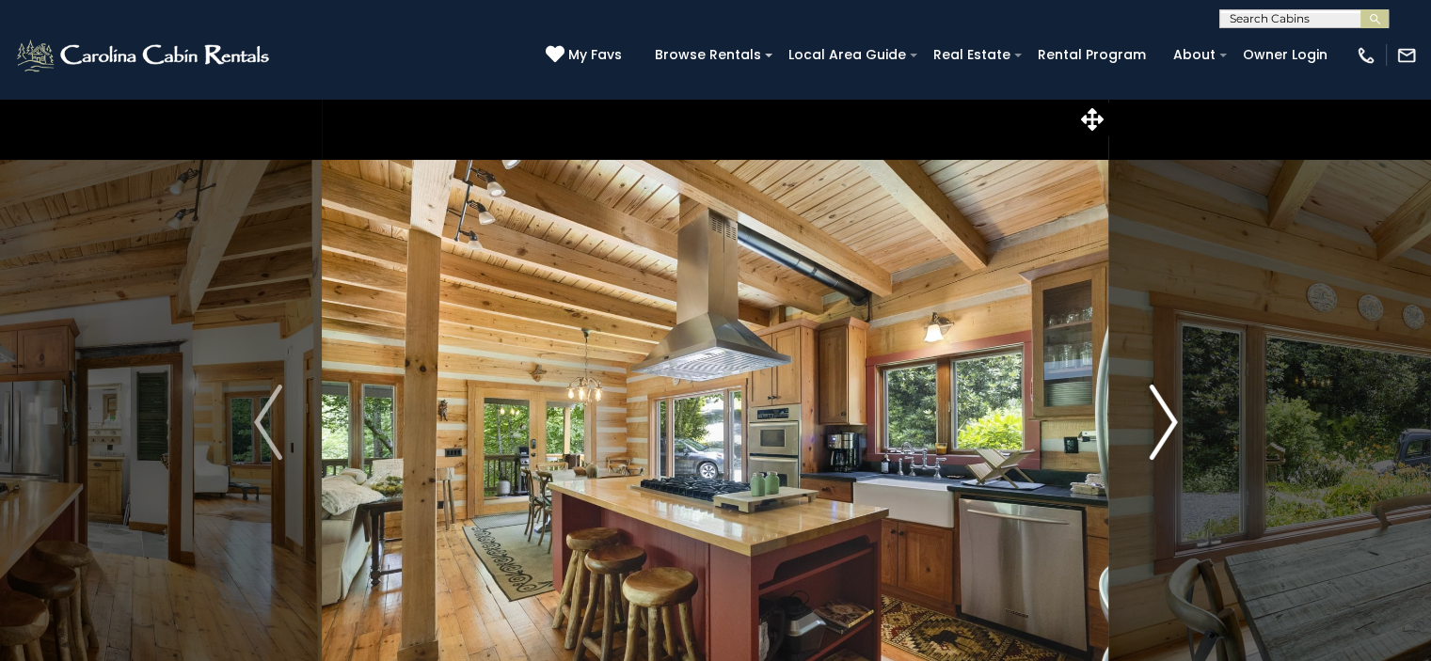
click at [1133, 420] on button "Next" at bounding box center [1163, 422] width 108 height 649
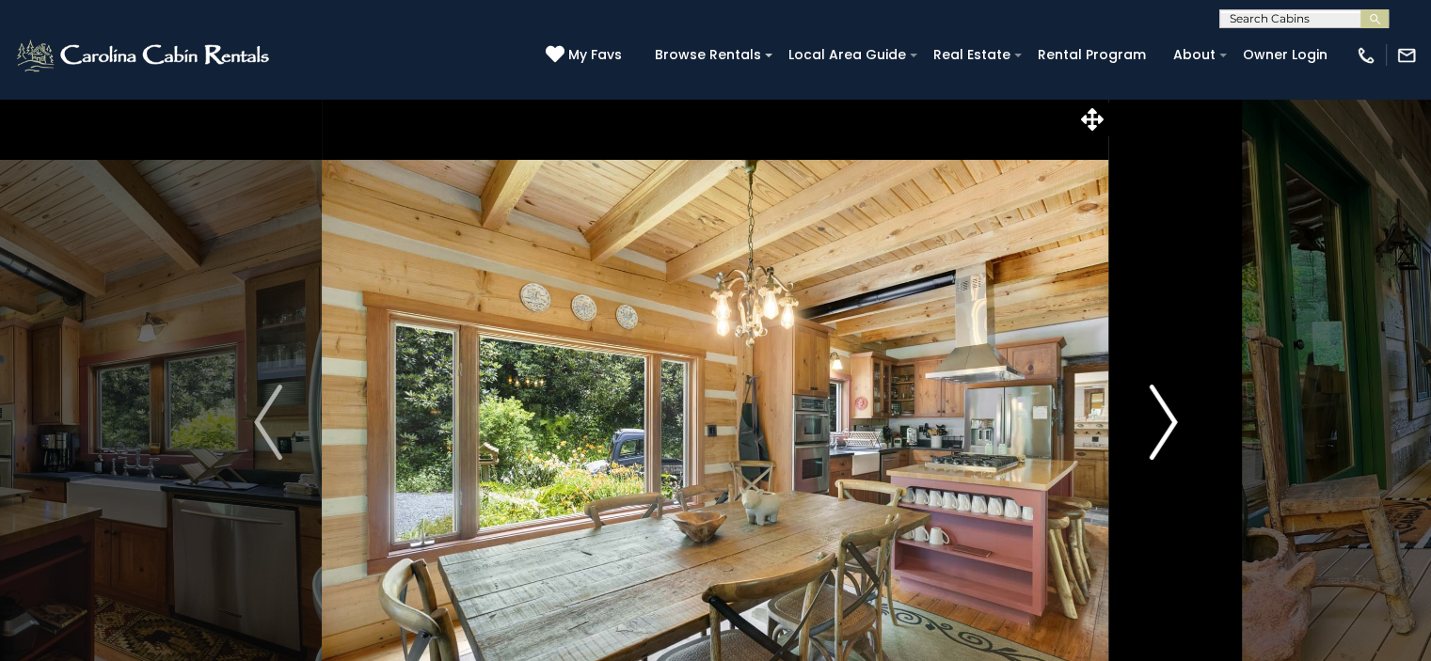
click at [1133, 420] on button "Next" at bounding box center [1163, 422] width 108 height 649
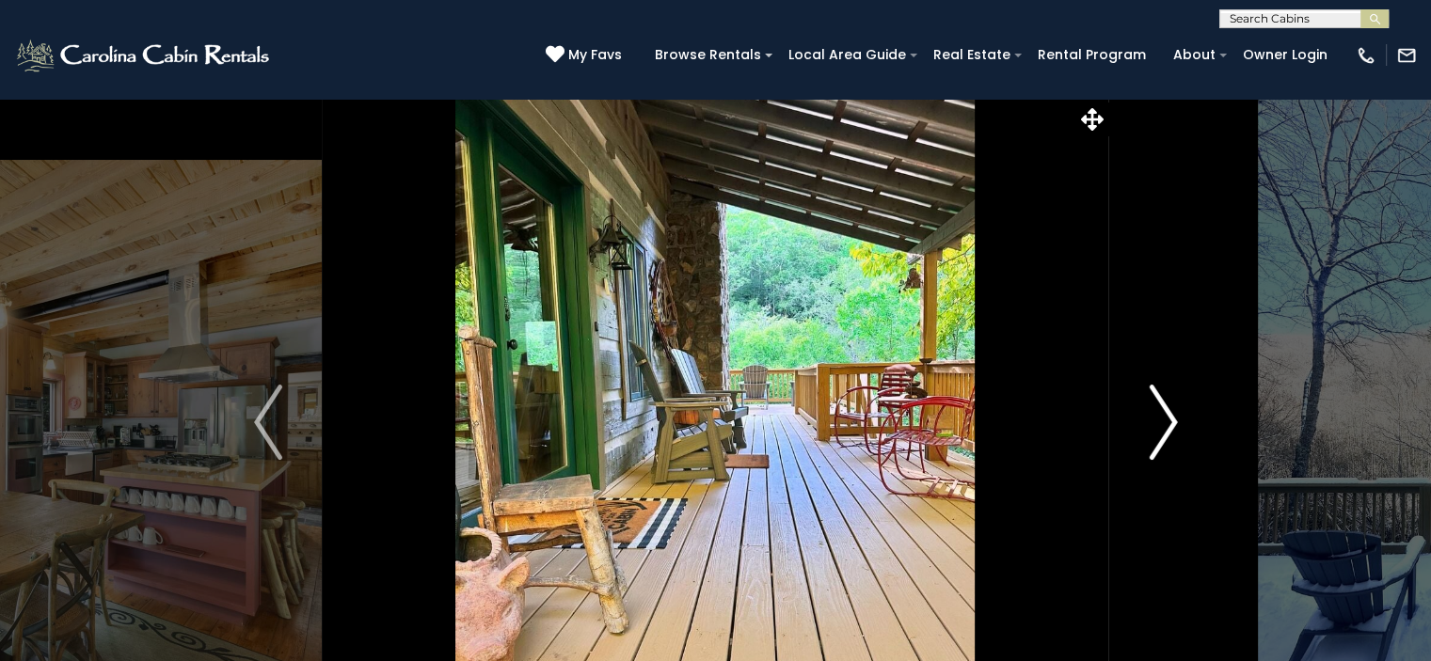
click at [1133, 420] on button "Next" at bounding box center [1163, 422] width 108 height 649
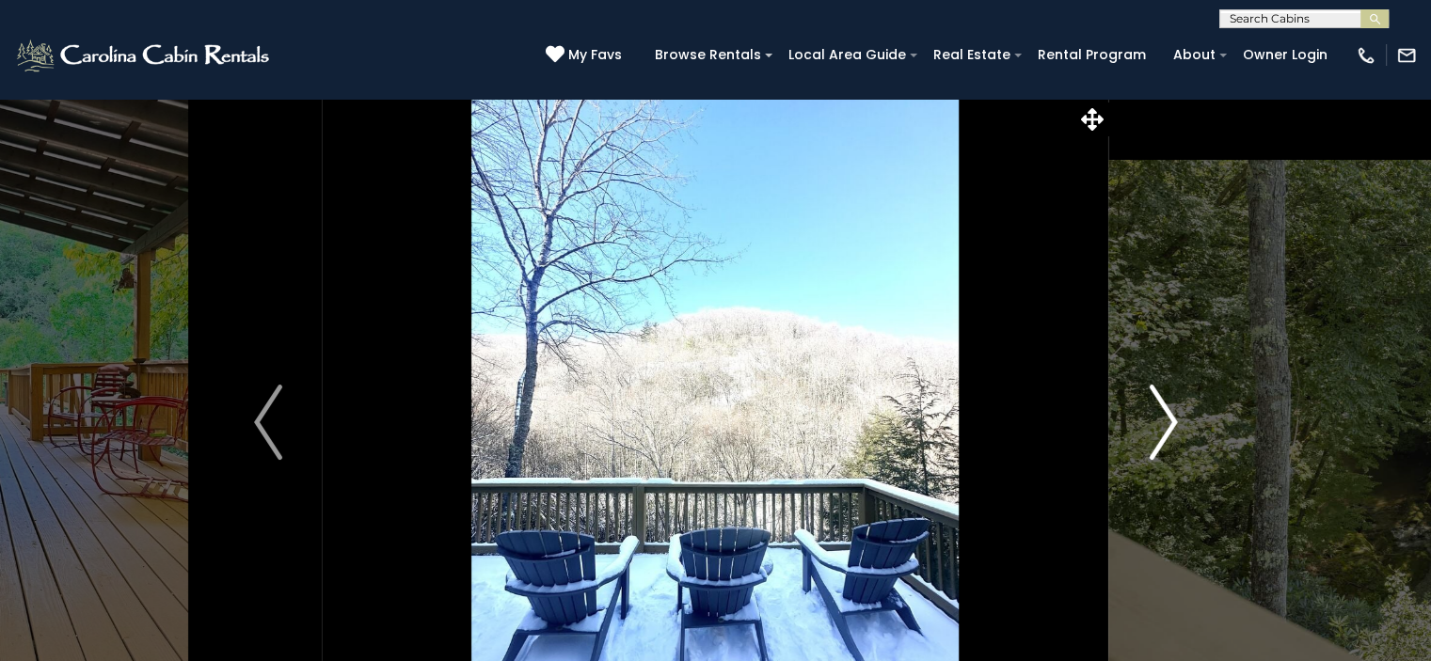
click at [1133, 420] on button "Next" at bounding box center [1163, 422] width 108 height 649
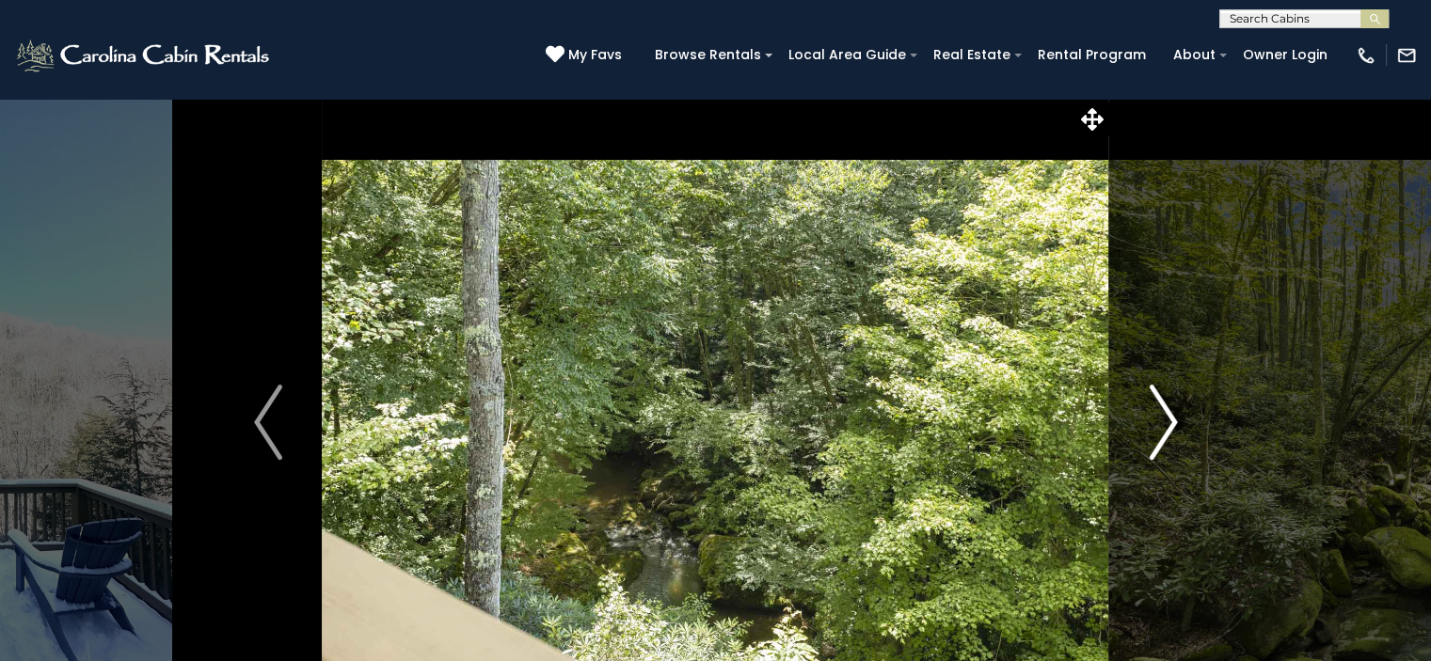
click at [1133, 420] on button "Next" at bounding box center [1163, 422] width 108 height 649
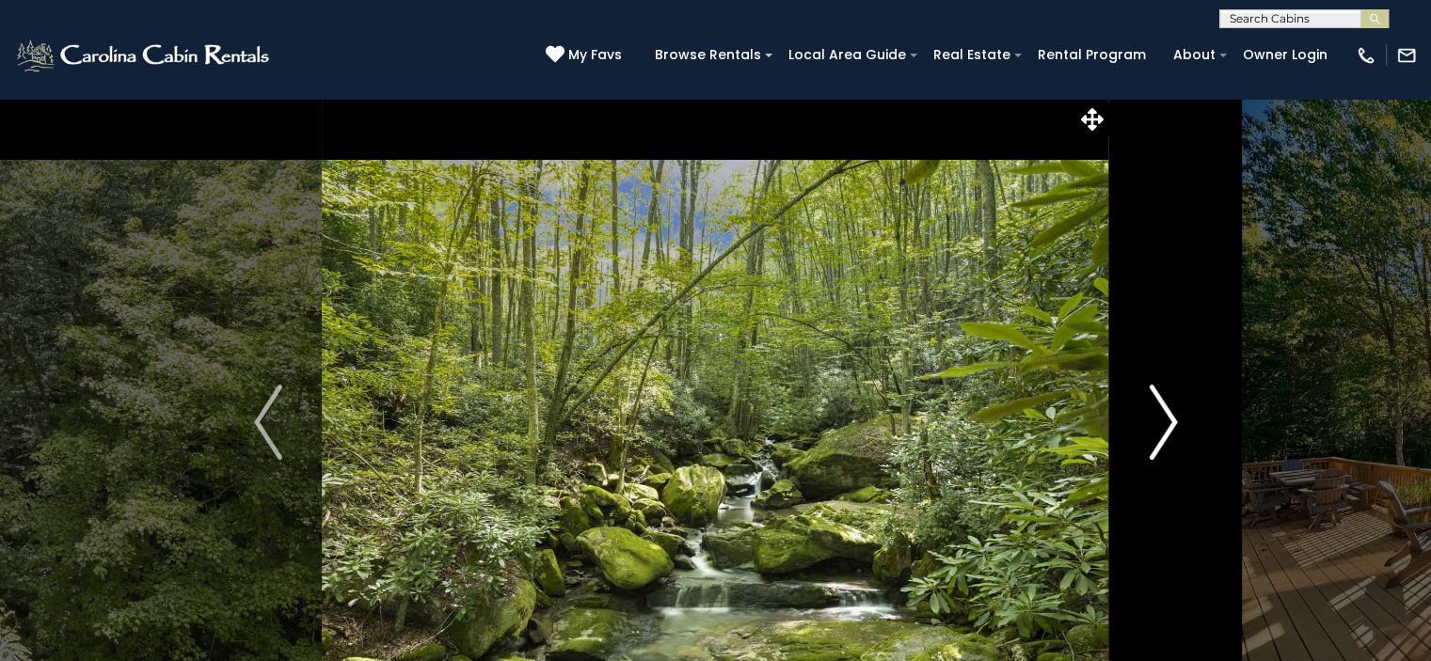
click at [1133, 420] on button "Next" at bounding box center [1163, 422] width 108 height 649
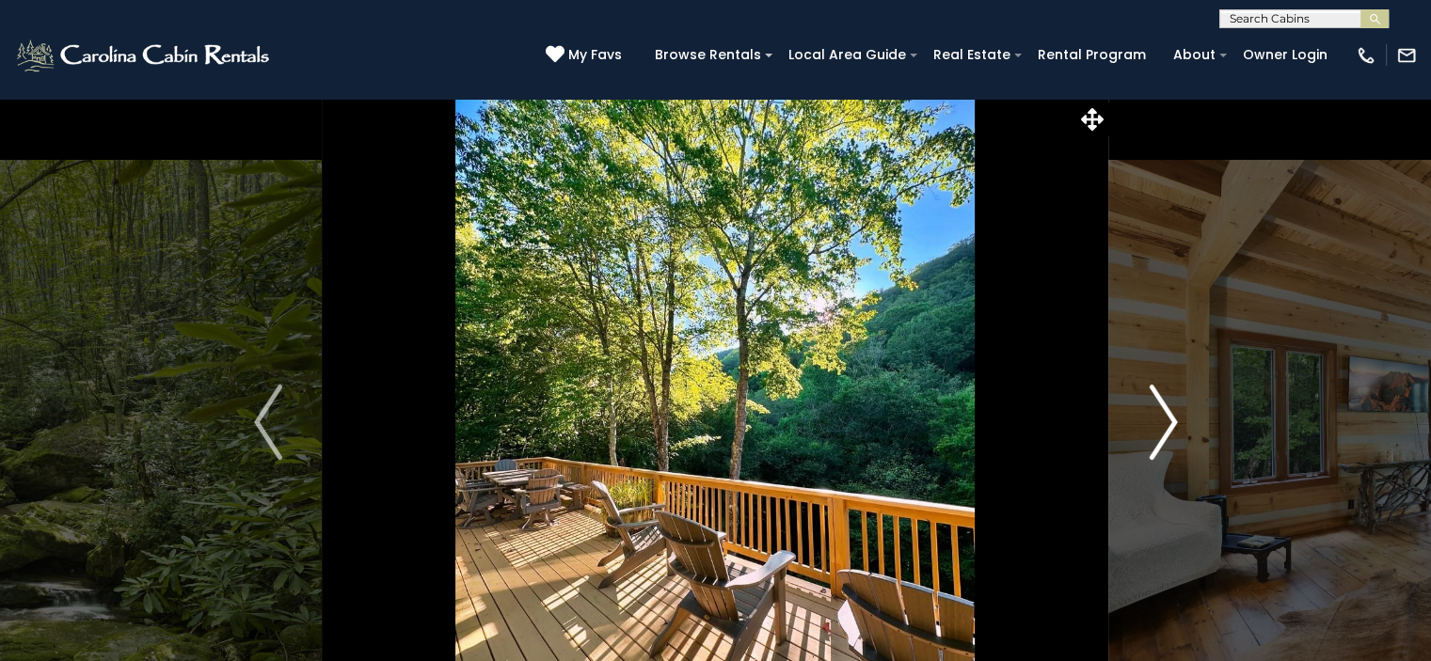
click at [1133, 420] on button "Next" at bounding box center [1163, 422] width 108 height 649
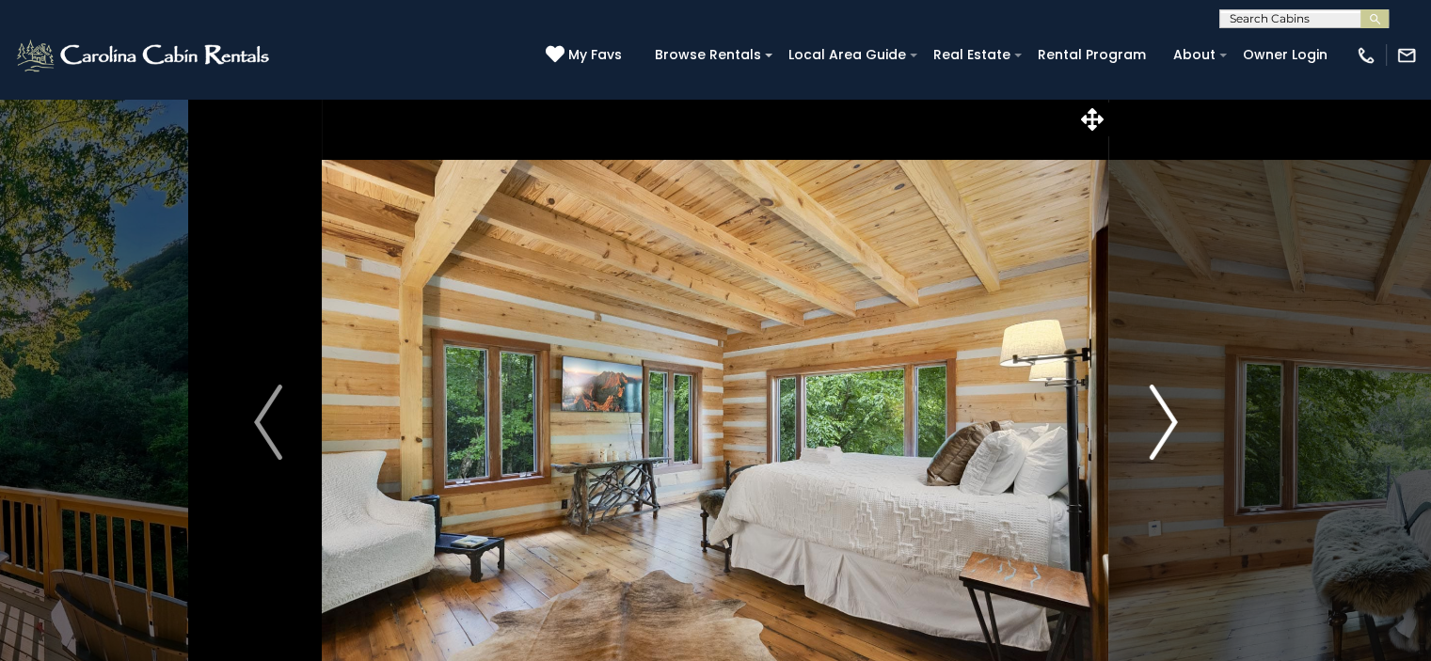
click at [1144, 420] on button "Next" at bounding box center [1163, 422] width 108 height 649
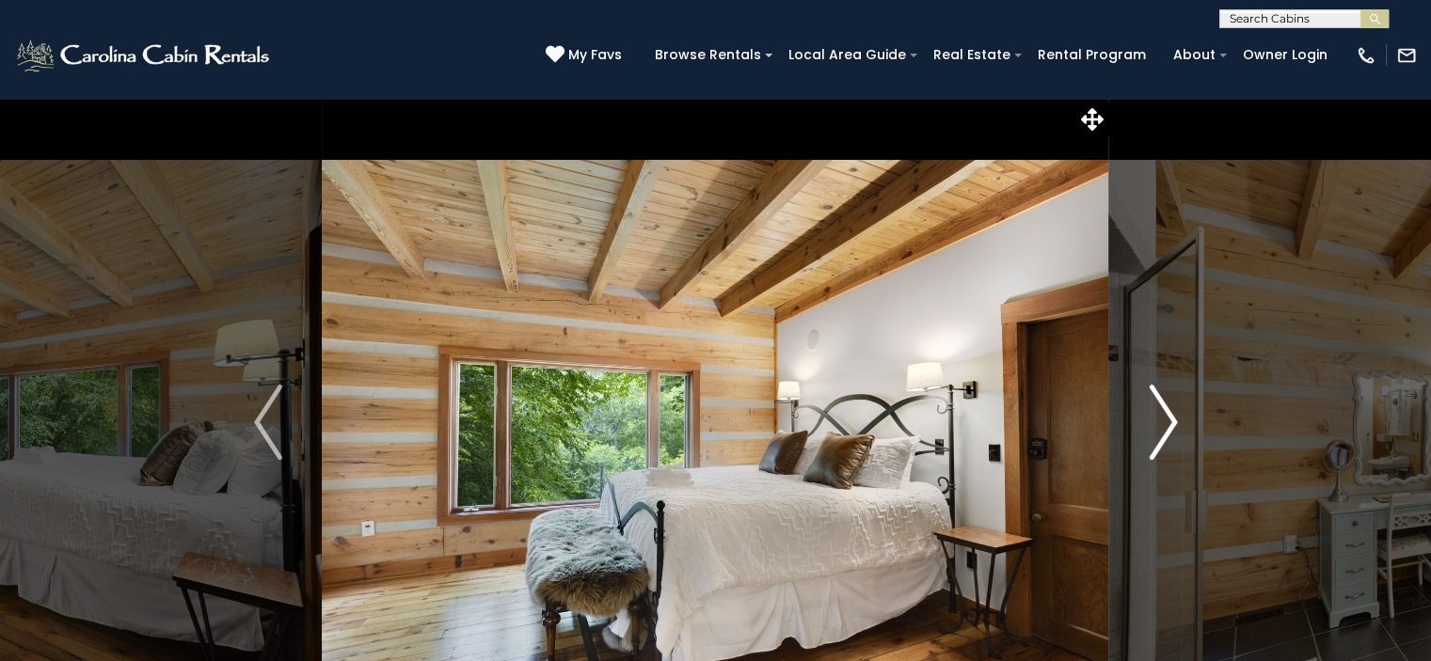
click at [1144, 420] on button "Next" at bounding box center [1163, 422] width 108 height 649
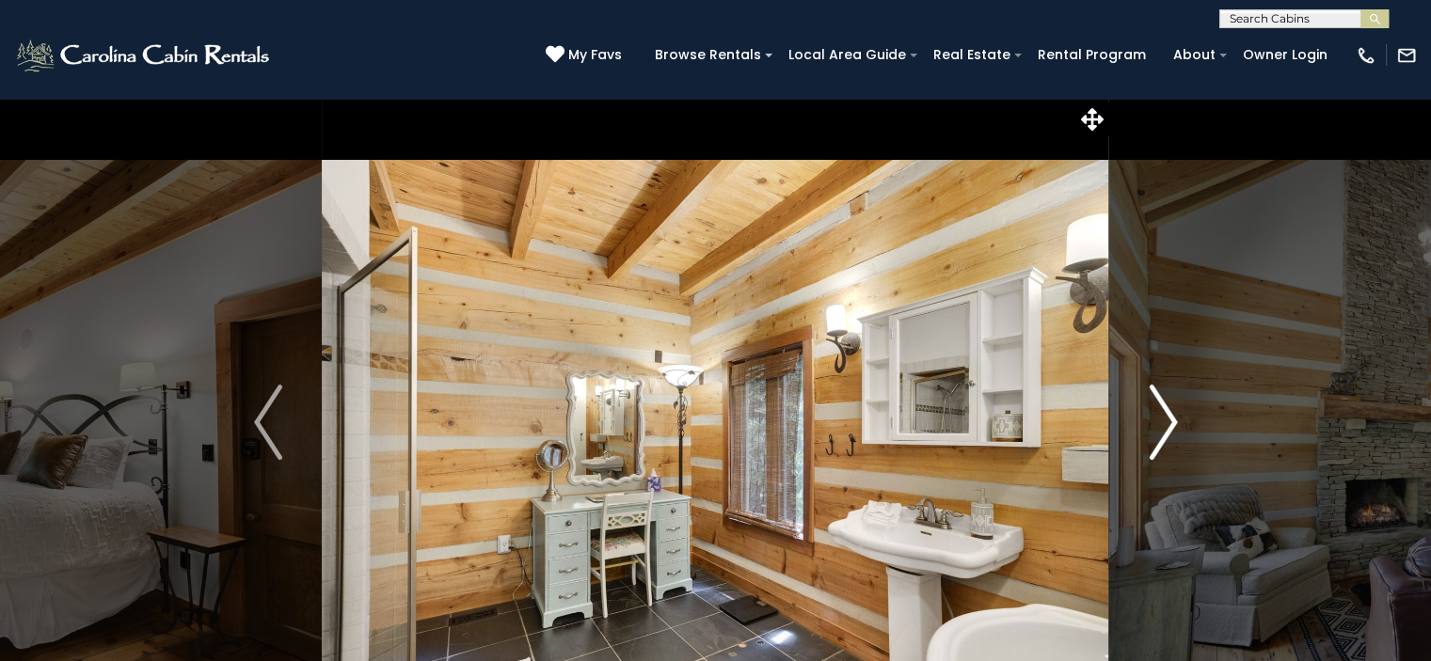
click at [1144, 420] on button "Next" at bounding box center [1163, 422] width 108 height 649
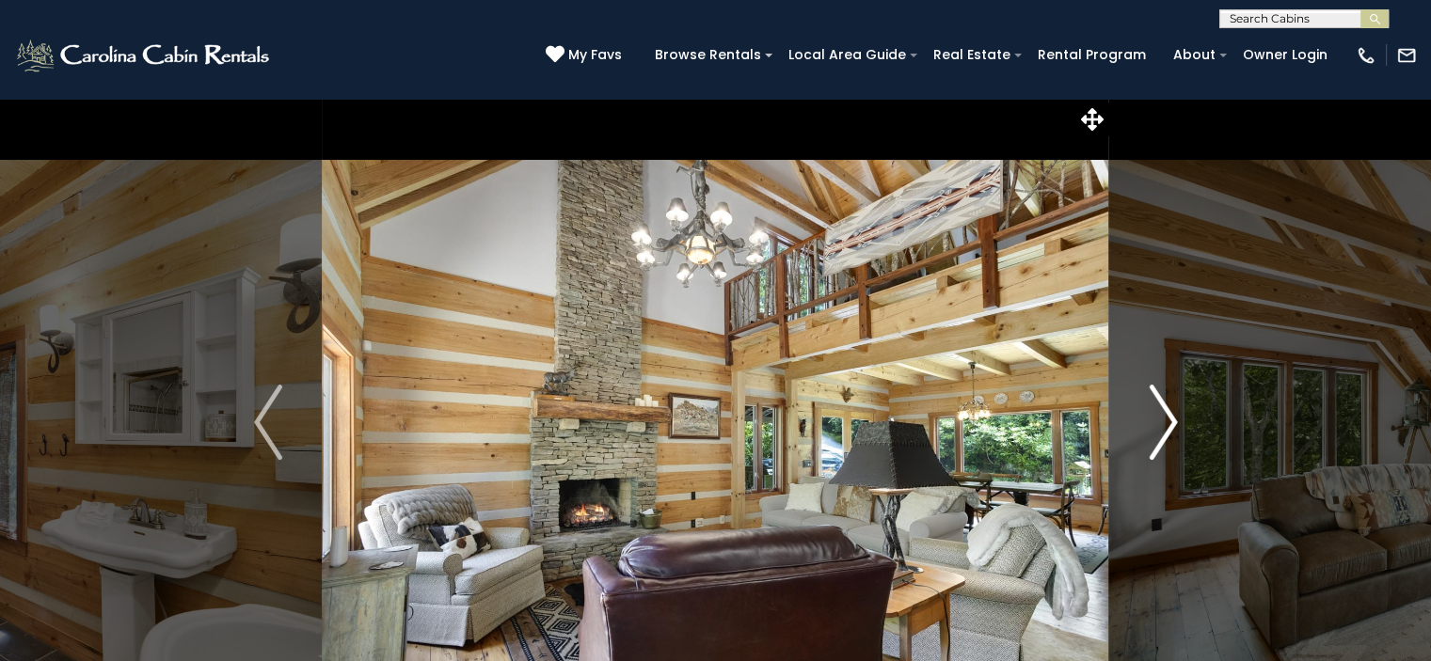
click at [1144, 420] on button "Next" at bounding box center [1163, 422] width 108 height 649
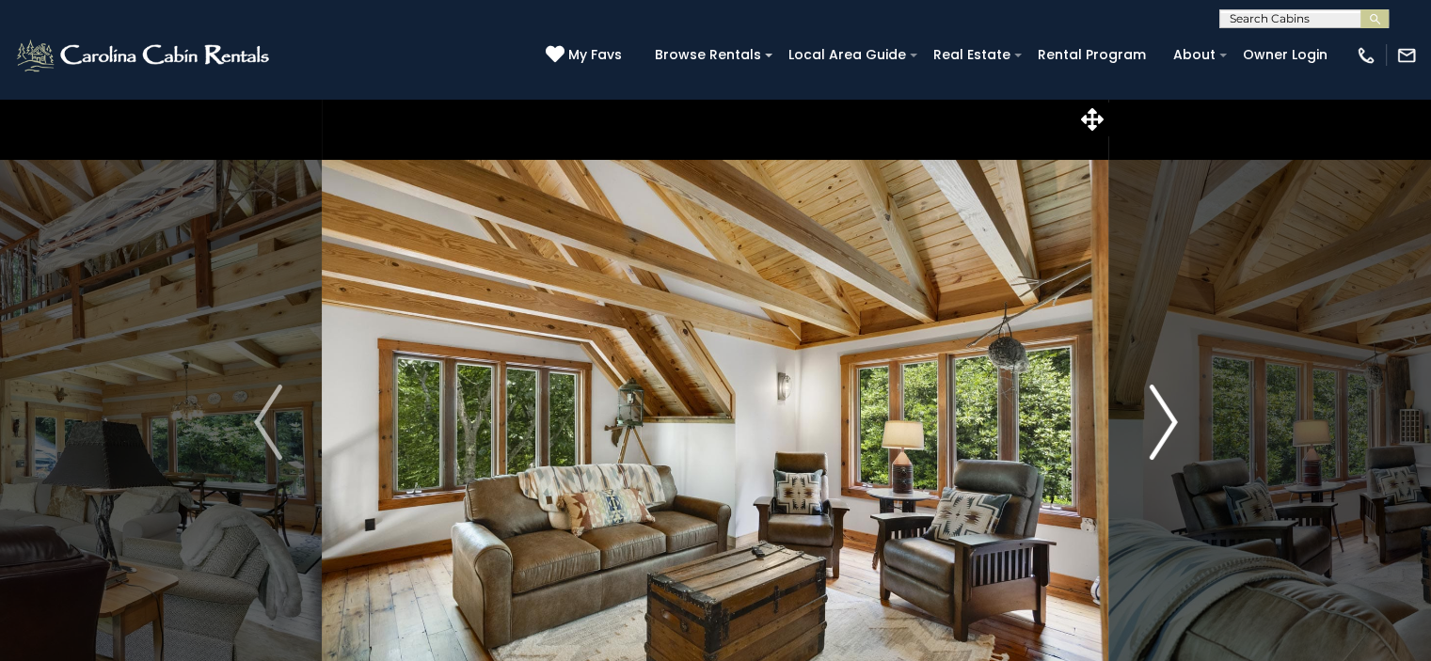
click at [1144, 420] on button "Next" at bounding box center [1163, 422] width 108 height 649
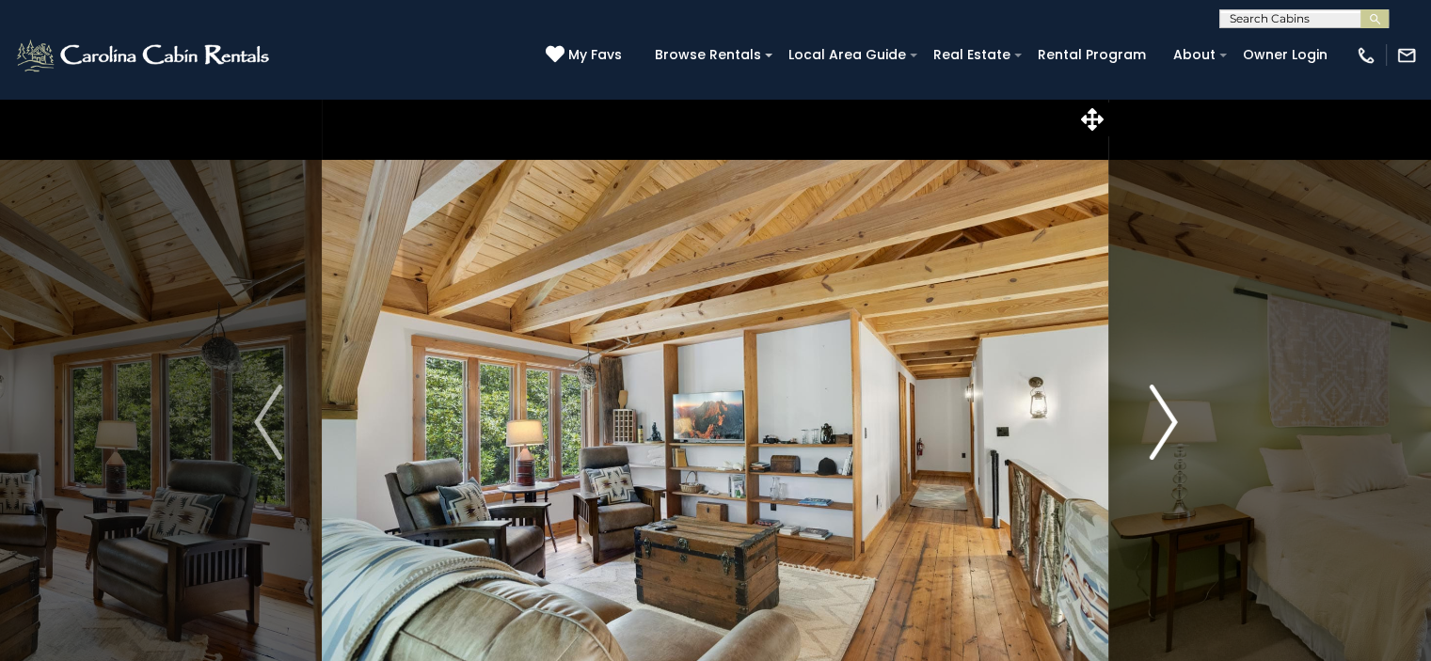
click at [1144, 420] on button "Next" at bounding box center [1163, 422] width 108 height 649
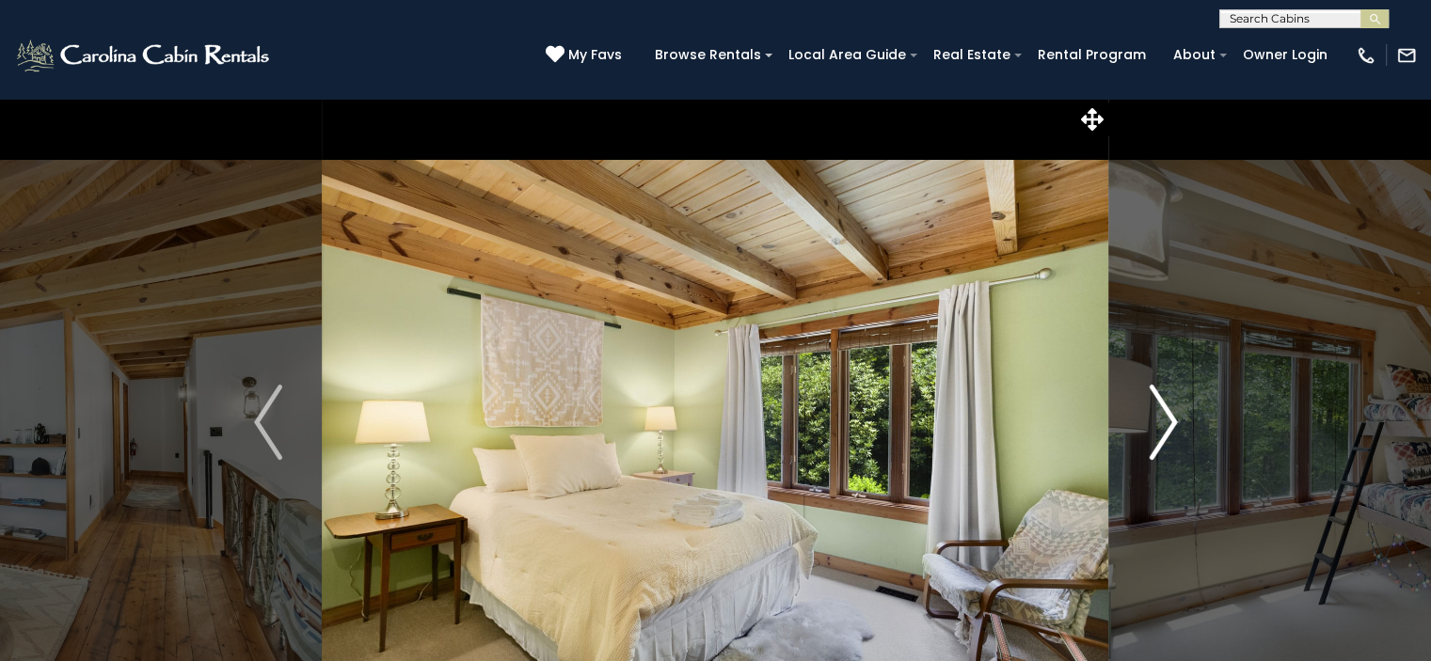
click at [1144, 420] on button "Next" at bounding box center [1163, 422] width 108 height 649
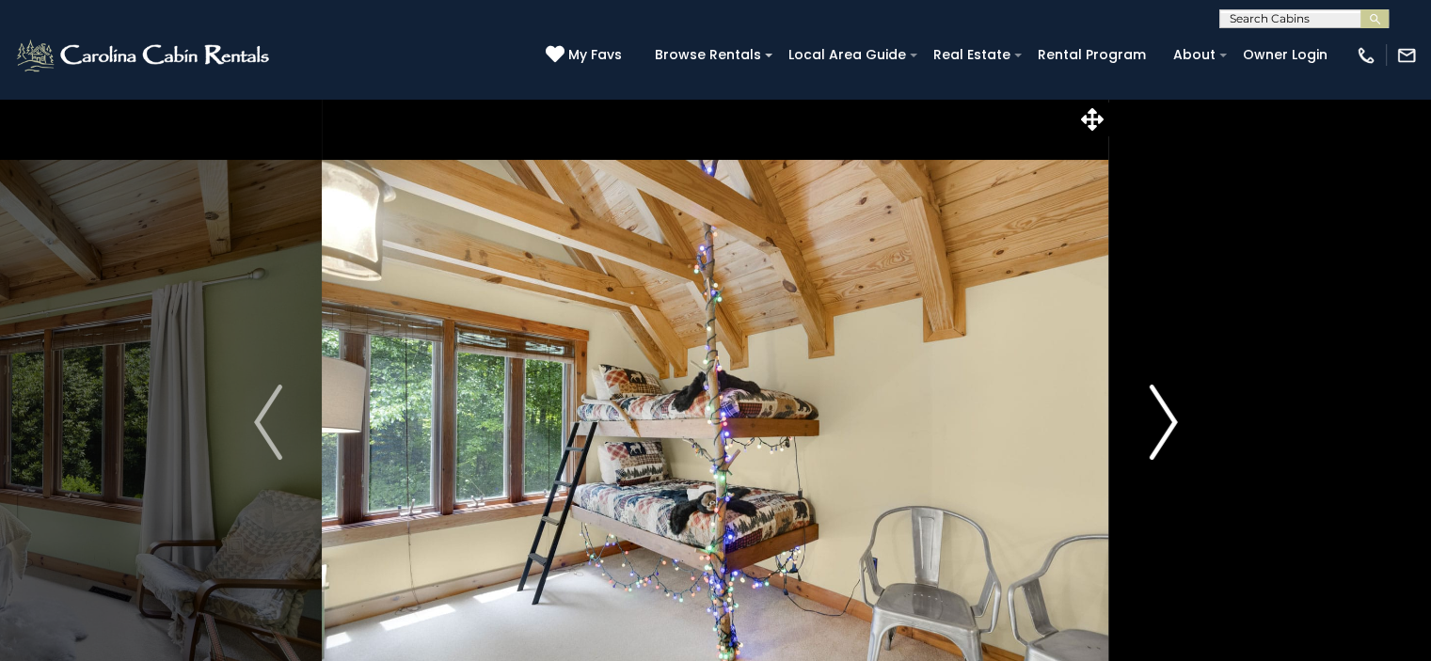
click at [1144, 420] on button "Next" at bounding box center [1163, 422] width 108 height 649
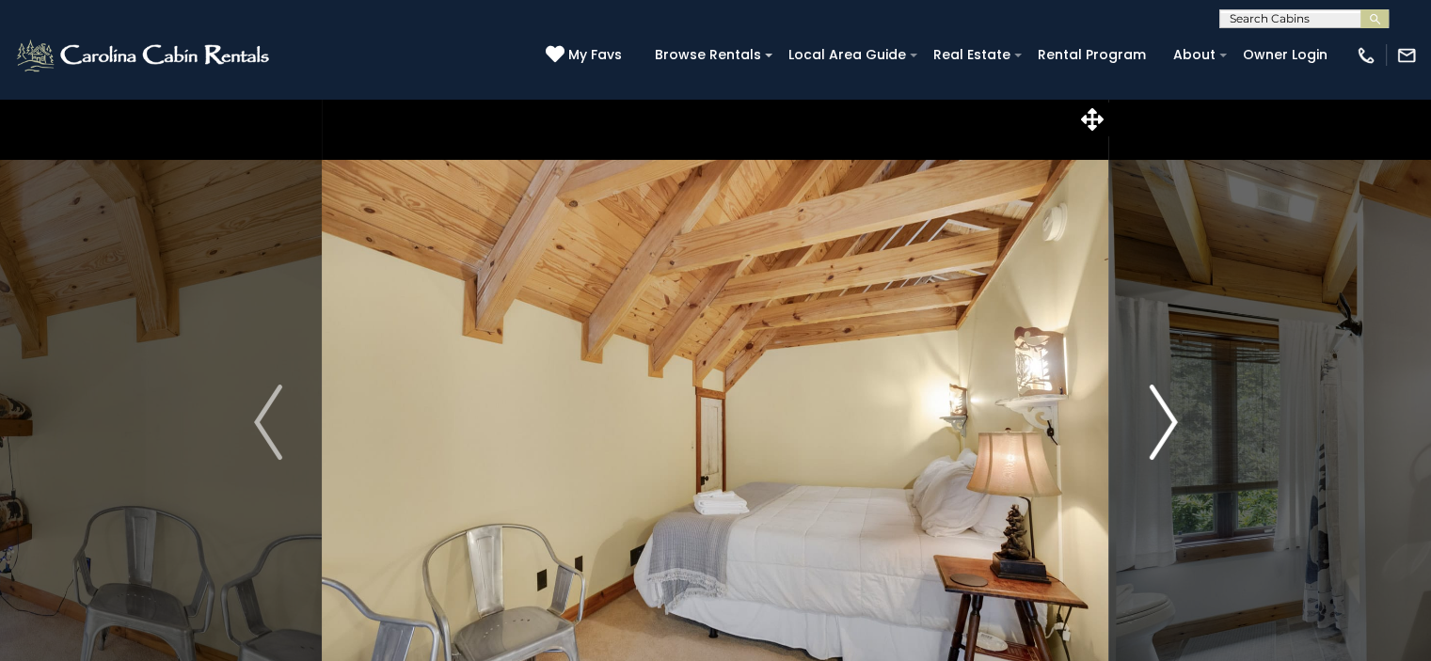
click at [1144, 420] on button "Next" at bounding box center [1163, 422] width 108 height 649
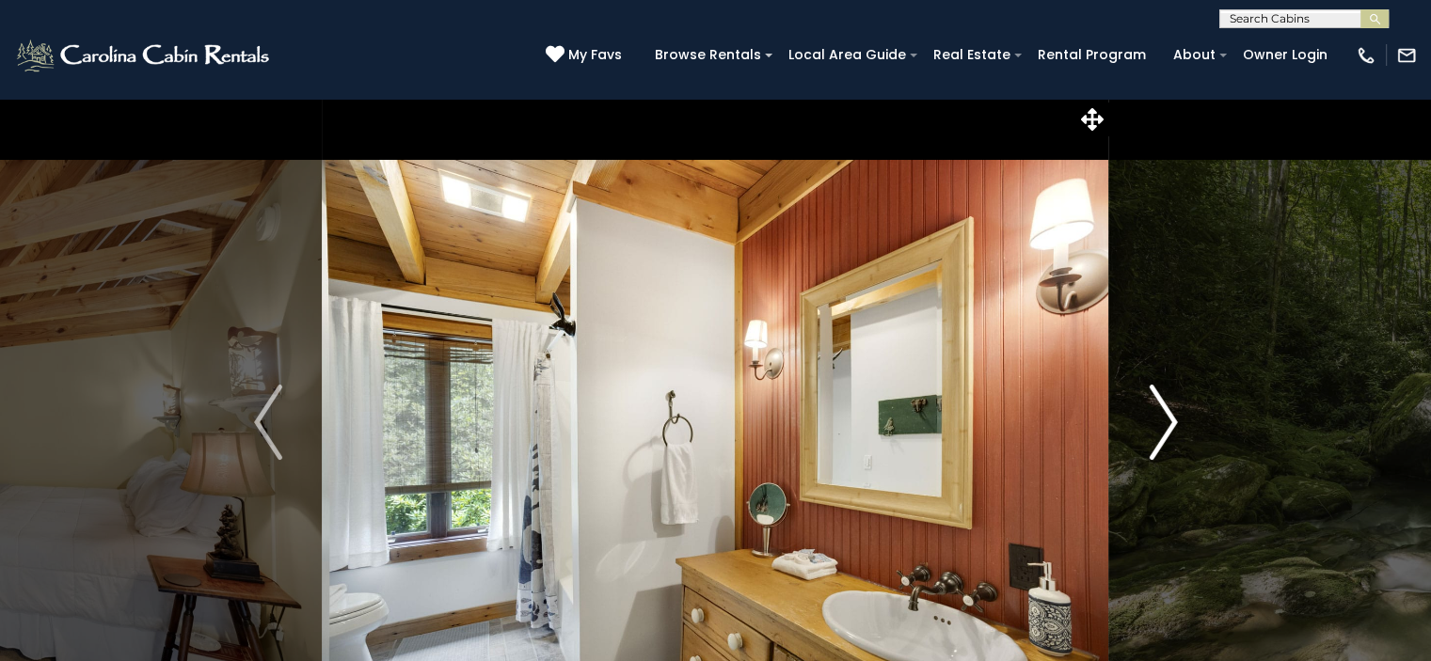
click at [1144, 420] on button "Next" at bounding box center [1163, 422] width 108 height 649
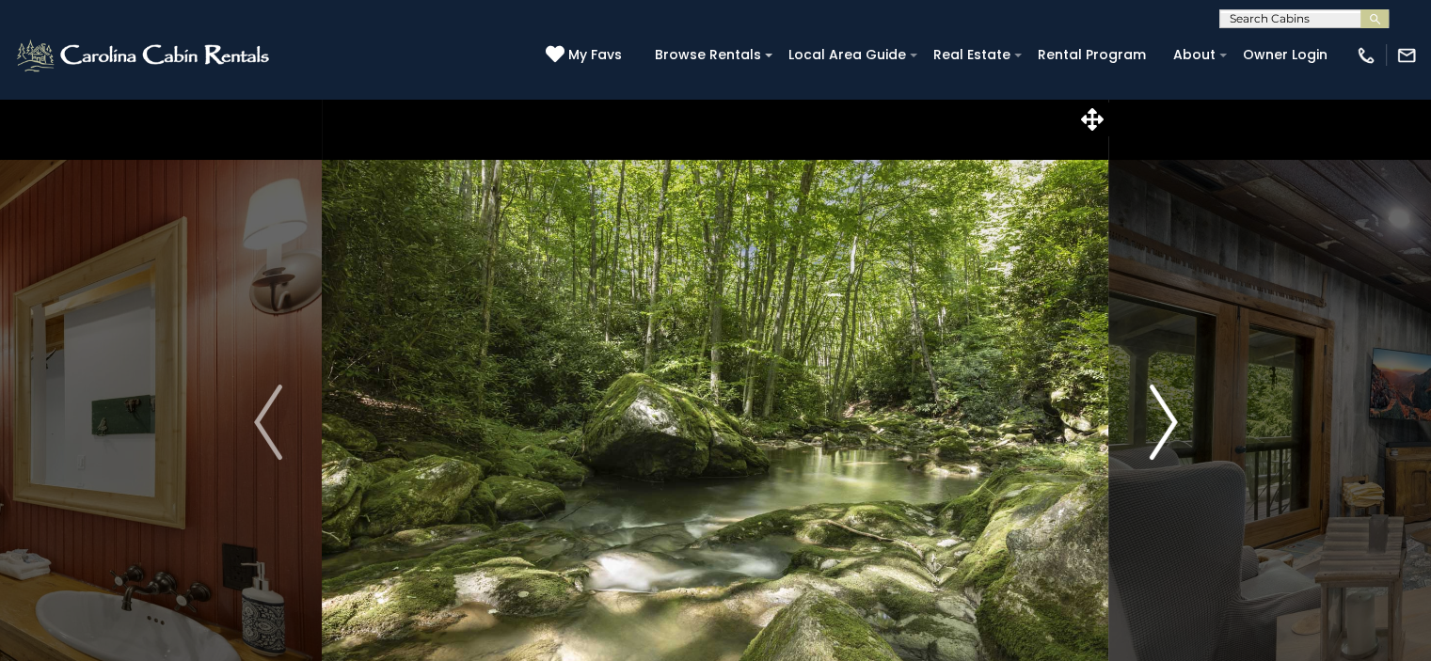
click at [1144, 420] on button "Next" at bounding box center [1163, 422] width 108 height 649
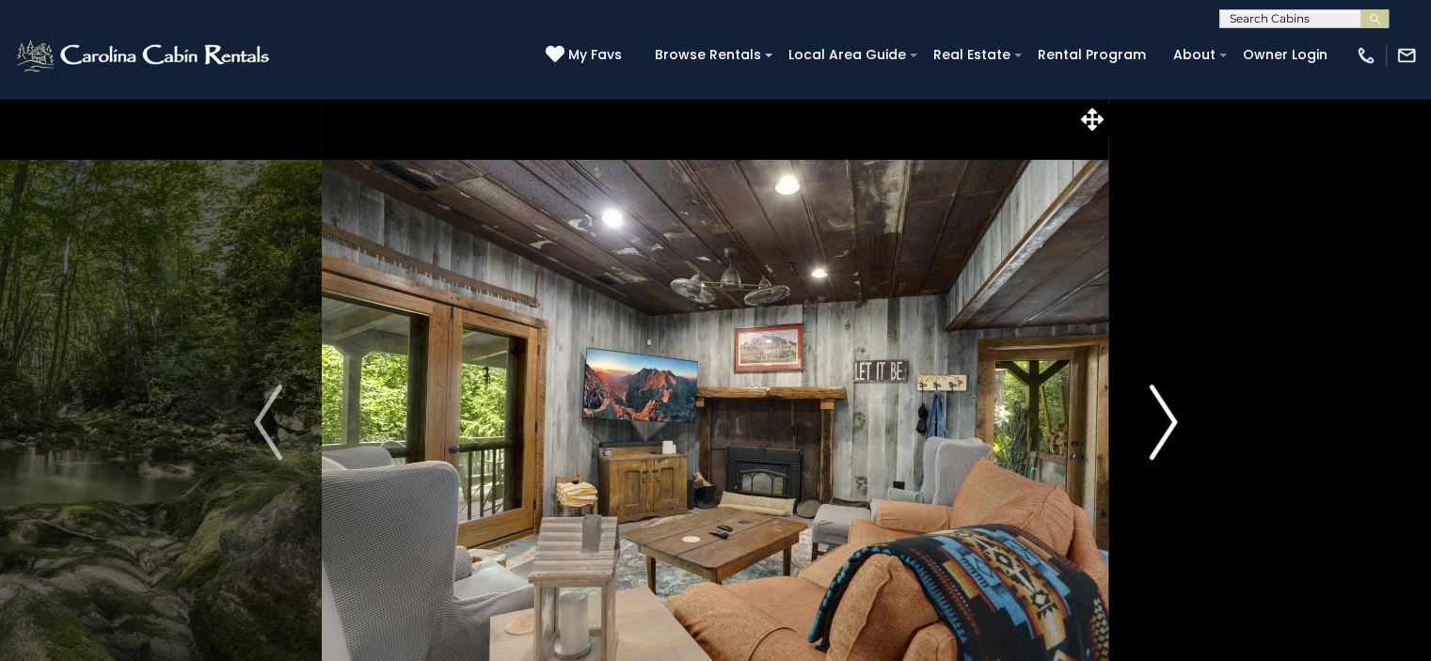
click at [1144, 420] on button "Next" at bounding box center [1163, 422] width 108 height 649
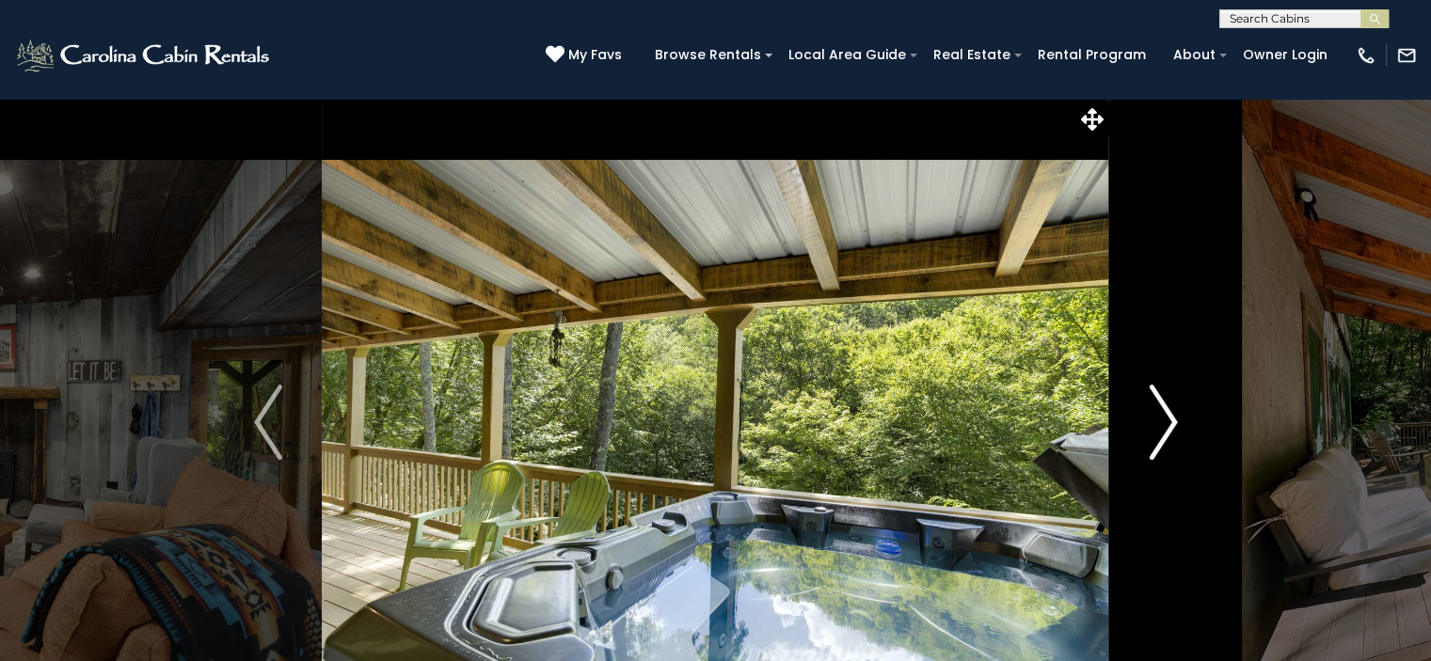
click at [1144, 420] on button "Next" at bounding box center [1163, 422] width 108 height 649
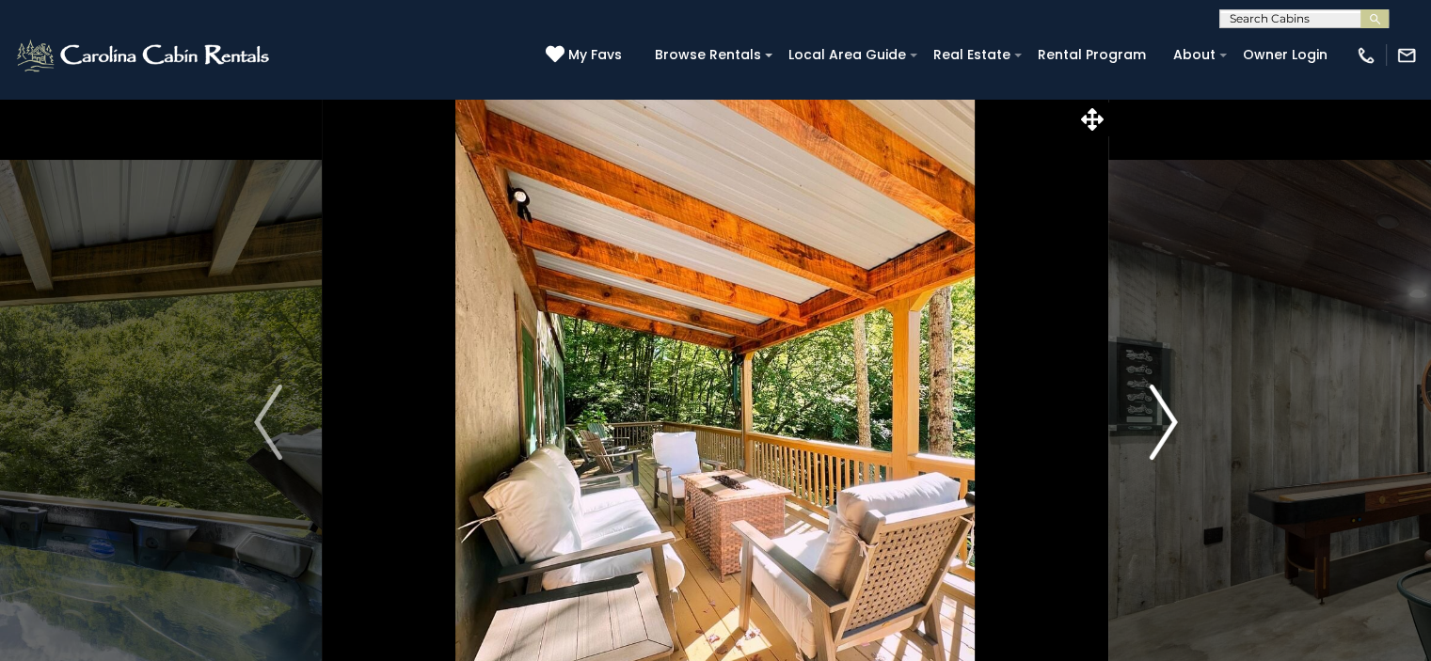
click at [1144, 420] on button "Next" at bounding box center [1163, 422] width 108 height 649
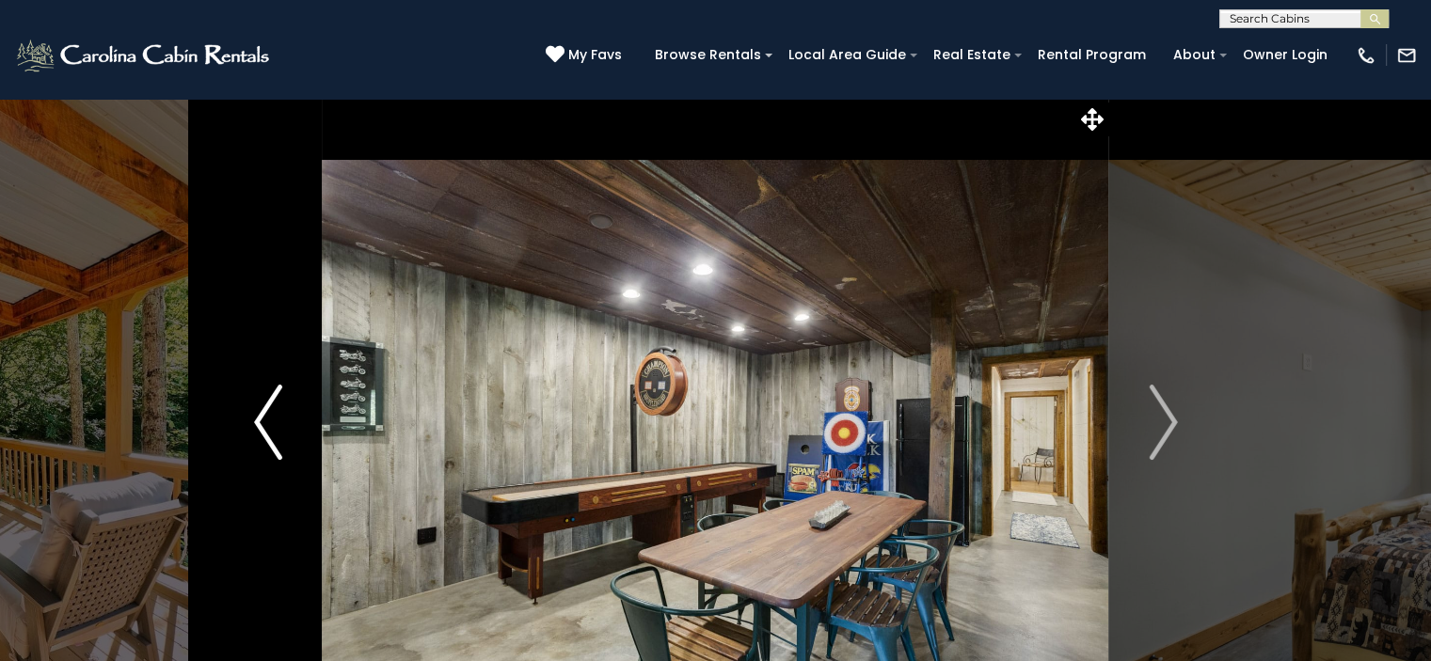
click at [263, 421] on img "Previous" at bounding box center [268, 422] width 28 height 75
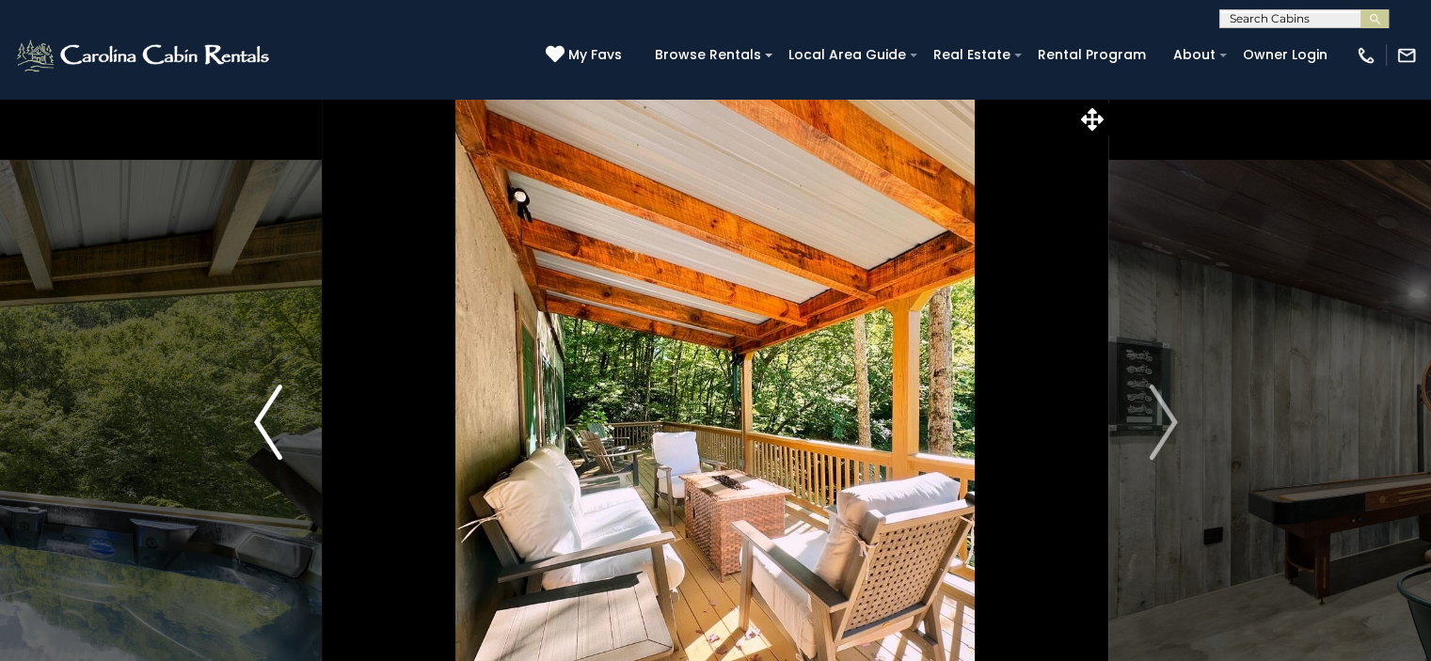
click at [263, 421] on img "Previous" at bounding box center [268, 422] width 28 height 75
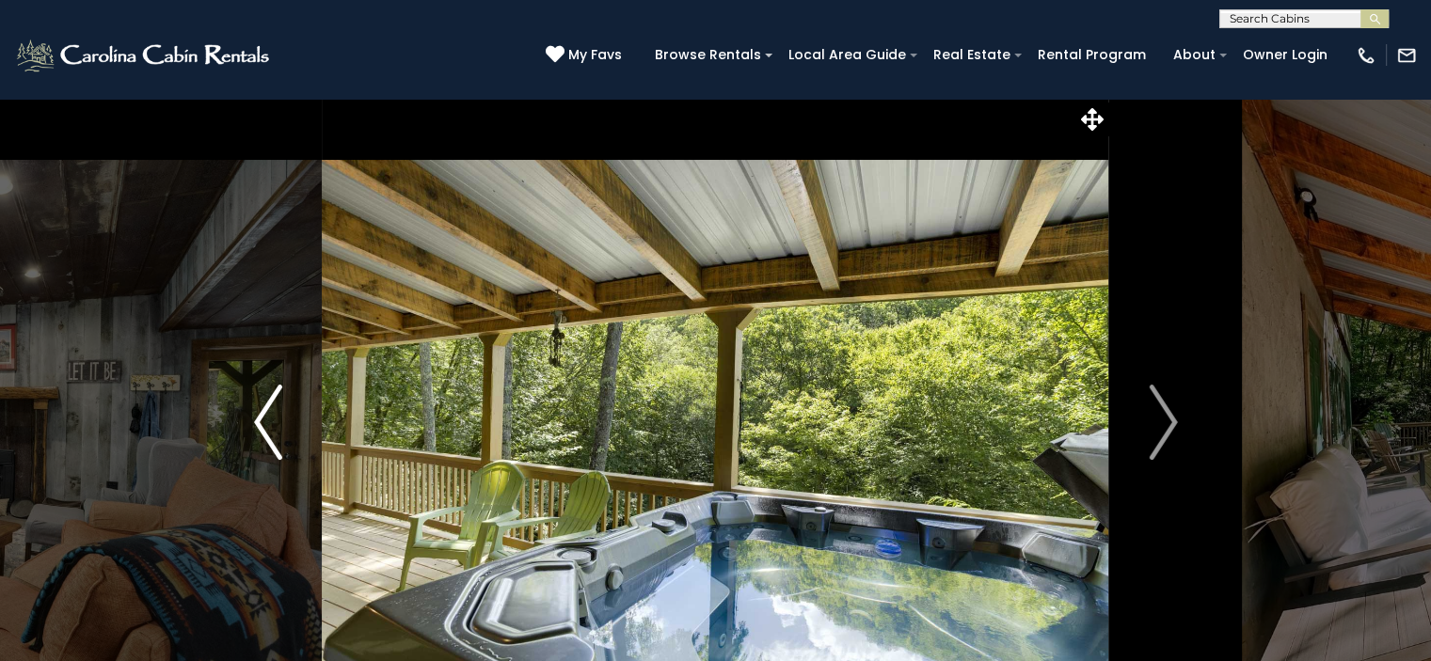
click at [263, 421] on img "Previous" at bounding box center [268, 422] width 28 height 75
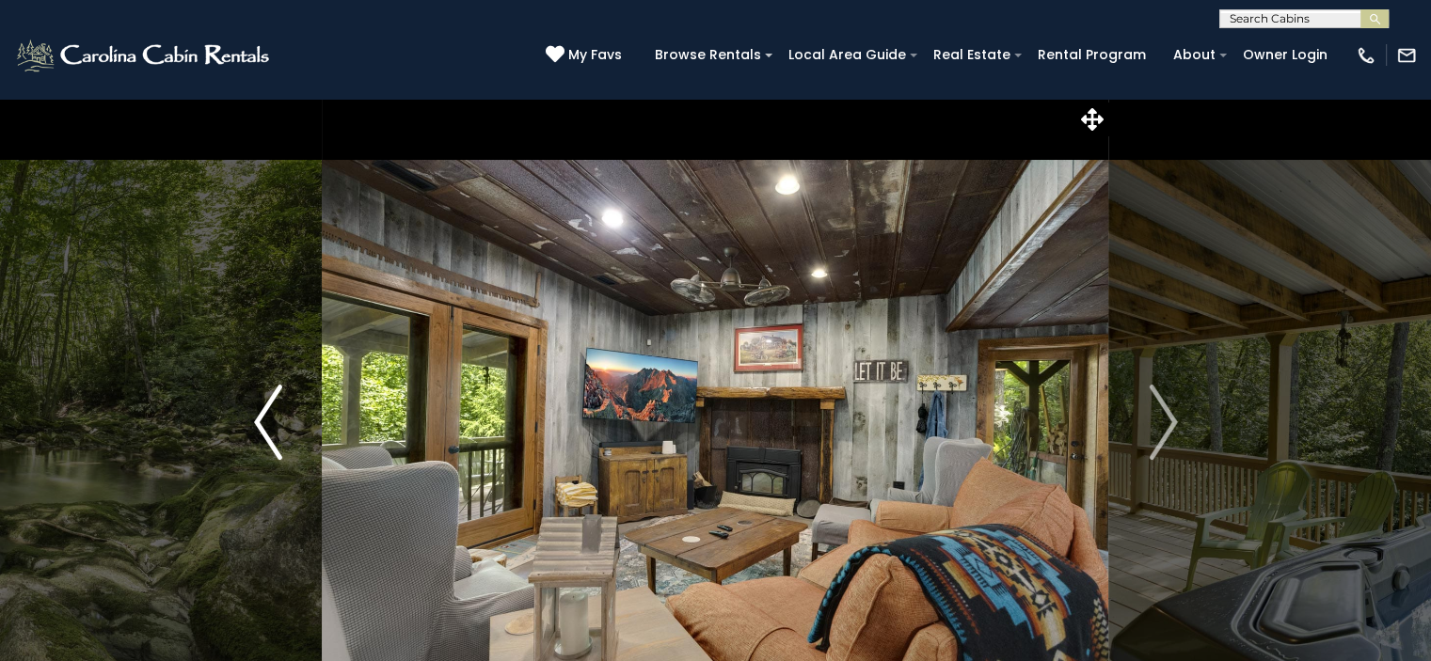
click at [263, 421] on img "Previous" at bounding box center [268, 422] width 28 height 75
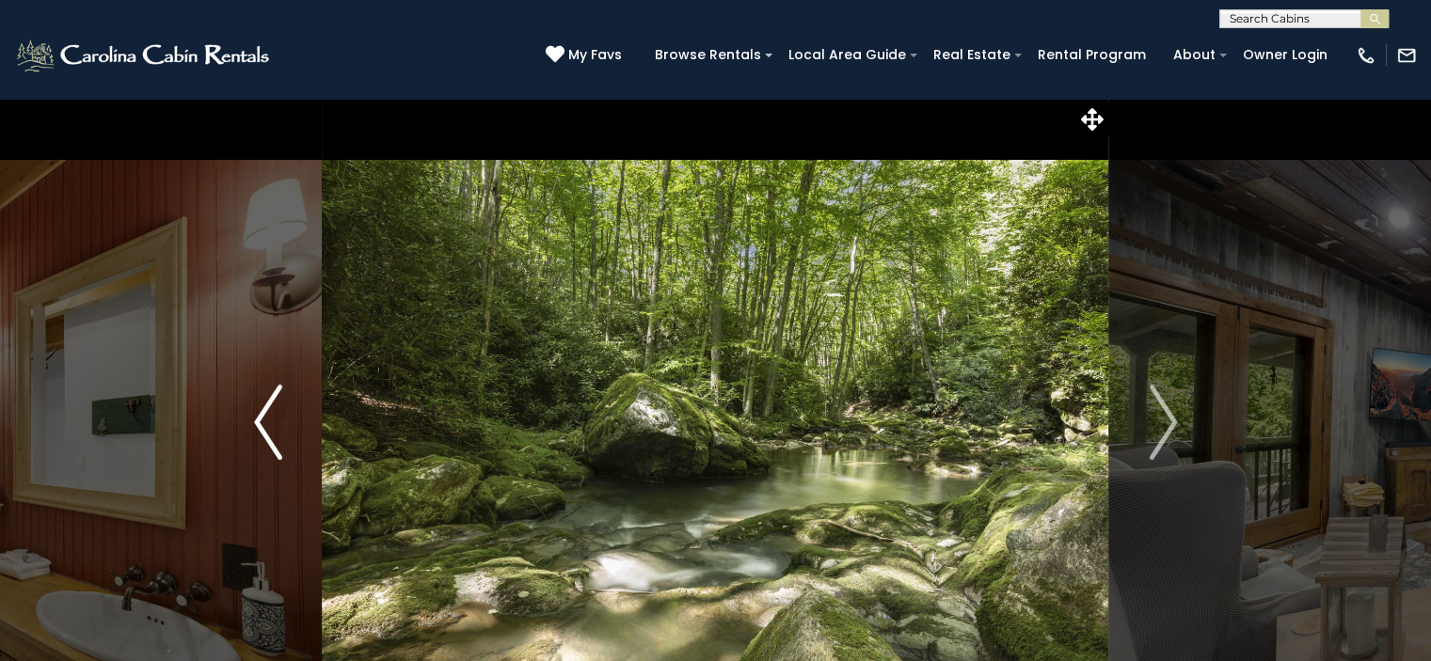
click at [263, 421] on img "Previous" at bounding box center [268, 422] width 28 height 75
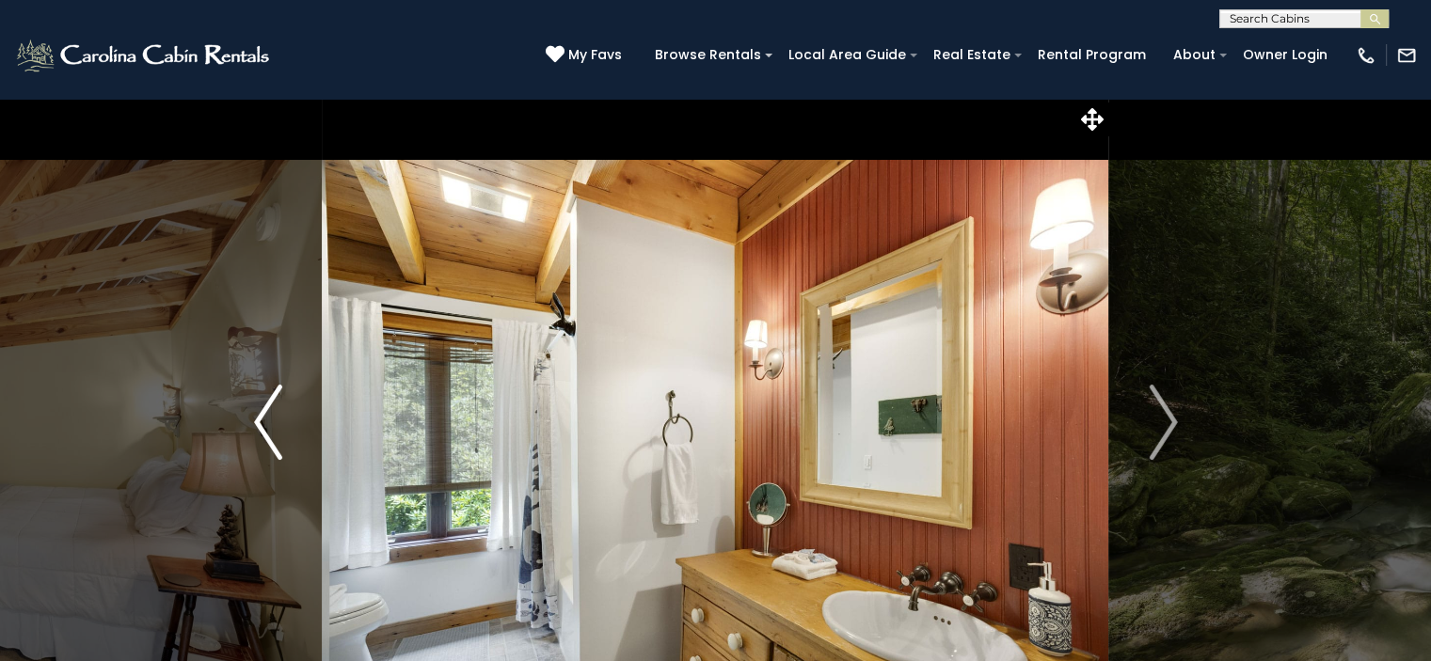
click at [263, 421] on img "Previous" at bounding box center [268, 422] width 28 height 75
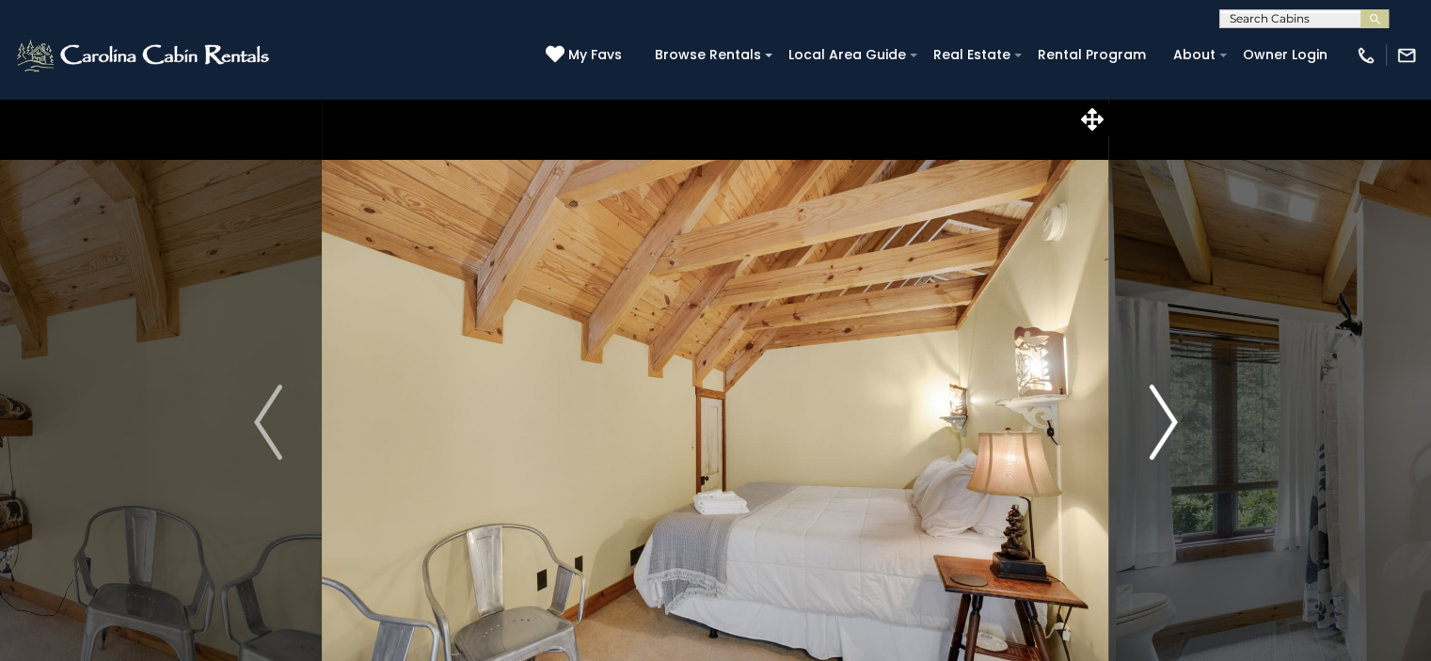
click at [1167, 433] on img "Next" at bounding box center [1163, 422] width 28 height 75
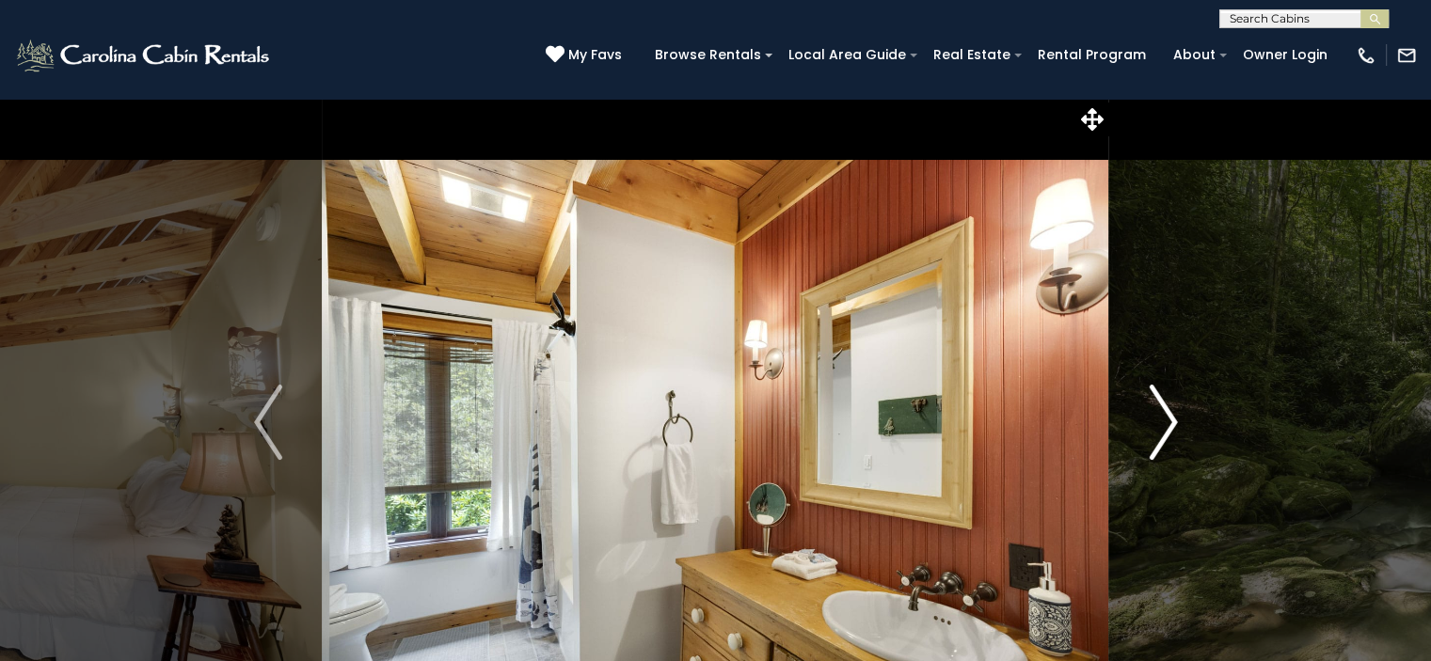
click at [1167, 433] on img "Next" at bounding box center [1163, 422] width 28 height 75
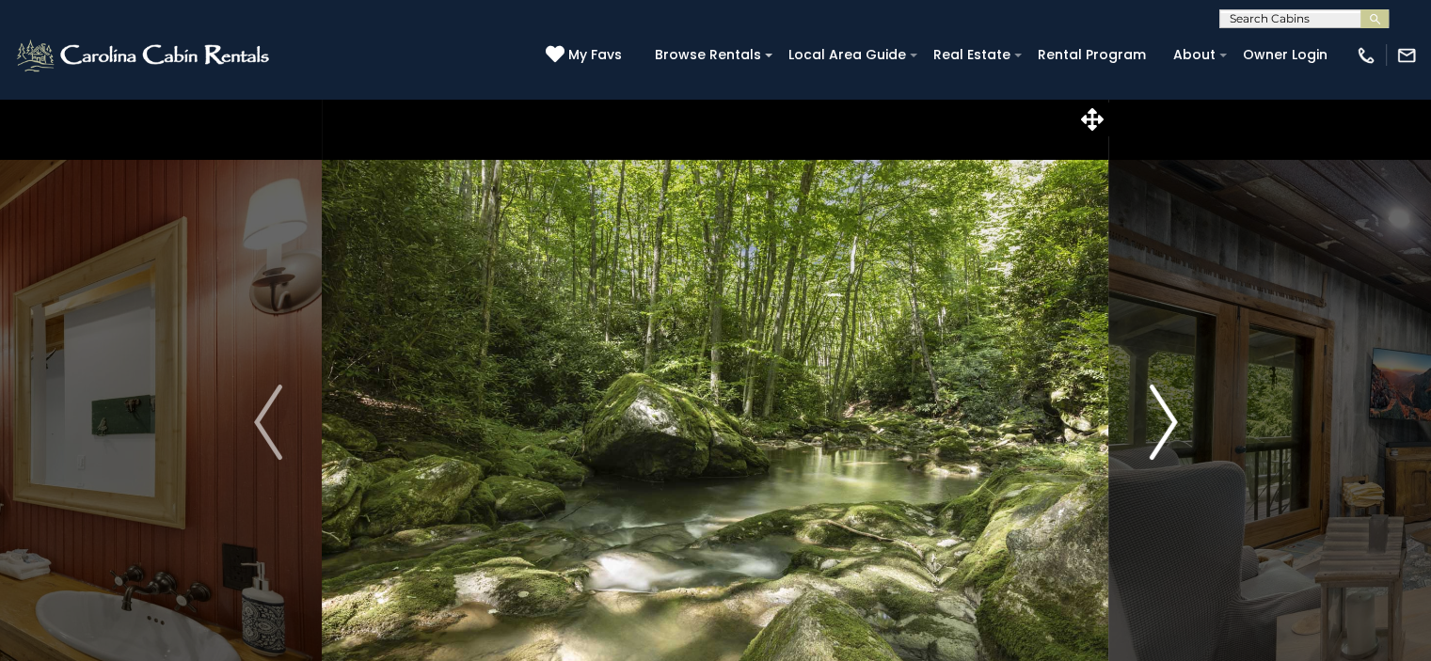
click at [1167, 433] on img "Next" at bounding box center [1163, 422] width 28 height 75
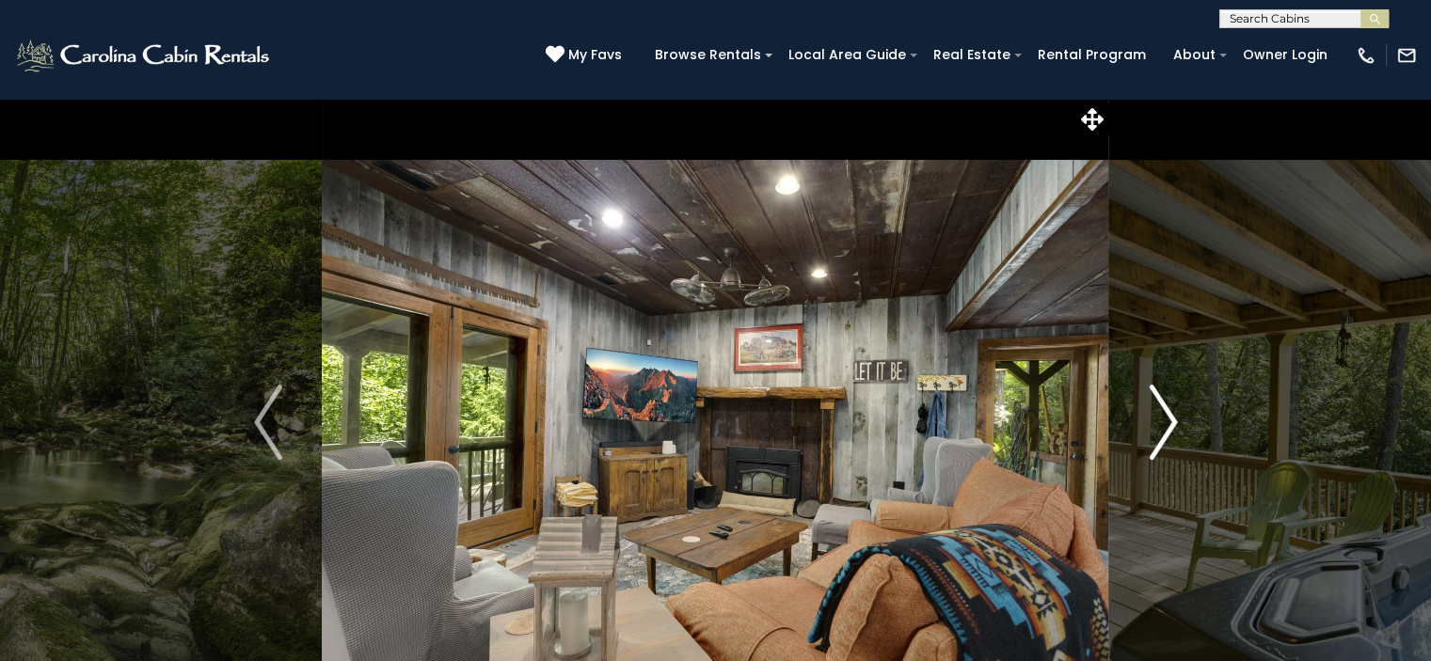
click at [1167, 433] on img "Next" at bounding box center [1163, 422] width 28 height 75
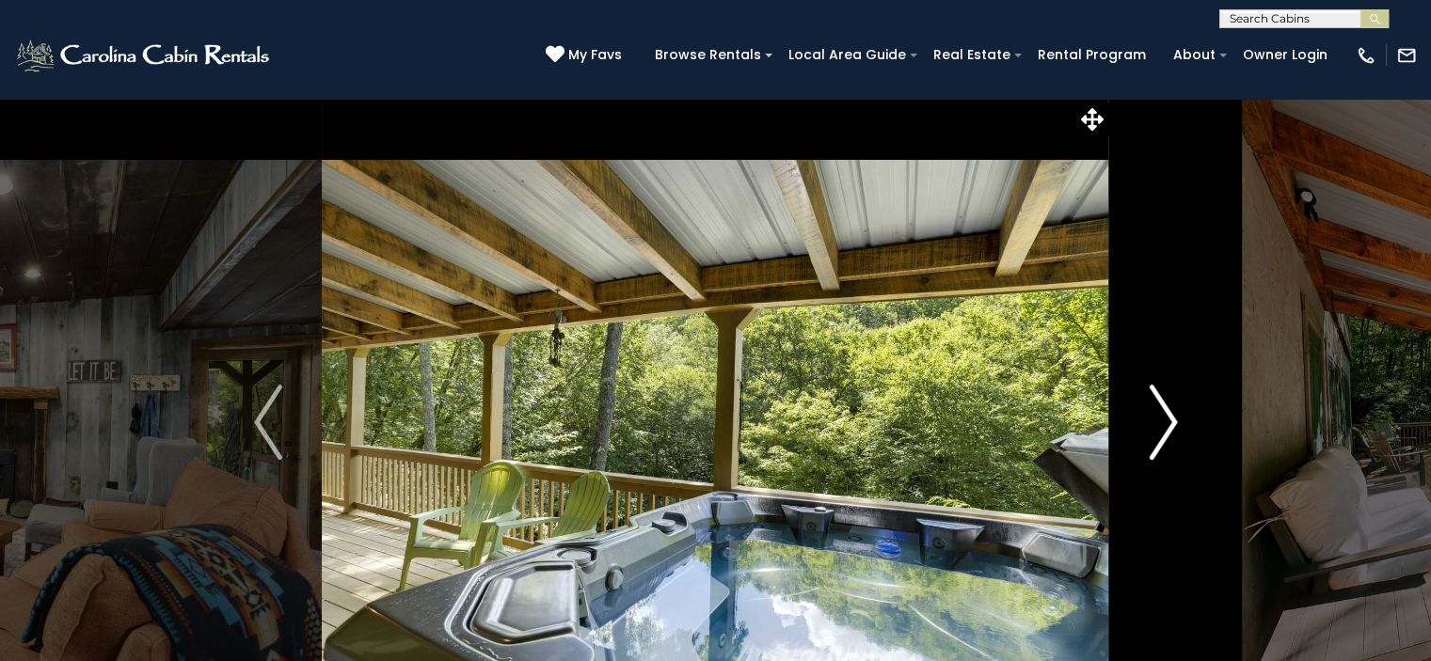
click at [1167, 433] on img "Next" at bounding box center [1163, 422] width 28 height 75
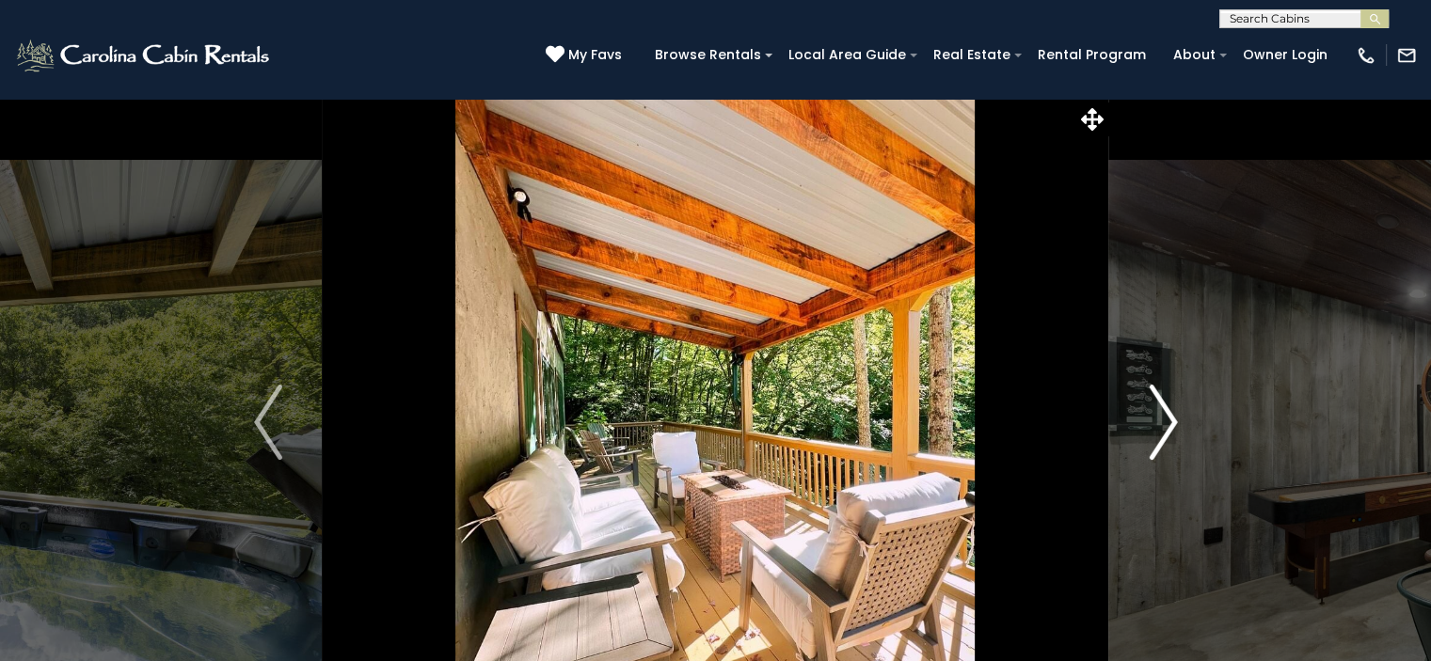
click at [1167, 433] on img "Next" at bounding box center [1163, 422] width 28 height 75
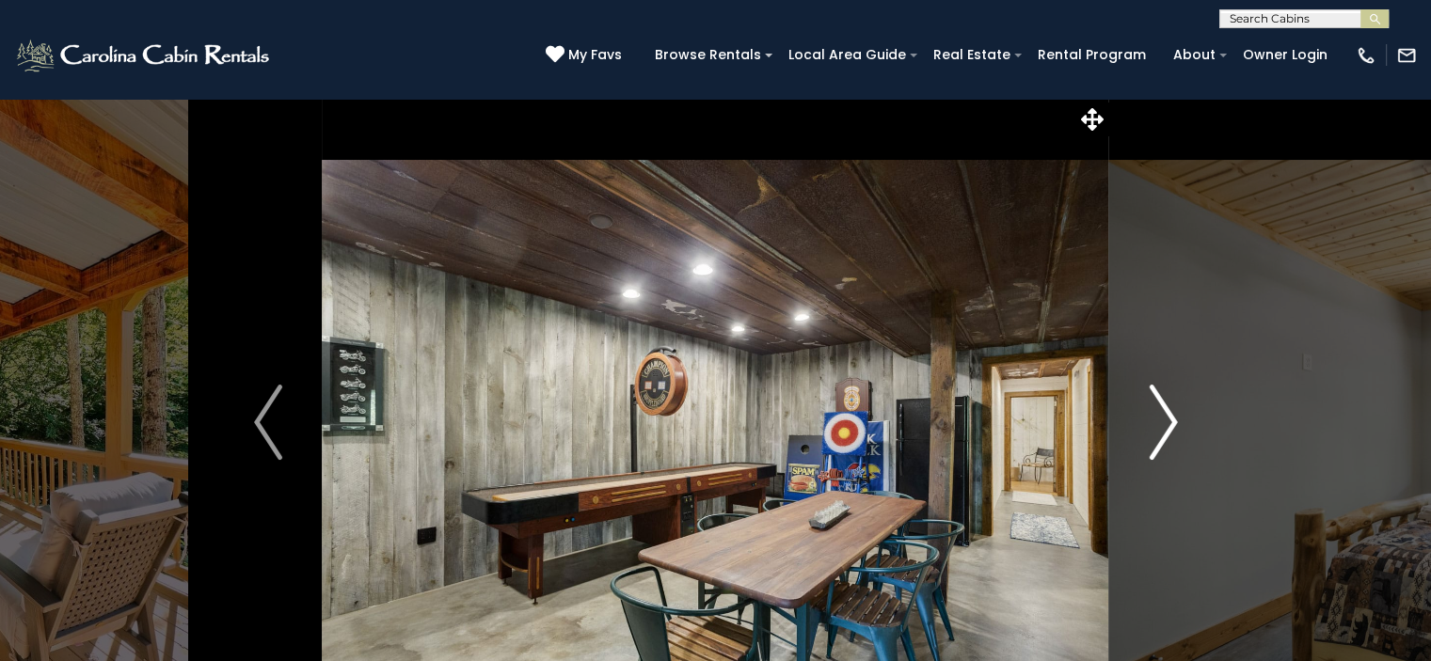
click at [1167, 433] on img "Next" at bounding box center [1163, 422] width 28 height 75
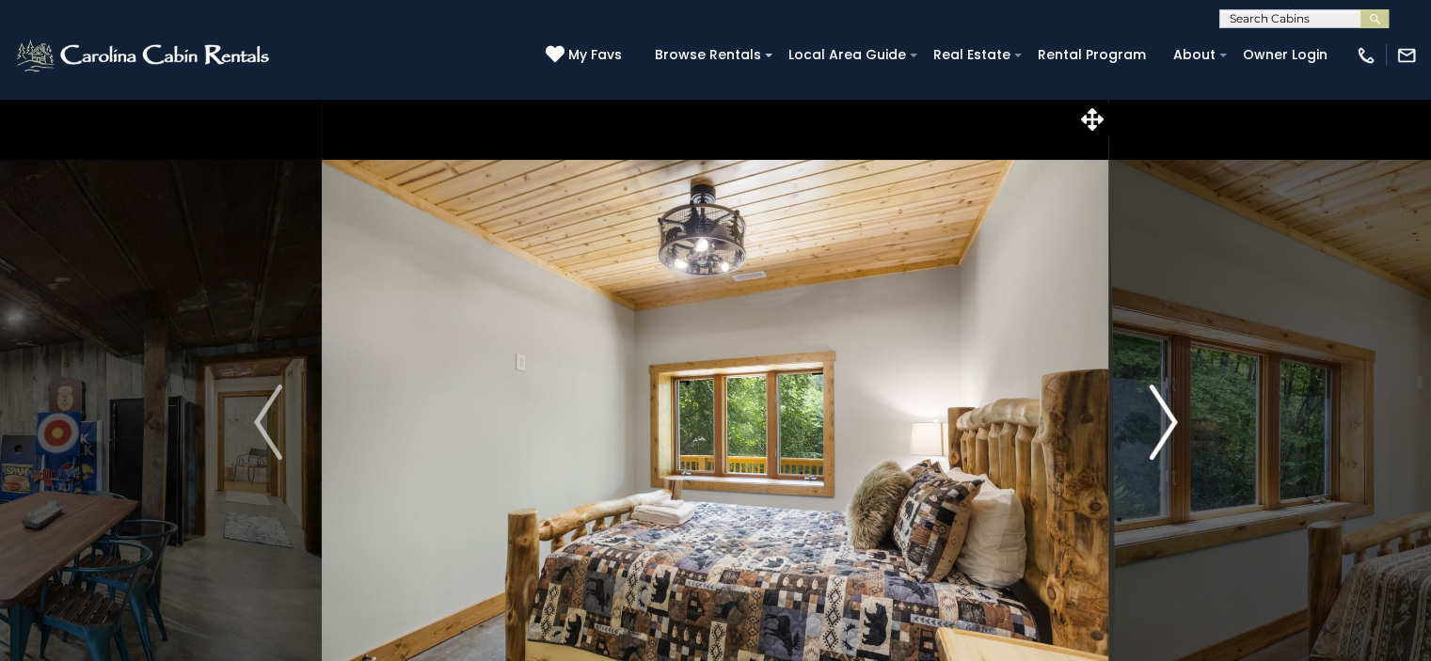
click at [1167, 433] on img "Next" at bounding box center [1163, 422] width 28 height 75
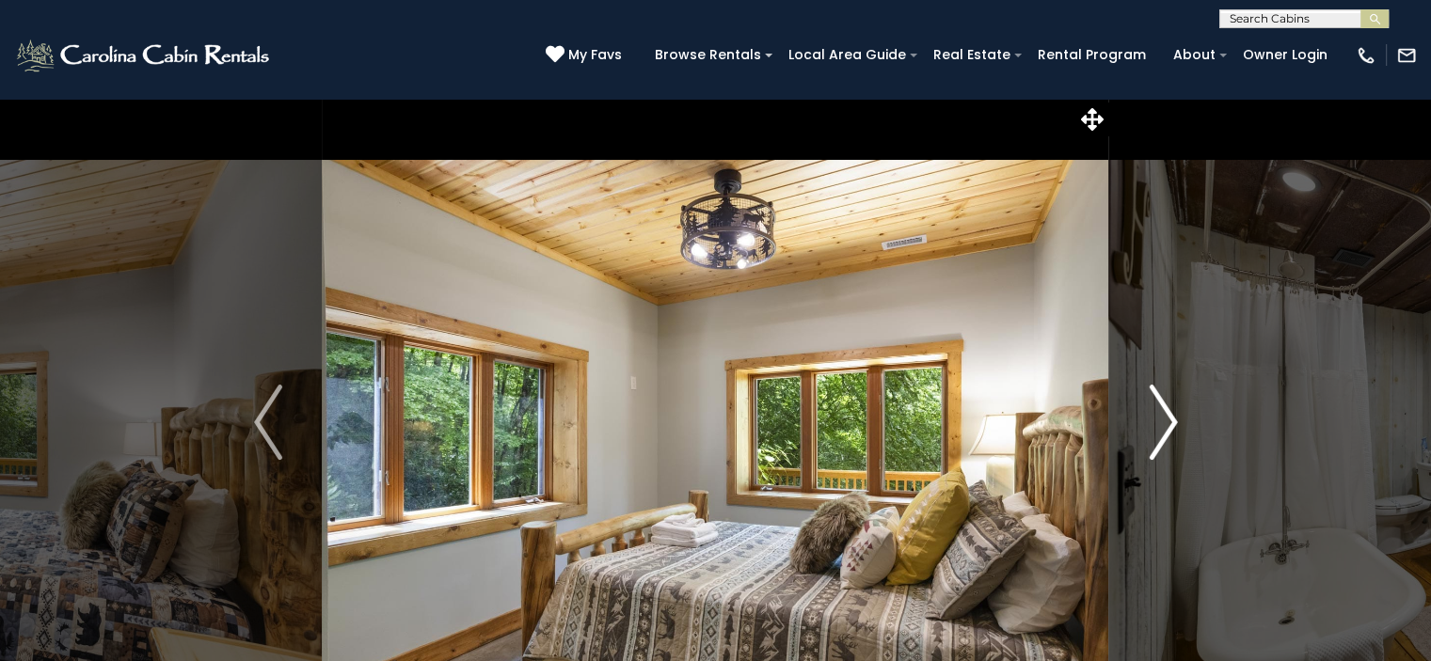
click at [1167, 433] on img "Next" at bounding box center [1163, 422] width 28 height 75
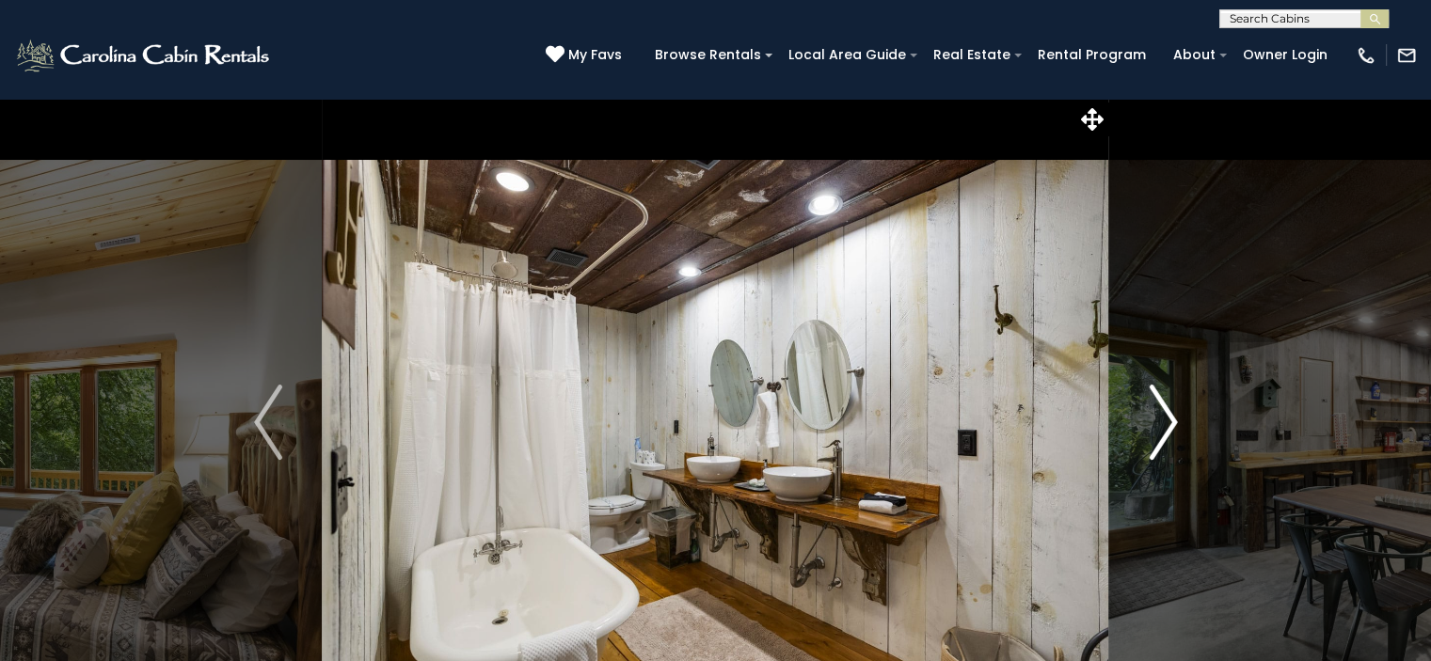
click at [1167, 433] on img "Next" at bounding box center [1163, 422] width 28 height 75
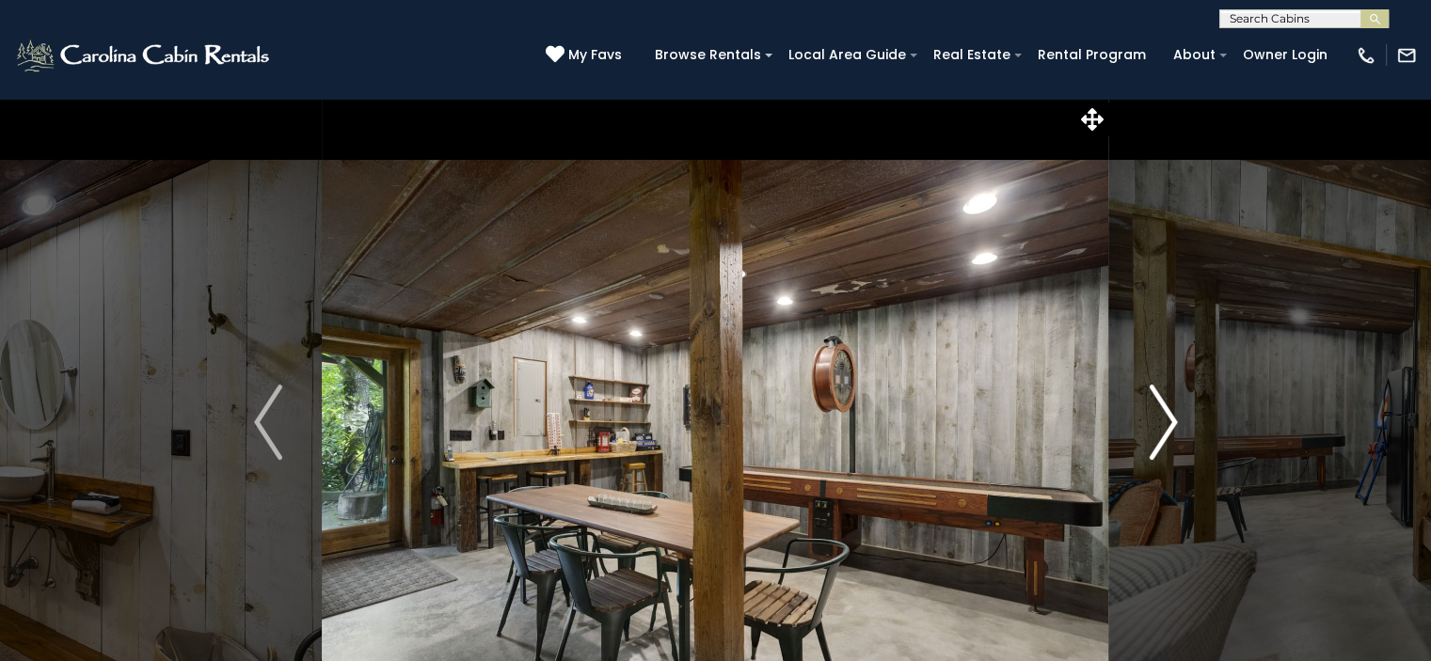
click at [1167, 433] on img "Next" at bounding box center [1163, 422] width 28 height 75
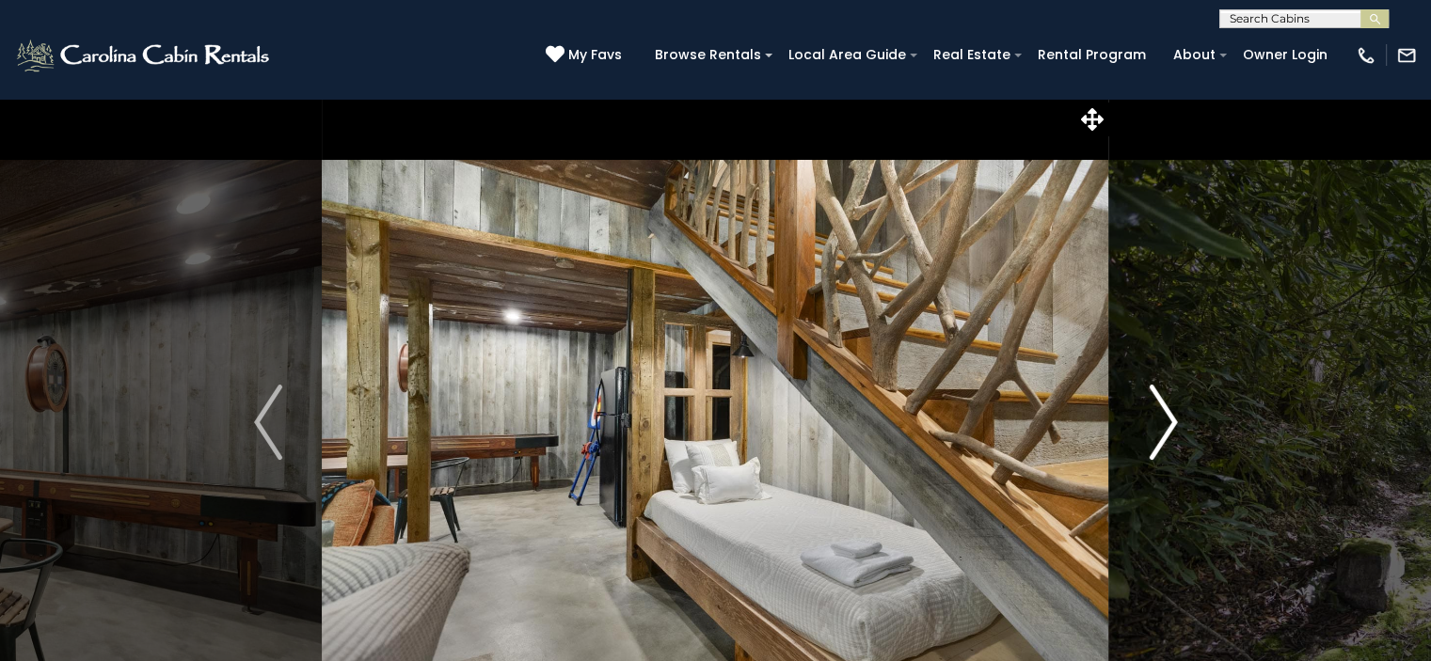
click at [1167, 433] on img "Next" at bounding box center [1163, 422] width 28 height 75
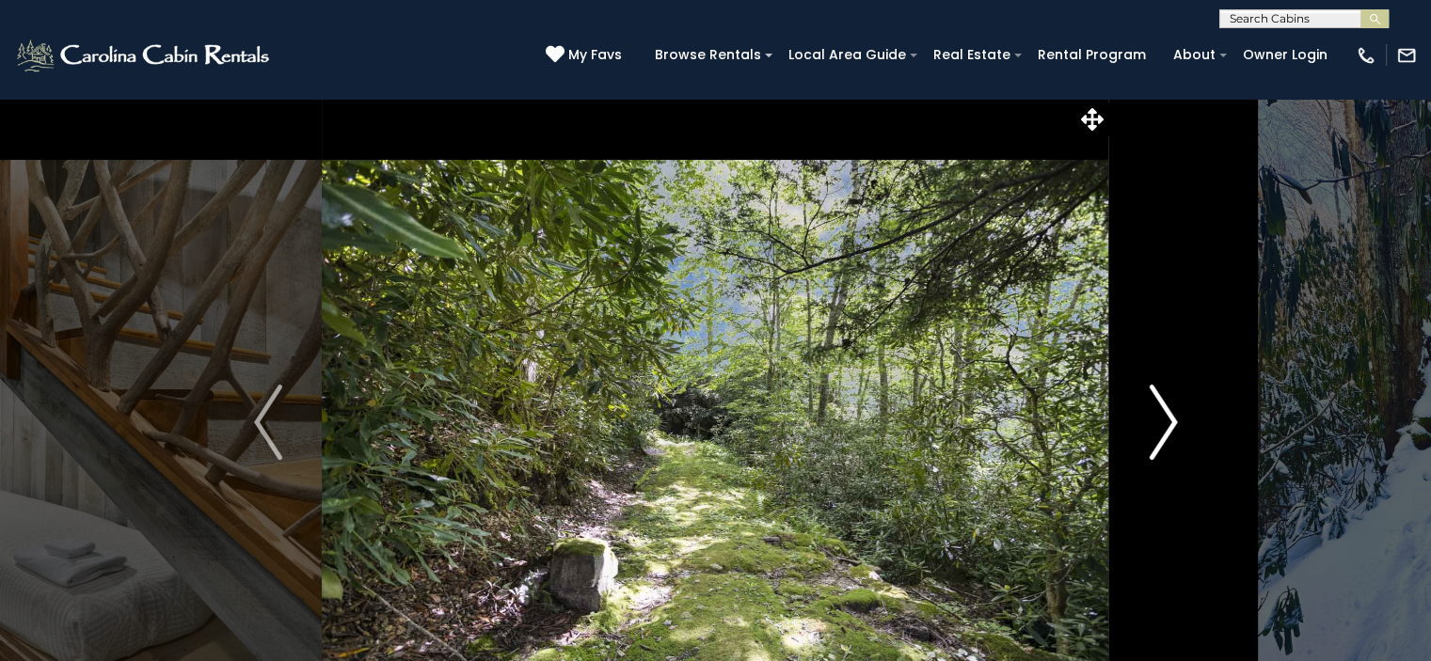
click at [1167, 433] on img "Next" at bounding box center [1163, 422] width 28 height 75
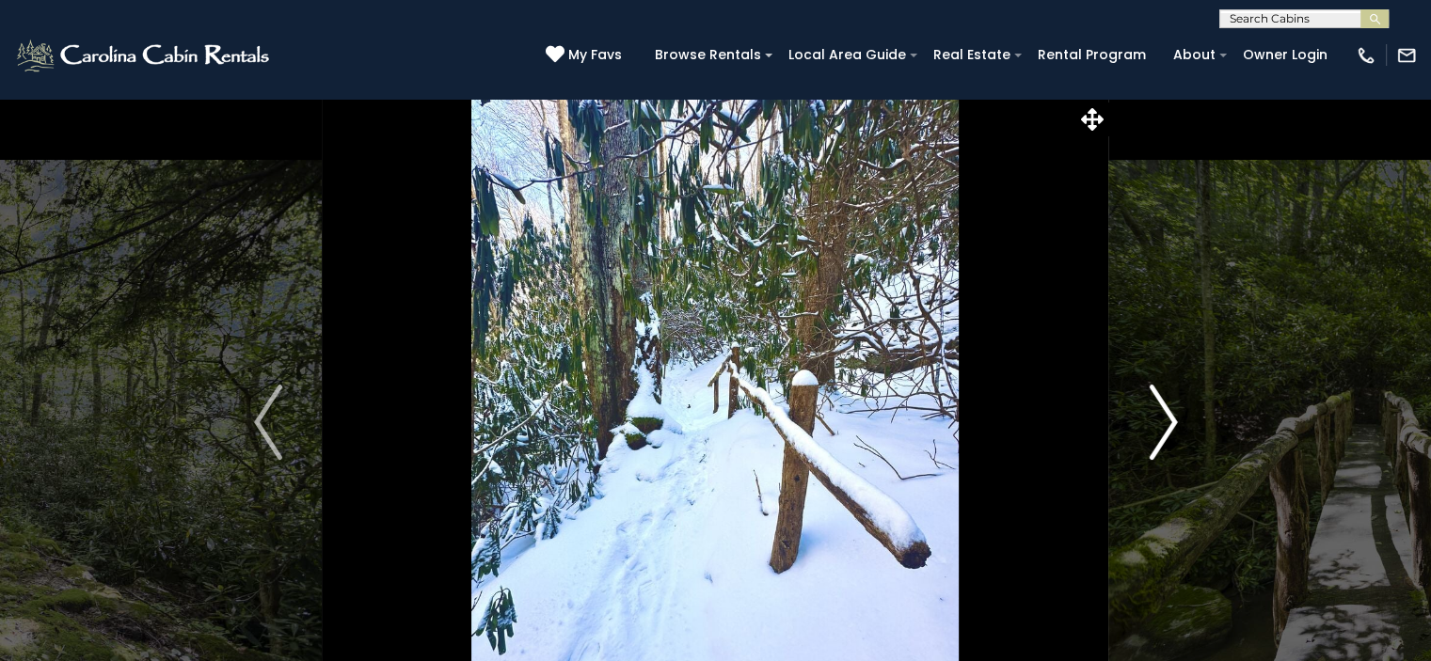
click at [1167, 433] on img "Next" at bounding box center [1163, 422] width 28 height 75
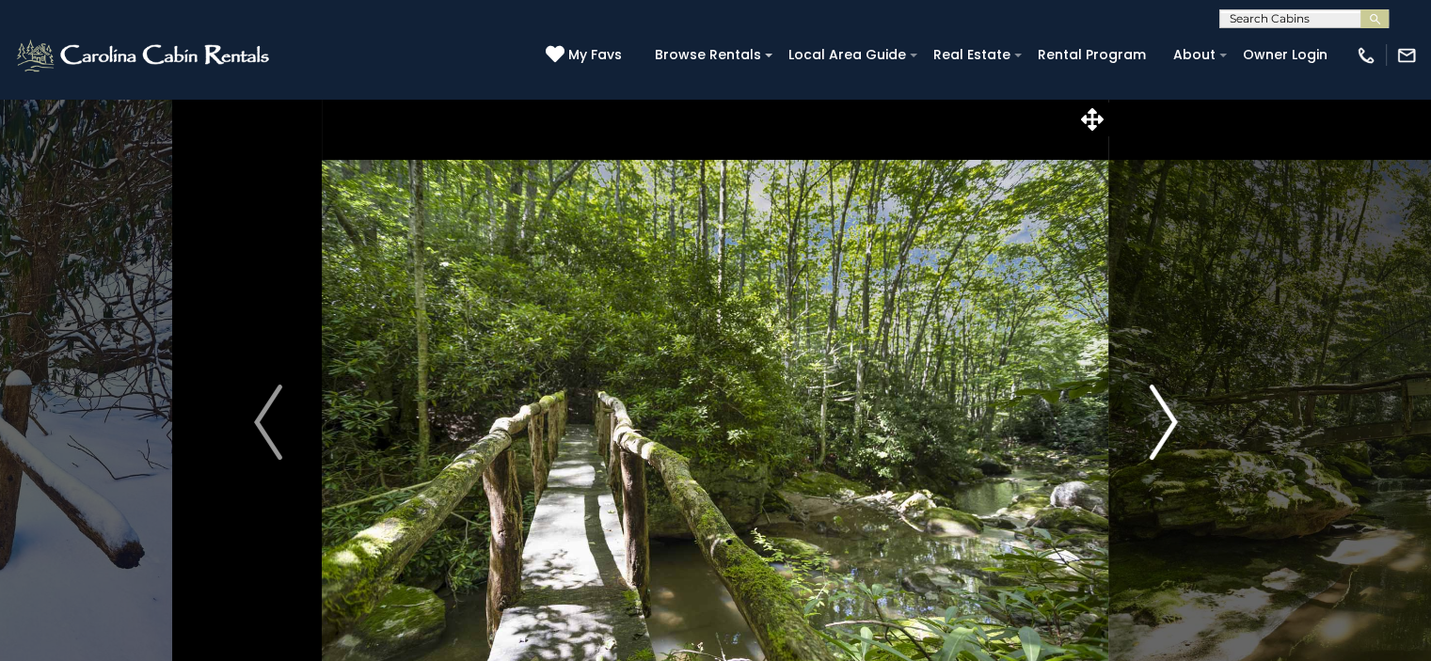
click at [1167, 433] on img "Next" at bounding box center [1163, 422] width 28 height 75
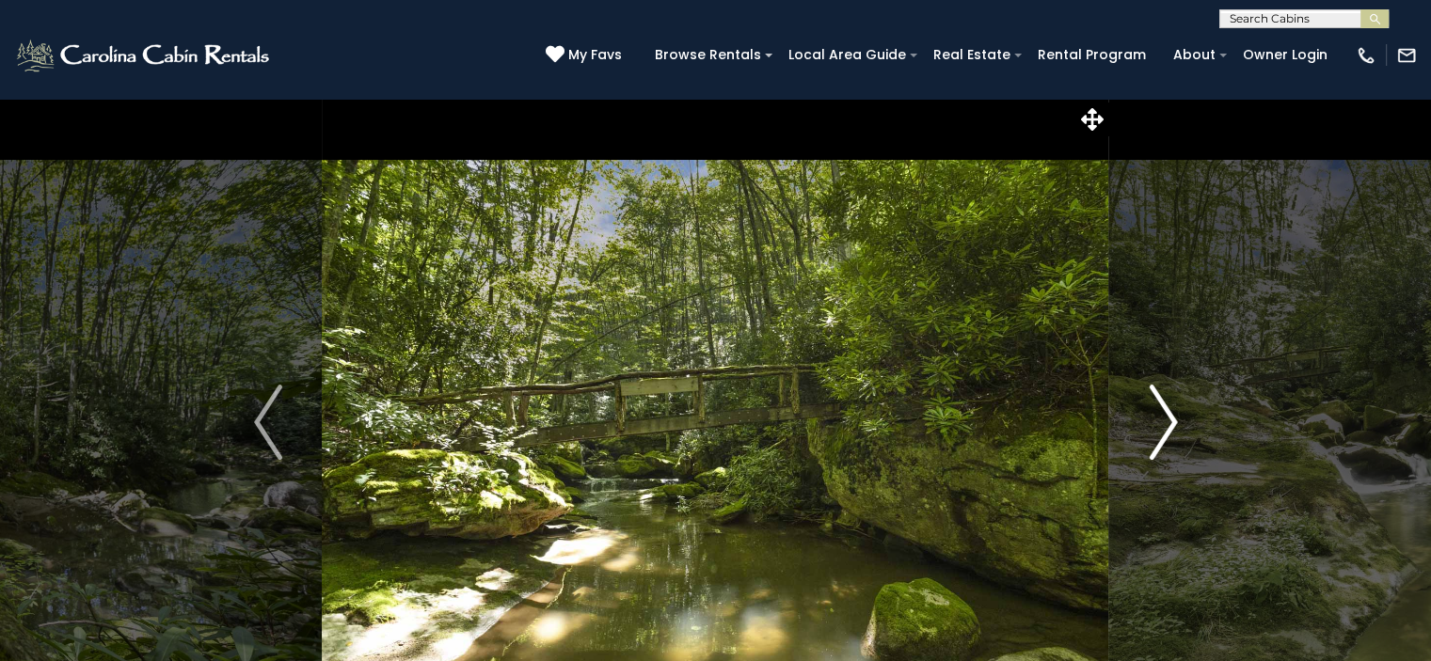
click at [1167, 433] on img "Next" at bounding box center [1163, 422] width 28 height 75
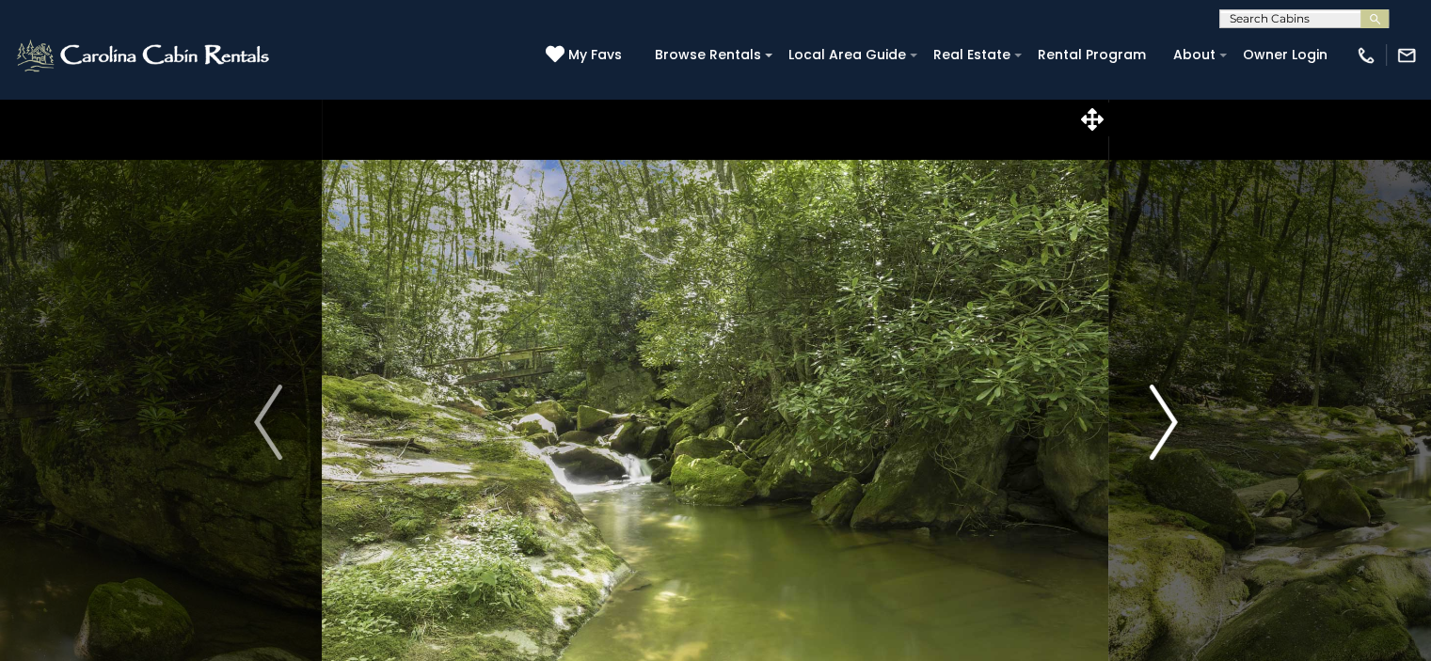
click at [1167, 433] on img "Next" at bounding box center [1163, 422] width 28 height 75
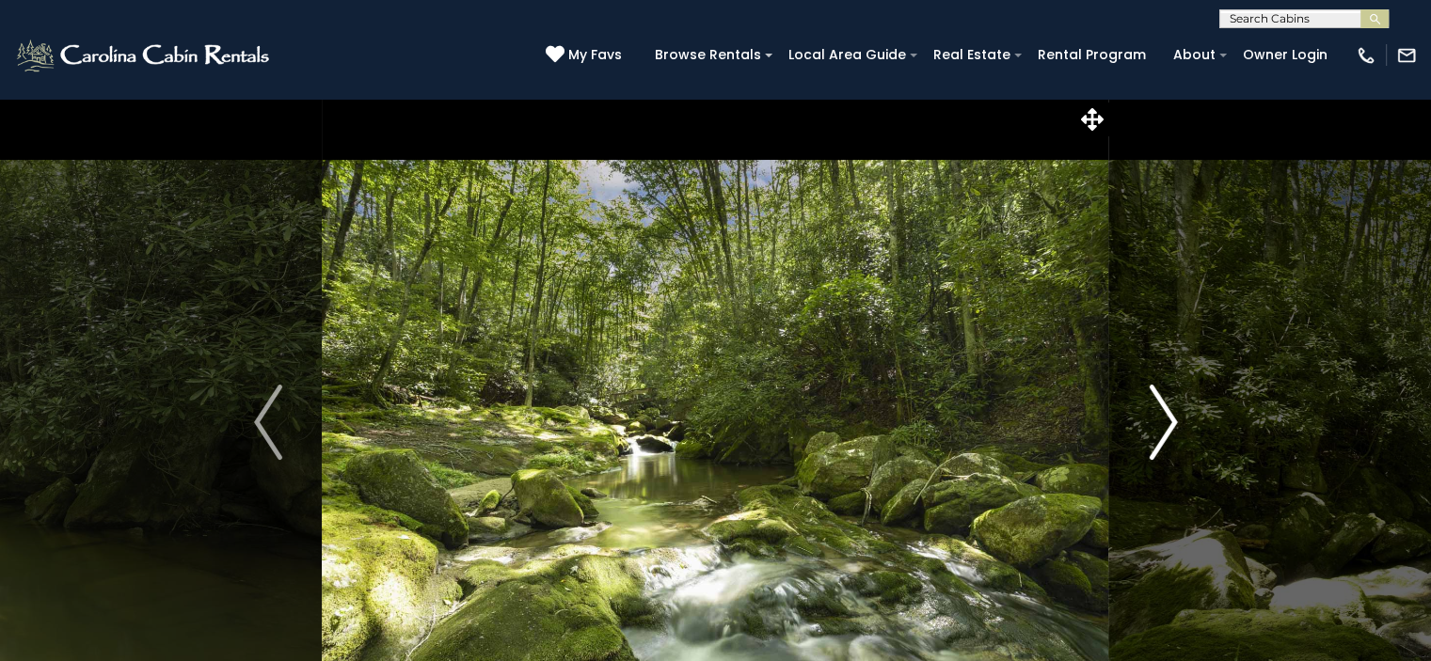
click at [1167, 433] on img "Next" at bounding box center [1163, 422] width 28 height 75
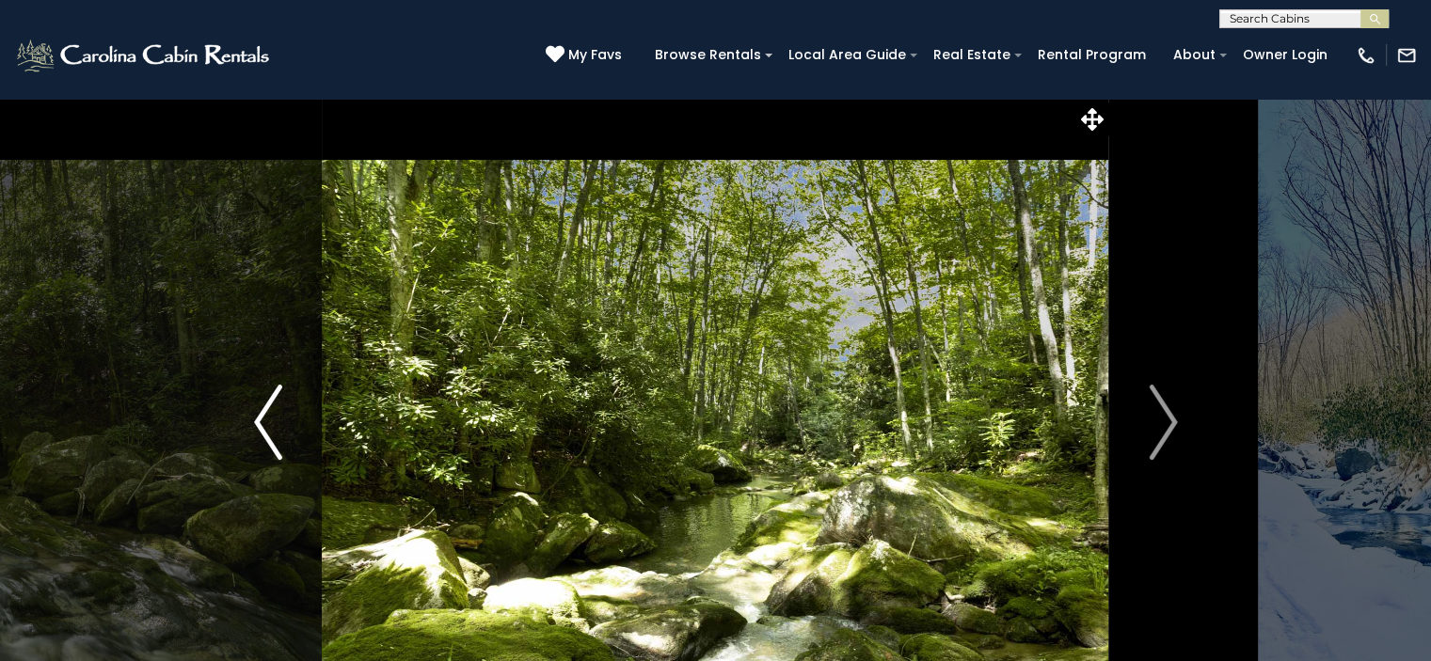
click at [262, 424] on img "Previous" at bounding box center [268, 422] width 28 height 75
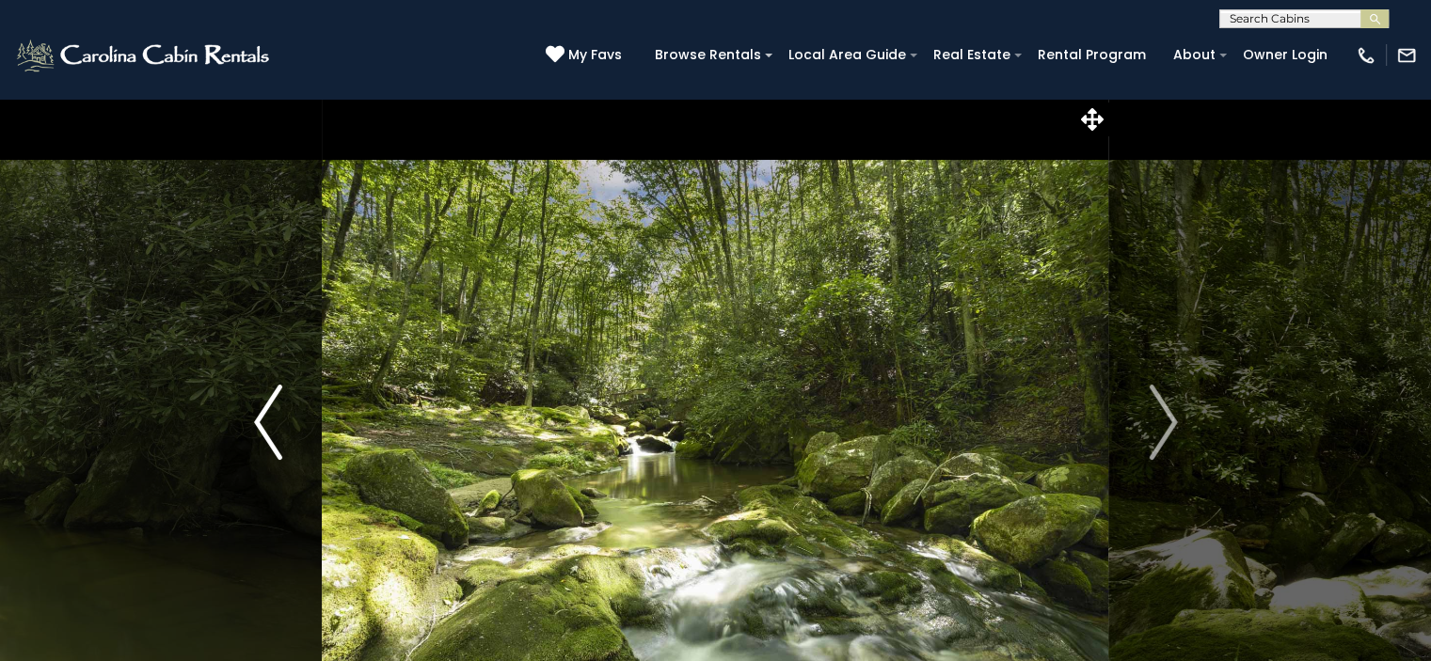
click at [262, 424] on img "Previous" at bounding box center [268, 422] width 28 height 75
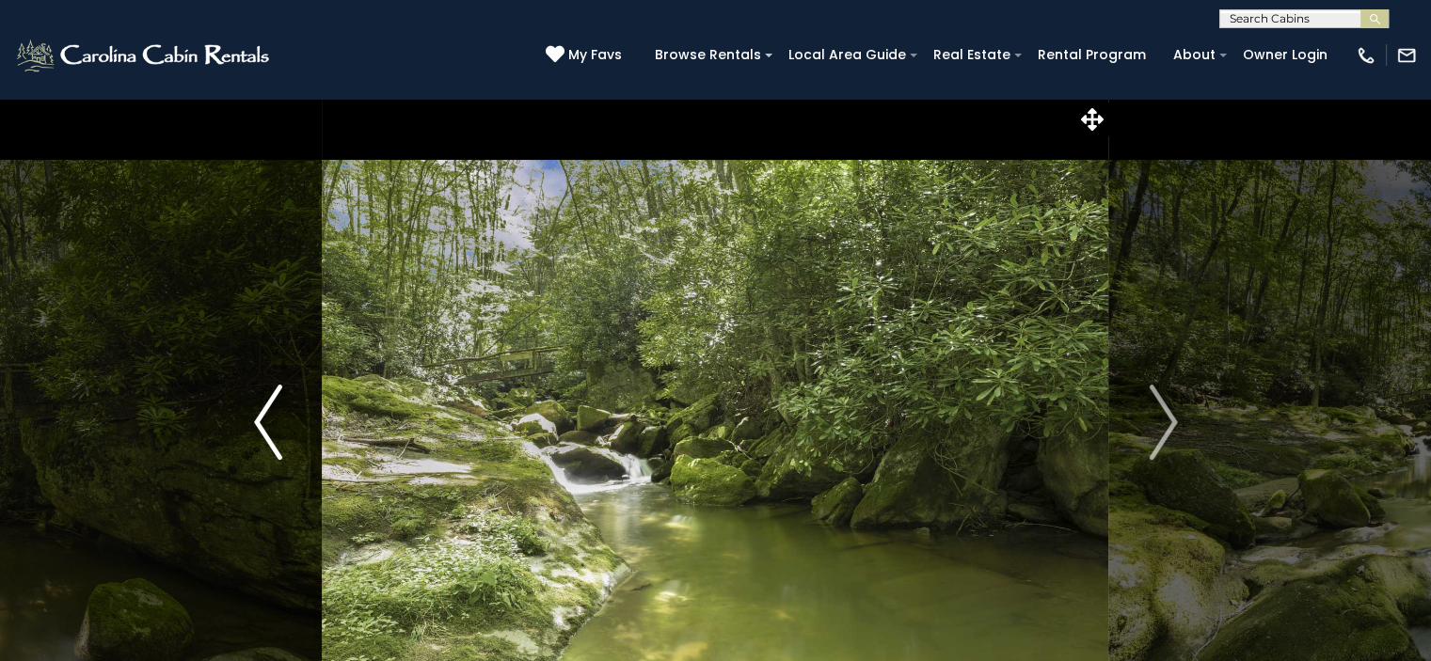
click at [262, 424] on img "Previous" at bounding box center [268, 422] width 28 height 75
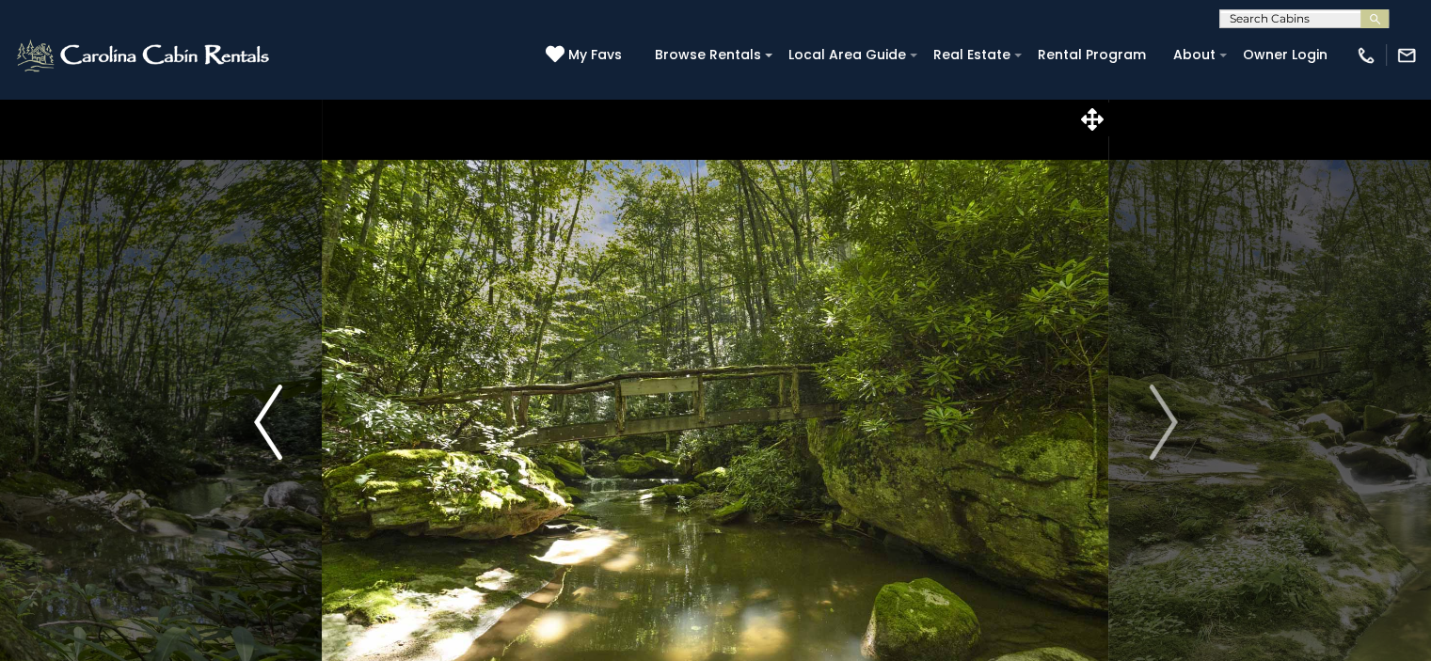
click at [262, 424] on img "Previous" at bounding box center [268, 422] width 28 height 75
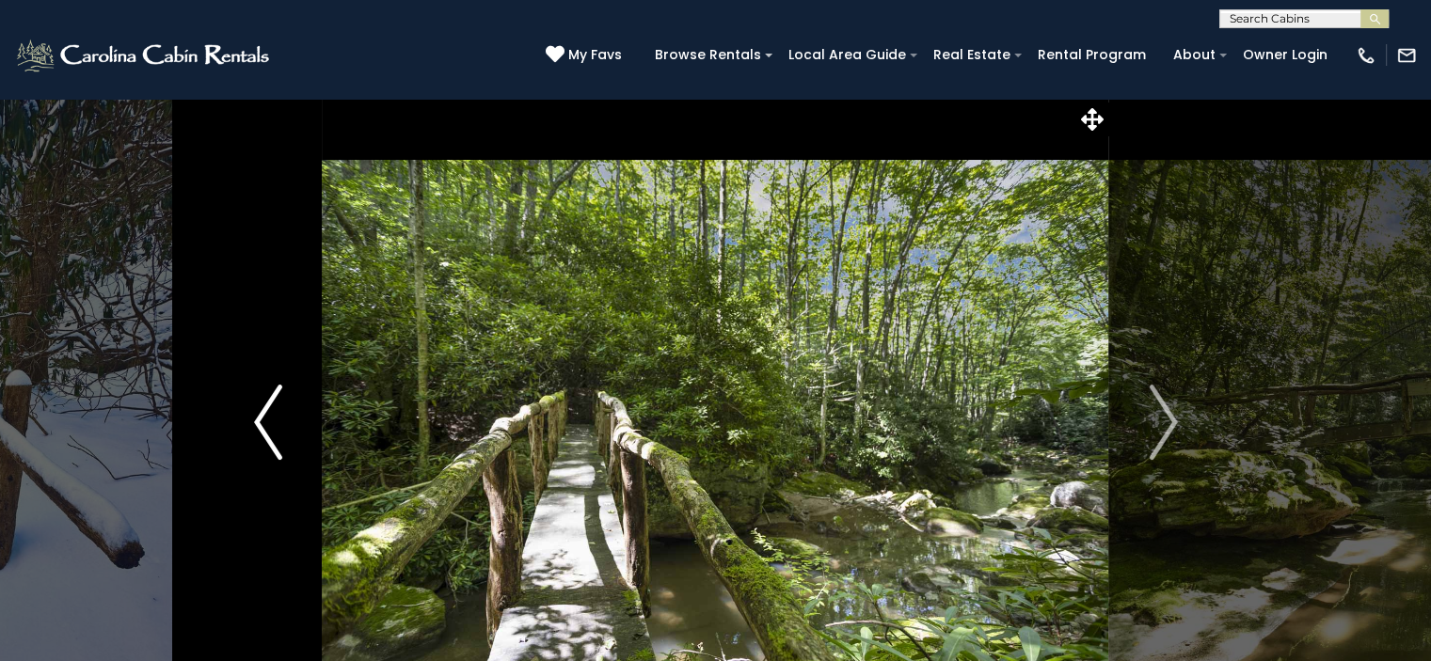
click at [262, 424] on img "Previous" at bounding box center [268, 422] width 28 height 75
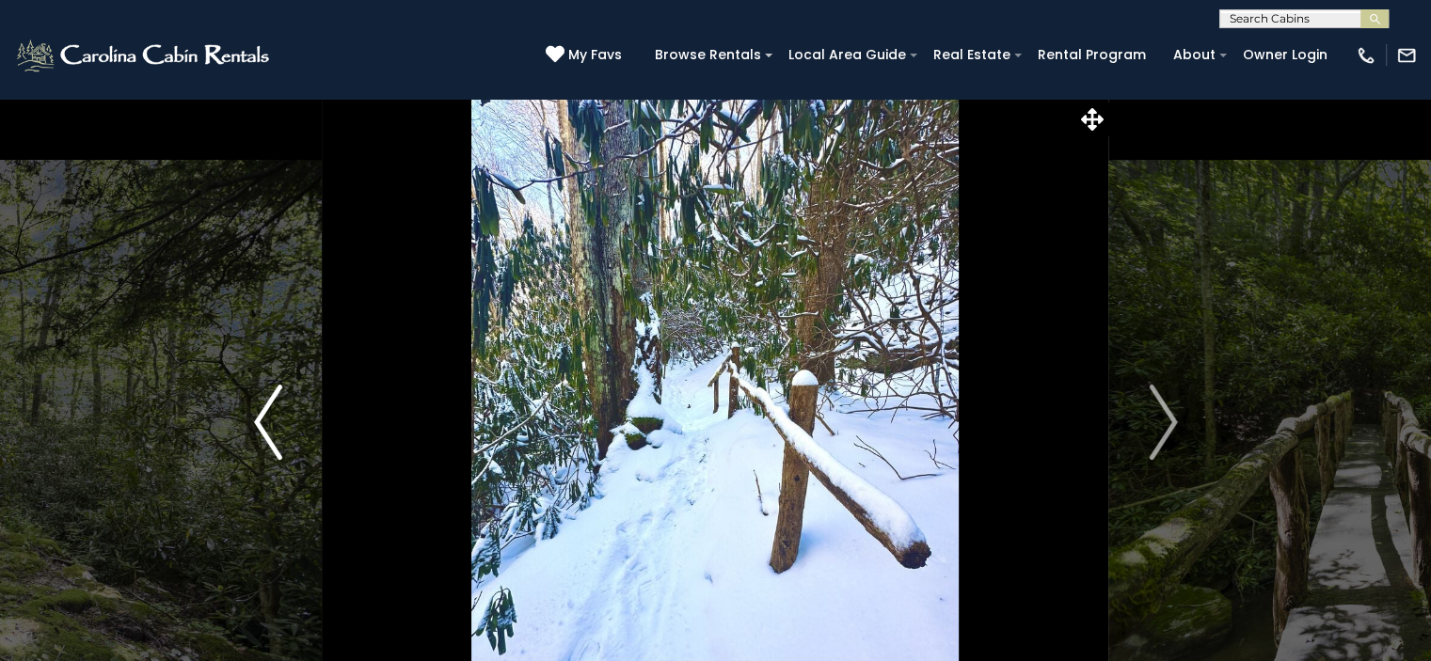
click at [262, 424] on img "Previous" at bounding box center [268, 422] width 28 height 75
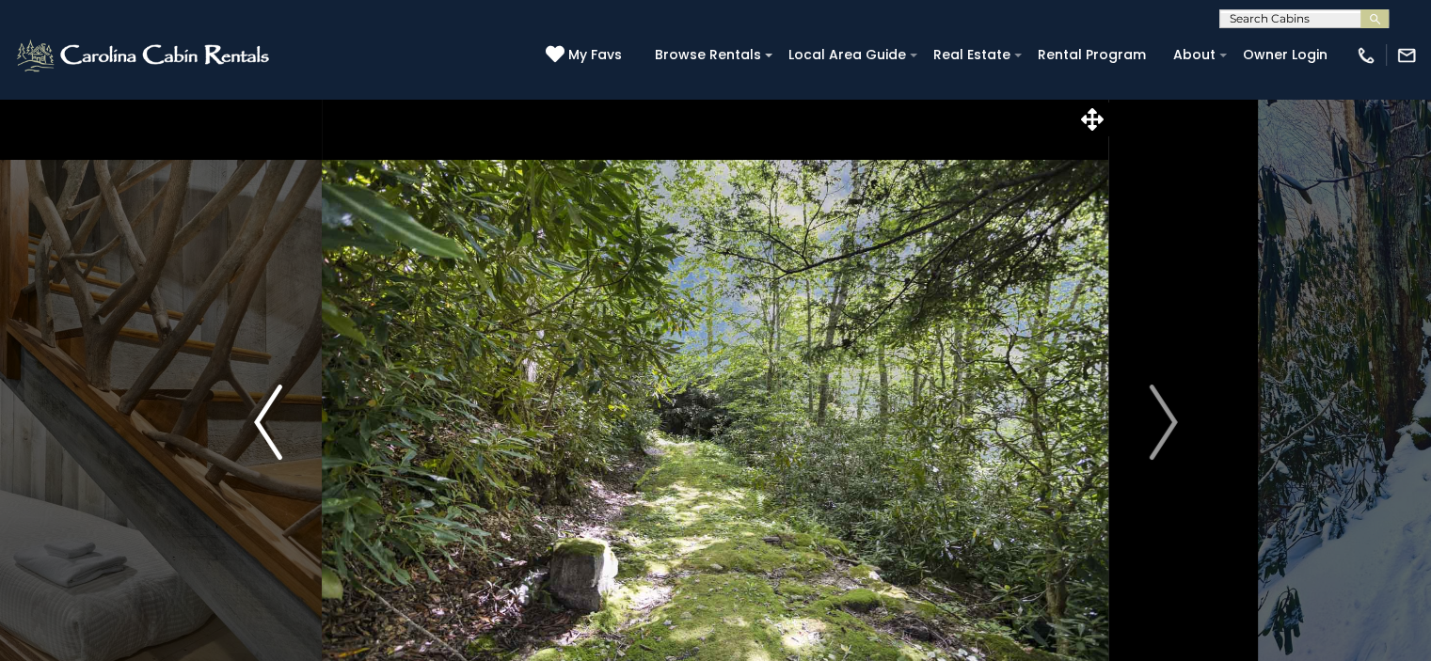
click at [262, 424] on img "Previous" at bounding box center [268, 422] width 28 height 75
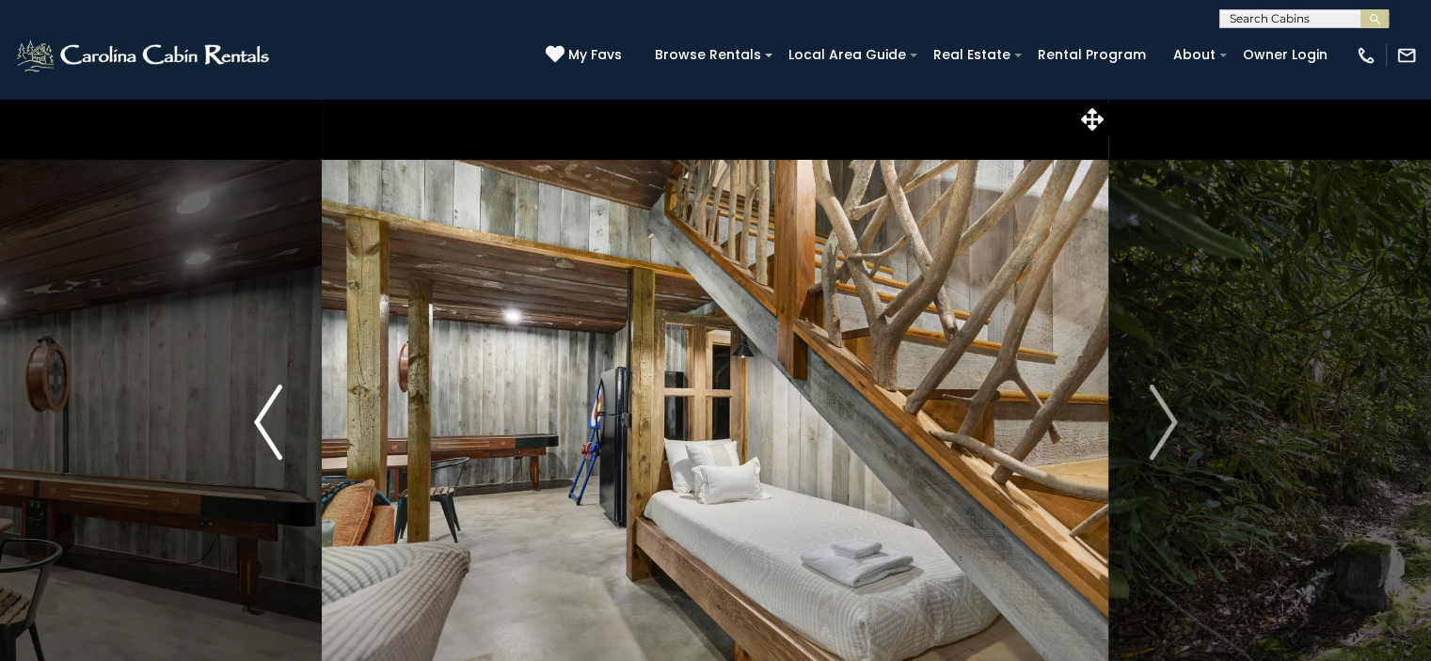
click at [266, 413] on img "Previous" at bounding box center [268, 422] width 28 height 75
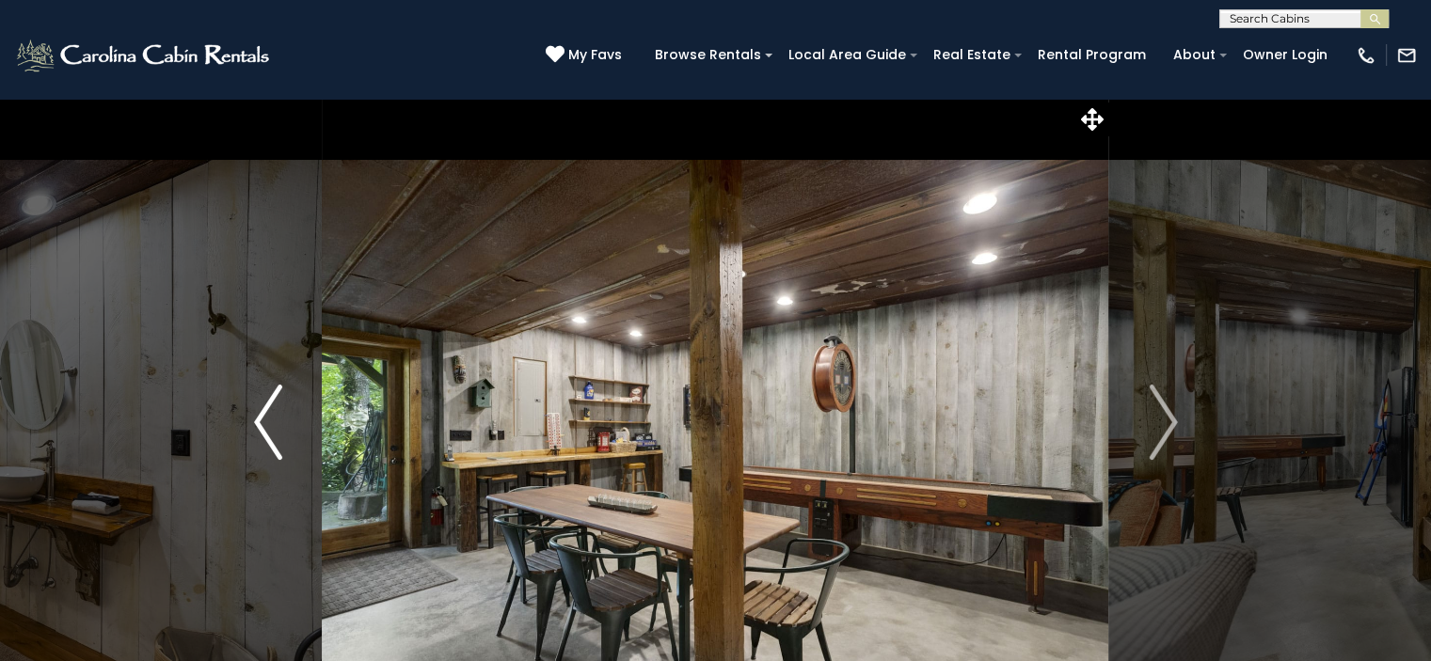
click at [266, 413] on img "Previous" at bounding box center [268, 422] width 28 height 75
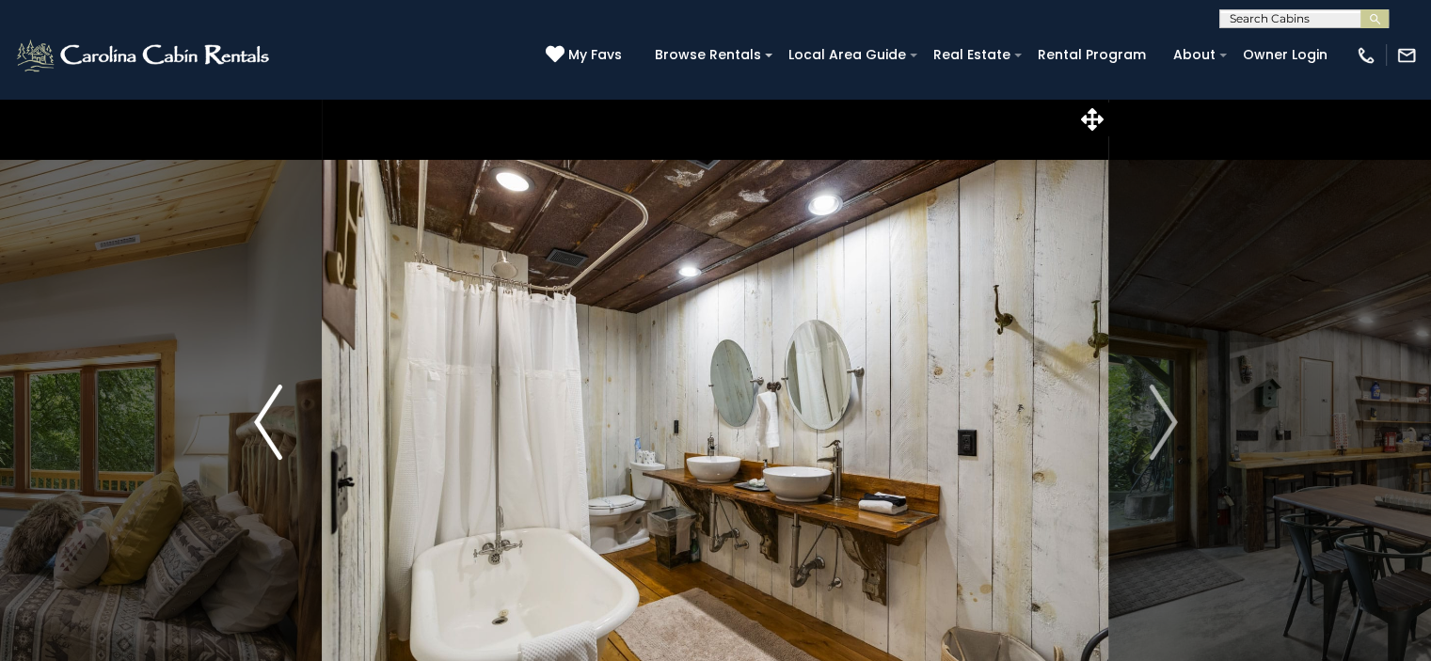
click at [266, 413] on img "Previous" at bounding box center [268, 422] width 28 height 75
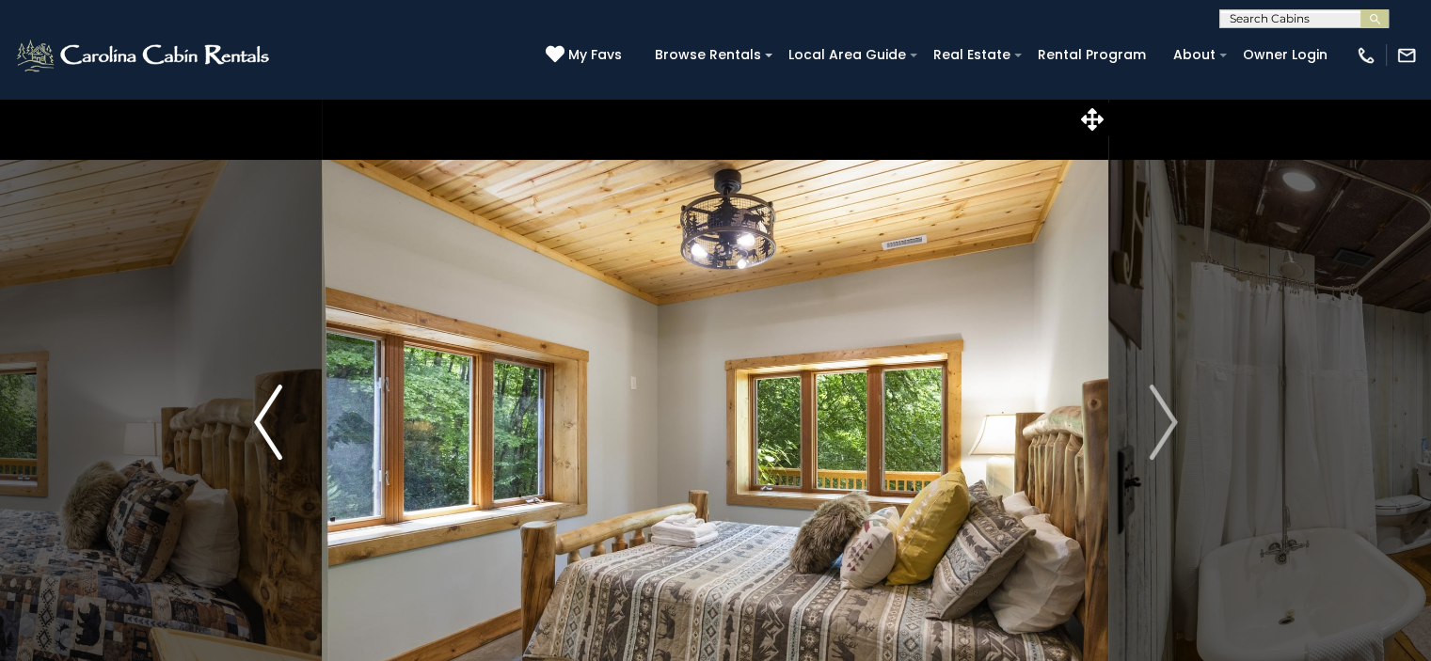
click at [266, 413] on img "Previous" at bounding box center [268, 422] width 28 height 75
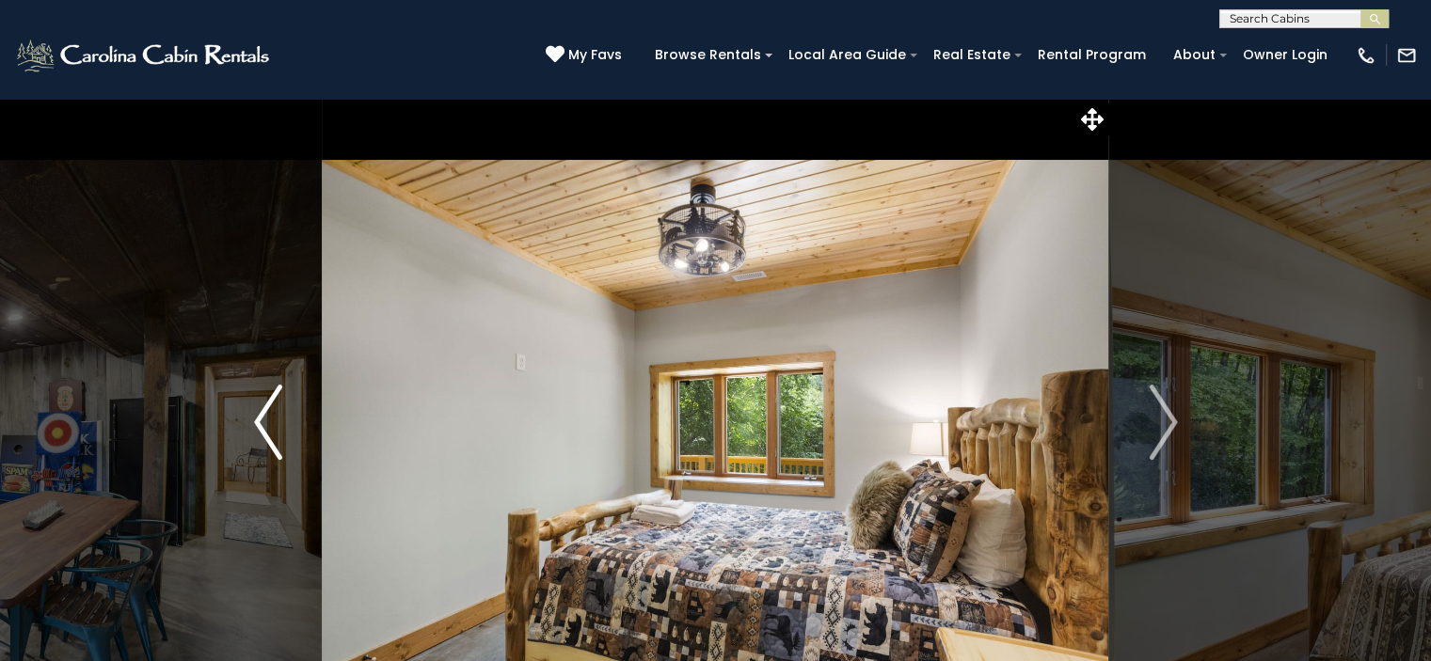
click at [266, 413] on img "Previous" at bounding box center [268, 422] width 28 height 75
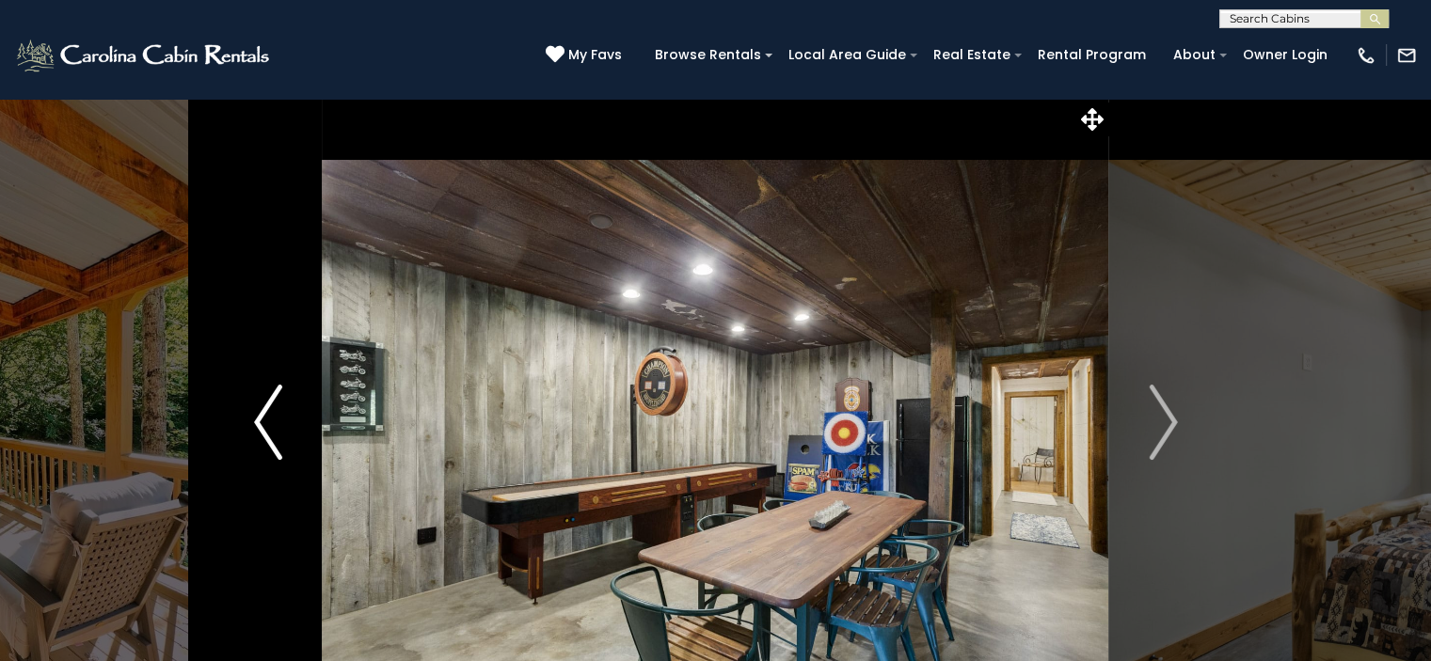
click at [266, 413] on img "Previous" at bounding box center [268, 422] width 28 height 75
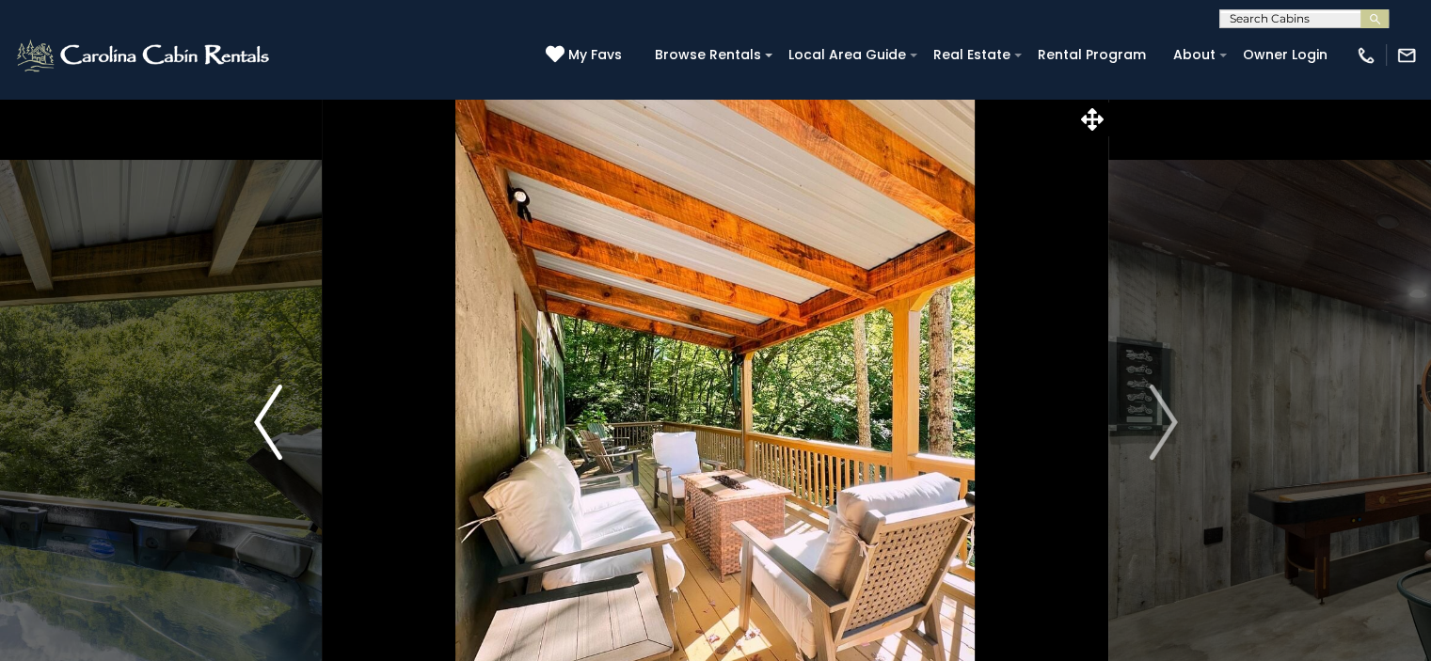
click at [266, 413] on img "Previous" at bounding box center [268, 422] width 28 height 75
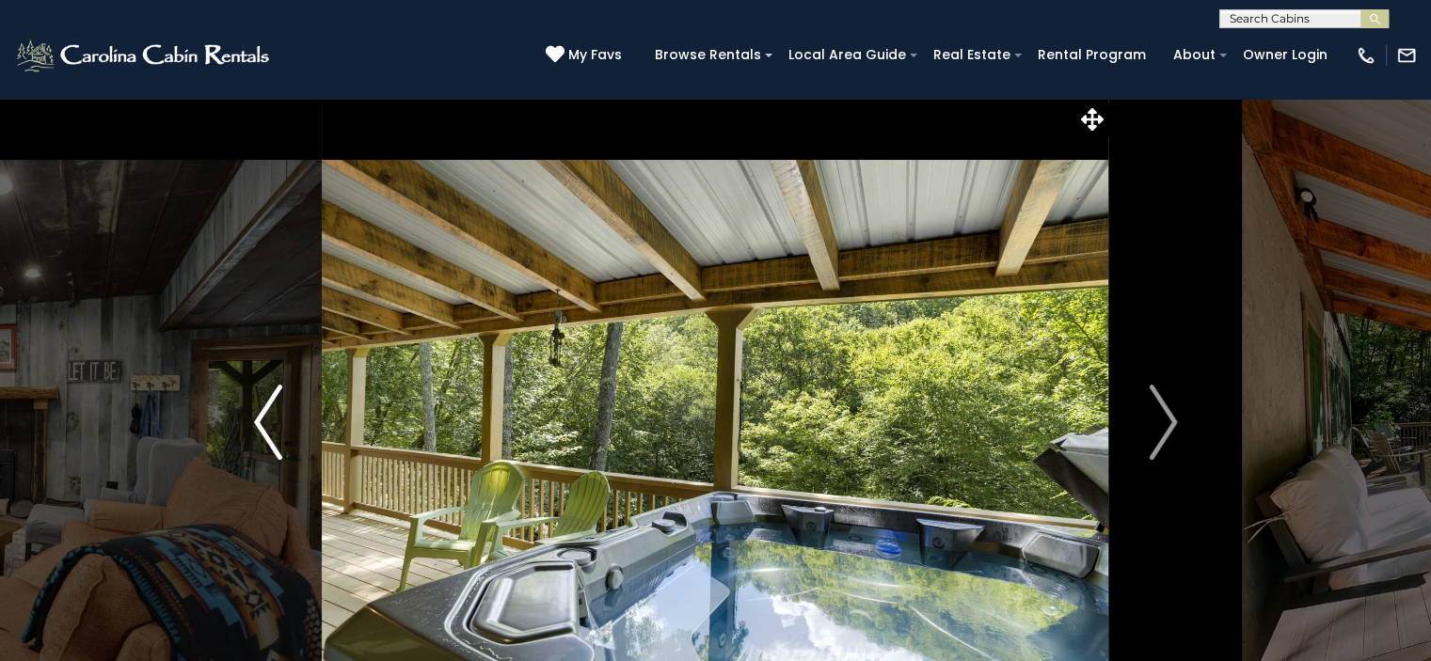
click at [266, 413] on img "Previous" at bounding box center [268, 422] width 28 height 75
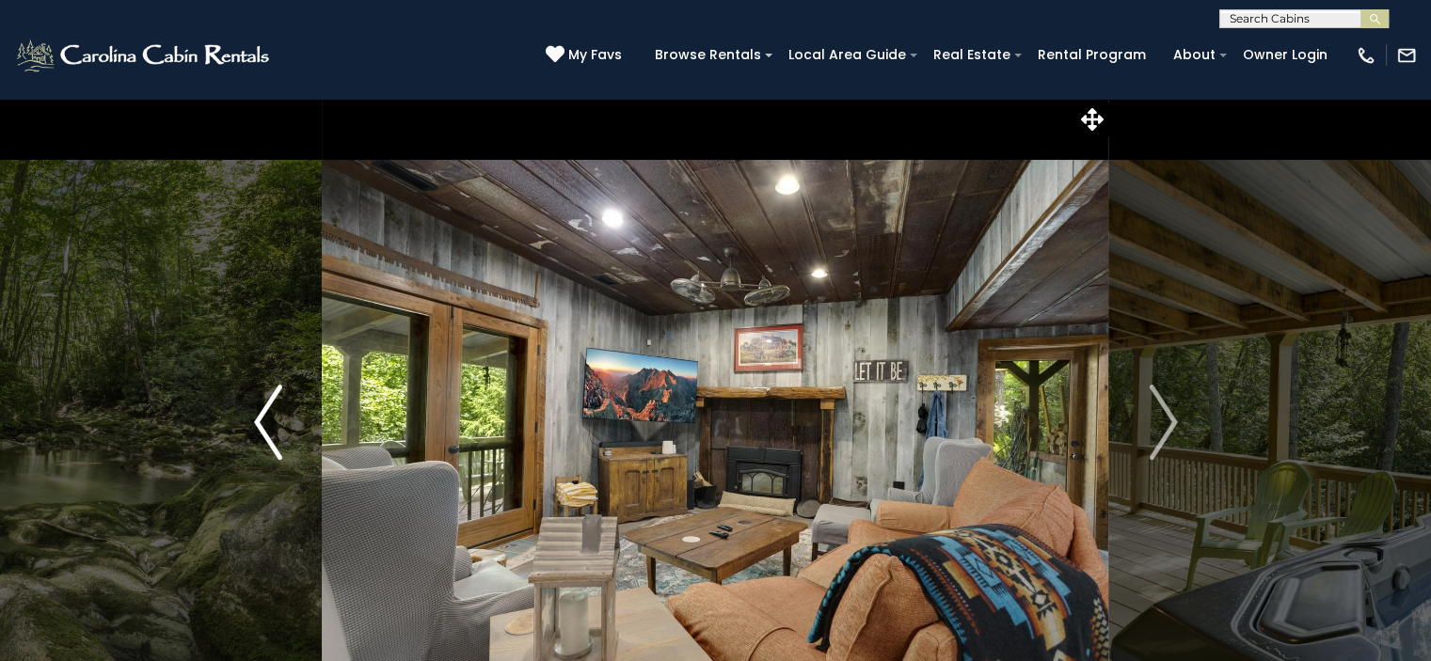
click at [266, 413] on img "Previous" at bounding box center [268, 422] width 28 height 75
